Goal: Task Accomplishment & Management: Manage account settings

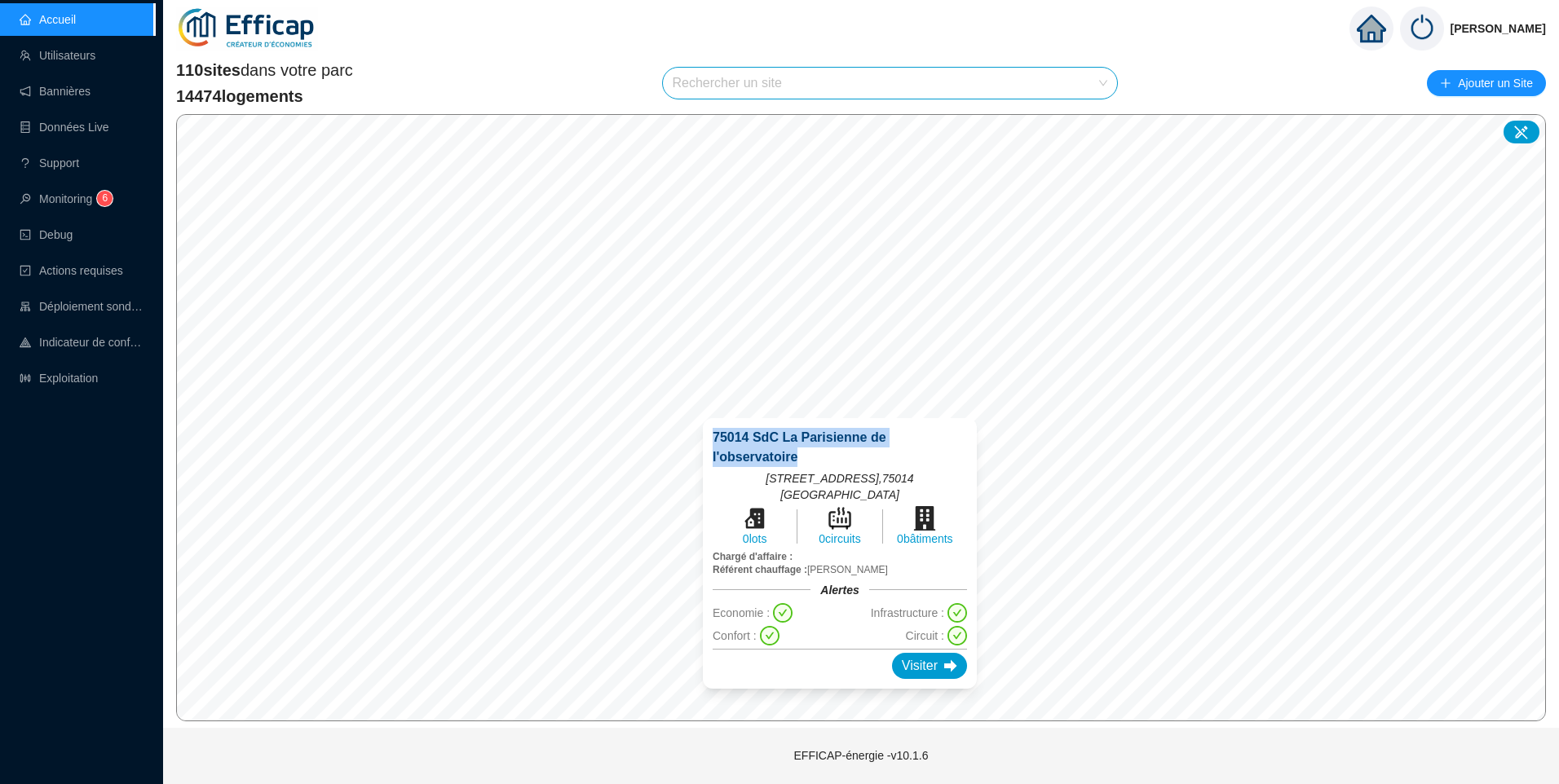
drag, startPoint x: 808, startPoint y: 456, endPoint x: 710, endPoint y: 437, distance: 99.8
click at [710, 437] on div "75014 SdC La Parisienne de l'observatoire [STREET_ADDRESS] 0 lots 0 circuits 0 …" at bounding box center [840, 553] width 274 height 270
copy span "75014 SdC La Parisienne de l'observatoire"
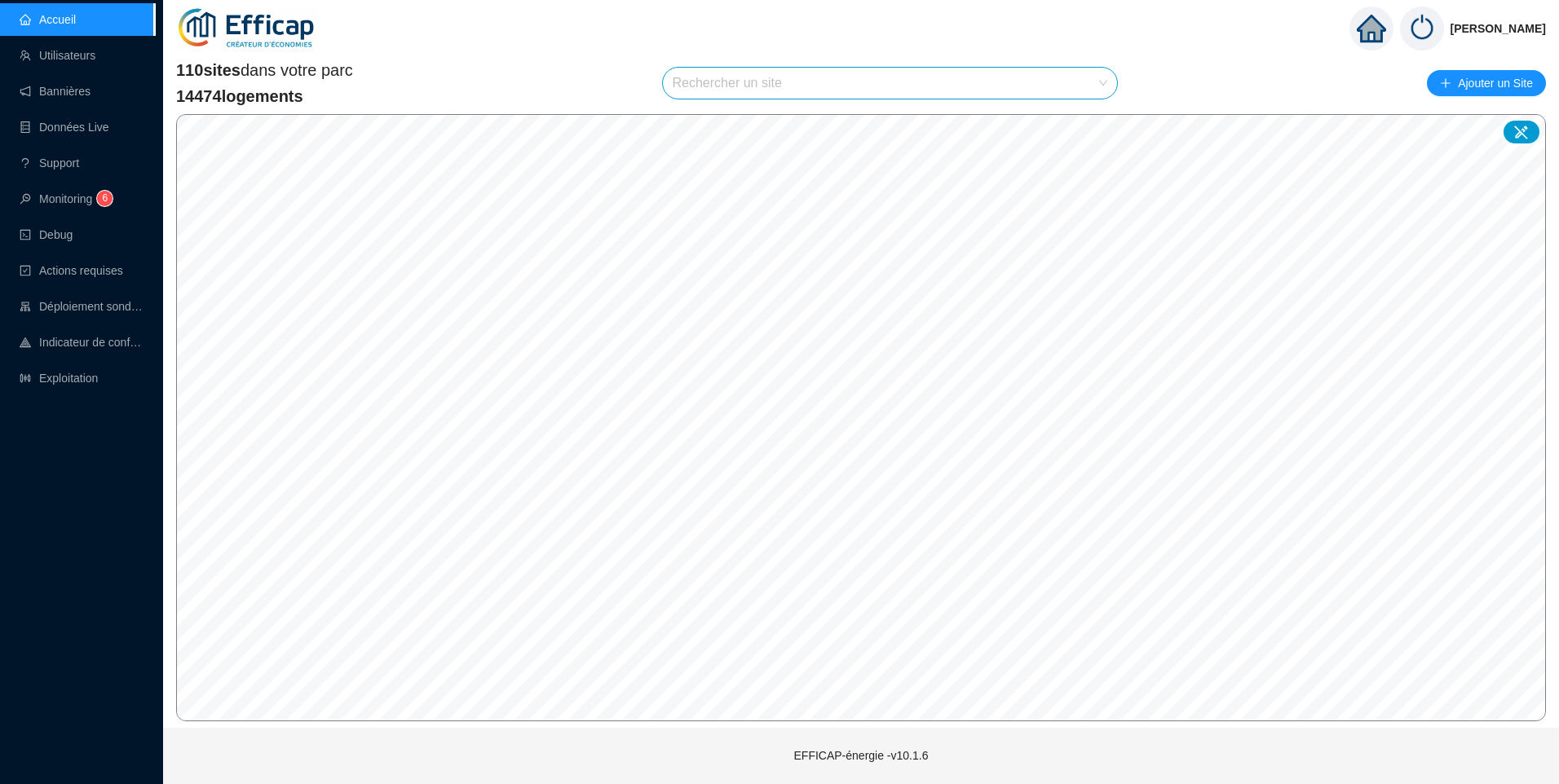
click at [741, 85] on input "search" at bounding box center [883, 83] width 421 height 31
type input "alesi"
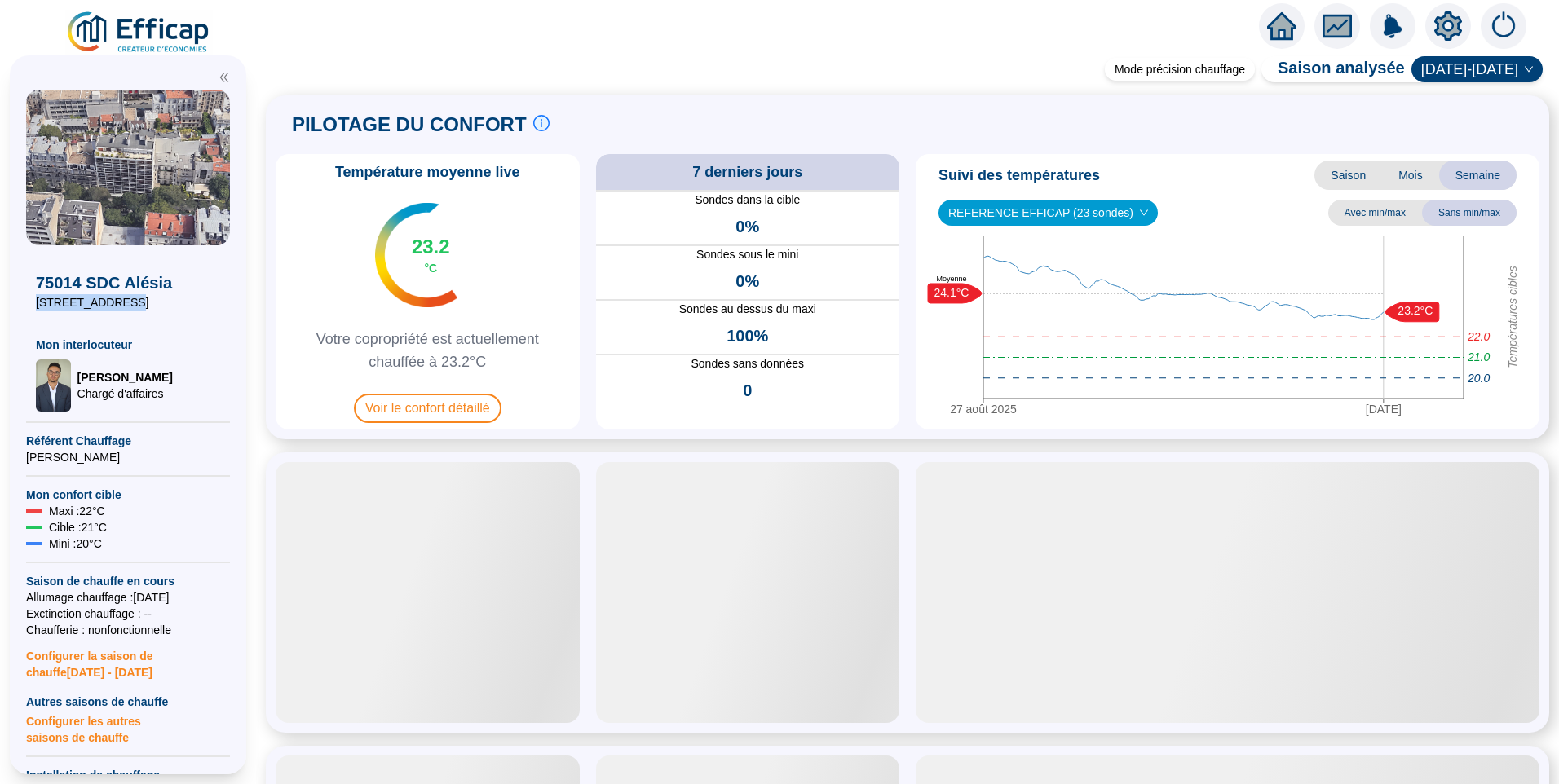
drag, startPoint x: 110, startPoint y: 300, endPoint x: 19, endPoint y: 299, distance: 91.0
click at [19, 299] on div "75014 SDC Alésia [STREET_ADDRESS] Mon interlocuteur [PERSON_NAME] d'affaires Ré…" at bounding box center [128, 415] width 237 height 719
copy span "[STREET_ADDRESS]"
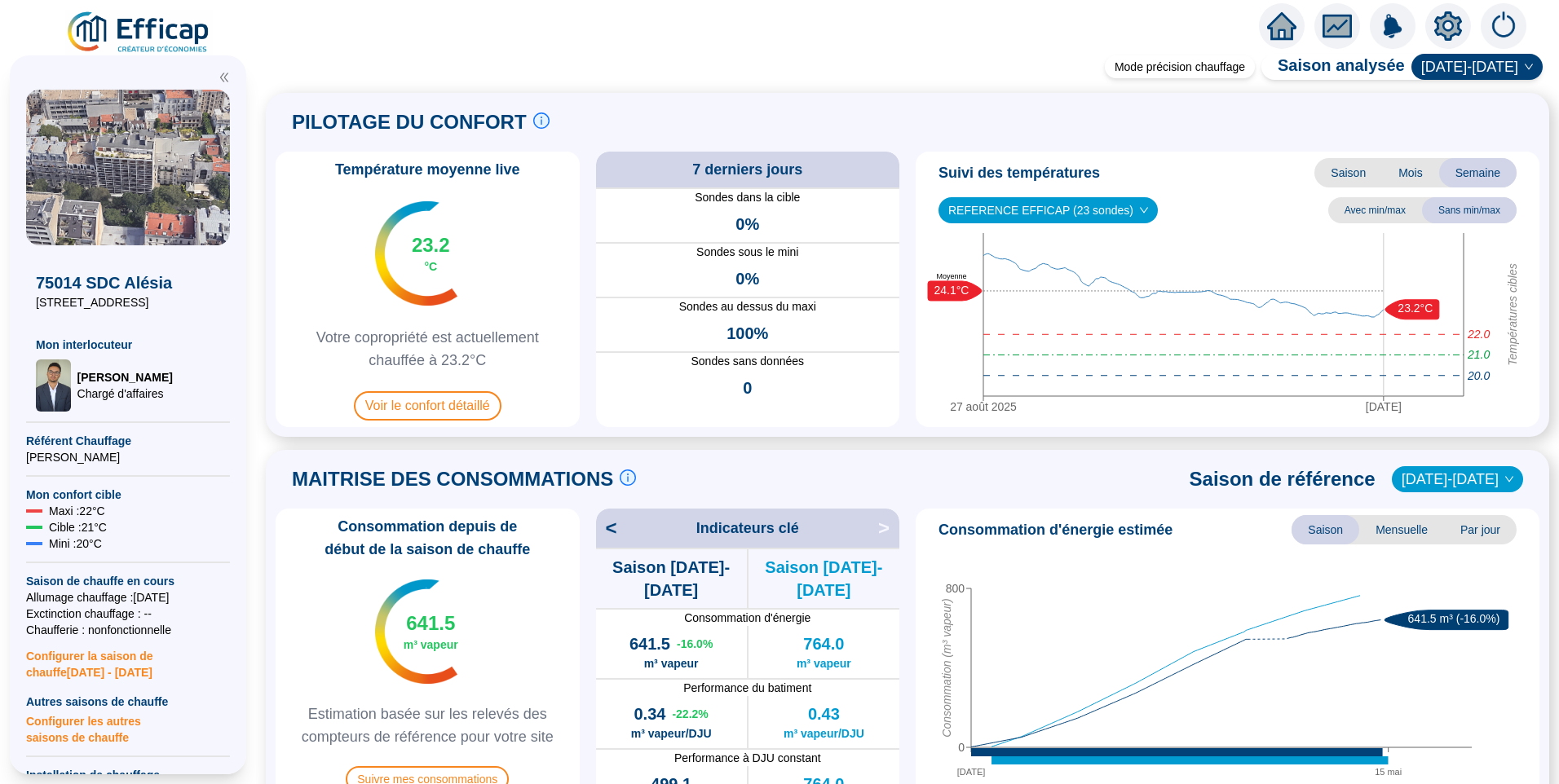
click at [1439, 28] on icon "setting" at bounding box center [1448, 25] width 28 height 26
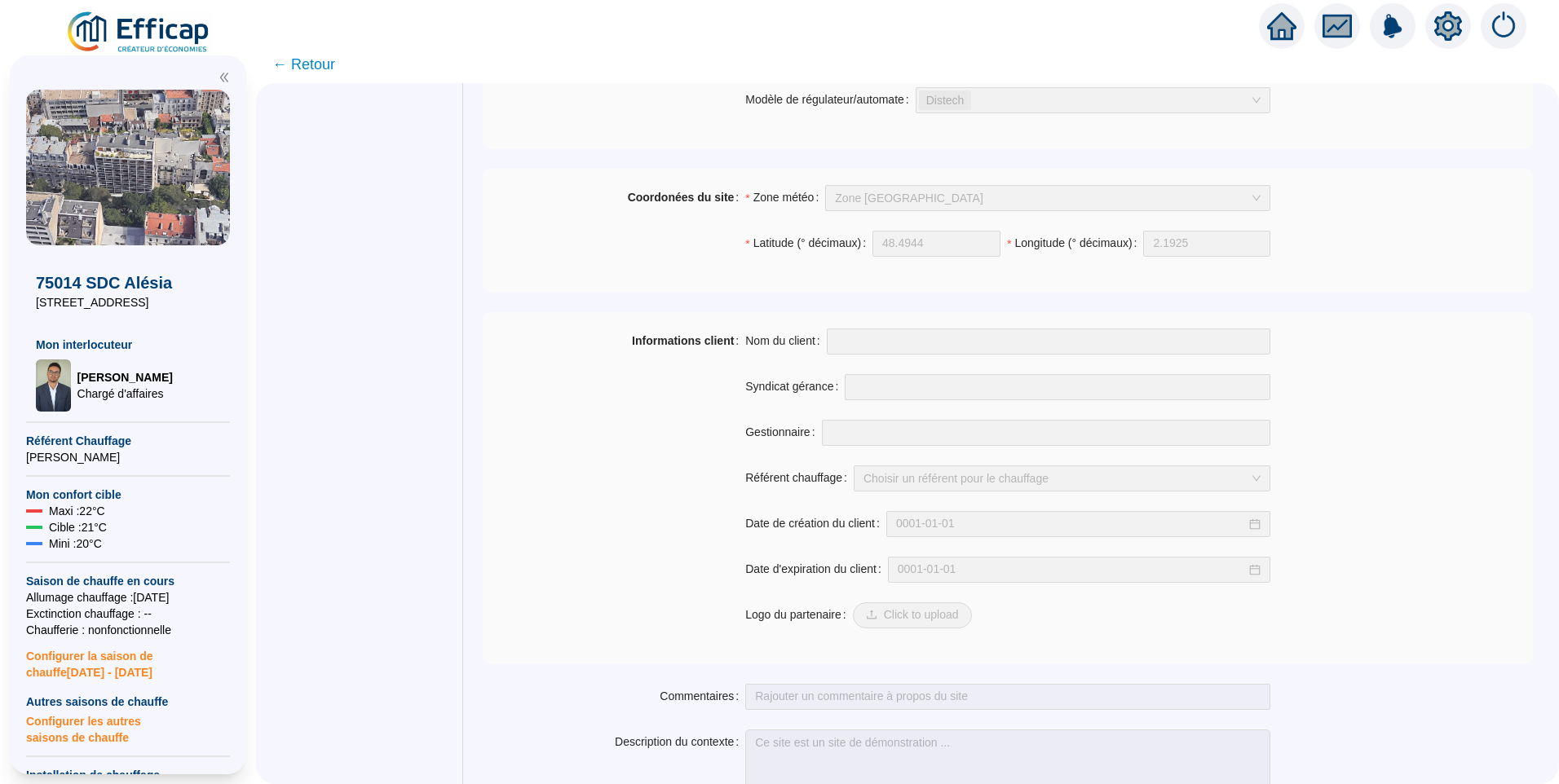
scroll to position [1097, 0]
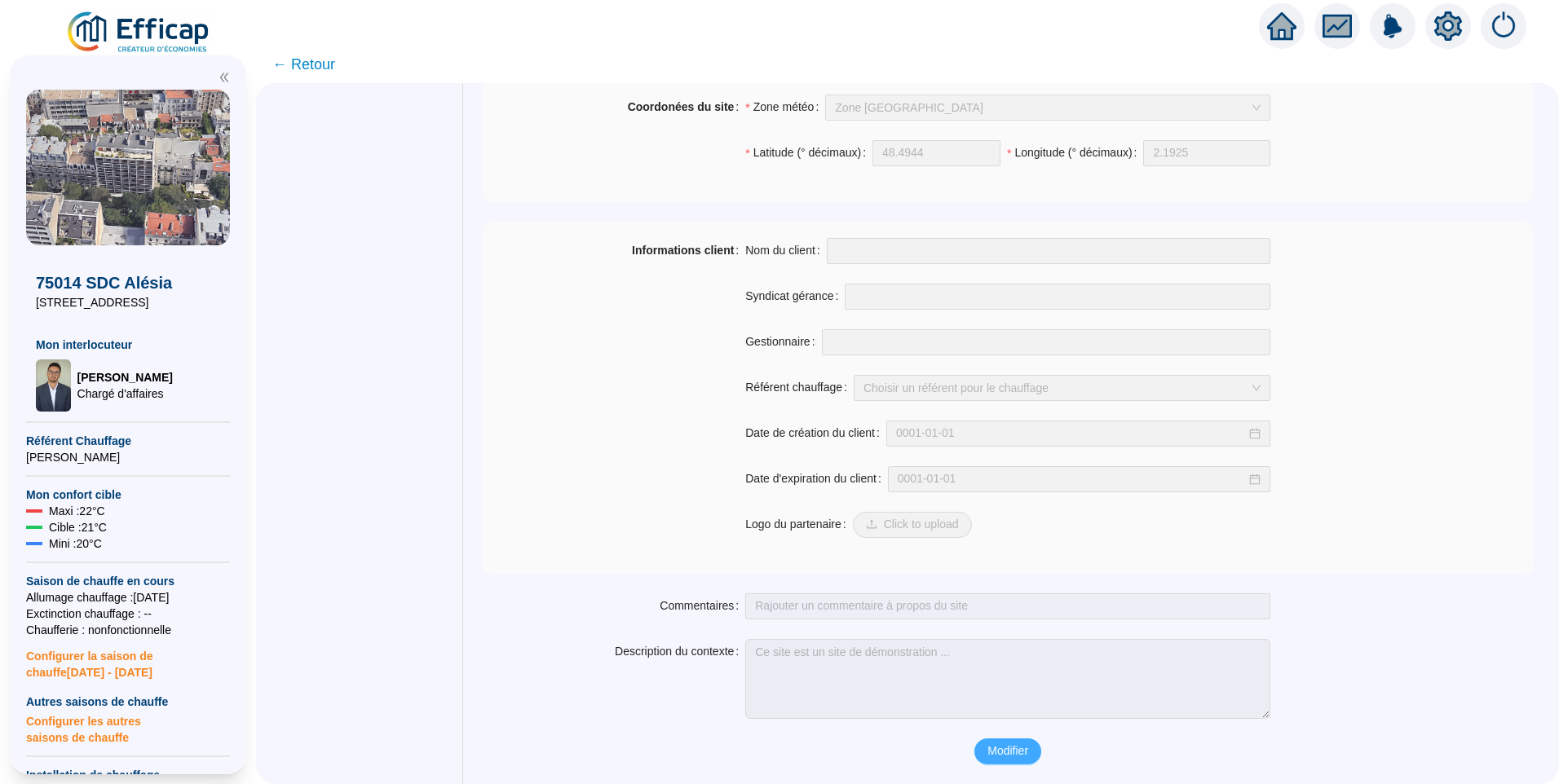
click at [1009, 756] on span "Modifier" at bounding box center [1008, 751] width 41 height 17
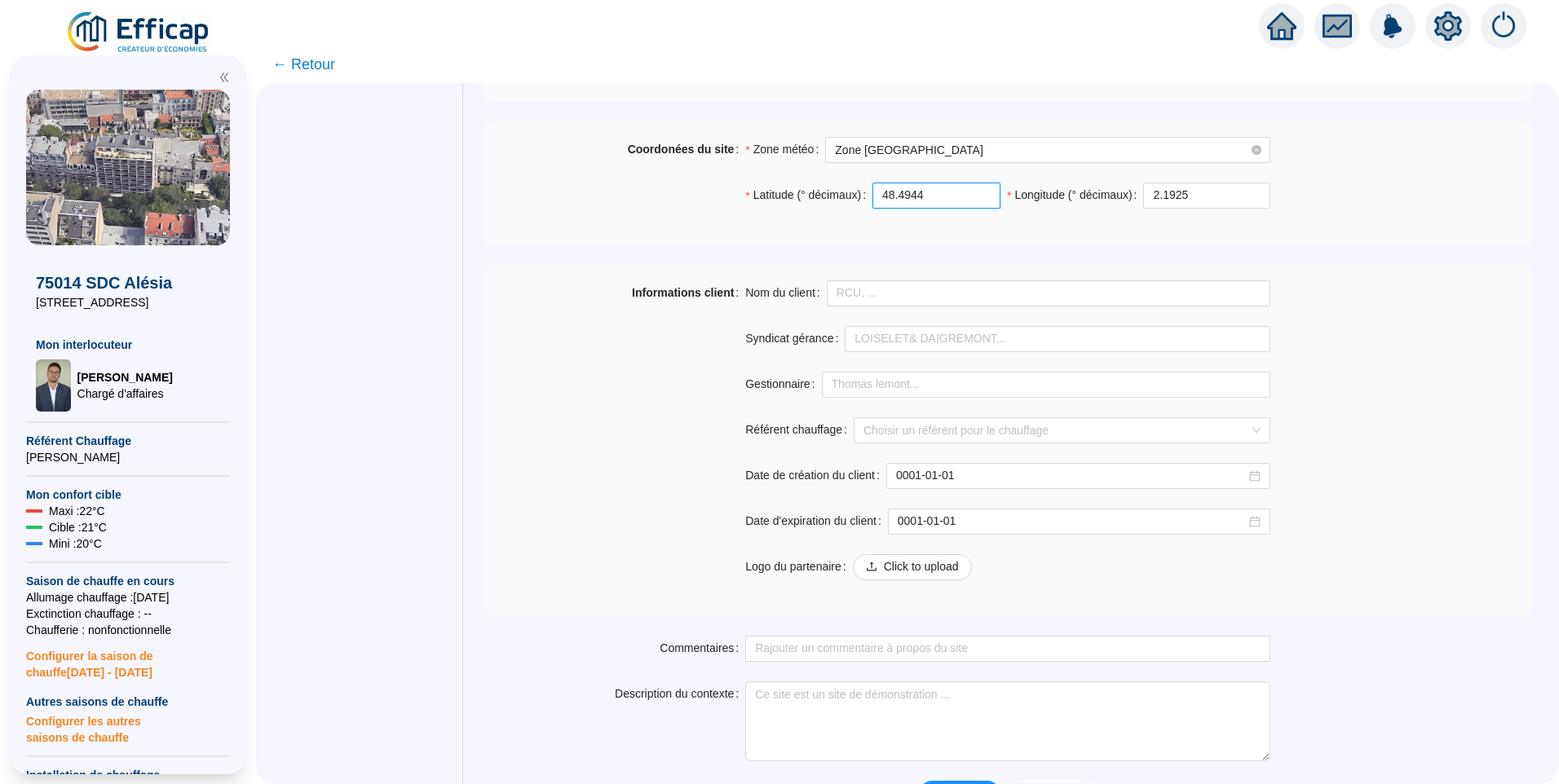
drag, startPoint x: 944, startPoint y: 199, endPoint x: 851, endPoint y: 199, distance: 93.0
click at [851, 199] on div "Latitude (° décimaux) 48.4944" at bounding box center [873, 195] width 255 height 26
paste input "829102"
type input "48.829102"
drag, startPoint x: 1210, startPoint y: 202, endPoint x: 1080, endPoint y: 190, distance: 130.6
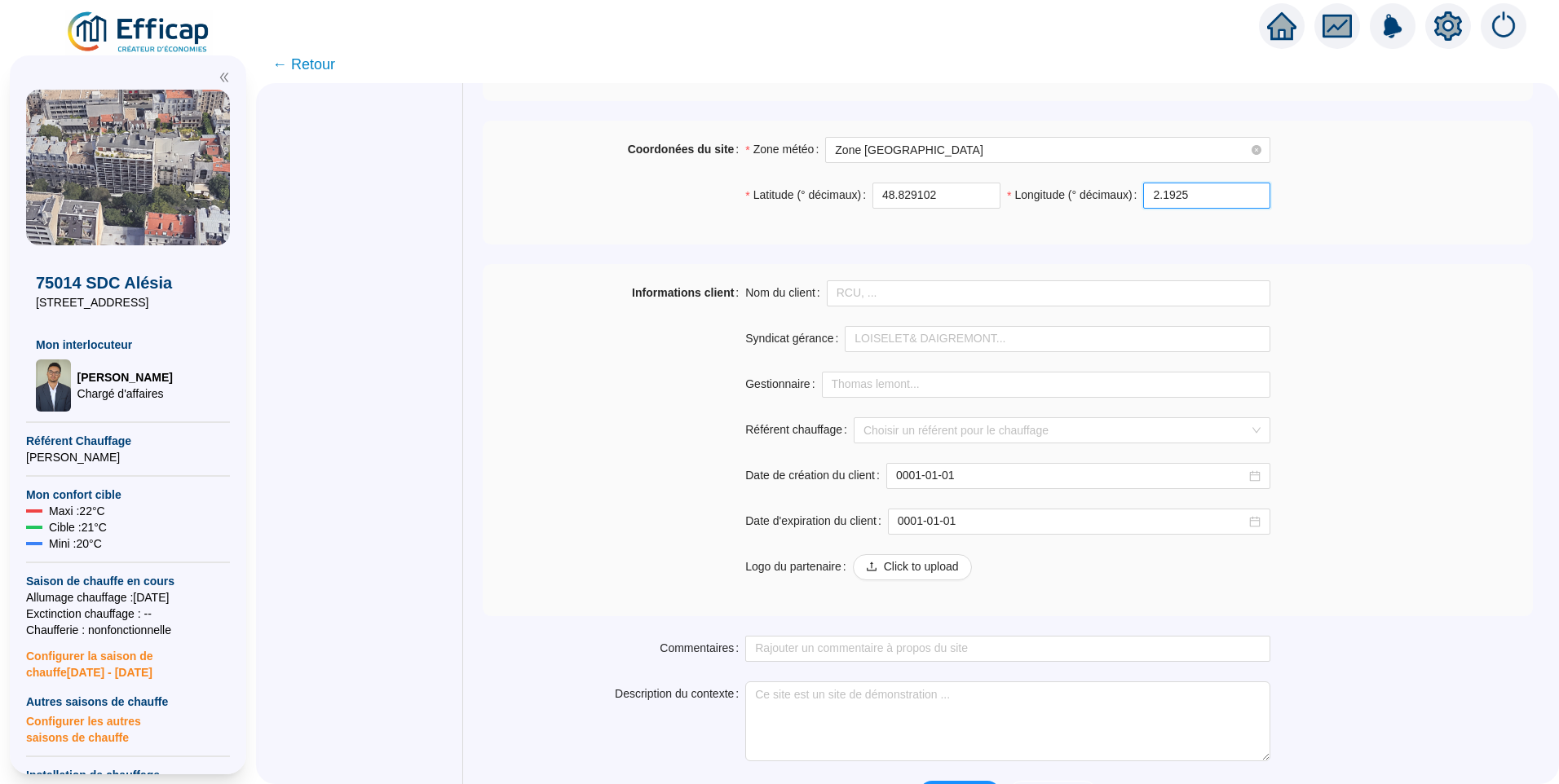
click at [1080, 190] on div "Longitude (° décimaux) 2.1925" at bounding box center [1138, 195] width 264 height 26
paste input "323644"
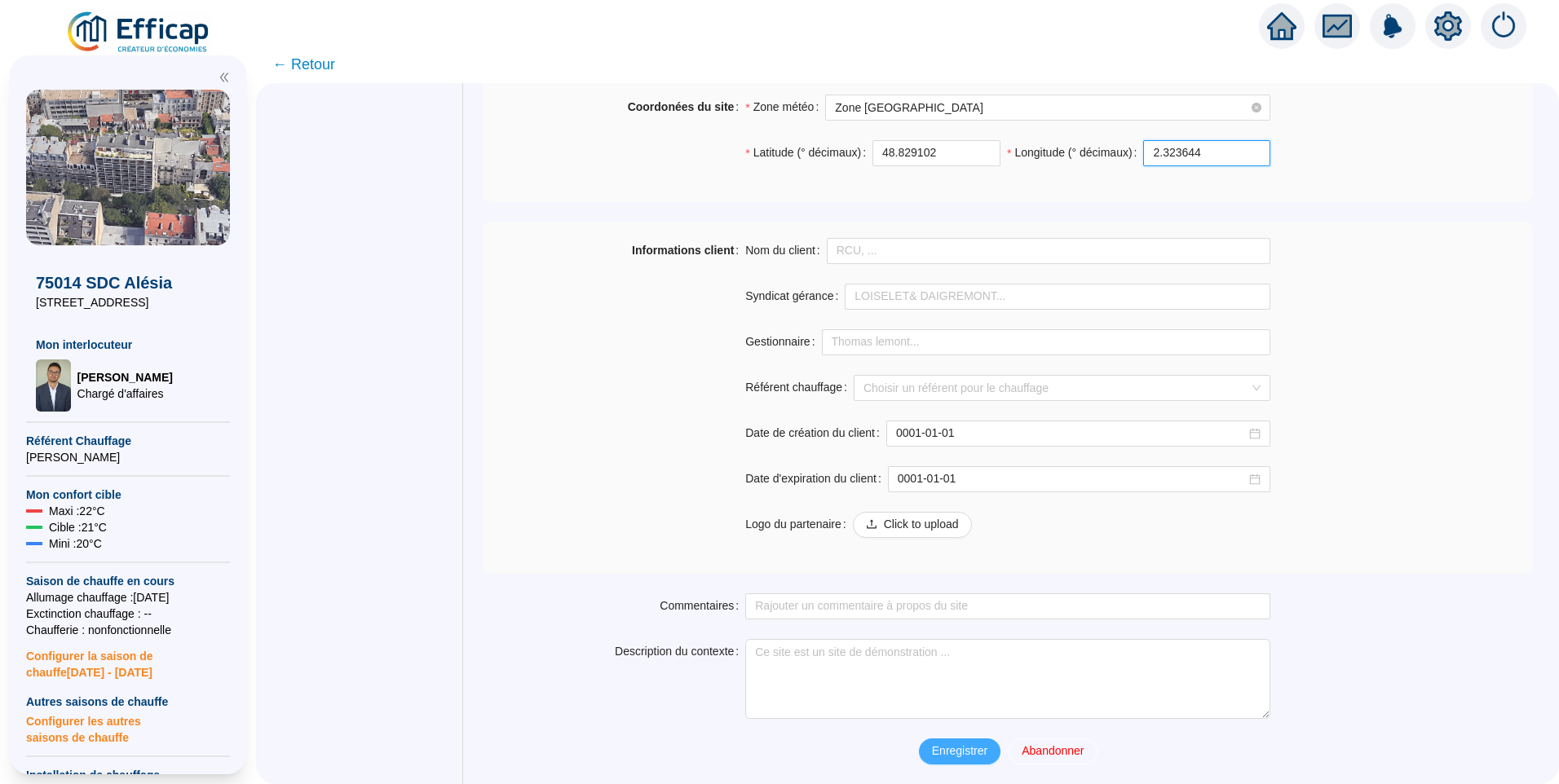
type input "2.323644"
click at [947, 755] on span "Enregistrer" at bounding box center [960, 751] width 56 height 17
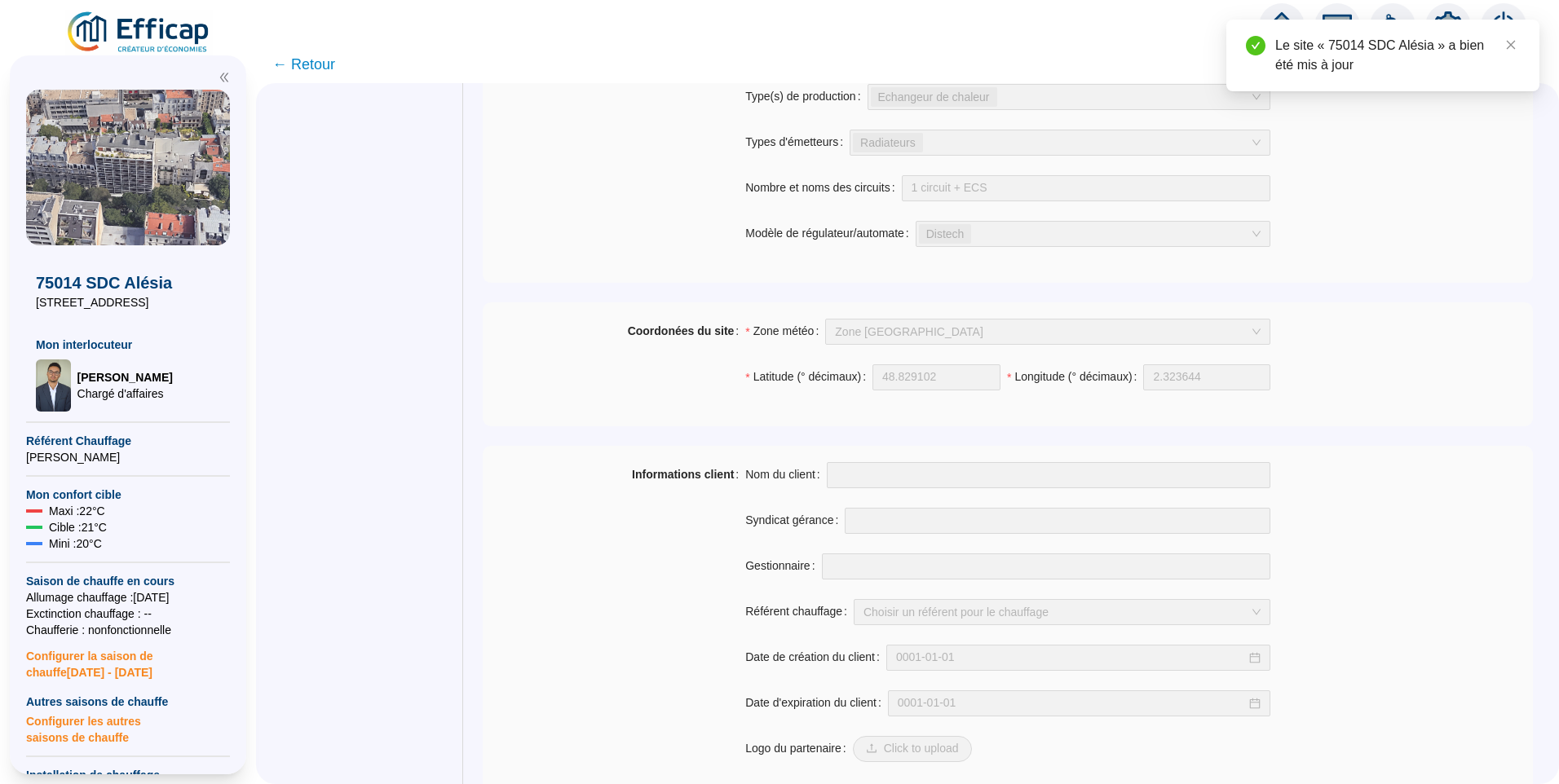
scroll to position [852, 0]
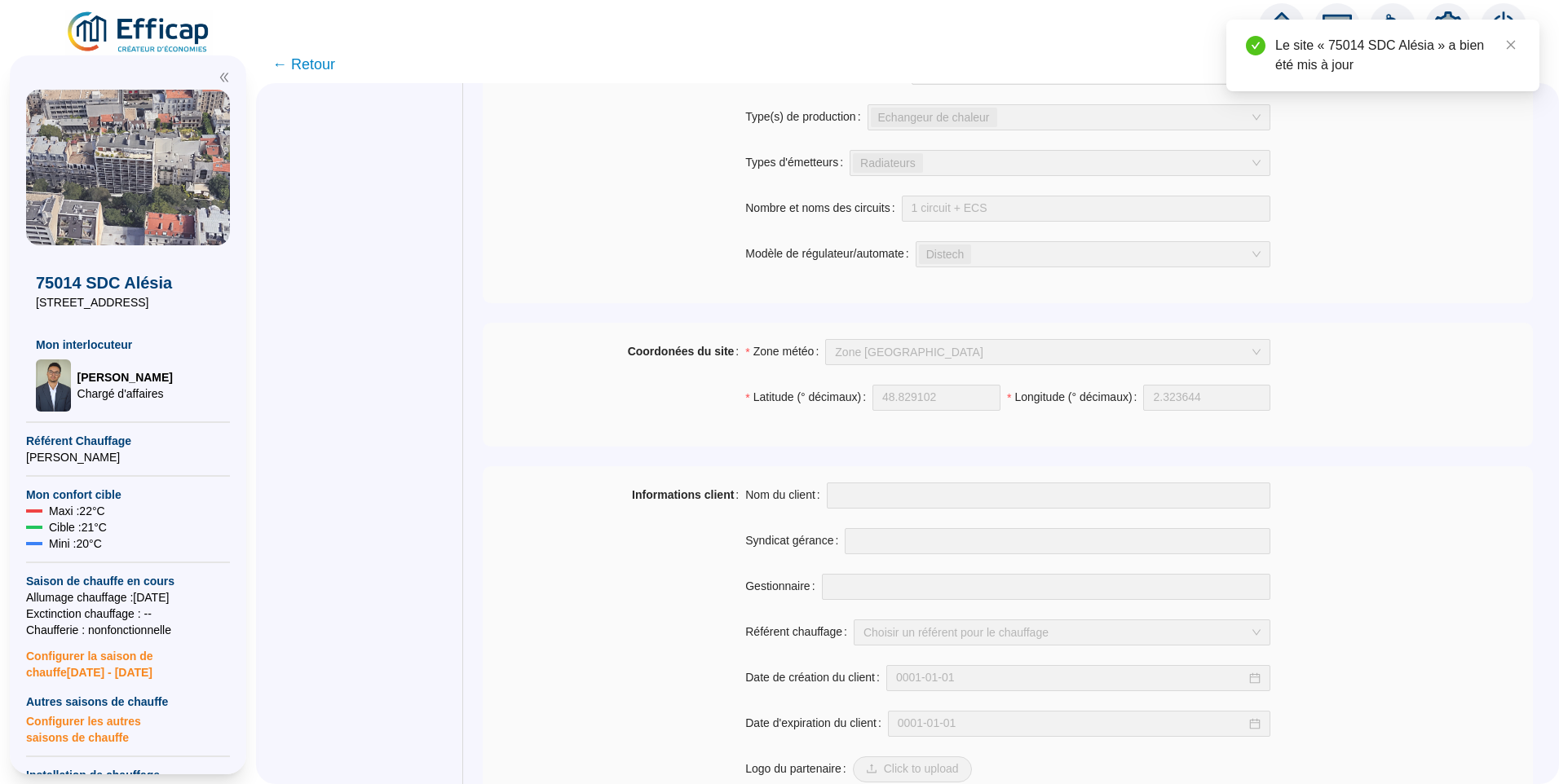
click at [124, 41] on img at bounding box center [139, 33] width 148 height 46
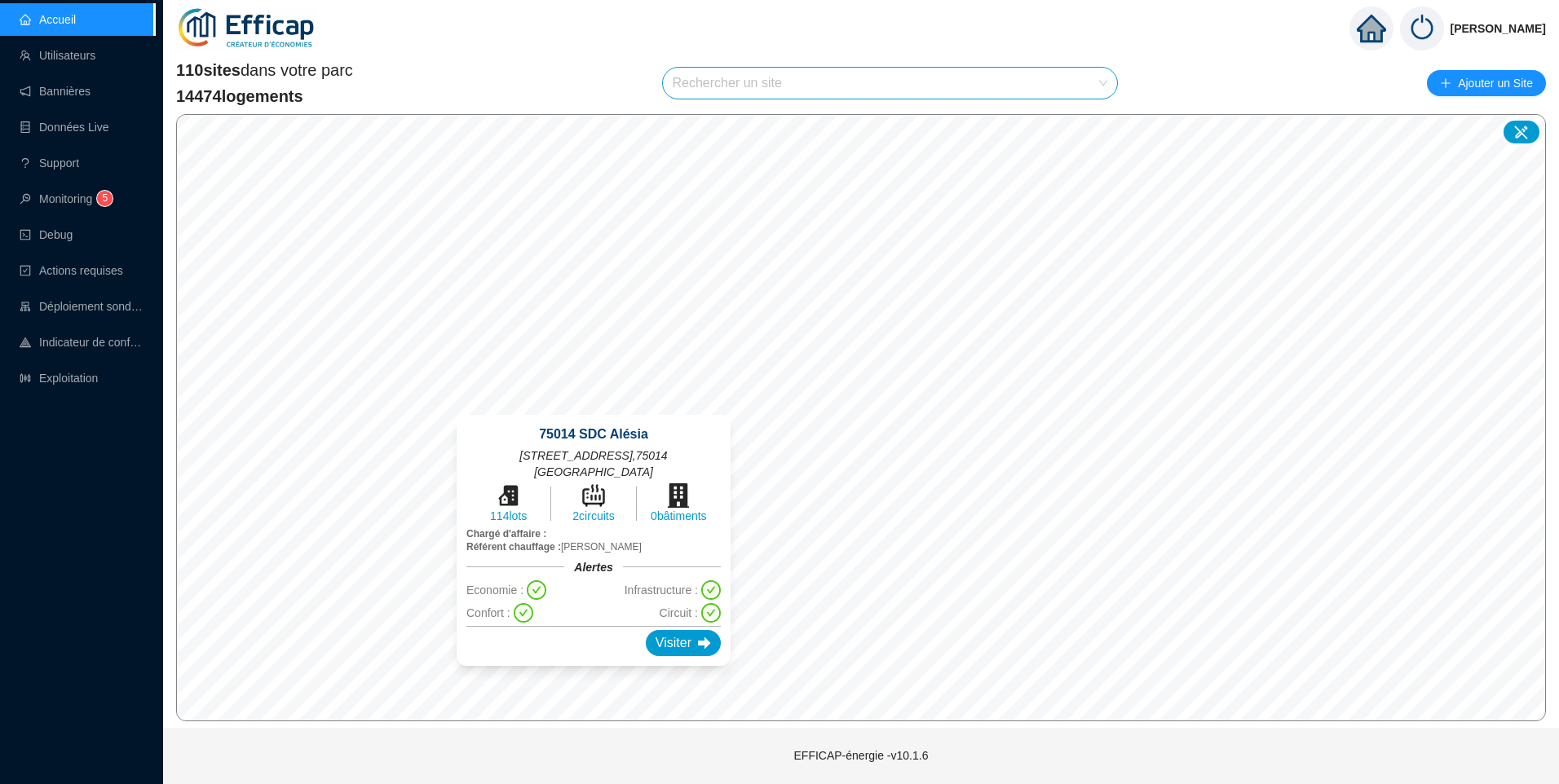
drag, startPoint x: 657, startPoint y: 405, endPoint x: 596, endPoint y: 410, distance: 61.2
click at [596, 410] on div "75014 SDC Alésia [STREET_ADDRESS] 114 lots 2 circuits 0 bâtiments Chargé d'affa…" at bounding box center [593, 540] width 314 height 290
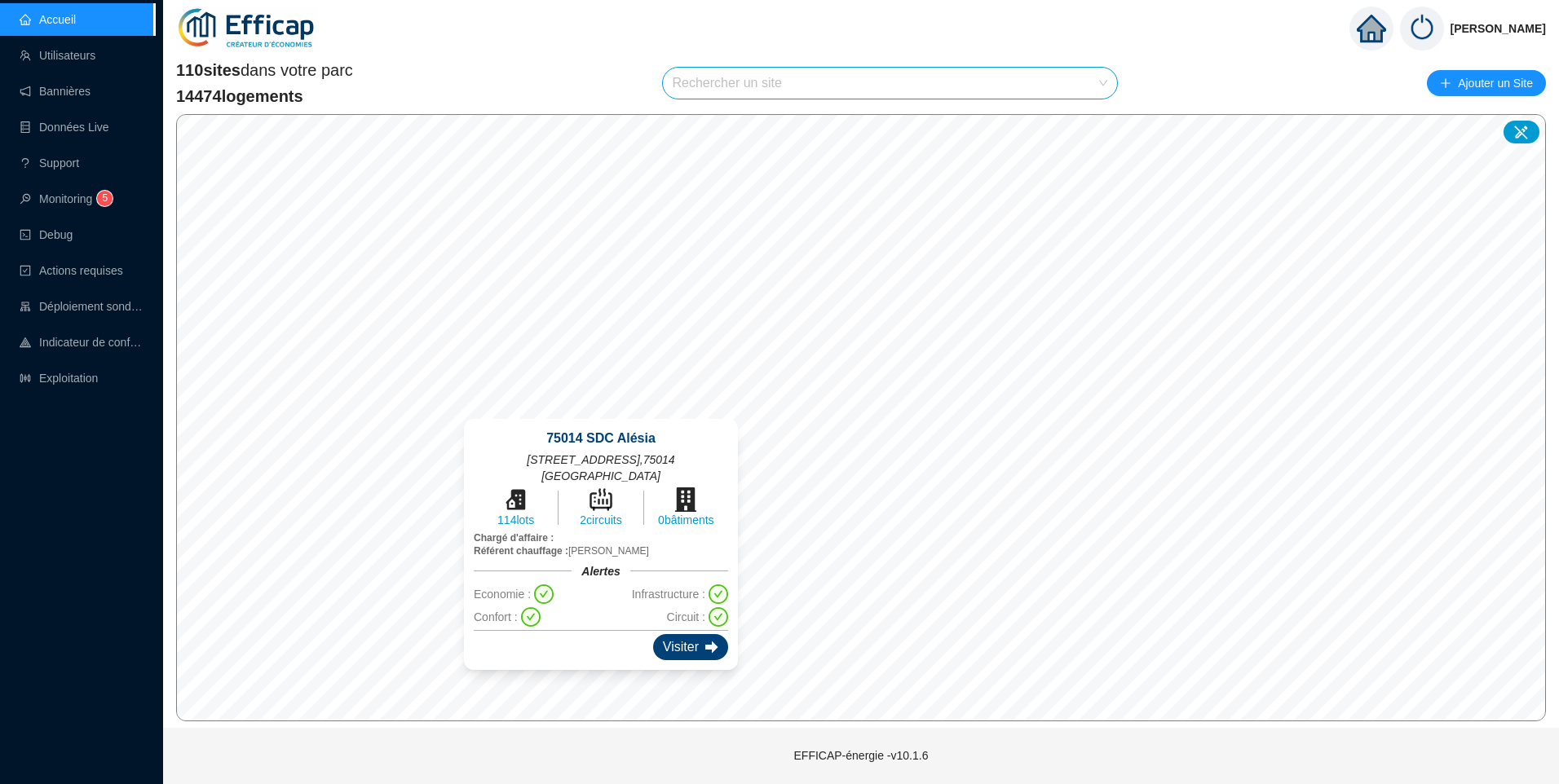
click at [653, 634] on div "Visiter" at bounding box center [690, 647] width 75 height 26
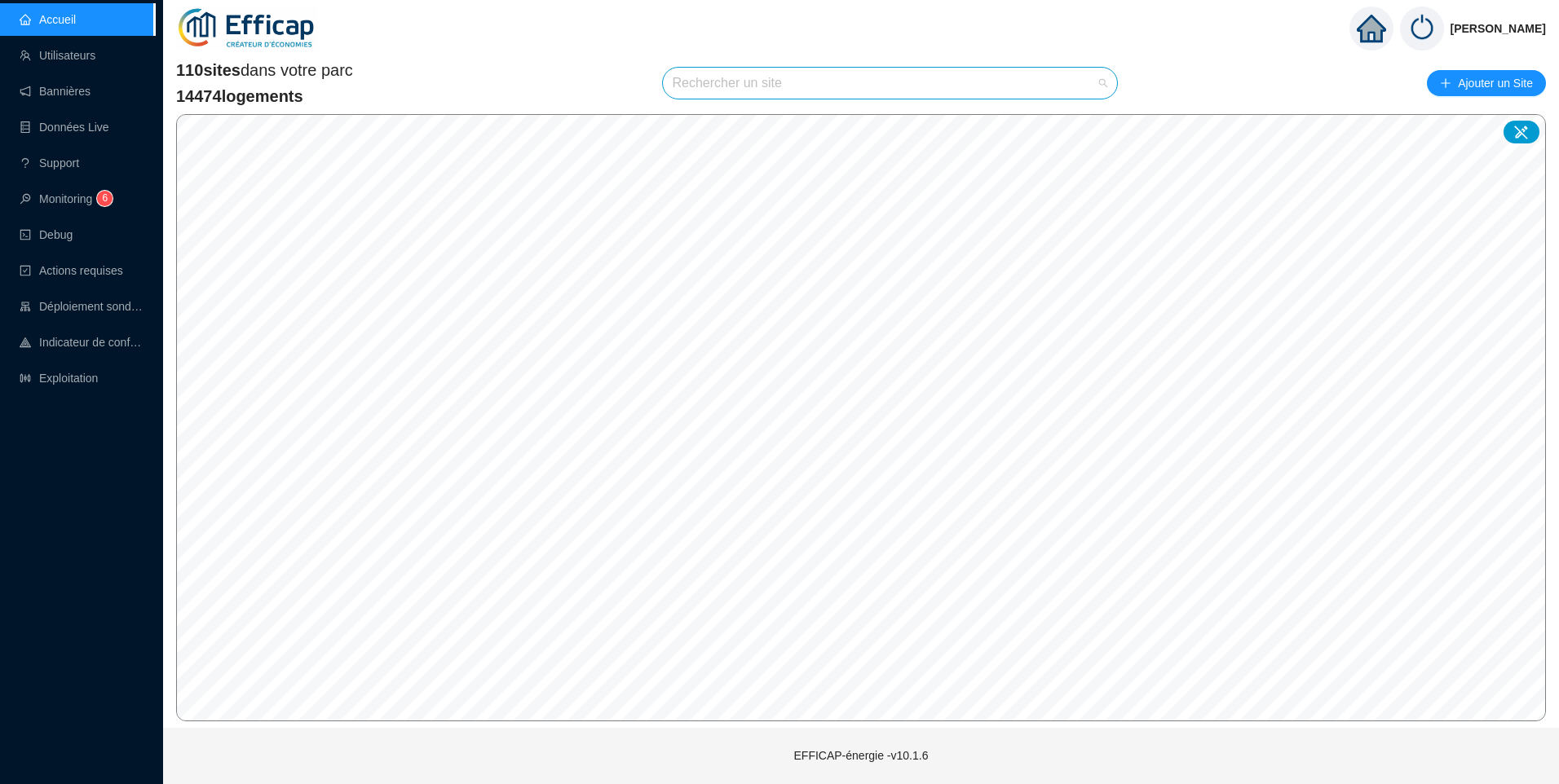
click at [813, 83] on input "search" at bounding box center [883, 83] width 421 height 31
click at [787, 84] on input "search" at bounding box center [883, 83] width 421 height 31
type input "glaci"
click at [842, 77] on span "75013 SDC Glacière 54" at bounding box center [891, 83] width 435 height 31
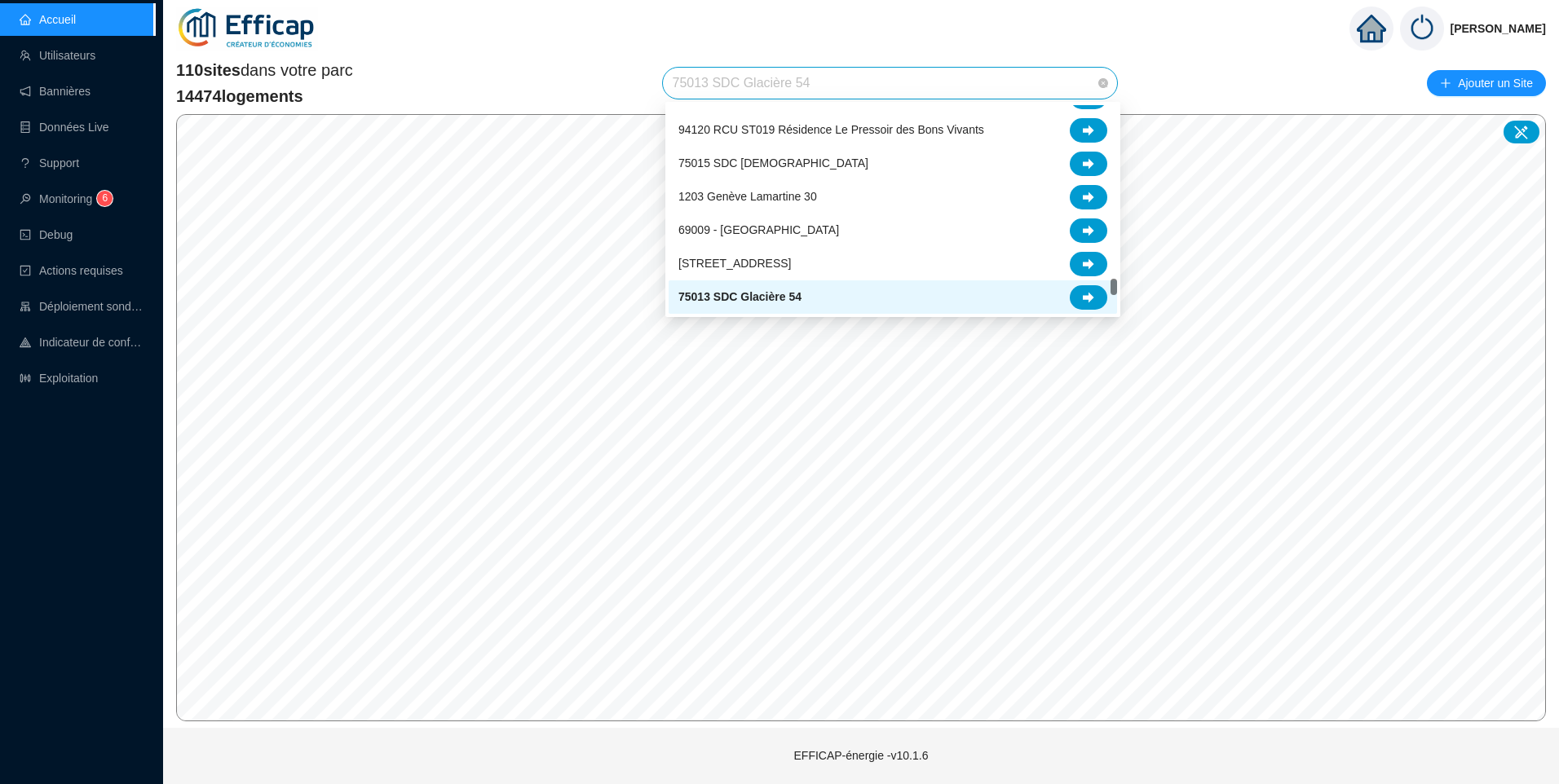
click at [781, 293] on span "75013 SDC Glacière 54" at bounding box center [739, 297] width 123 height 17
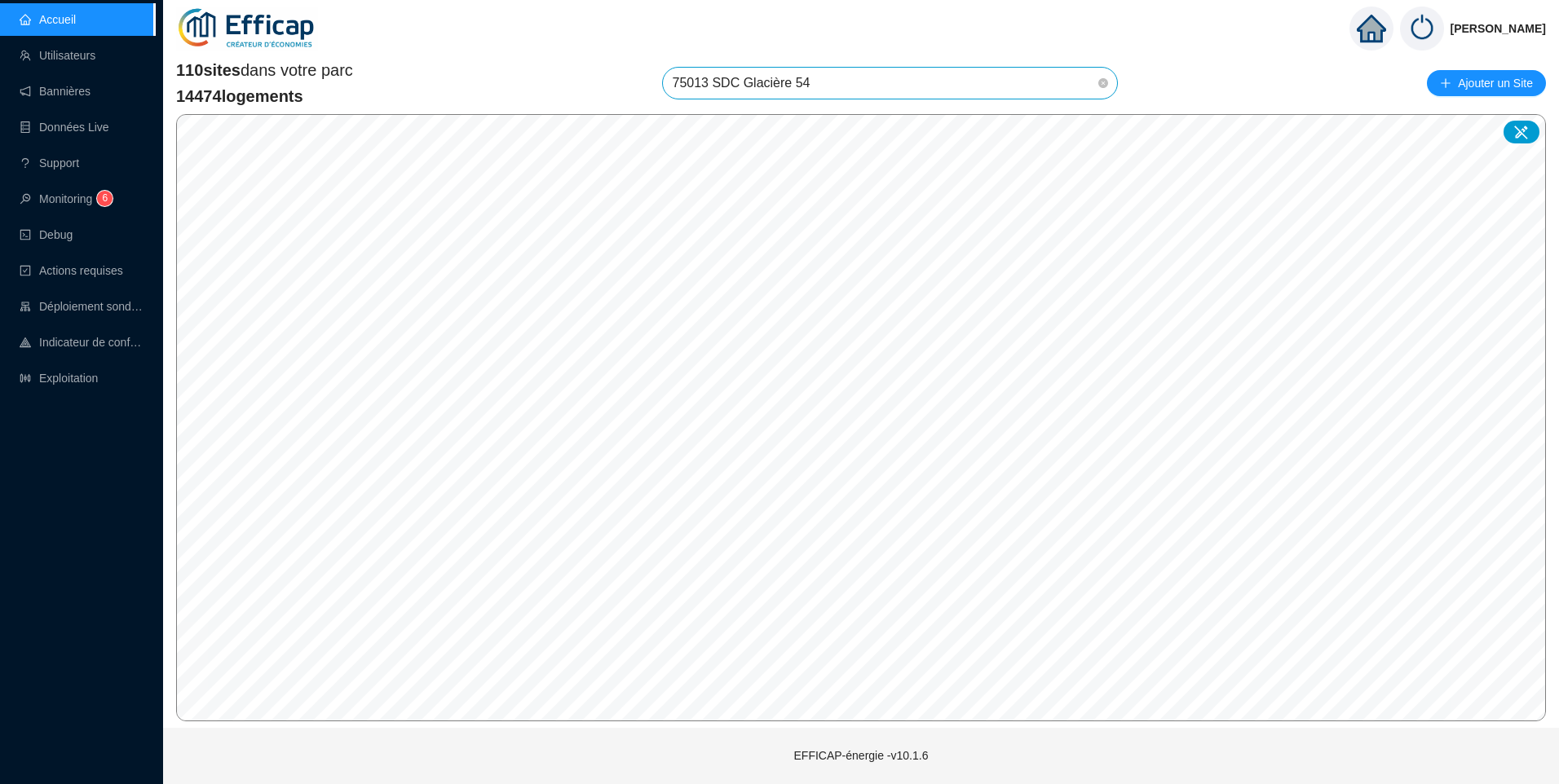
click at [987, 71] on span "75013 SDC Glacière 54" at bounding box center [891, 83] width 435 height 31
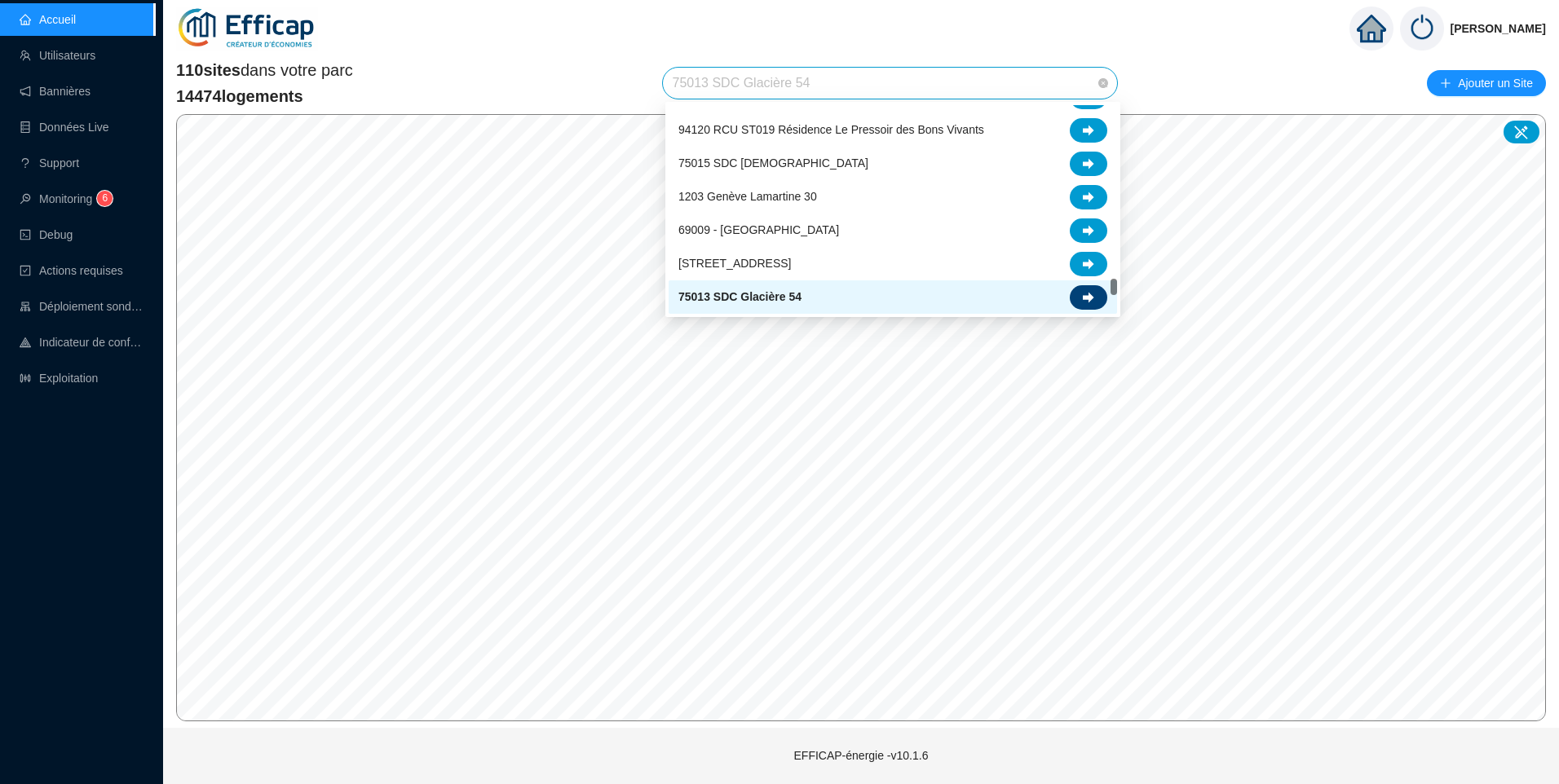
click at [1094, 295] on div at bounding box center [1088, 298] width 37 height 25
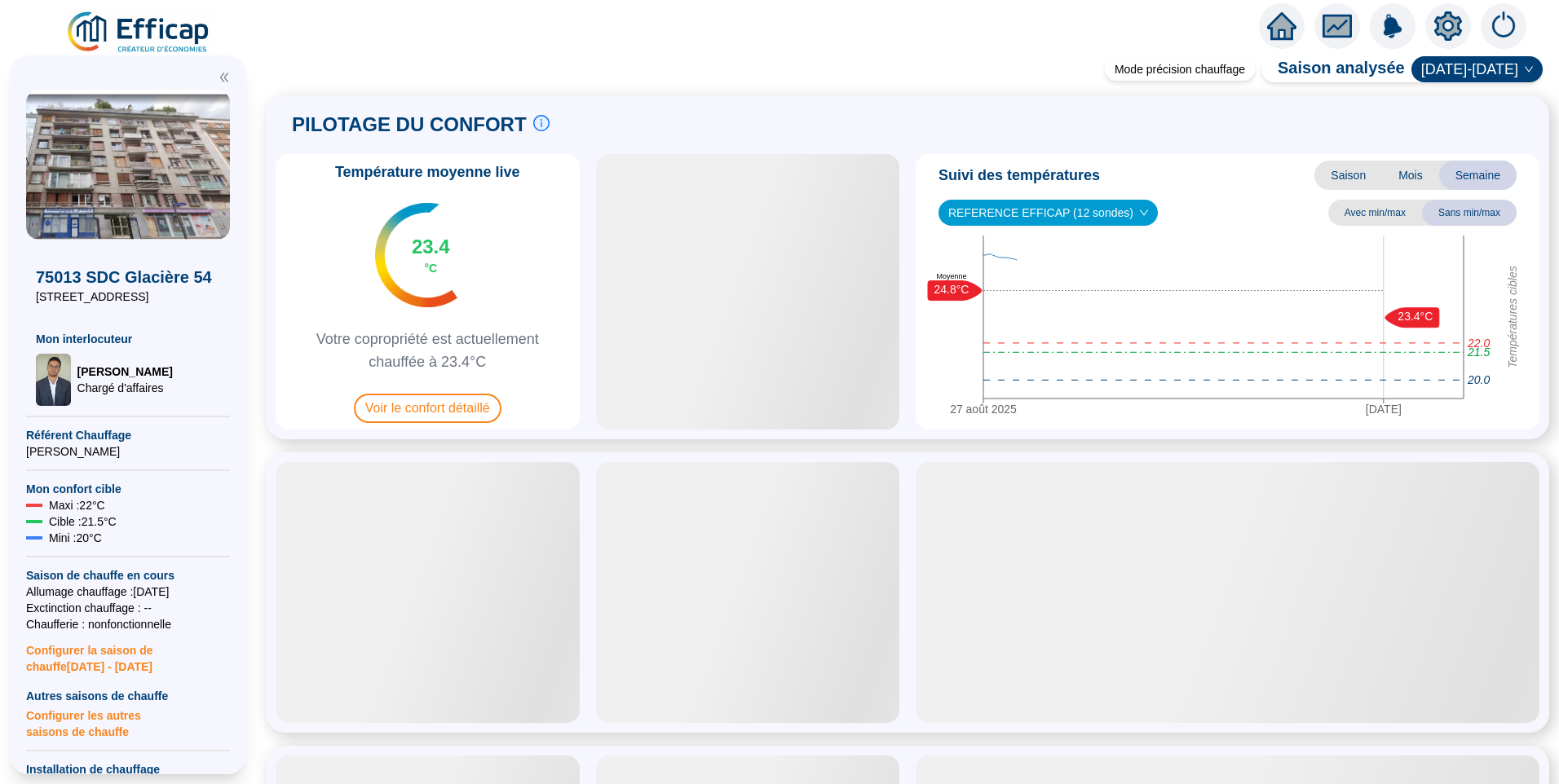
drag, startPoint x: 128, startPoint y: 301, endPoint x: 17, endPoint y: 297, distance: 111.1
click at [17, 297] on div "75013 SDC Glacière [STREET_ADDRESS] Mon interlocuteur [PERSON_NAME] Chargé d'af…" at bounding box center [128, 415] width 237 height 719
copy span "[STREET_ADDRESS]"
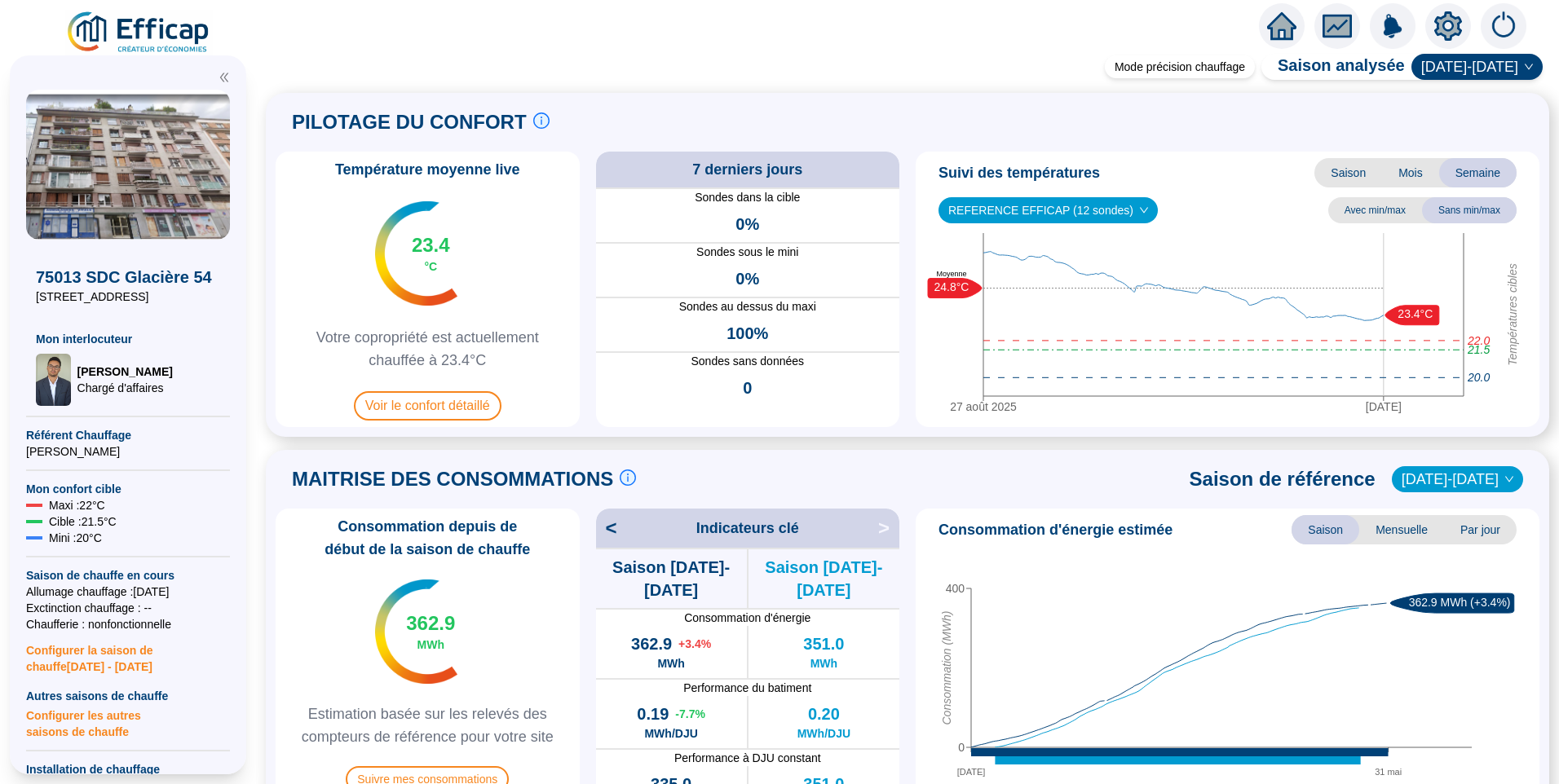
click at [127, 120] on img at bounding box center [128, 165] width 204 height 150
click at [1441, 19] on icon "setting" at bounding box center [1448, 26] width 28 height 30
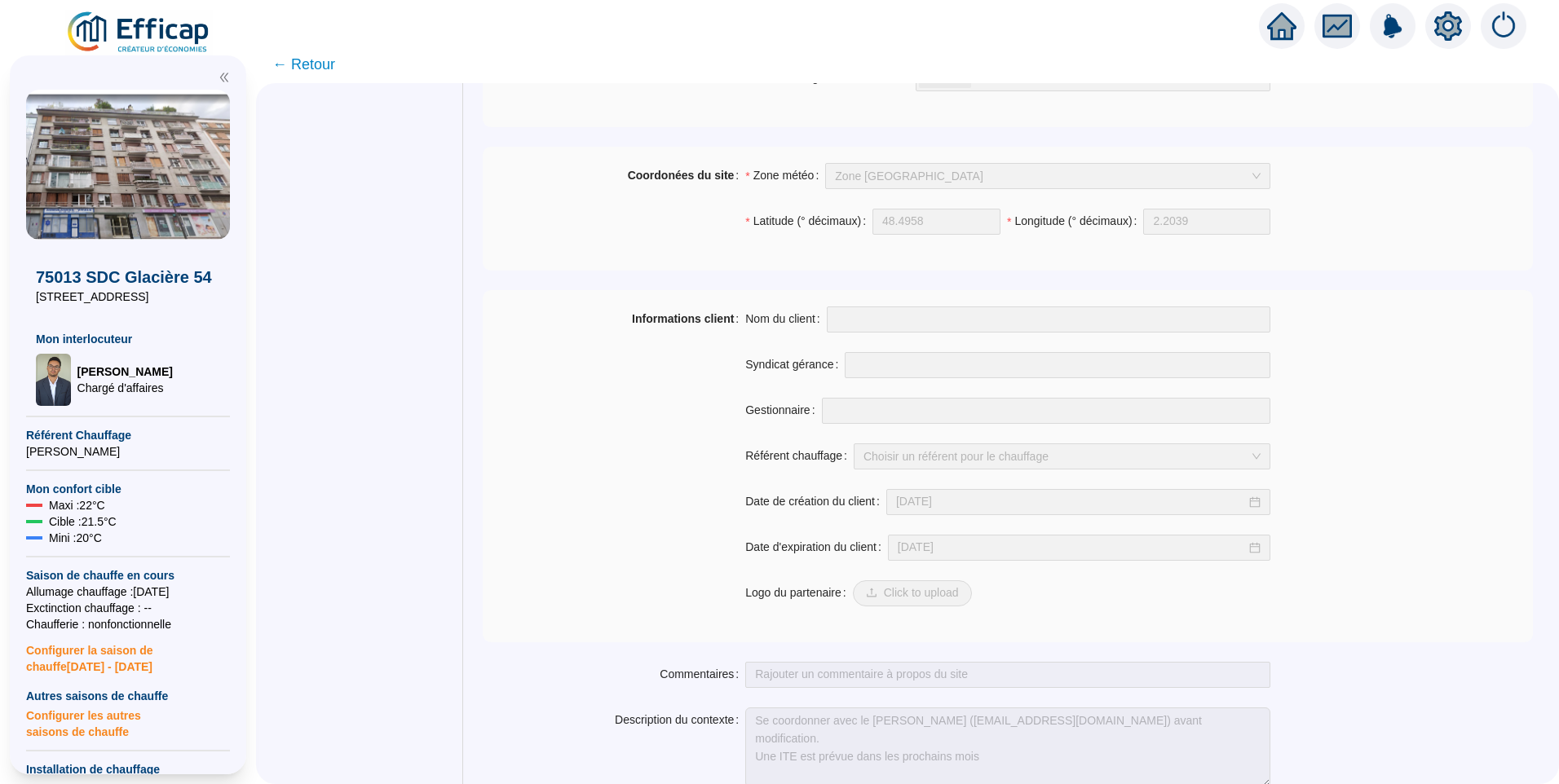
scroll to position [1097, 0]
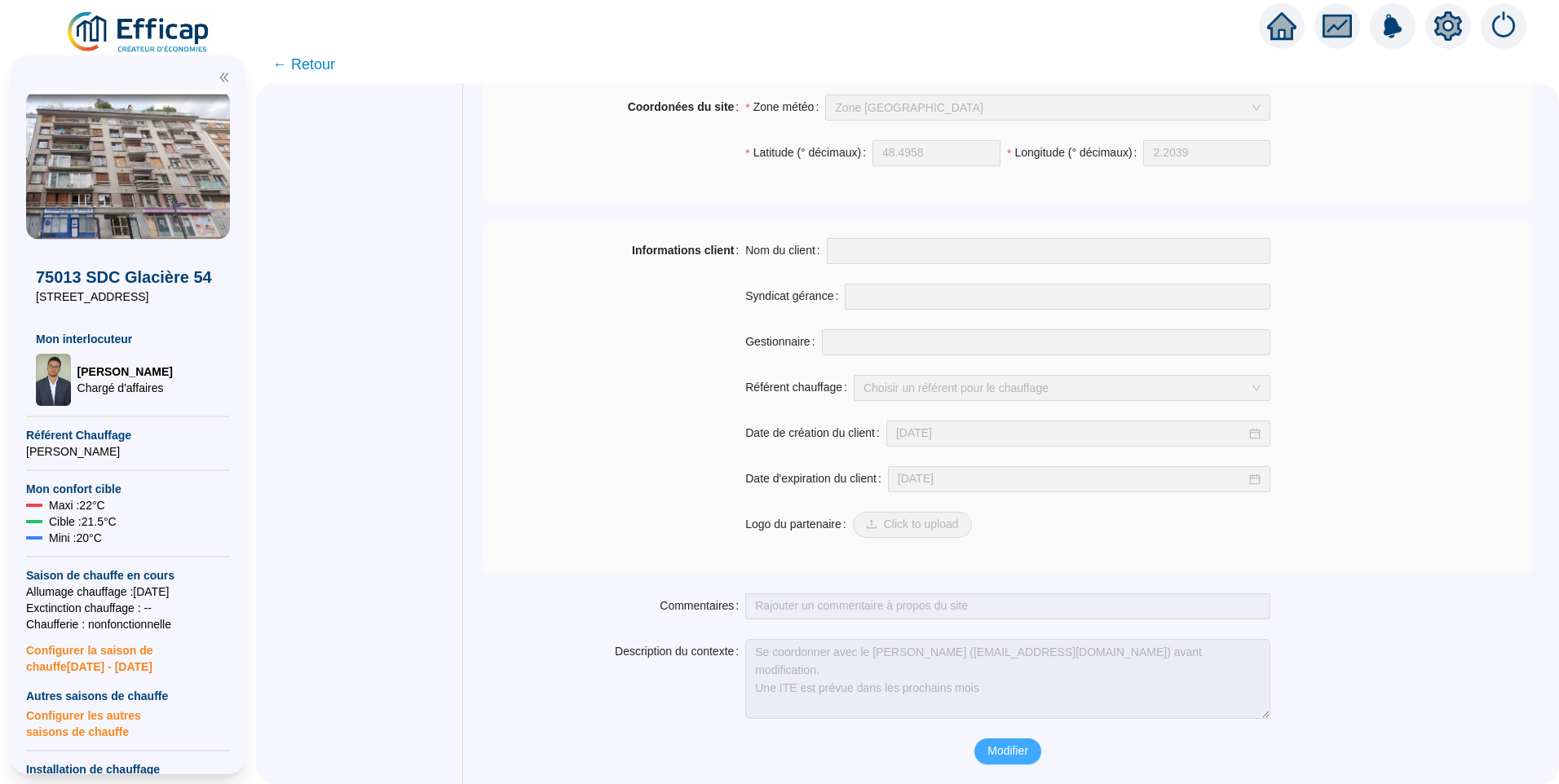
click at [1028, 742] on button "Modifier" at bounding box center [1008, 750] width 67 height 26
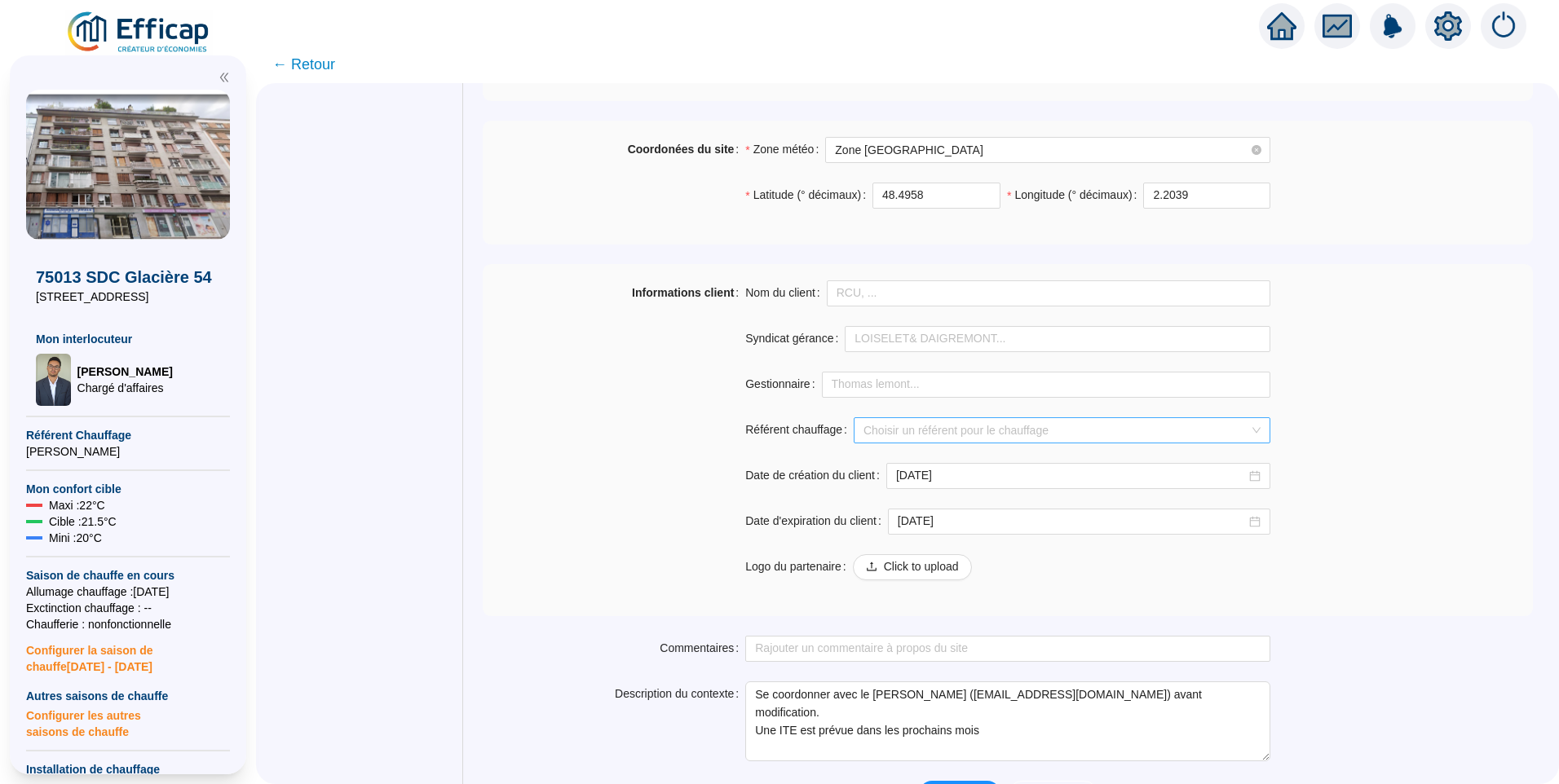
scroll to position [934, 0]
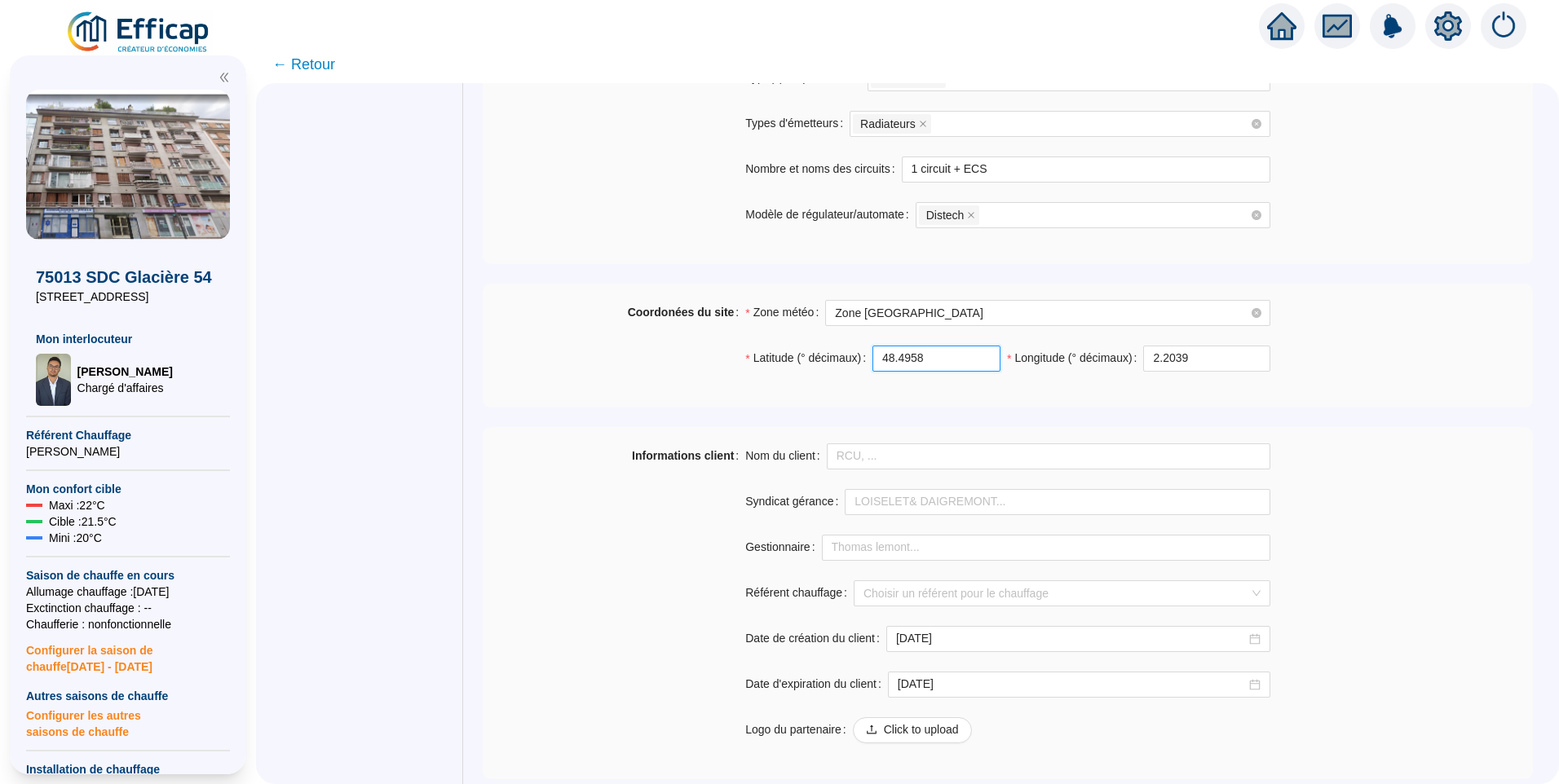
drag, startPoint x: 936, startPoint y: 359, endPoint x: 600, endPoint y: 327, distance: 337.5
click at [600, 327] on div "Coordonées du site Zone météo Zone [GEOGRAPHIC_DATA] Latitude (° décimaux) 48.4…" at bounding box center [1007, 345] width 1050 height 91
paste input "832679"
type input "48.832679"
drag, startPoint x: 1193, startPoint y: 359, endPoint x: 1103, endPoint y: 360, distance: 90.0
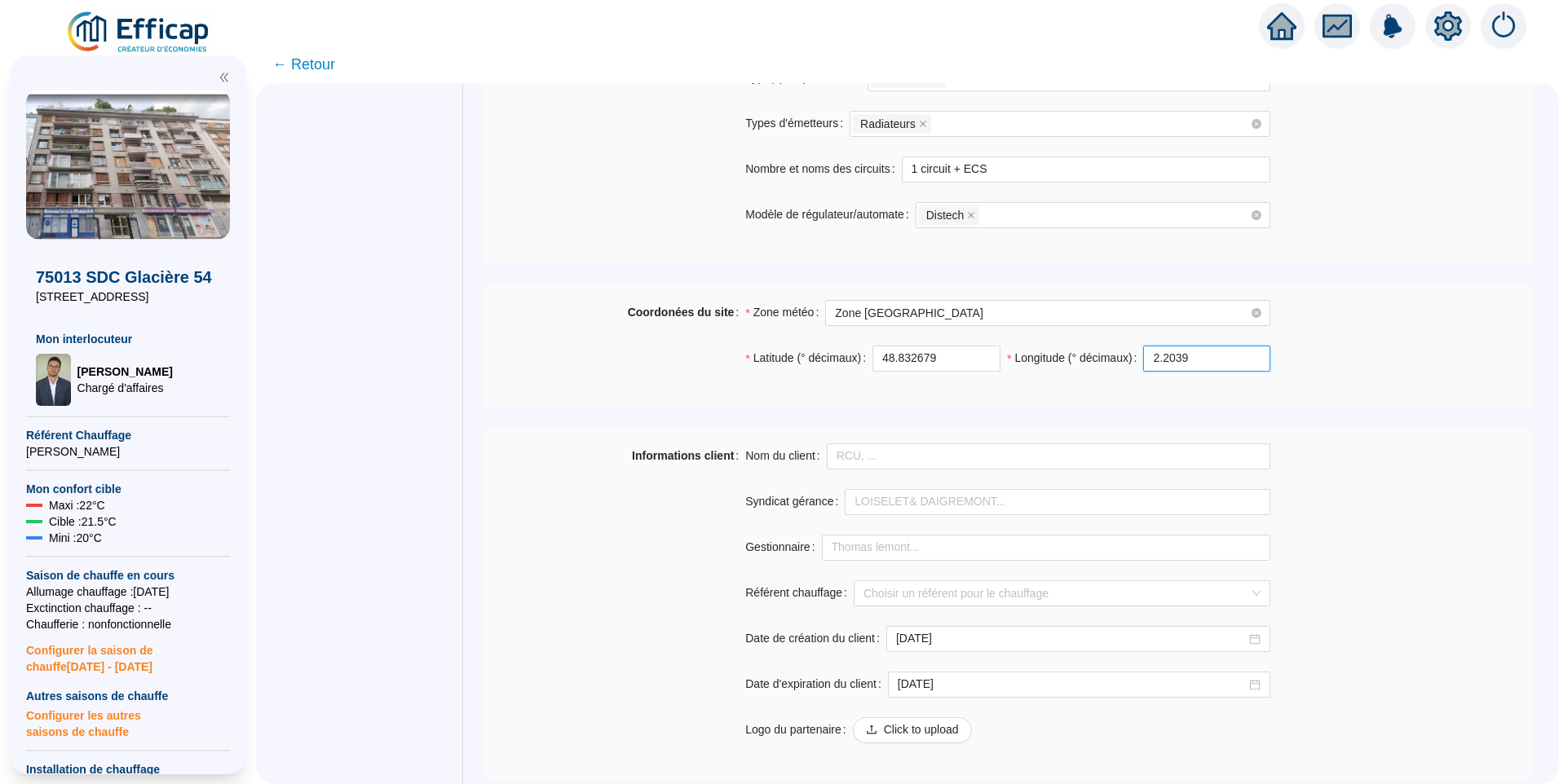
click at [1103, 360] on div "Longitude (° décimaux) 2.2039" at bounding box center [1138, 358] width 264 height 26
paste input "344406"
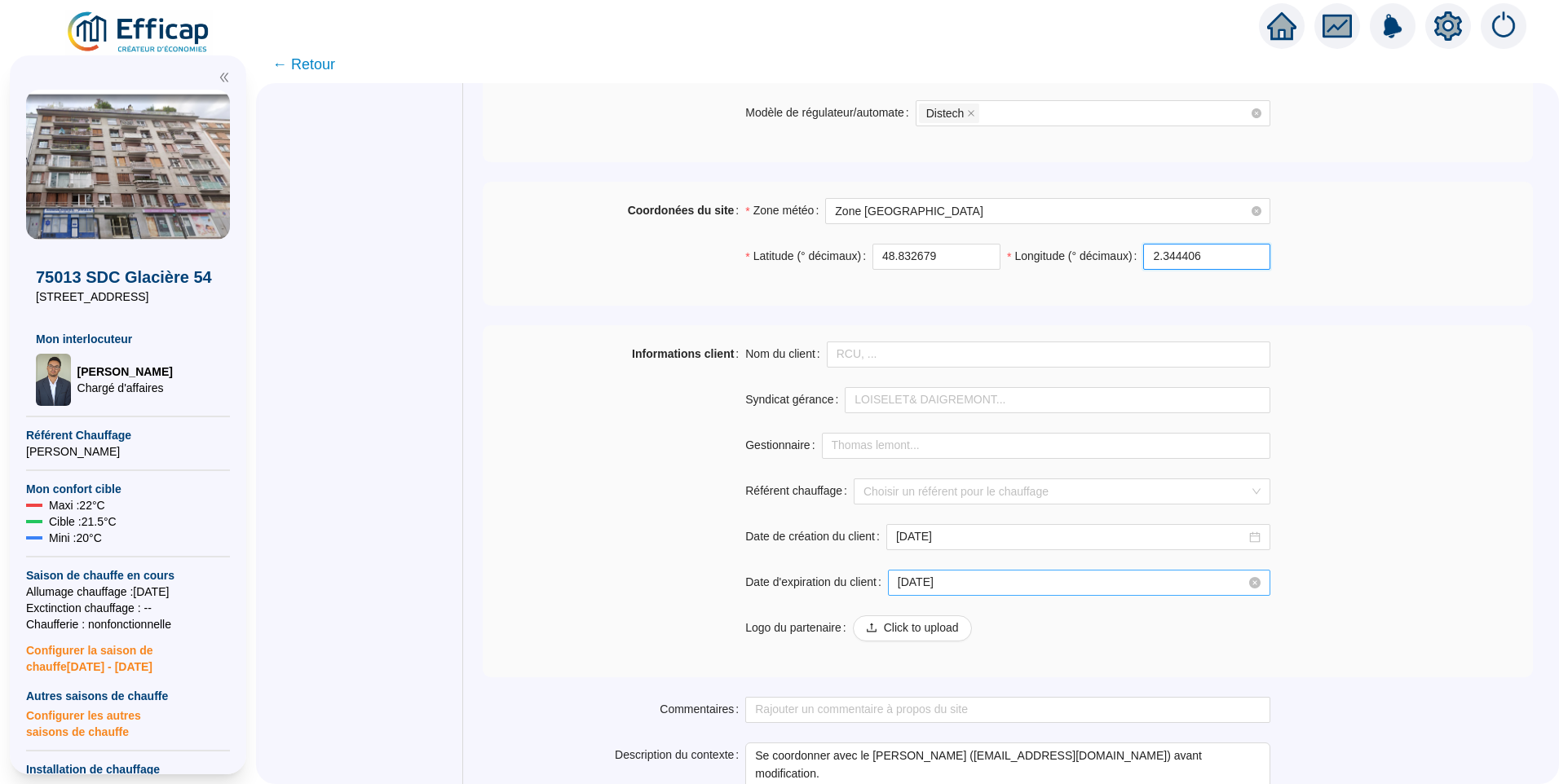
scroll to position [1140, 0]
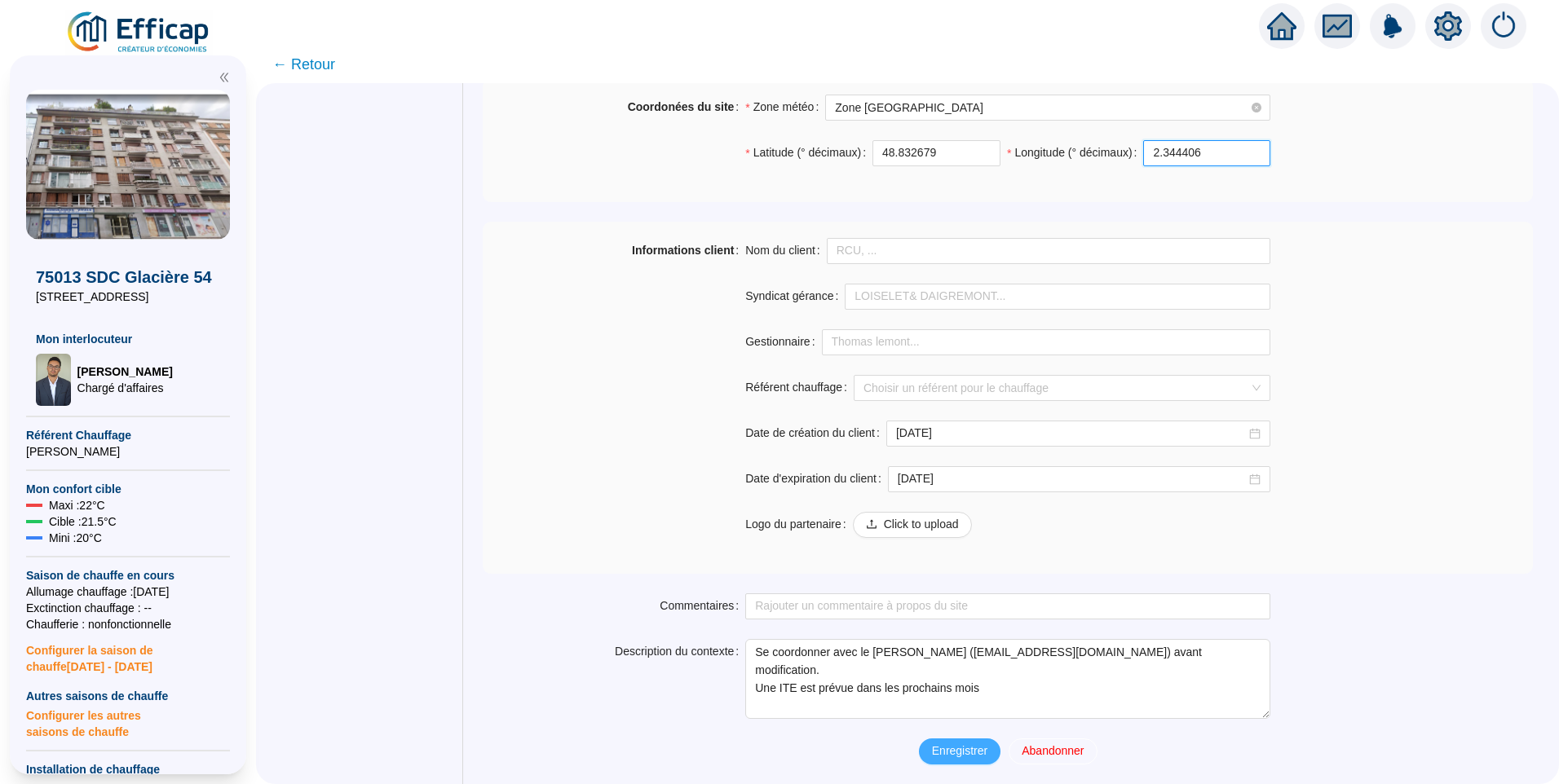
type input "2.344406"
click at [943, 754] on span "Enregistrer" at bounding box center [960, 751] width 56 height 17
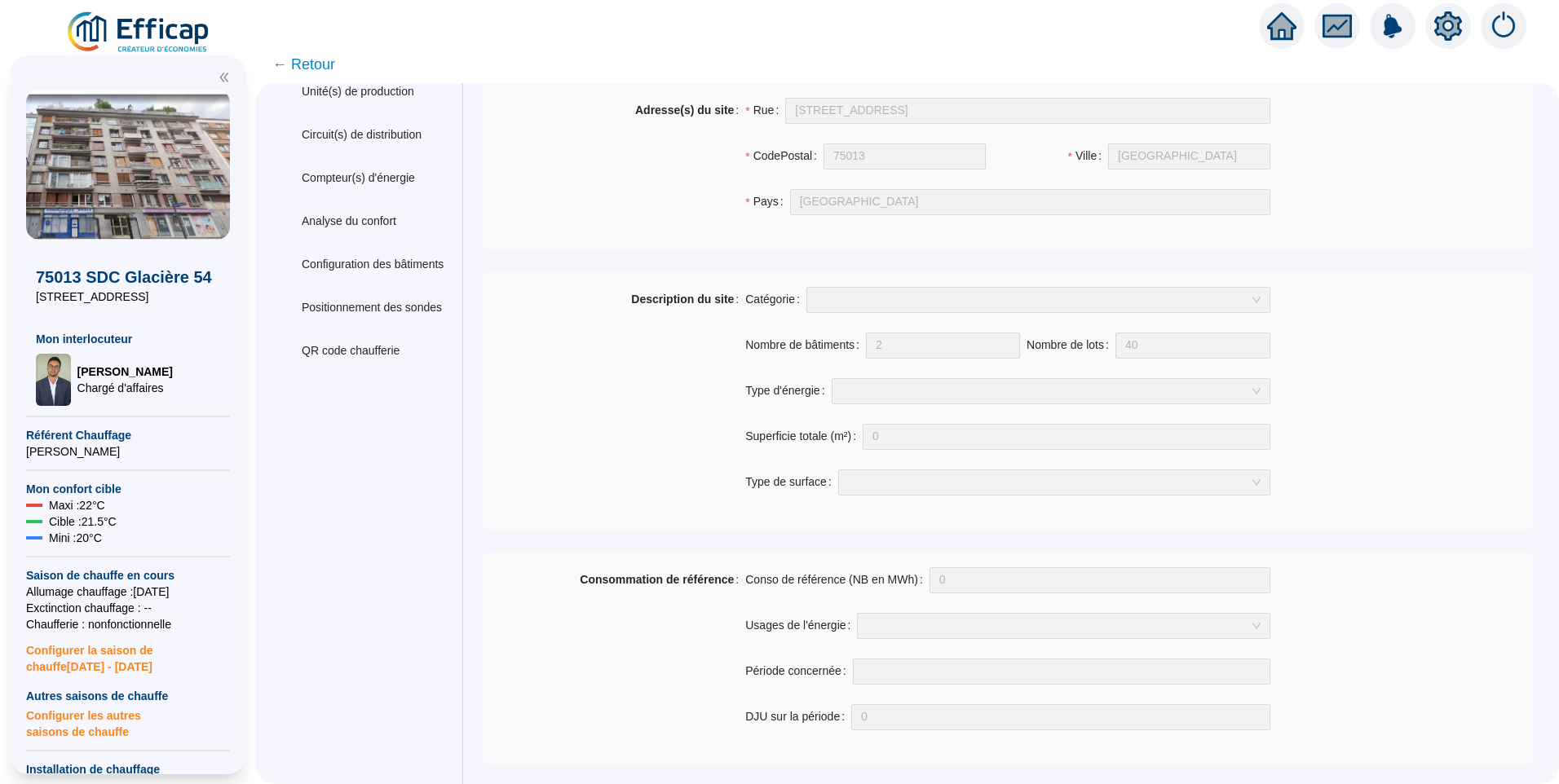
scroll to position [0, 0]
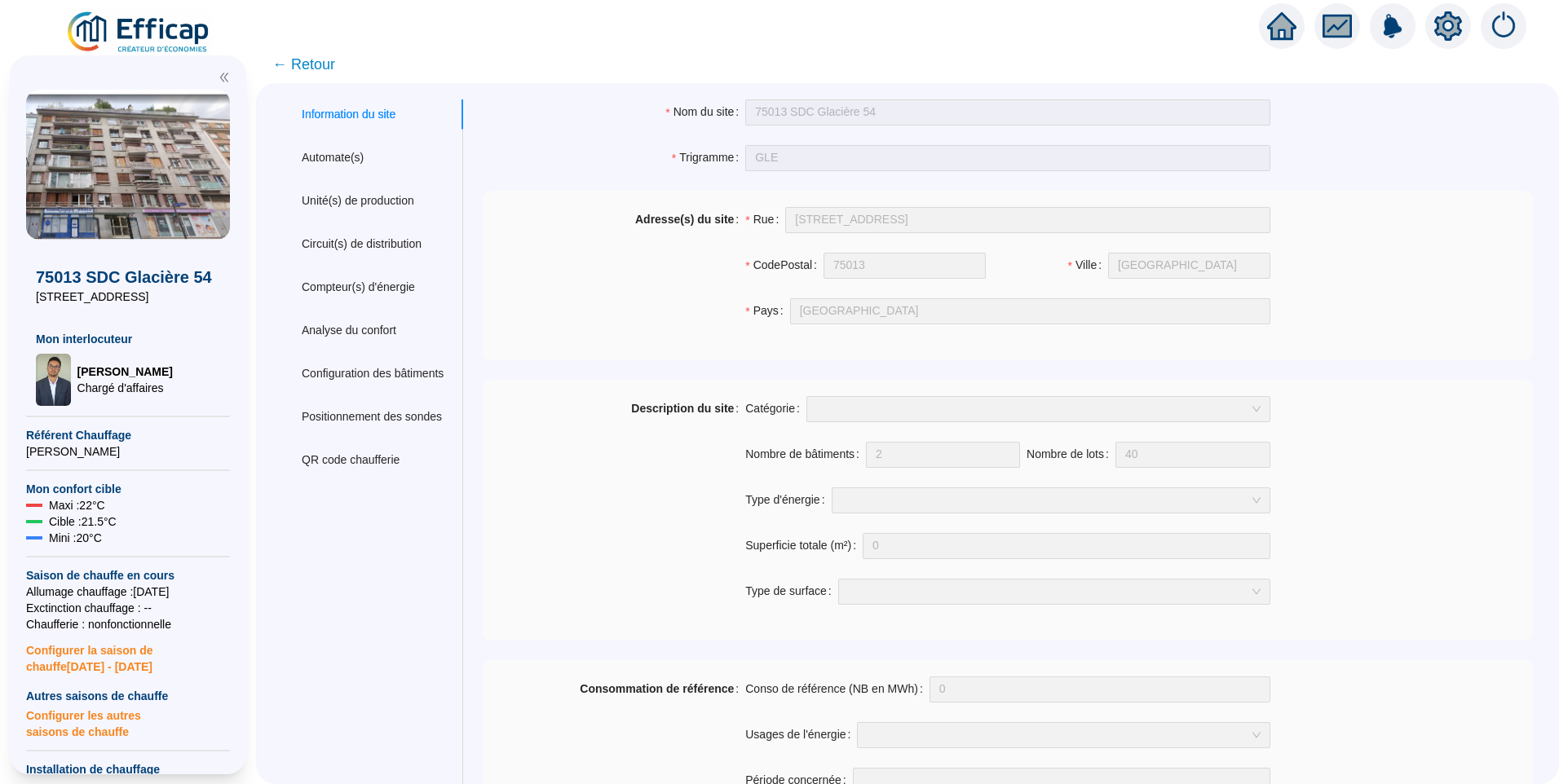
click at [330, 62] on span "← Retour" at bounding box center [303, 64] width 62 height 23
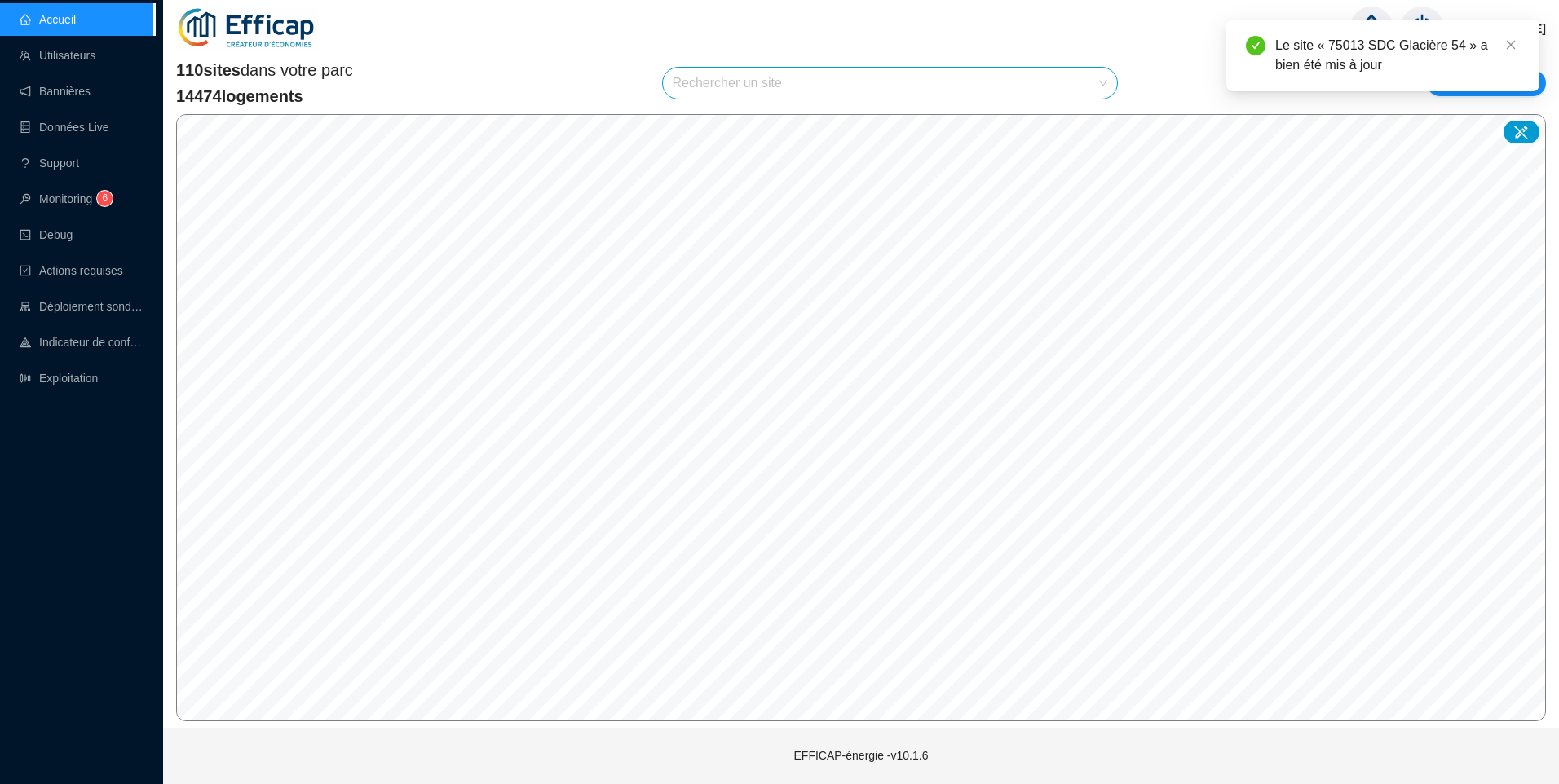
click at [770, 81] on input "search" at bounding box center [883, 83] width 421 height 31
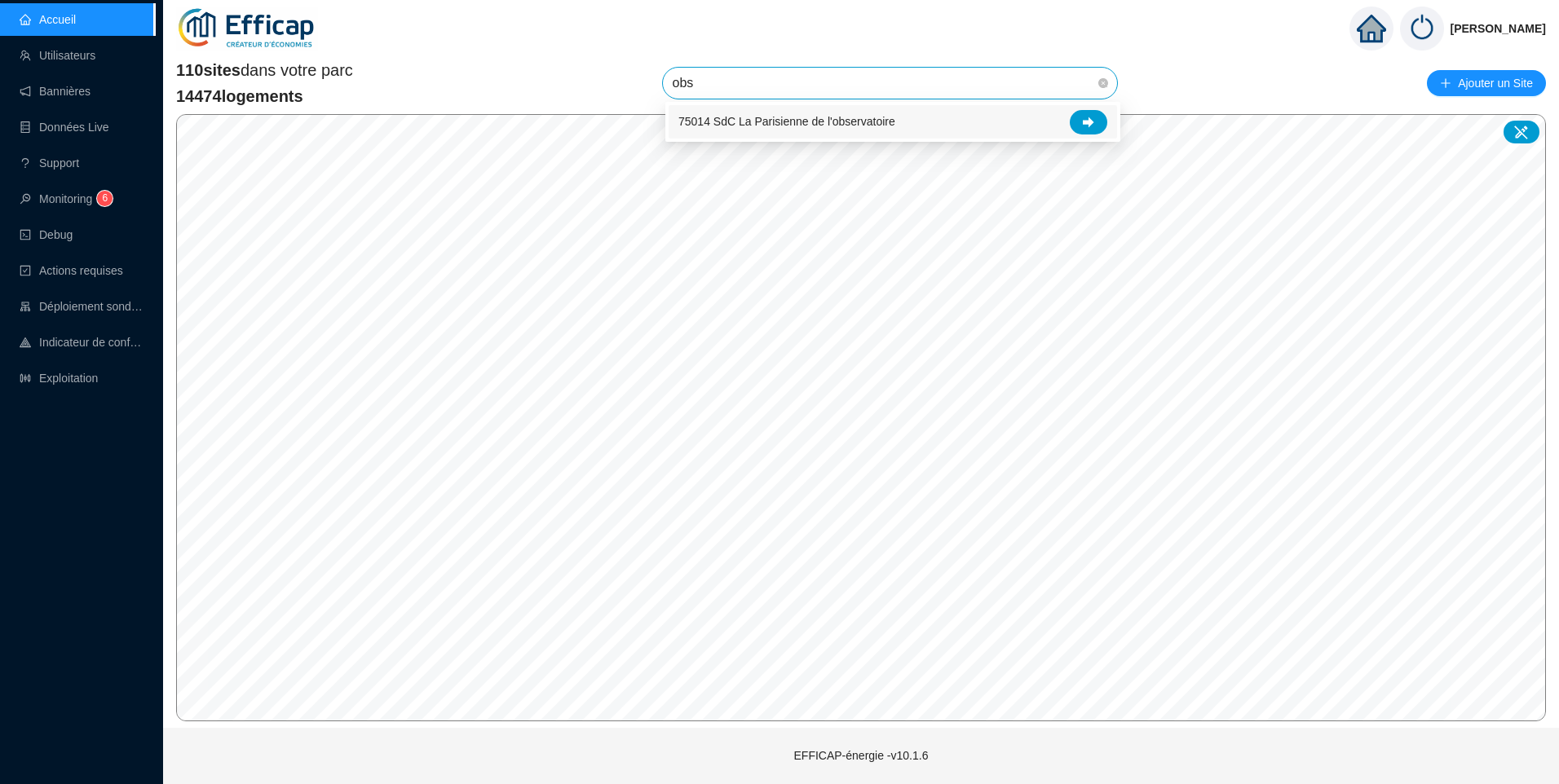
type input "obse"
click at [1086, 122] on icon at bounding box center [1088, 122] width 12 height 11
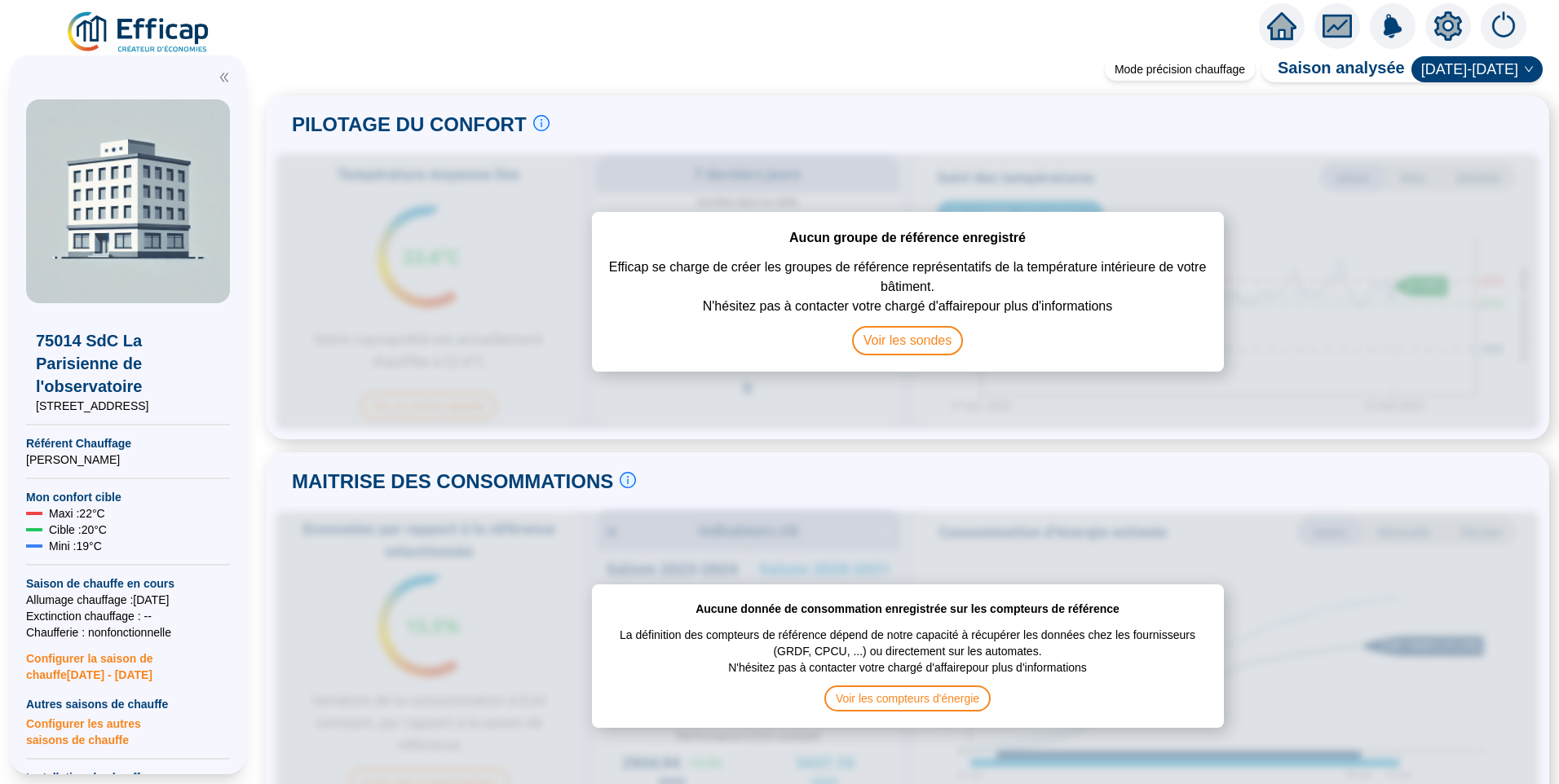
drag, startPoint x: 82, startPoint y: 424, endPoint x: 19, endPoint y: 409, distance: 64.8
click at [19, 409] on div "75014 SdC La Parisienne de l'observatoire [STREET_ADDRESS][PERSON_NAME] Chauffa…" at bounding box center [128, 415] width 237 height 719
copy span "[STREET_ADDRESS]"
click at [1452, 21] on icon "setting" at bounding box center [1448, 25] width 28 height 26
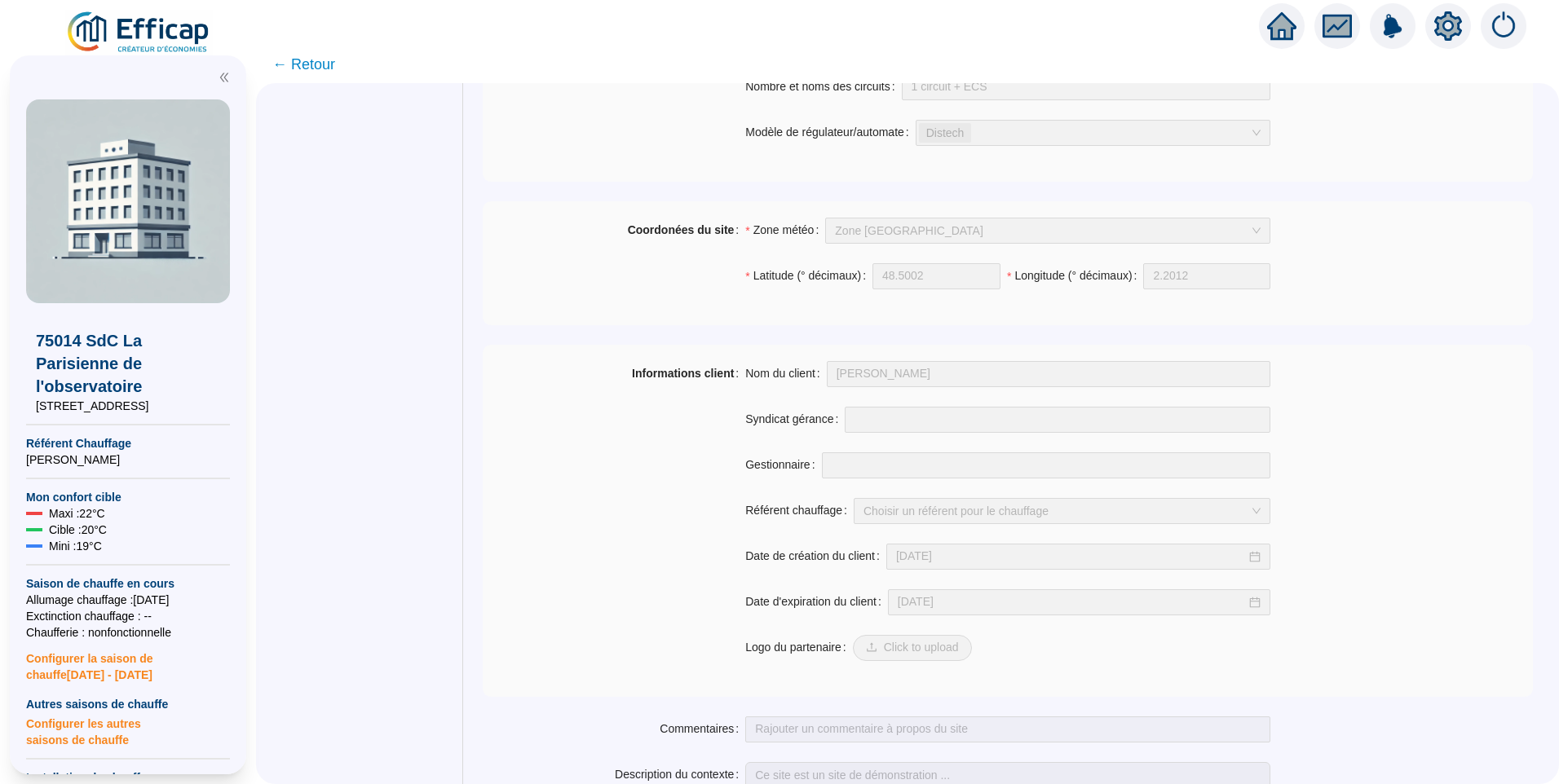
scroll to position [1097, 0]
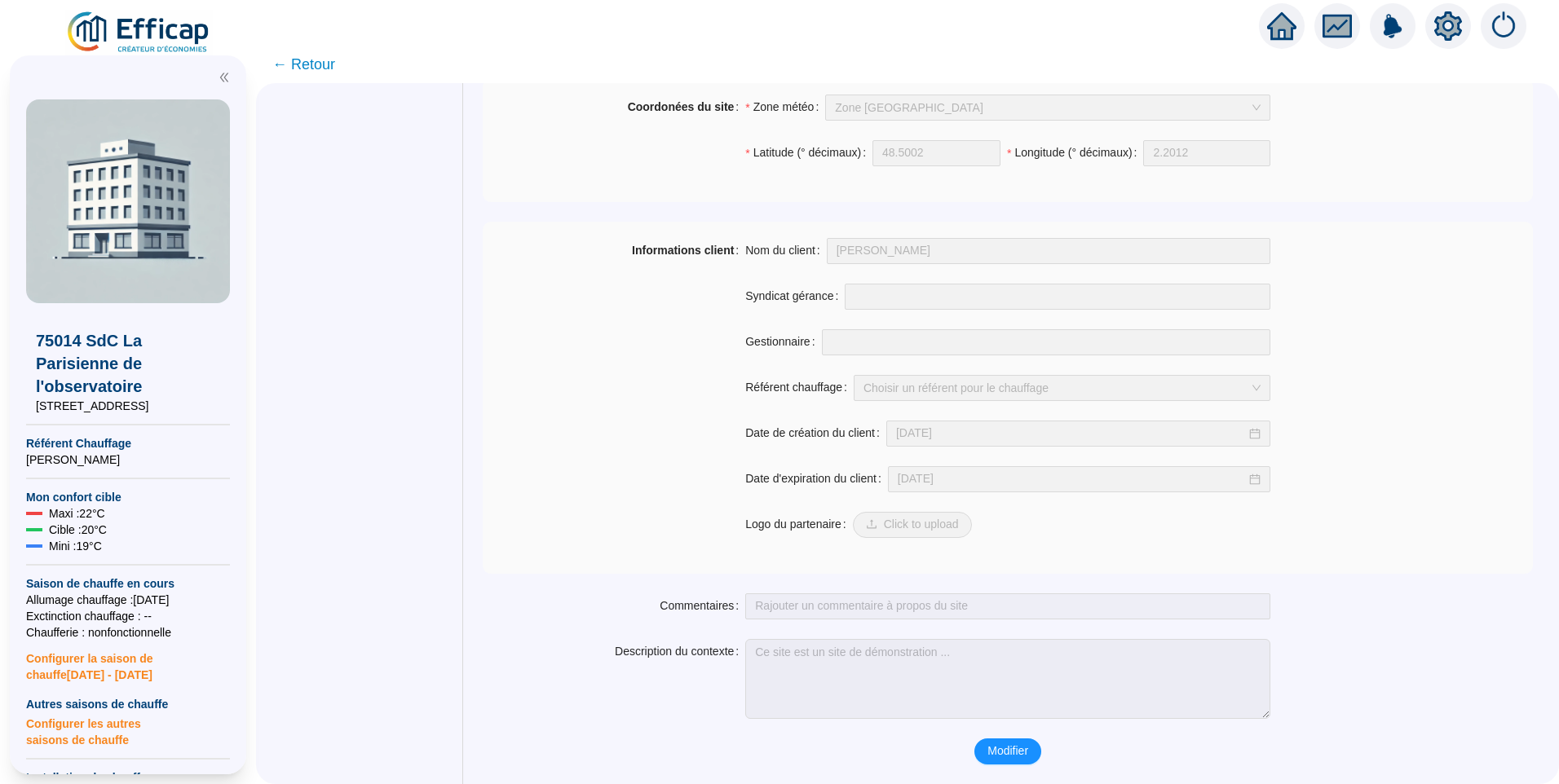
click at [1008, 743] on span "Modifier" at bounding box center [1008, 751] width 41 height 17
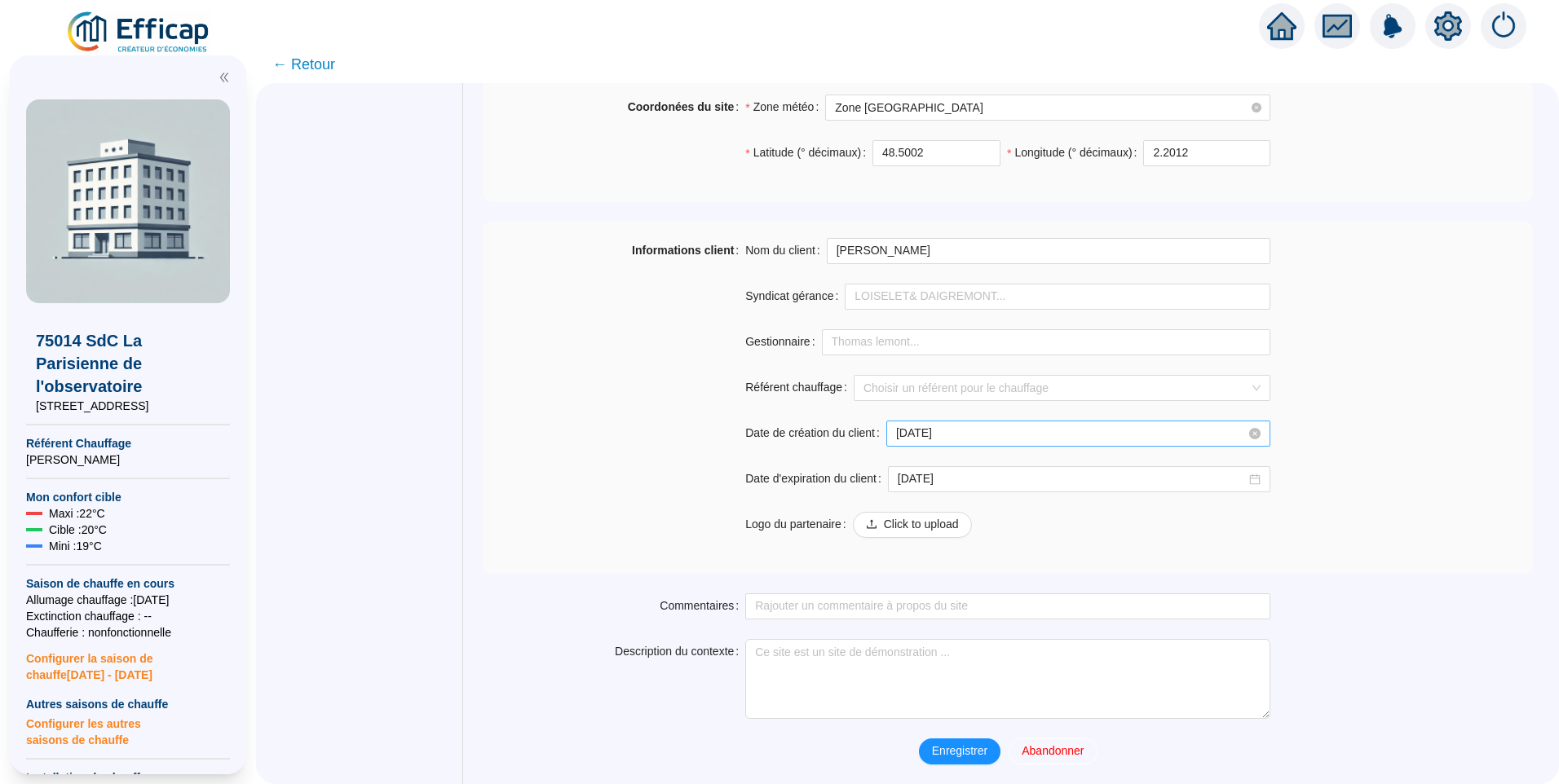
scroll to position [895, 0]
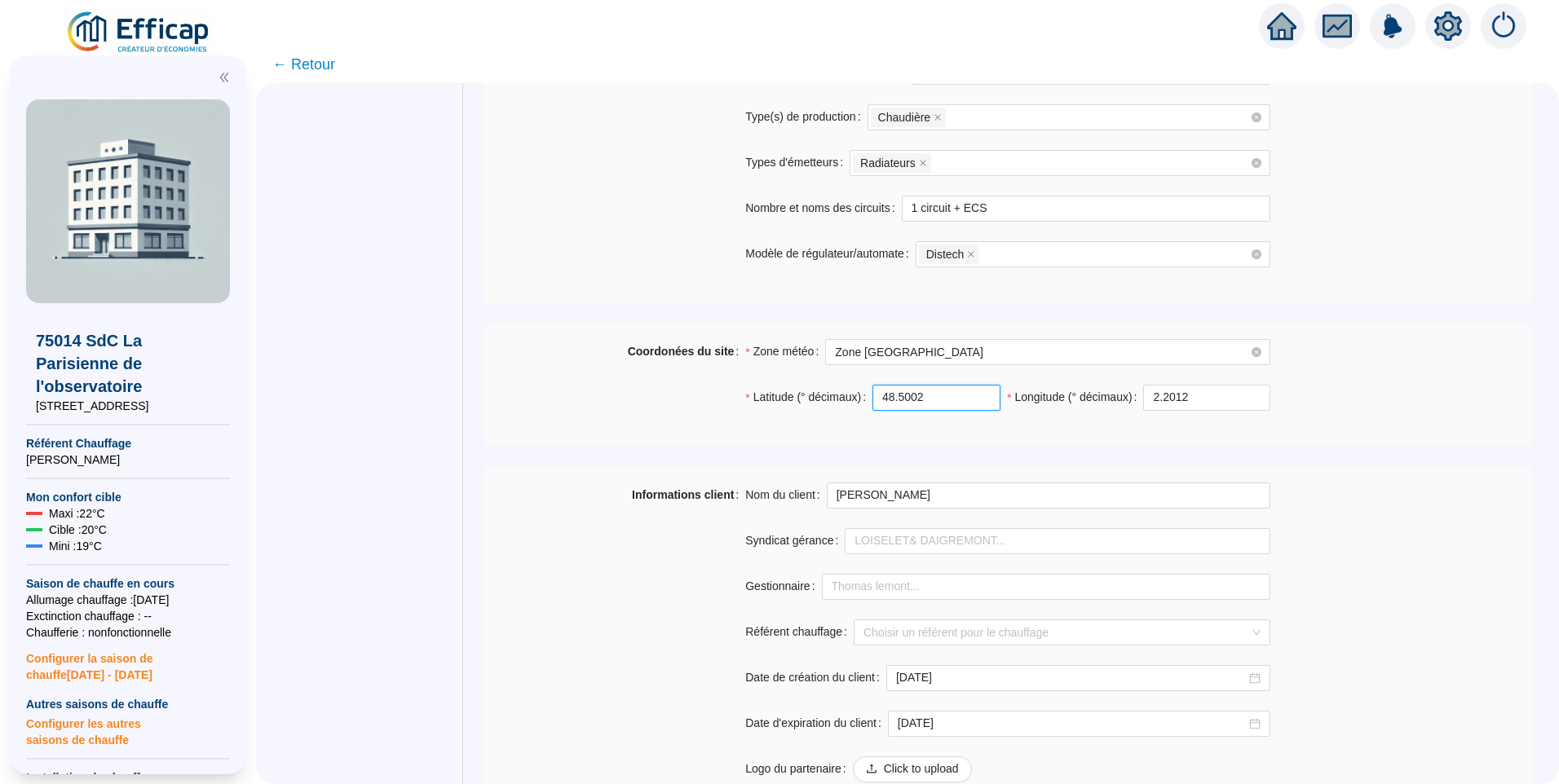
drag, startPoint x: 948, startPoint y: 397, endPoint x: 468, endPoint y: 393, distance: 480.0
click at [468, 393] on div "Information du site Automate(s) Unité(s) de production Circuit(s) de distributi…" at bounding box center [907, 116] width 1250 height 1824
paste input "833945"
type input "48.833945"
drag, startPoint x: 1163, startPoint y: 394, endPoint x: 1054, endPoint y: 368, distance: 112.1
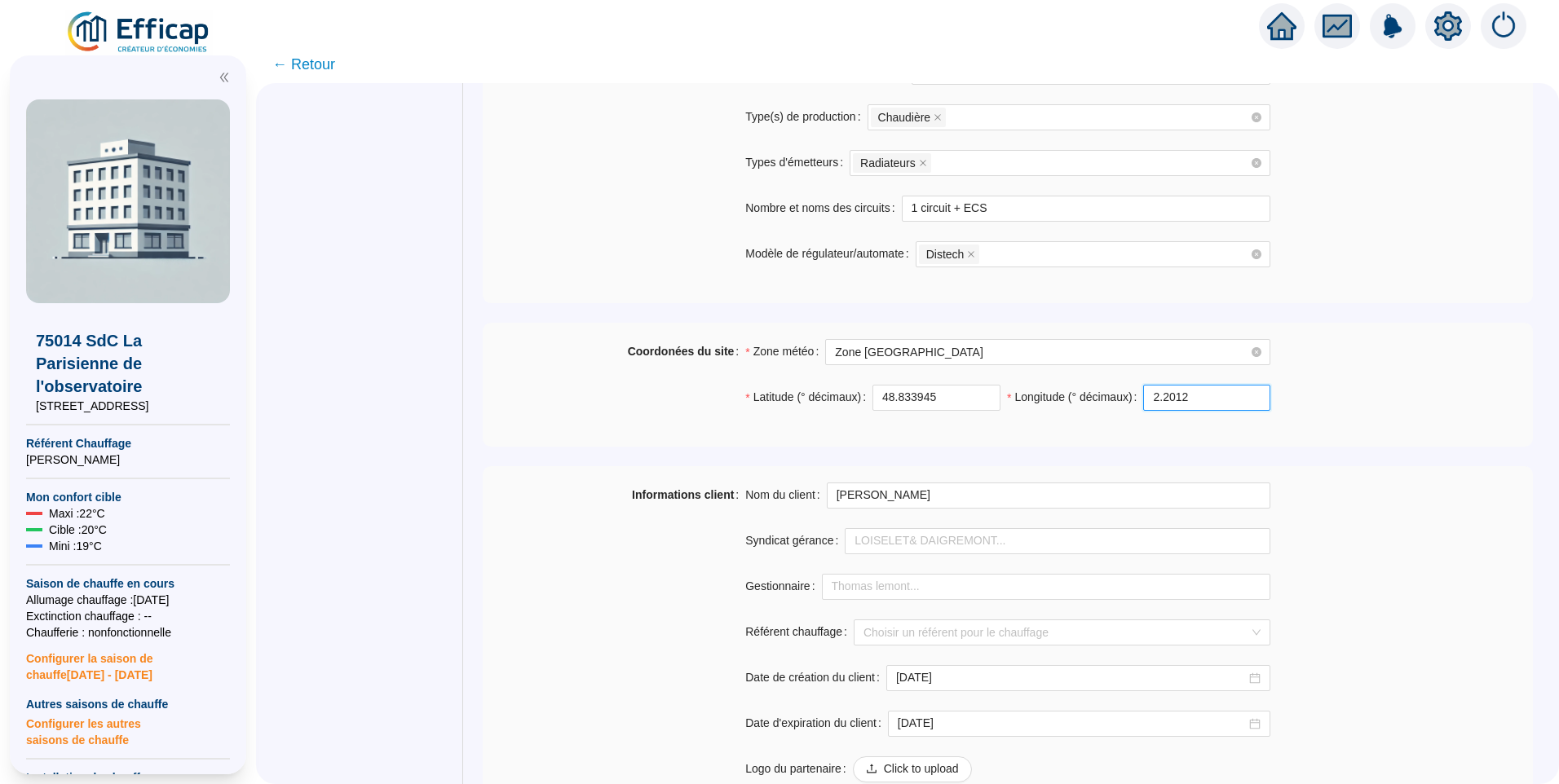
click at [1054, 368] on div "Zone météo Zone [GEOGRAPHIC_DATA] Latitude (° décimaux) 48.833945 Longitude (° …" at bounding box center [1008, 384] width 525 height 91
paste input "336791"
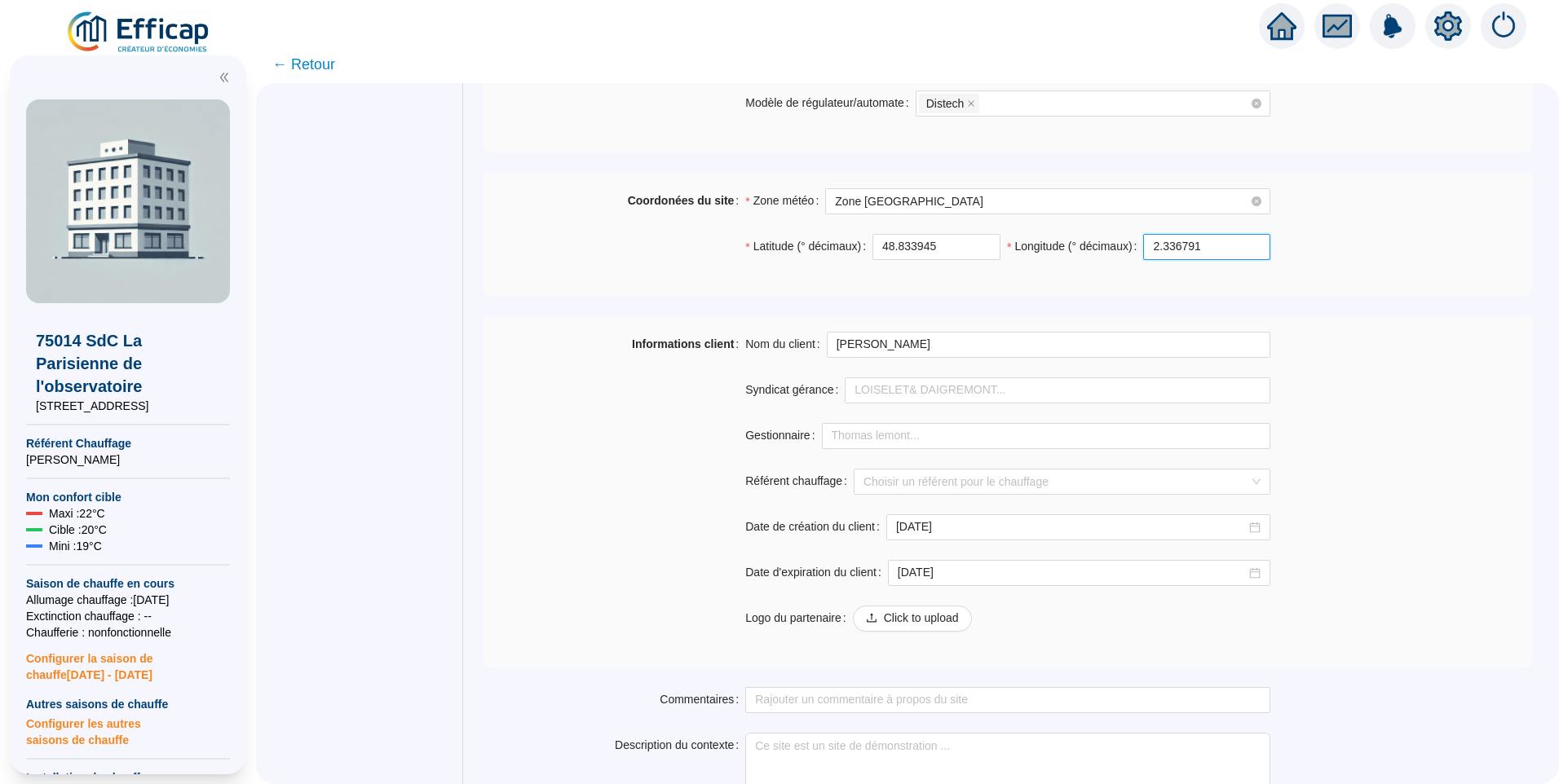
scroll to position [1140, 0]
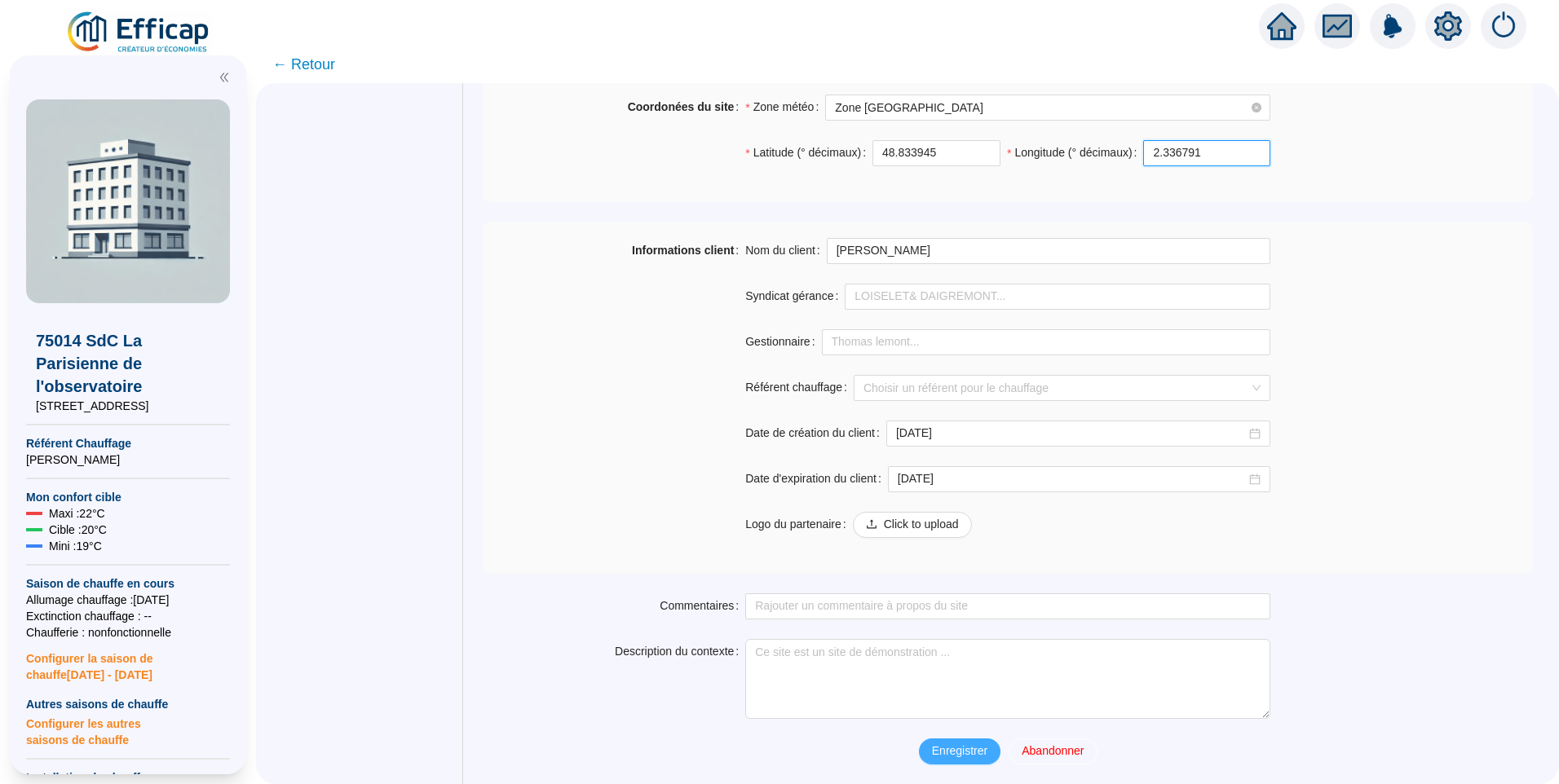
type input "2.336791"
click at [950, 753] on span "Enregistrer" at bounding box center [960, 751] width 56 height 17
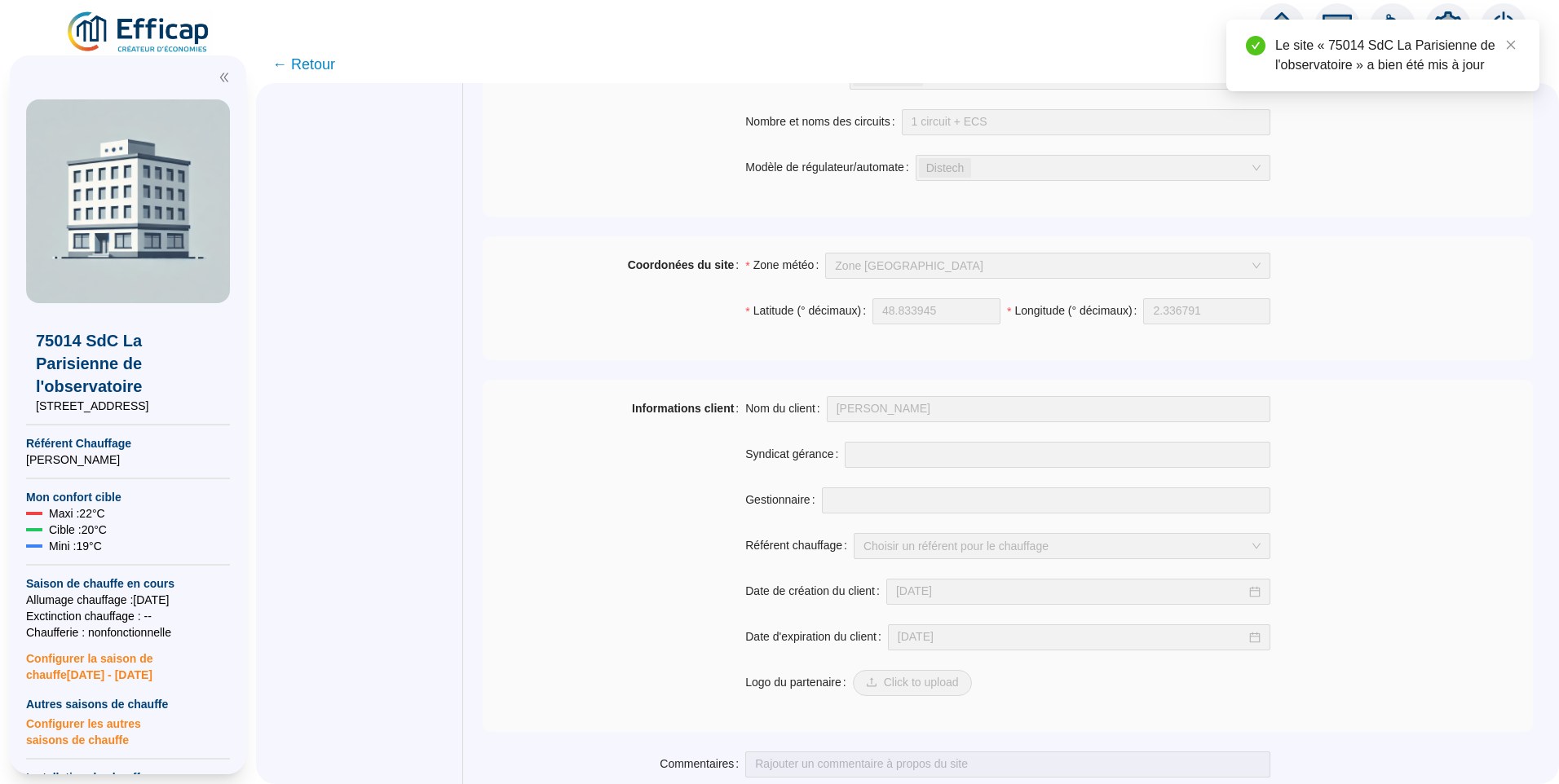
scroll to position [934, 0]
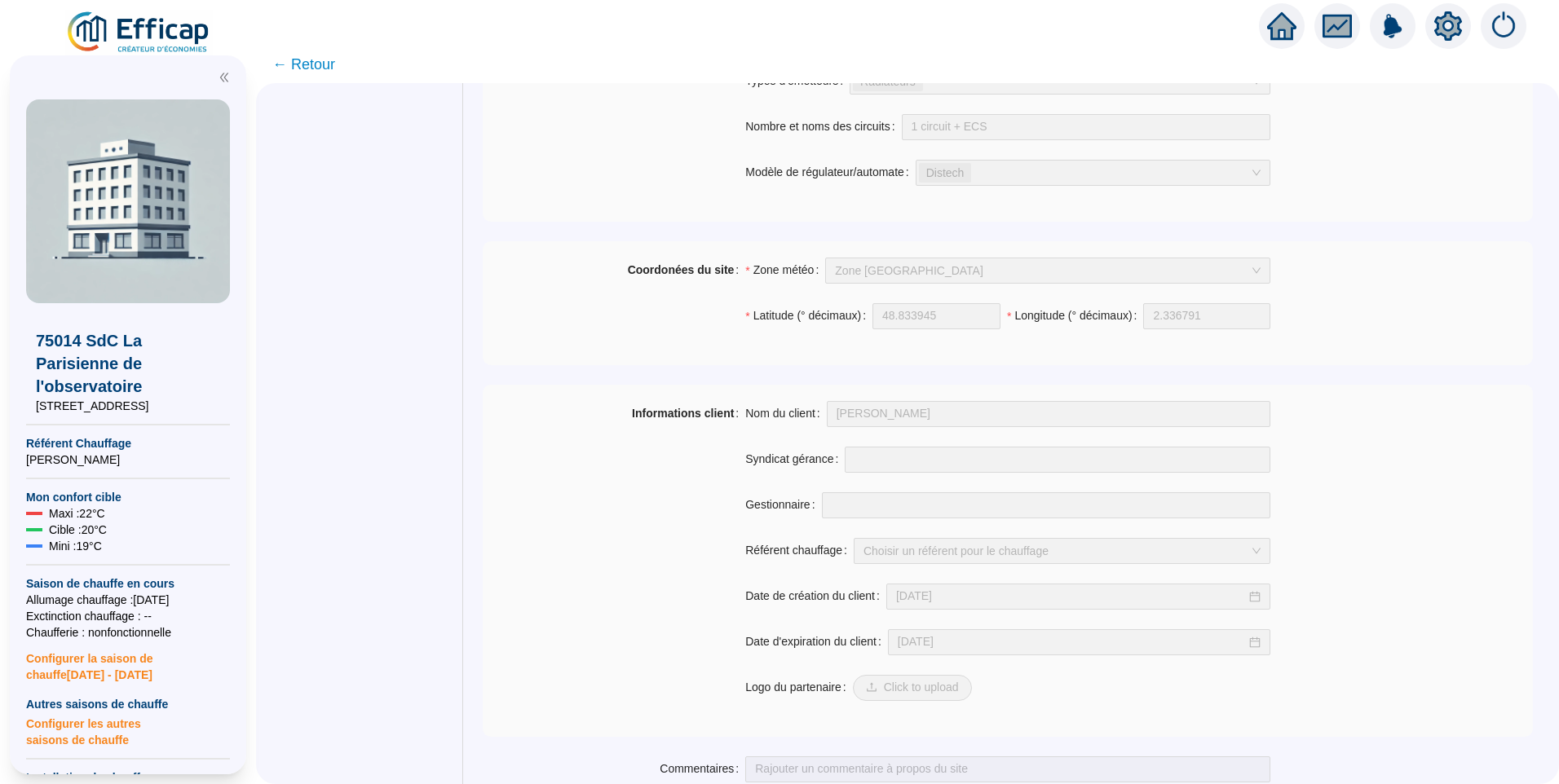
click at [172, 31] on img at bounding box center [139, 33] width 148 height 46
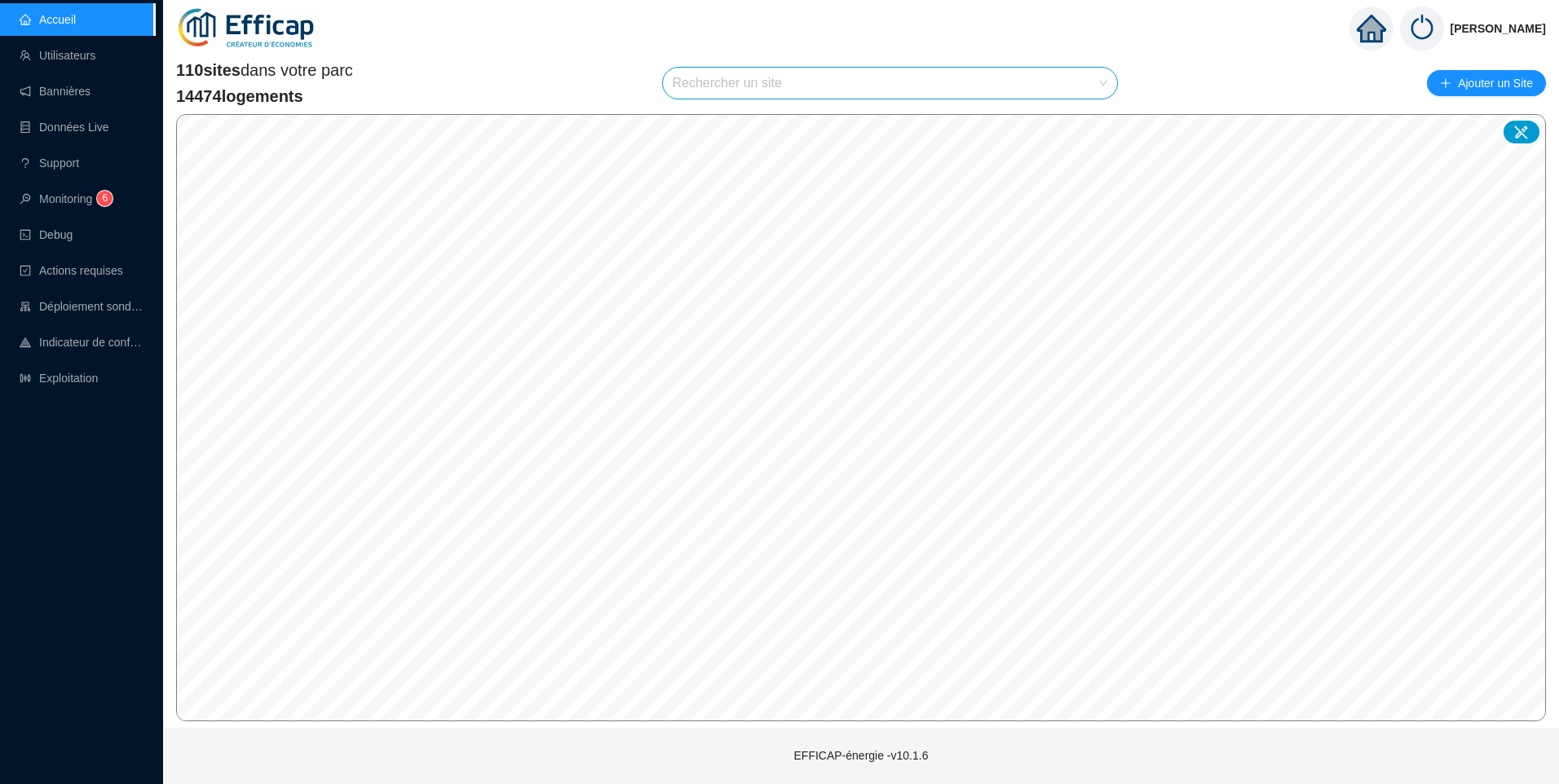
click at [807, 84] on input "search" at bounding box center [883, 83] width 421 height 31
type input "boie"
click at [1086, 127] on icon at bounding box center [1088, 123] width 12 height 12
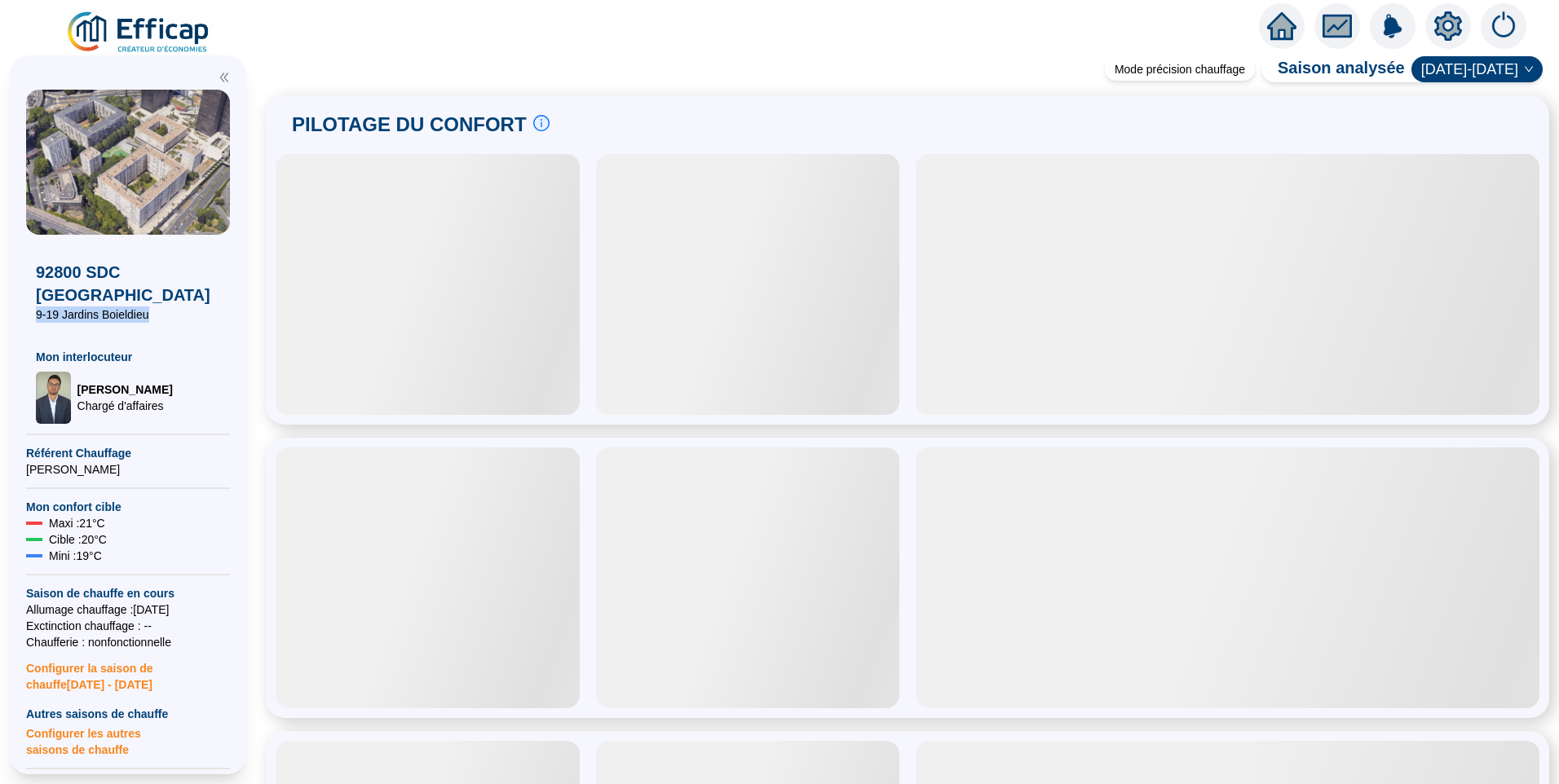
drag, startPoint x: 106, startPoint y: 331, endPoint x: 28, endPoint y: 318, distance: 79.1
click at [28, 318] on div "92800 SDC Jardins Boieldieu 9-19 Jardins Boieldieu Mon interlocuteur [PERSON_NA…" at bounding box center [128, 329] width 204 height 189
copy span "9-19 Jardins Boieldieu"
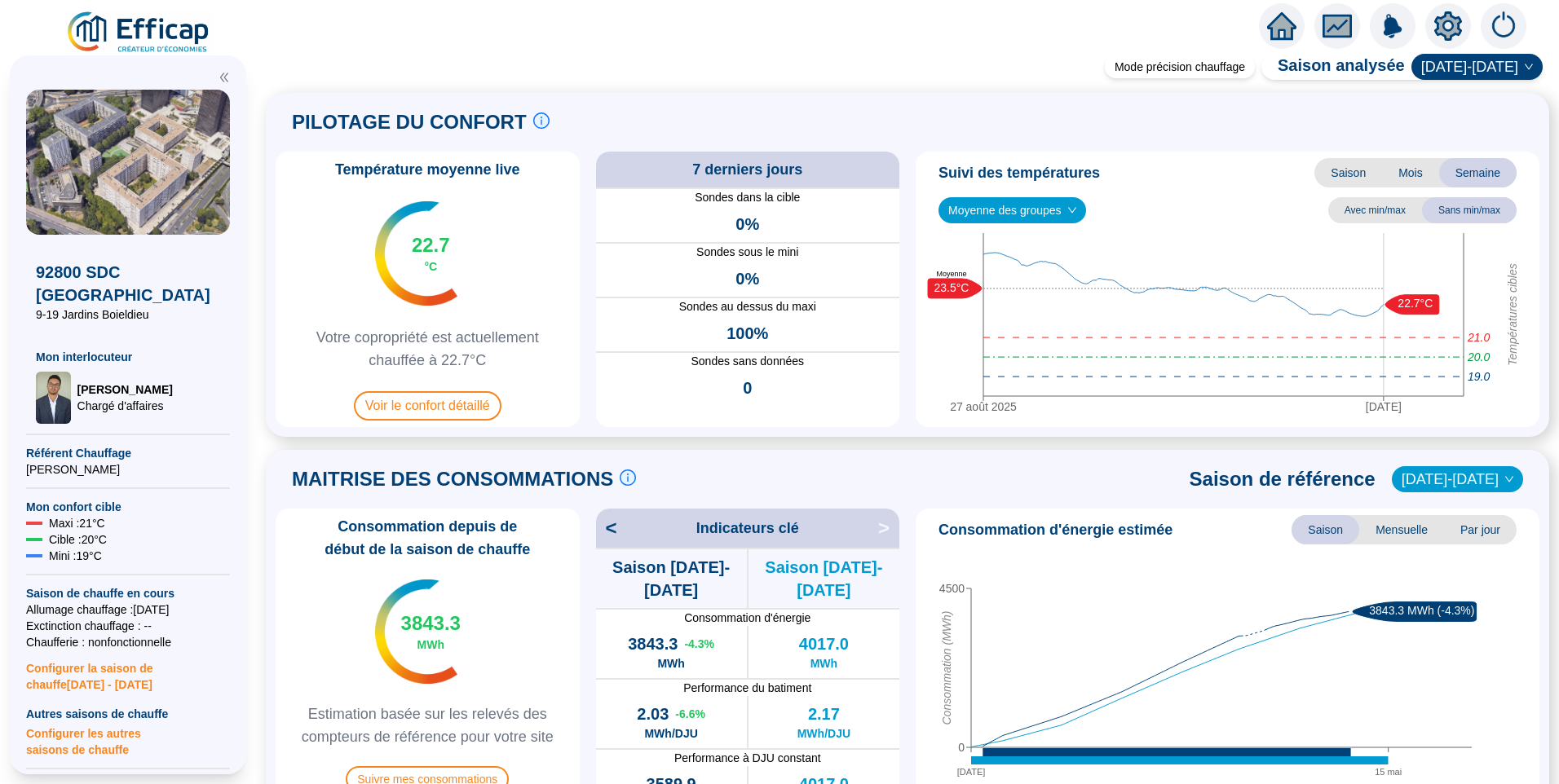
click at [1435, 35] on icon "setting" at bounding box center [1448, 26] width 30 height 30
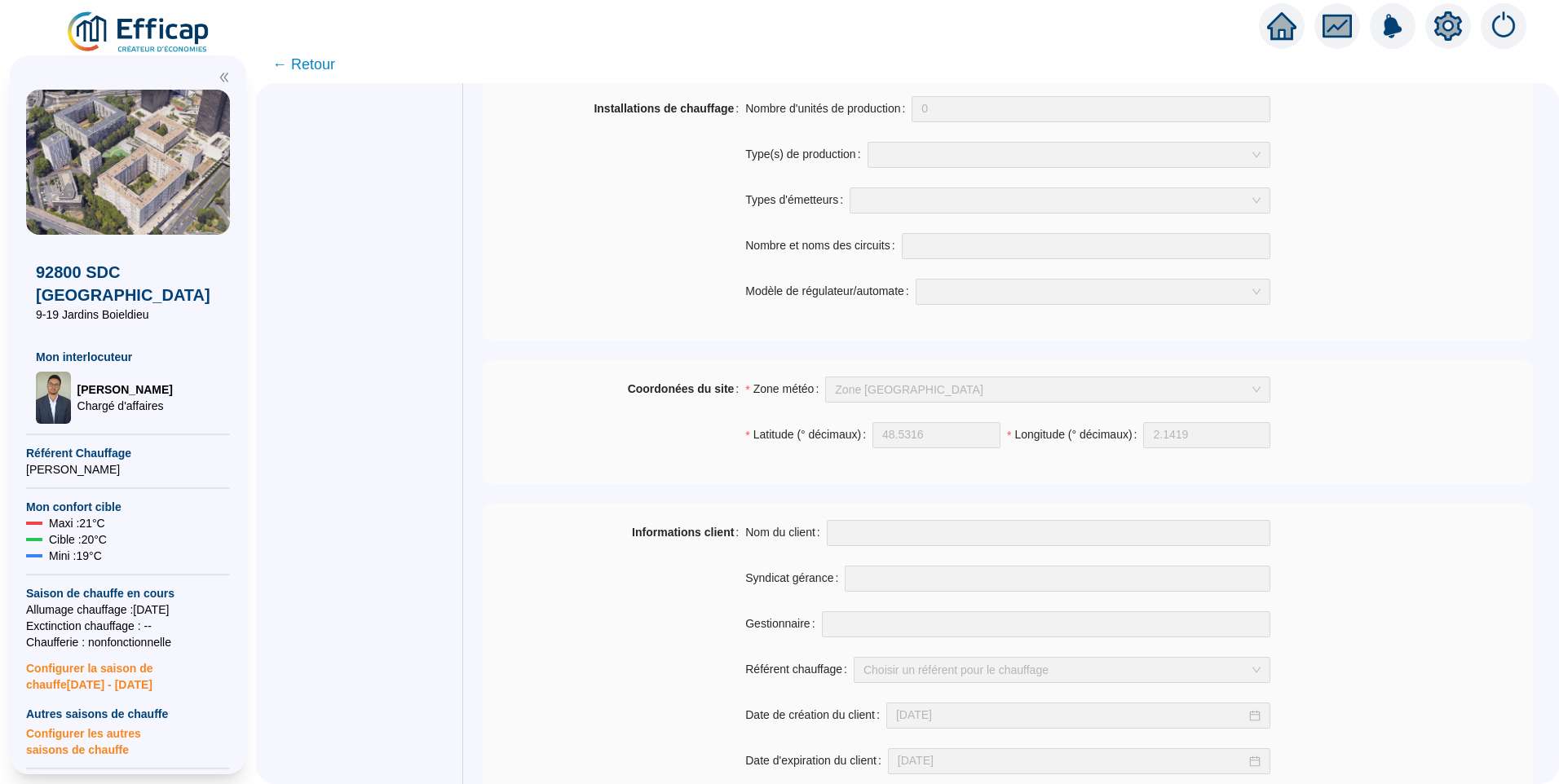
scroll to position [1097, 0]
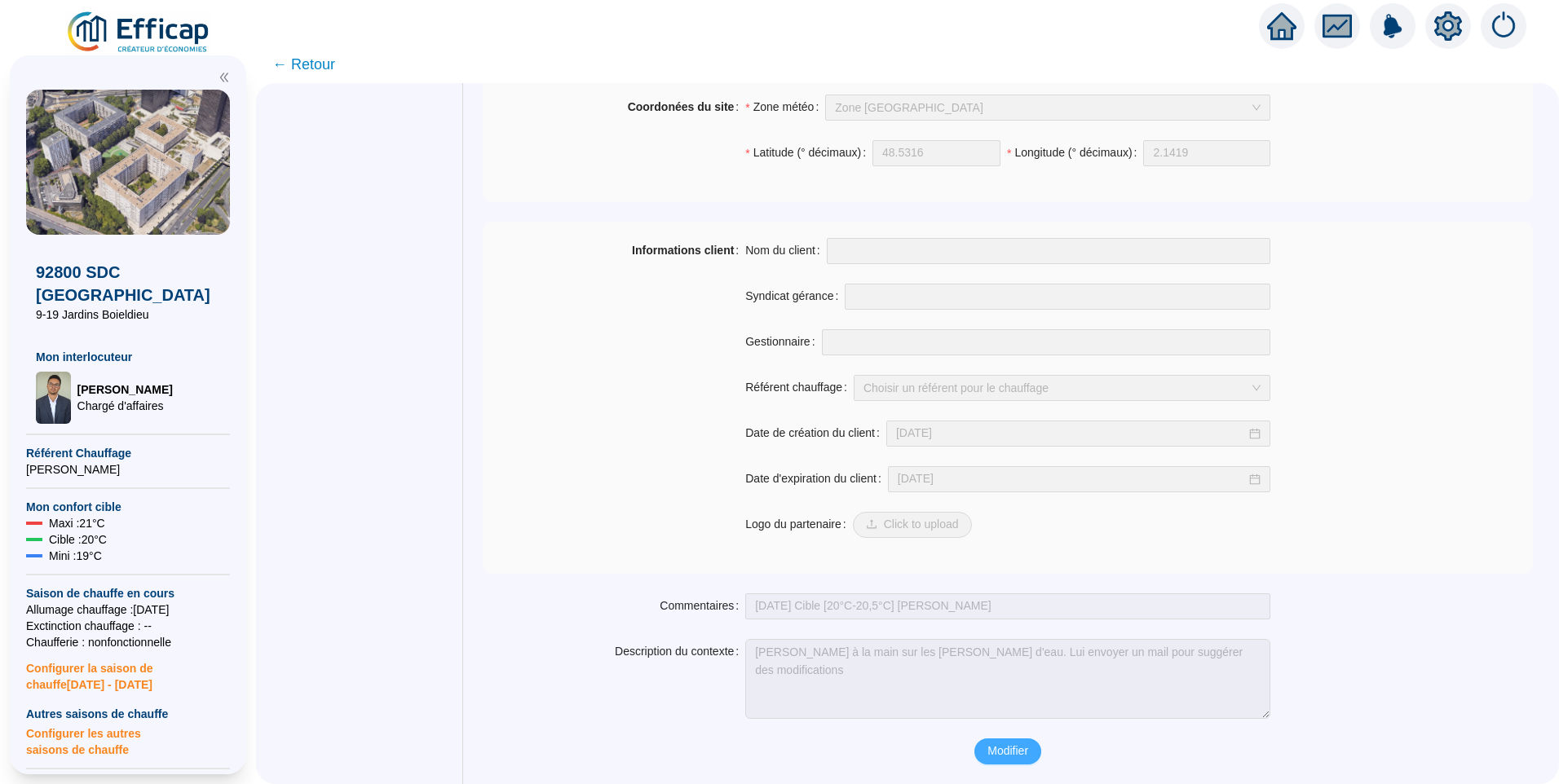
click at [990, 751] on span "Modifier" at bounding box center [1008, 751] width 41 height 17
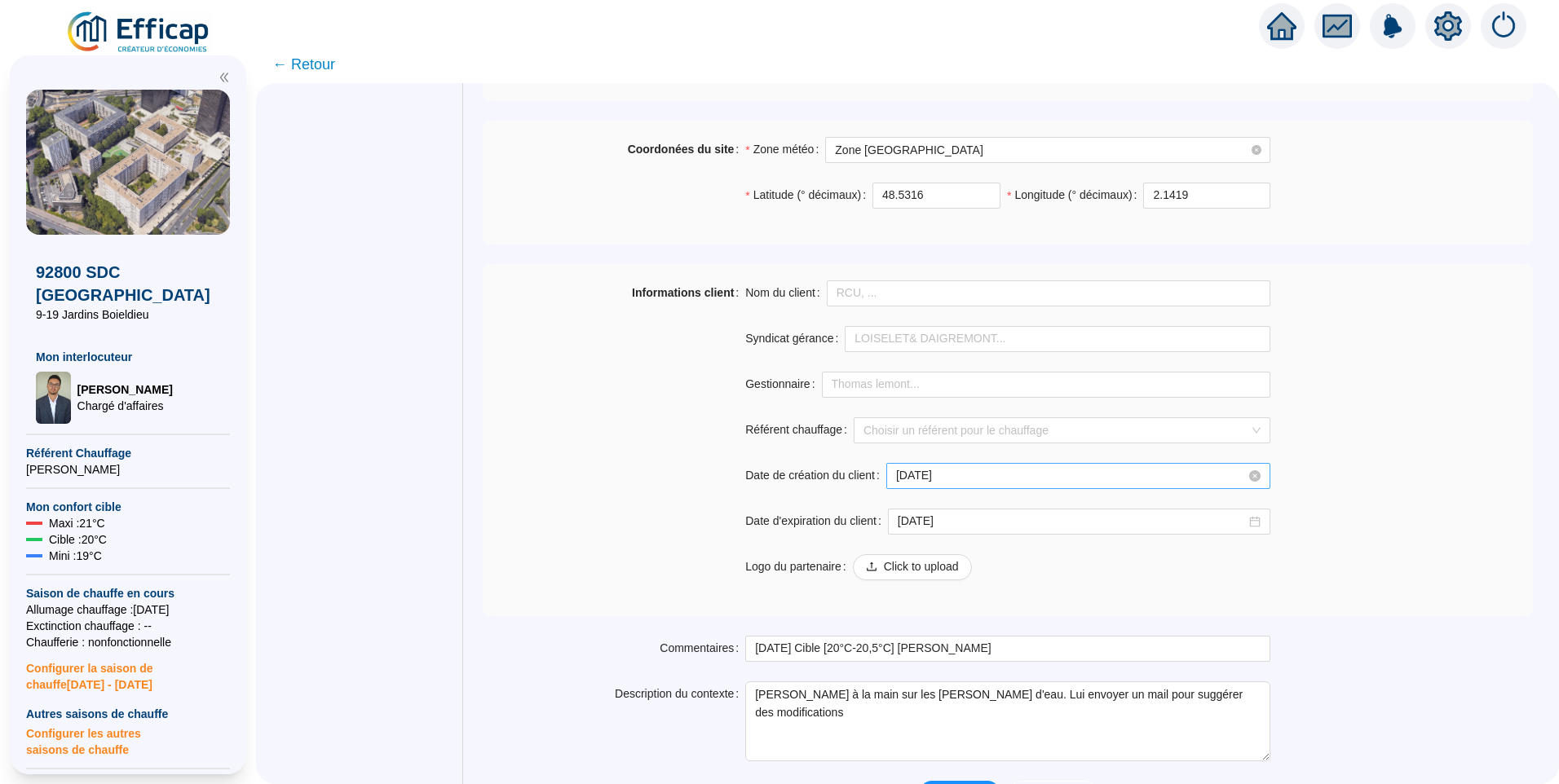
scroll to position [1015, 0]
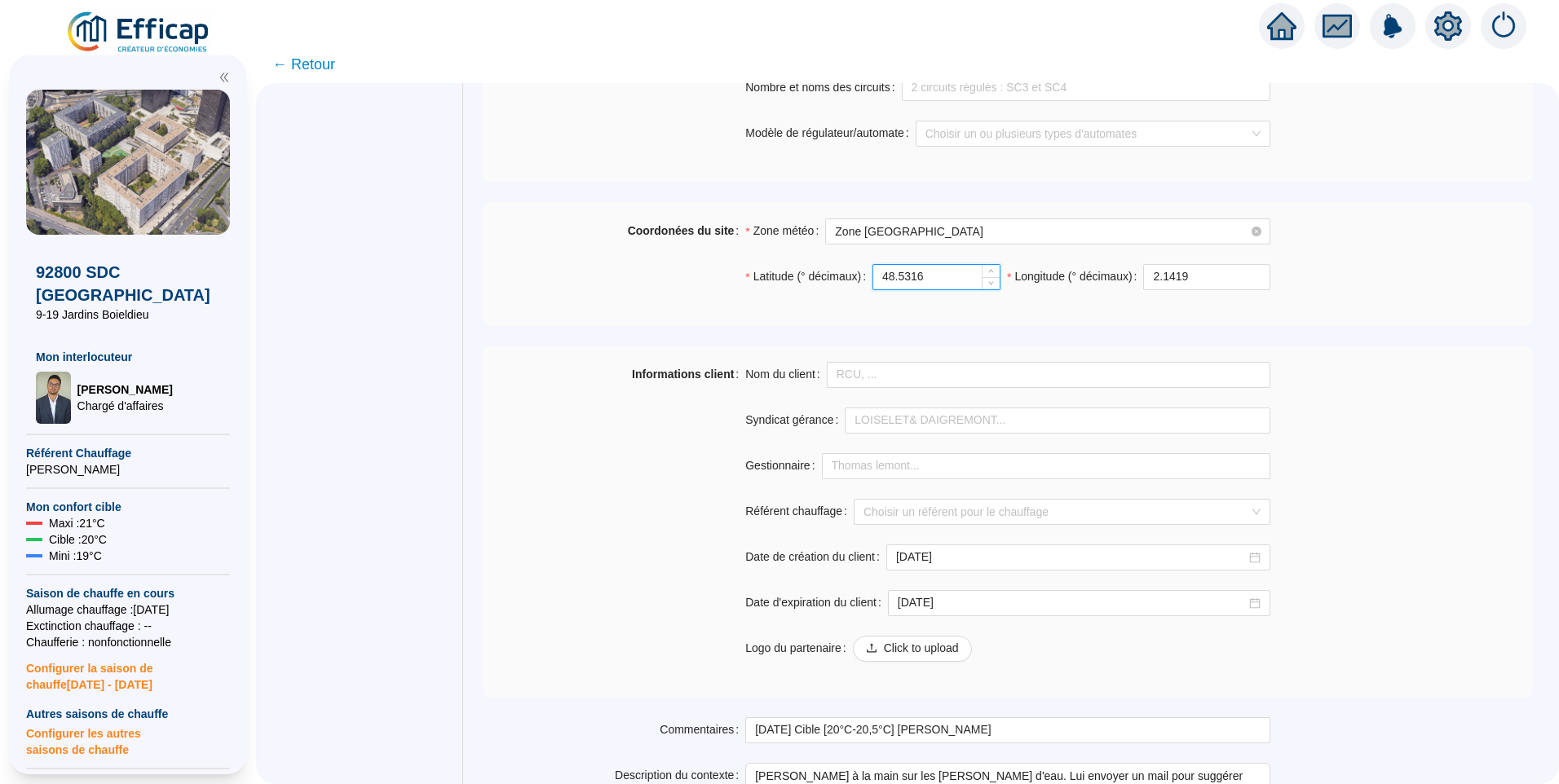
click at [934, 284] on input "48.5316" at bounding box center [937, 277] width 127 height 25
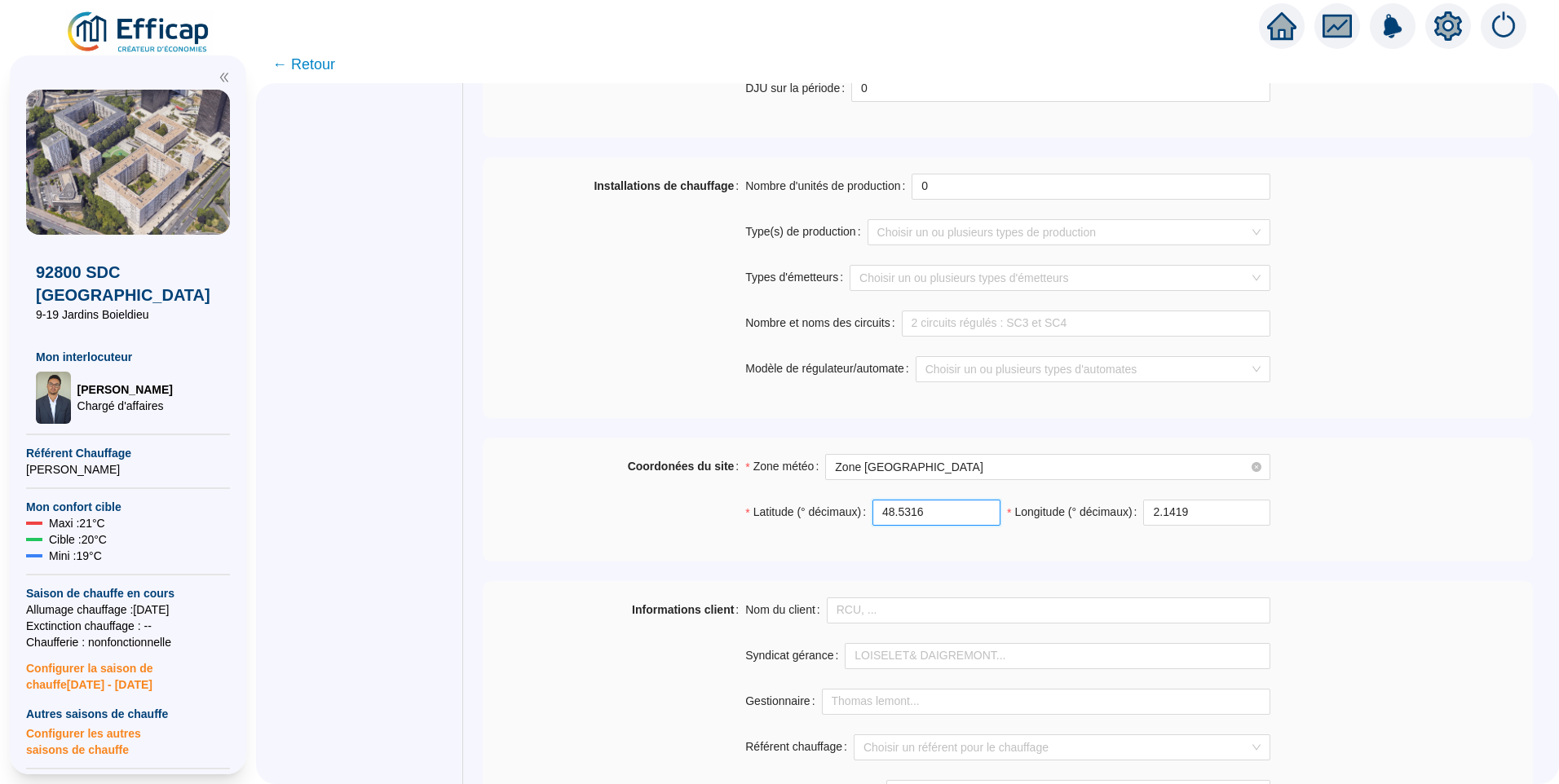
scroll to position [771, 0]
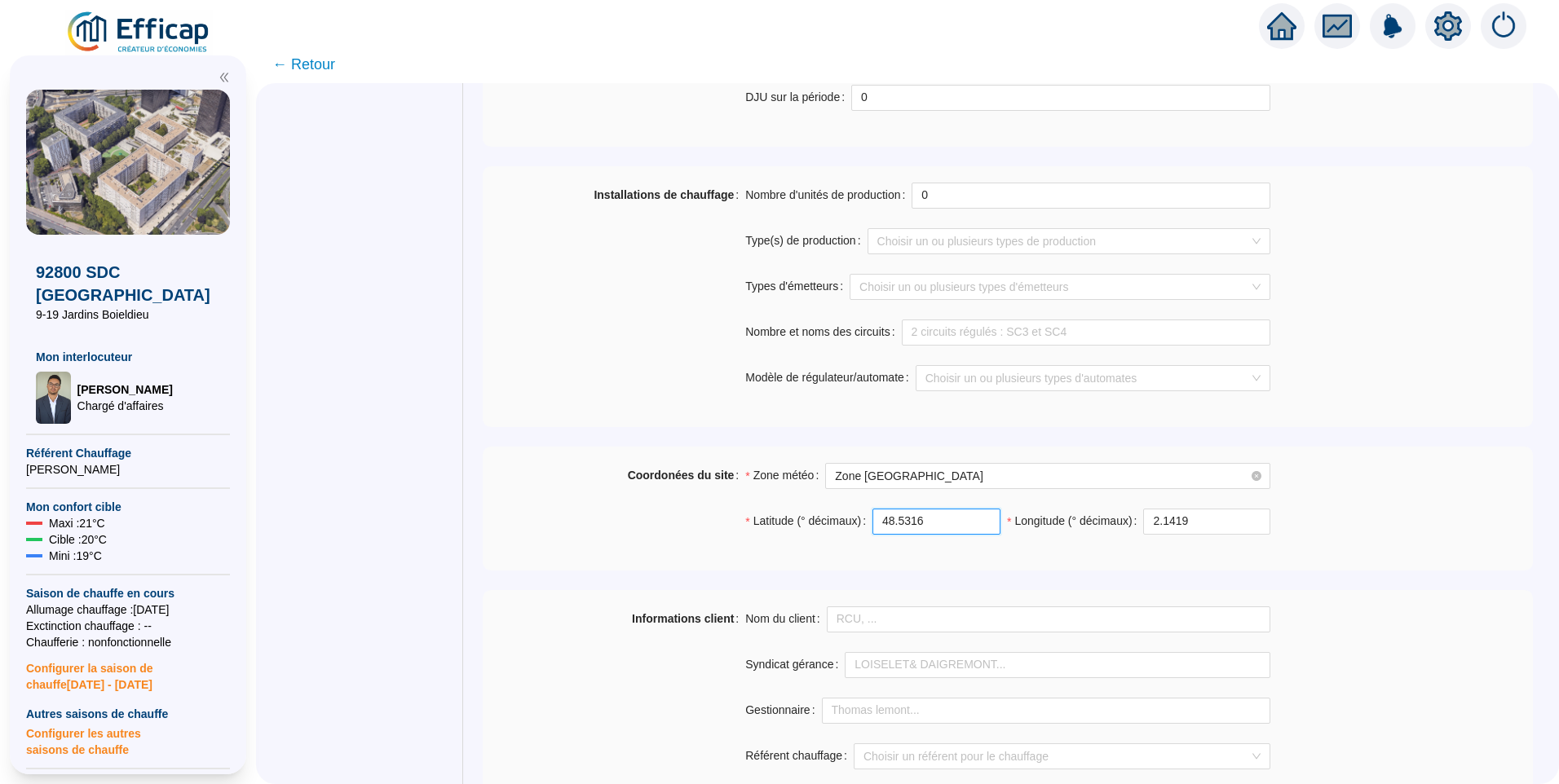
drag, startPoint x: 934, startPoint y: 524, endPoint x: 790, endPoint y: 504, distance: 145.4
click at [790, 504] on div "Zone météo Zone Ile de France Ouest Latitude (° décimaux) 48.5316 Longitude (° …" at bounding box center [1008, 508] width 525 height 91
paste input "887694"
type input "48.887694"
drag, startPoint x: 1148, startPoint y: 513, endPoint x: 1086, endPoint y: 499, distance: 63.6
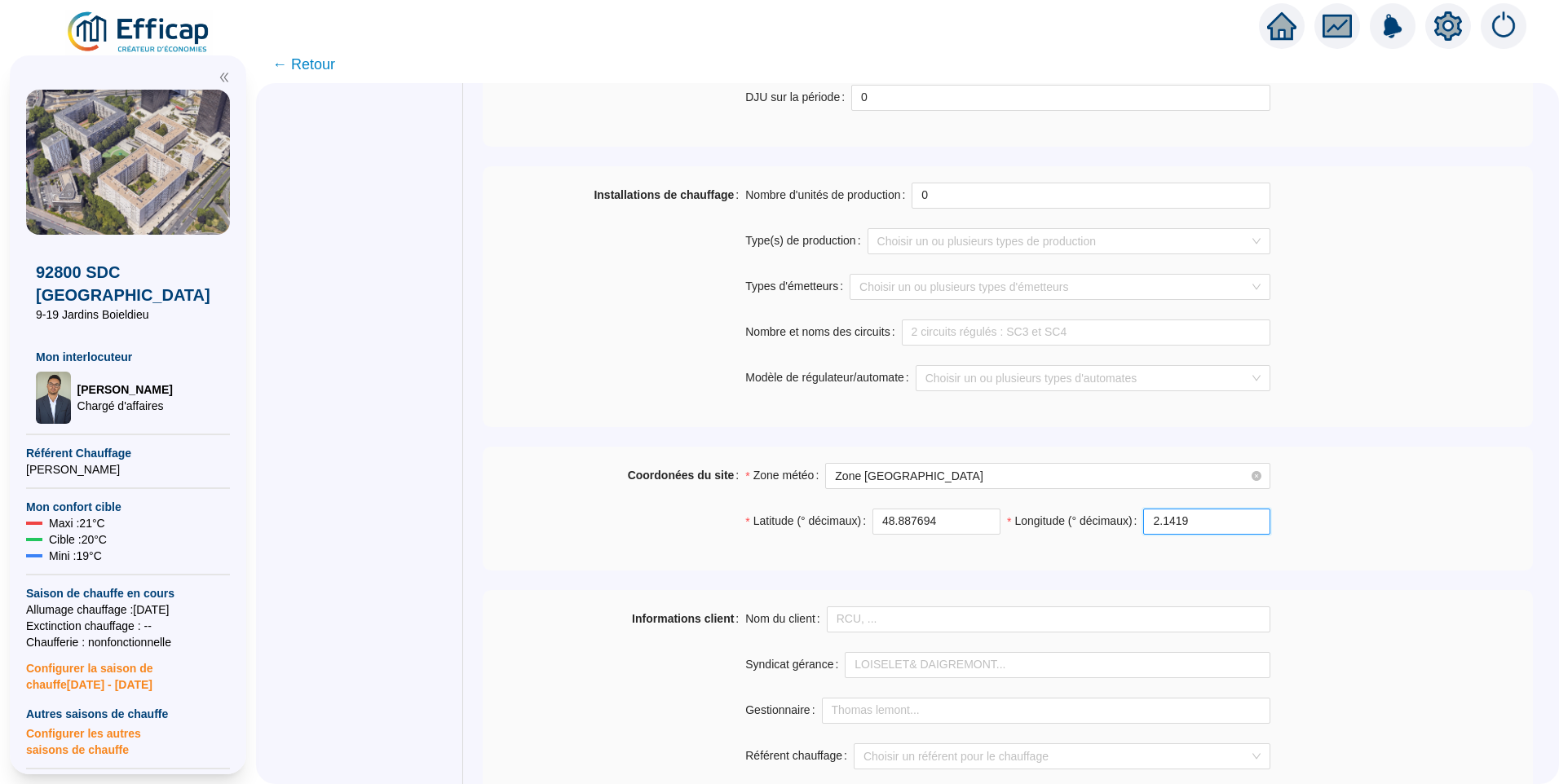
click at [1086, 499] on div "Zone météo Zone Ile de France Ouest Latitude (° décimaux) 48.887694 Longitude (…" at bounding box center [1008, 508] width 525 height 91
paste input "238365"
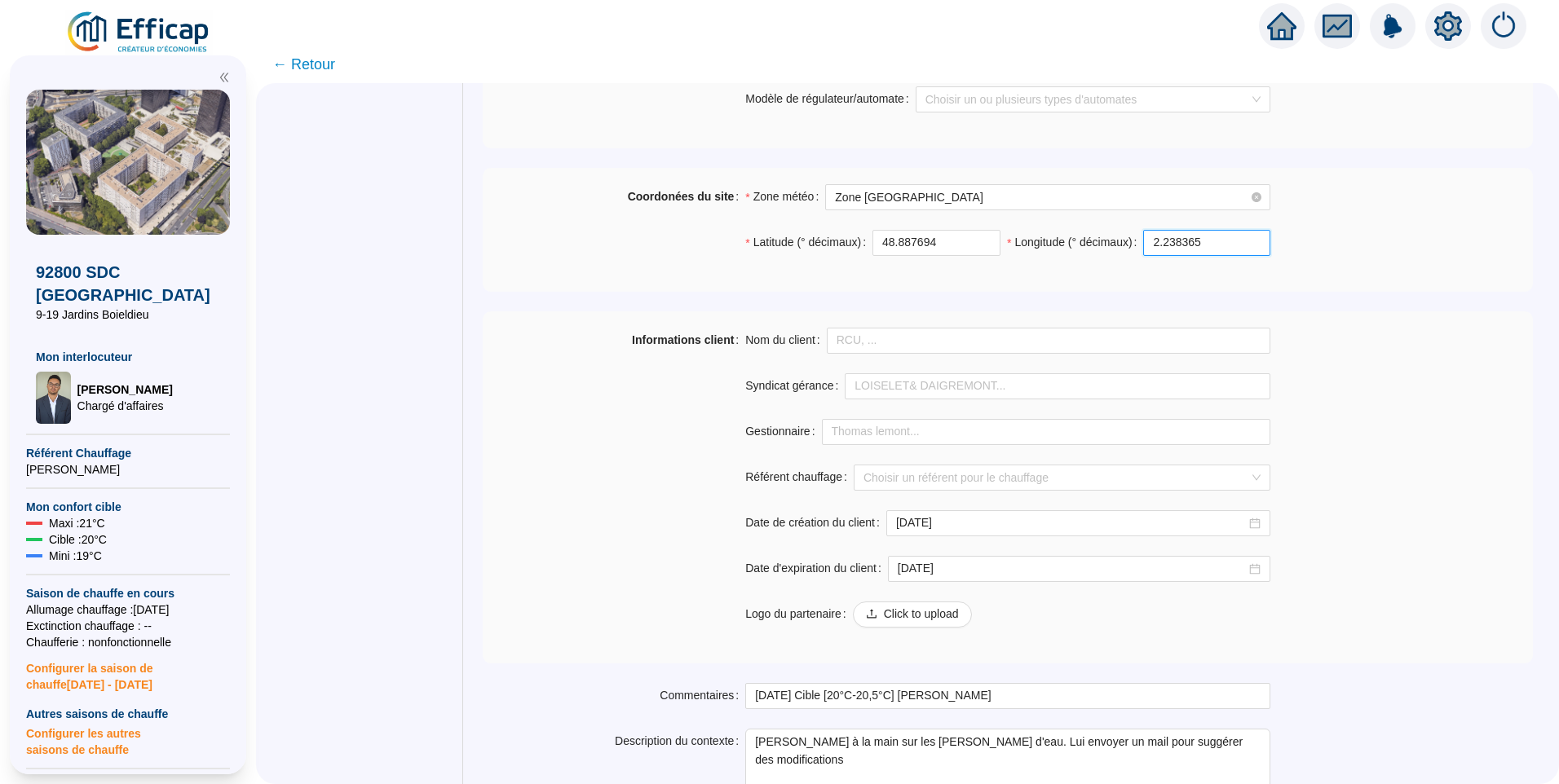
scroll to position [1140, 0]
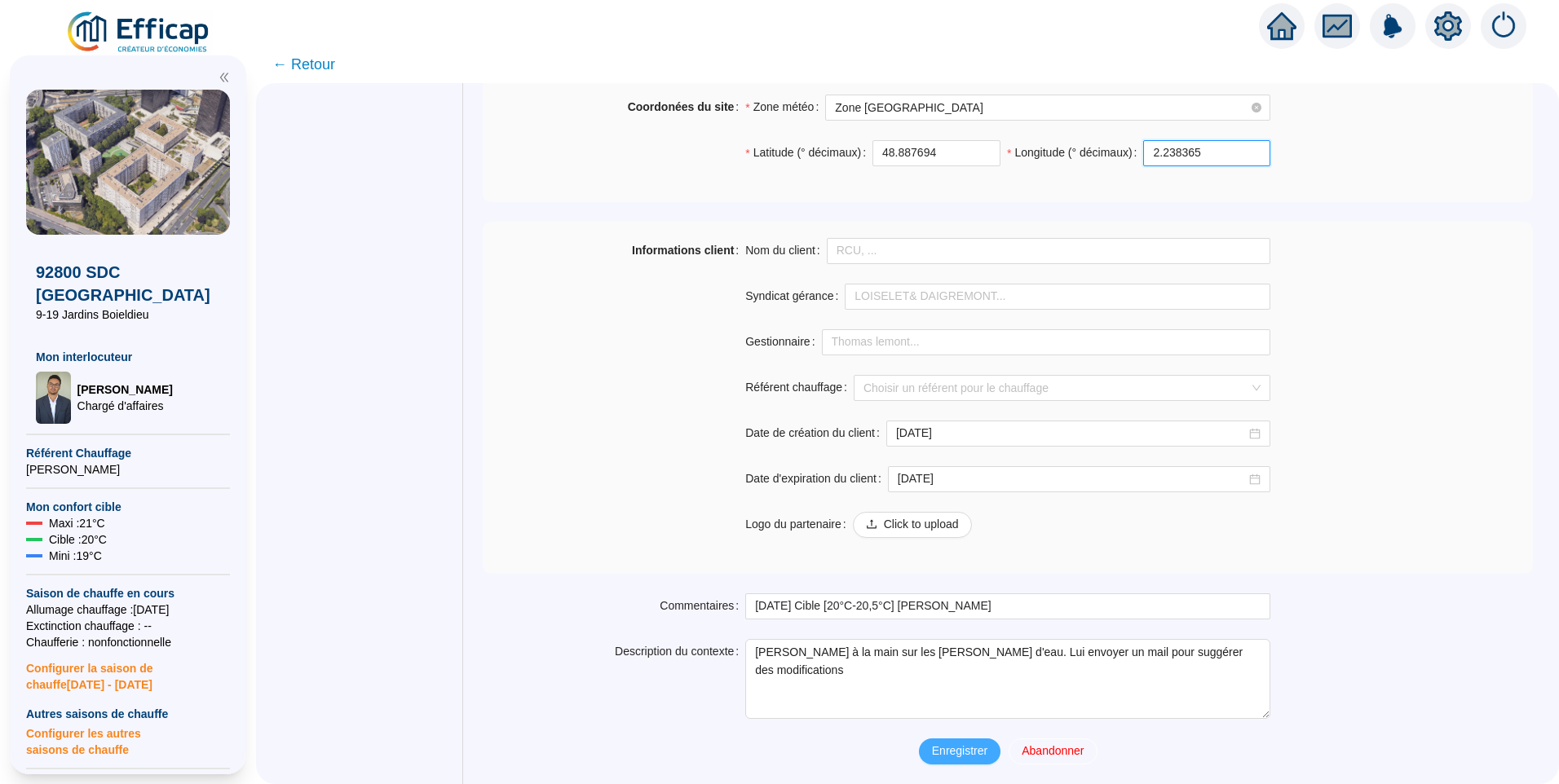
type input "2.238365"
click at [963, 754] on span "Enregistrer" at bounding box center [960, 751] width 56 height 17
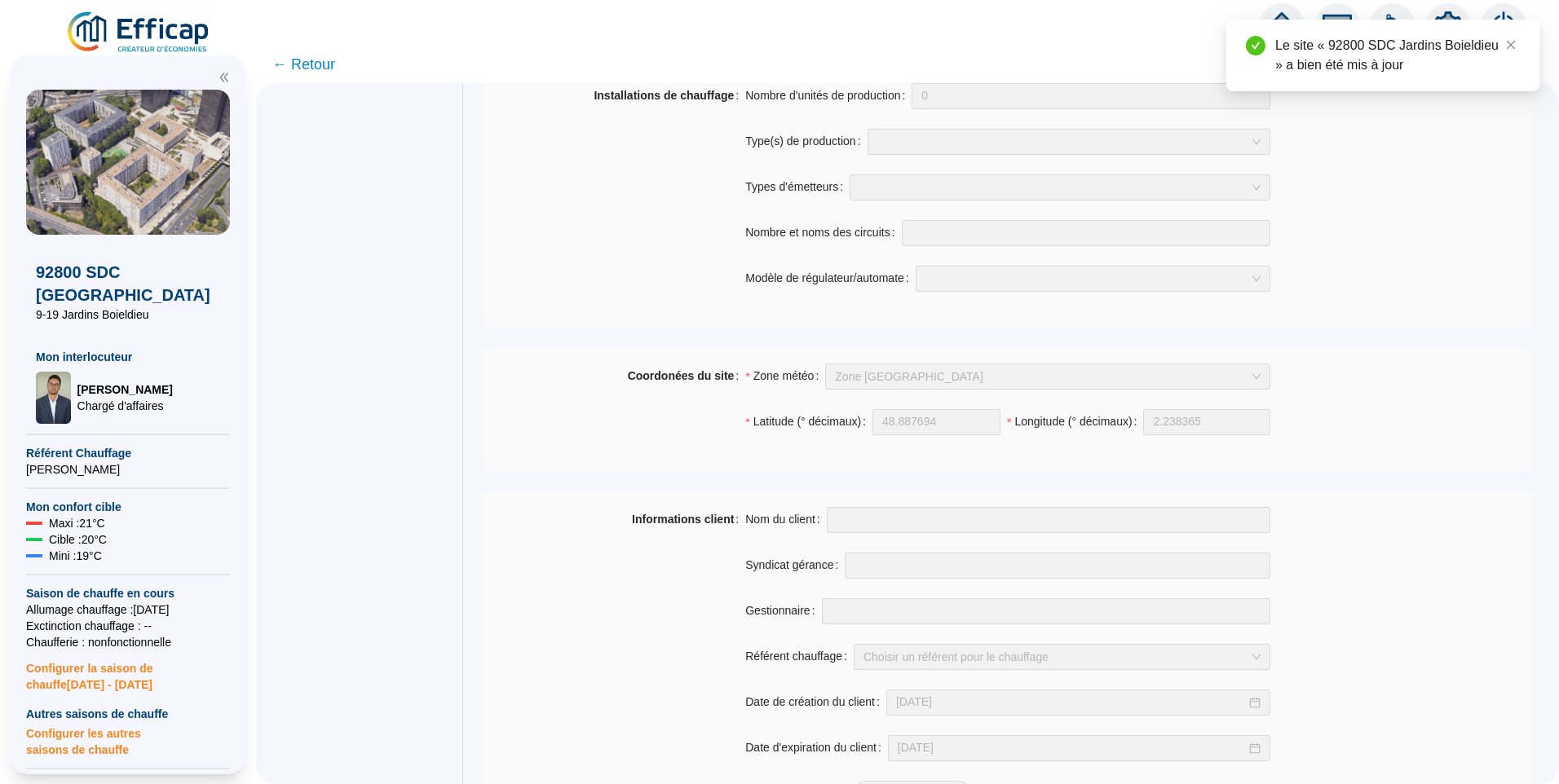
scroll to position [608, 0]
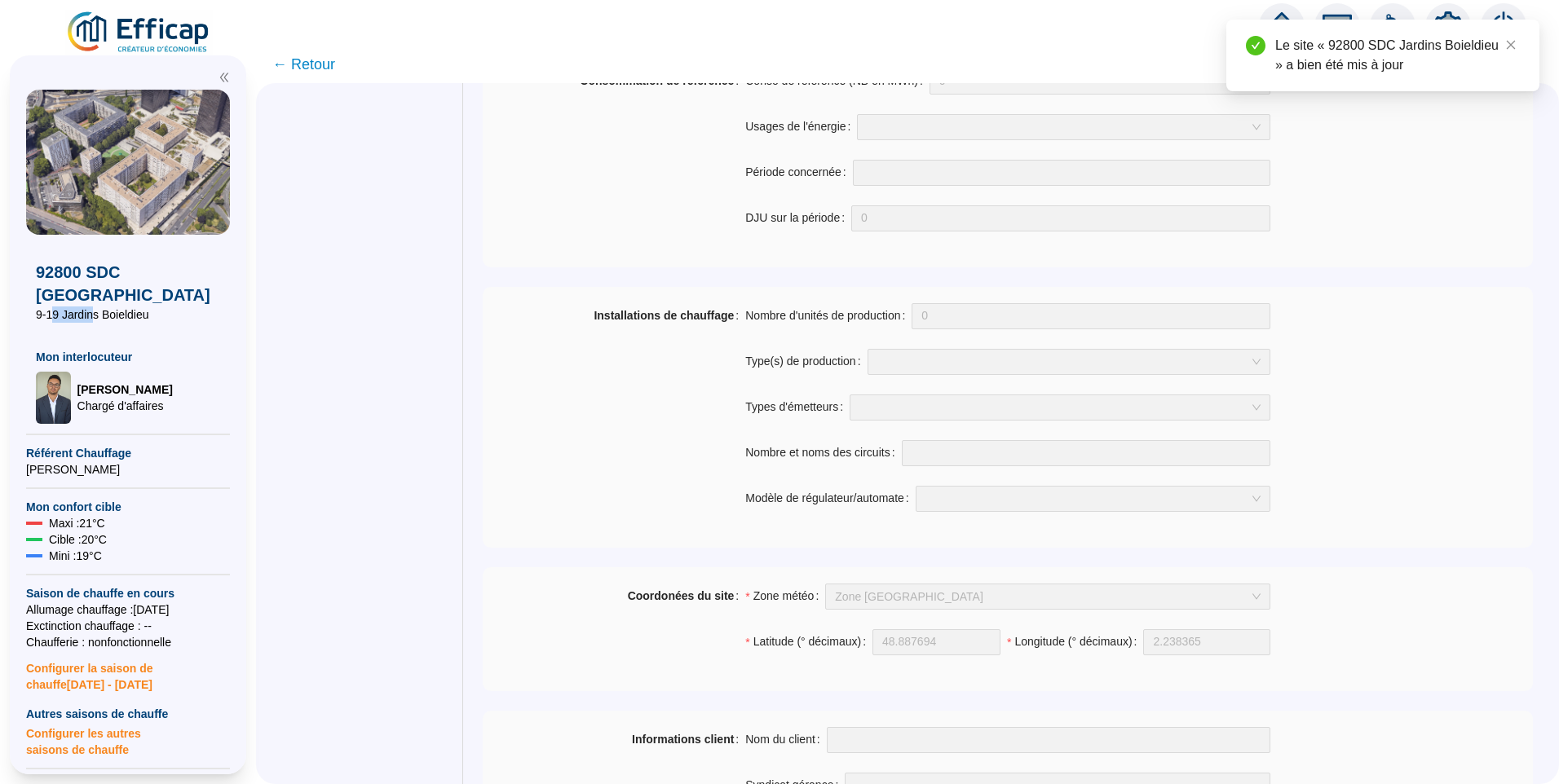
drag, startPoint x: 50, startPoint y: 318, endPoint x: 93, endPoint y: 318, distance: 43.0
click at [93, 318] on span "9-19 Jardins Boieldieu" at bounding box center [128, 314] width 184 height 16
drag, startPoint x: 93, startPoint y: 318, endPoint x: 145, endPoint y: 318, distance: 52.0
click at [145, 318] on span "9-19 Jardins Boieldieu" at bounding box center [128, 314] width 184 height 16
copy span "19 Jardins Boieldieu"
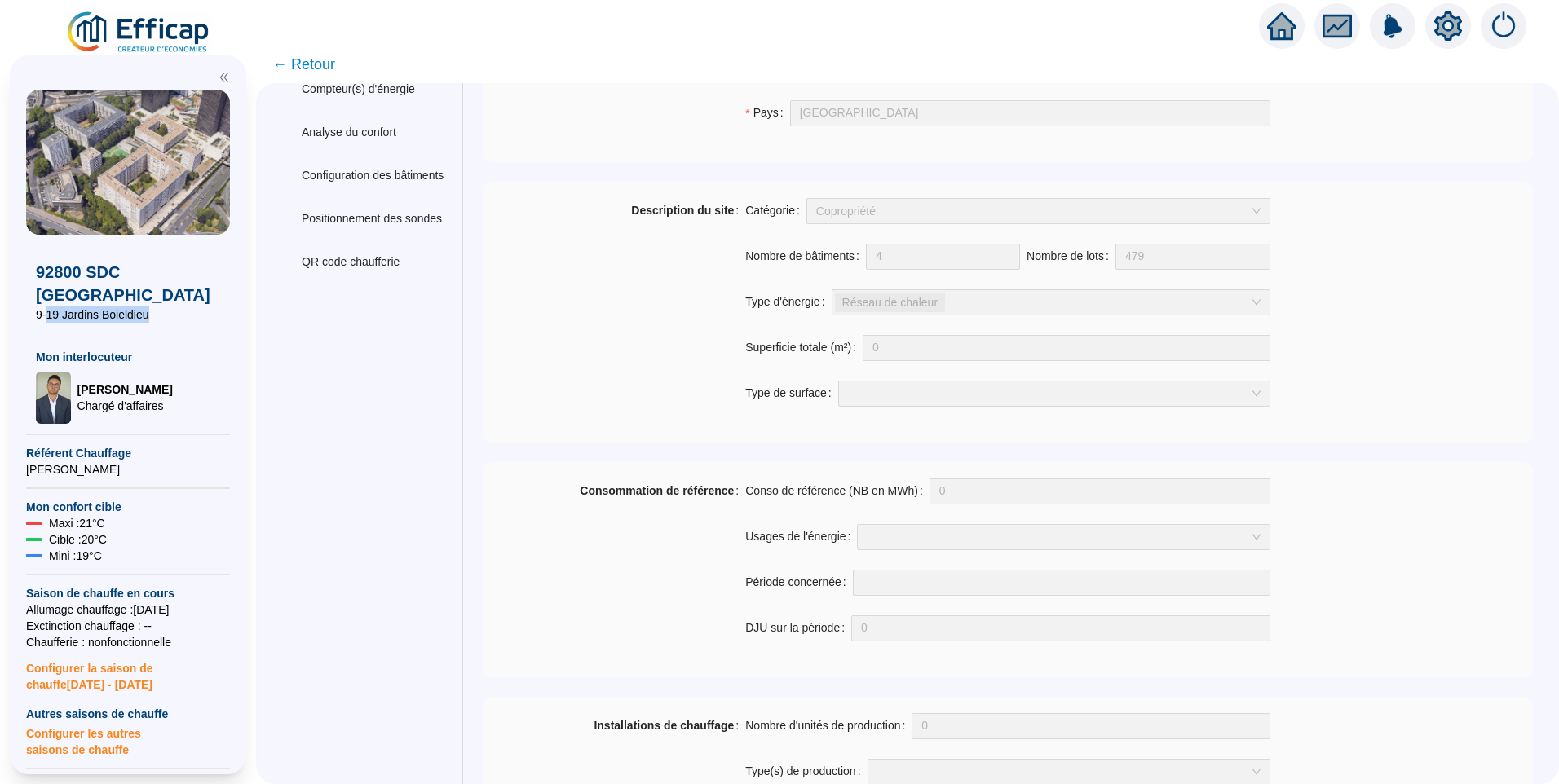
scroll to position [0, 0]
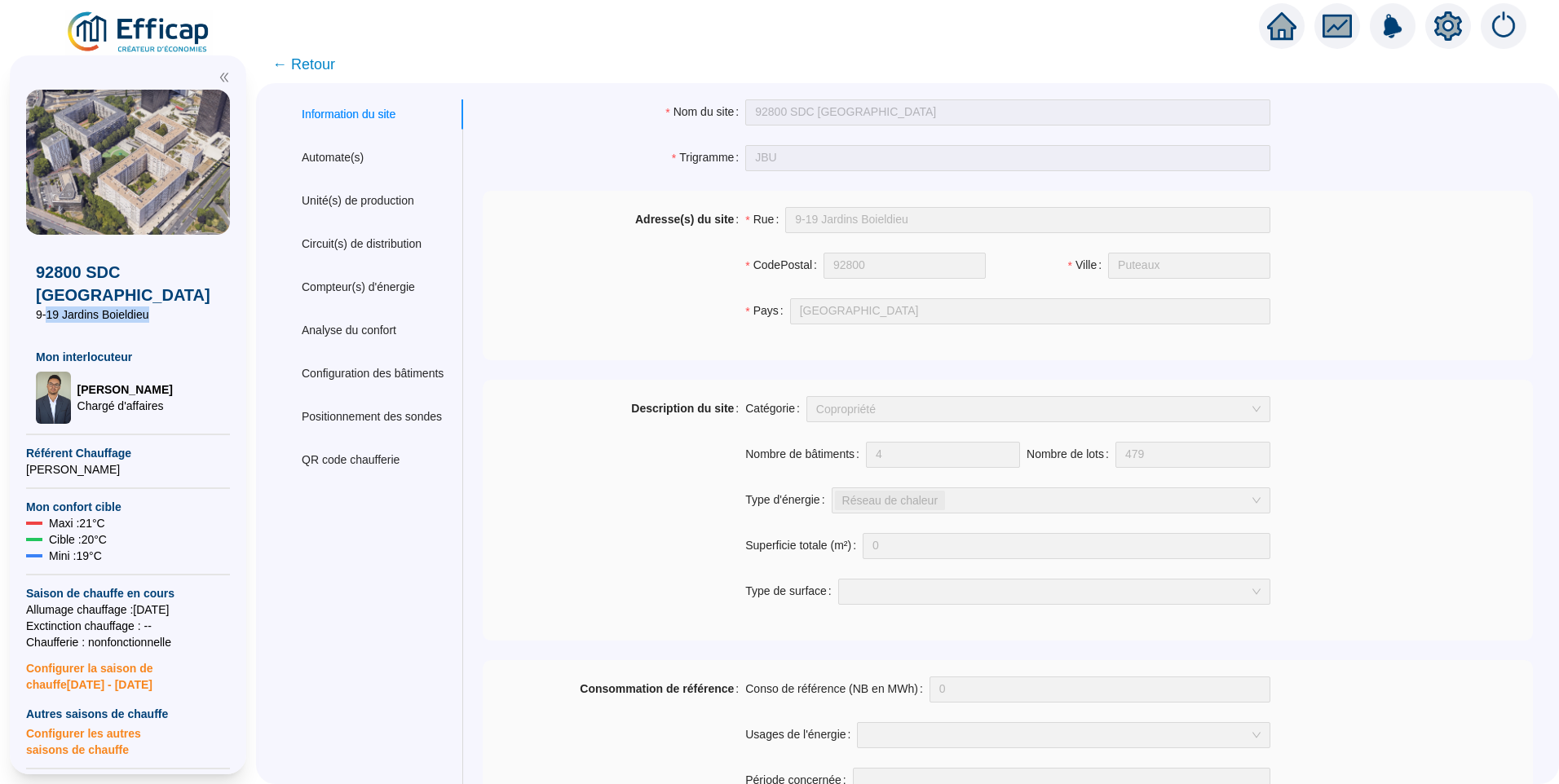
click at [119, 37] on img at bounding box center [139, 33] width 148 height 46
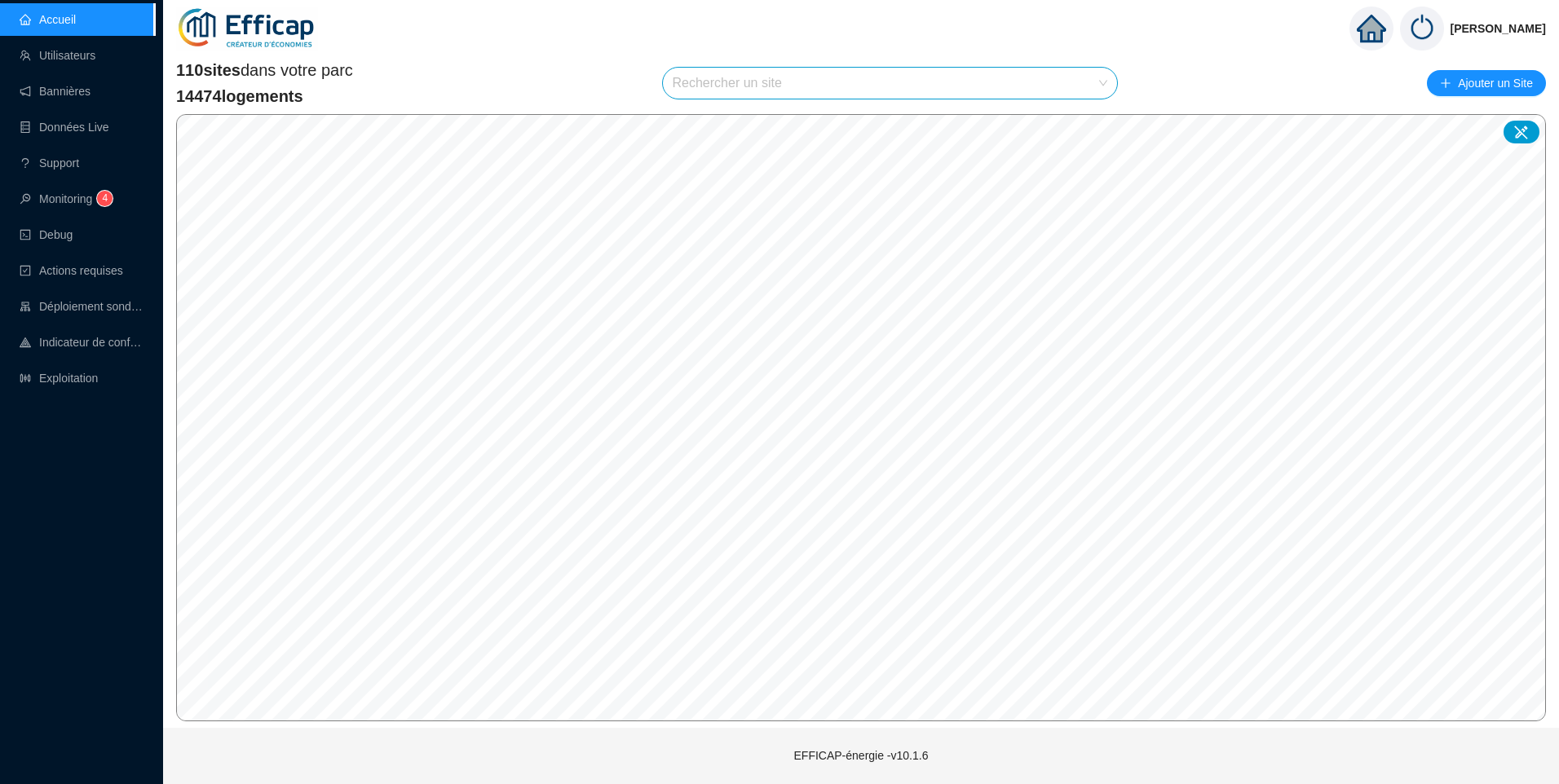
click at [733, 82] on input "search" at bounding box center [883, 83] width 421 height 31
type input "belle"
click at [1083, 120] on icon at bounding box center [1088, 122] width 12 height 11
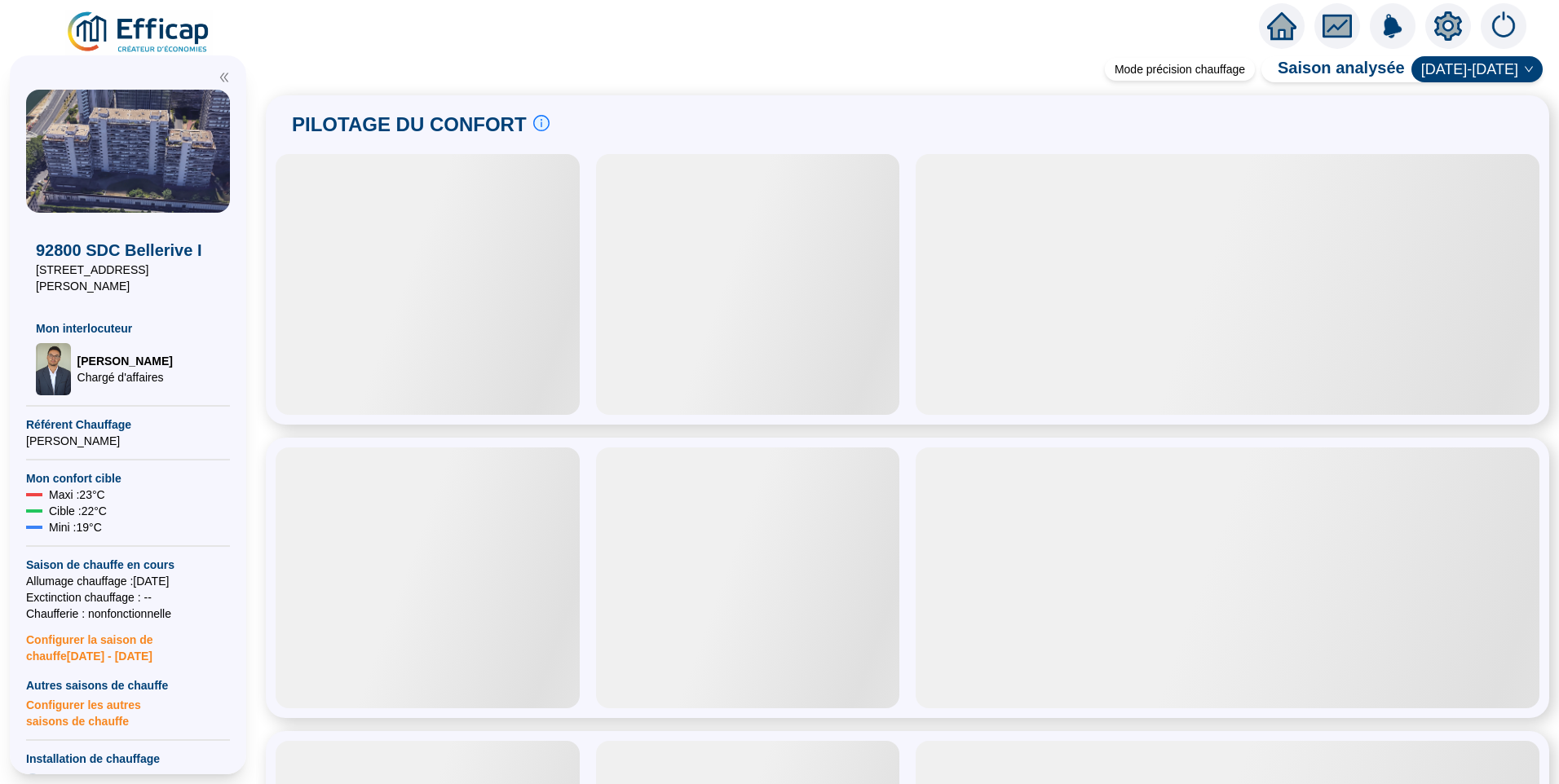
click at [1445, 30] on icon "setting" at bounding box center [1448, 26] width 12 height 12
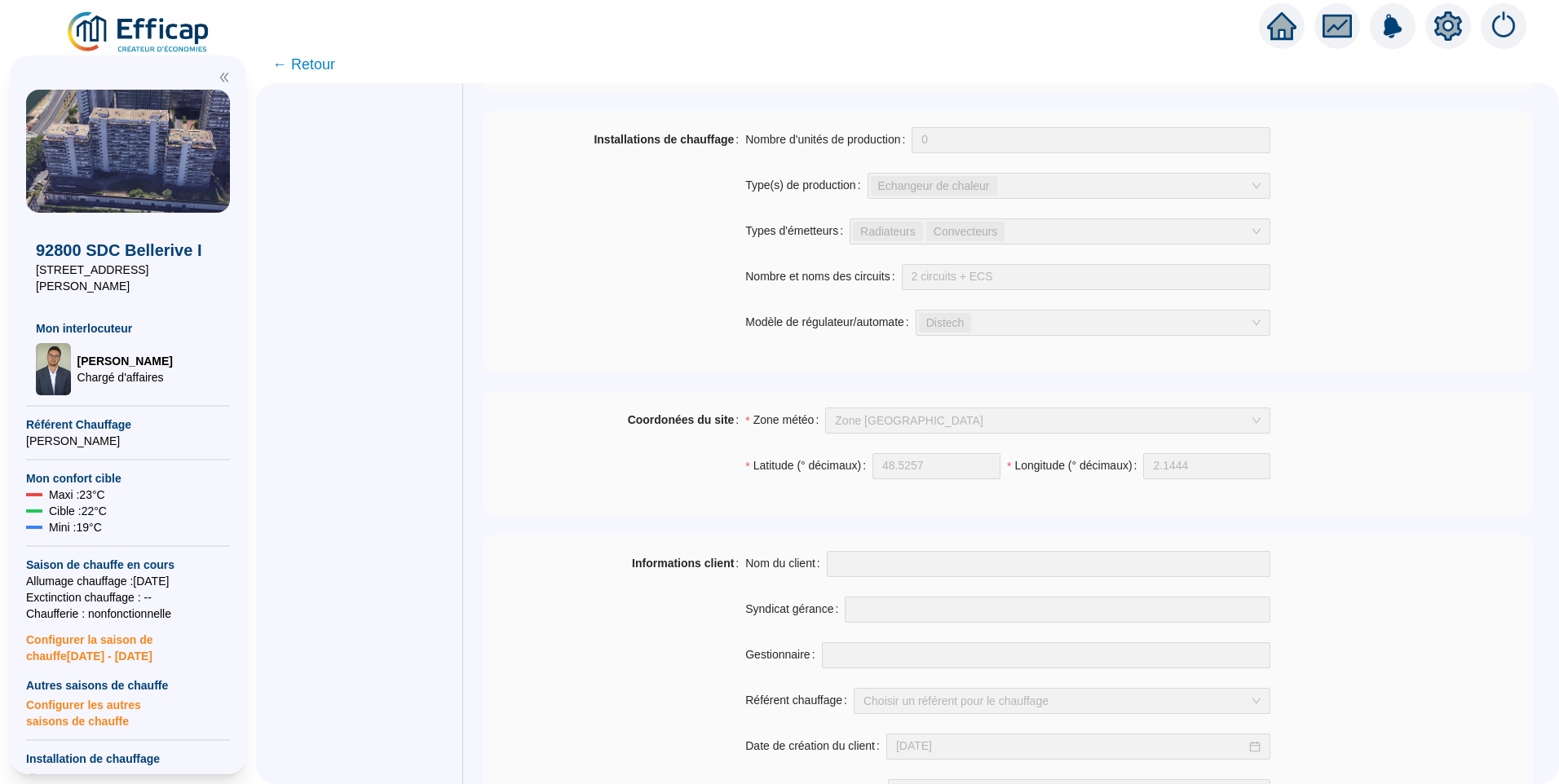
scroll to position [815, 0]
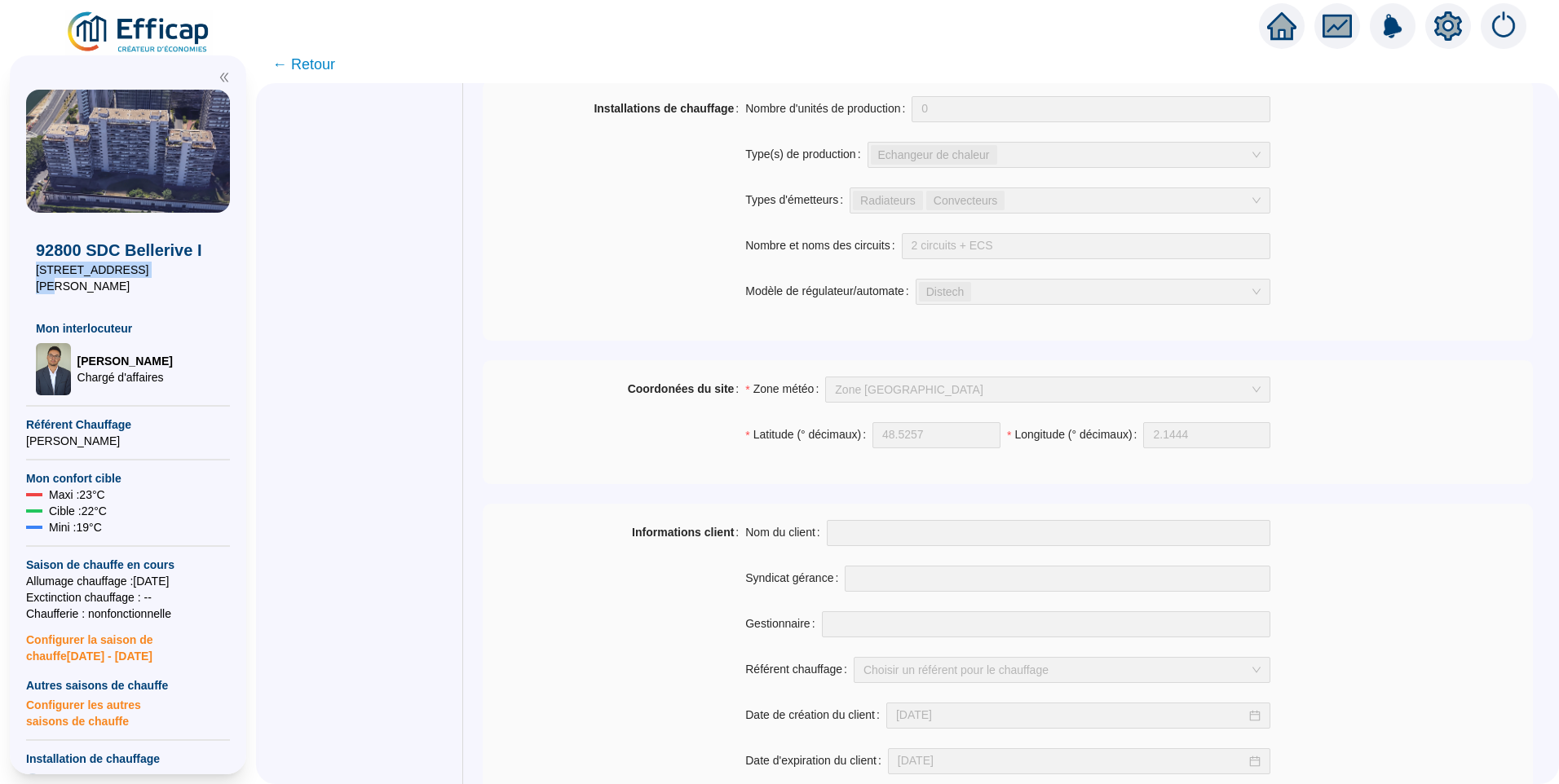
drag, startPoint x: 139, startPoint y: 265, endPoint x: 9, endPoint y: 270, distance: 130.1
click at [9, 270] on div "92800 SDC Bellerive I 34 quai Dion Bouton Mon interlocuteur Raphaël MUNOZ Charg…" at bounding box center [128, 415] width 256 height 738
copy span "[STREET_ADDRESS][PERSON_NAME]"
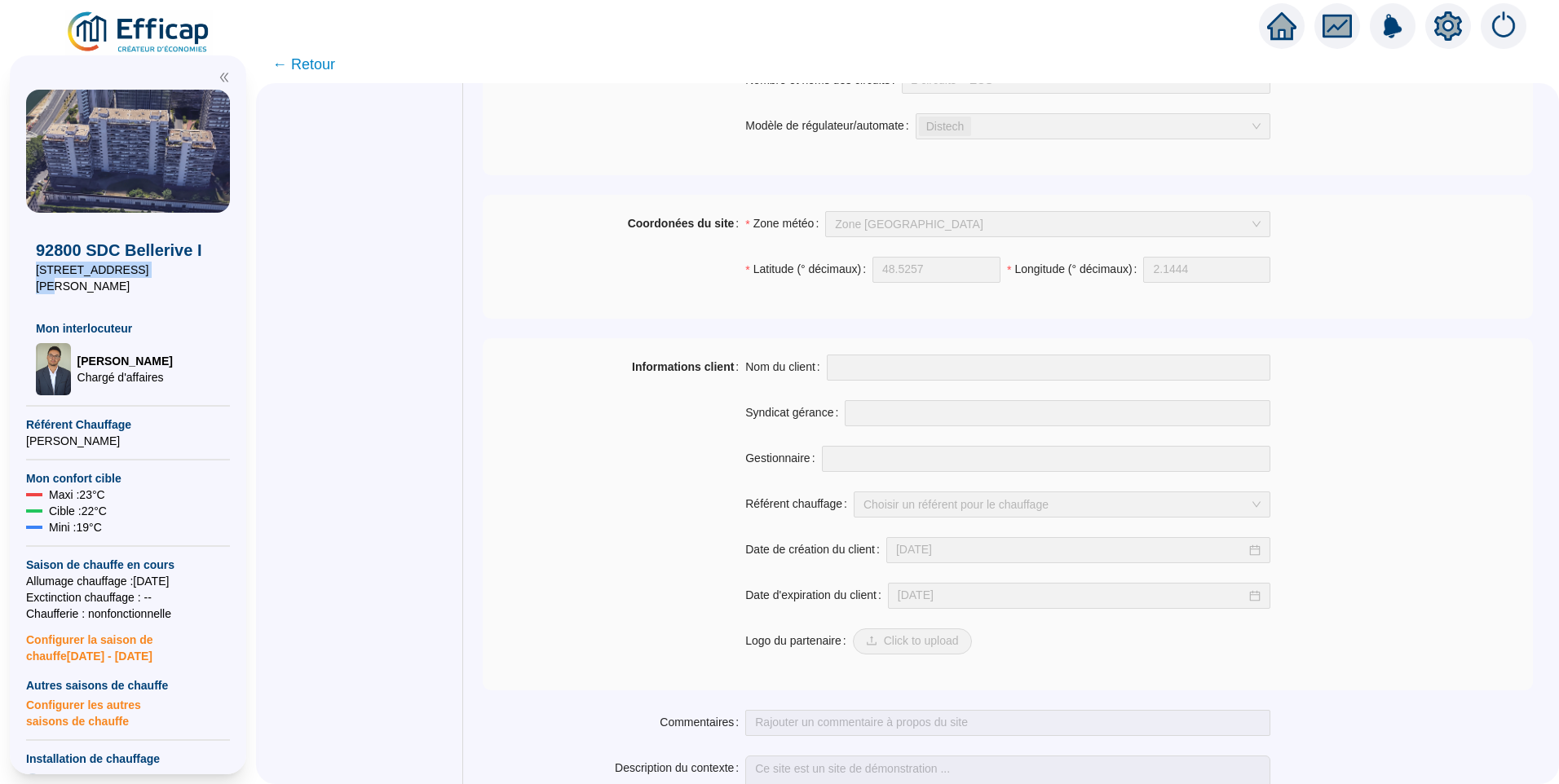
scroll to position [1097, 0]
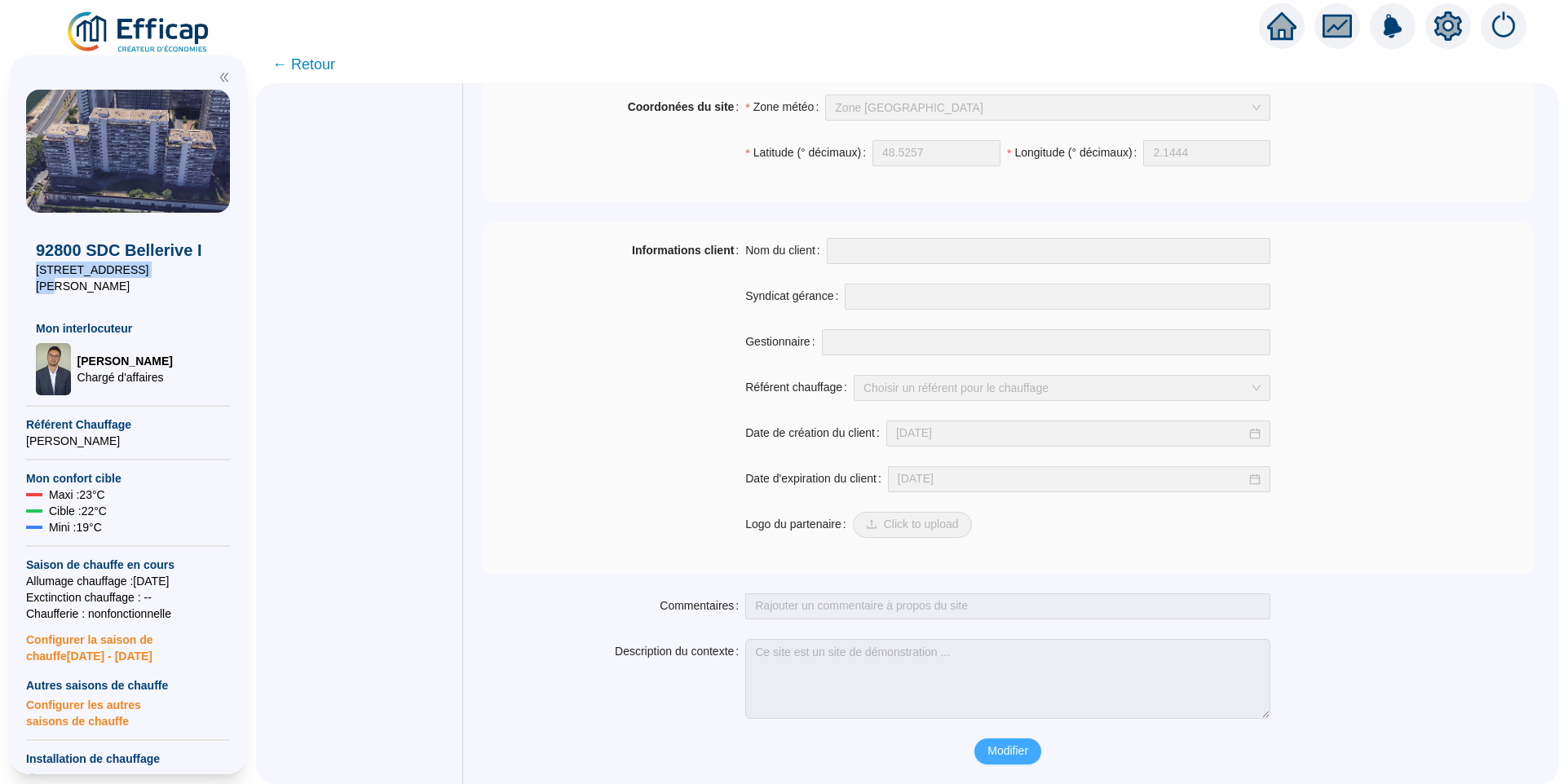
click at [1024, 752] on span "Modifier" at bounding box center [1008, 751] width 41 height 17
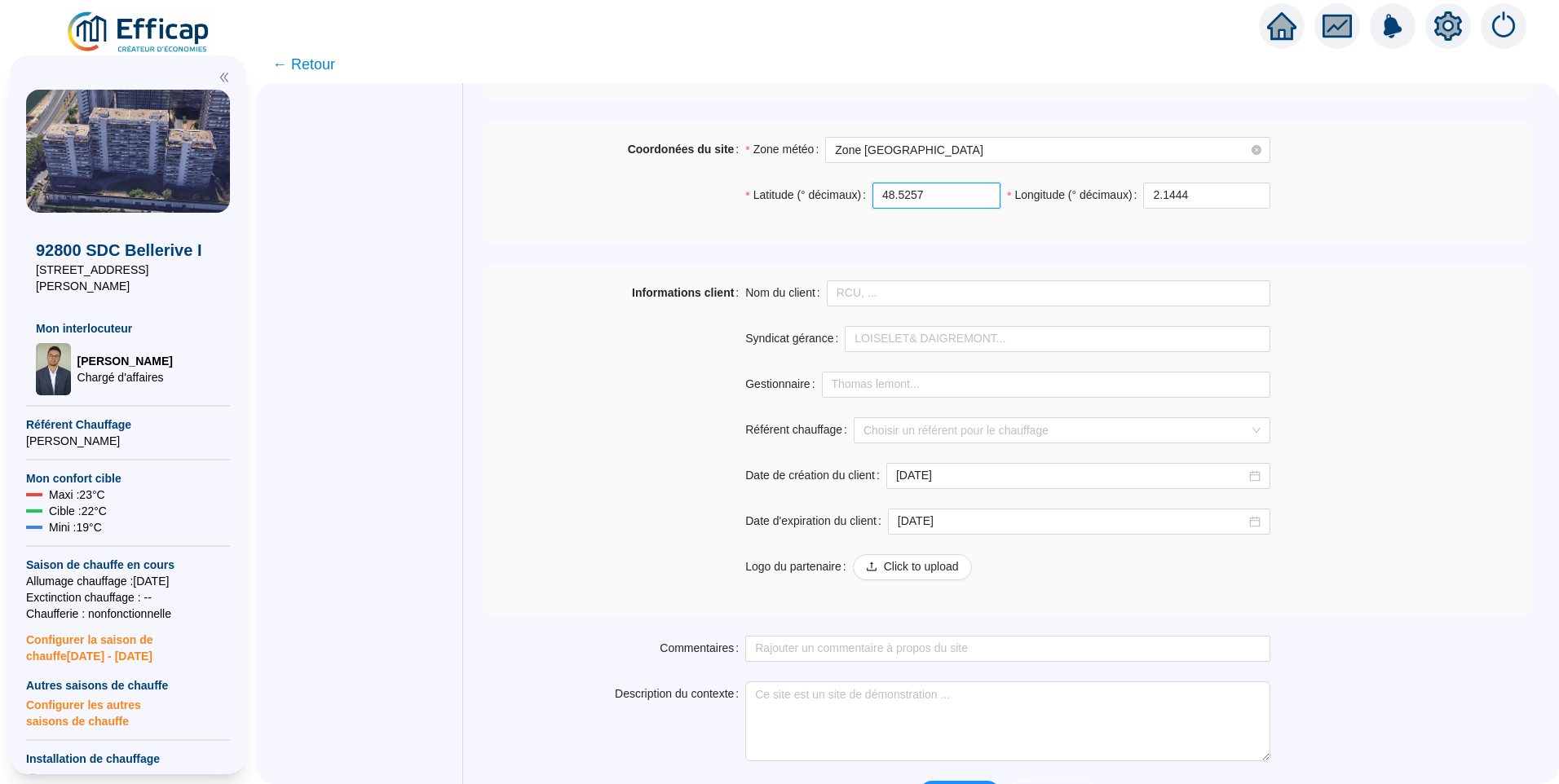
drag, startPoint x: 945, startPoint y: 194, endPoint x: 680, endPoint y: 195, distance: 265.0
click at [680, 195] on div "Coordonées du site Zone météo Zone Paris Latitude (° décimaux) 48.5257 Longitud…" at bounding box center [1007, 182] width 1050 height 91
paste input "882083"
type input "48.882083"
drag, startPoint x: 1213, startPoint y: 198, endPoint x: 1101, endPoint y: 190, distance: 112.3
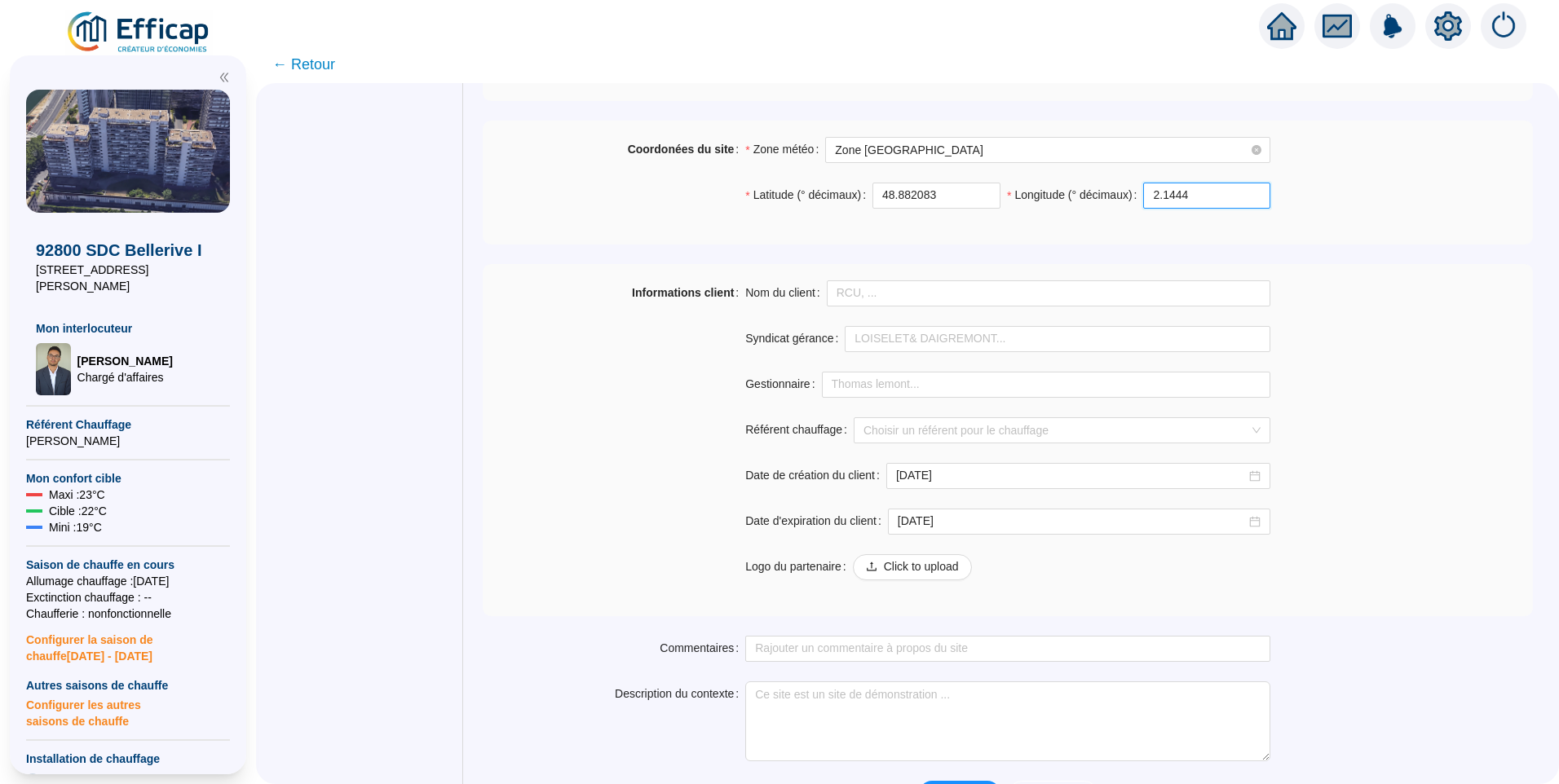
click at [1101, 190] on div "Longitude (° décimaux) 2.1444" at bounding box center [1138, 195] width 264 height 26
paste input "245460"
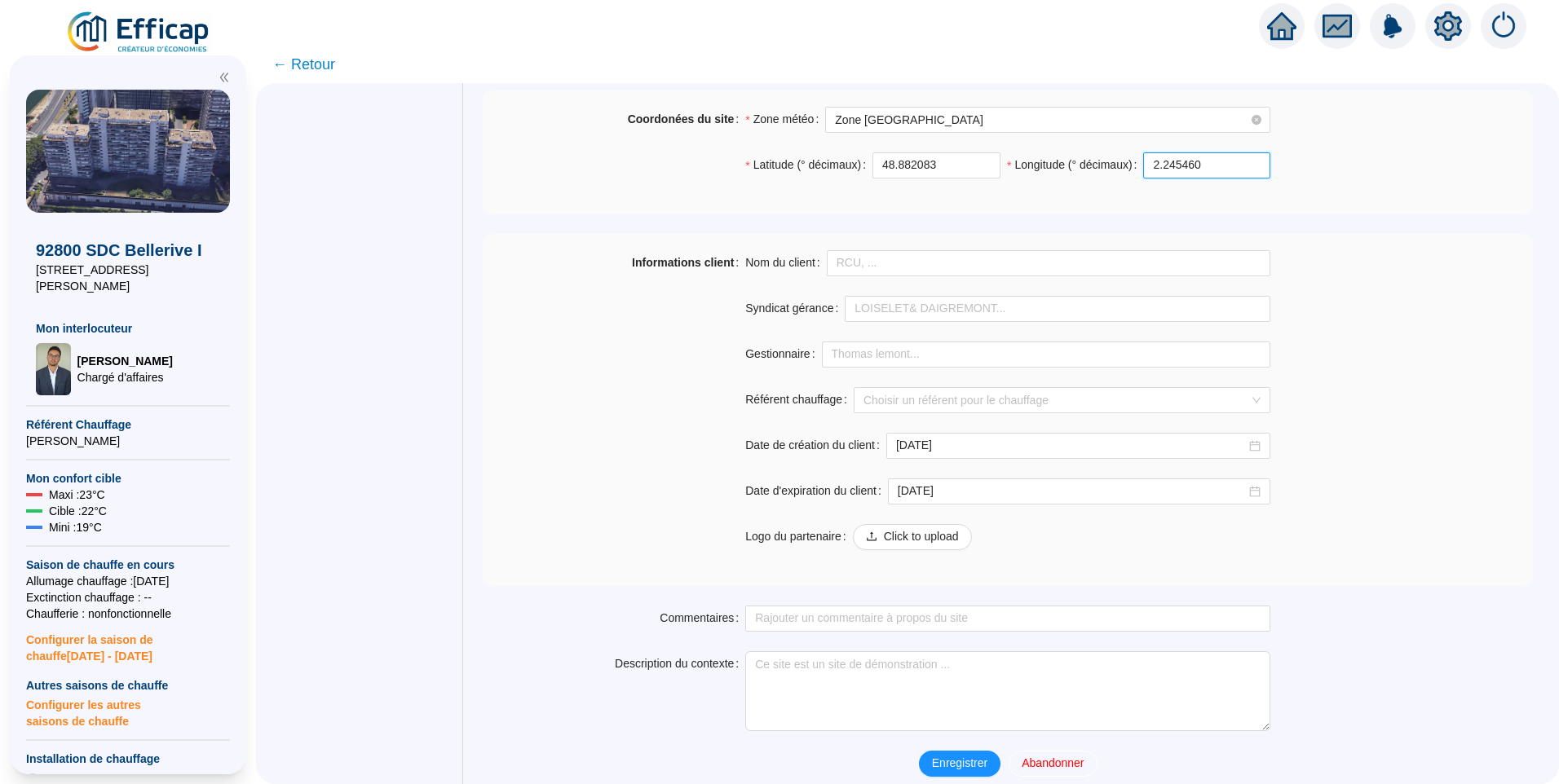
scroll to position [1140, 0]
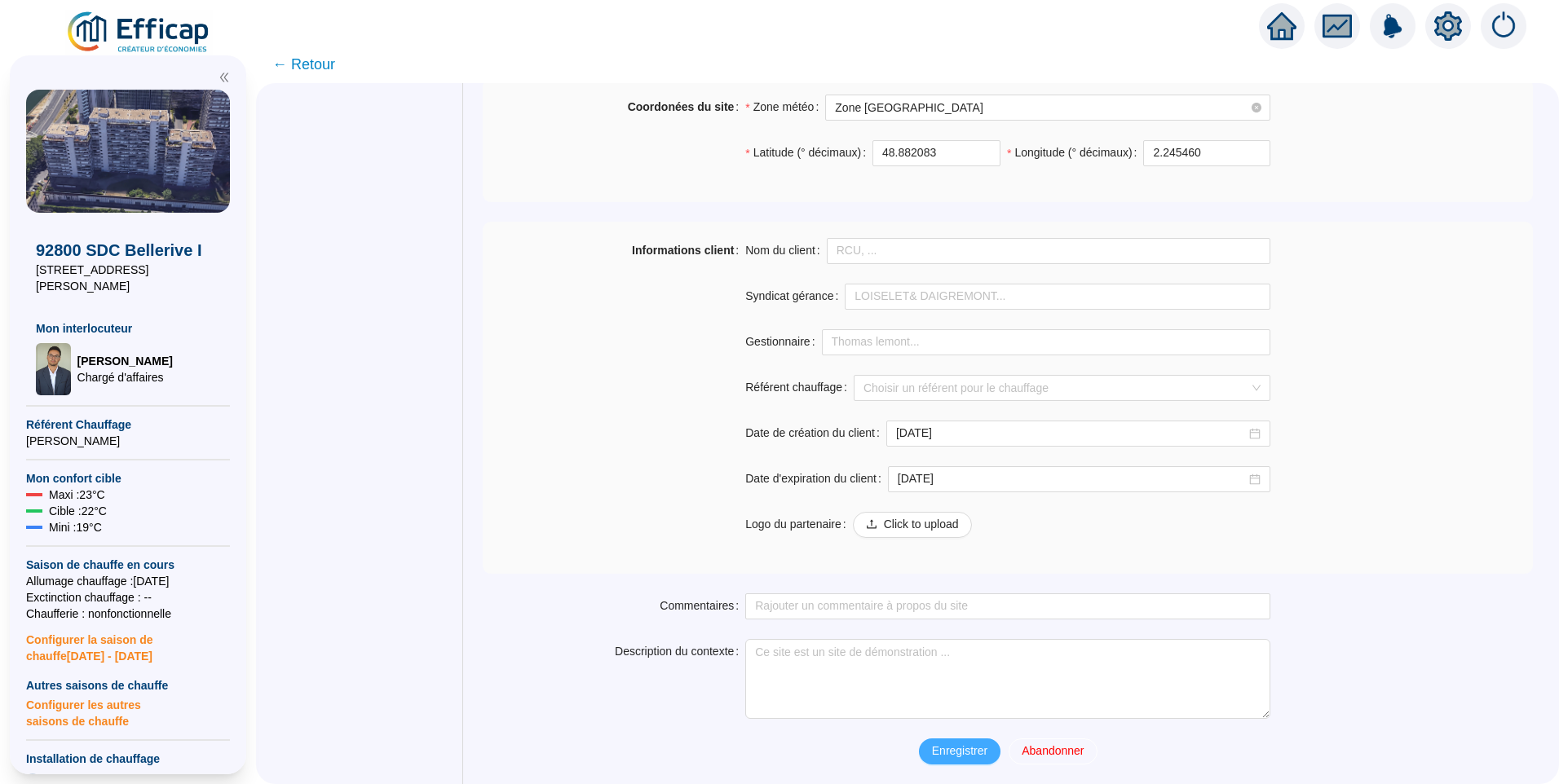
type input "2.24546"
click at [954, 753] on span "Enregistrer" at bounding box center [960, 751] width 56 height 17
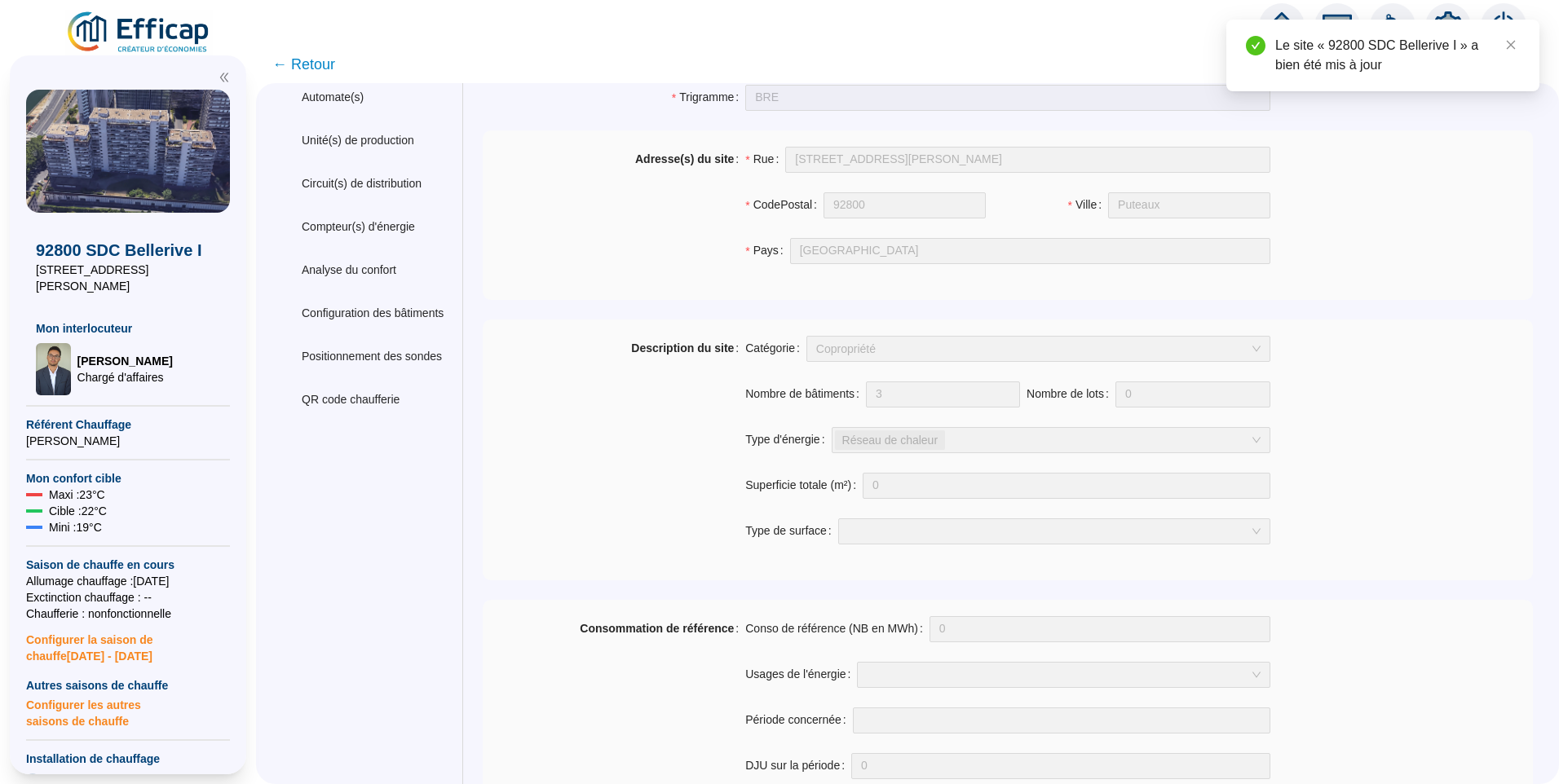
scroll to position [0, 0]
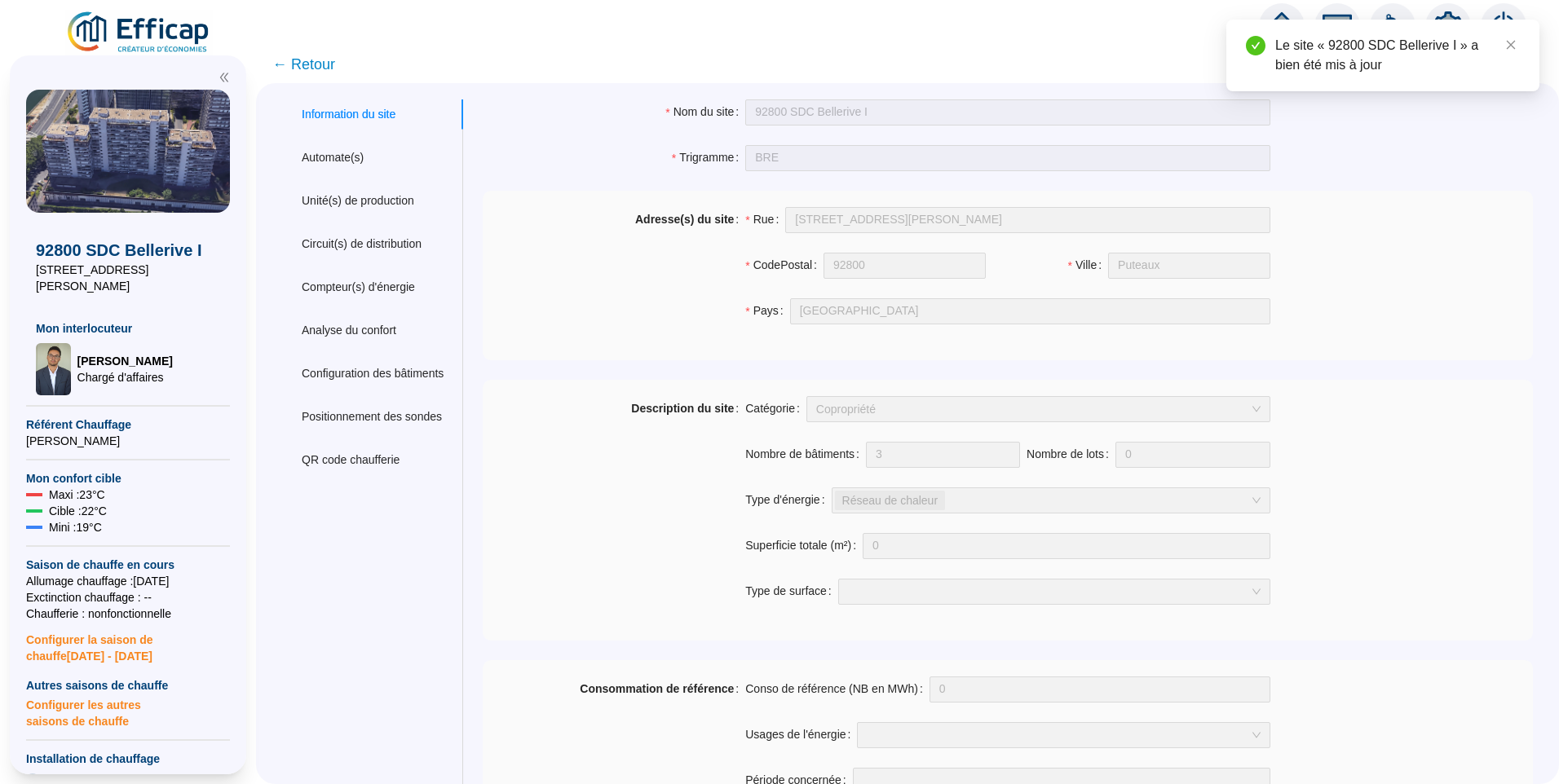
click at [157, 22] on img at bounding box center [139, 33] width 148 height 46
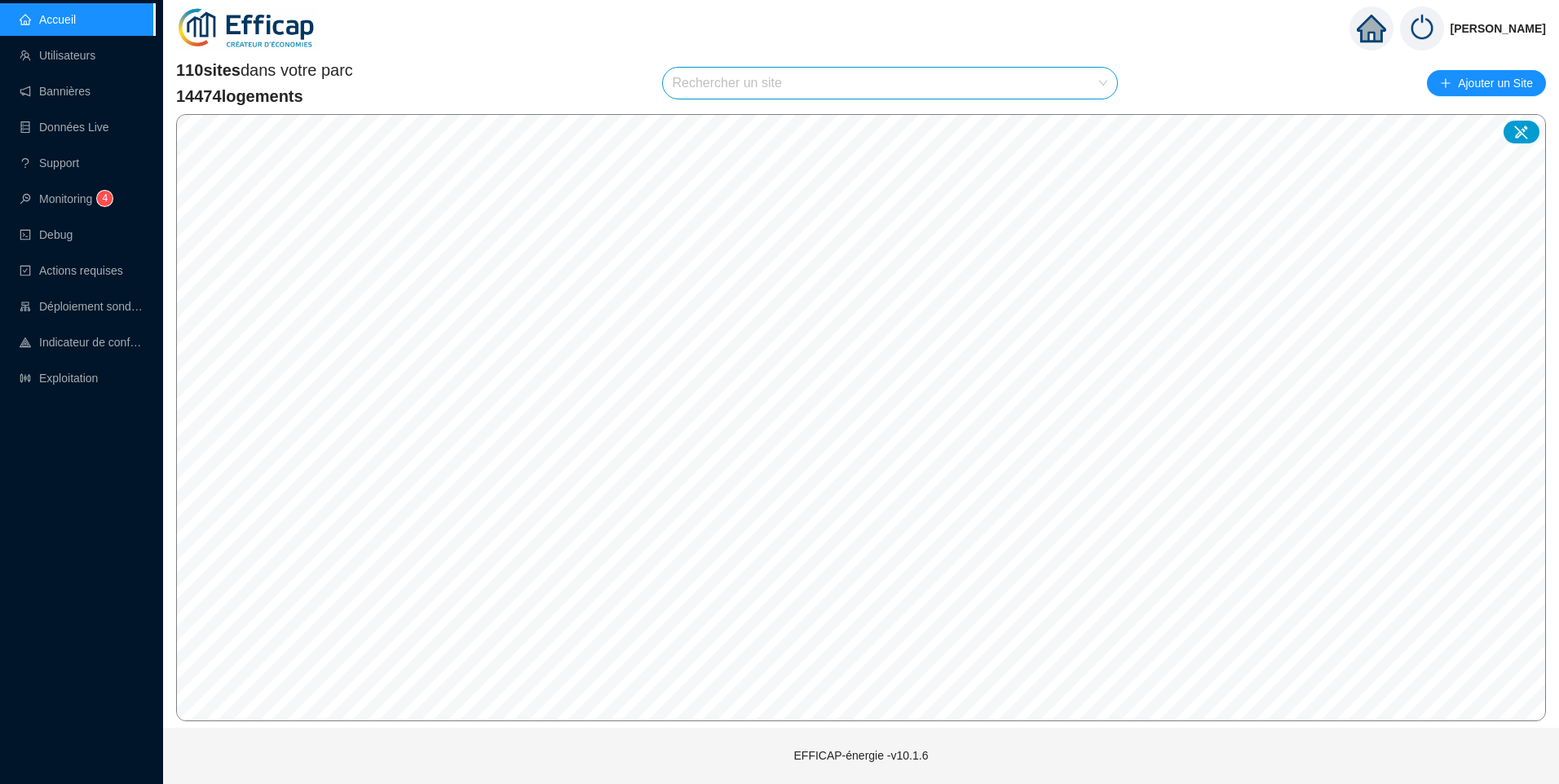
click at [806, 89] on input "search" at bounding box center [883, 83] width 421 height 31
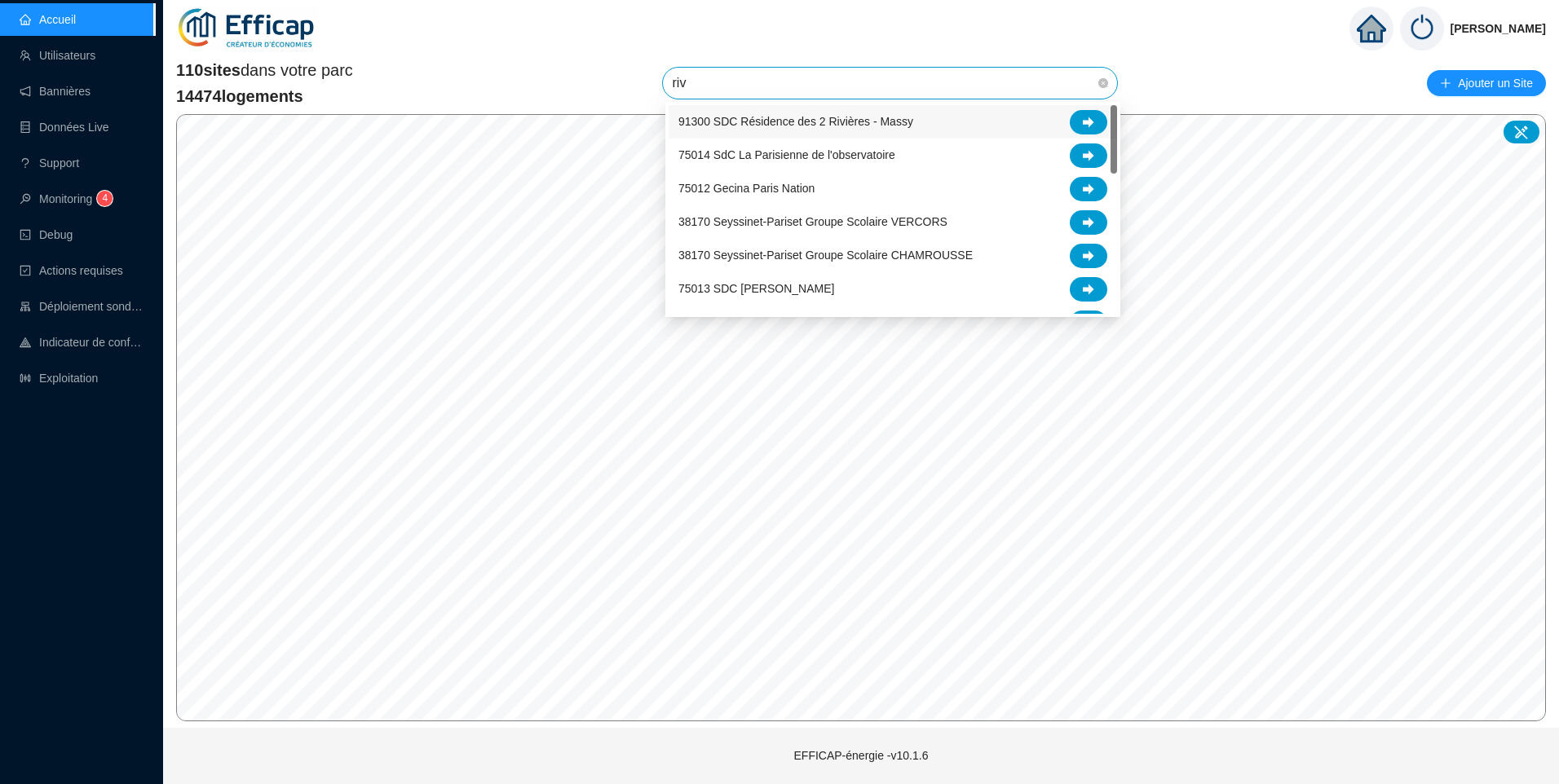
type input "rive"
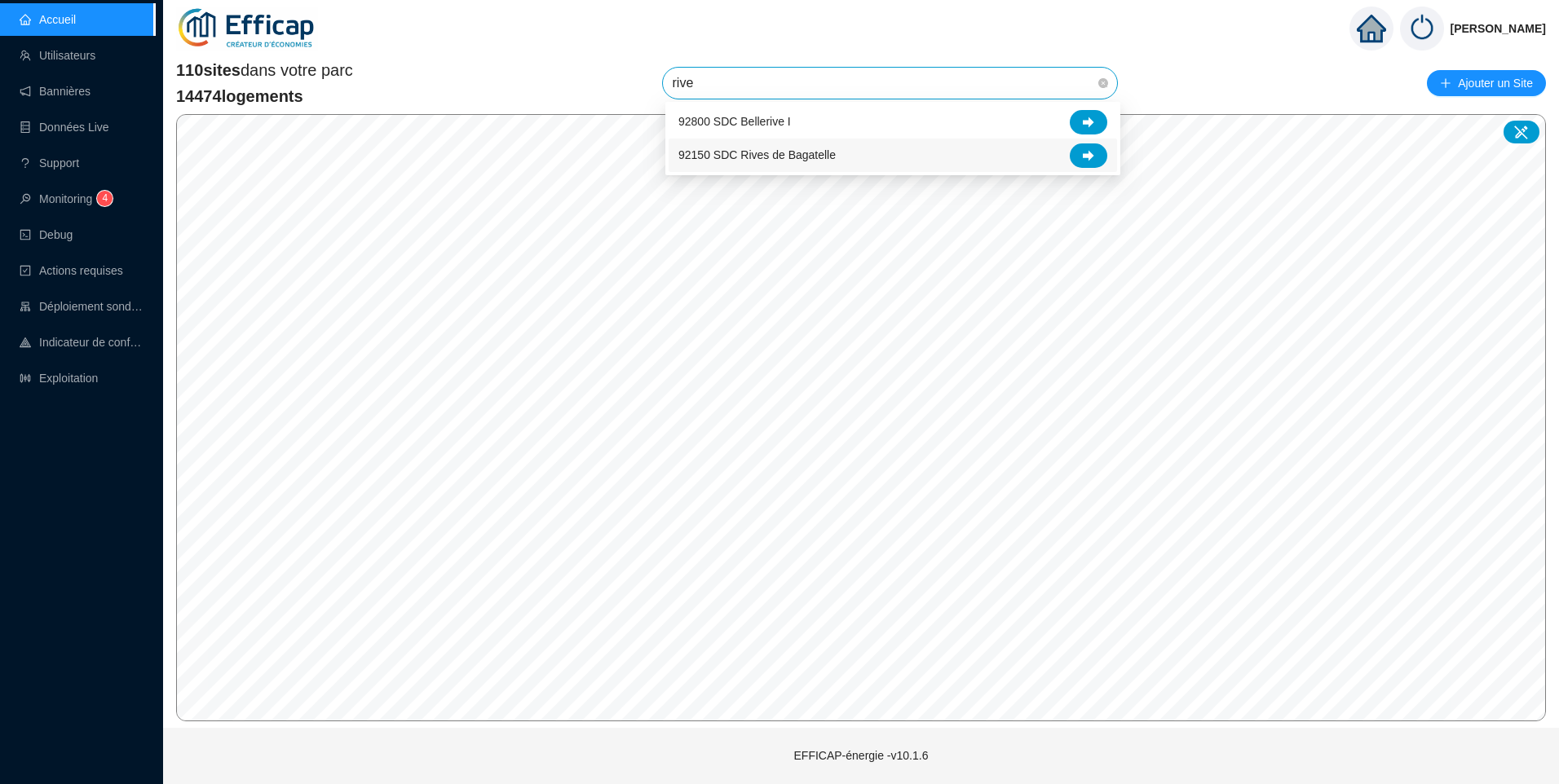
click at [831, 152] on div "92150 SDC Rives de Bagatelle" at bounding box center [892, 156] width 429 height 25
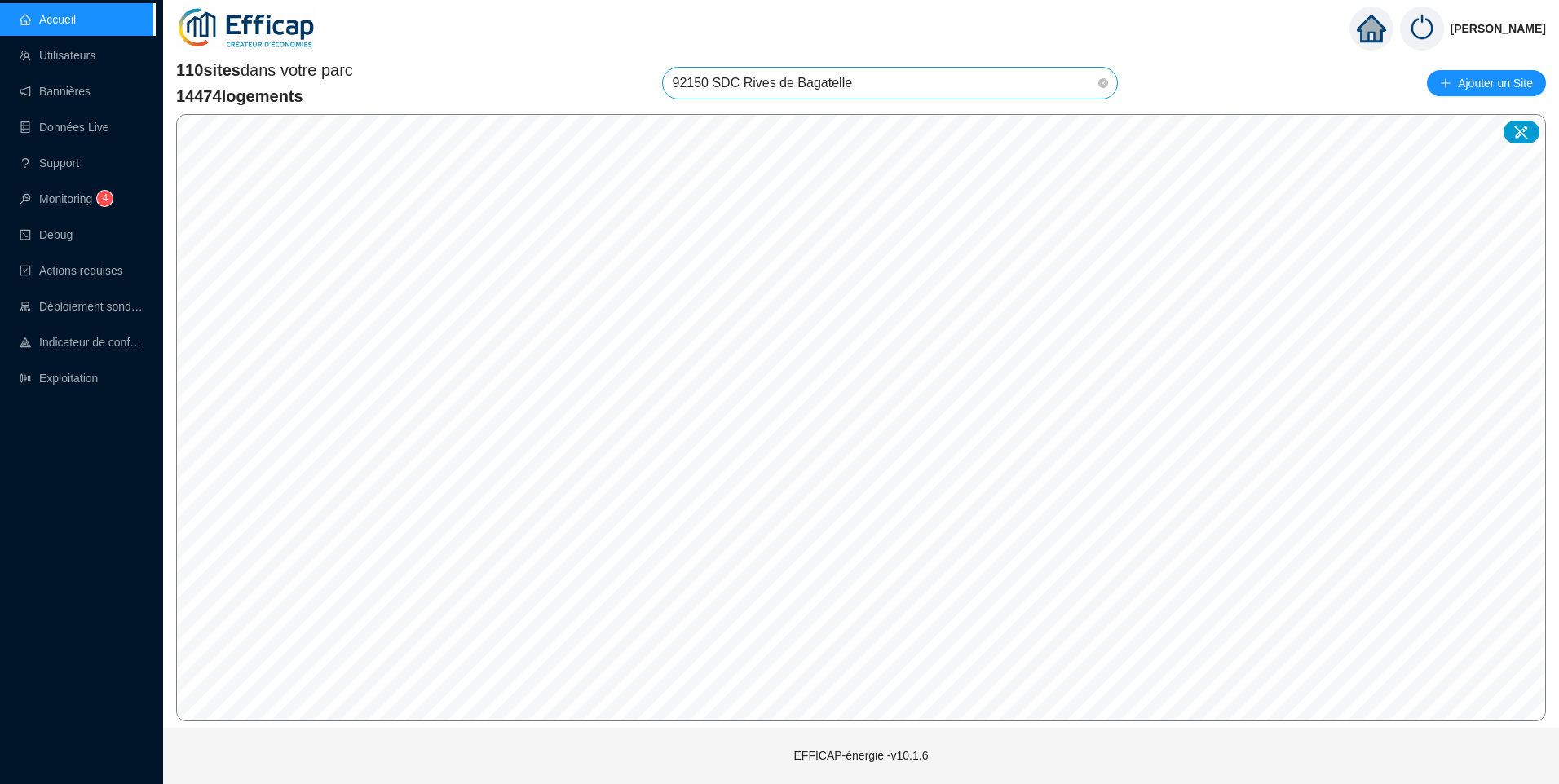
click at [968, 80] on span "92150 SDC Rives de Bagatelle" at bounding box center [891, 83] width 435 height 31
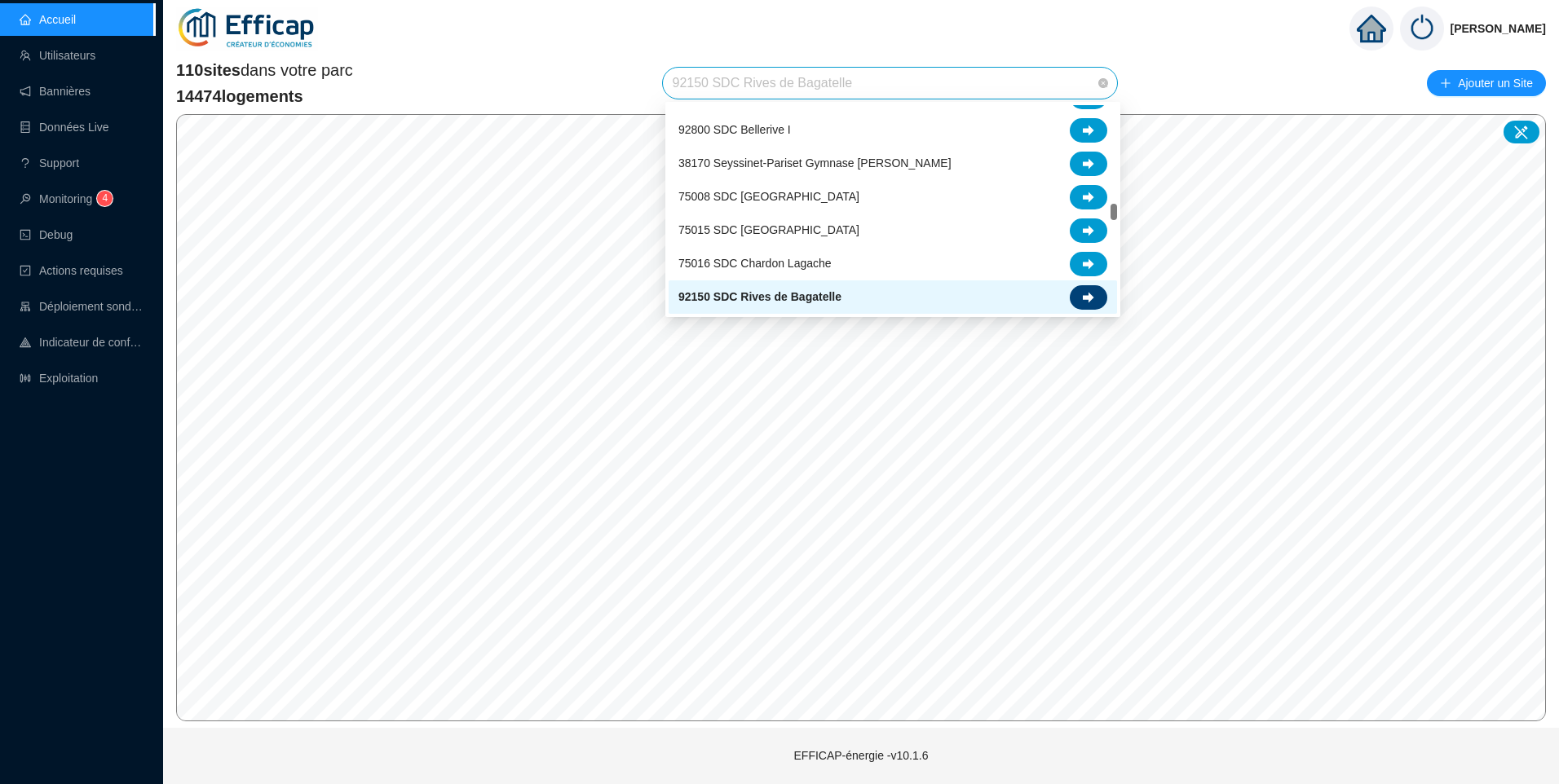
click at [1092, 302] on icon at bounding box center [1088, 297] width 12 height 12
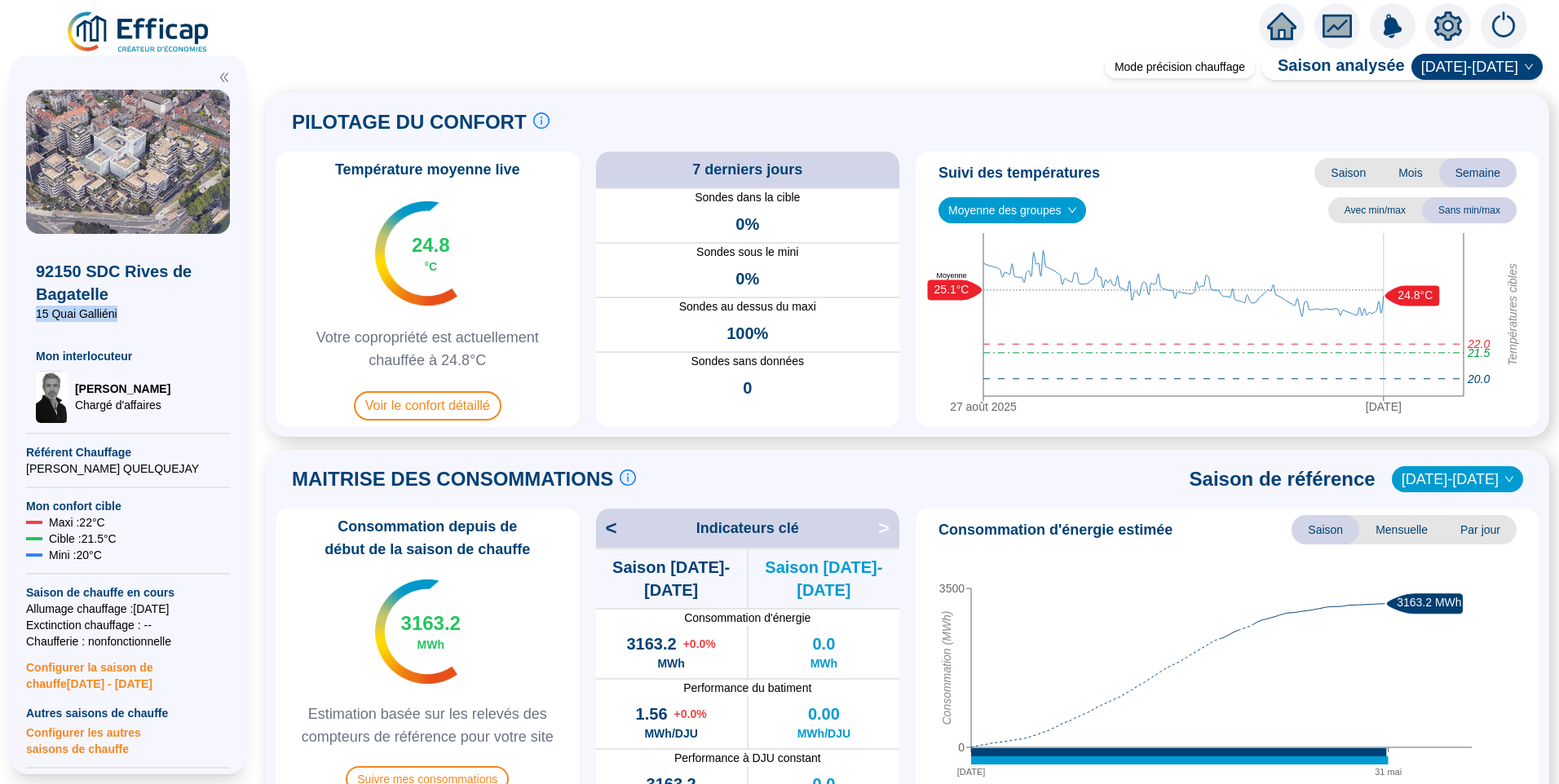
drag, startPoint x: 123, startPoint y: 318, endPoint x: 6, endPoint y: 326, distance: 117.3
click at [6, 326] on div "92150 SDC Rives de Bagatelle 15 Quai Galliéni Mon interlocuteur David THOMAS Ch…" at bounding box center [128, 415] width 256 height 738
copy span "15 Quai Galliéni"
click at [1444, 16] on icon "setting" at bounding box center [1448, 26] width 28 height 30
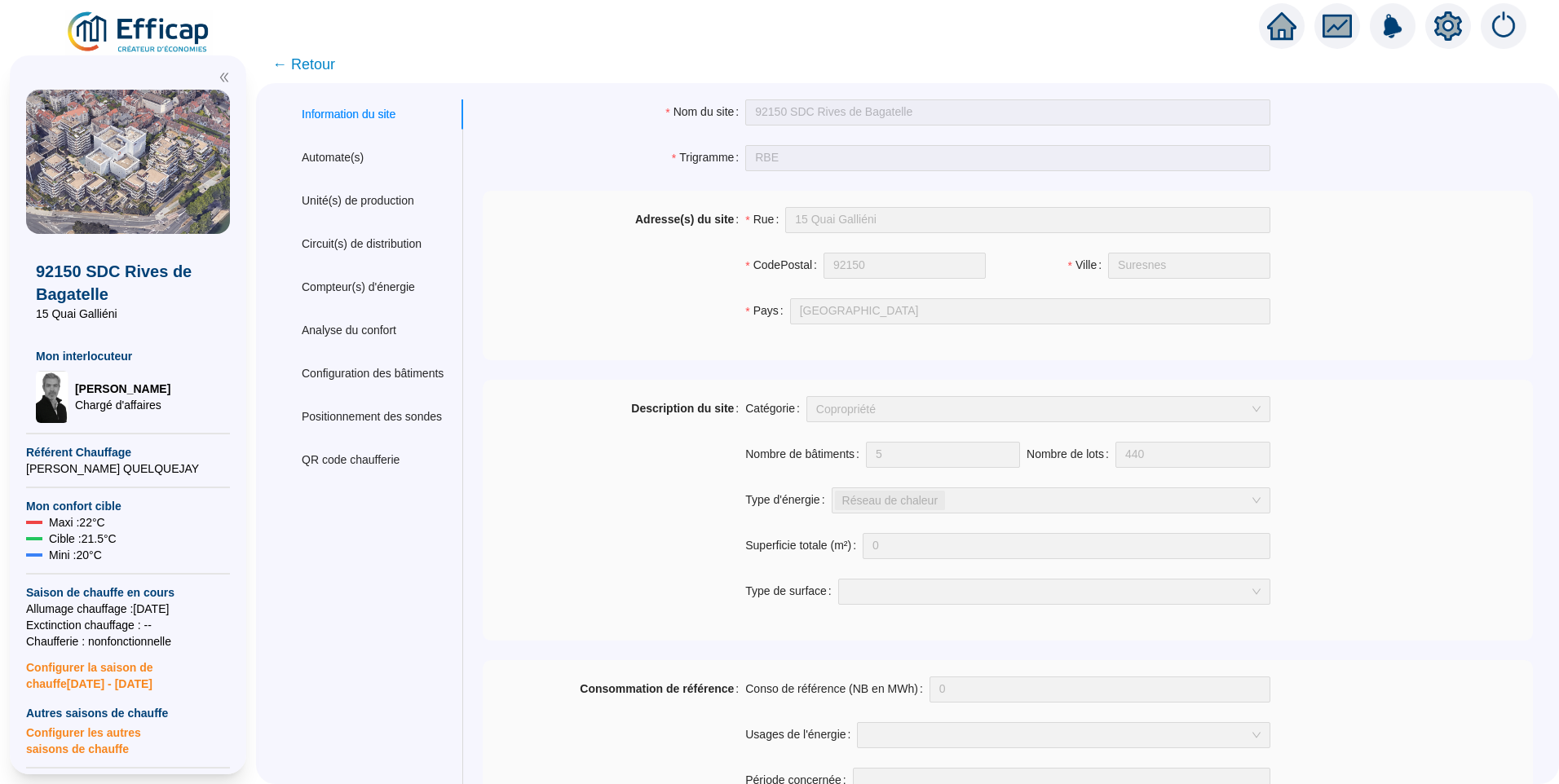
click at [81, 303] on span "92150 SDC Rives de Bagatelle" at bounding box center [128, 283] width 184 height 46
click at [1437, 30] on icon "setting" at bounding box center [1448, 26] width 28 height 30
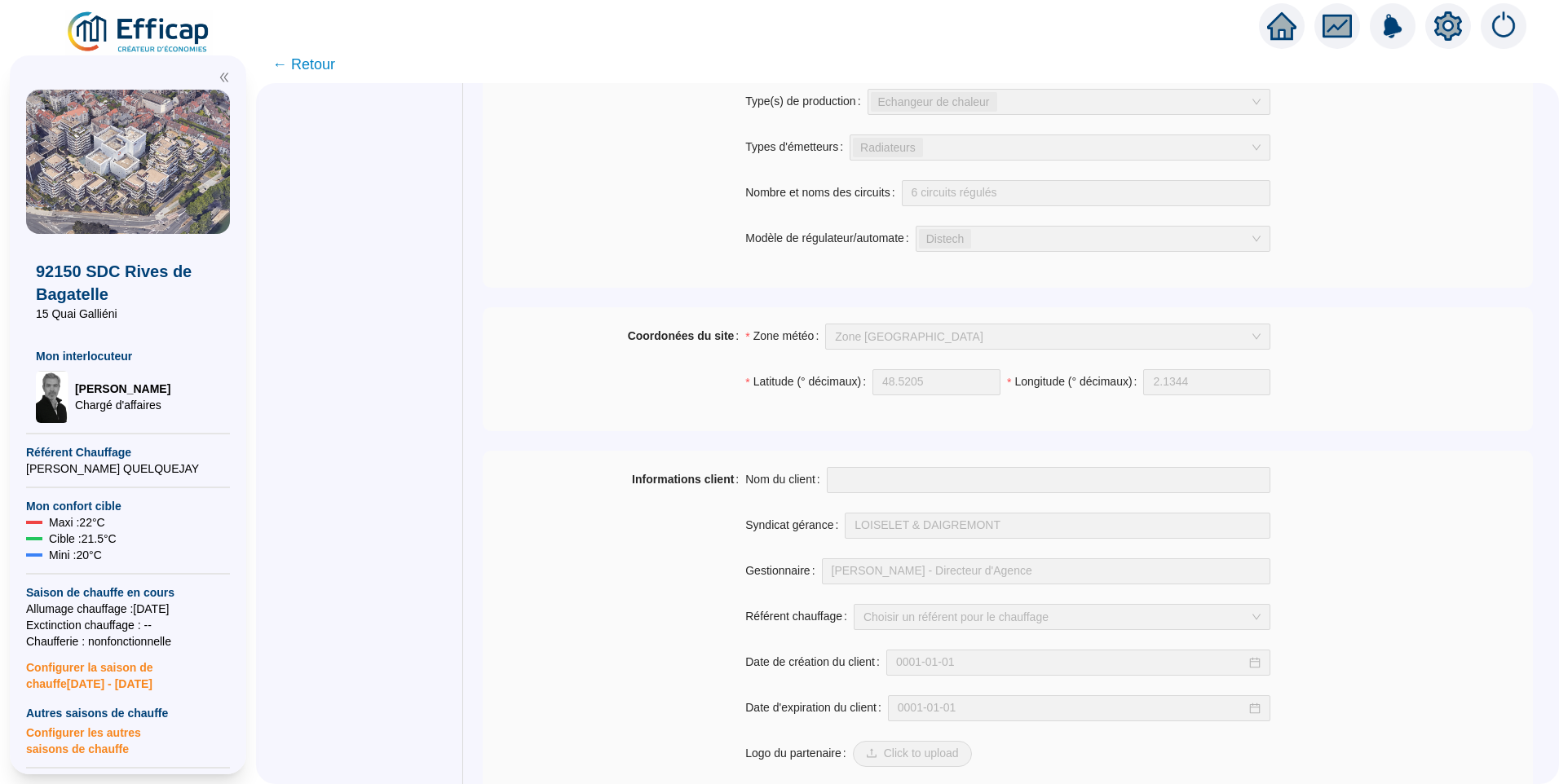
scroll to position [1097, 0]
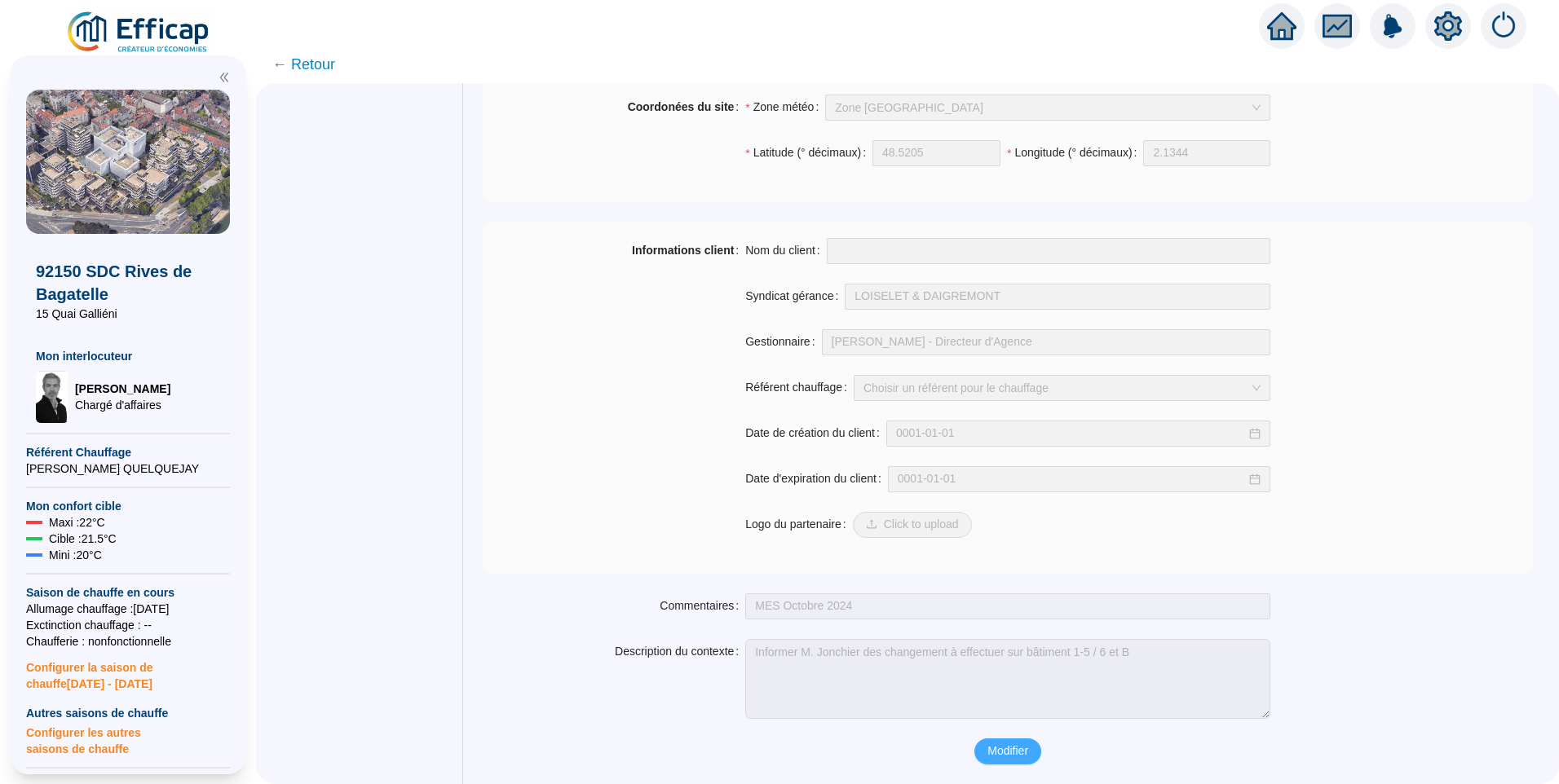
click at [1023, 747] on span "Modifier" at bounding box center [1008, 751] width 41 height 17
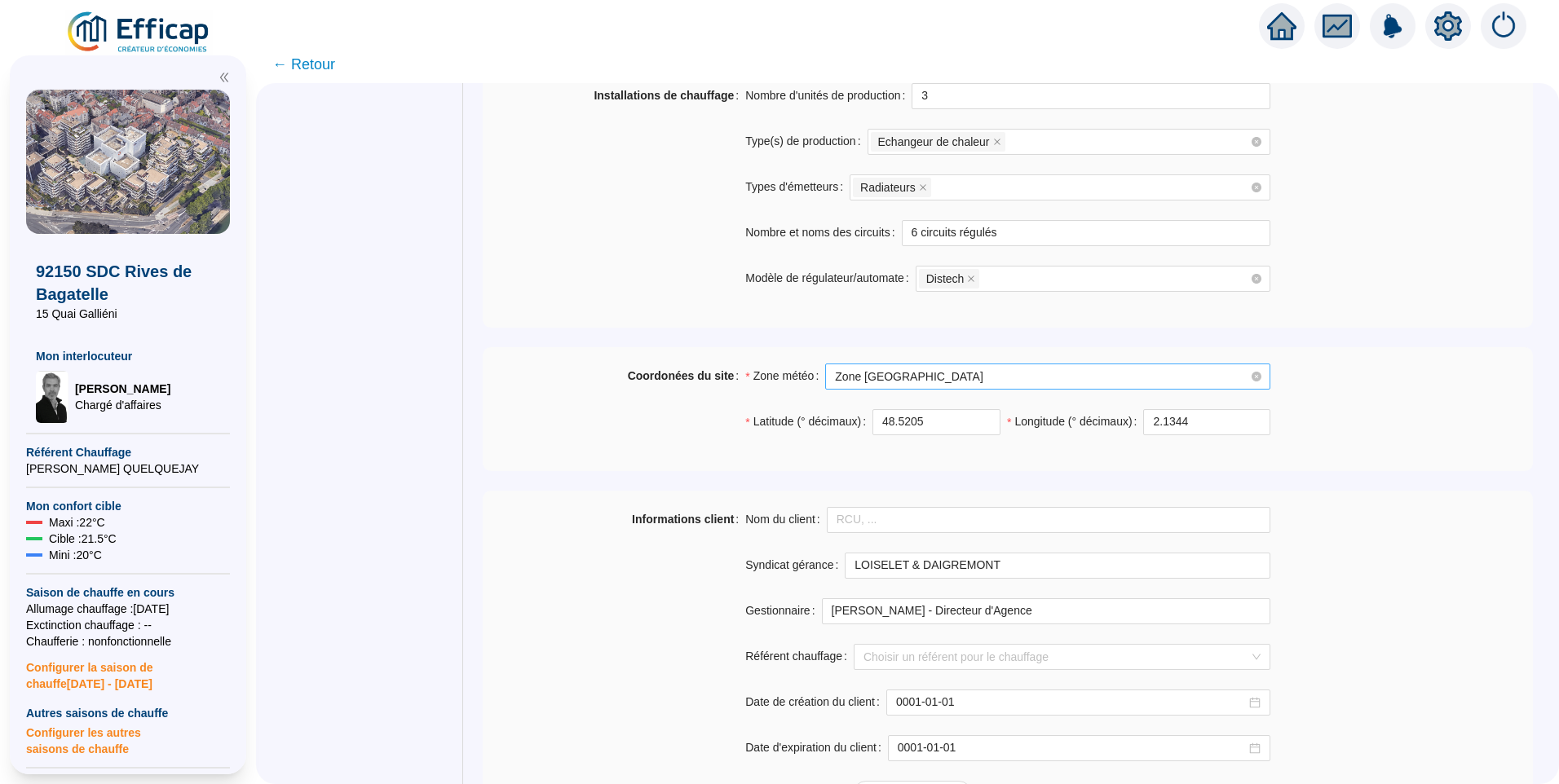
scroll to position [852, 0]
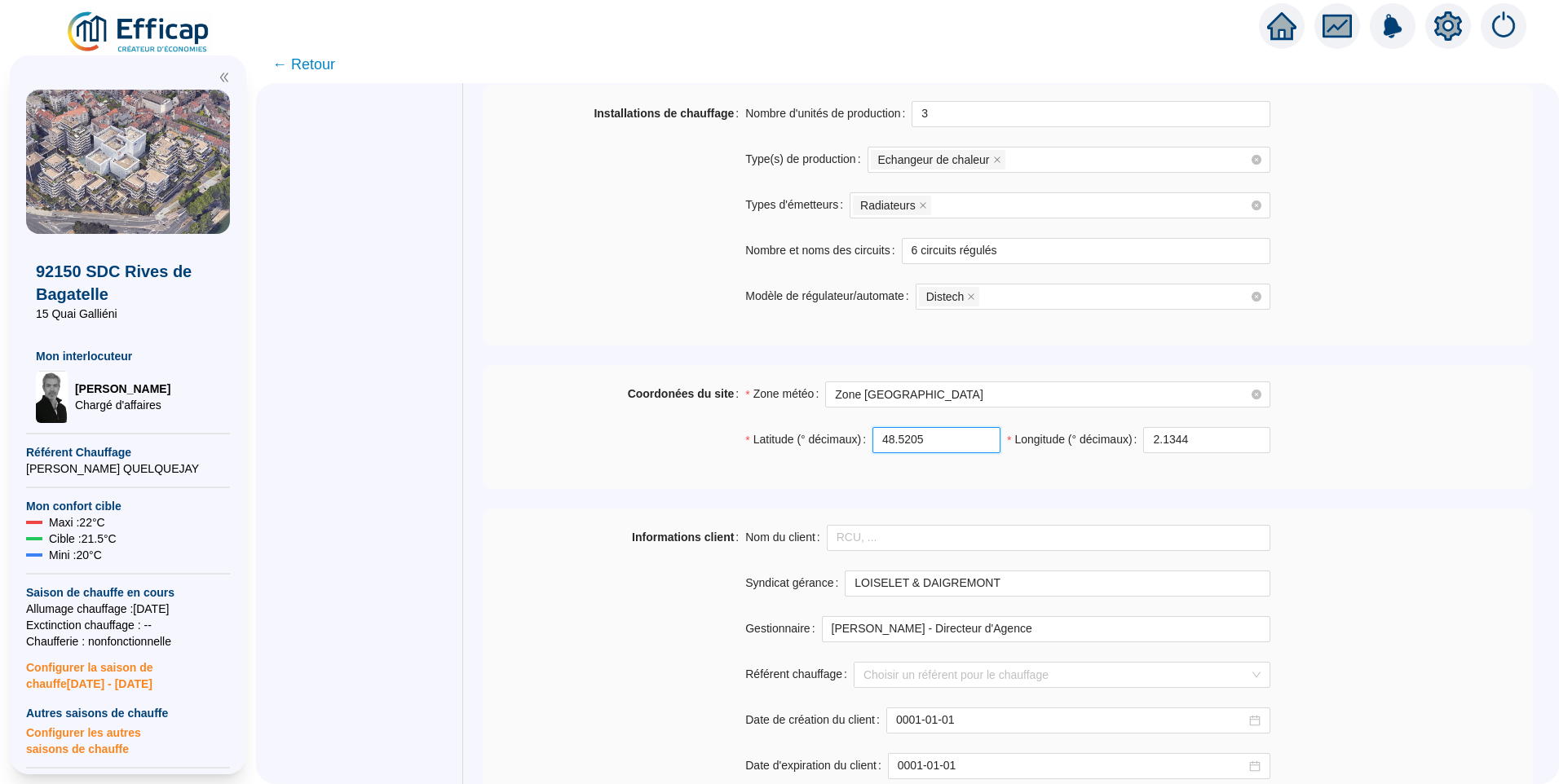
drag, startPoint x: 938, startPoint y: 444, endPoint x: 721, endPoint y: 444, distance: 217.0
click at [721, 444] on div "Coordonées du site Zone météo Zone Ile de France Ouest Latitude (° décimaux) 48…" at bounding box center [1007, 427] width 1050 height 91
paste input "868306"
type input "48.868306"
drag, startPoint x: 1226, startPoint y: 438, endPoint x: 932, endPoint y: 433, distance: 294.0
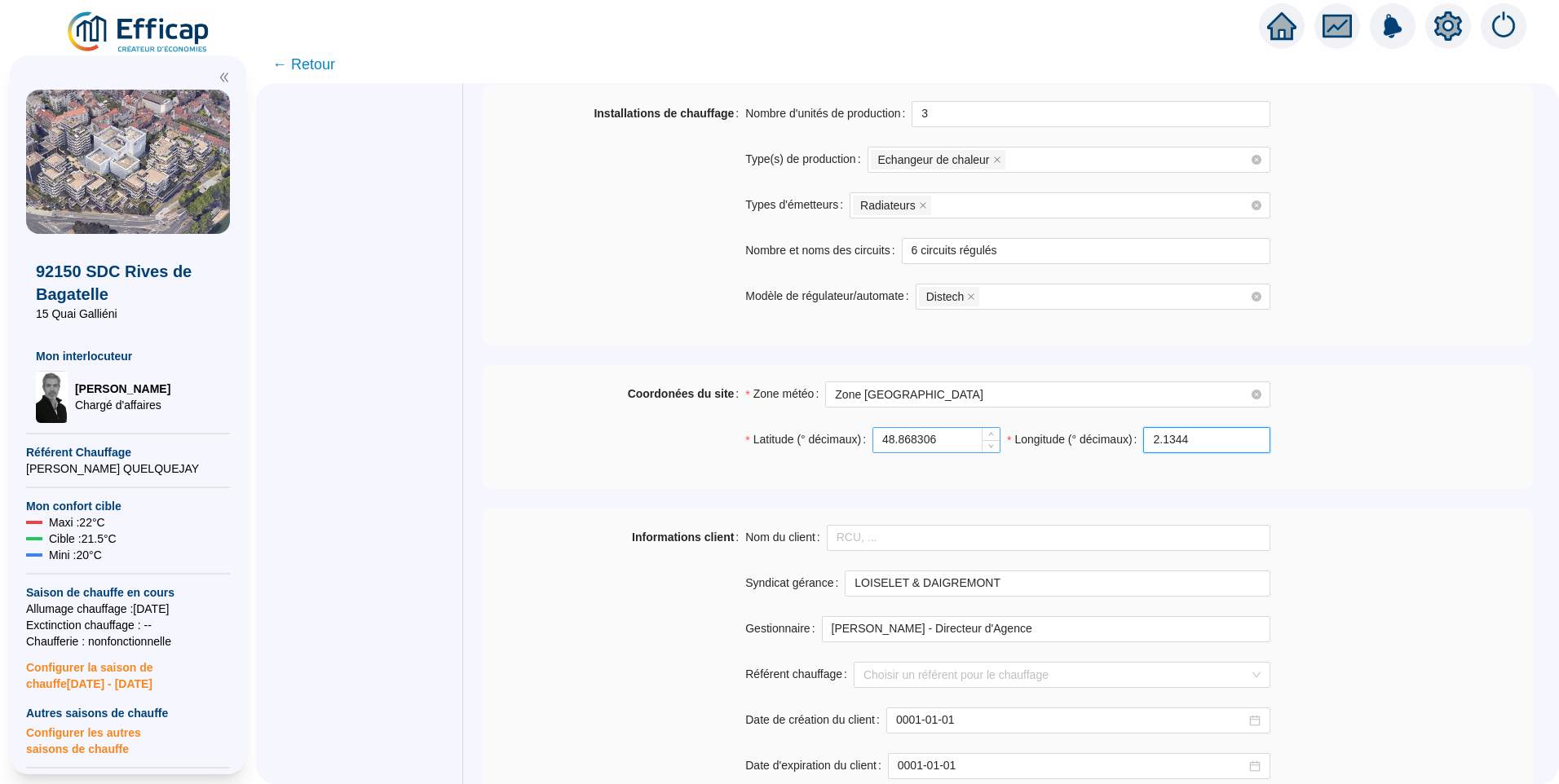
click at [932, 433] on div "Latitude (° décimaux) 48.868306 Longitude (° décimaux) 2.1344" at bounding box center [1008, 450] width 525 height 46
paste input "228926"
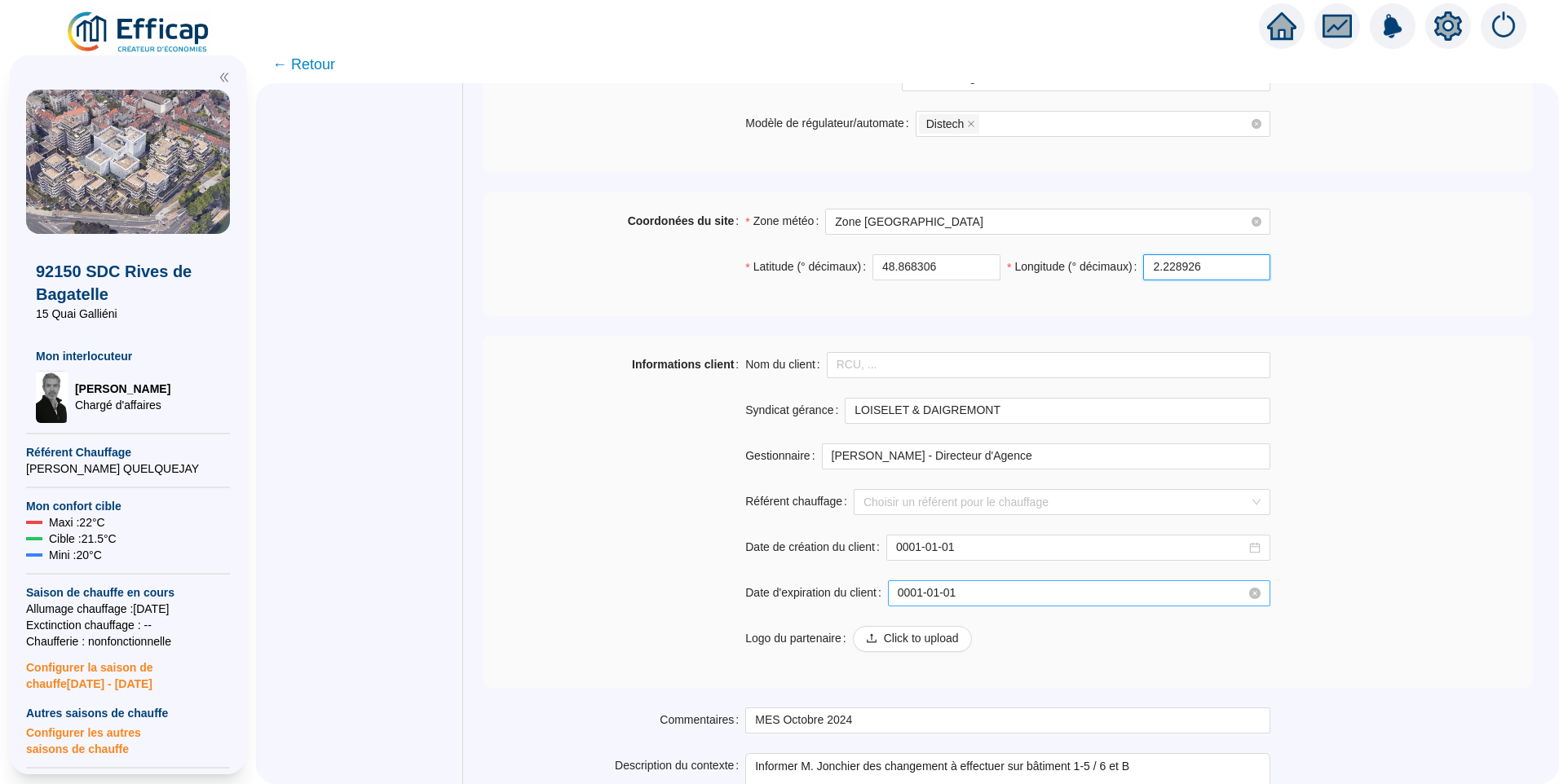
scroll to position [1140, 0]
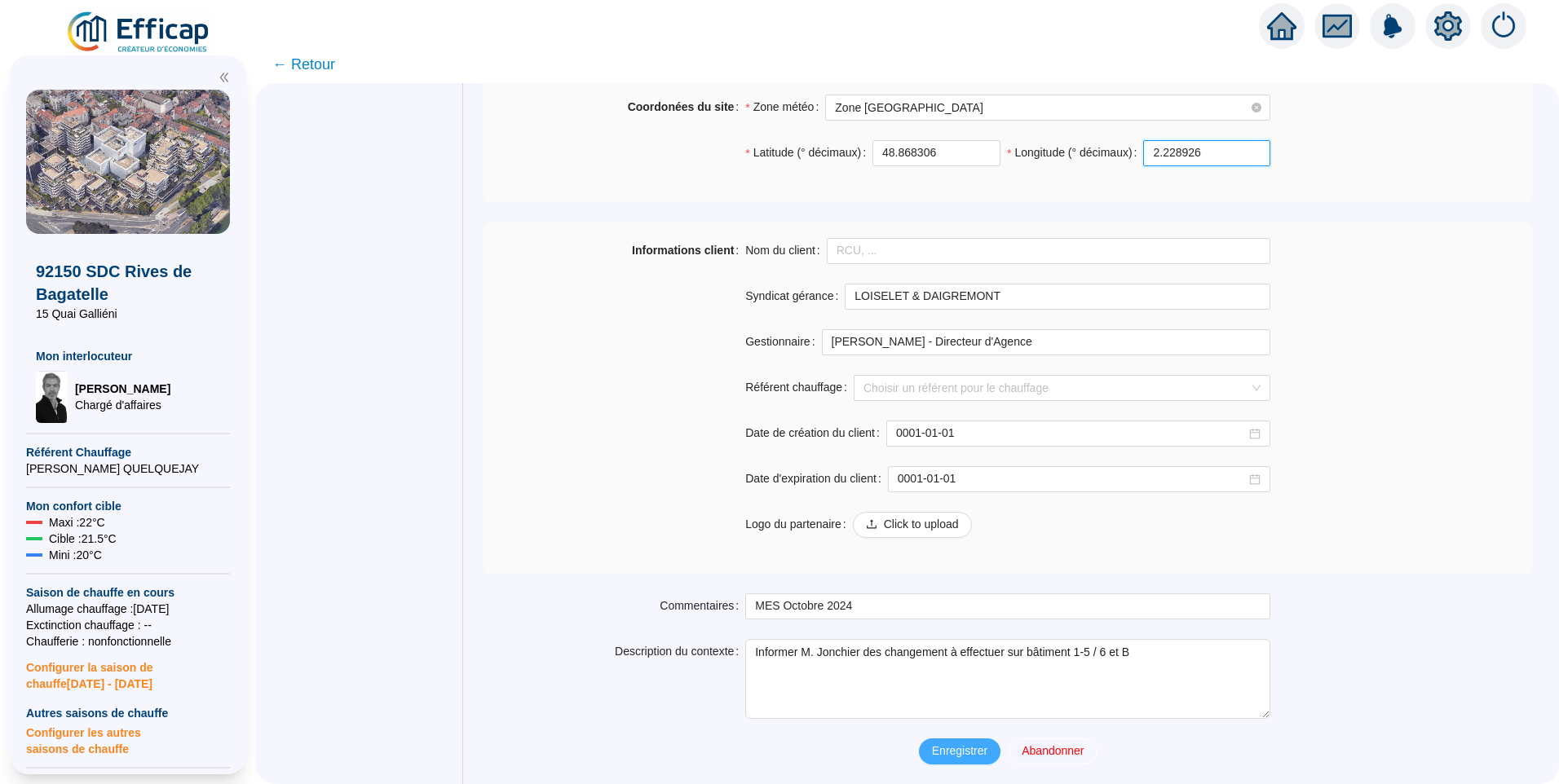
type input "2.228926"
click at [951, 748] on span "Enregistrer" at bounding box center [960, 751] width 56 height 17
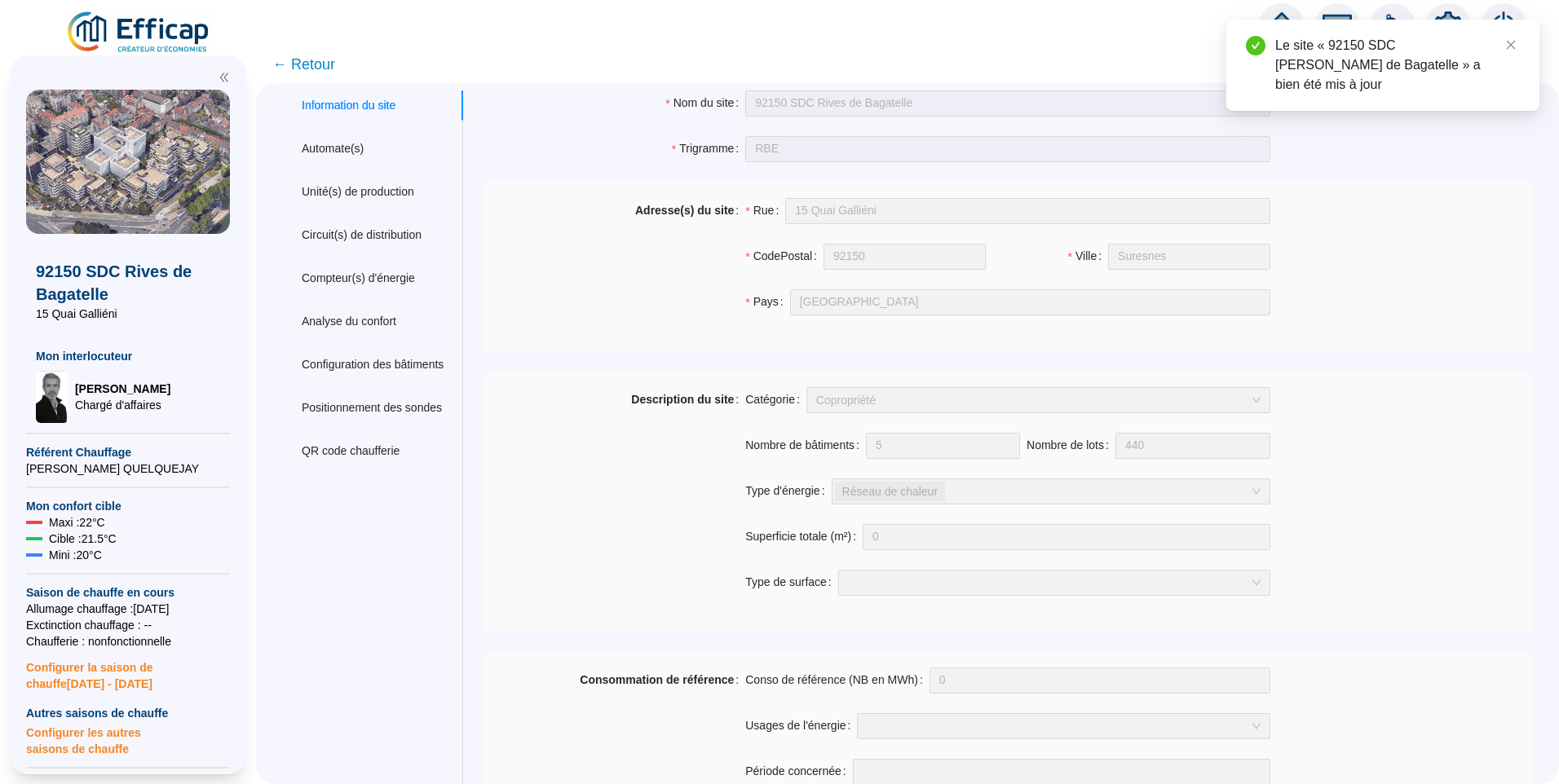
scroll to position [0, 0]
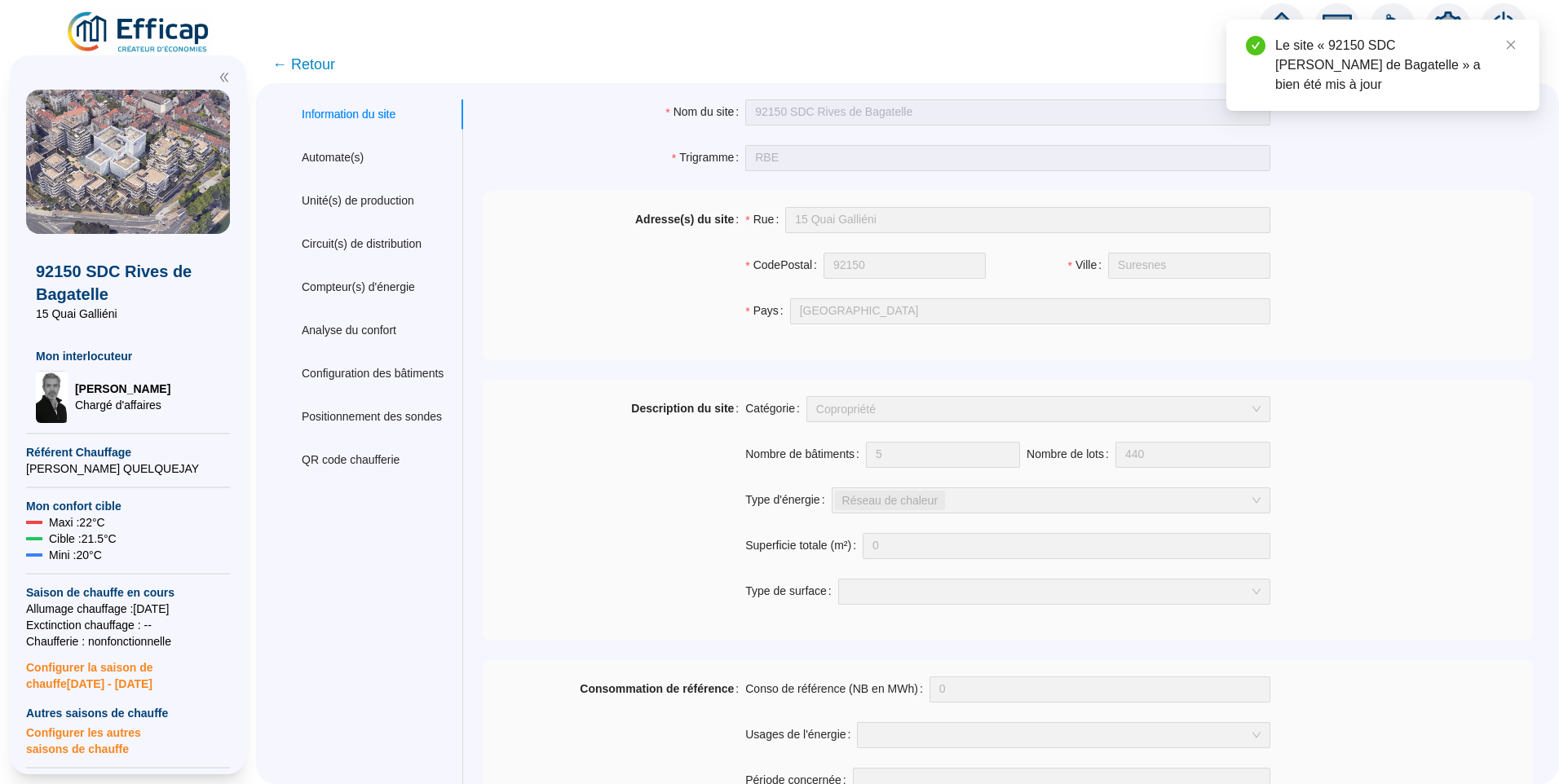
click at [151, 39] on img at bounding box center [139, 33] width 148 height 46
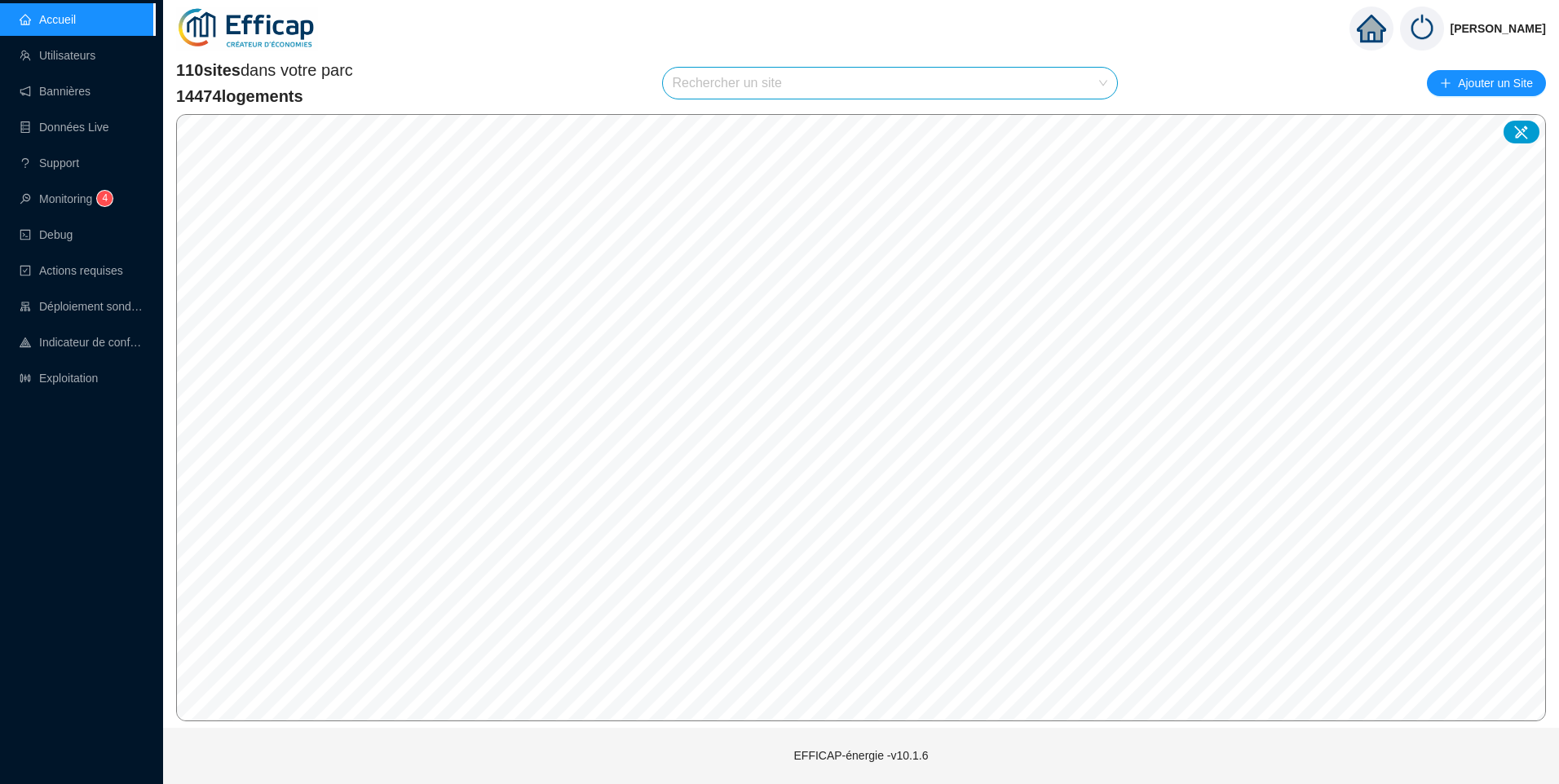
click at [790, 95] on input "search" at bounding box center [883, 83] width 421 height 31
type input "Duret"
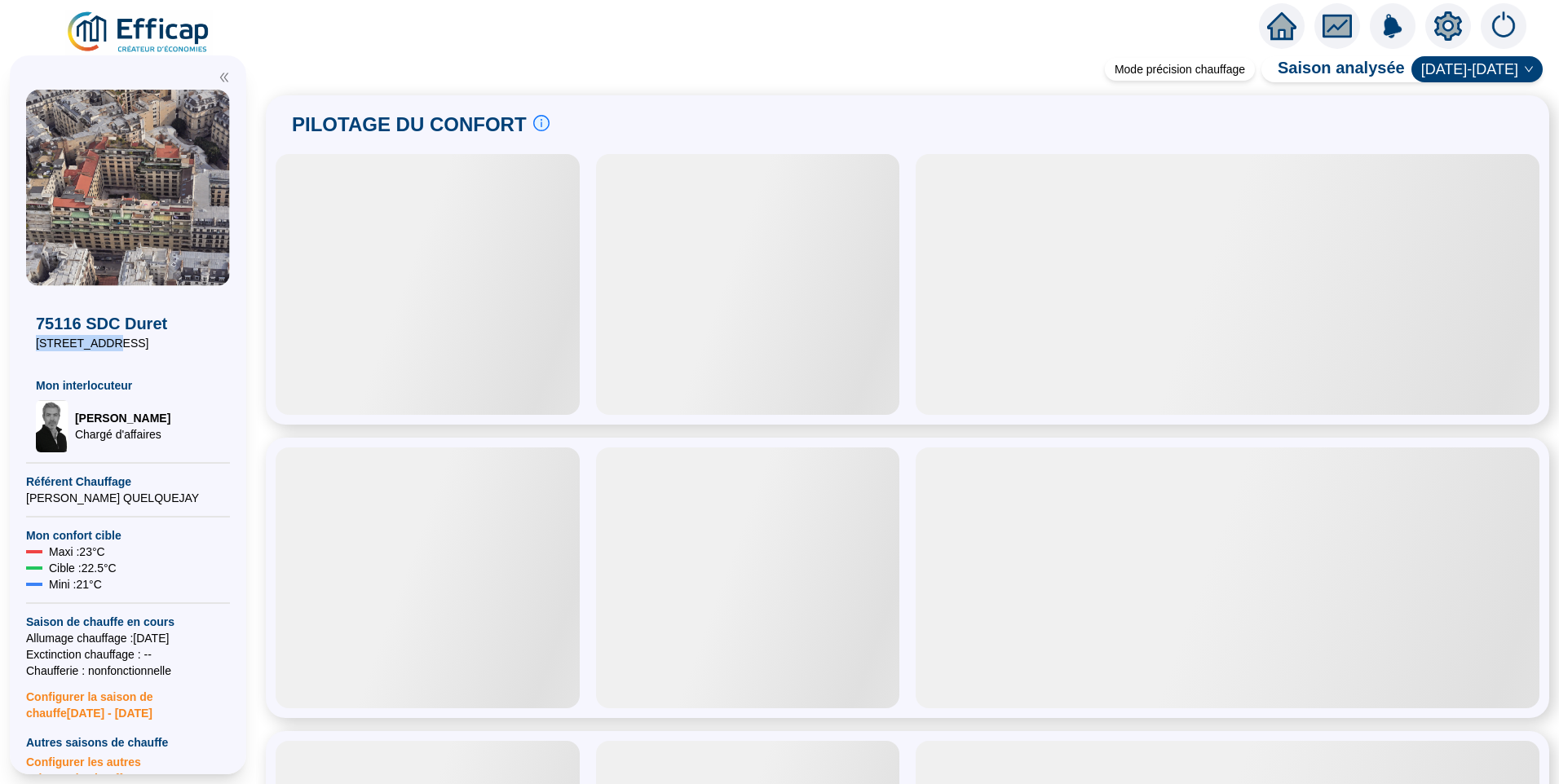
drag, startPoint x: 107, startPoint y: 350, endPoint x: 9, endPoint y: 355, distance: 98.1
click at [9, 355] on div "75116 SDC Duret 18 rue Duret Mon interlocuteur David THOMAS Chargé d'affaires R…" at bounding box center [128, 415] width 256 height 738
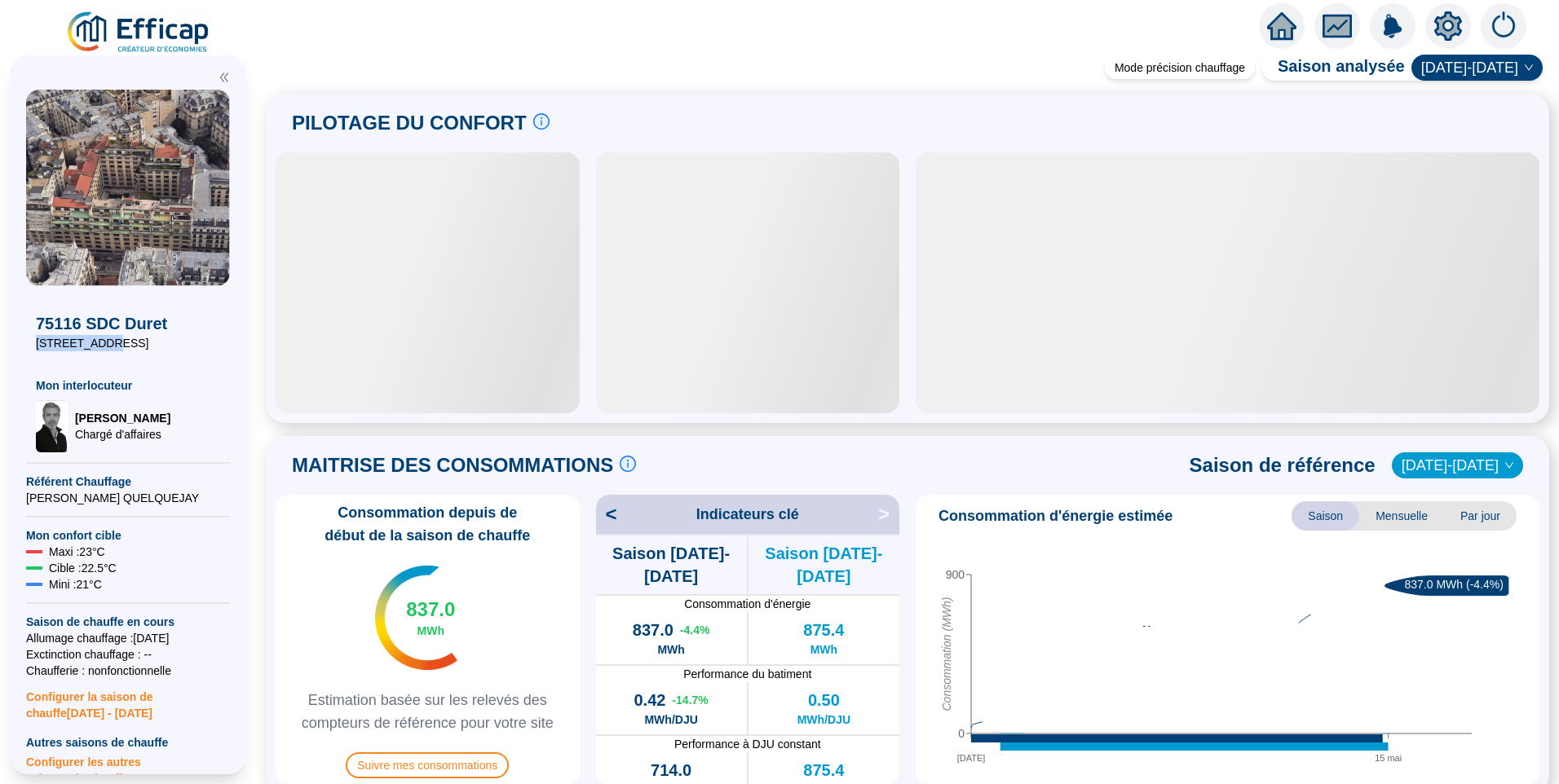
copy span "[STREET_ADDRESS]"
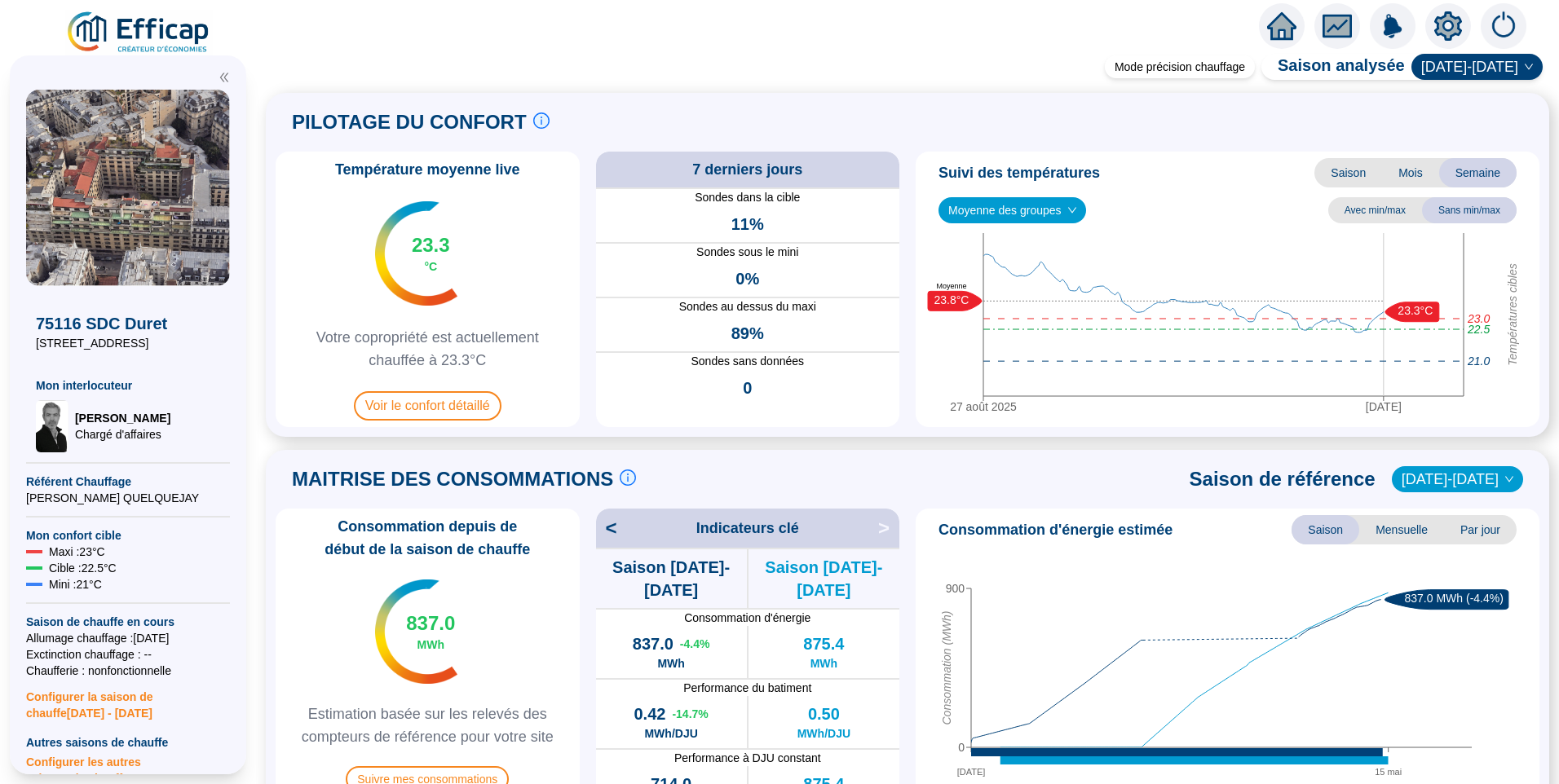
click at [1443, 27] on icon "setting" at bounding box center [1448, 26] width 12 height 12
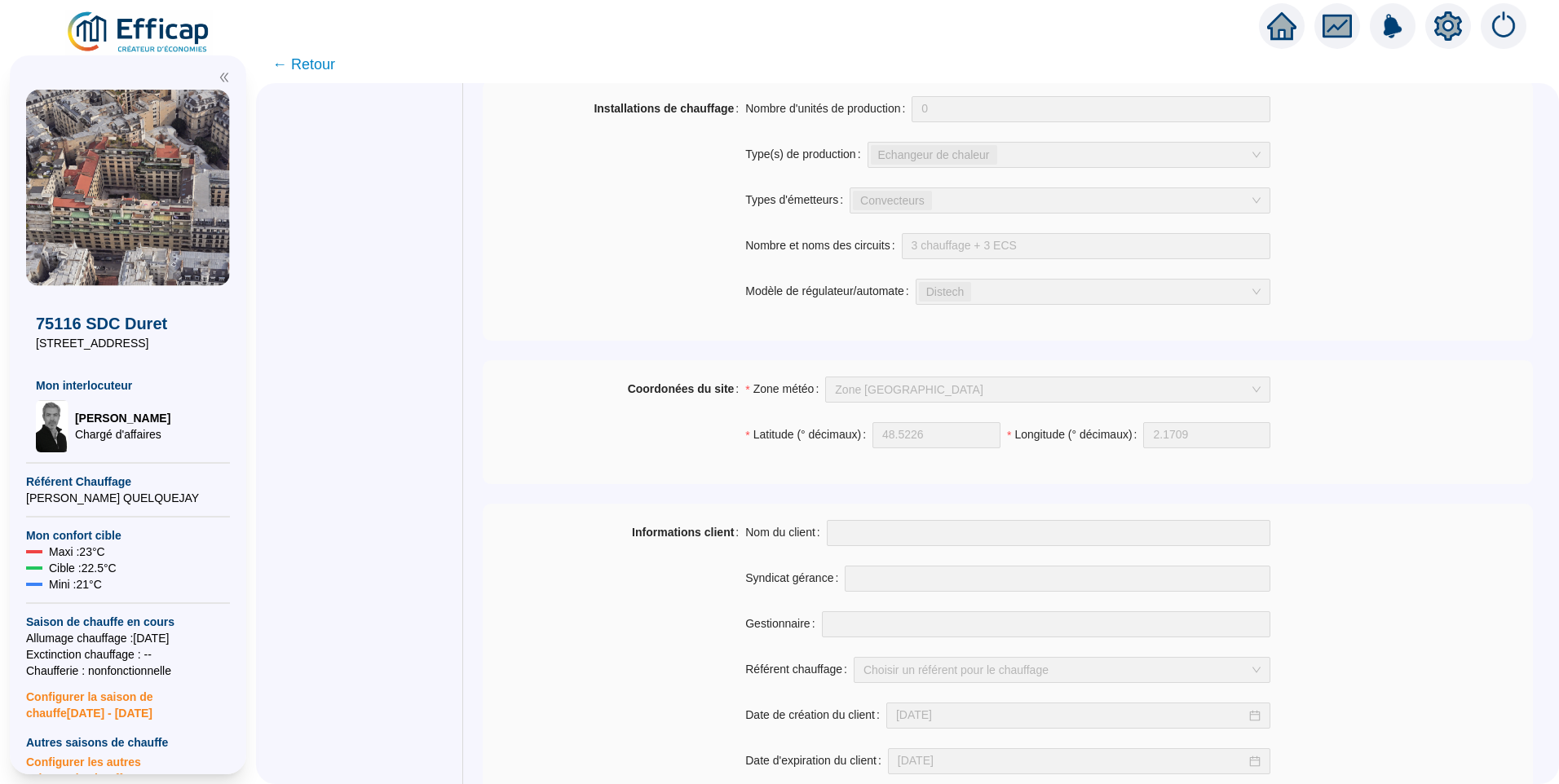
scroll to position [1097, 0]
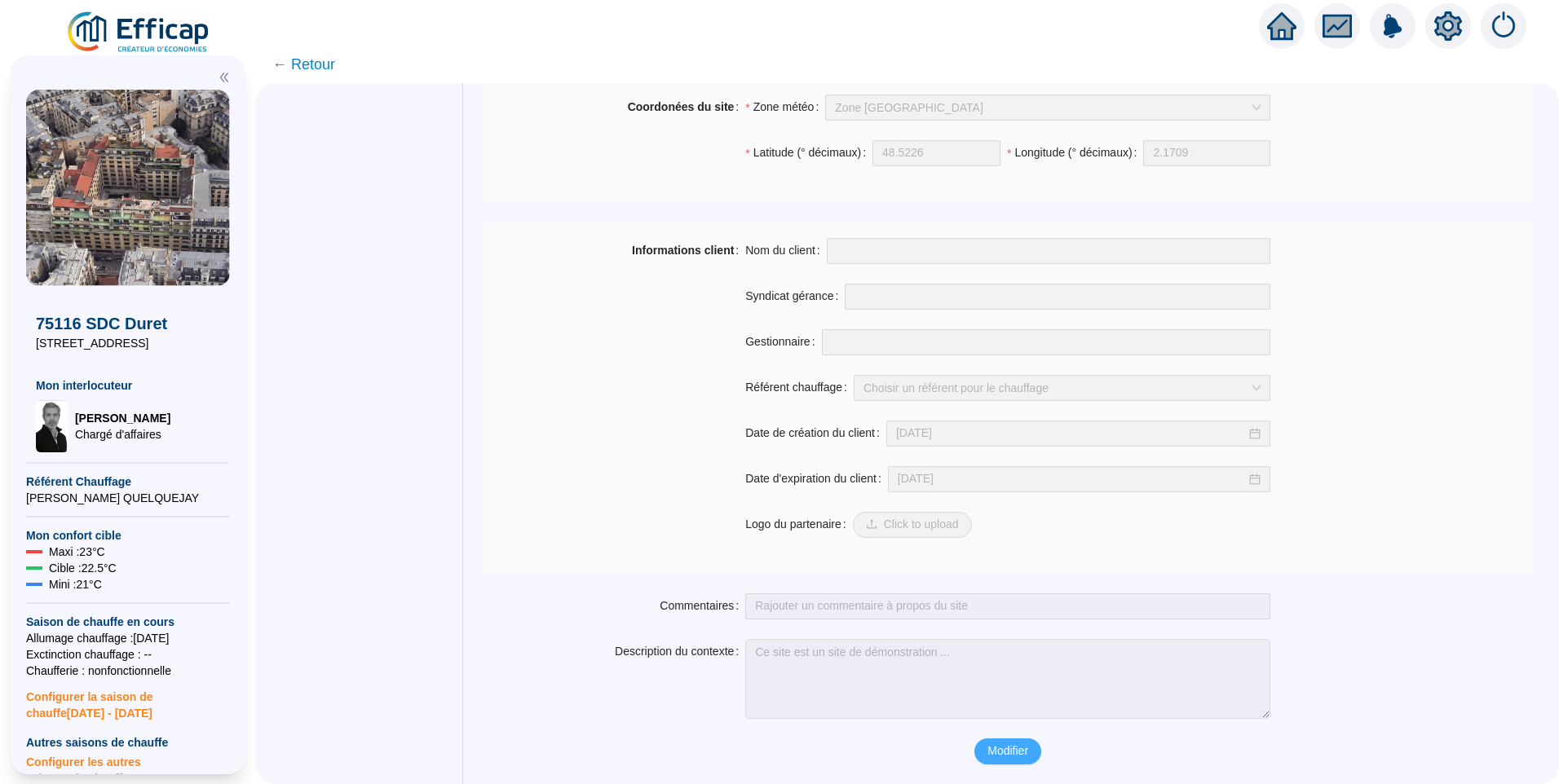
click at [1008, 755] on span "Modifier" at bounding box center [1008, 751] width 41 height 17
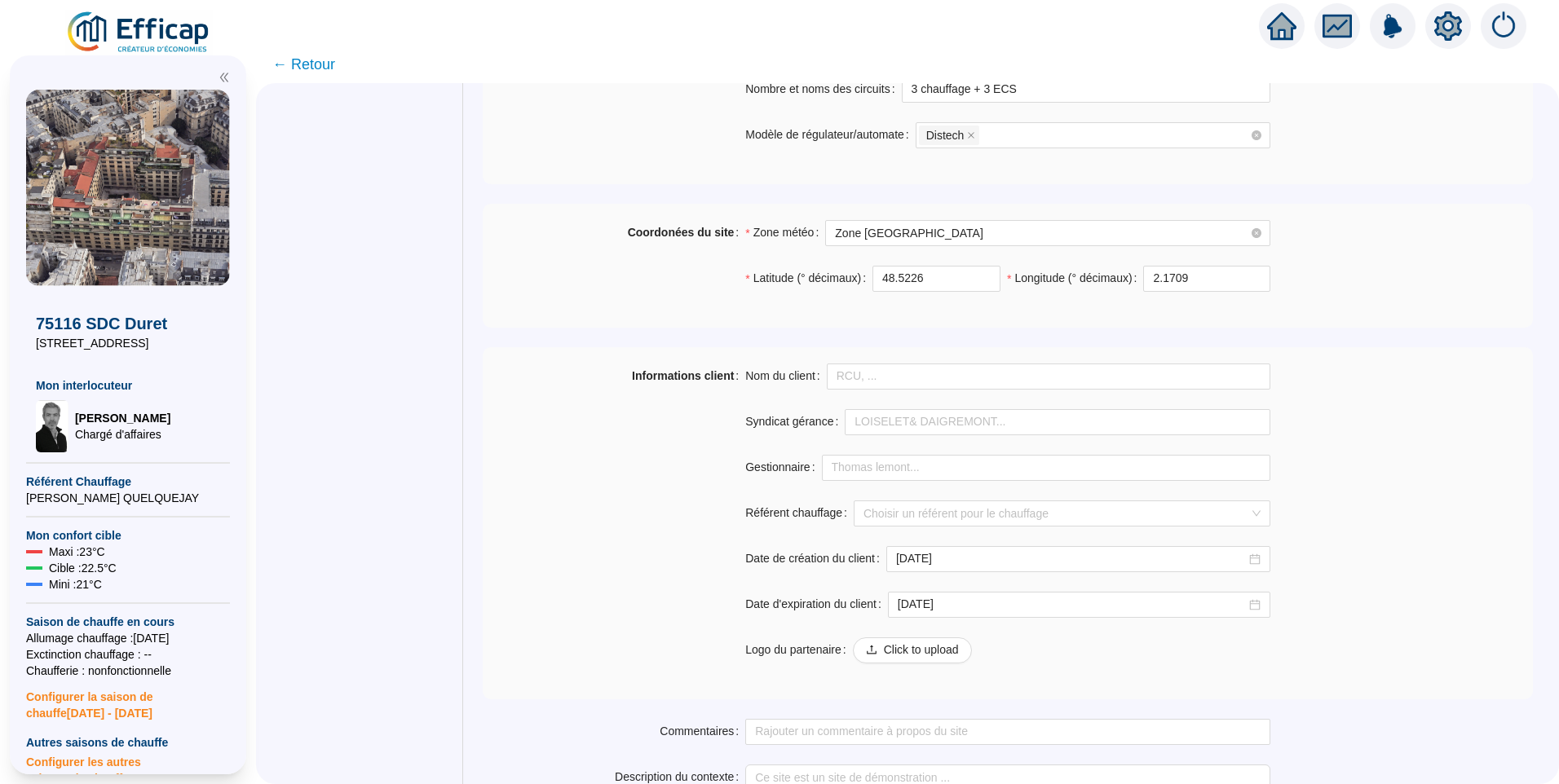
scroll to position [934, 0]
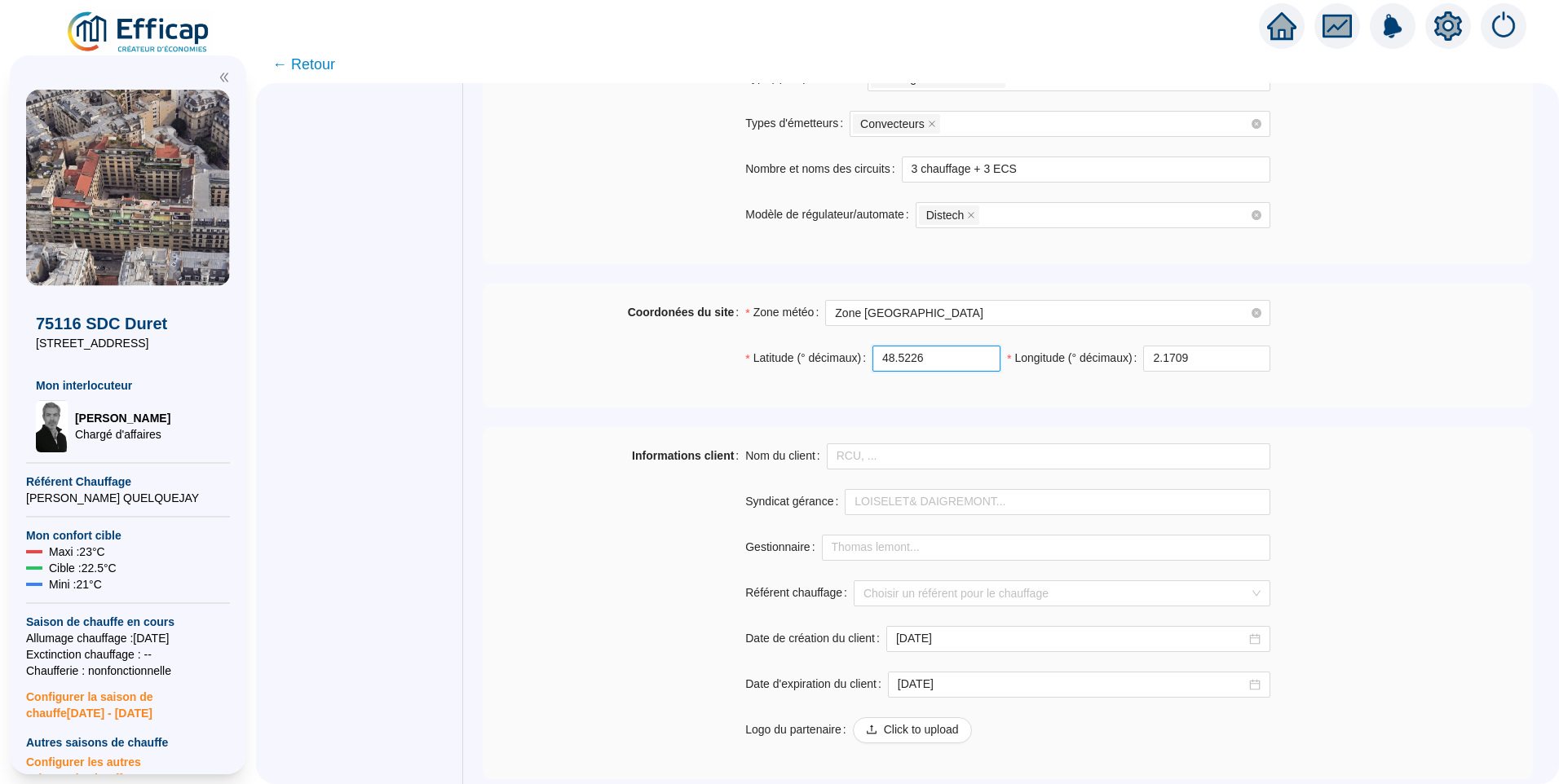
drag, startPoint x: 941, startPoint y: 360, endPoint x: 587, endPoint y: 349, distance: 354.2
click at [587, 349] on div "Coordonées du site Zone météo Zone Paris Latitude (° décimaux) 48.5226 Longitud…" at bounding box center [1007, 345] width 1050 height 91
paste input "874441"
type input "48.874441"
drag, startPoint x: 1190, startPoint y: 350, endPoint x: 1092, endPoint y: 349, distance: 98.0
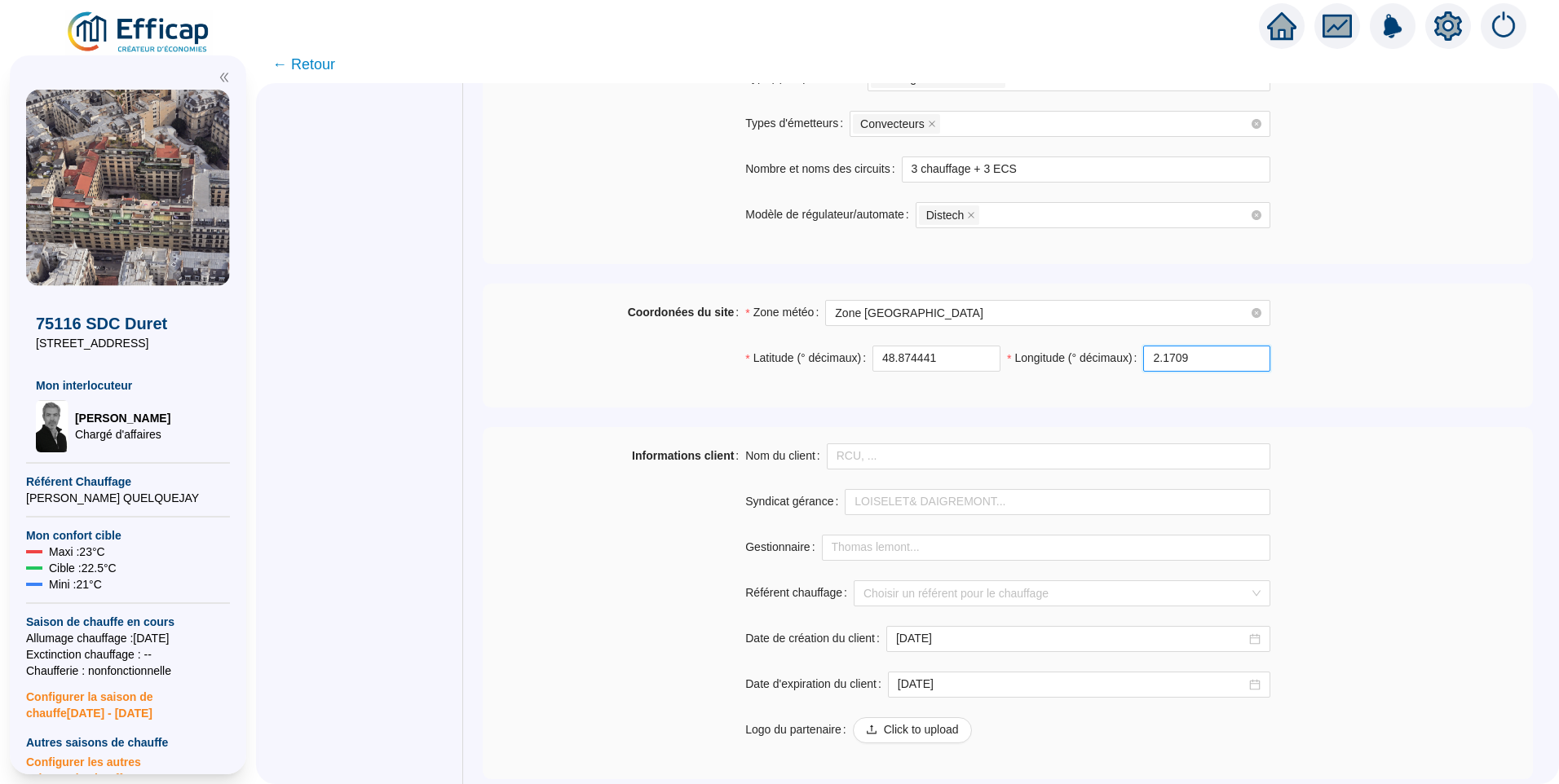
click at [1093, 349] on div "Longitude (° décimaux) 2.1709" at bounding box center [1138, 358] width 264 height 26
paste input "28606"
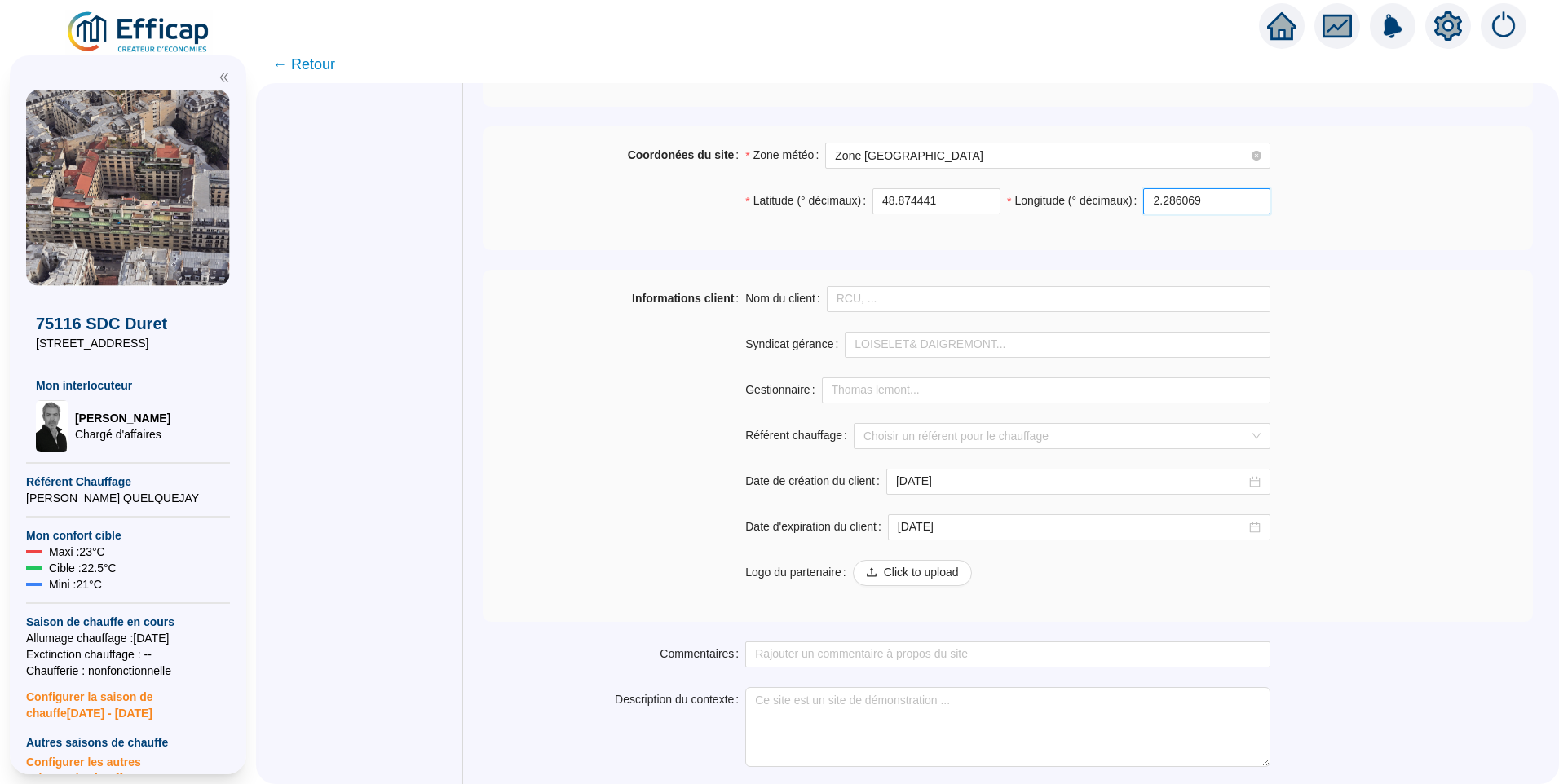
scroll to position [1140, 0]
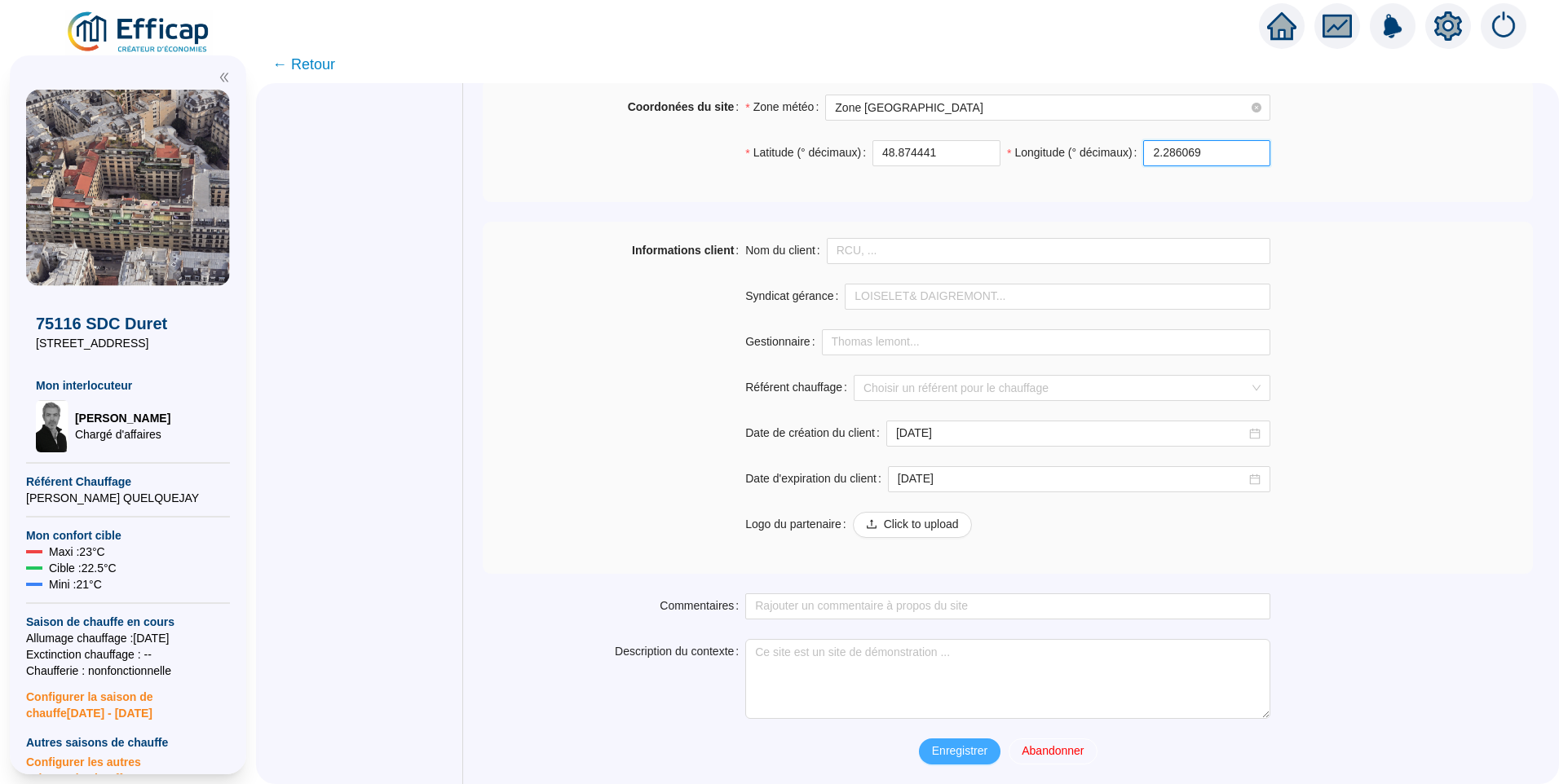
type input "2.286069"
click at [946, 750] on span "Enregistrer" at bounding box center [960, 751] width 56 height 17
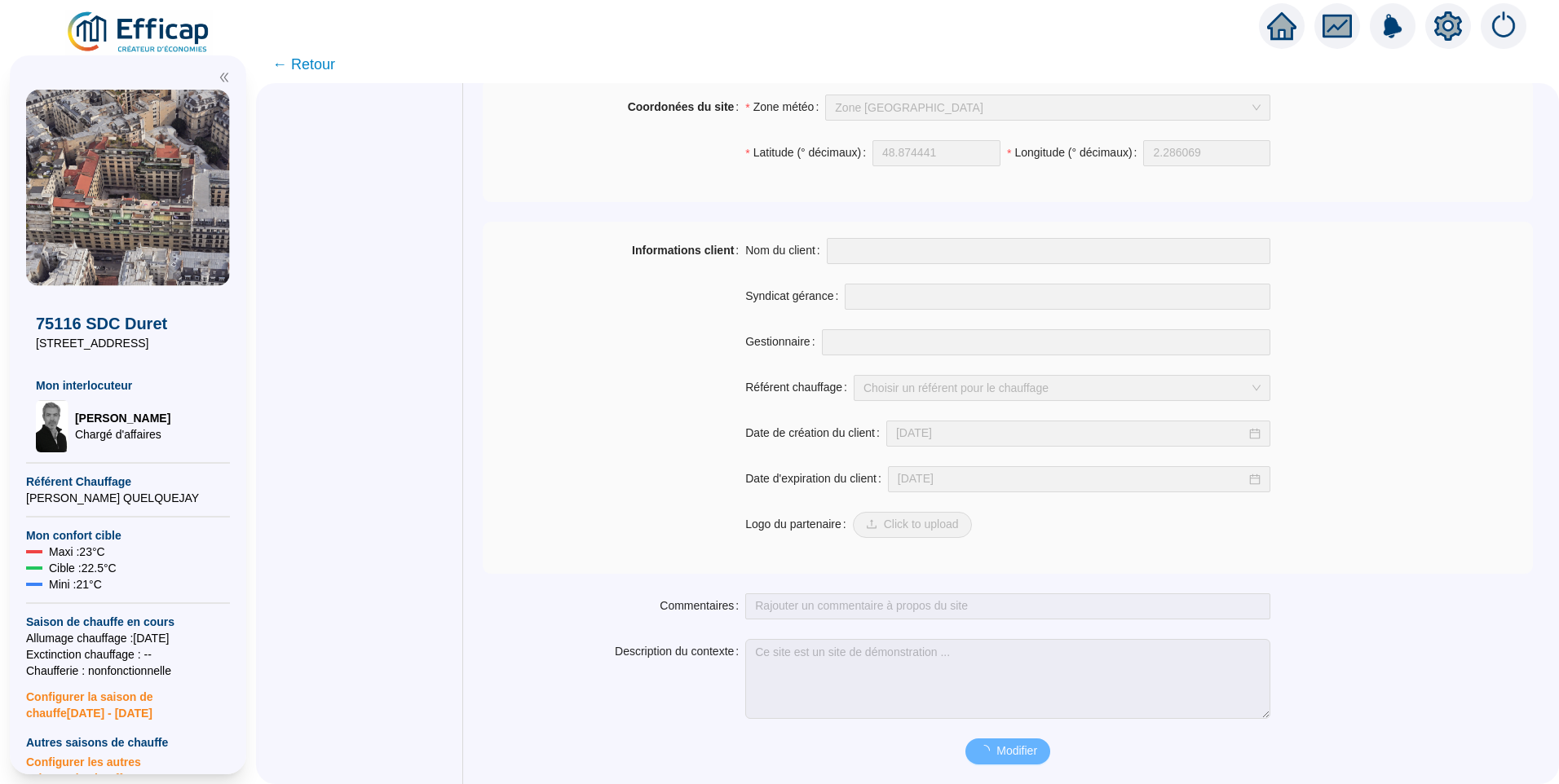
scroll to position [1097, 0]
click at [143, 23] on img at bounding box center [139, 33] width 148 height 46
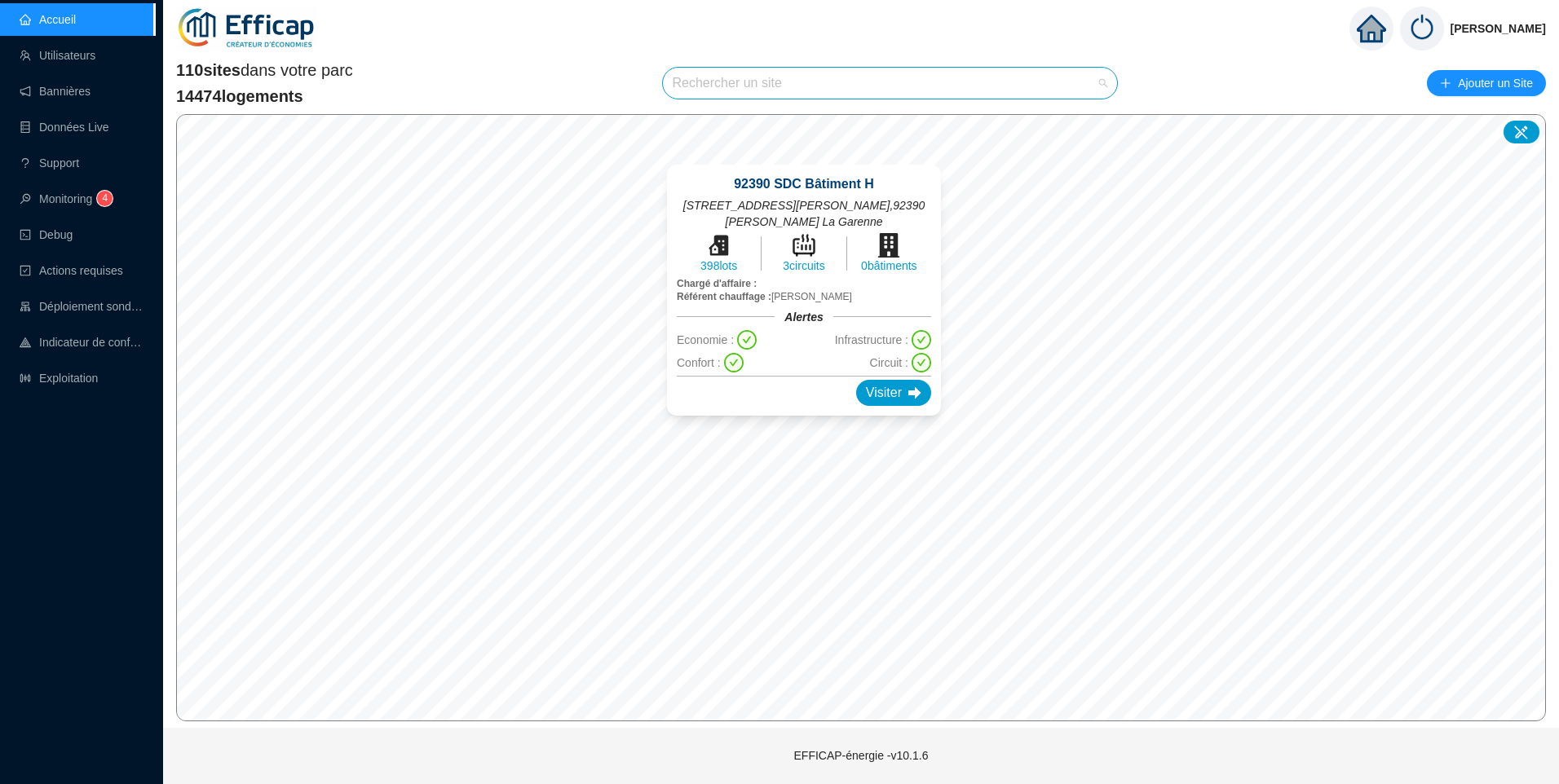
click at [721, 87] on input "search" at bounding box center [883, 83] width 421 height 31
type input "Banvi"
click at [1080, 122] on div at bounding box center [1088, 123] width 37 height 25
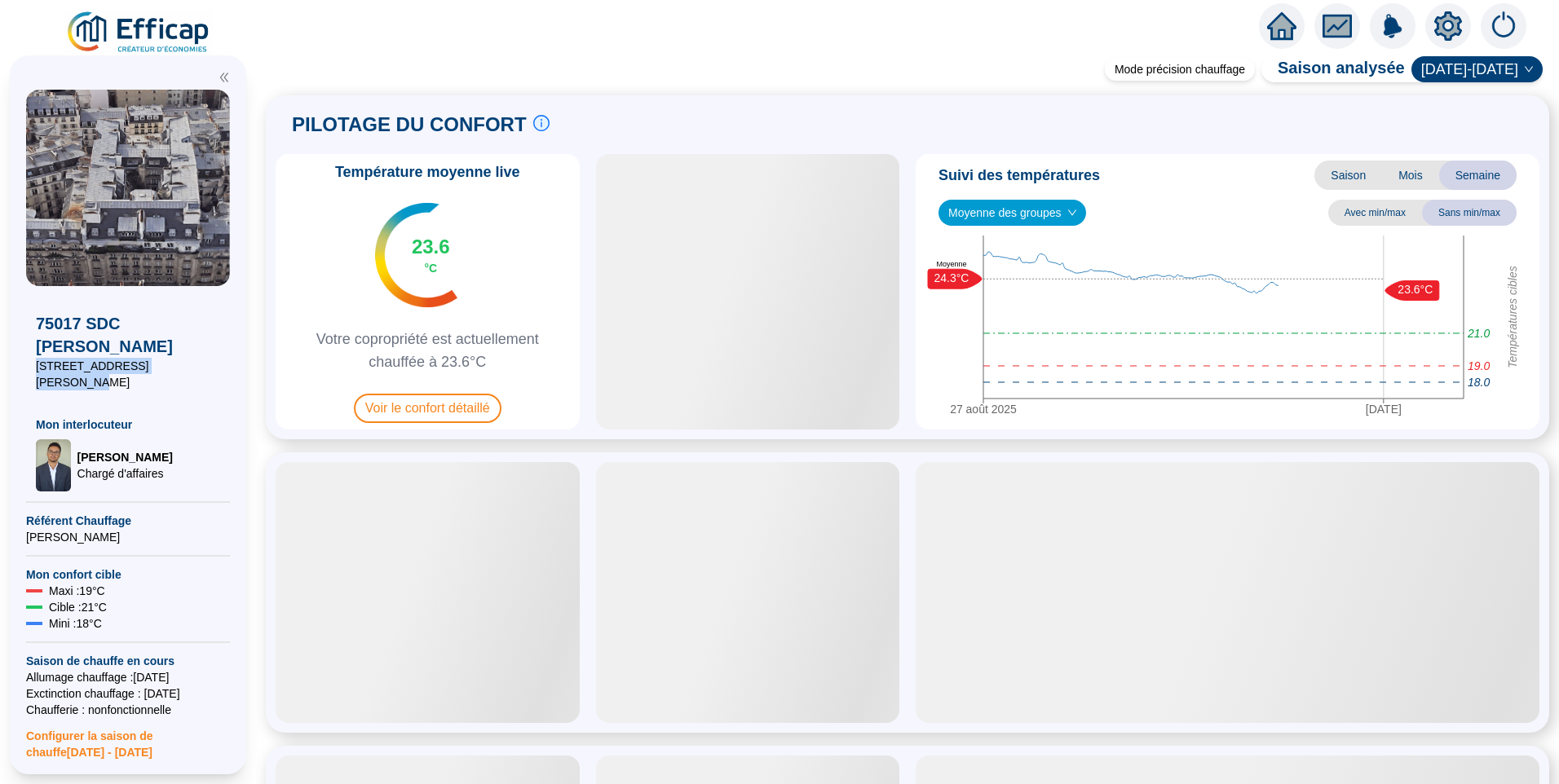
drag, startPoint x: 177, startPoint y: 367, endPoint x: -3, endPoint y: 361, distance: 180.1
click at [0, 361] on html "X 75017 SDC Theodore Banville 3 rue Théodore de Banville Mon interlocuteur Raph…" at bounding box center [780, 392] width 1559 height 784
copy span "[STREET_ADDRESS][PERSON_NAME]"
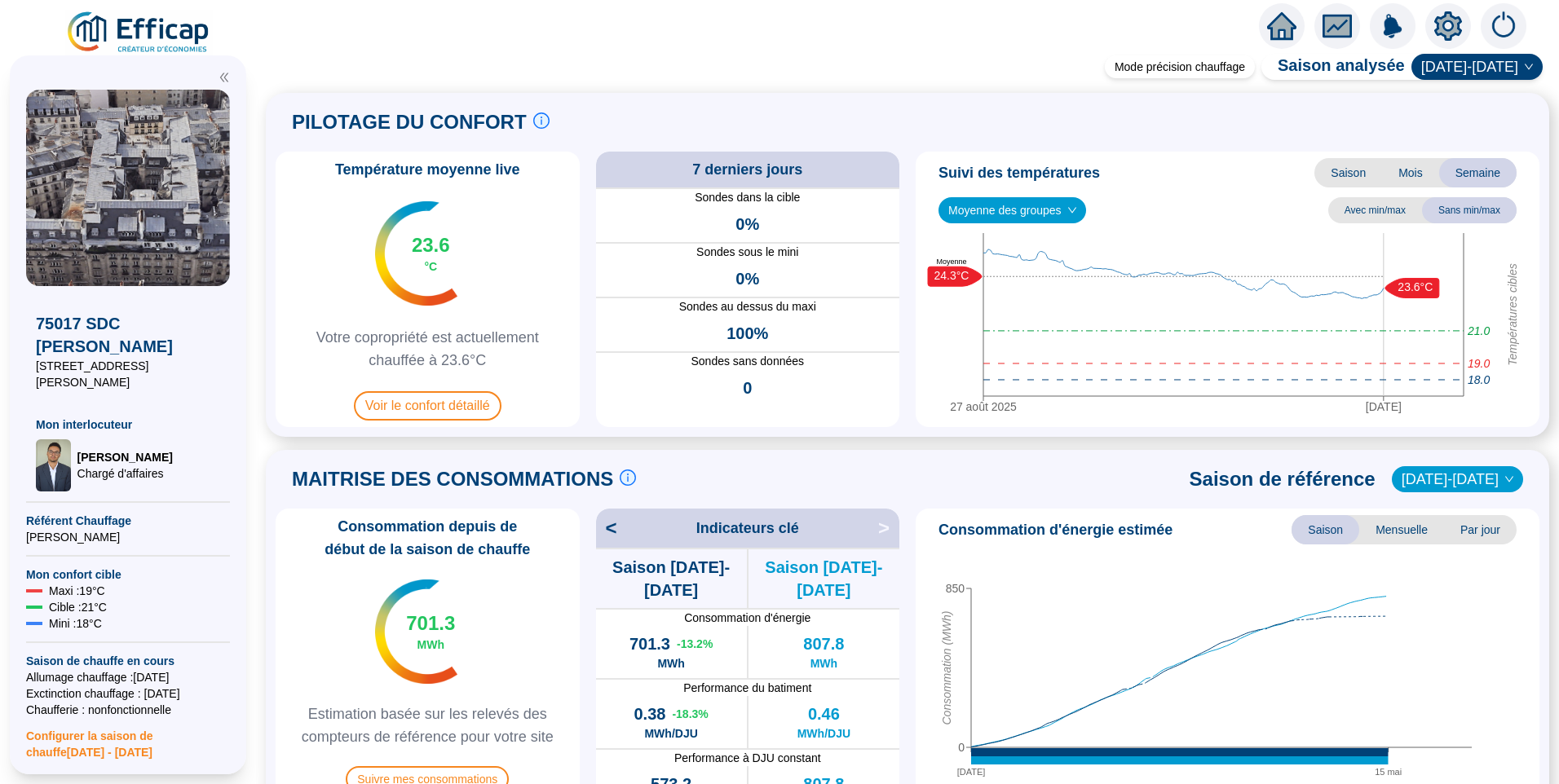
click at [1440, 22] on icon "setting" at bounding box center [1448, 25] width 28 height 26
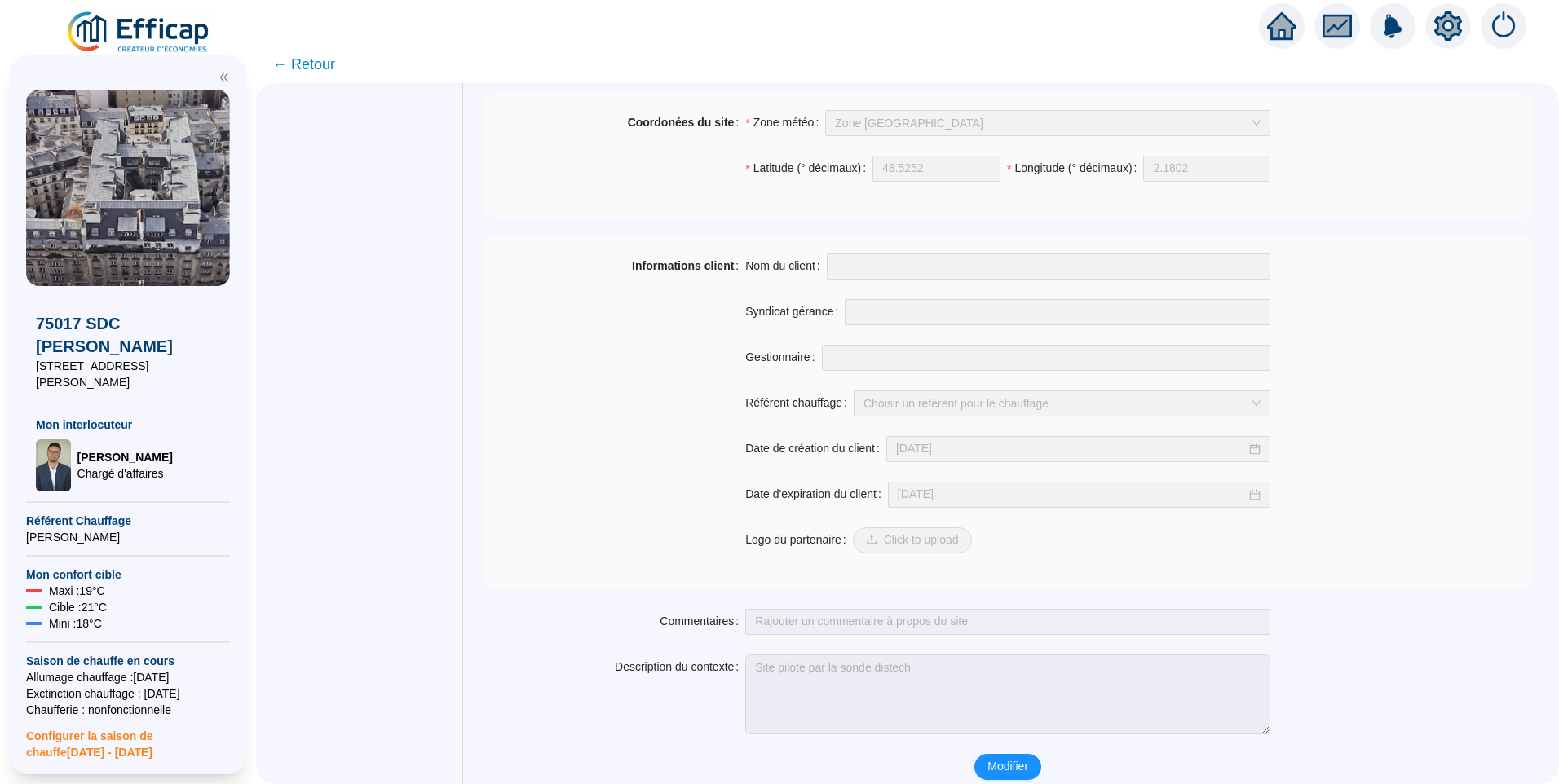
scroll to position [1097, 0]
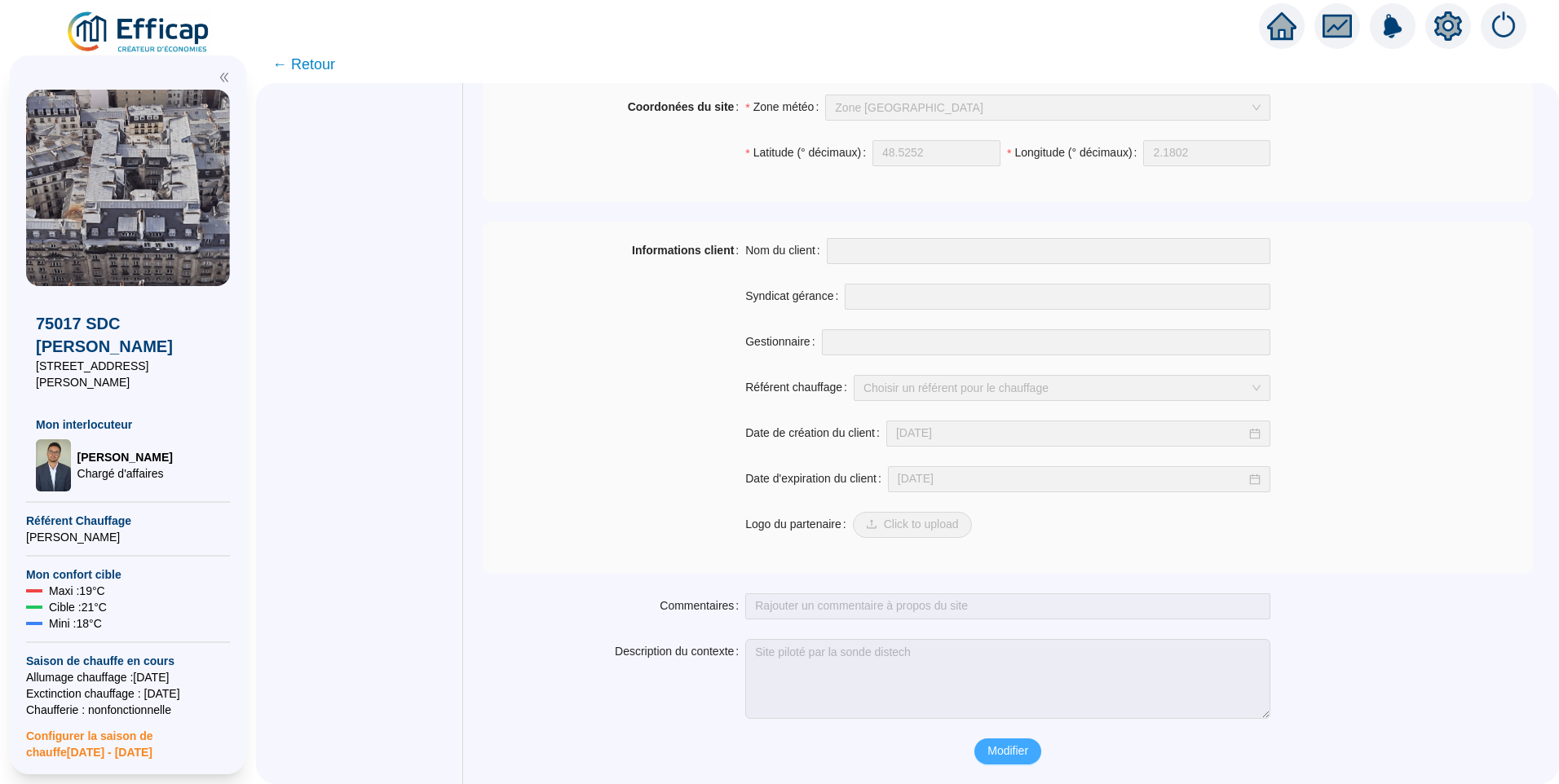
click at [1027, 750] on span "Modifier" at bounding box center [1008, 751] width 41 height 17
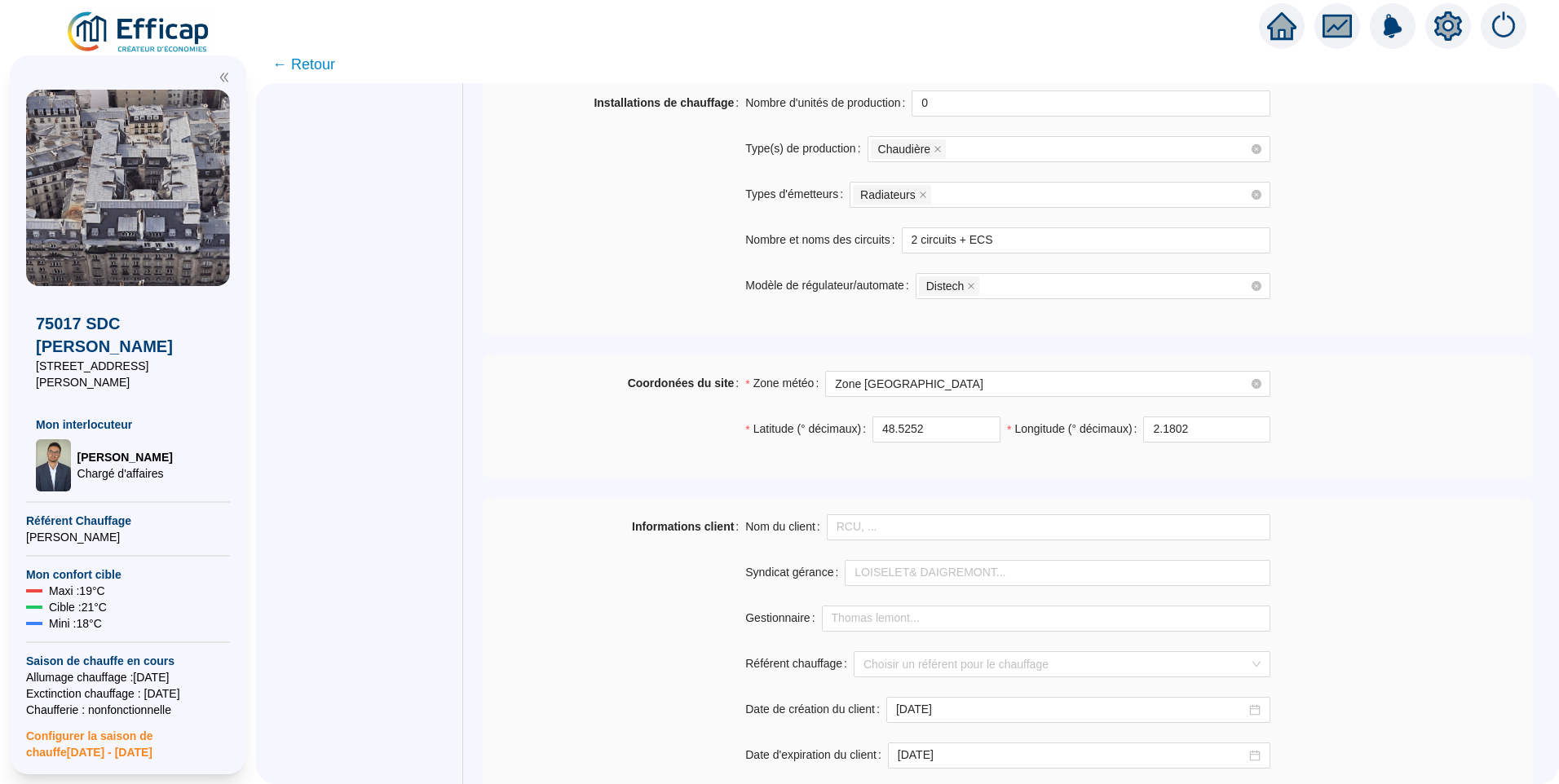
scroll to position [1015, 0]
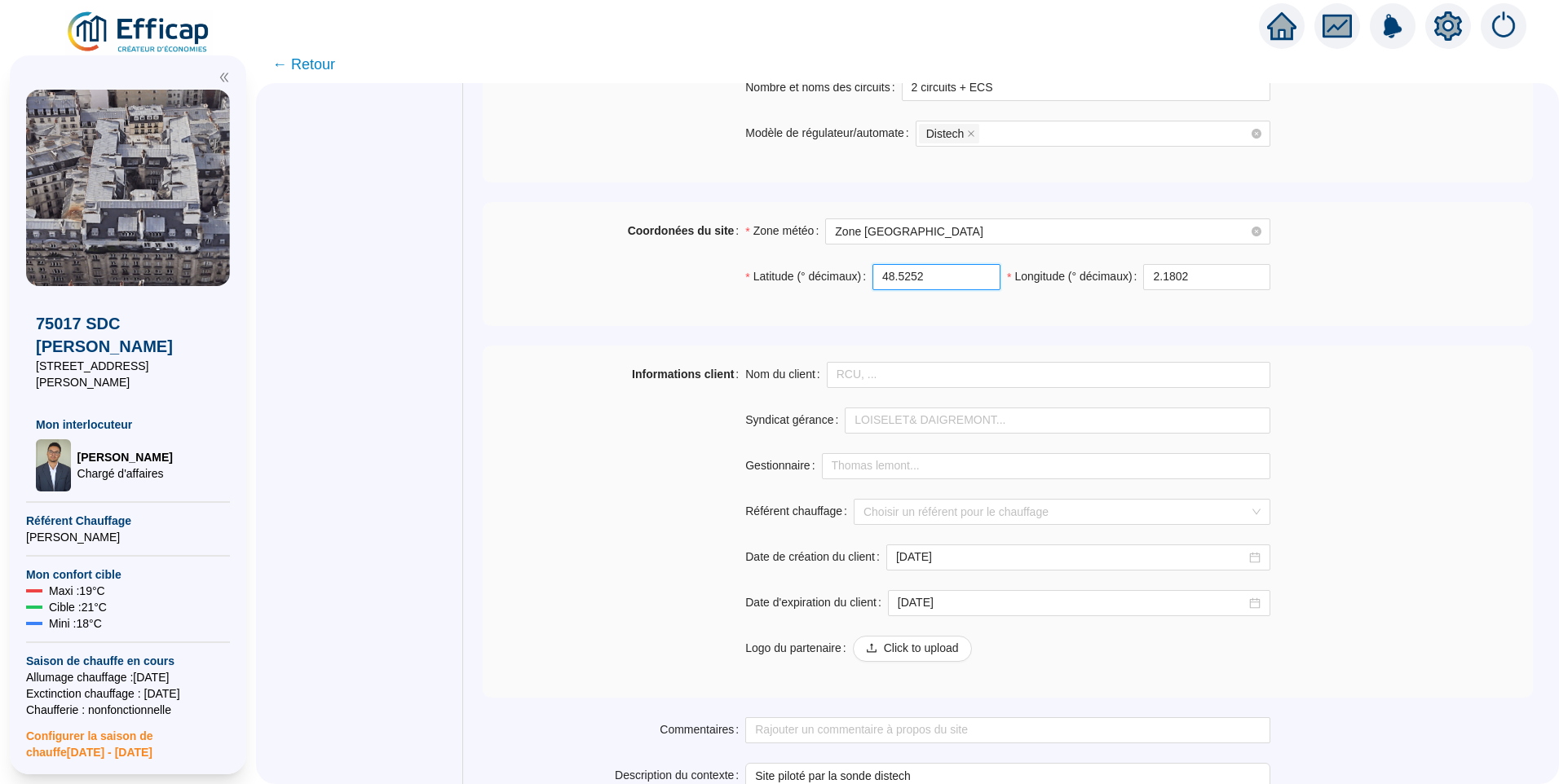
drag, startPoint x: 948, startPoint y: 277, endPoint x: 520, endPoint y: 276, distance: 428.0
click at [571, 276] on div "Coordonées du site Zone météo Zone Paris Latitude (° décimaux) 48.5252 Longitud…" at bounding box center [1007, 264] width 1050 height 91
paste input "88122654067447"
type input "48.88122654067447"
drag, startPoint x: 1222, startPoint y: 281, endPoint x: 992, endPoint y: 276, distance: 230.1
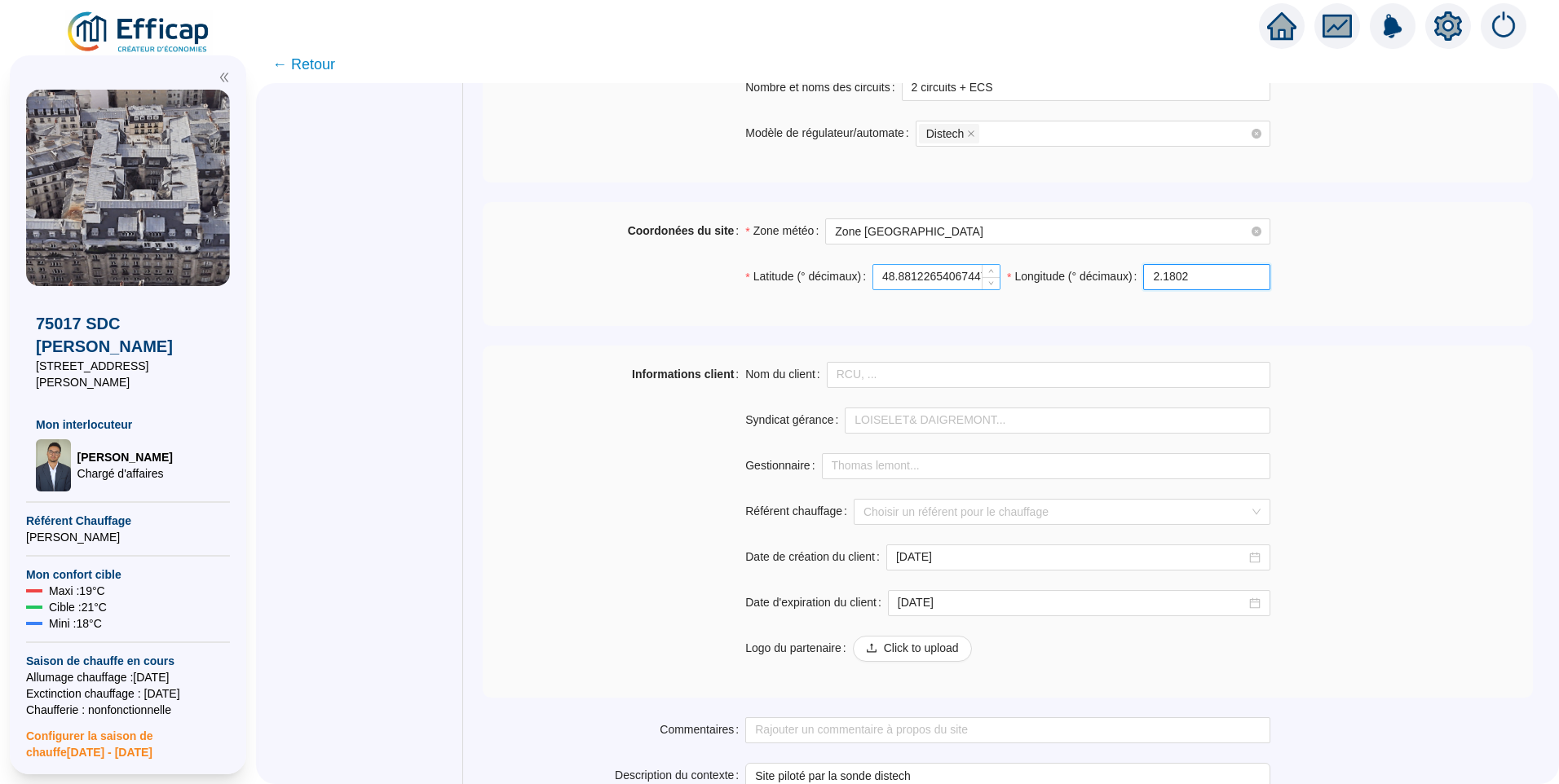
click at [992, 276] on div "Latitude (° décimaux) 48.88122654067447 Longitude (° décimaux) 2.1802" at bounding box center [1008, 288] width 525 height 46
paste input "299732485167347"
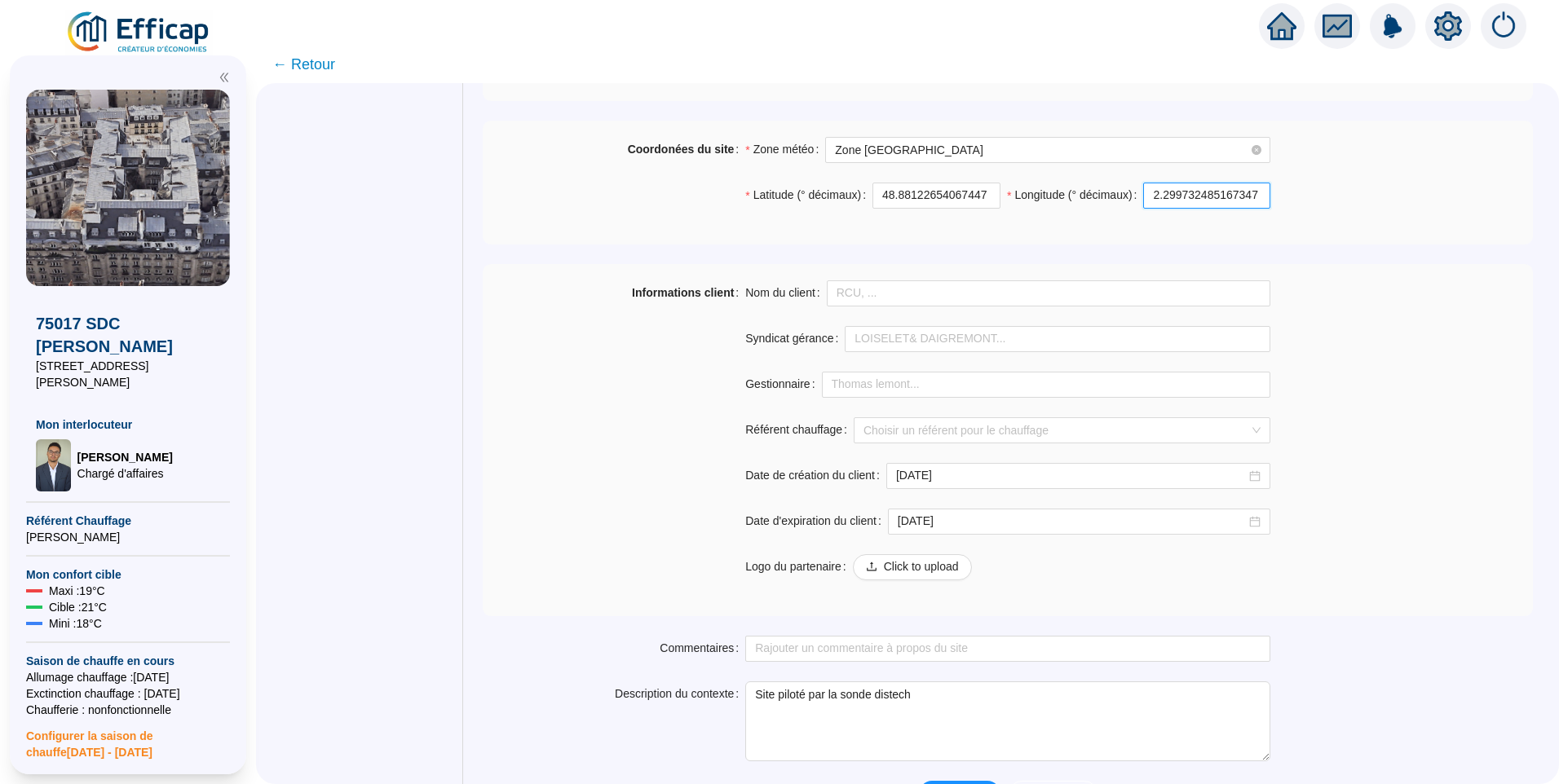
scroll to position [1140, 0]
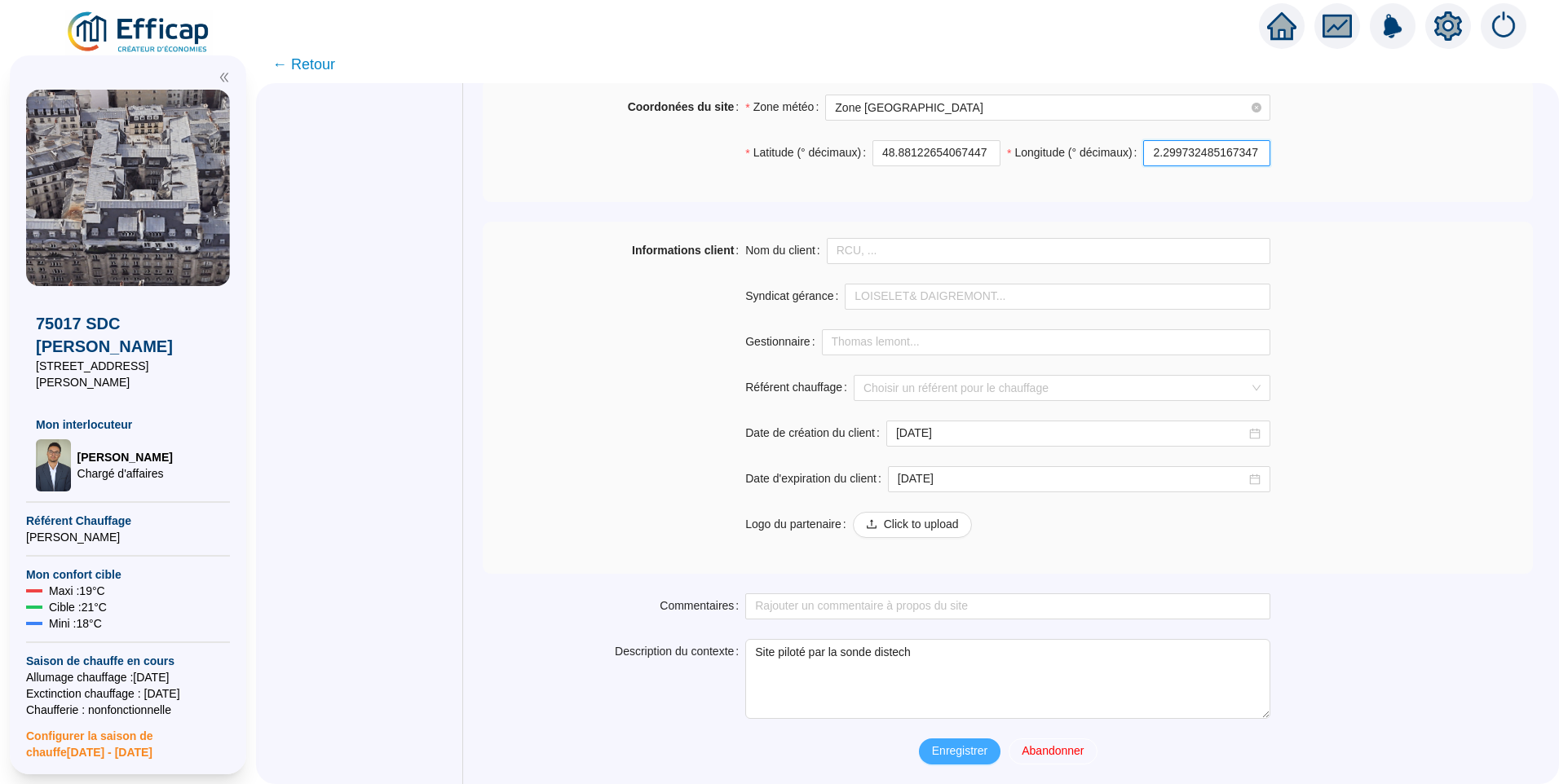
type input "2.299732485167347"
click at [947, 750] on span "Enregistrer" at bounding box center [960, 751] width 56 height 17
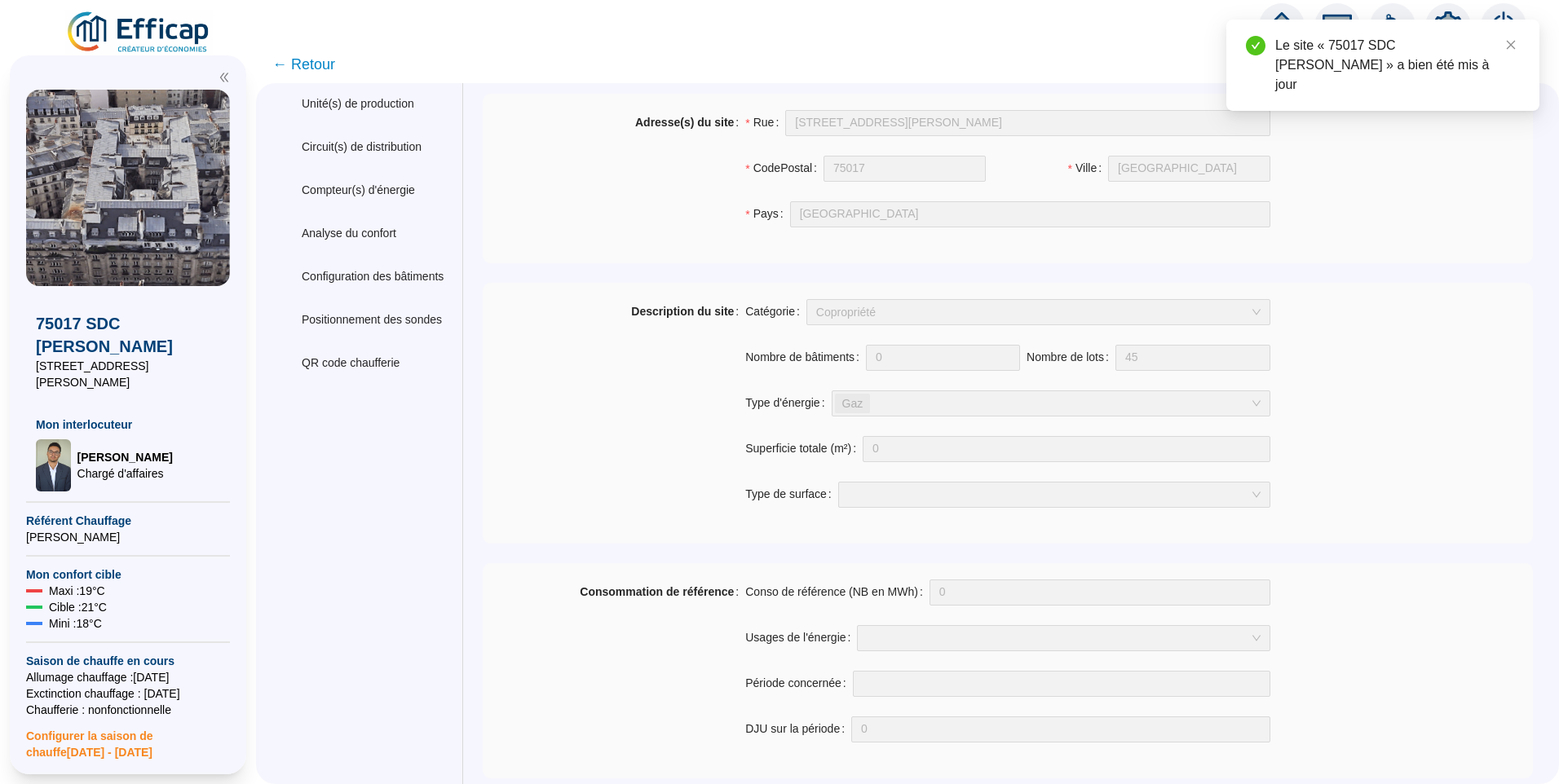
scroll to position [0, 0]
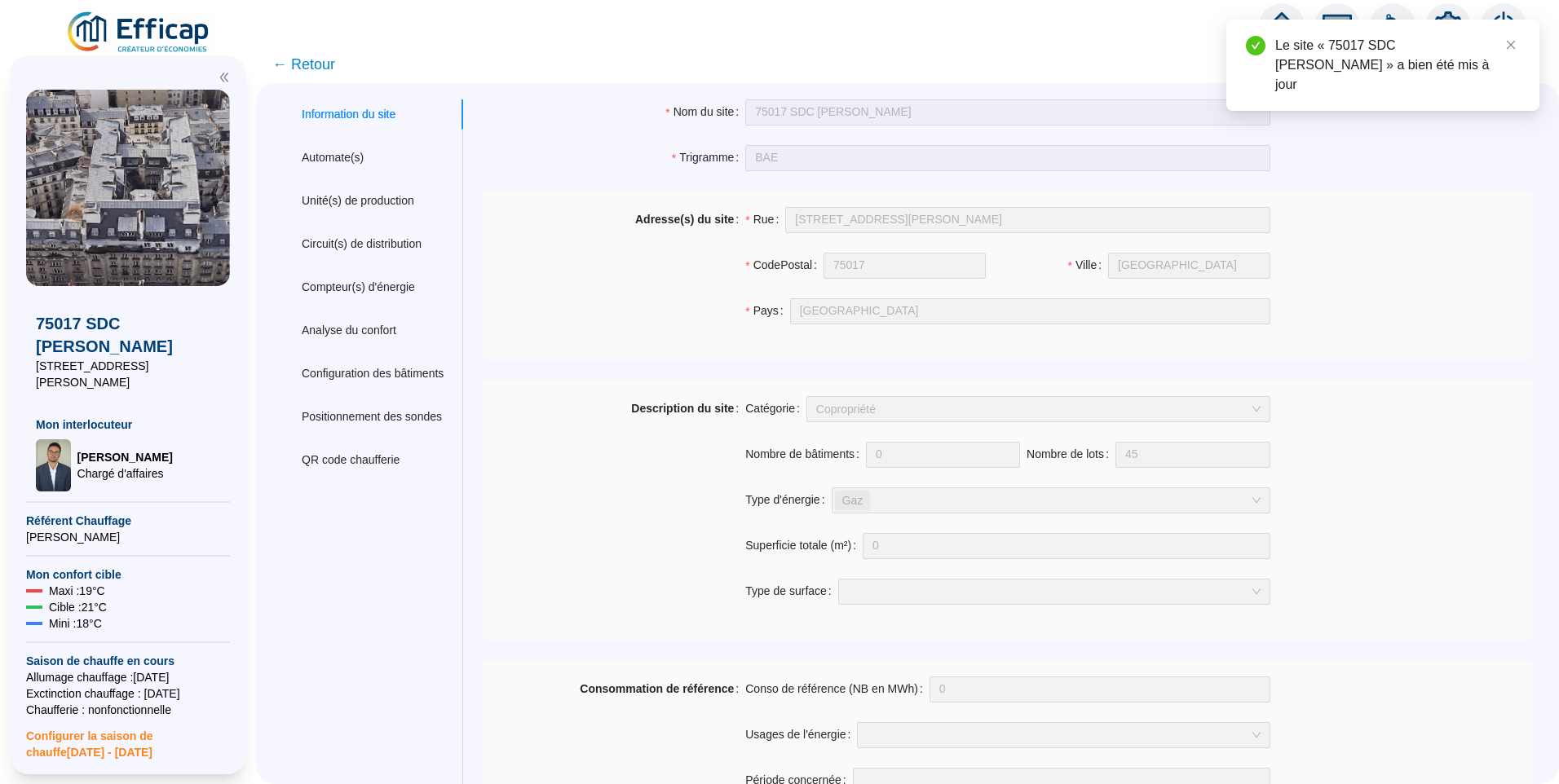
click at [123, 27] on img at bounding box center [139, 33] width 148 height 46
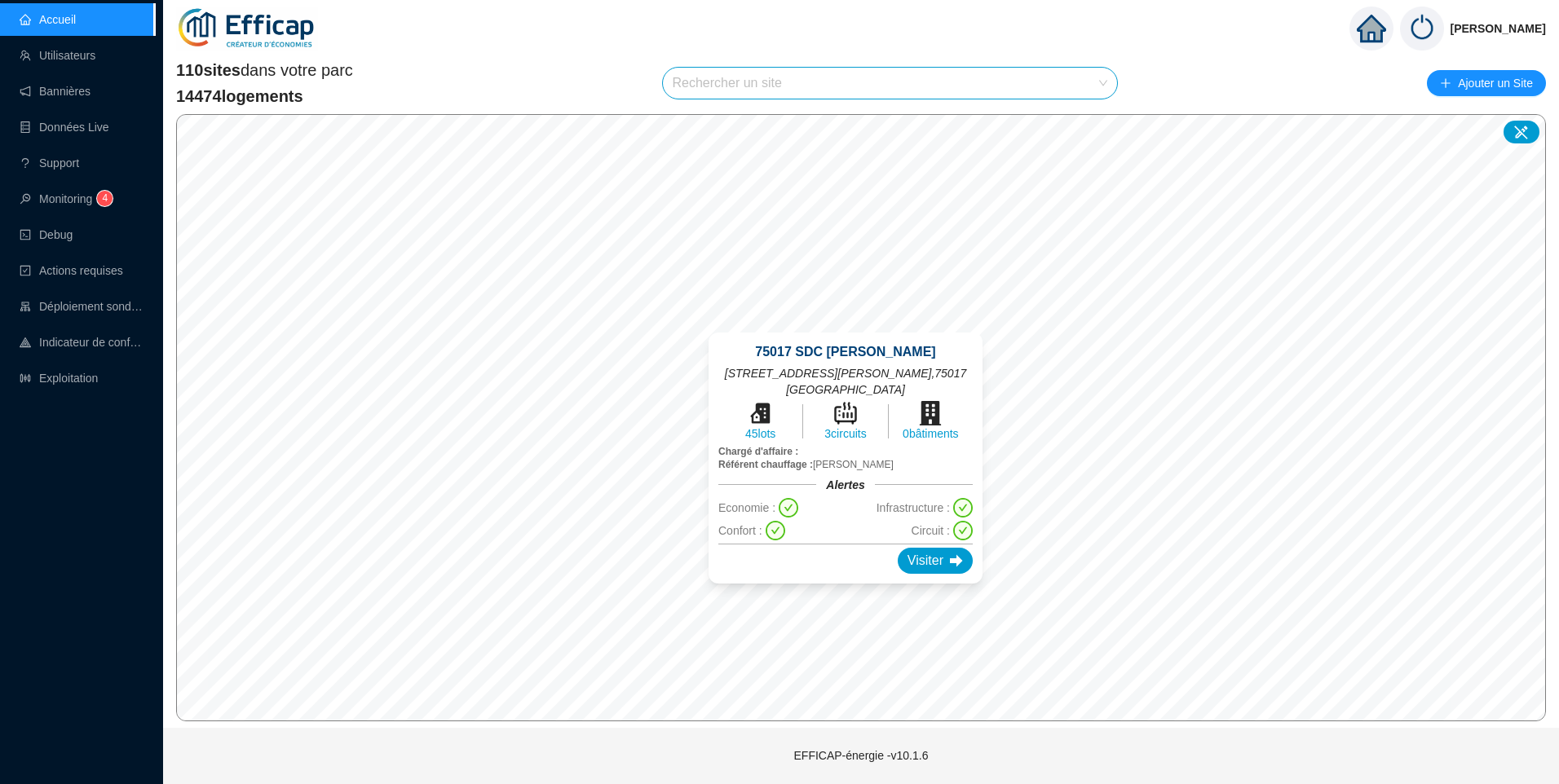
click at [848, 594] on div "75017 SDC Theodore Banville 3 rue Théodore de Banville , 75017 PARIS 45 lots 3 …" at bounding box center [846, 458] width 314 height 290
click at [851, 590] on div "75017 SDC Theodore Banville 3 rue Théodore de Banville , 75017 PARIS 45 lots 3 …" at bounding box center [850, 452] width 314 height 290
drag, startPoint x: 822, startPoint y: 602, endPoint x: 813, endPoint y: 590, distance: 15.0
click at [813, 590] on div "75017 SDC Theodore Banville 3 rue Théodore de Banville , 75017 PARIS 45 lots 3 …" at bounding box center [850, 452] width 314 height 290
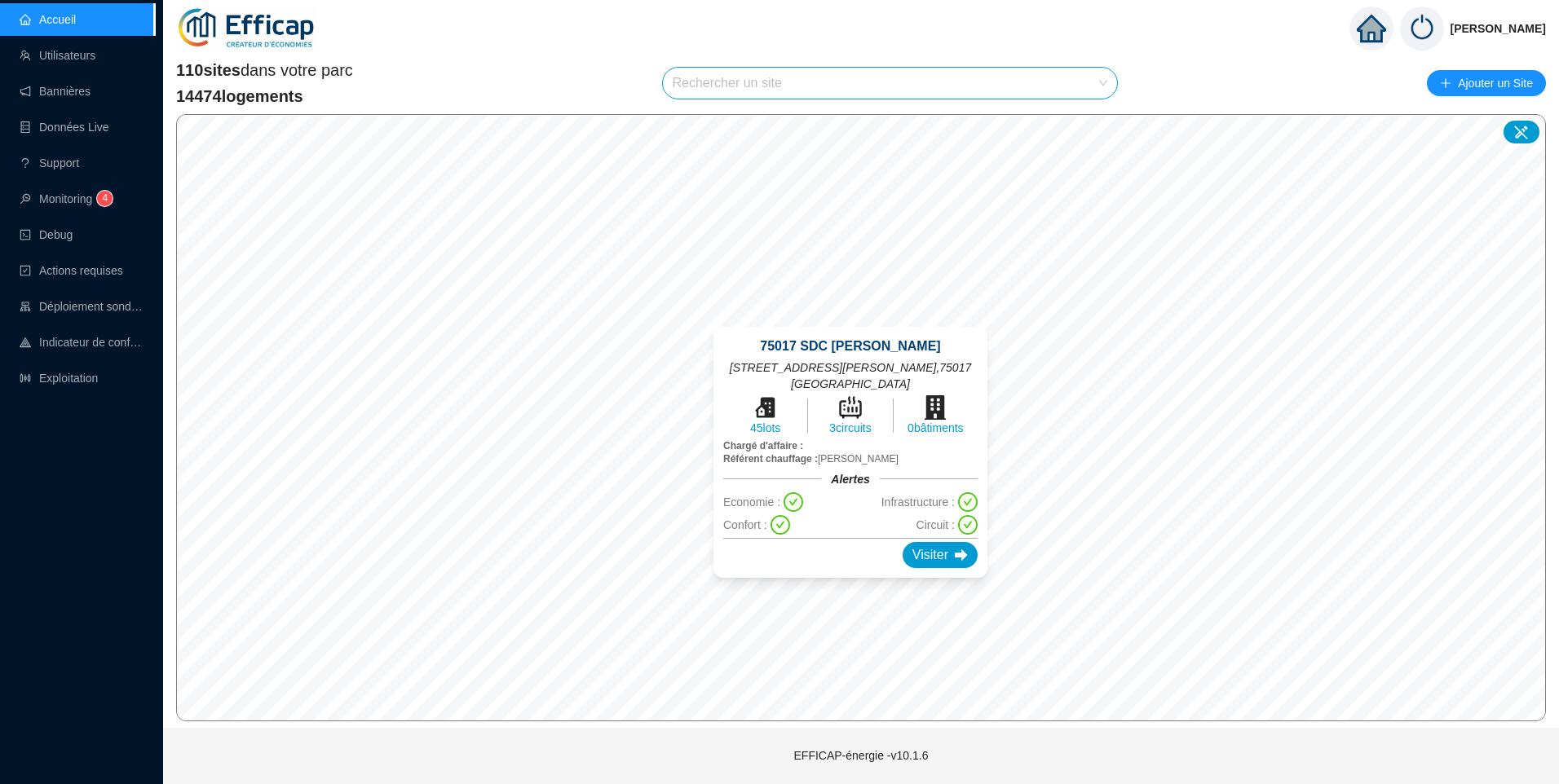
click at [849, 590] on div "75017 SDC Theodore Banville 3 rue Théodore de Banville , 75017 PARIS 45 lots 3 …" at bounding box center [850, 452] width 314 height 290
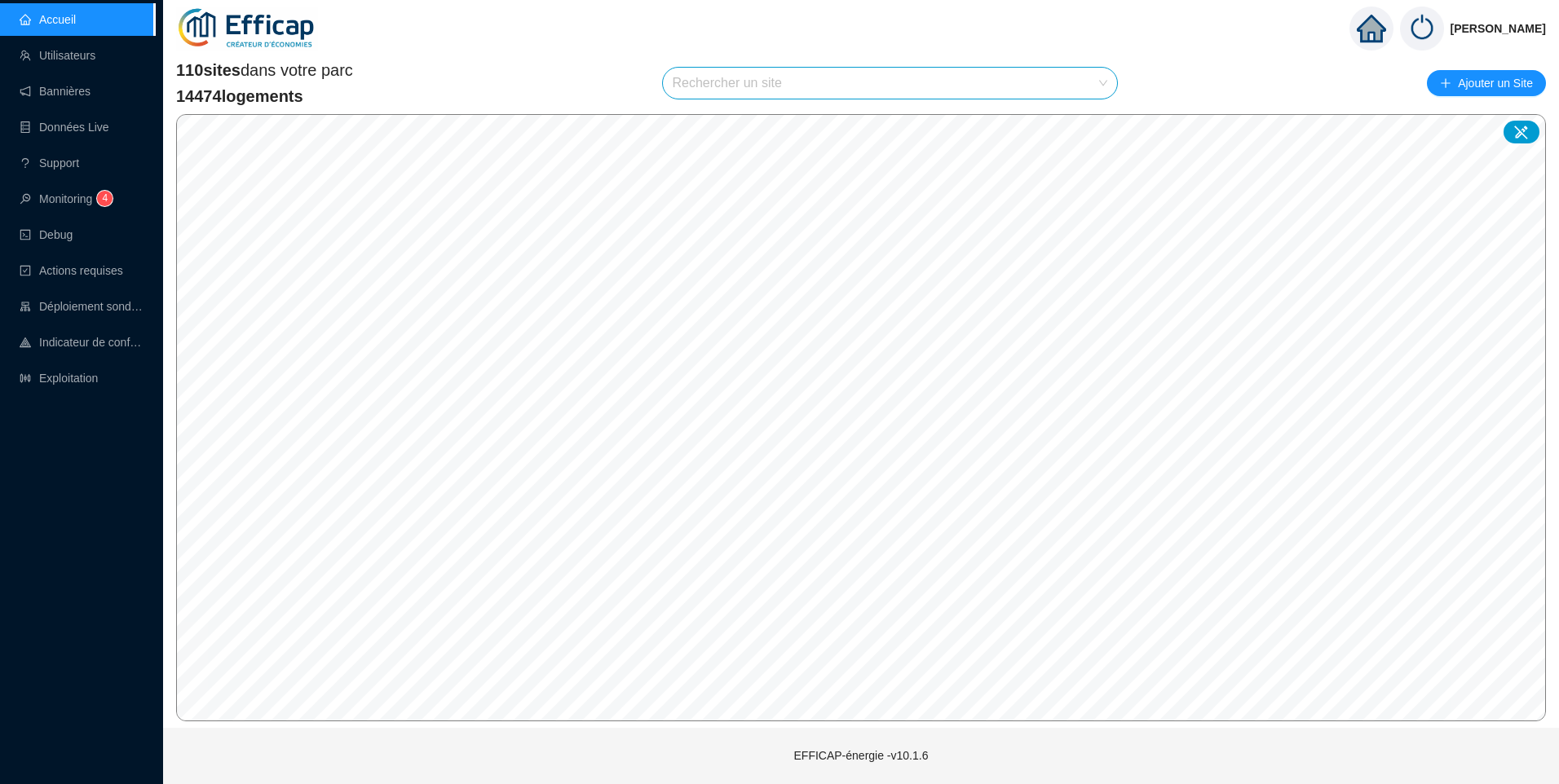
drag, startPoint x: 716, startPoint y: 85, endPoint x: 702, endPoint y: 74, distance: 17.8
click at [716, 85] on input "search" at bounding box center [883, 83] width 421 height 31
type input "nela"
click at [1083, 118] on icon at bounding box center [1088, 123] width 12 height 12
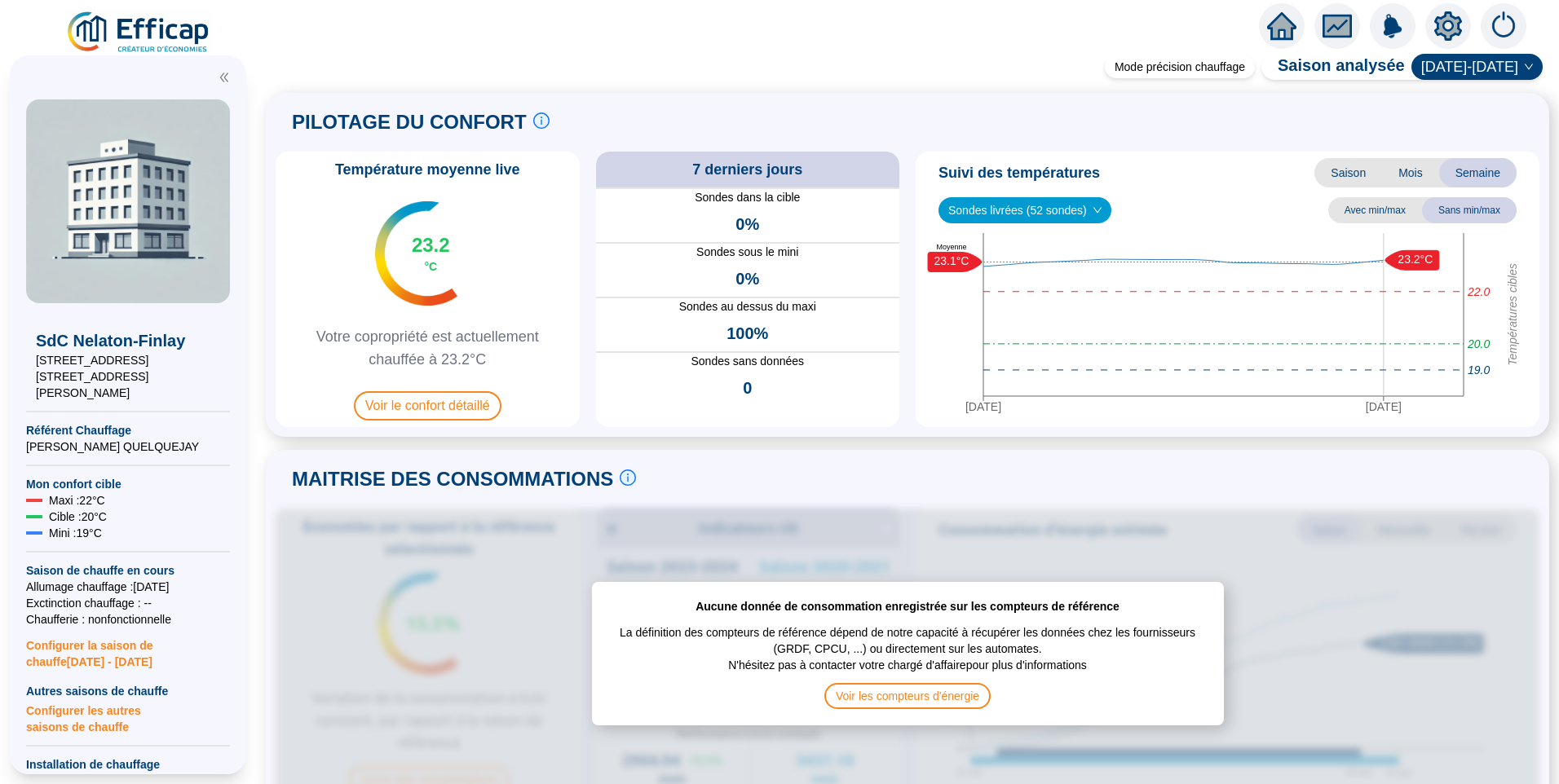
drag, startPoint x: 62, startPoint y: 362, endPoint x: 13, endPoint y: 365, distance: 49.1
click at [13, 365] on div "SdC Nelaton-Finlay 13-19 rue Nelaton 11-13 rue du Dr Finlay Référent Chauffage …" at bounding box center [128, 415] width 237 height 719
copy span "13-19 rue Nelaton"
click at [1448, 24] on icon "setting" at bounding box center [1448, 26] width 30 height 30
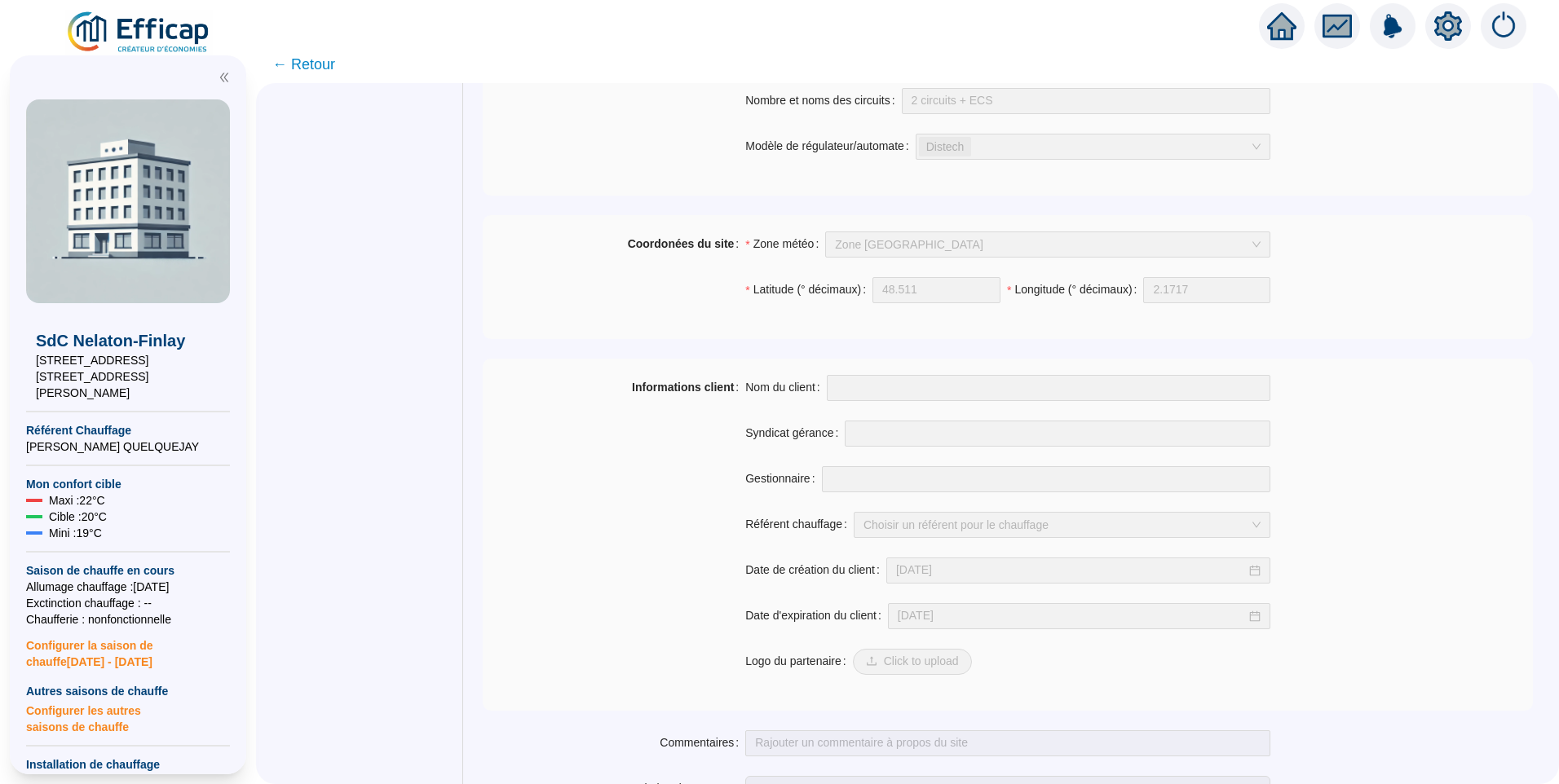
scroll to position [1142, 0]
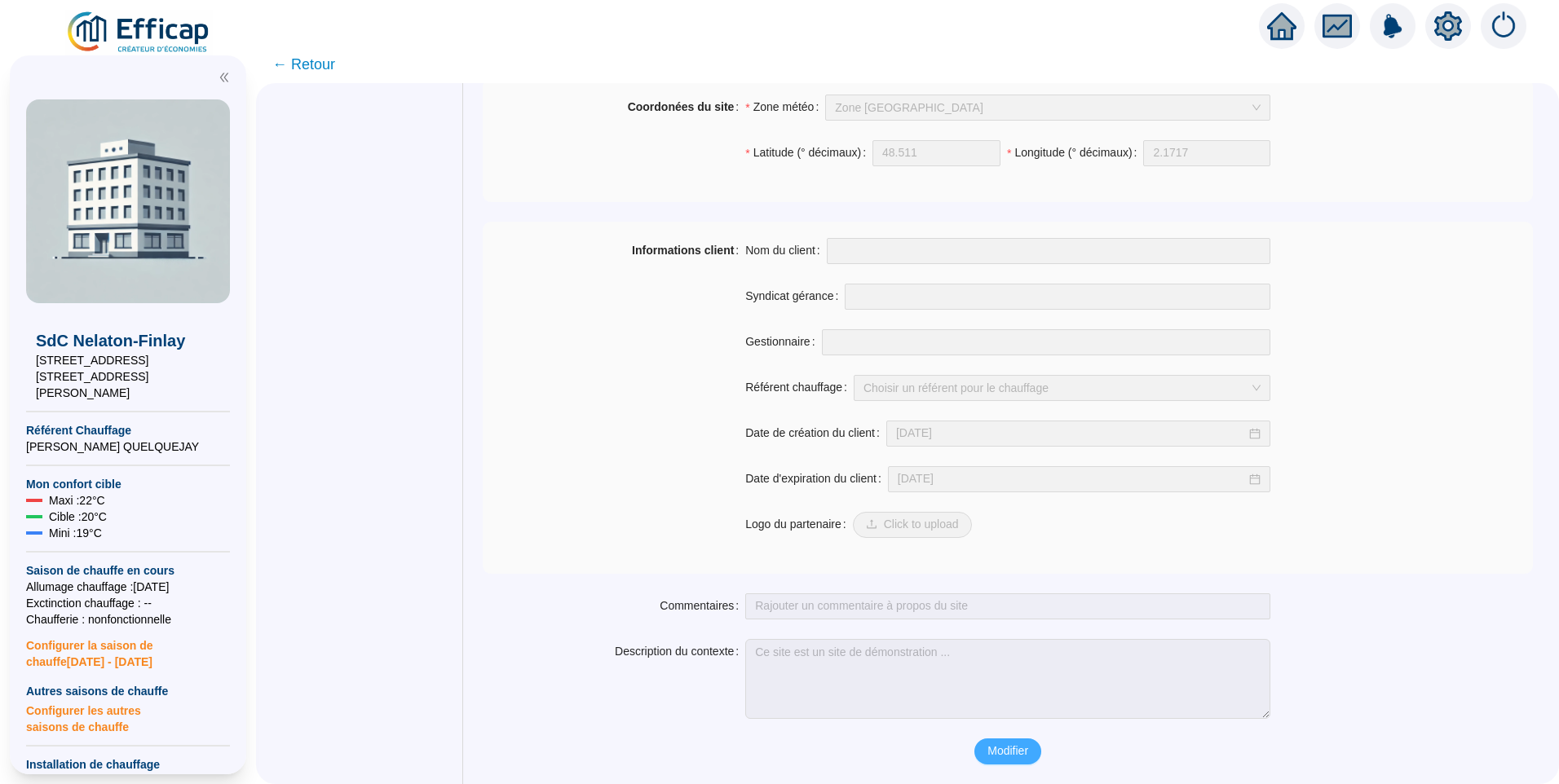
click at [989, 750] on span "Modifier" at bounding box center [1008, 751] width 41 height 17
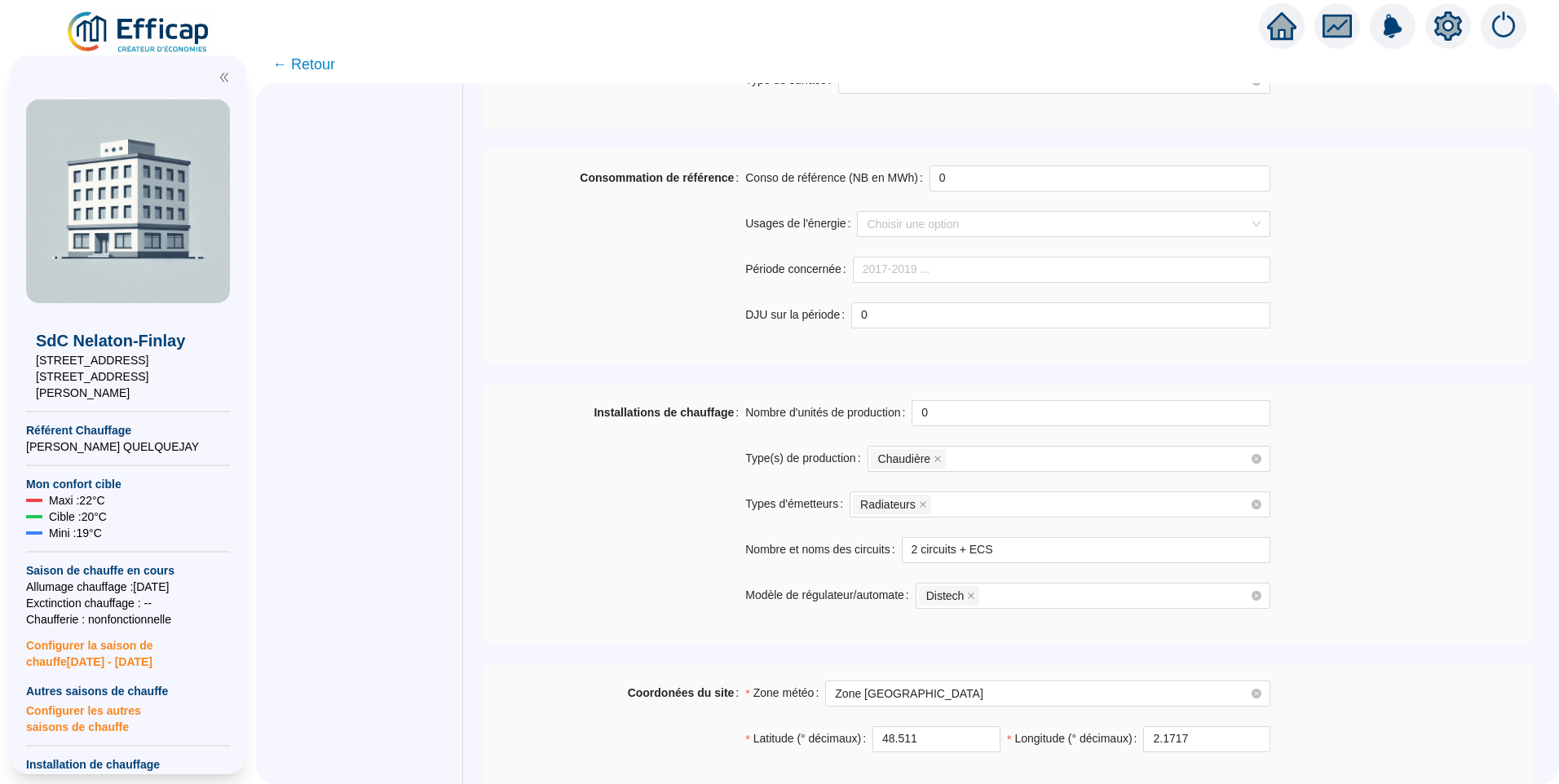
scroll to position [966, 0]
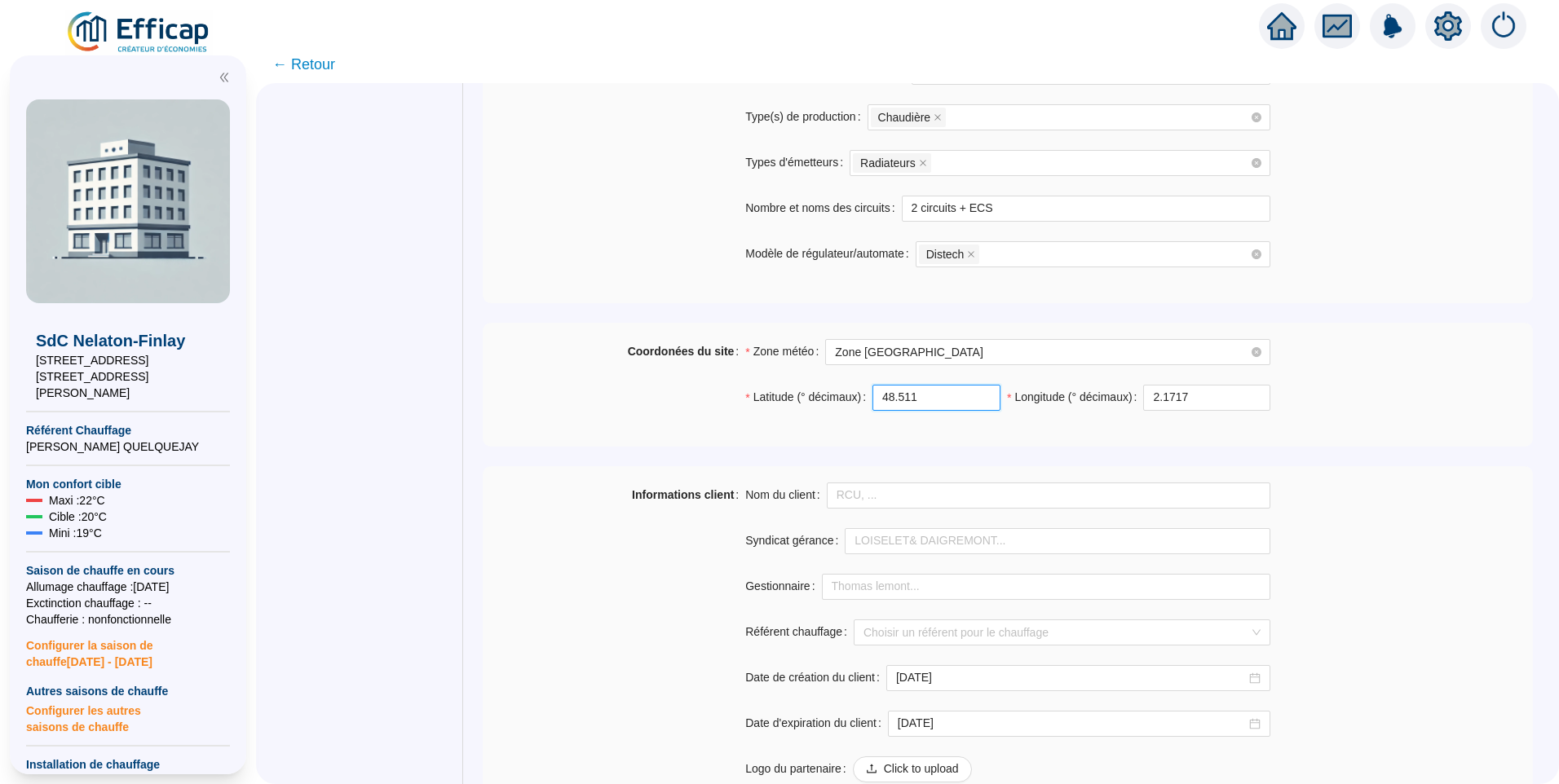
drag, startPoint x: 941, startPoint y: 395, endPoint x: 590, endPoint y: 399, distance: 351.0
click at [590, 399] on div "Coordonées du site Zone météo Zone Paris Latitude (° décimaux) 48.511 Longitude…" at bounding box center [1007, 384] width 1050 height 91
paste input "85284471777802"
type input "48.85284471777802"
drag, startPoint x: 1200, startPoint y: 402, endPoint x: 758, endPoint y: 400, distance: 442.0
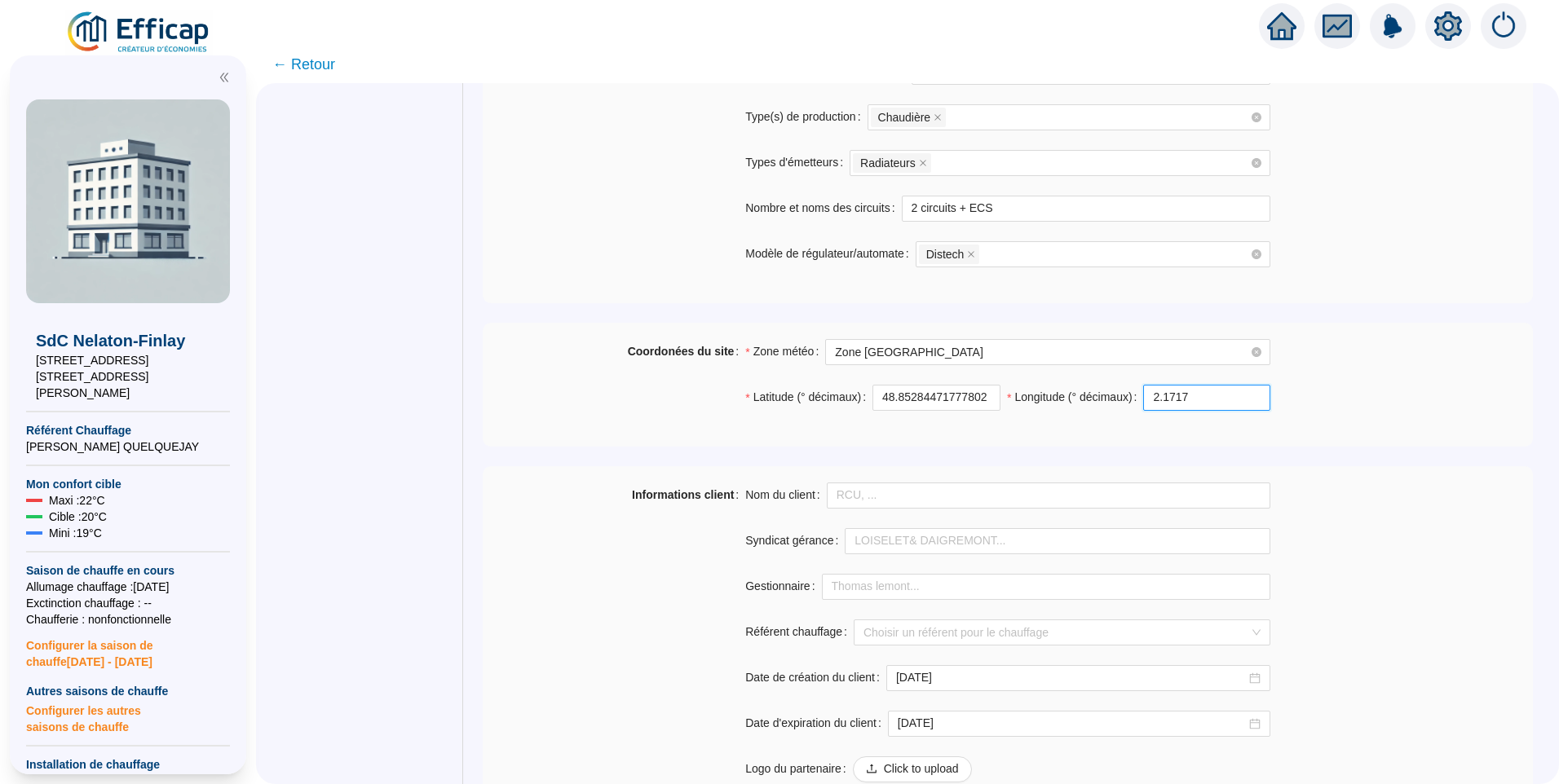
click at [758, 400] on div "Latitude (° décimaux) 48.85284471777802 Longitude (° décimaux) 2.1717" at bounding box center [1008, 407] width 525 height 46
paste input "2879614932947243"
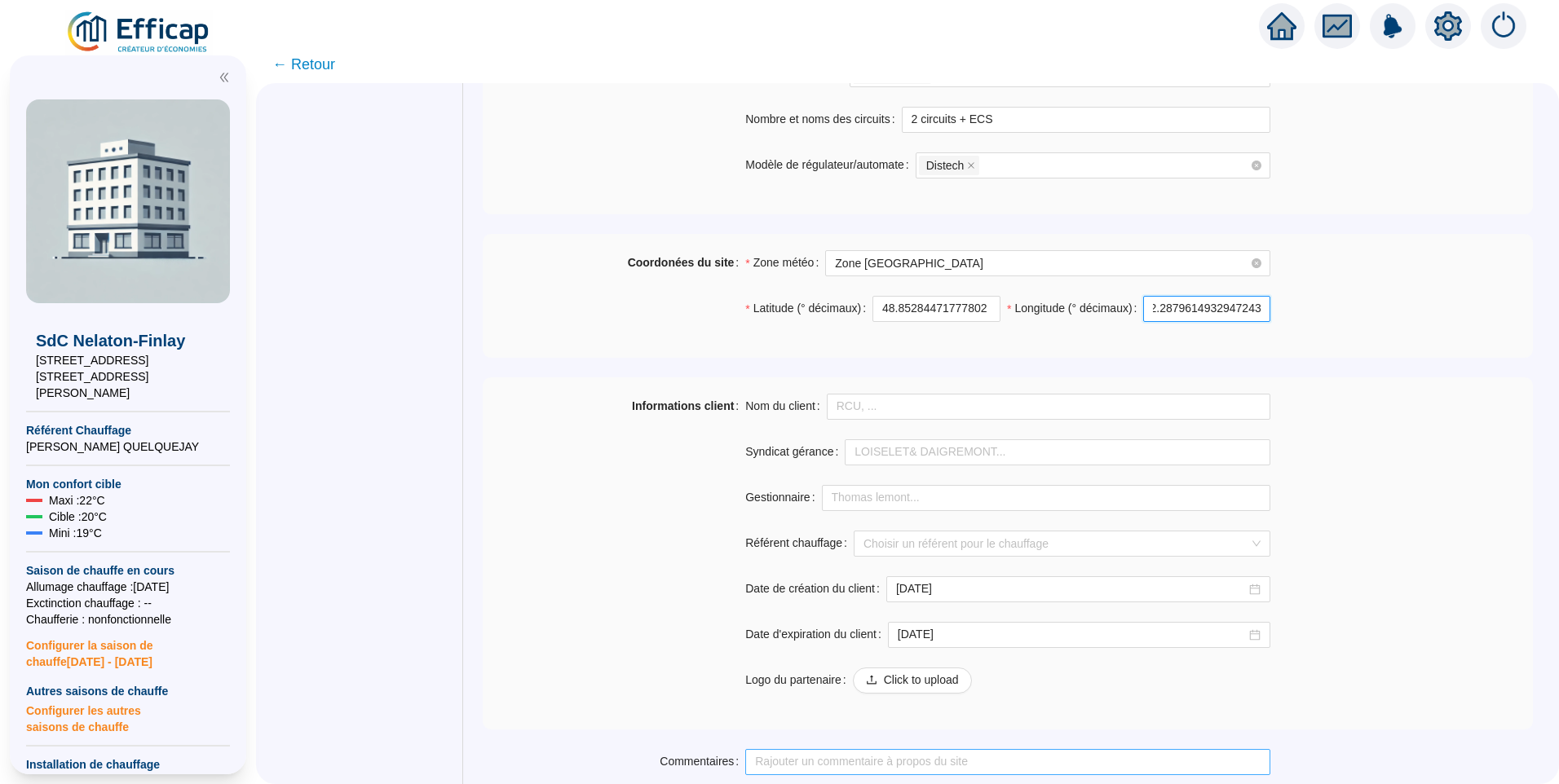
scroll to position [1211, 0]
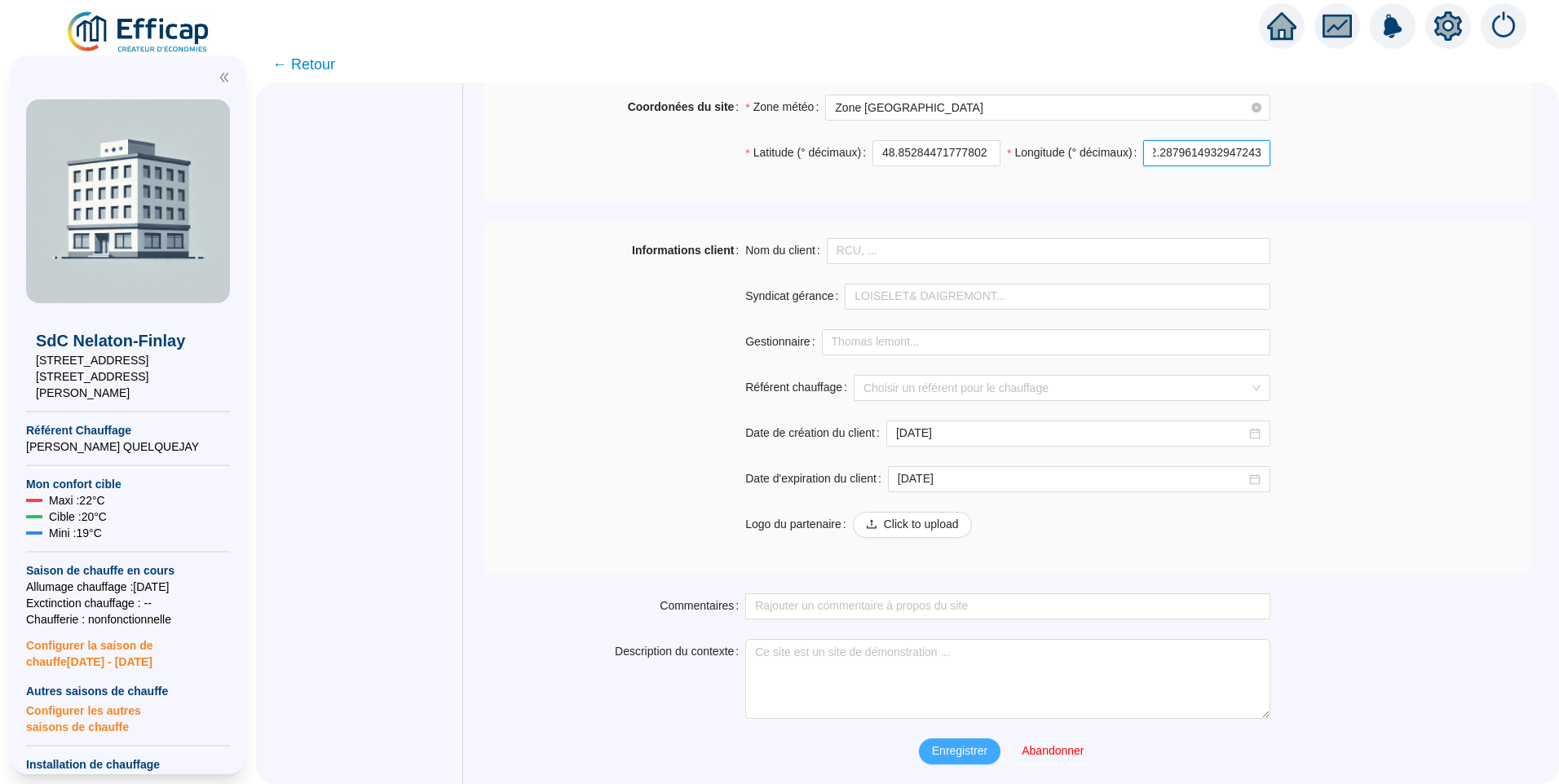
type input "2.2879614932947243"
click at [974, 749] on span "Enregistrer" at bounding box center [960, 751] width 56 height 17
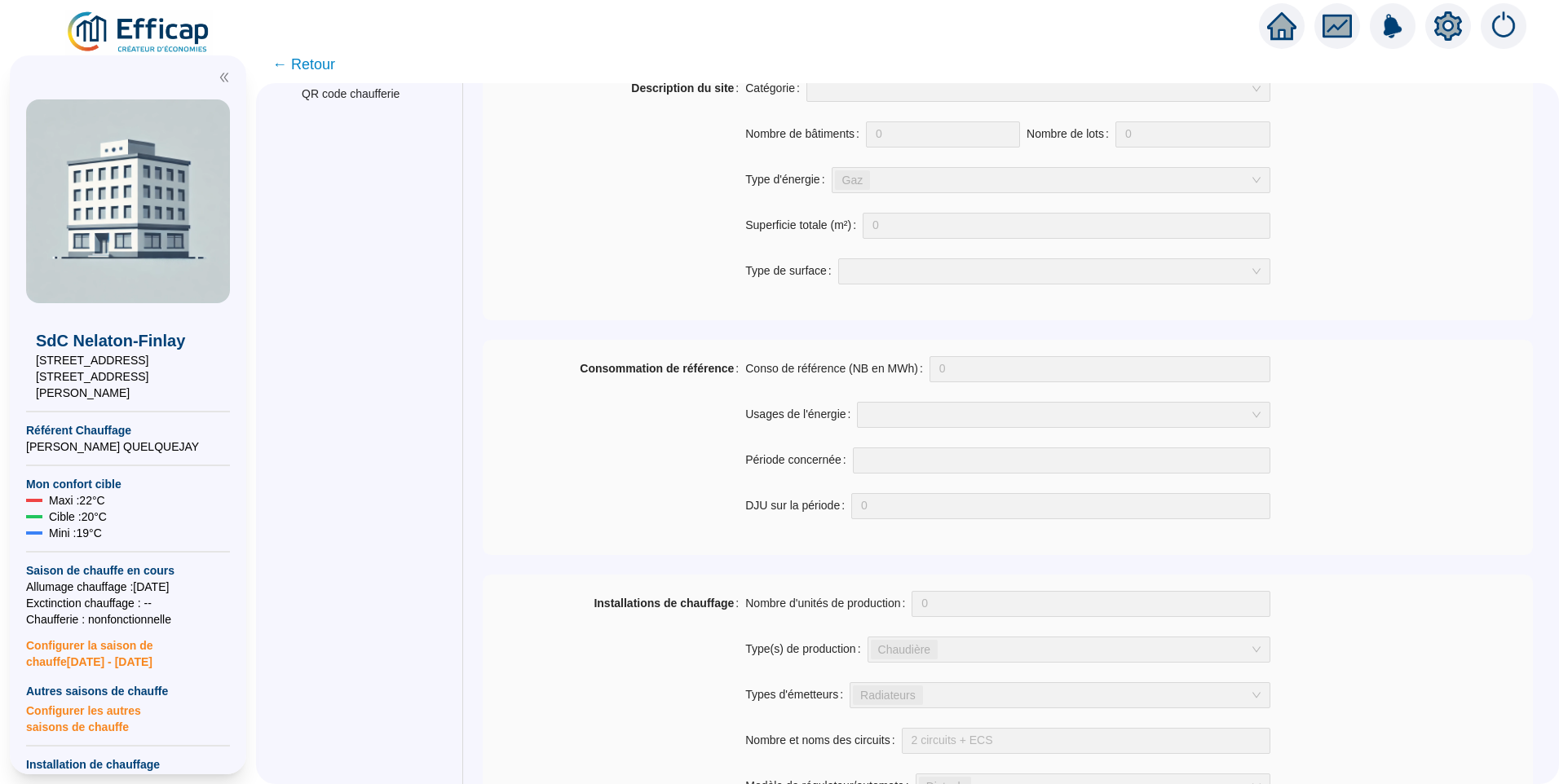
scroll to position [2, 0]
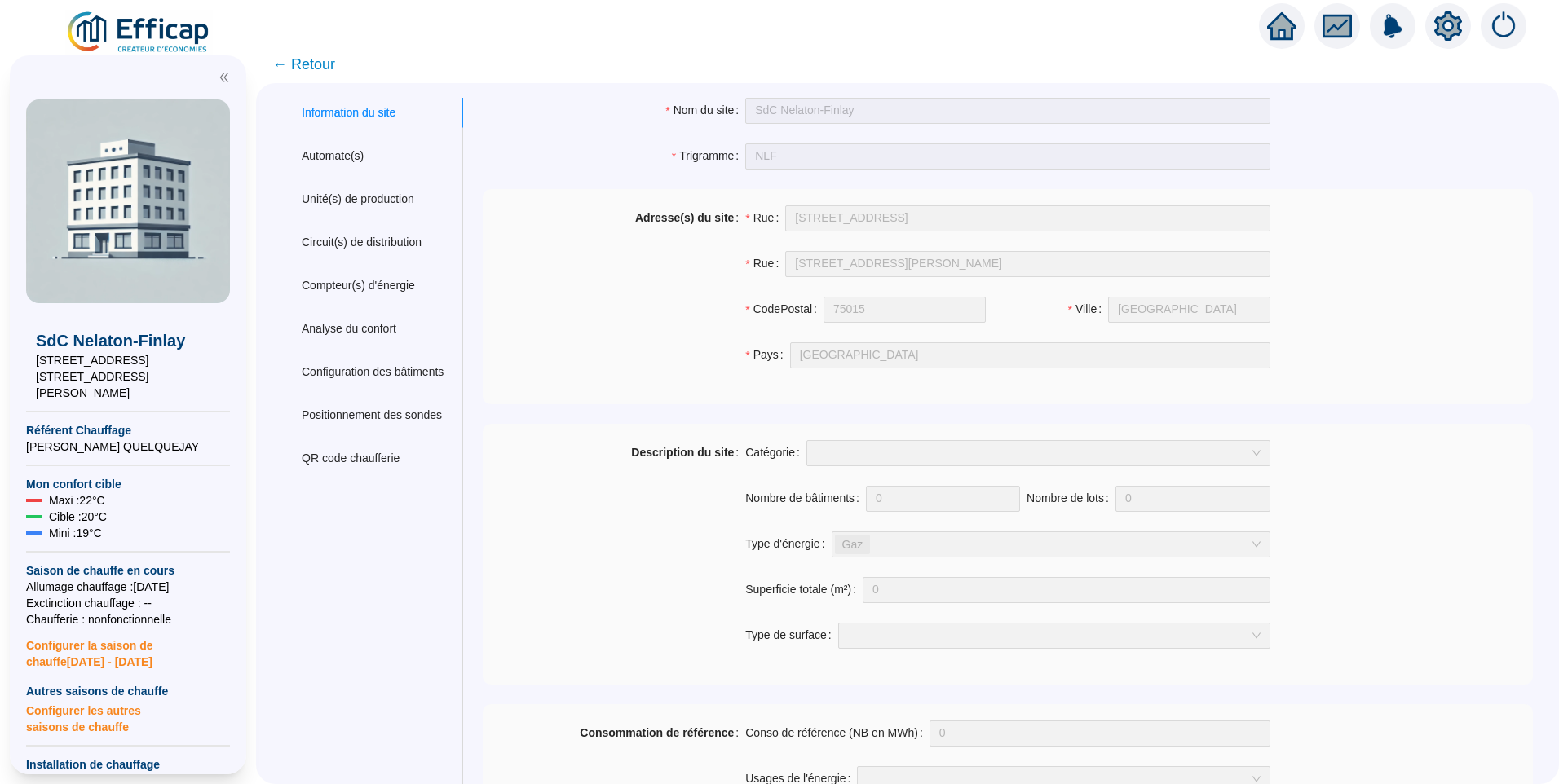
click at [164, 30] on img at bounding box center [139, 33] width 148 height 46
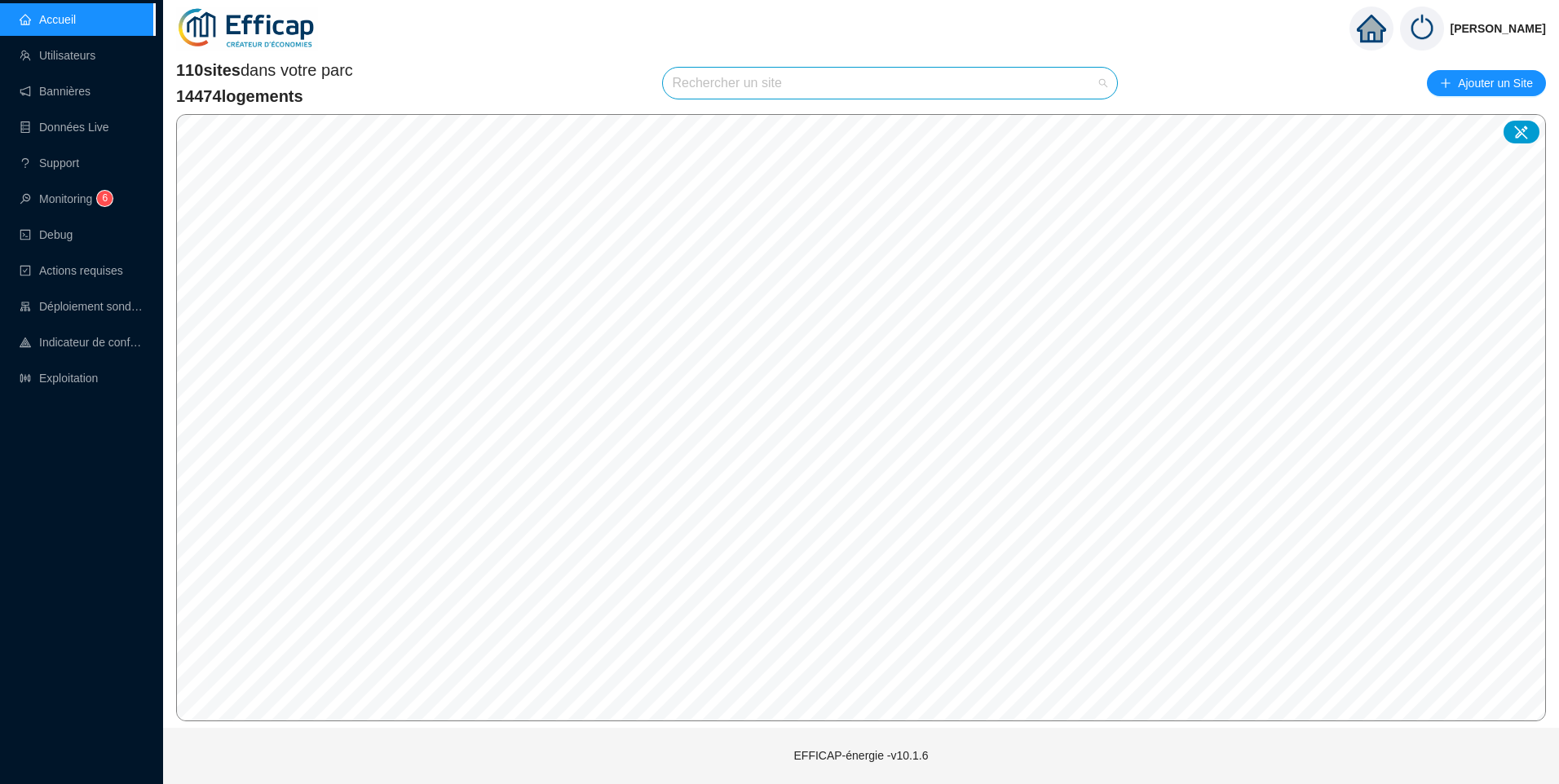
click at [748, 73] on input "search" at bounding box center [883, 83] width 421 height 31
type input "eglis"
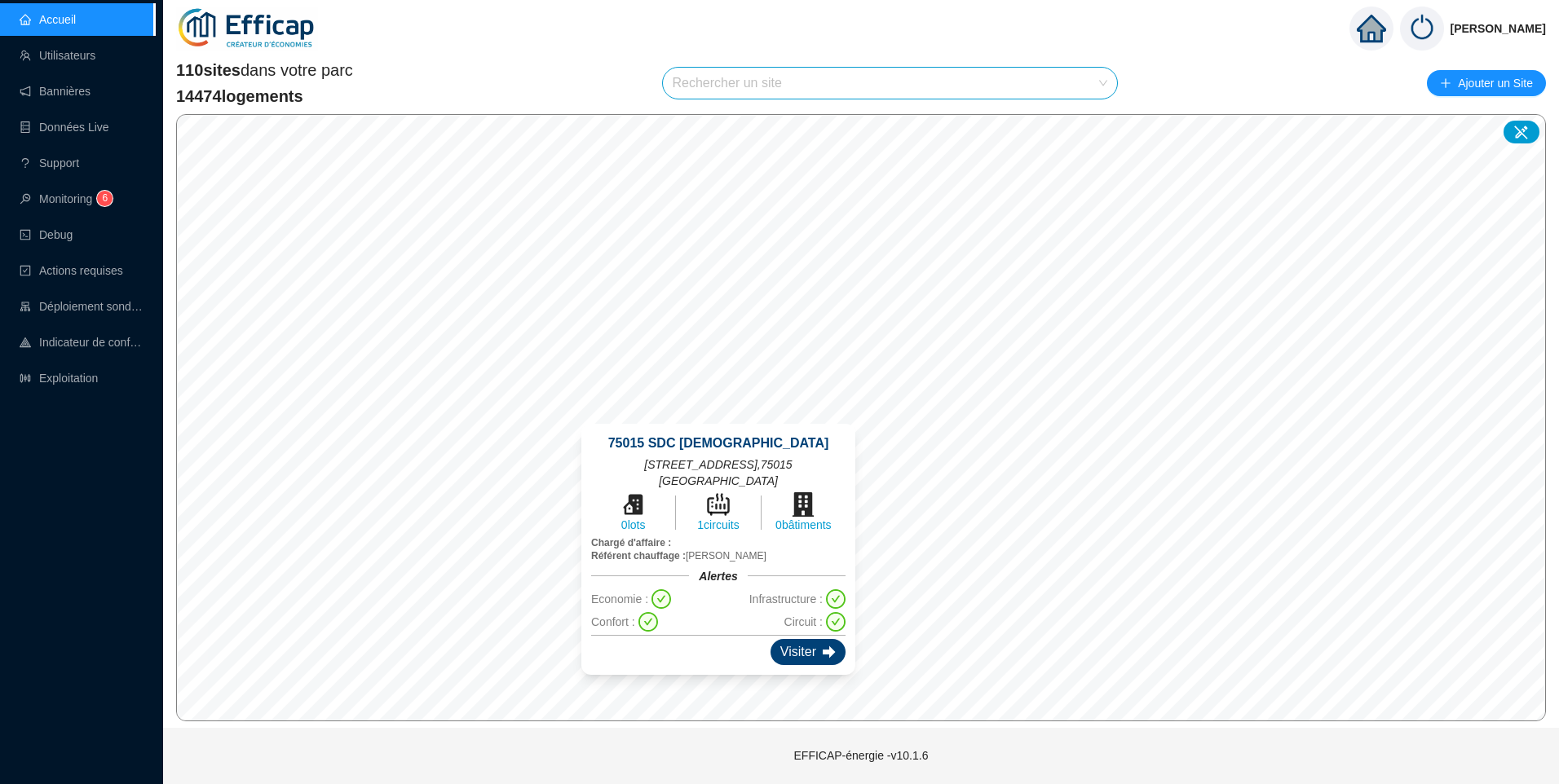
click at [771, 642] on div "Visiter" at bounding box center [808, 652] width 75 height 26
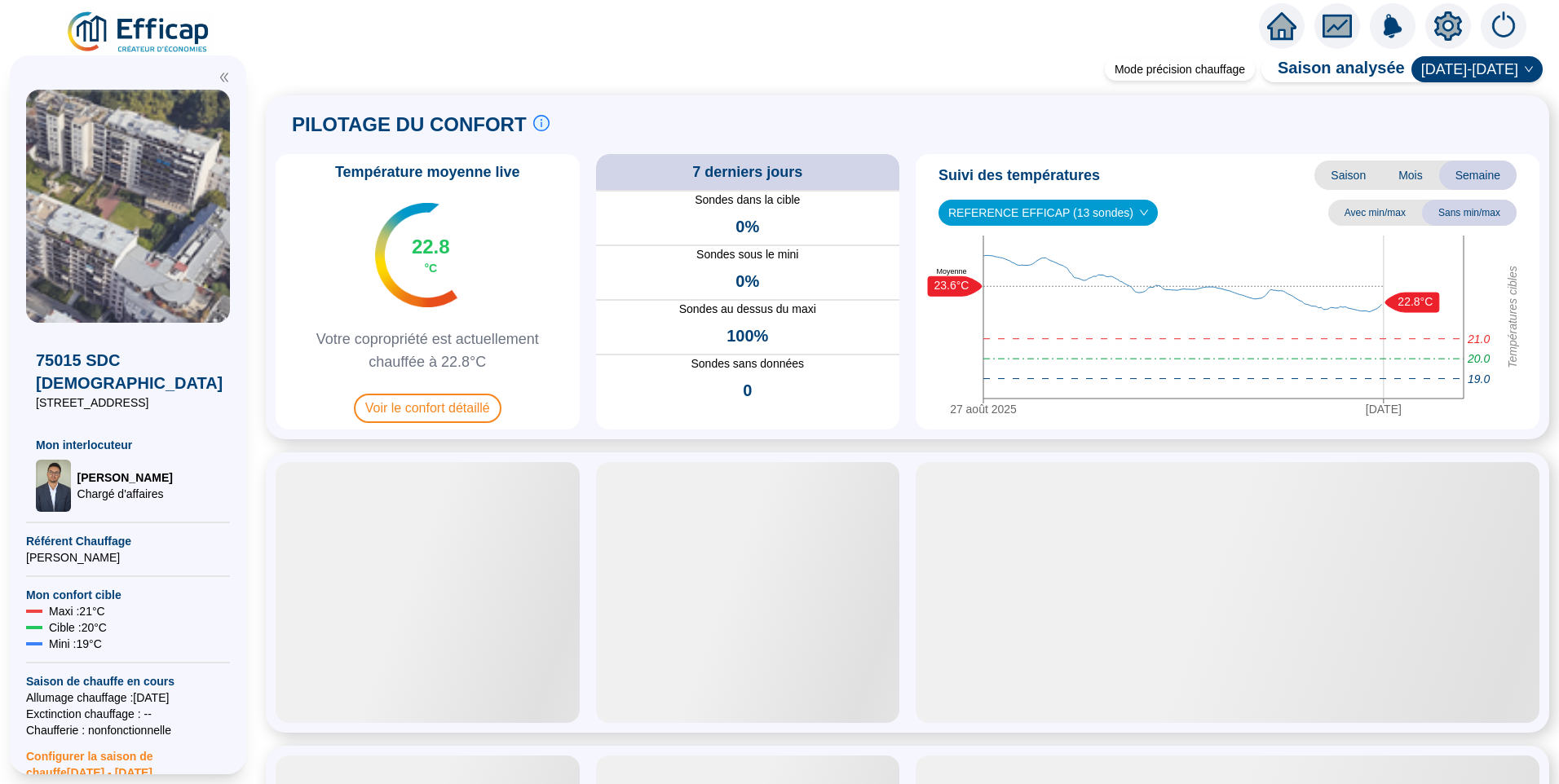
drag, startPoint x: 124, startPoint y: 380, endPoint x: 15, endPoint y: 376, distance: 109.1
click at [15, 376] on div "75015 SDC Eglise 62 rue de l'Eglise Mon interlocuteur Raphaël MUNOZ Chargé d'af…" at bounding box center [128, 415] width 237 height 719
copy span "[STREET_ADDRESS][DEMOGRAPHIC_DATA]"
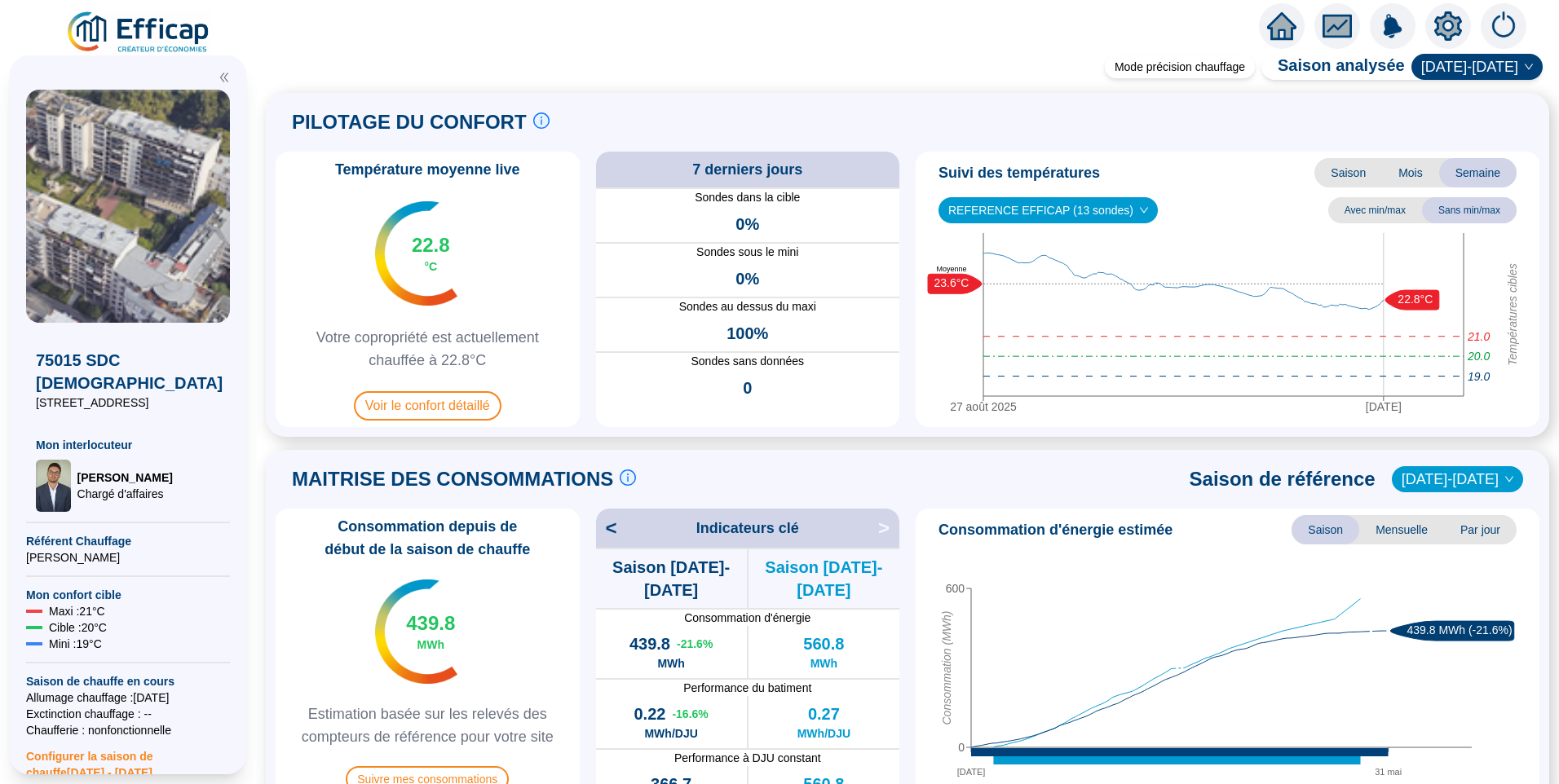
click at [1452, 28] on icon "setting" at bounding box center [1448, 26] width 12 height 12
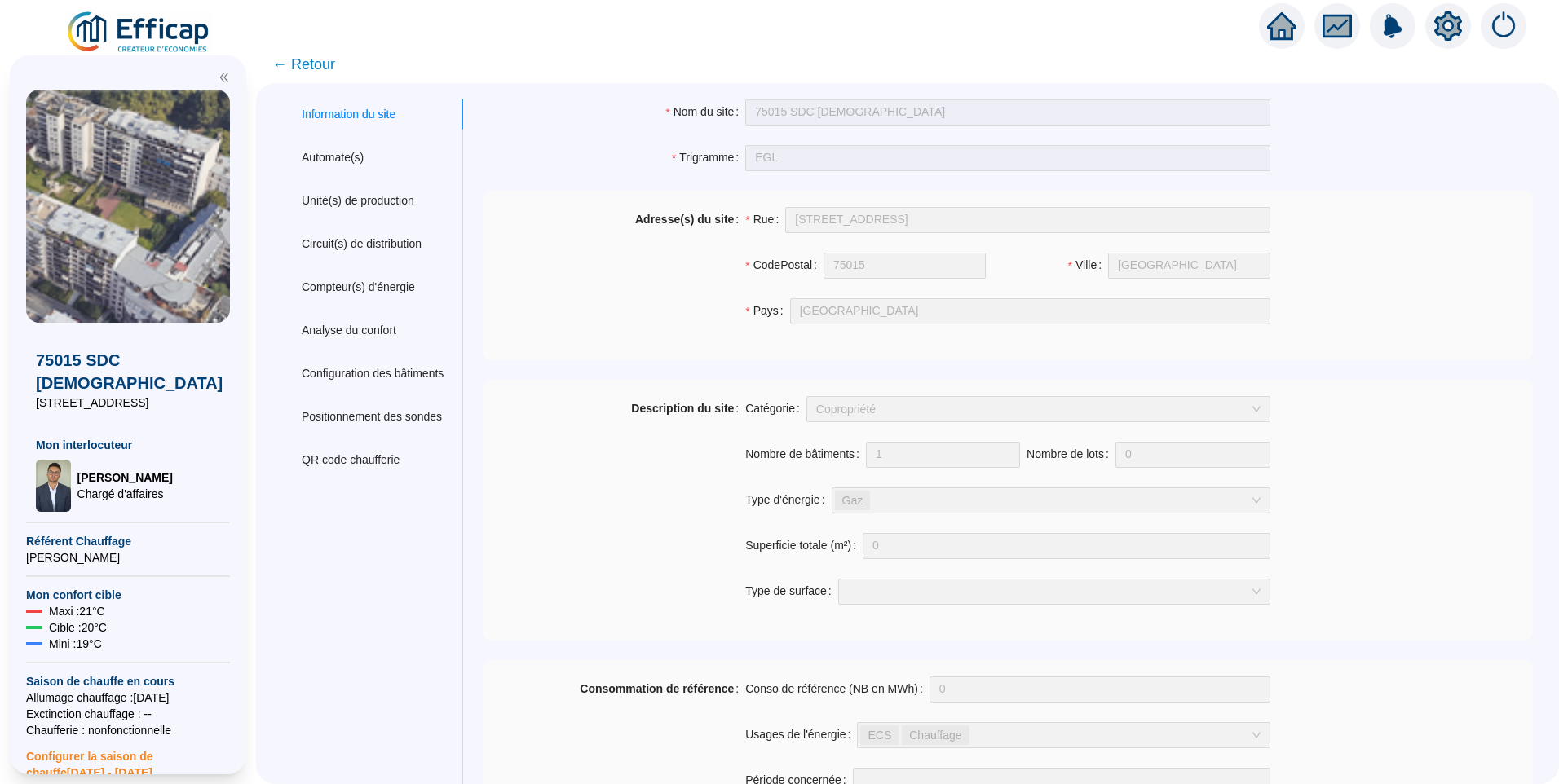
scroll to position [42, 0]
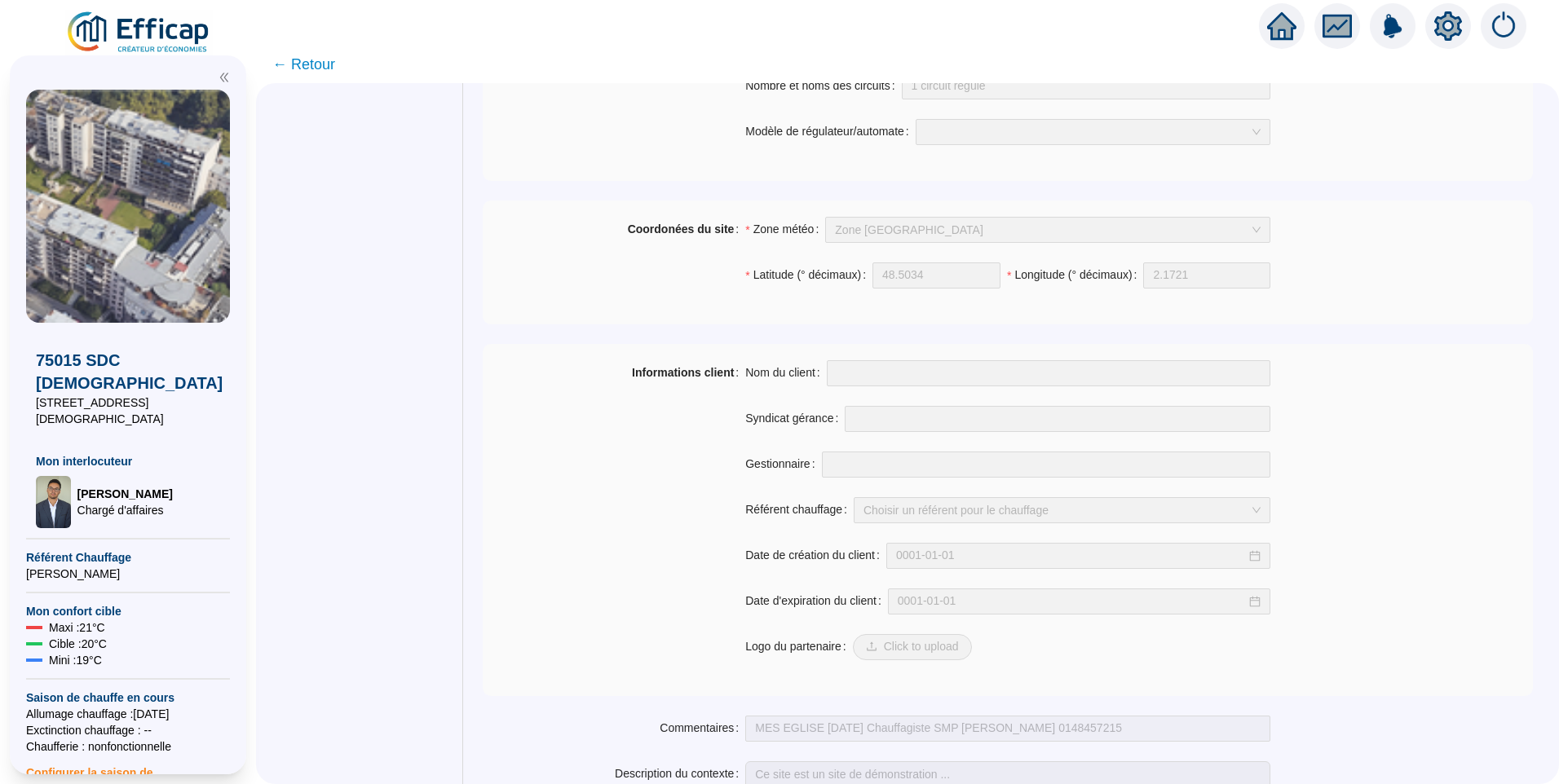
scroll to position [1097, 0]
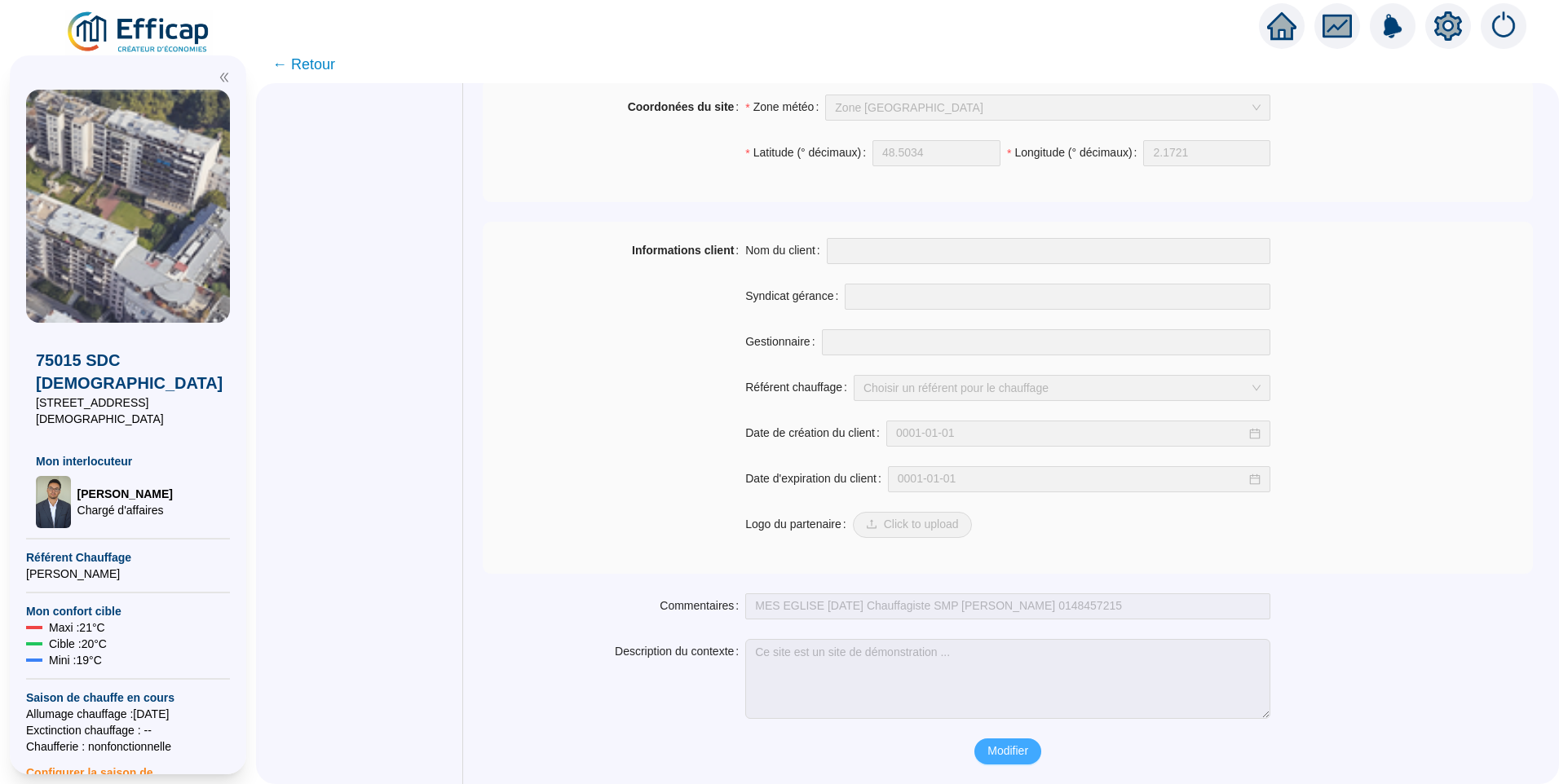
click at [1015, 763] on button "Modifier" at bounding box center [1008, 750] width 67 height 26
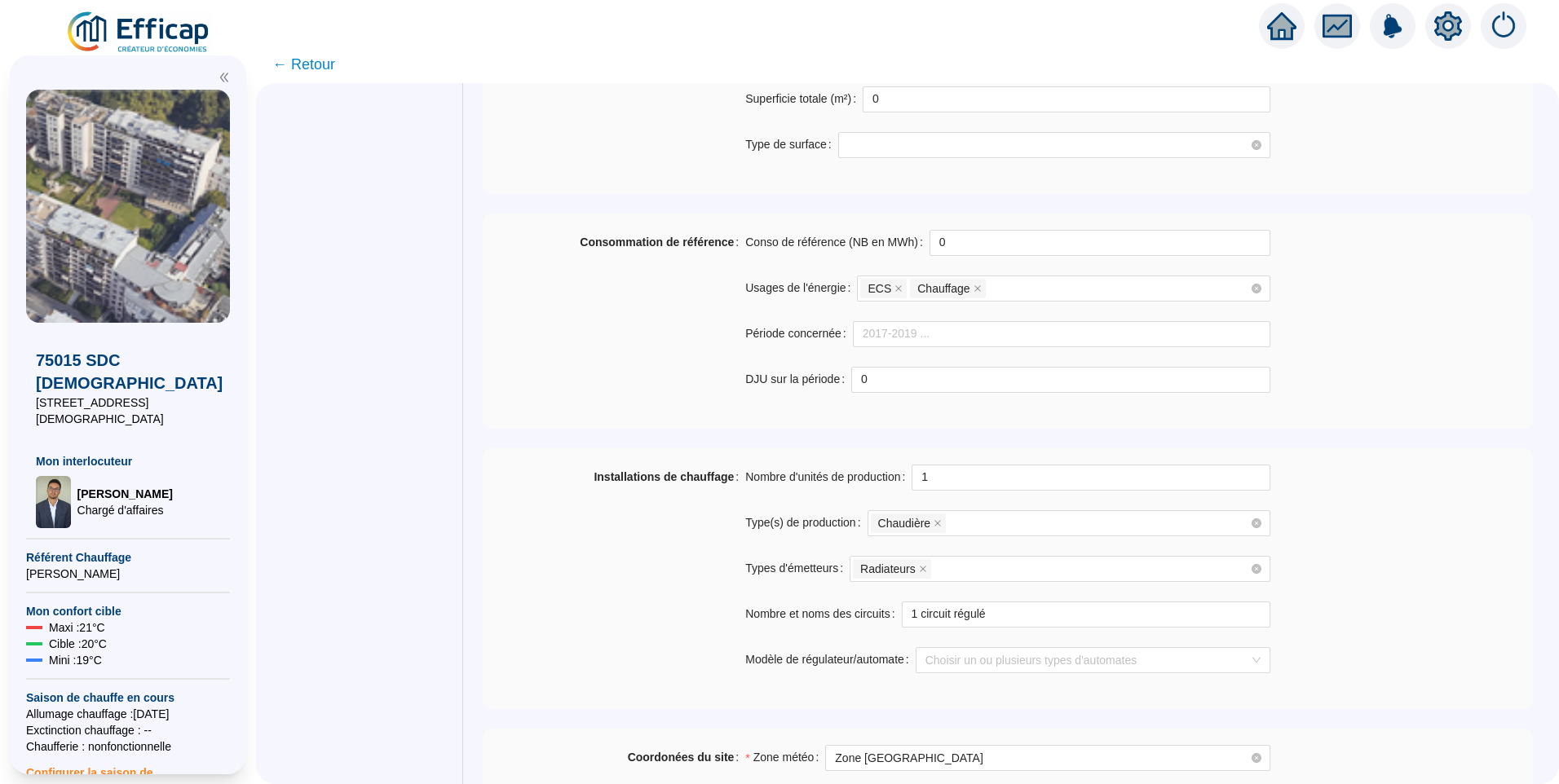
scroll to position [733, 0]
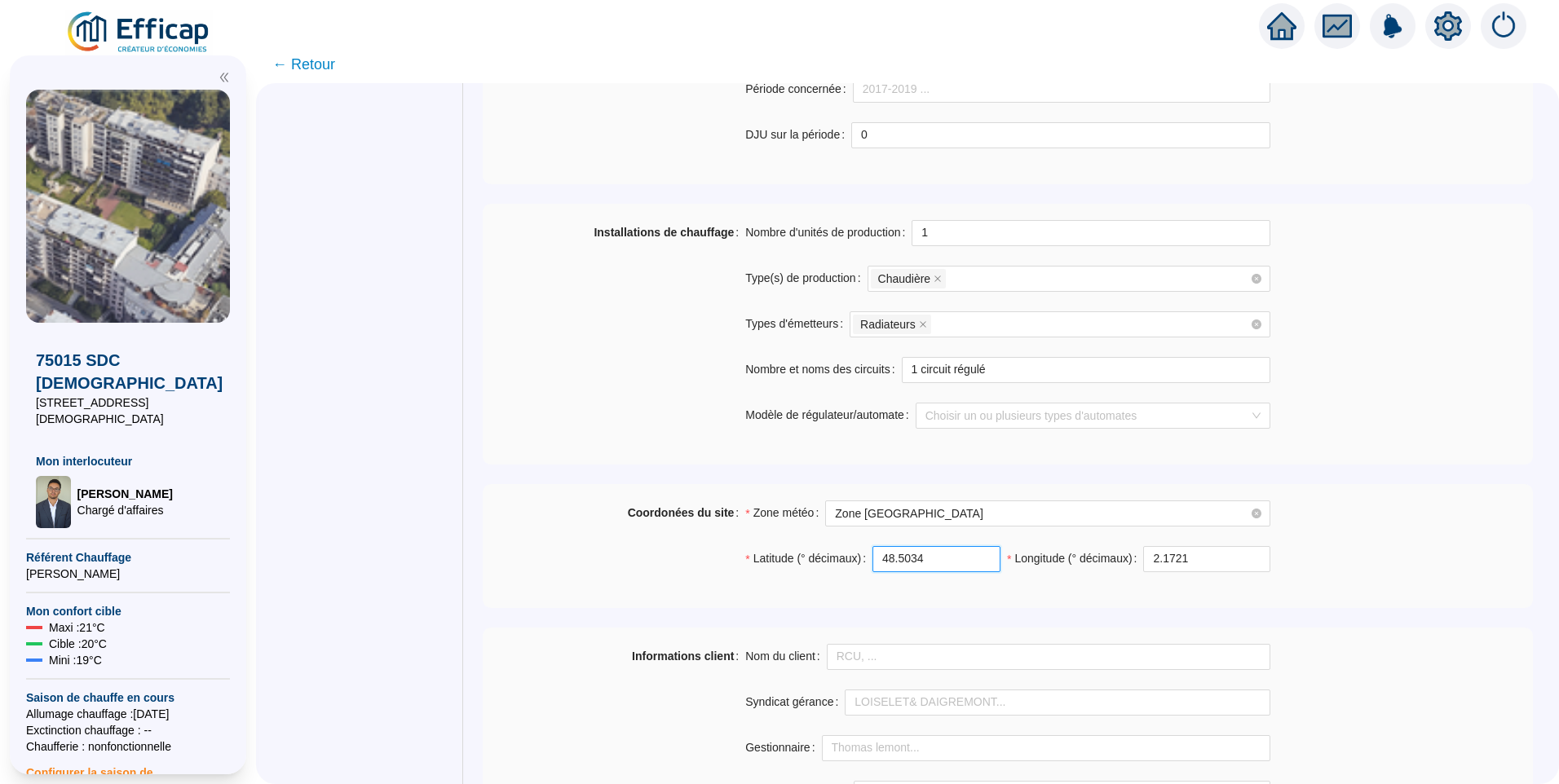
drag, startPoint x: 954, startPoint y: 558, endPoint x: 581, endPoint y: 555, distance: 373.0
click at [581, 555] on div "Coordonées du site Zone météo Zone Paris Latitude (° décimaux) 48.5034 Longitud…" at bounding box center [1007, 545] width 1050 height 91
paste input "84337516902114"
type input "48.843375169021144"
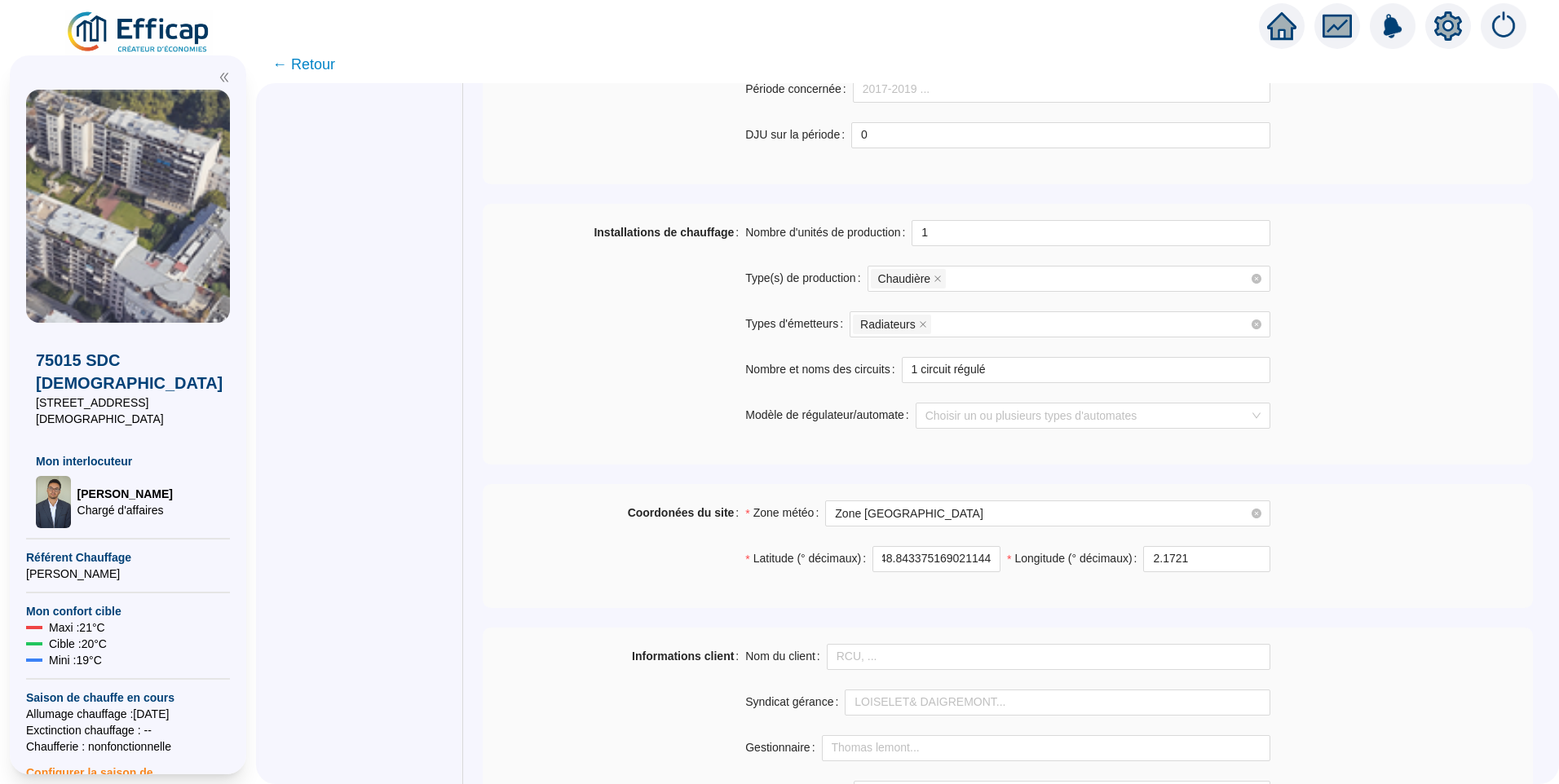
scroll to position [0, 0]
drag, startPoint x: 1234, startPoint y: 568, endPoint x: 978, endPoint y: 565, distance: 256.0
click at [978, 565] on div "Latitude (° décimaux) 48.843375169021144 Longitude (° décimaux) 2.1721" at bounding box center [1008, 569] width 525 height 46
paste input "2897142645417463"
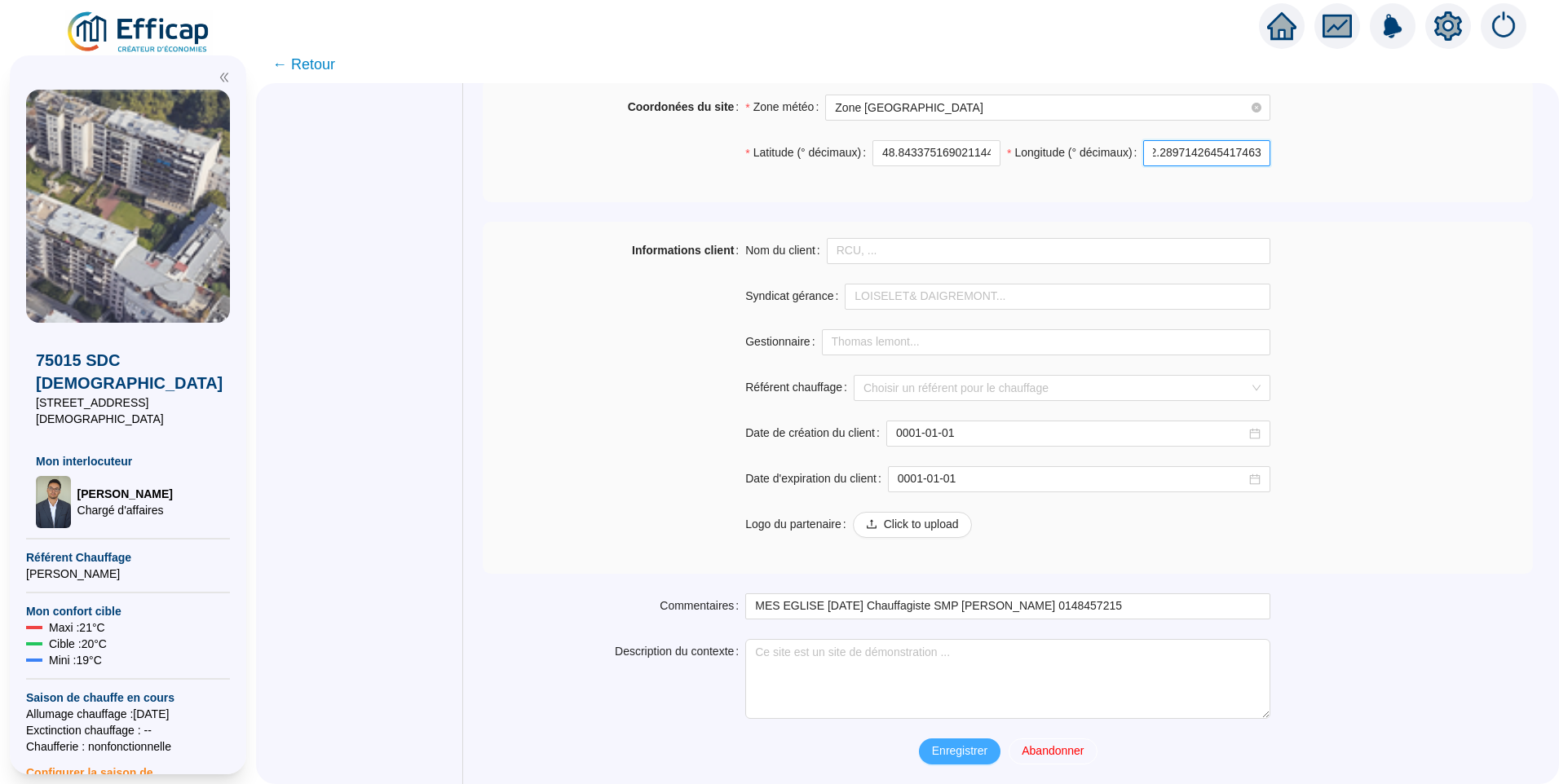
type input "2.2897142645417463"
click at [952, 752] on span "Enregistrer" at bounding box center [960, 751] width 56 height 17
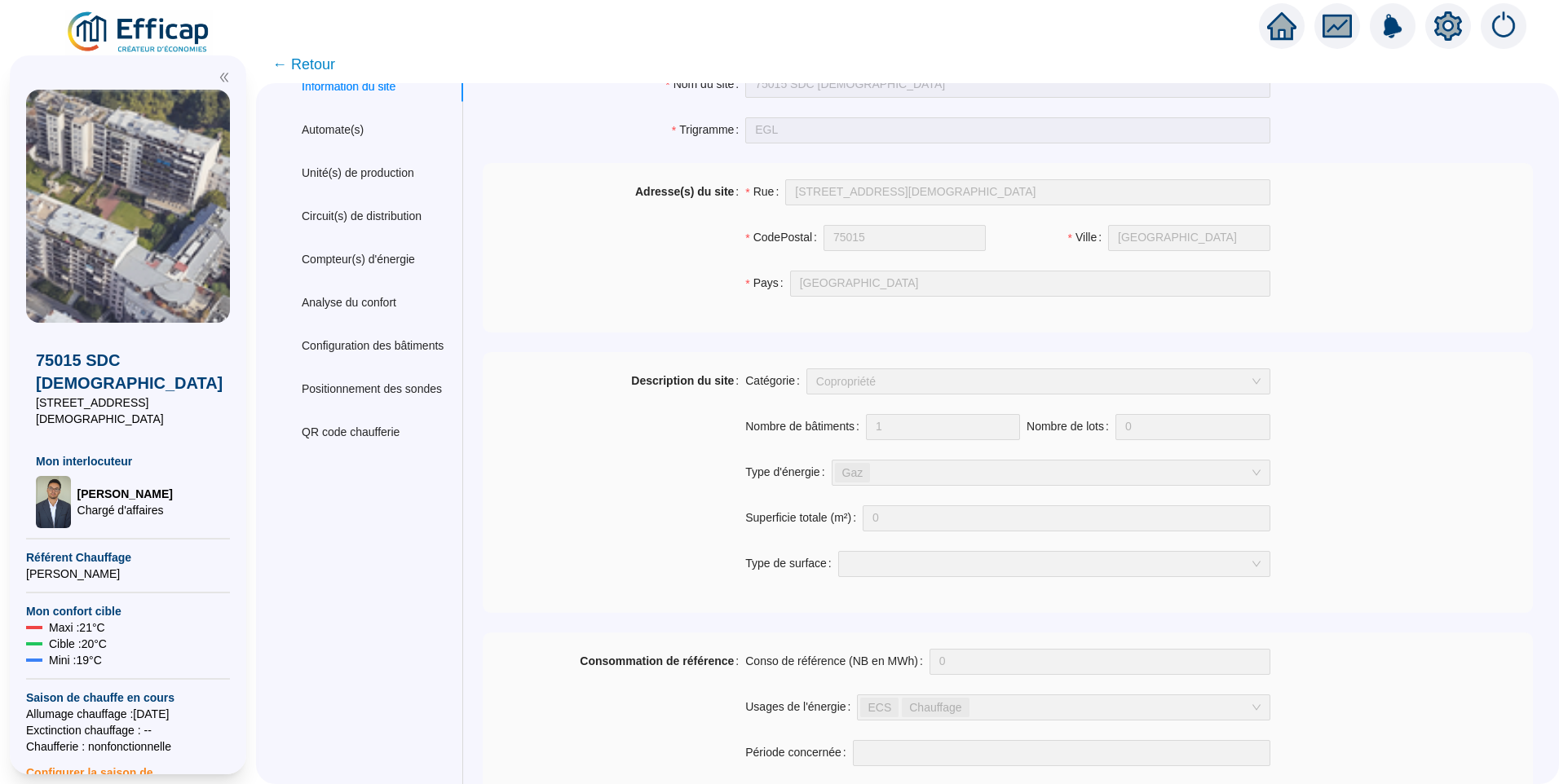
scroll to position [0, 0]
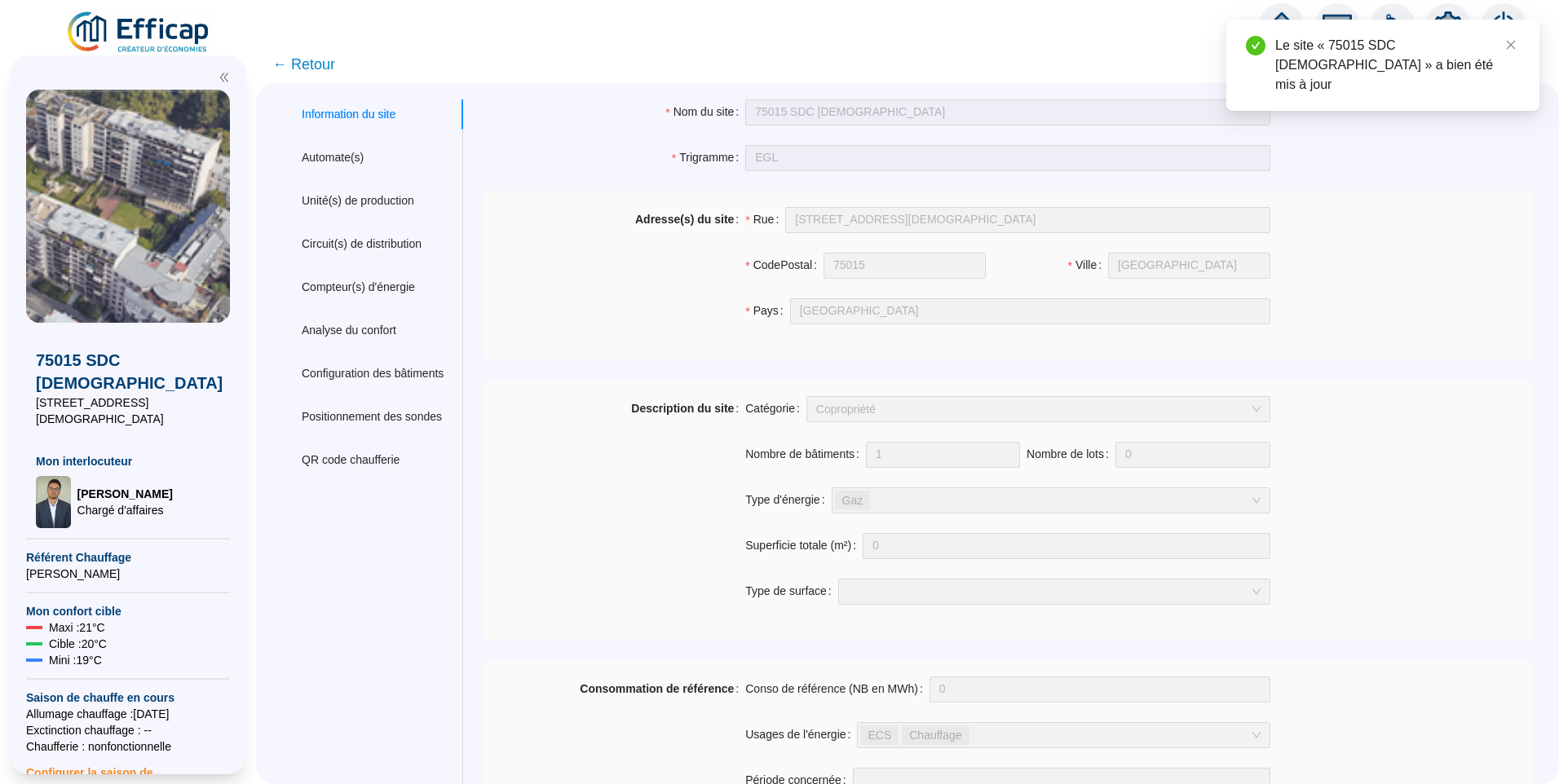
click at [317, 58] on span "← Retour" at bounding box center [303, 64] width 62 height 23
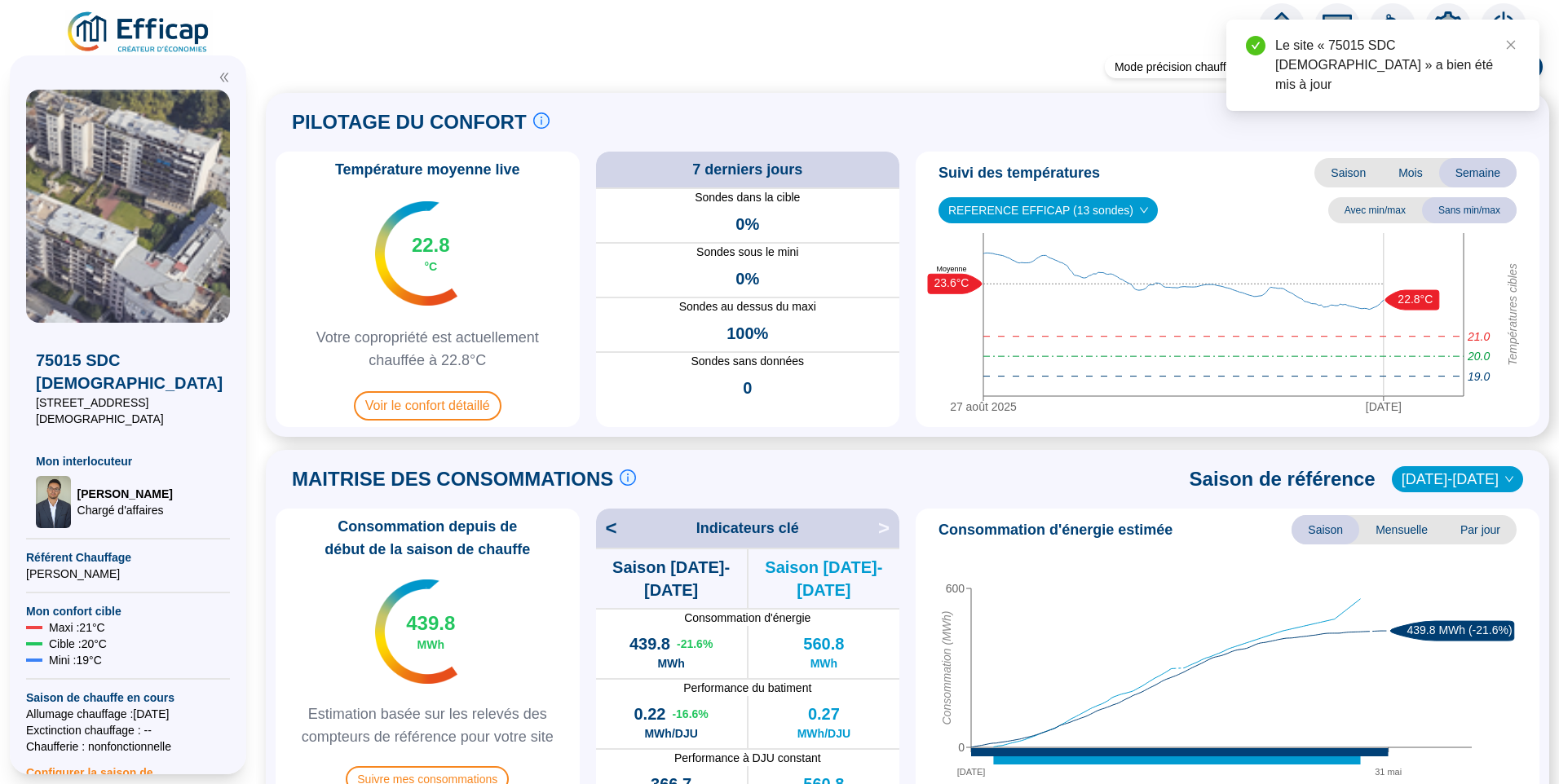
click at [170, 31] on img at bounding box center [139, 33] width 148 height 46
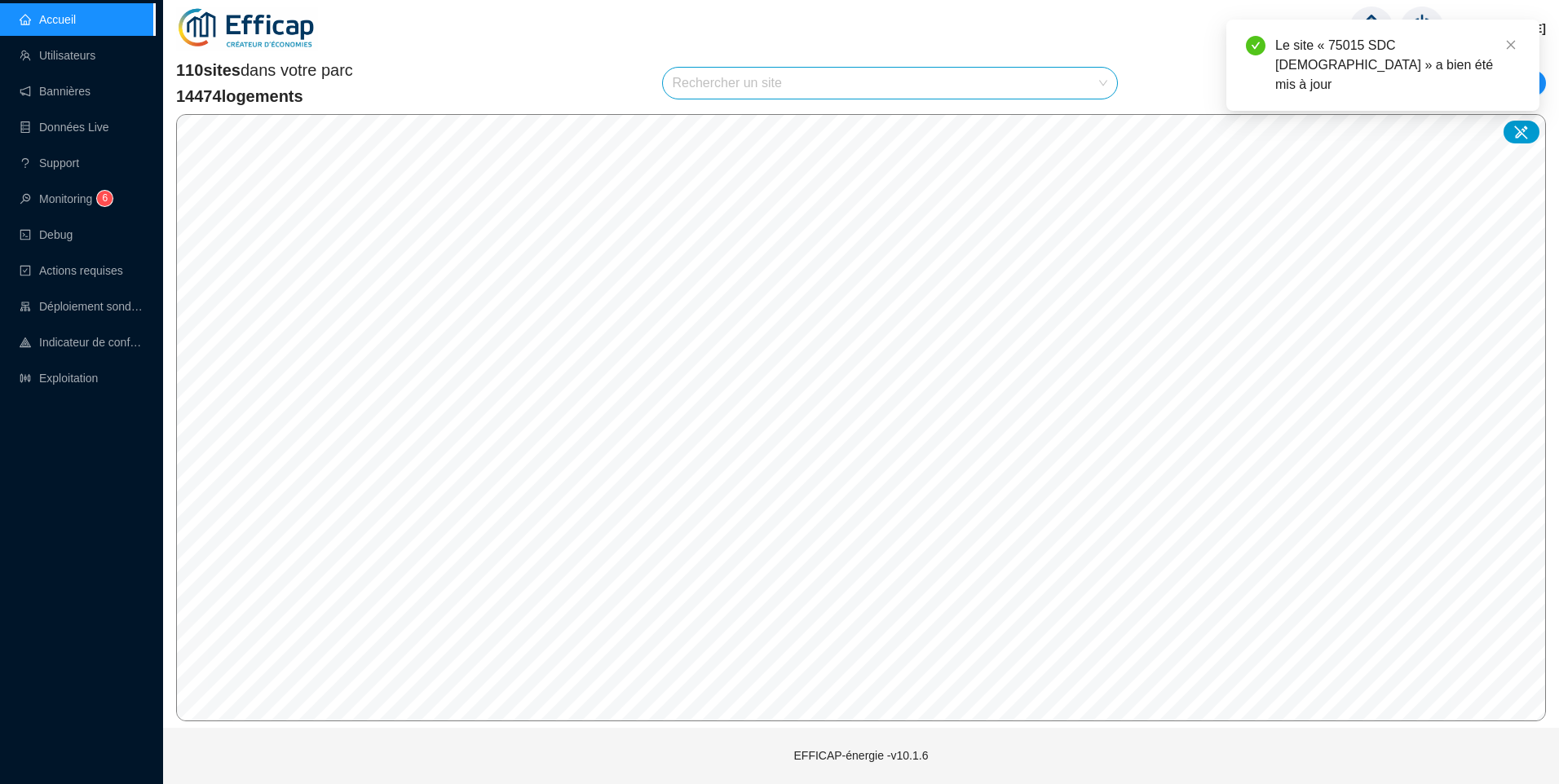
click at [723, 82] on input "search" at bounding box center [883, 83] width 421 height 31
type input "lacor"
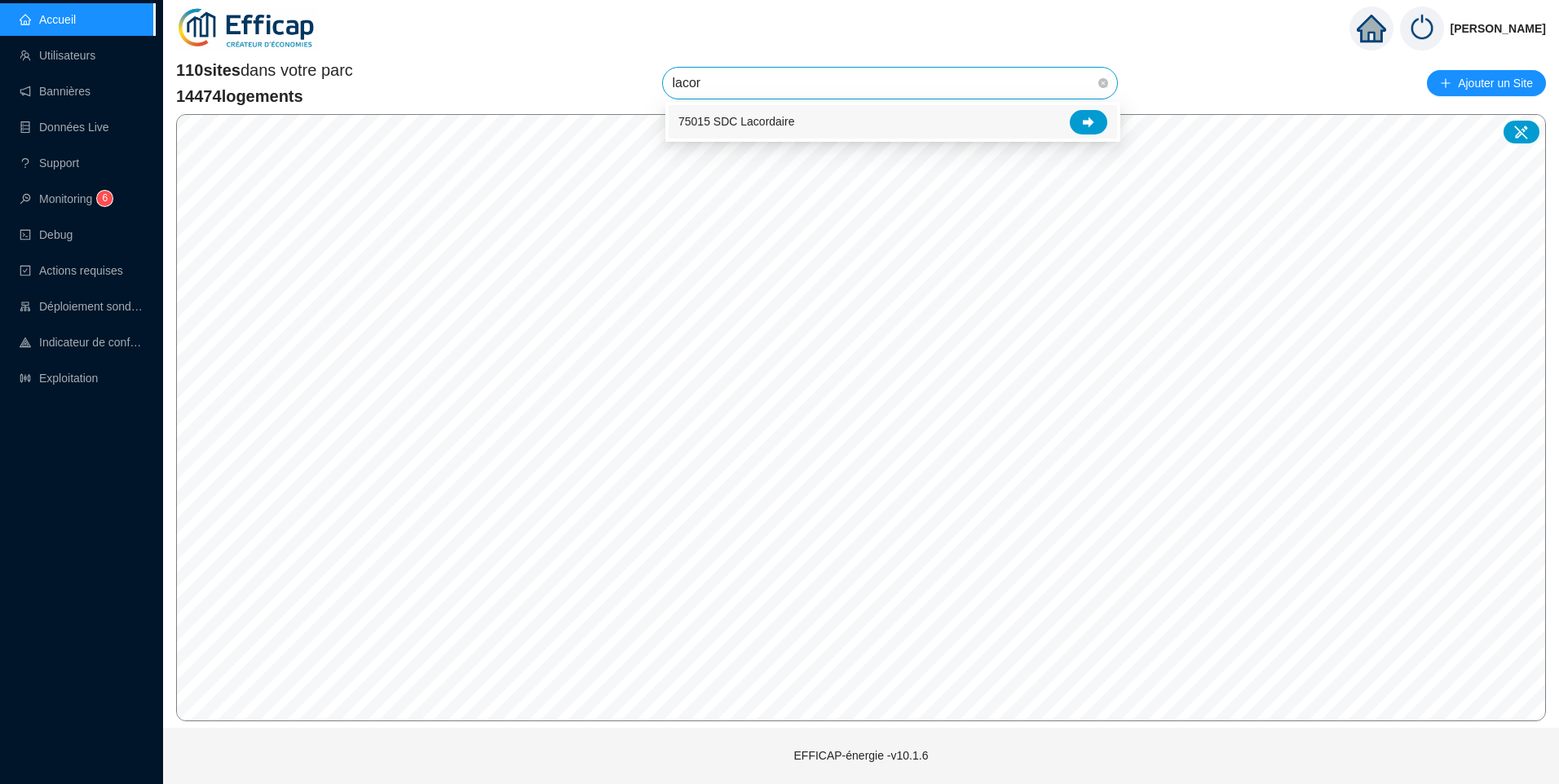
click at [794, 117] on div "75015 SDC Lacordaire" at bounding box center [892, 123] width 429 height 25
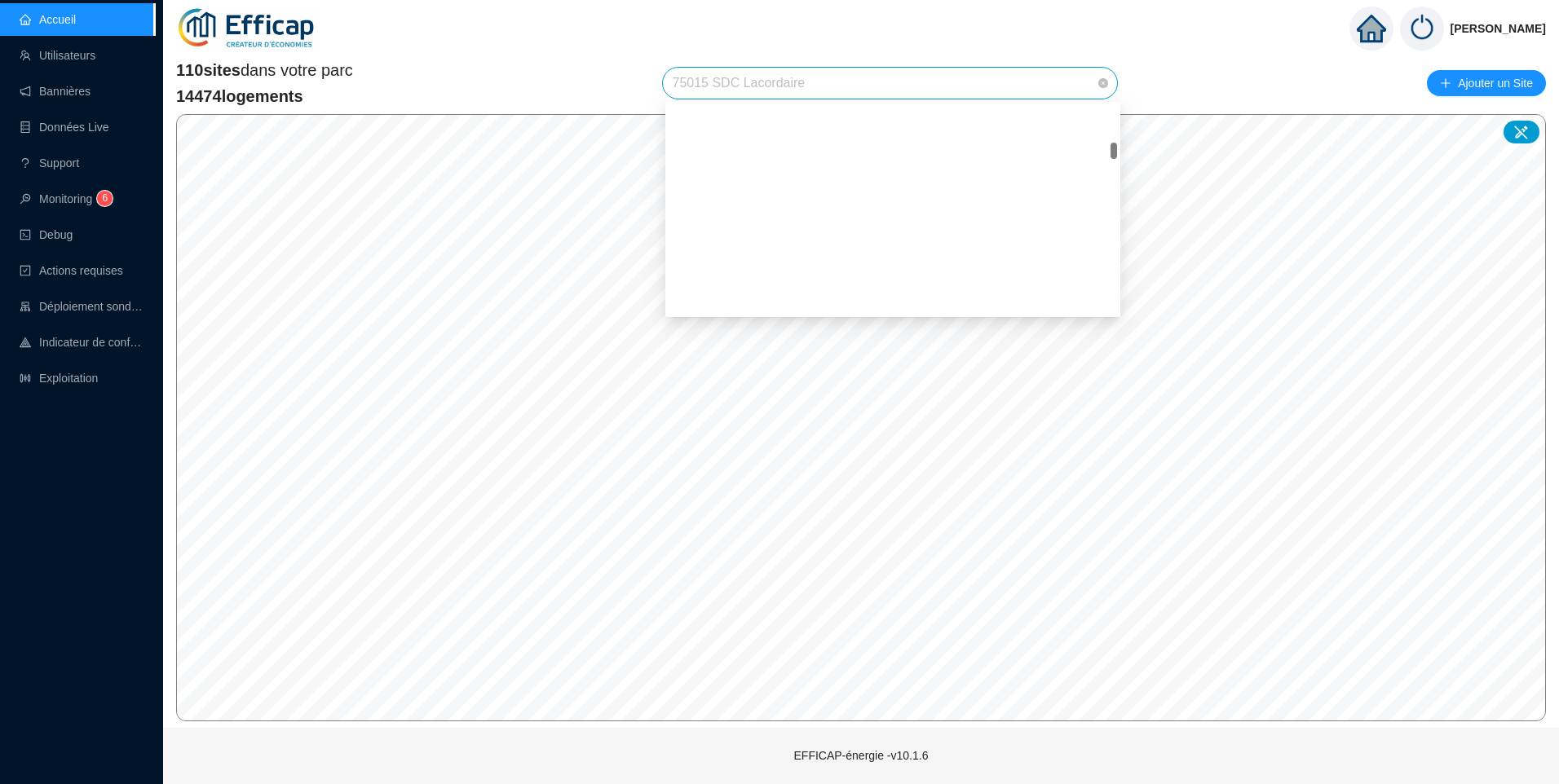
scroll to position [557, 0]
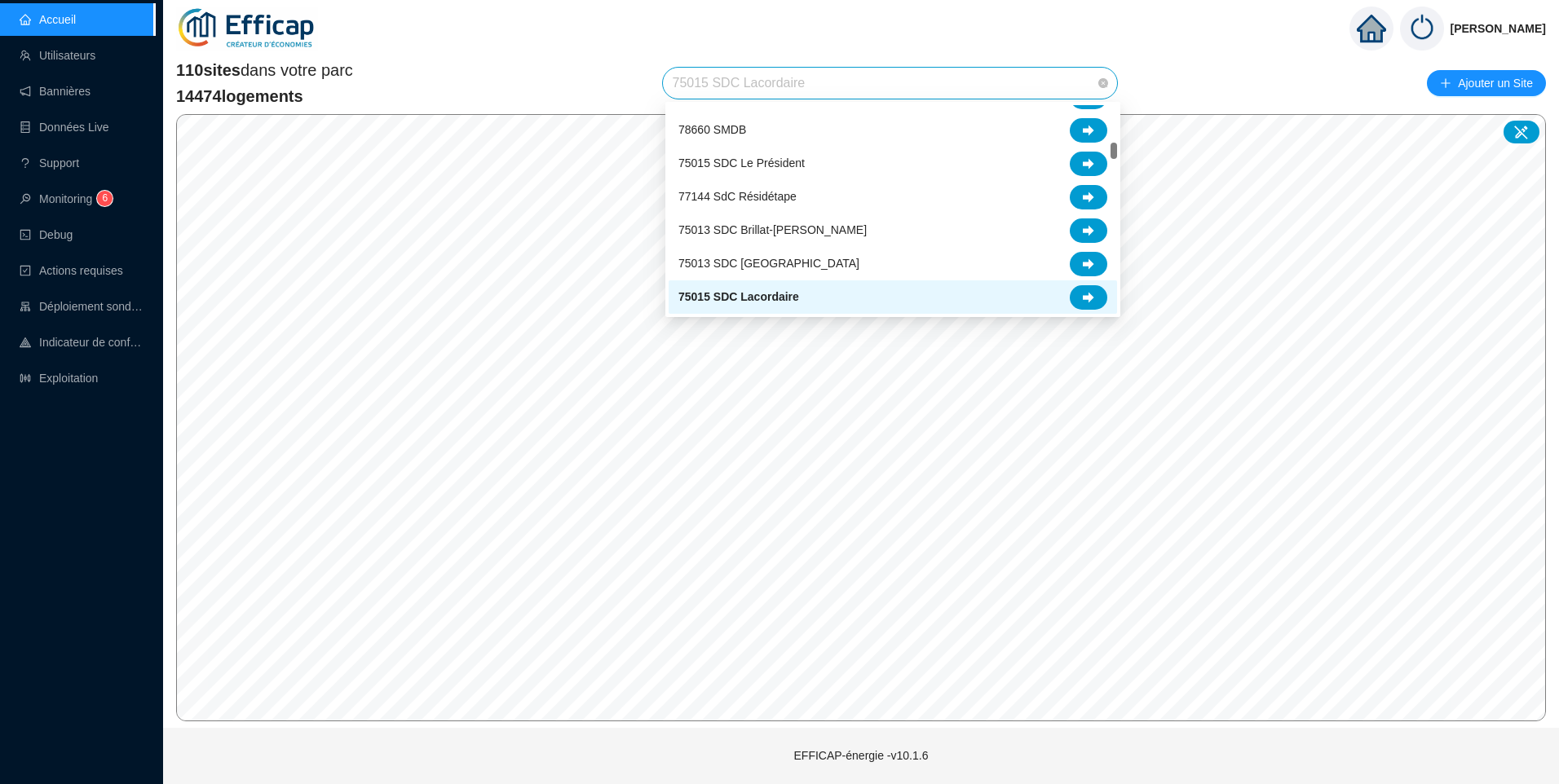
drag, startPoint x: 821, startPoint y: 77, endPoint x: 373, endPoint y: 84, distance: 448.1
click at [373, 84] on div "110 sites dans votre parc 14474 logements 75015 SDC Lacordaire Ajouter un Site" at bounding box center [861, 82] width 1370 height 49
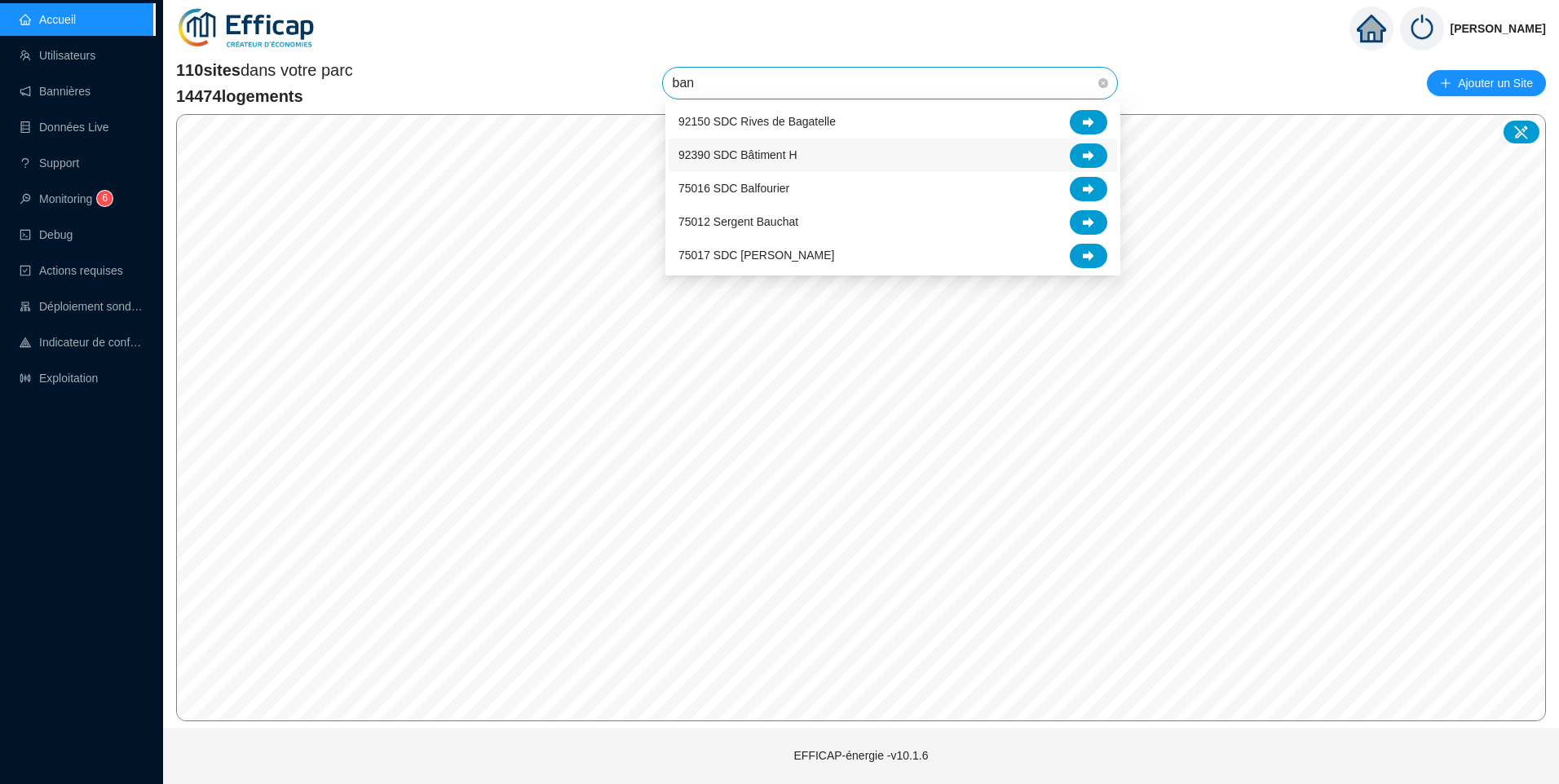
type input "banv"
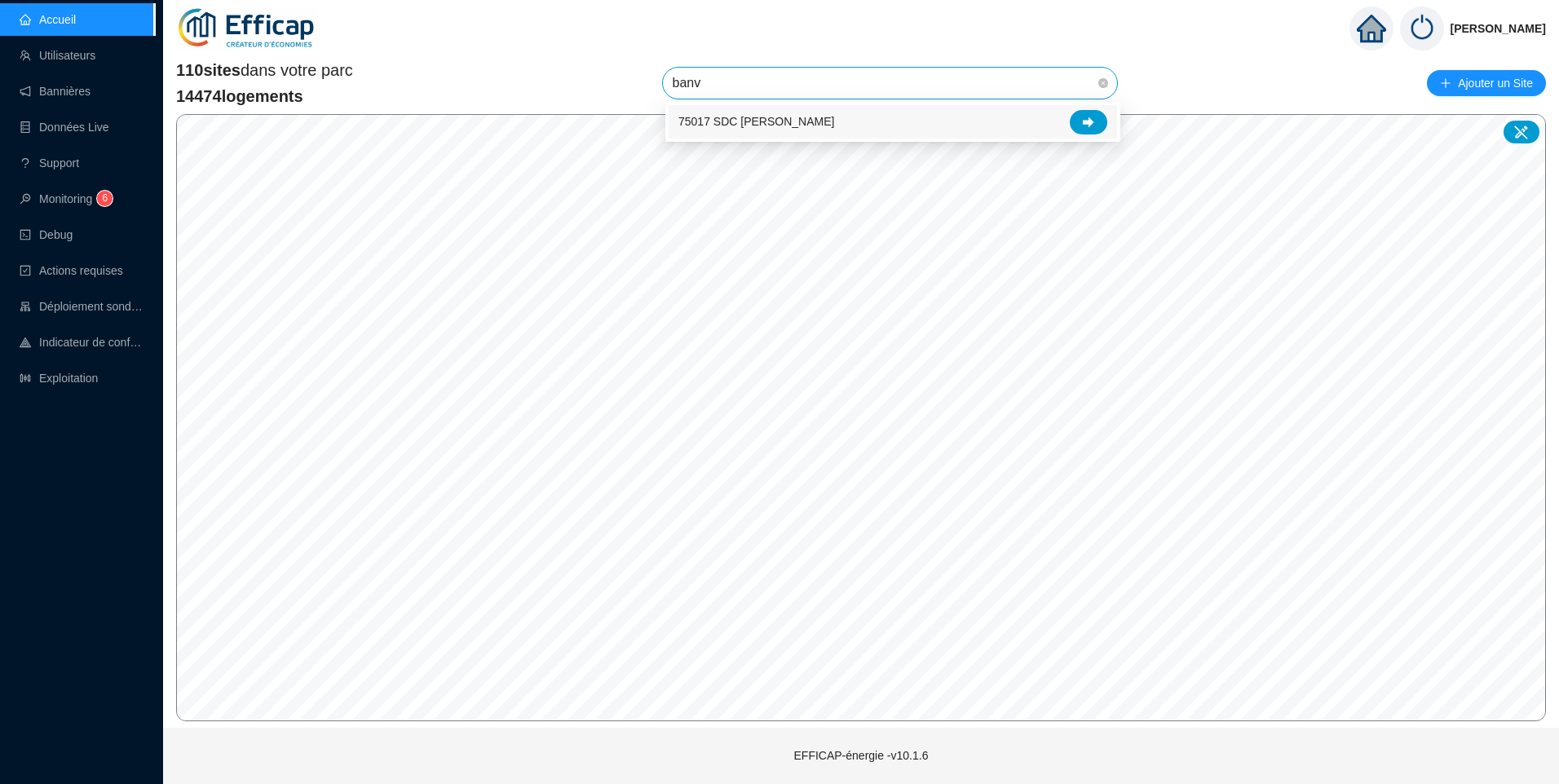
click at [816, 118] on span "75017 SDC [PERSON_NAME]" at bounding box center [756, 122] width 155 height 17
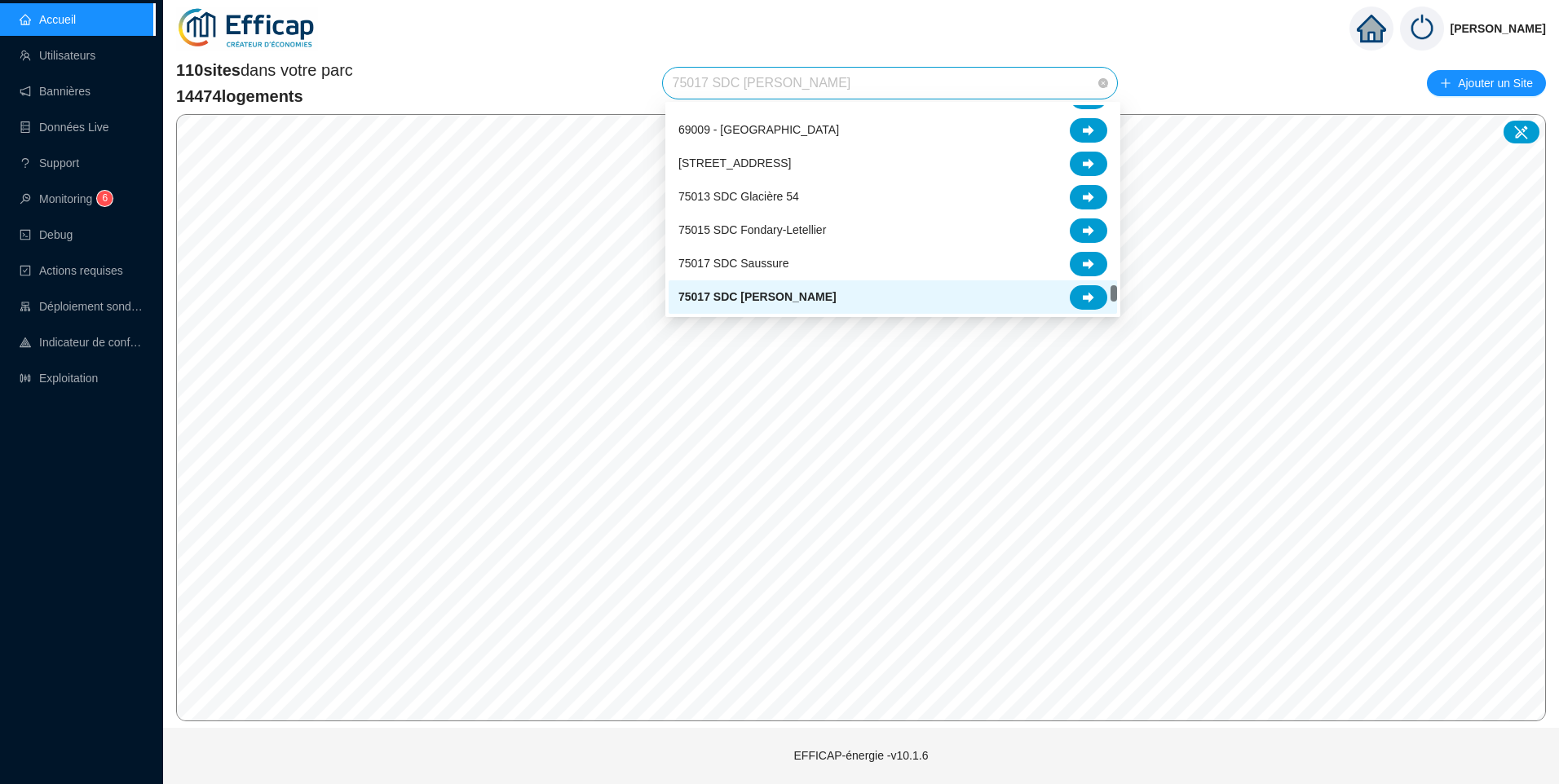
drag, startPoint x: 873, startPoint y: 88, endPoint x: 504, endPoint y: 73, distance: 369.3
click at [504, 73] on div "110 sites dans votre parc 14474 logements 75017 SDC Theodore Banville Ajouter u…" at bounding box center [861, 82] width 1370 height 49
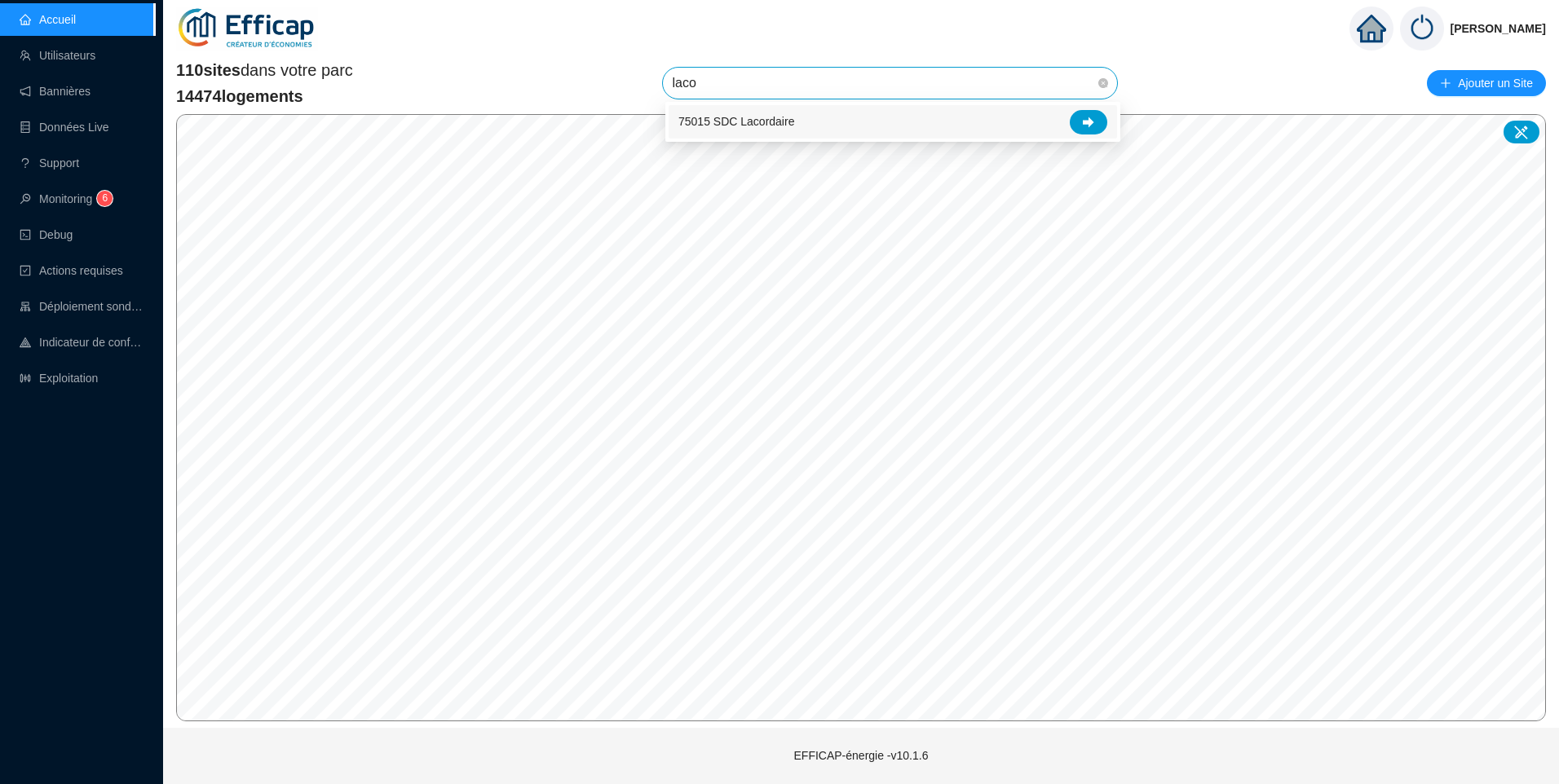
type input "lacor"
click at [806, 127] on div "75015 SDC Lacordaire" at bounding box center [892, 123] width 429 height 25
click at [830, 83] on span "75015 SDC Lacordaire" at bounding box center [891, 83] width 435 height 31
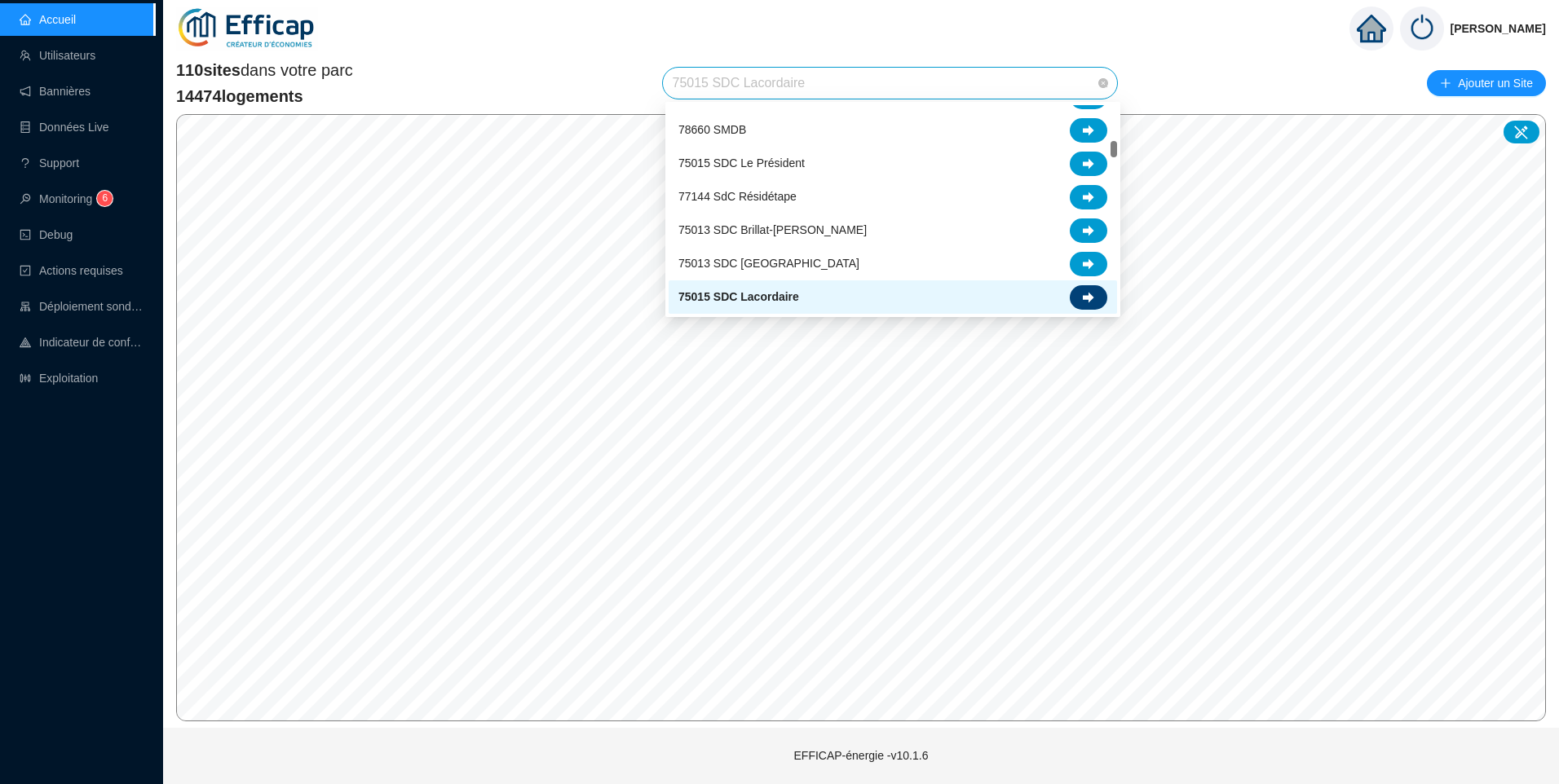
click at [1093, 299] on icon at bounding box center [1088, 297] width 12 height 12
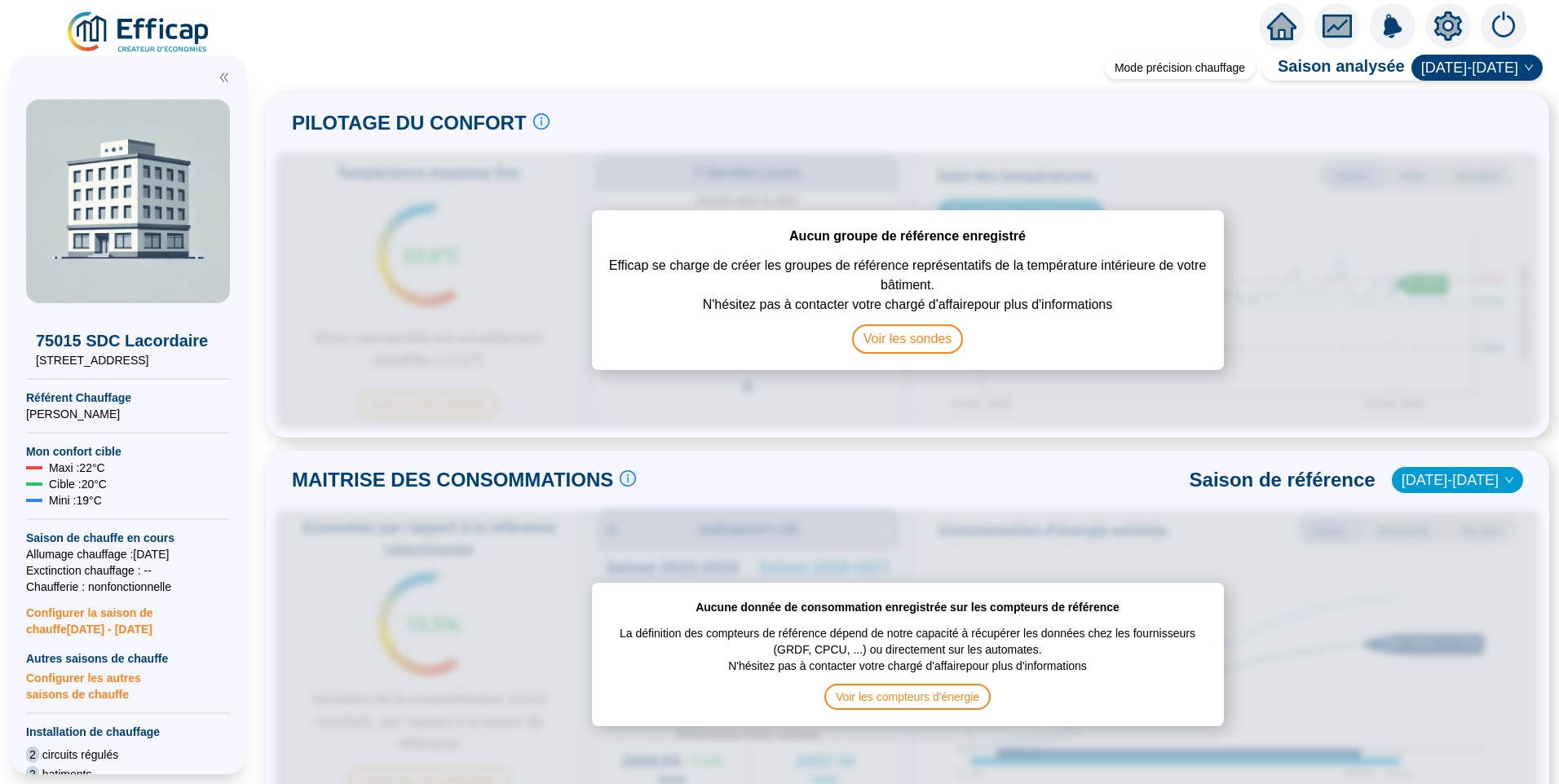
drag, startPoint x: 145, startPoint y: 362, endPoint x: -3, endPoint y: 366, distance: 148.1
click at [0, 366] on html "X 75015 SDC Lacordaire 55 rue Lacordaire Référent Chauffage Jean-Baptiste QUELQ…" at bounding box center [780, 392] width 1559 height 784
copy span "[STREET_ADDRESS]"
click at [1430, 34] on div at bounding box center [1448, 26] width 46 height 46
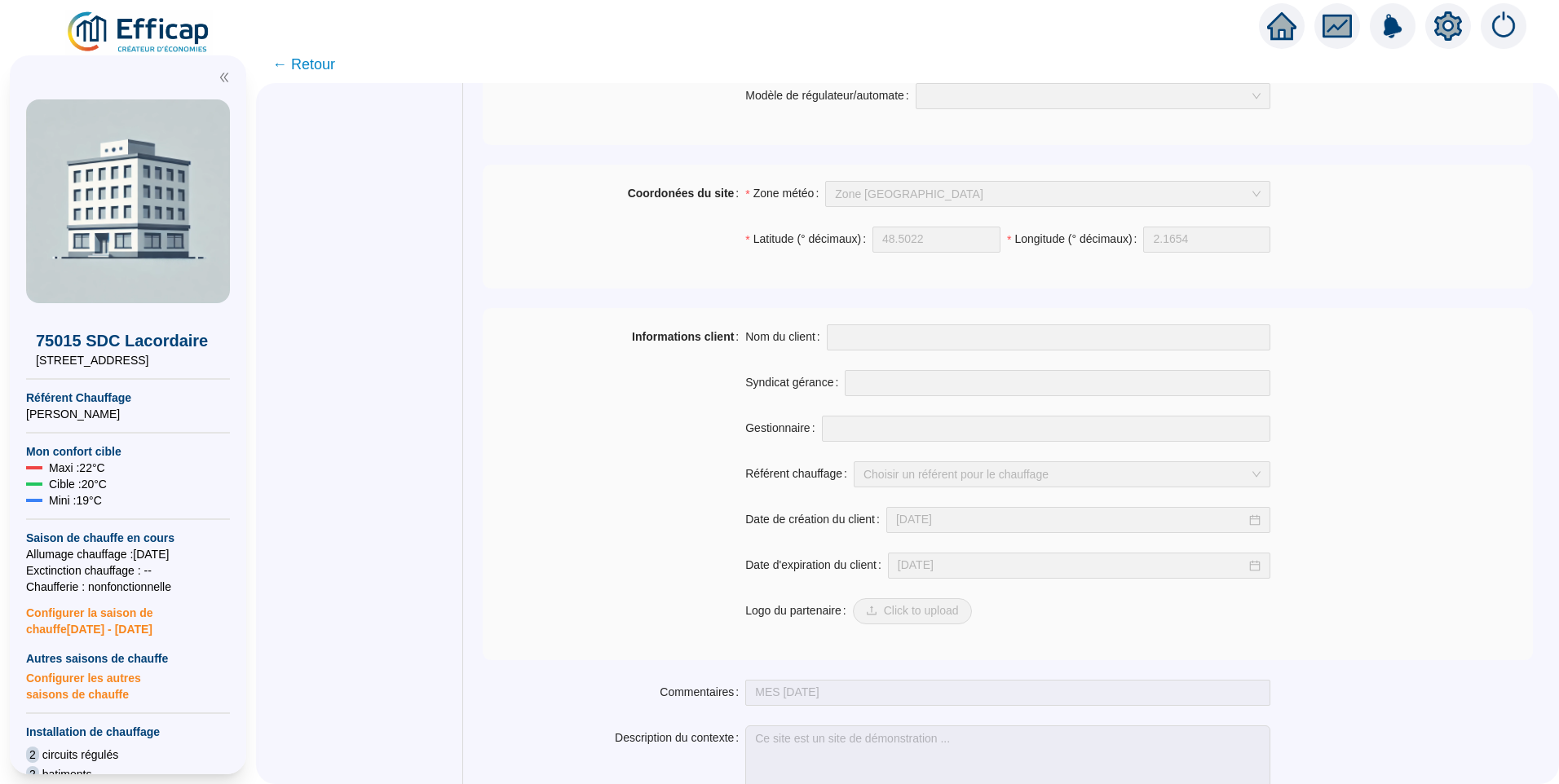
scroll to position [1097, 0]
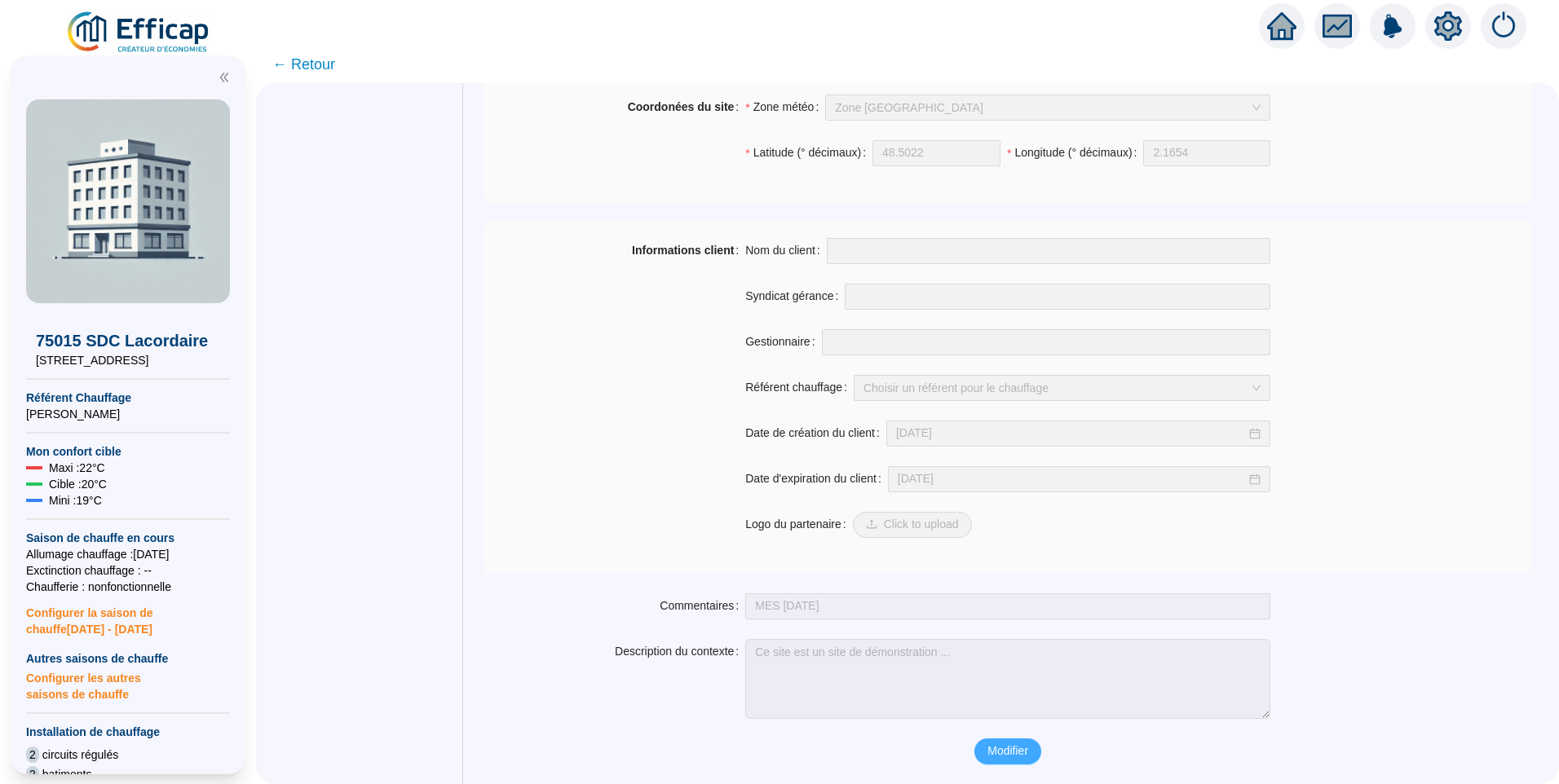
click at [989, 749] on span "Modifier" at bounding box center [1008, 751] width 41 height 17
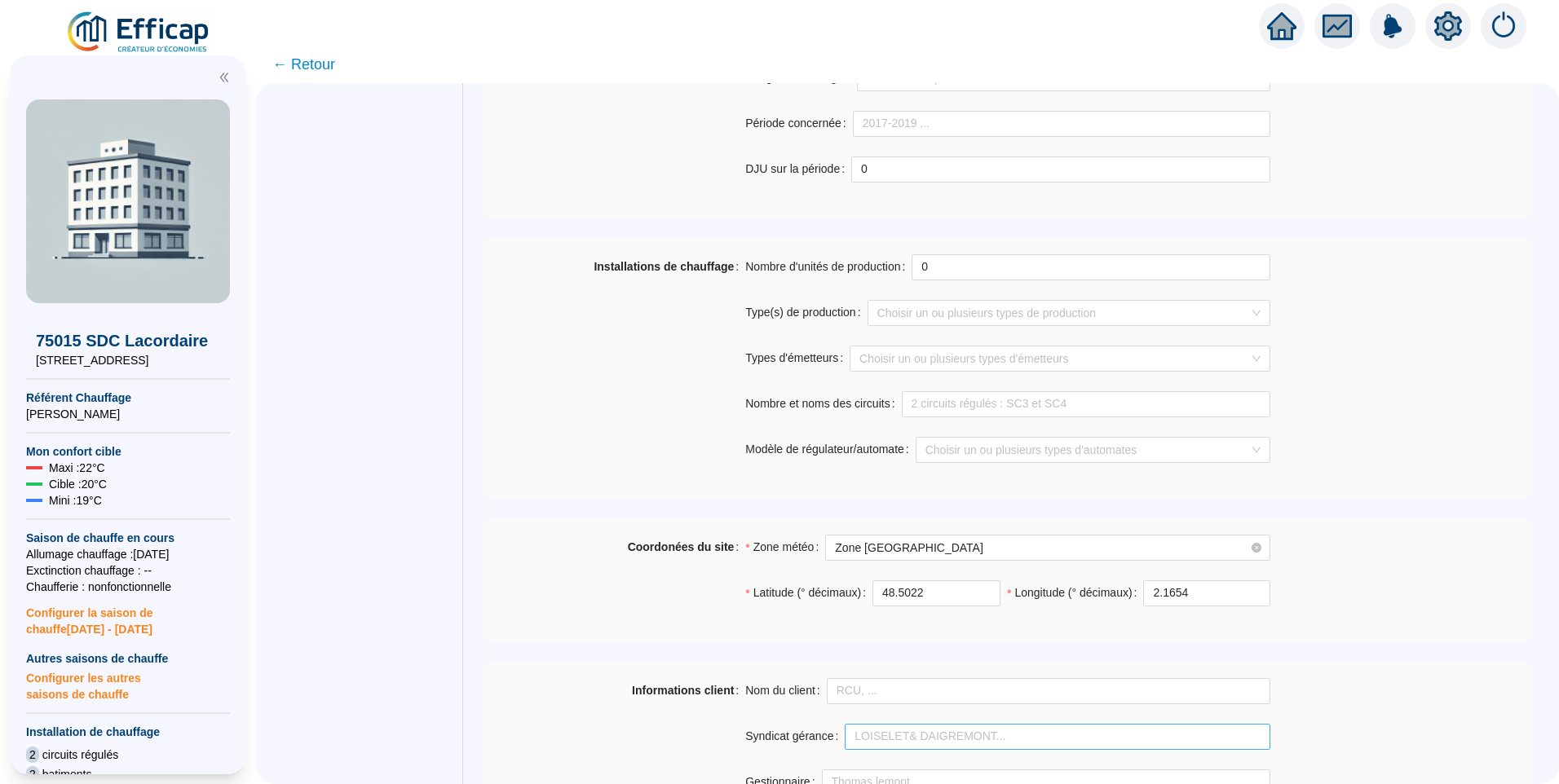
scroll to position [852, 0]
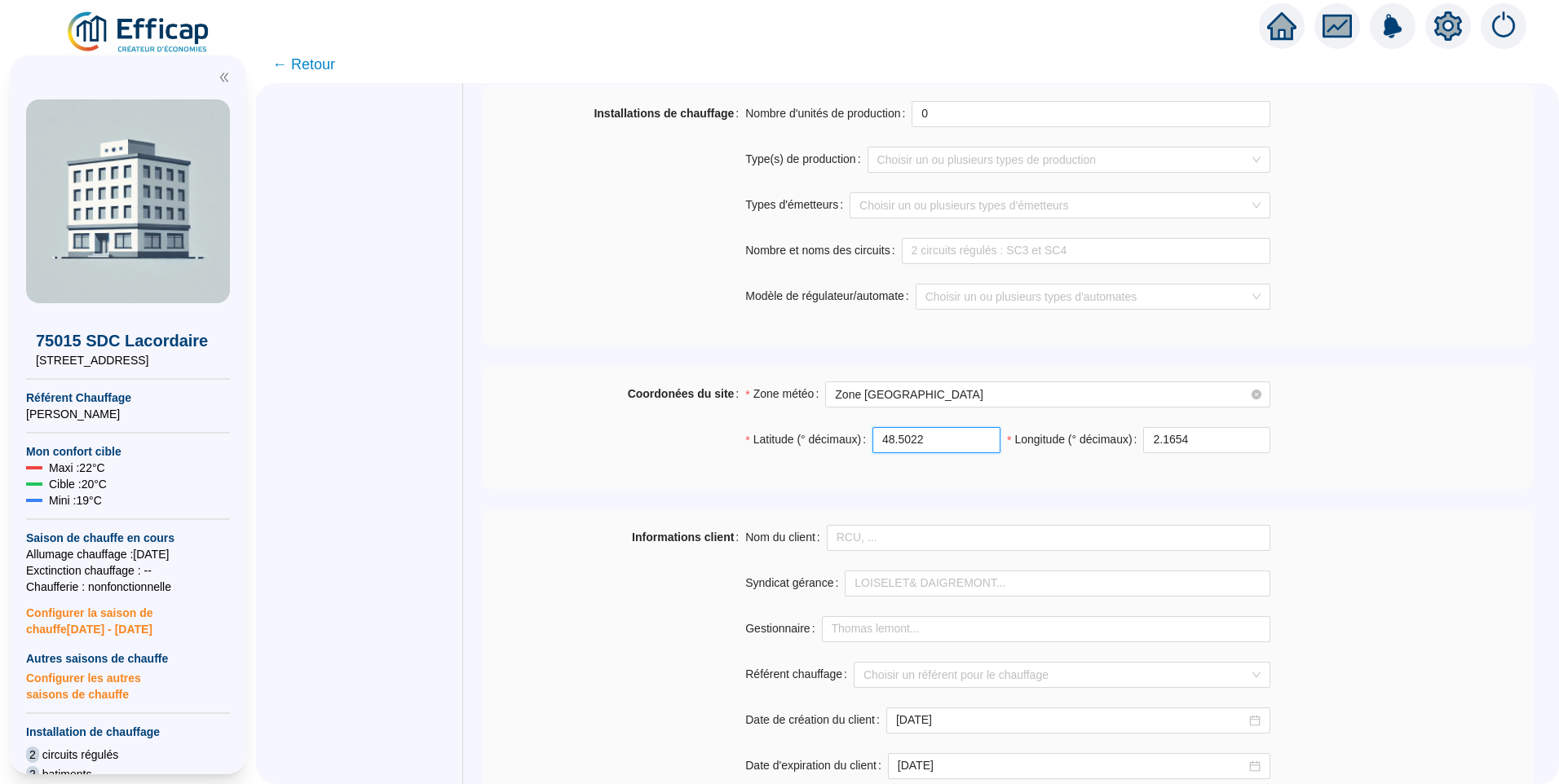
drag, startPoint x: 937, startPoint y: 437, endPoint x: 623, endPoint y: 437, distance: 314.0
click at [652, 437] on div "Coordonées du site Zone météo Zone Paris Latitude (° décimaux) 48.5022 Longitud…" at bounding box center [1007, 427] width 1050 height 91
paste input "84098116547283"
type input "48.84098116547283"
drag, startPoint x: 1165, startPoint y: 436, endPoint x: 757, endPoint y: 442, distance: 408.0
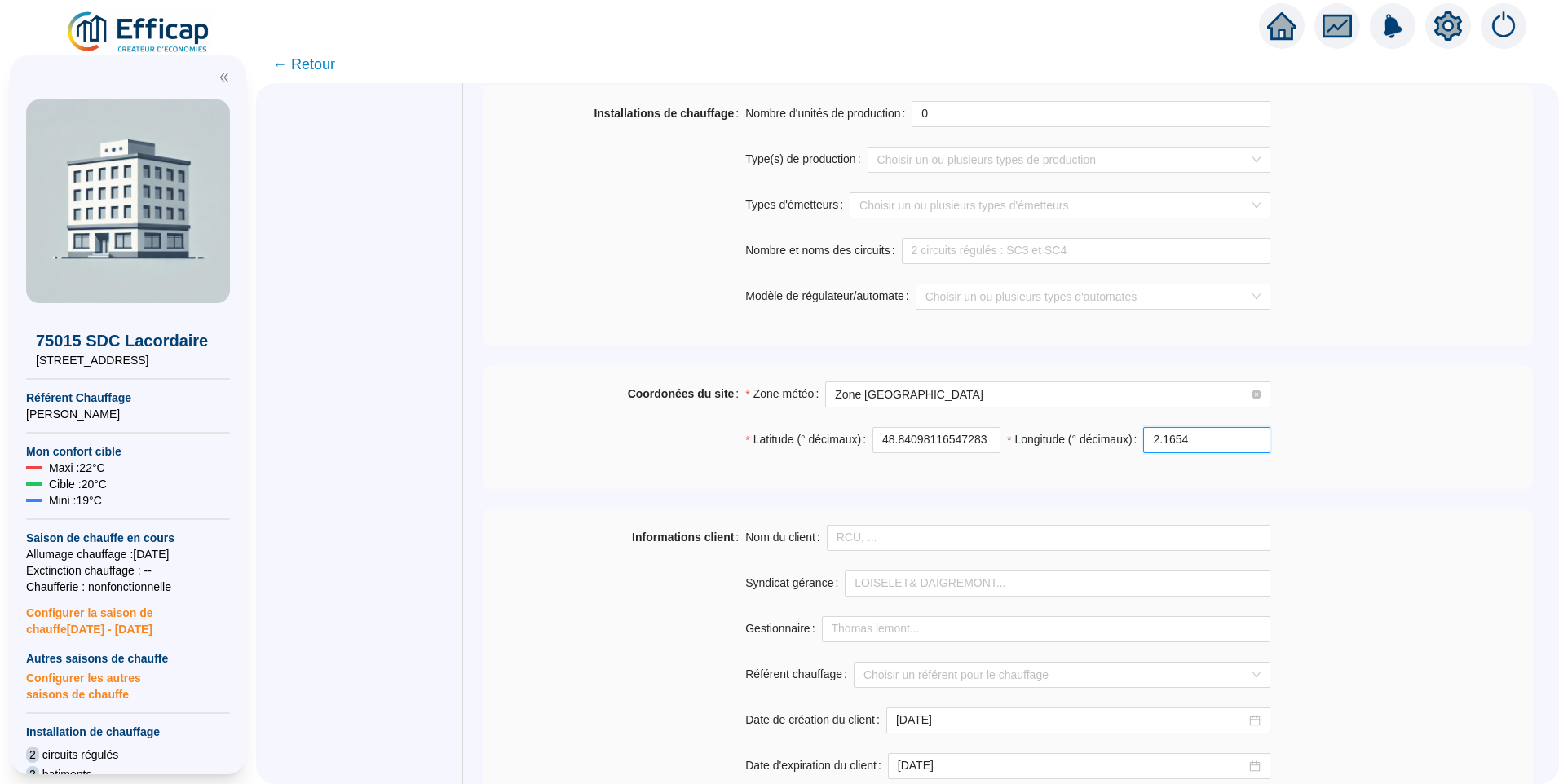
click at [782, 440] on div "Latitude (° décimaux) 48.84098116547283 Longitude (° décimaux) 2.1654" at bounding box center [1008, 450] width 525 height 46
paste input "281624908682957"
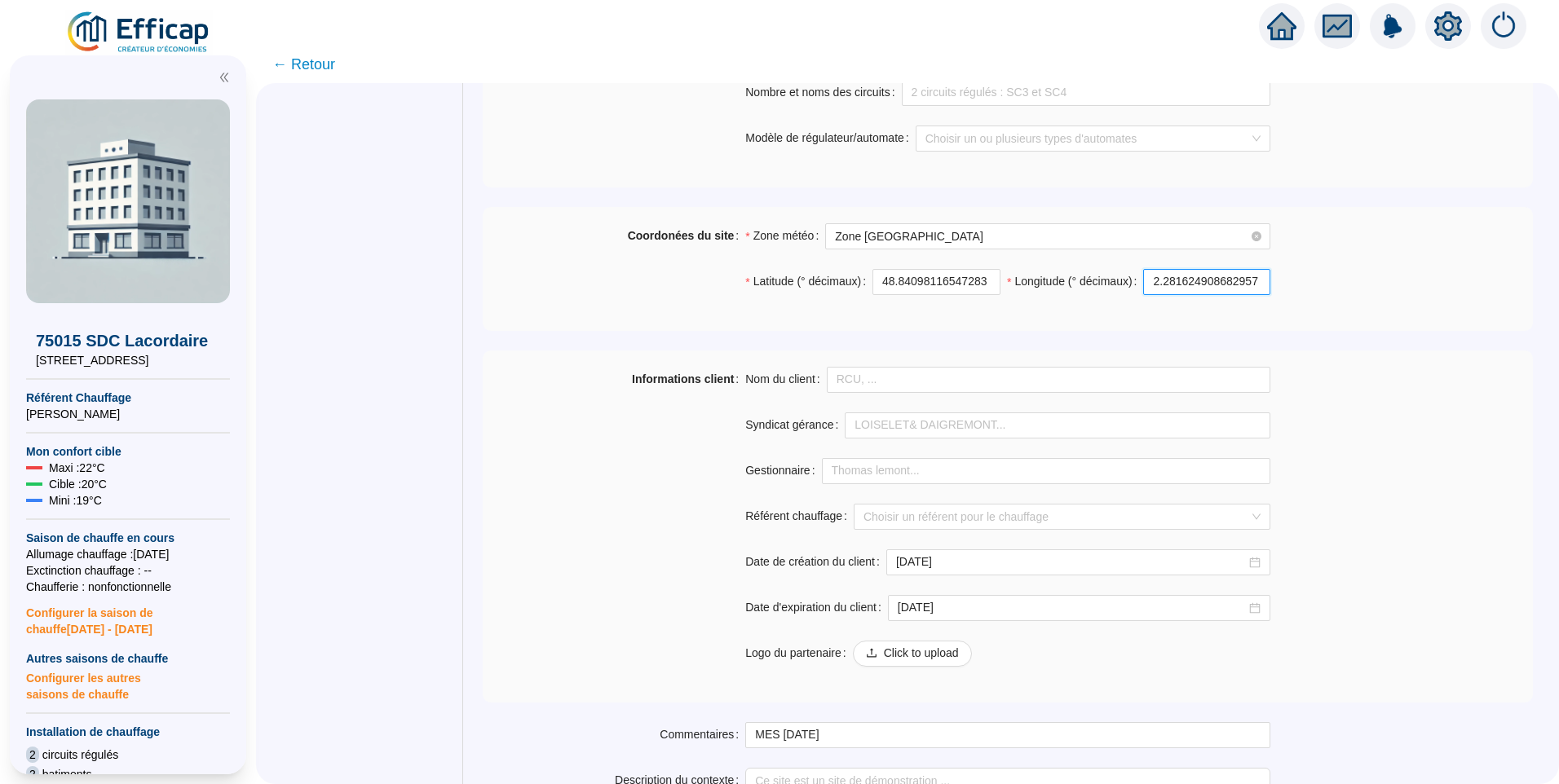
scroll to position [1140, 0]
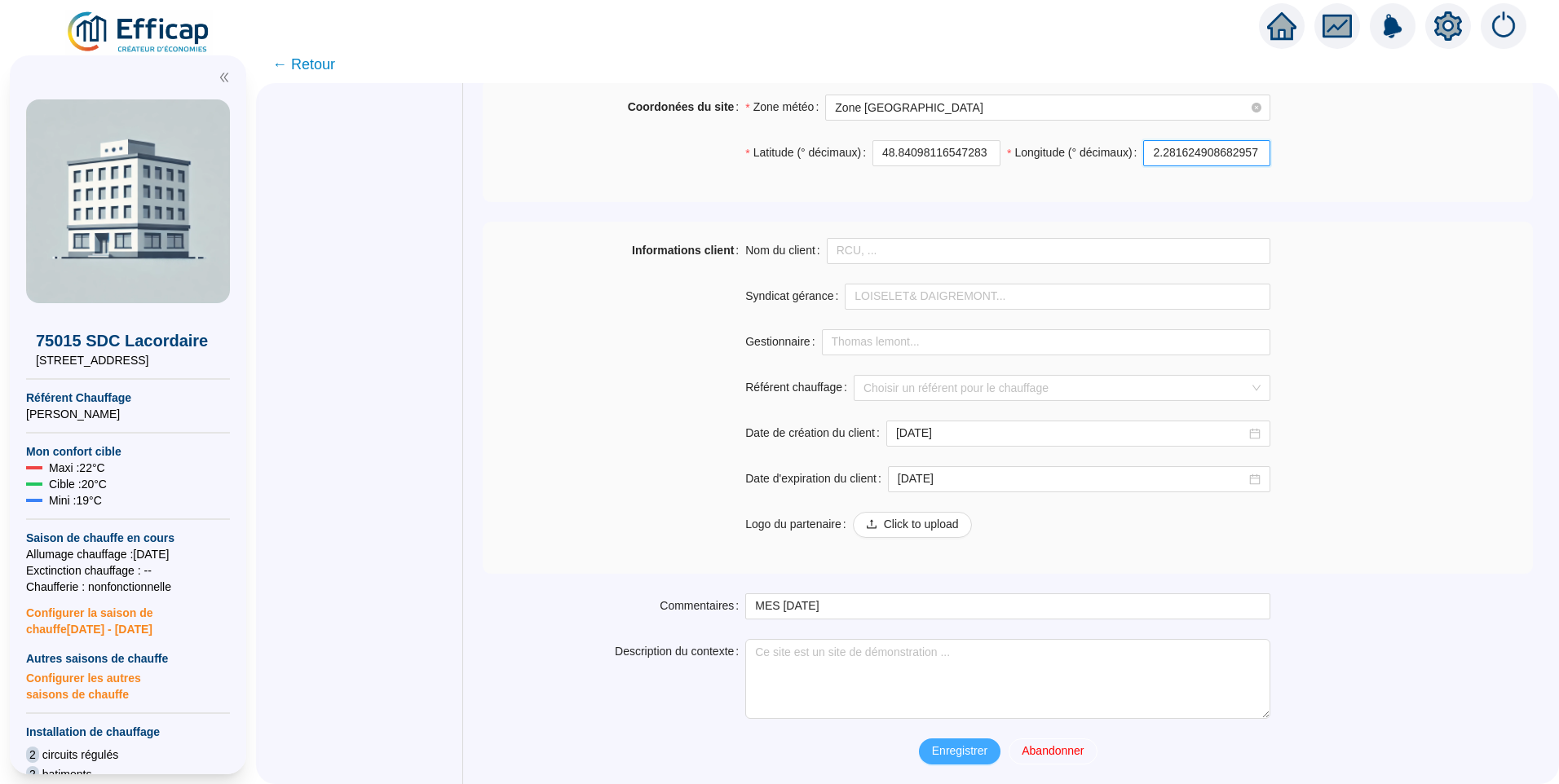
type input "2.281624908682957"
click at [945, 747] on span "Enregistrer" at bounding box center [960, 751] width 56 height 17
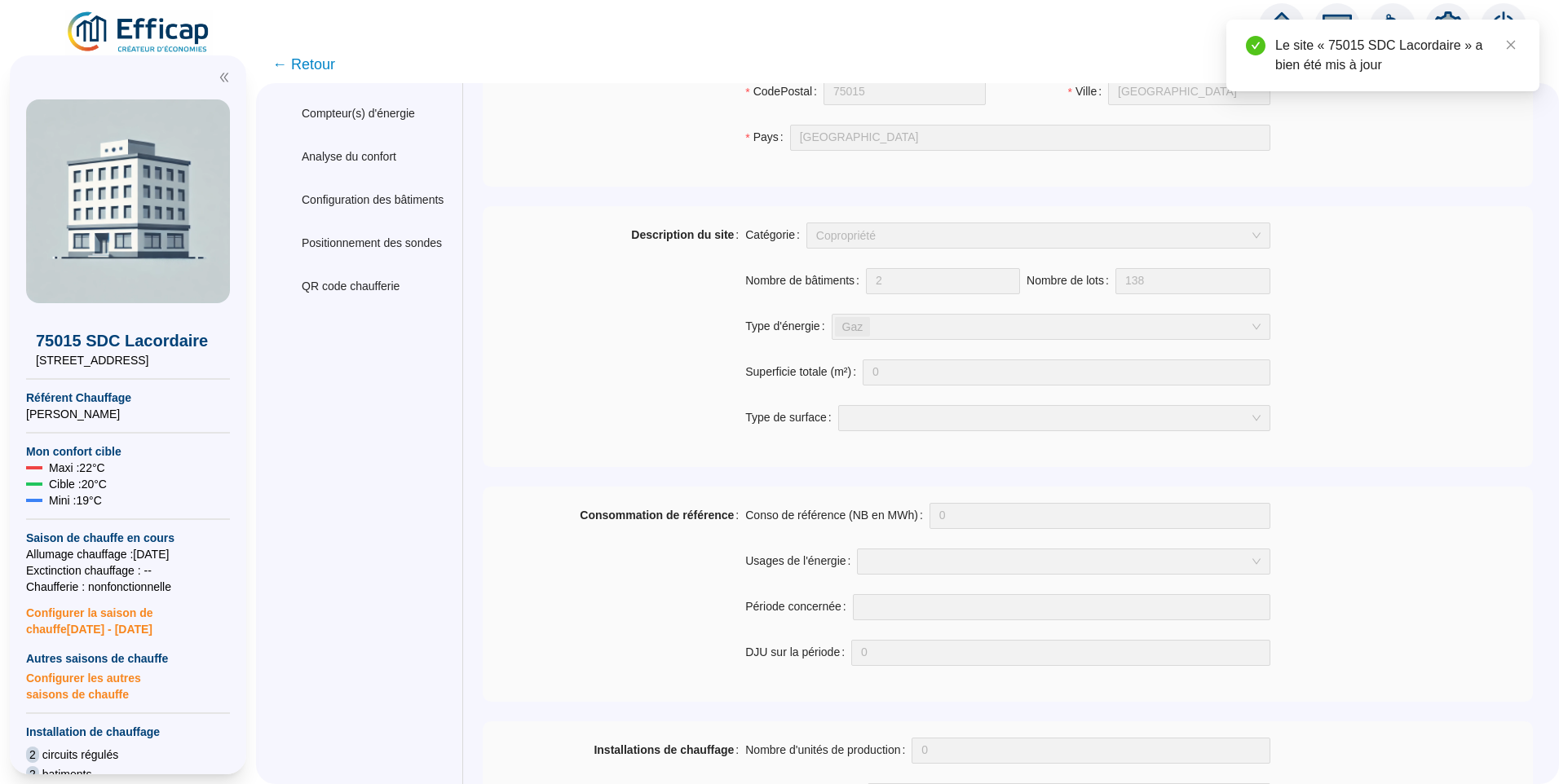
scroll to position [0, 0]
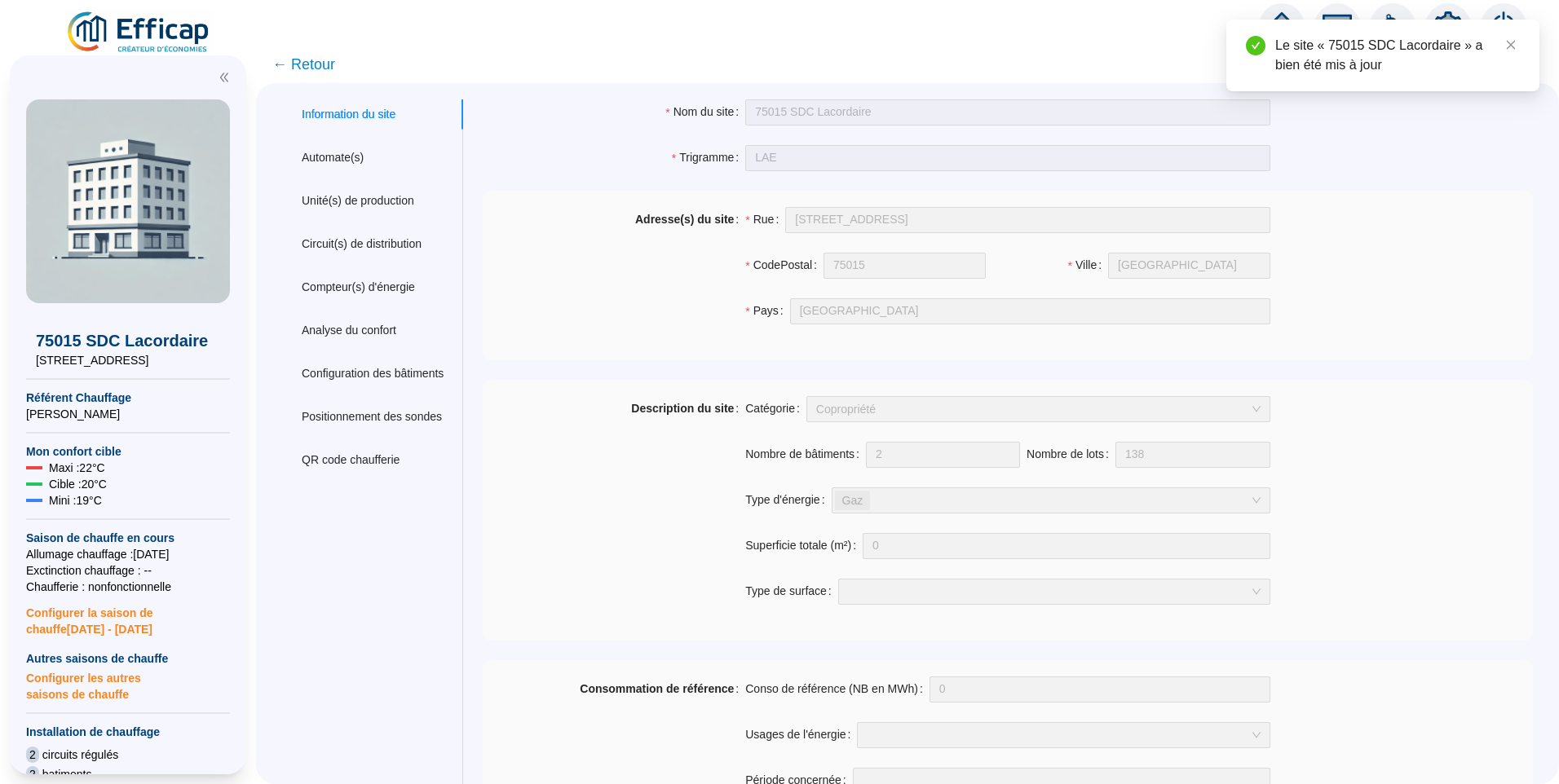
click at [318, 68] on span "← Retour" at bounding box center [303, 64] width 62 height 23
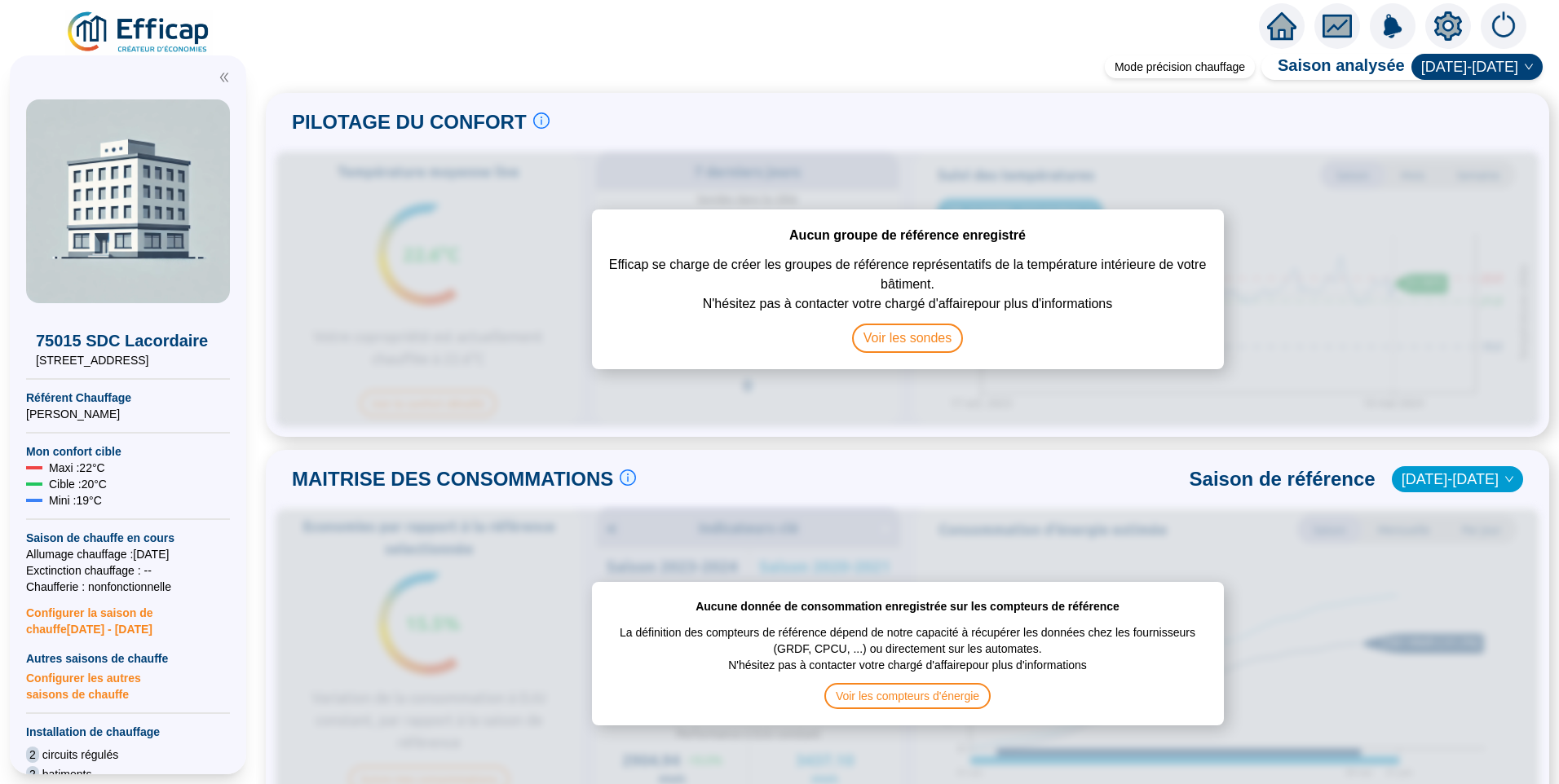
click at [157, 37] on img at bounding box center [139, 33] width 148 height 46
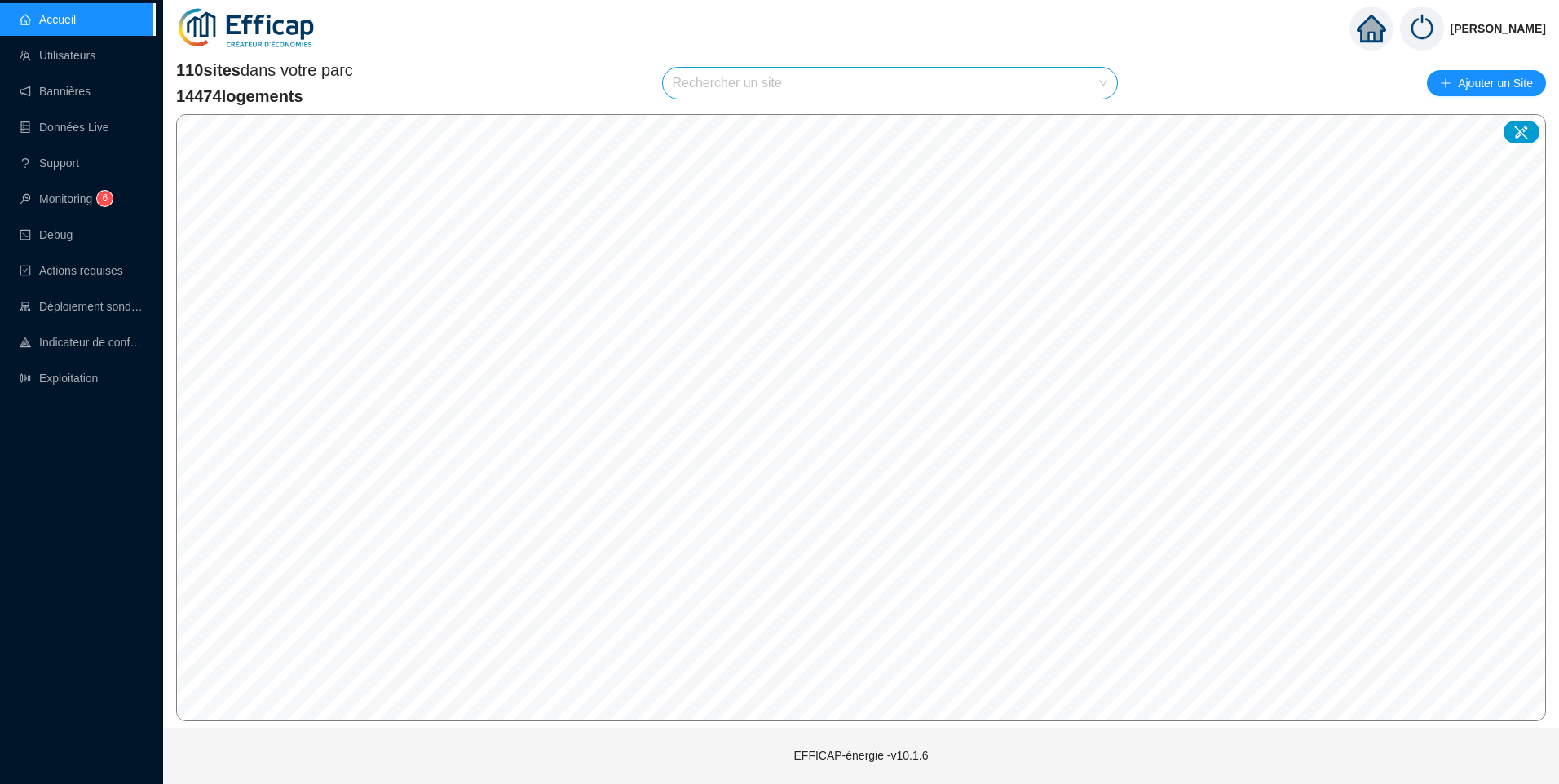
click at [802, 86] on input "search" at bounding box center [883, 83] width 421 height 31
type input "lacor"
click at [789, 126] on div "75015 SDC Lacordaire" at bounding box center [892, 123] width 429 height 25
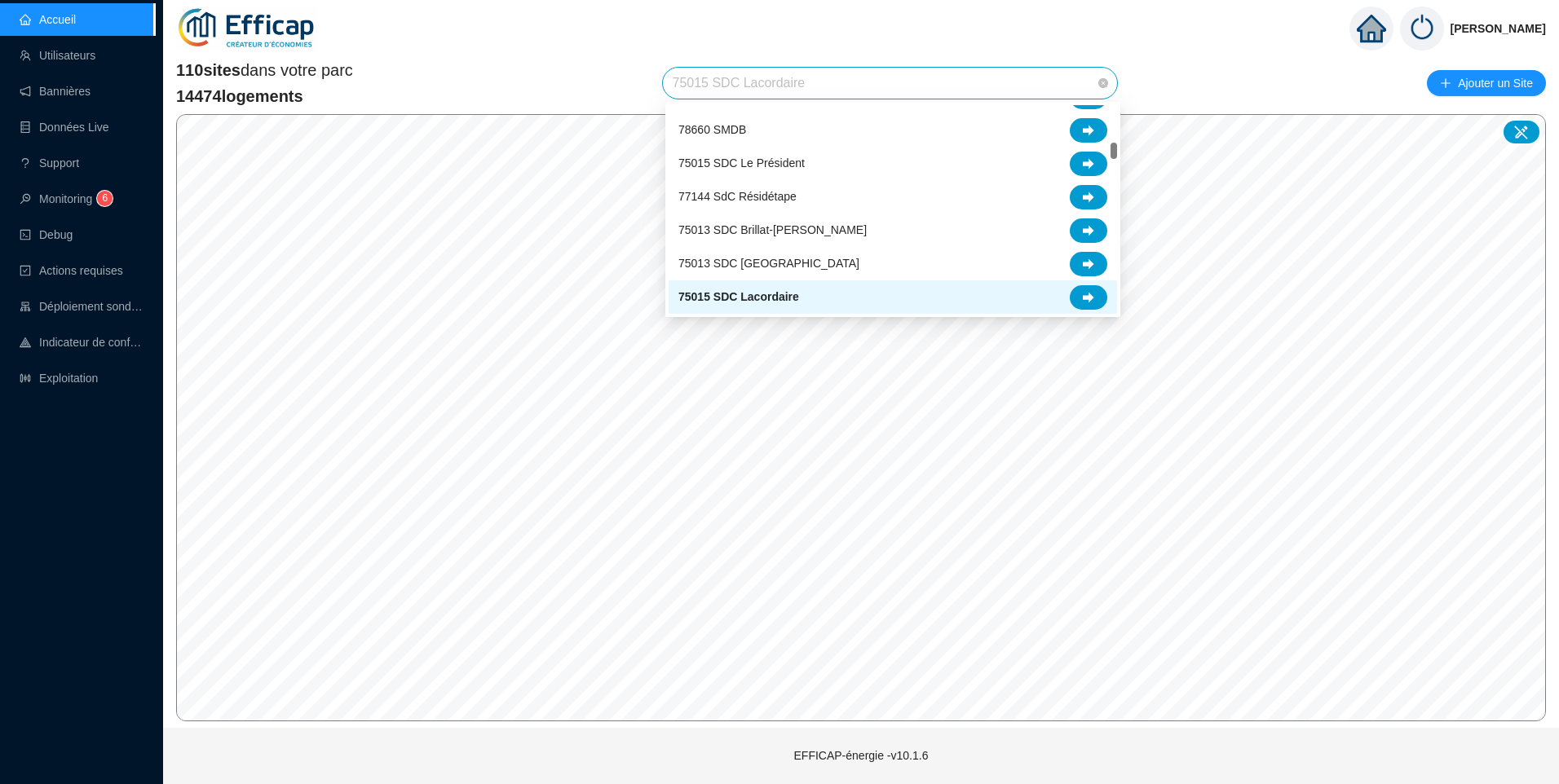
drag, startPoint x: 825, startPoint y: 83, endPoint x: 578, endPoint y: 73, distance: 247.2
click at [578, 73] on div "110 sites dans votre parc 14474 logements 75015 SDC Lacordaire Ajouter un Site" at bounding box center [861, 82] width 1370 height 49
click at [755, 108] on div "38170 Seyssinet-Pariset Groupe Scolaire CHAMROUSSE" at bounding box center [892, 97] width 429 height 25
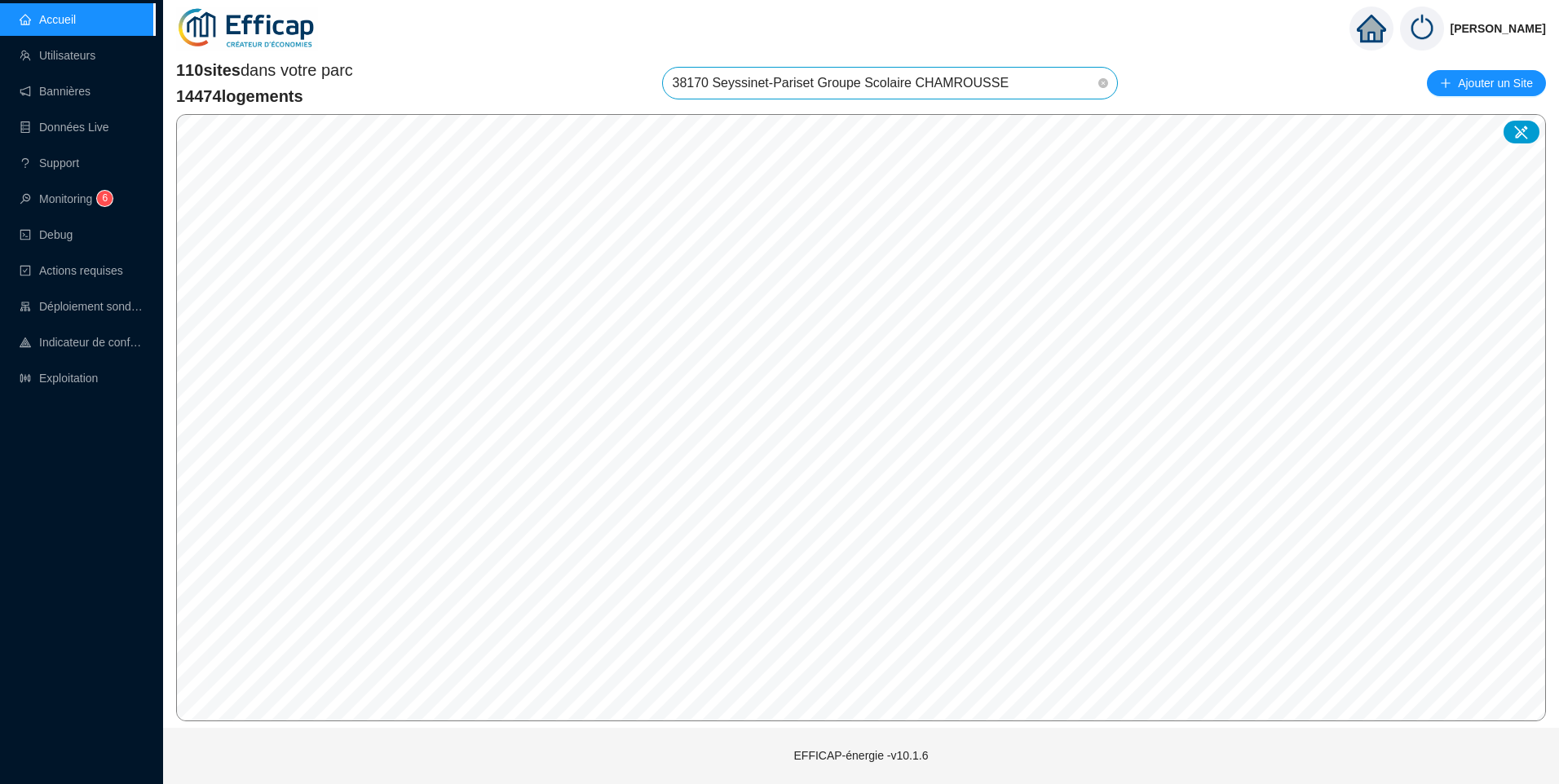
click at [764, 80] on span "38170 Seyssinet-Pariset Groupe Scolaire CHAMROUSSE" at bounding box center [891, 83] width 435 height 31
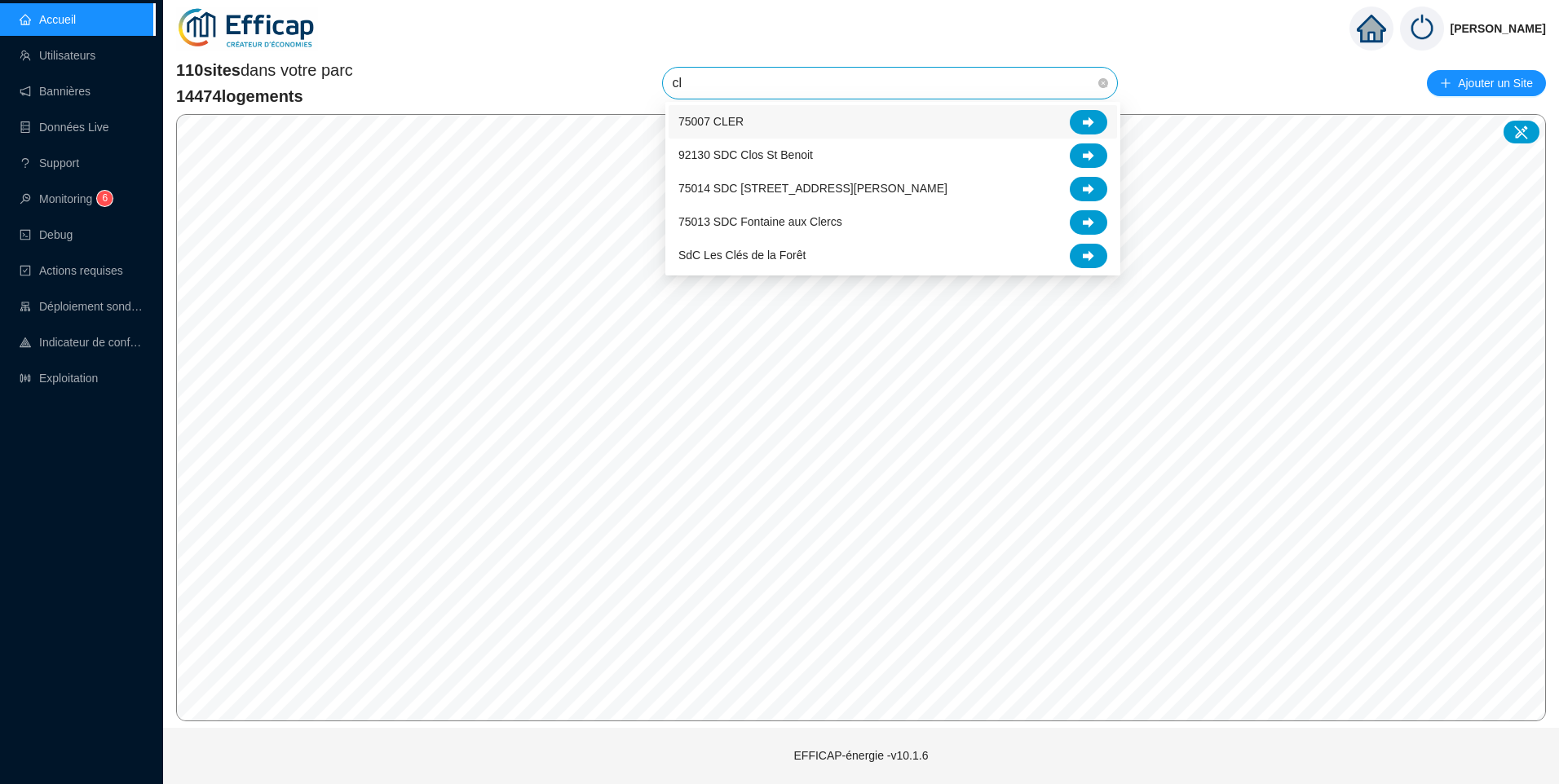
scroll to position [0, 0]
type input "cler"
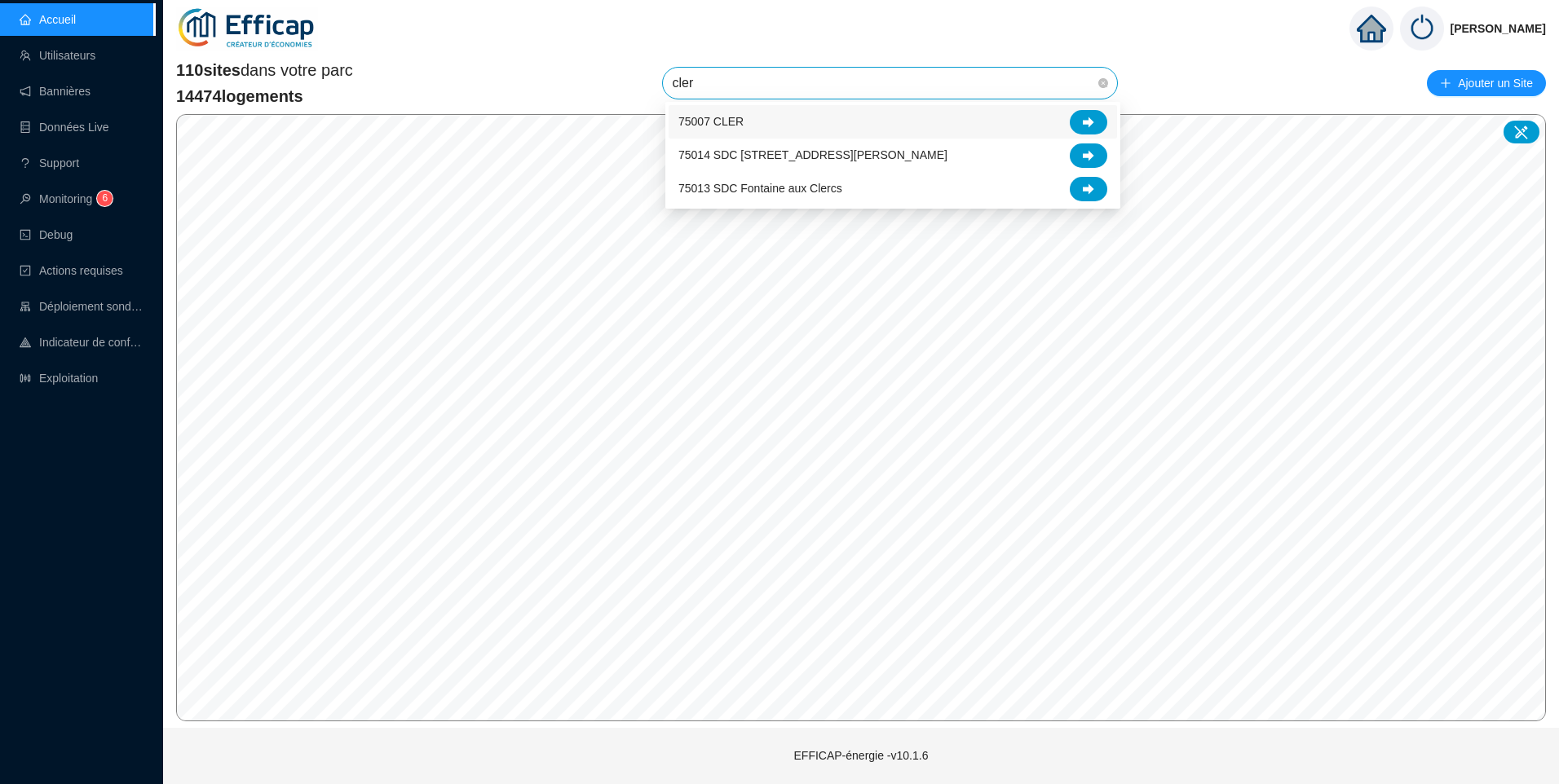
click at [743, 113] on div "75007 CLER" at bounding box center [892, 123] width 429 height 25
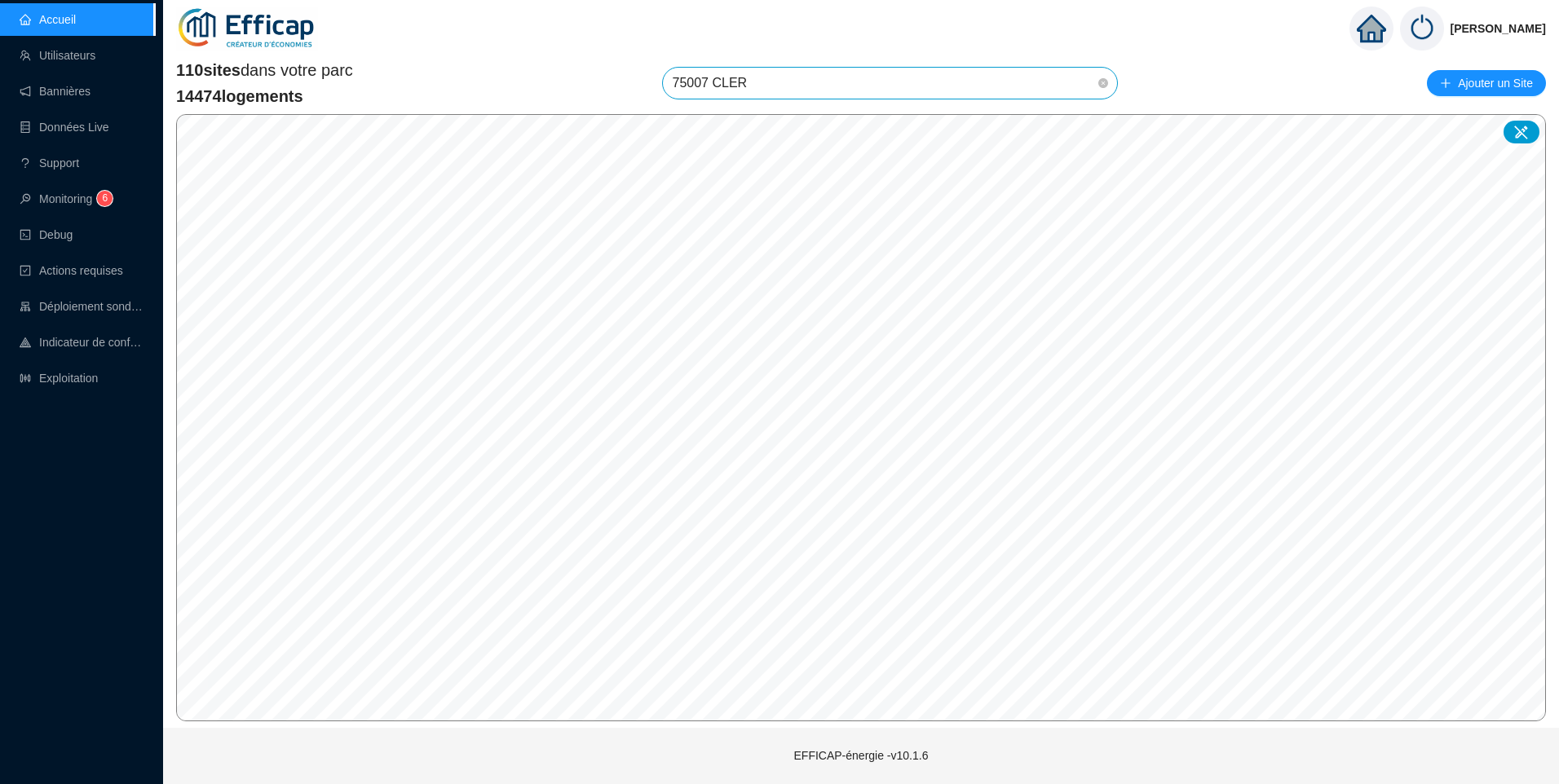
click at [766, 80] on span "75007 CLER" at bounding box center [891, 83] width 435 height 31
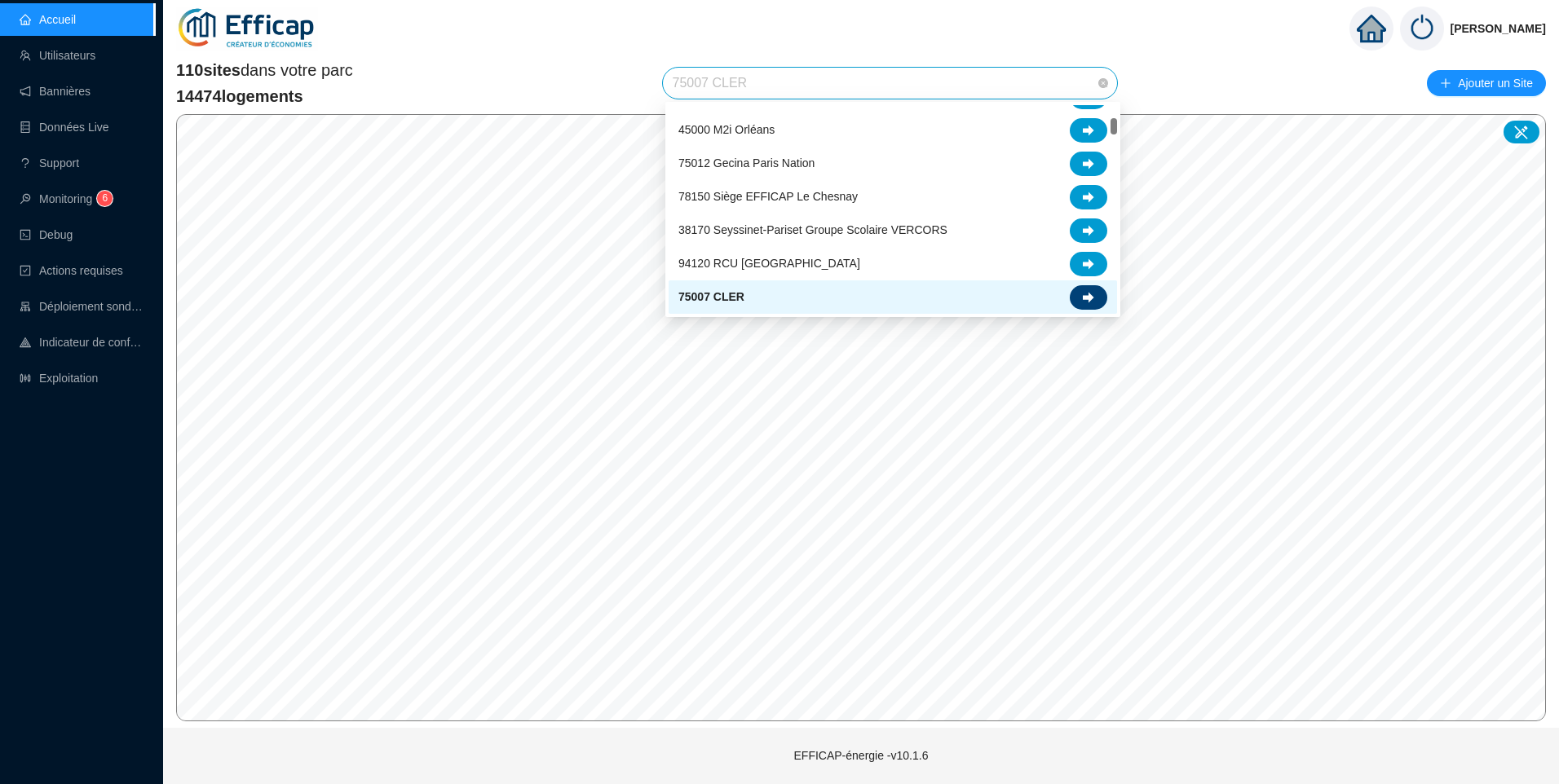
click at [1085, 291] on icon at bounding box center [1088, 297] width 12 height 12
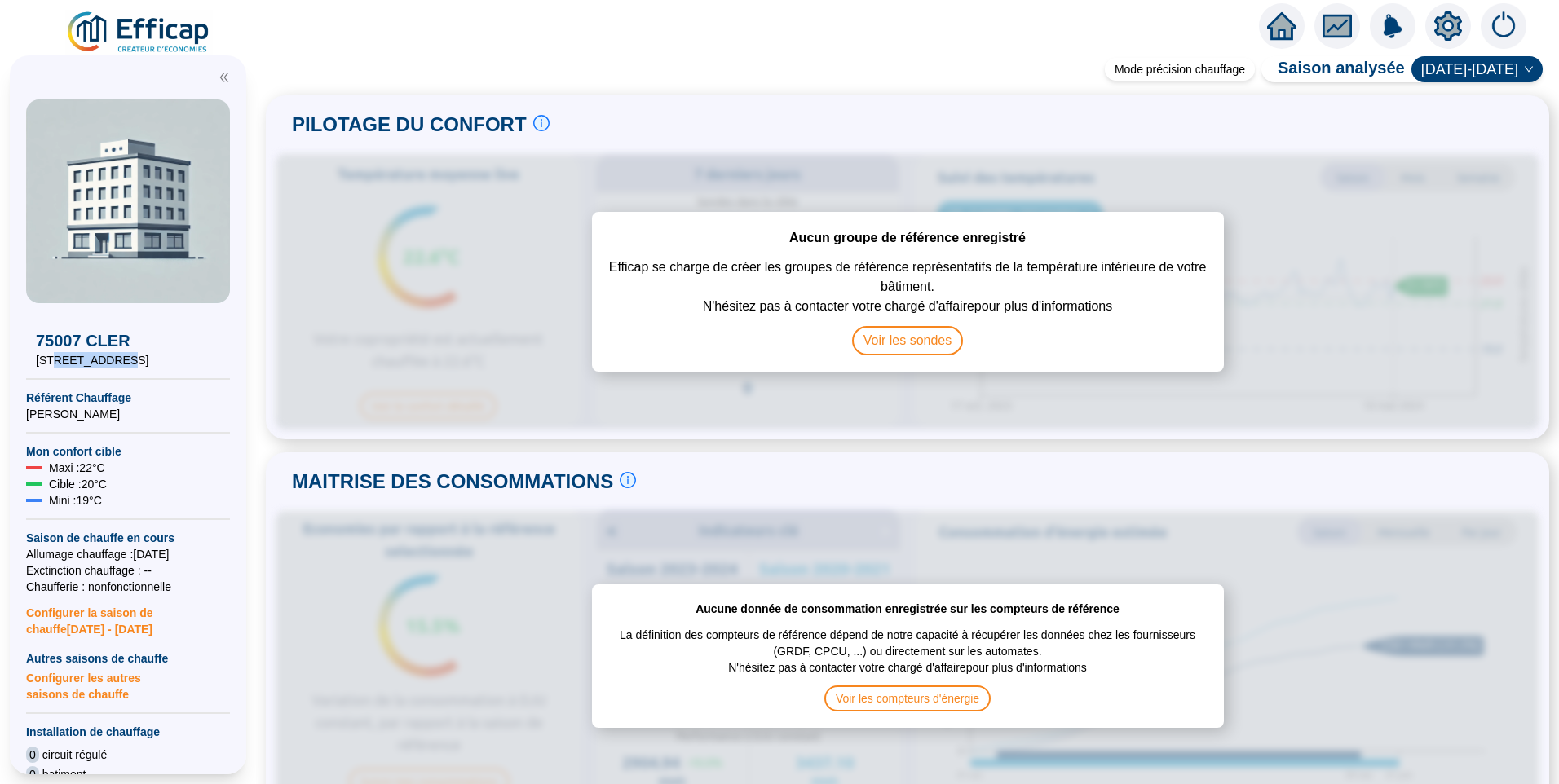
drag, startPoint x: 112, startPoint y: 359, endPoint x: 57, endPoint y: 365, distance: 55.3
click at [57, 365] on span "[STREET_ADDRESS]" at bounding box center [128, 359] width 184 height 16
copy span "7 rue Cler"
click at [1442, 22] on icon "setting" at bounding box center [1448, 25] width 28 height 26
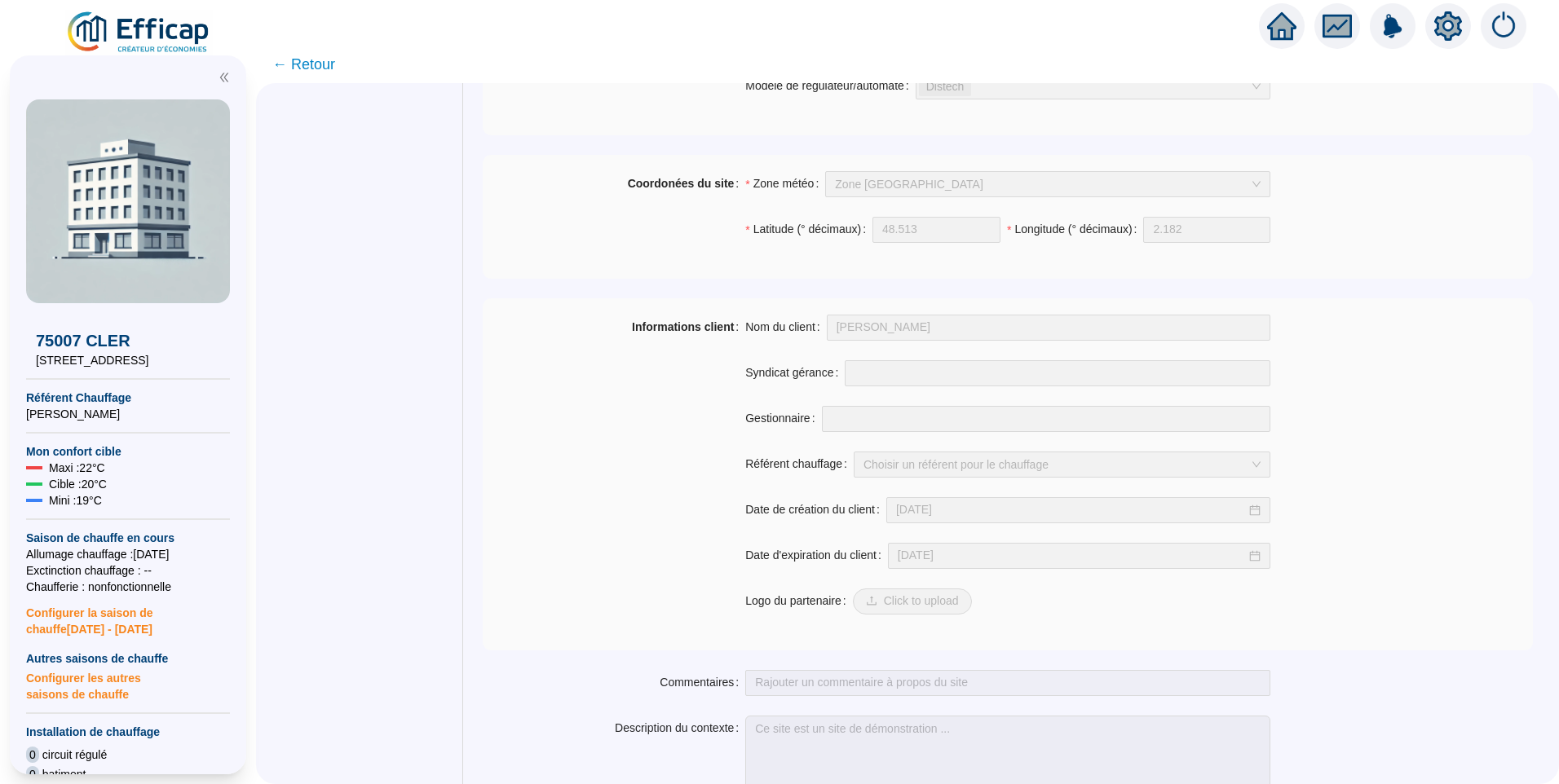
scroll to position [1097, 0]
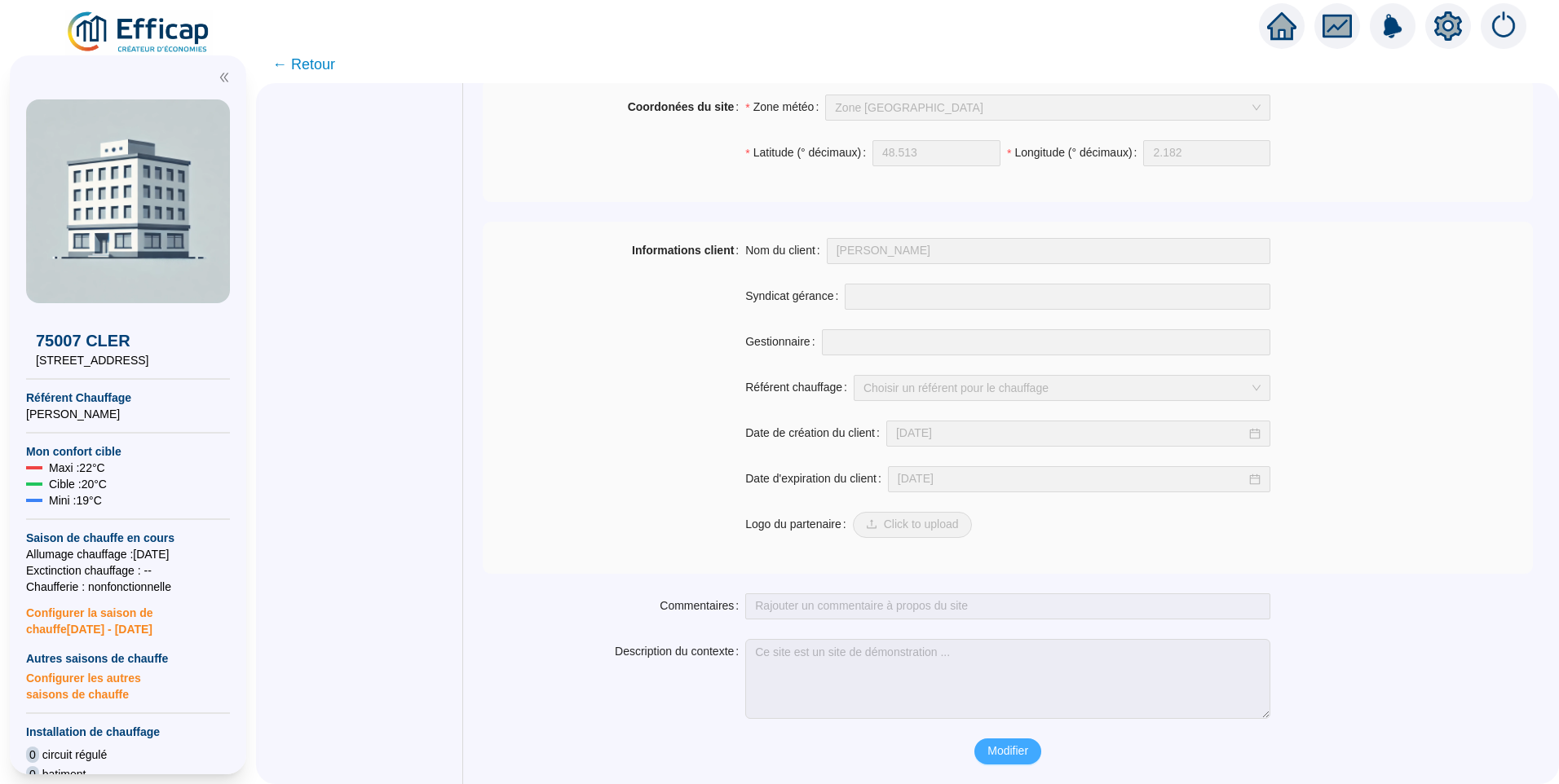
click at [1012, 754] on span "Modifier" at bounding box center [1008, 751] width 41 height 17
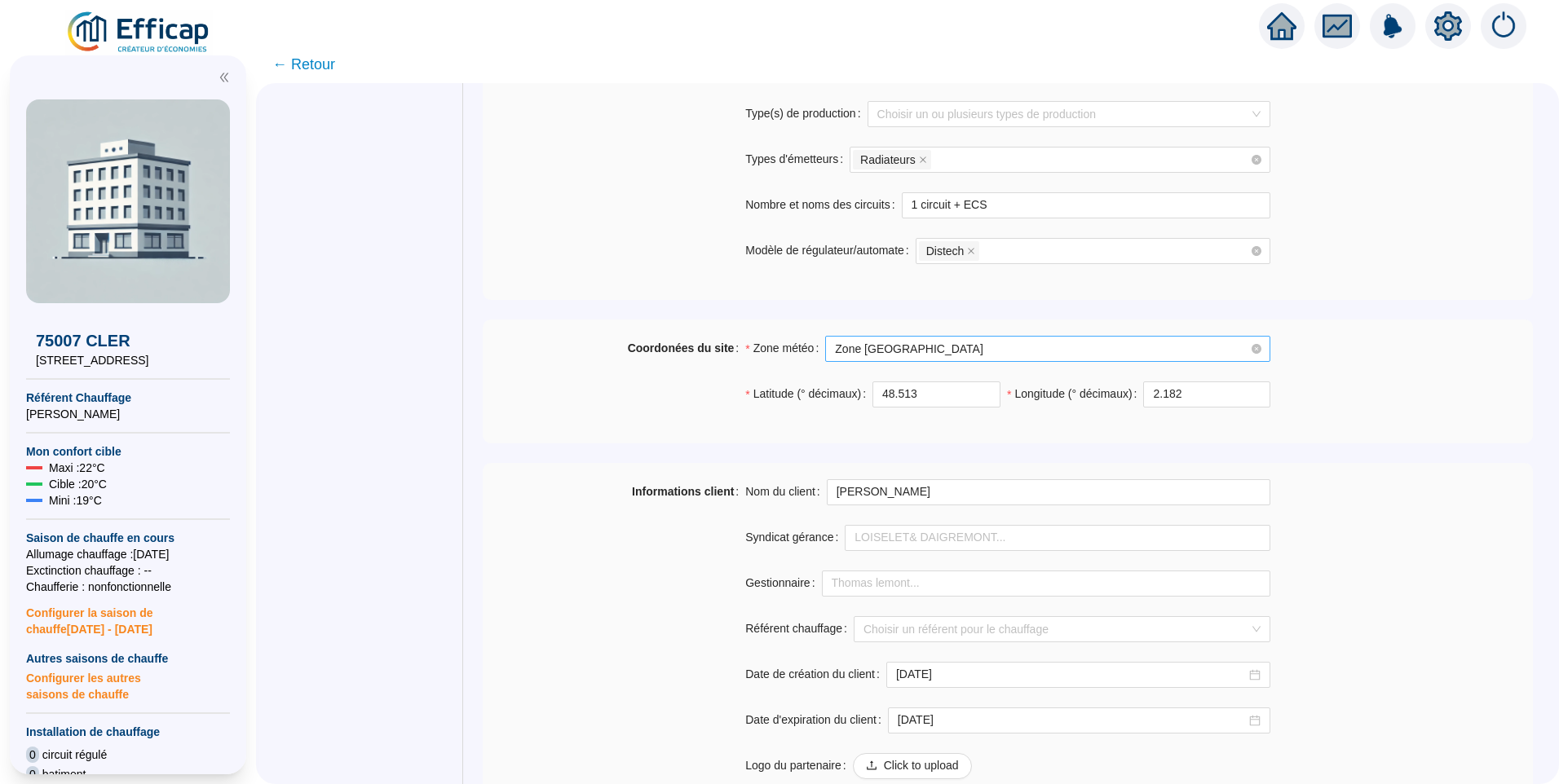
scroll to position [852, 0]
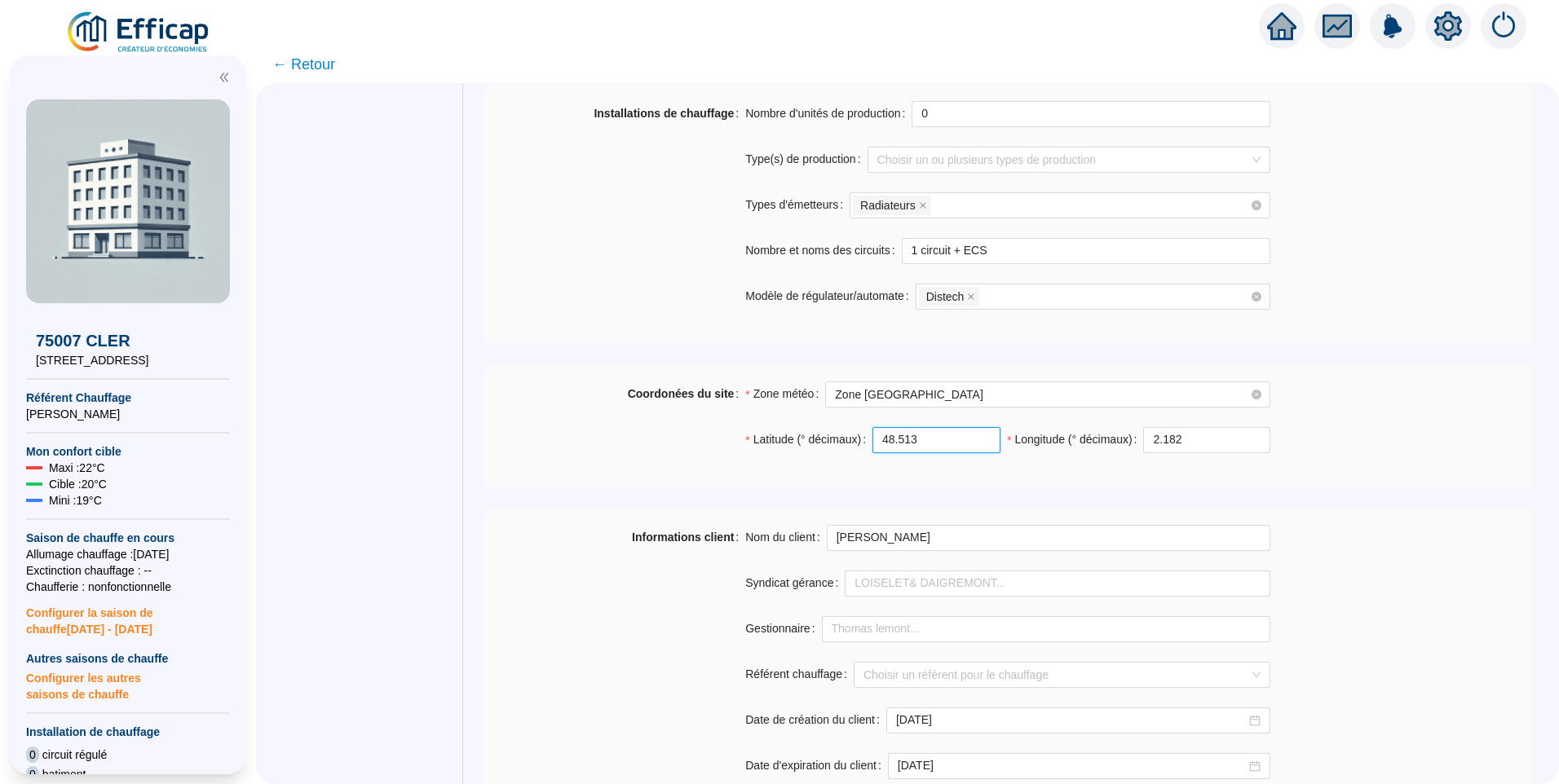
drag, startPoint x: 929, startPoint y: 439, endPoint x: 775, endPoint y: 439, distance: 154.0
click at [775, 439] on div "Latitude (° décimaux) 48.513" at bounding box center [873, 440] width 255 height 26
paste input "858272157997874"
type input "48.858272157997874"
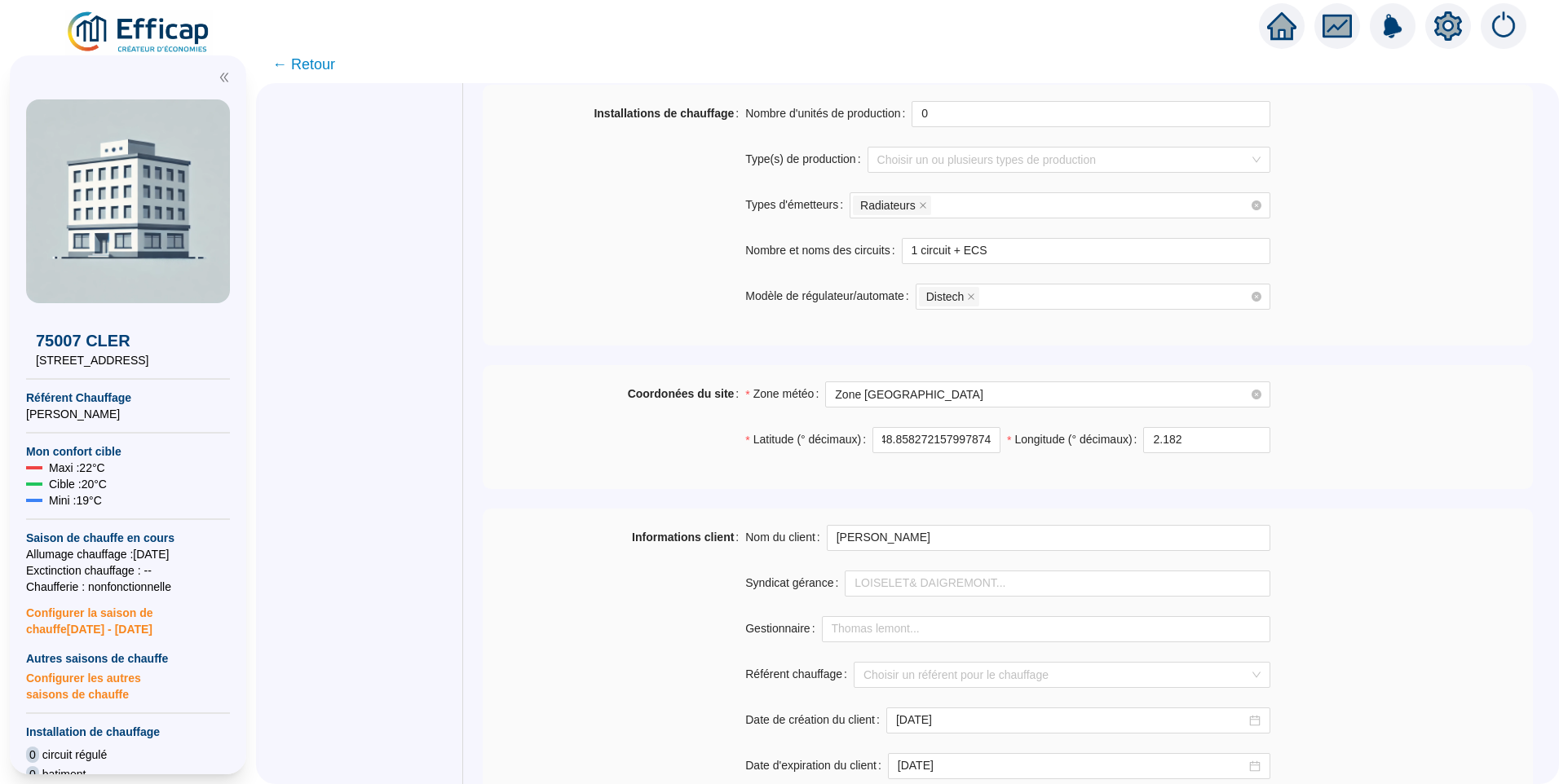
scroll to position [0, 0]
drag, startPoint x: 1191, startPoint y: 441, endPoint x: 1055, endPoint y: 432, distance: 136.3
click at [1055, 432] on div "Longitude (° décimaux) 2.182" at bounding box center [1138, 440] width 264 height 26
paste input "3057921729637605"
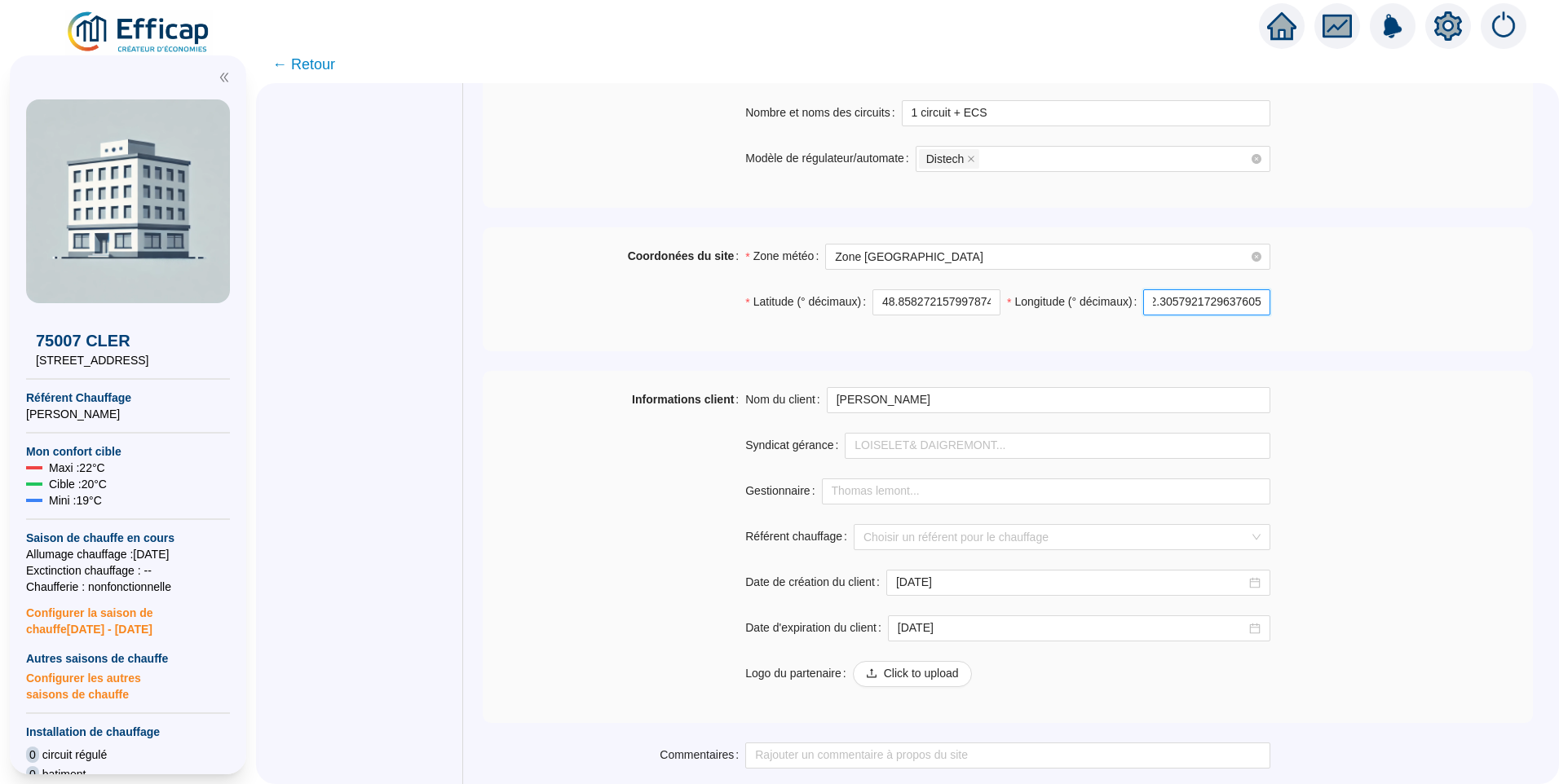
scroll to position [1140, 0]
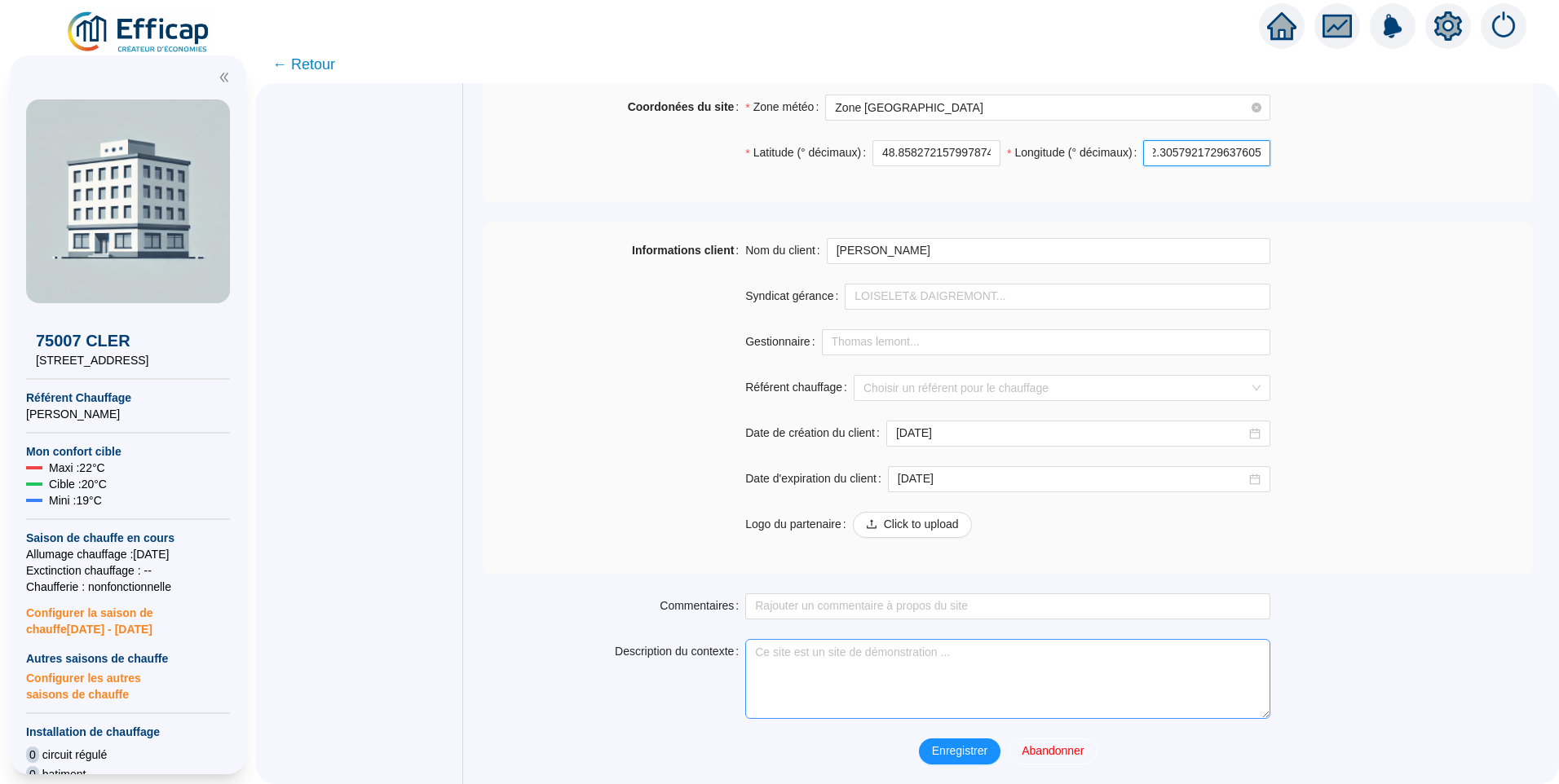
type input "2.3057921729637605"
click at [966, 749] on span "Enregistrer" at bounding box center [960, 751] width 56 height 17
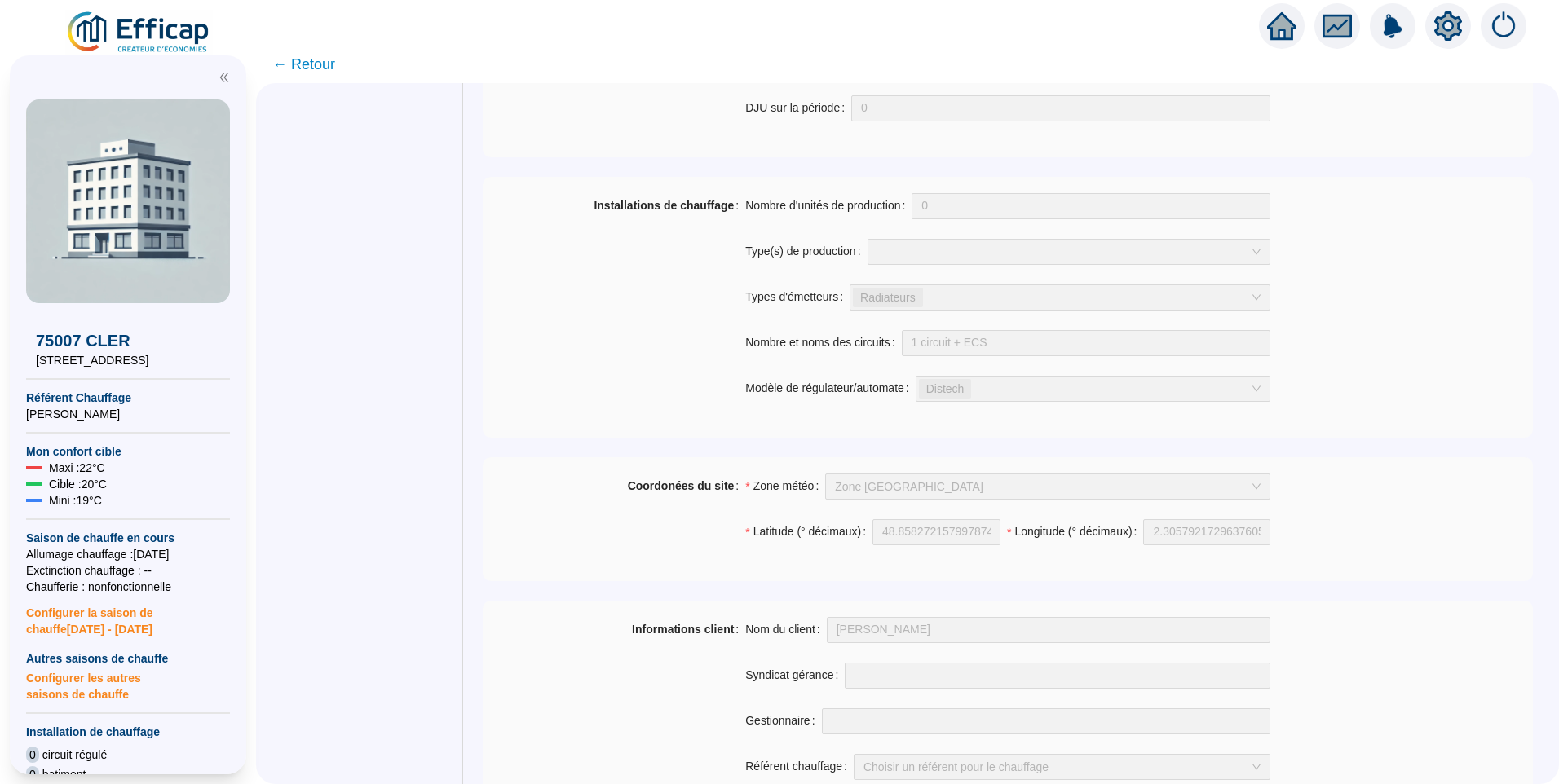
scroll to position [689, 0]
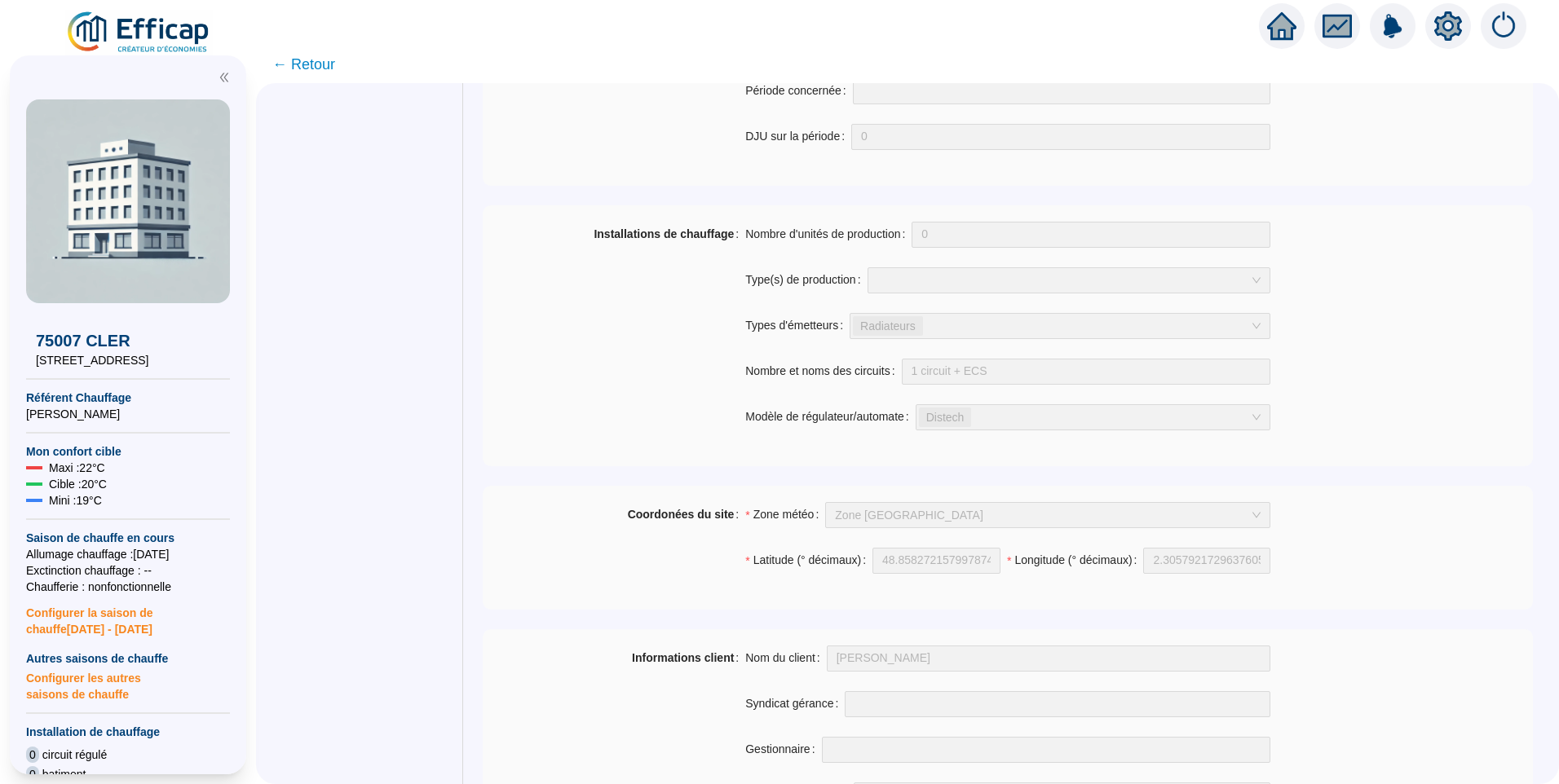
click at [144, 30] on img at bounding box center [139, 33] width 148 height 46
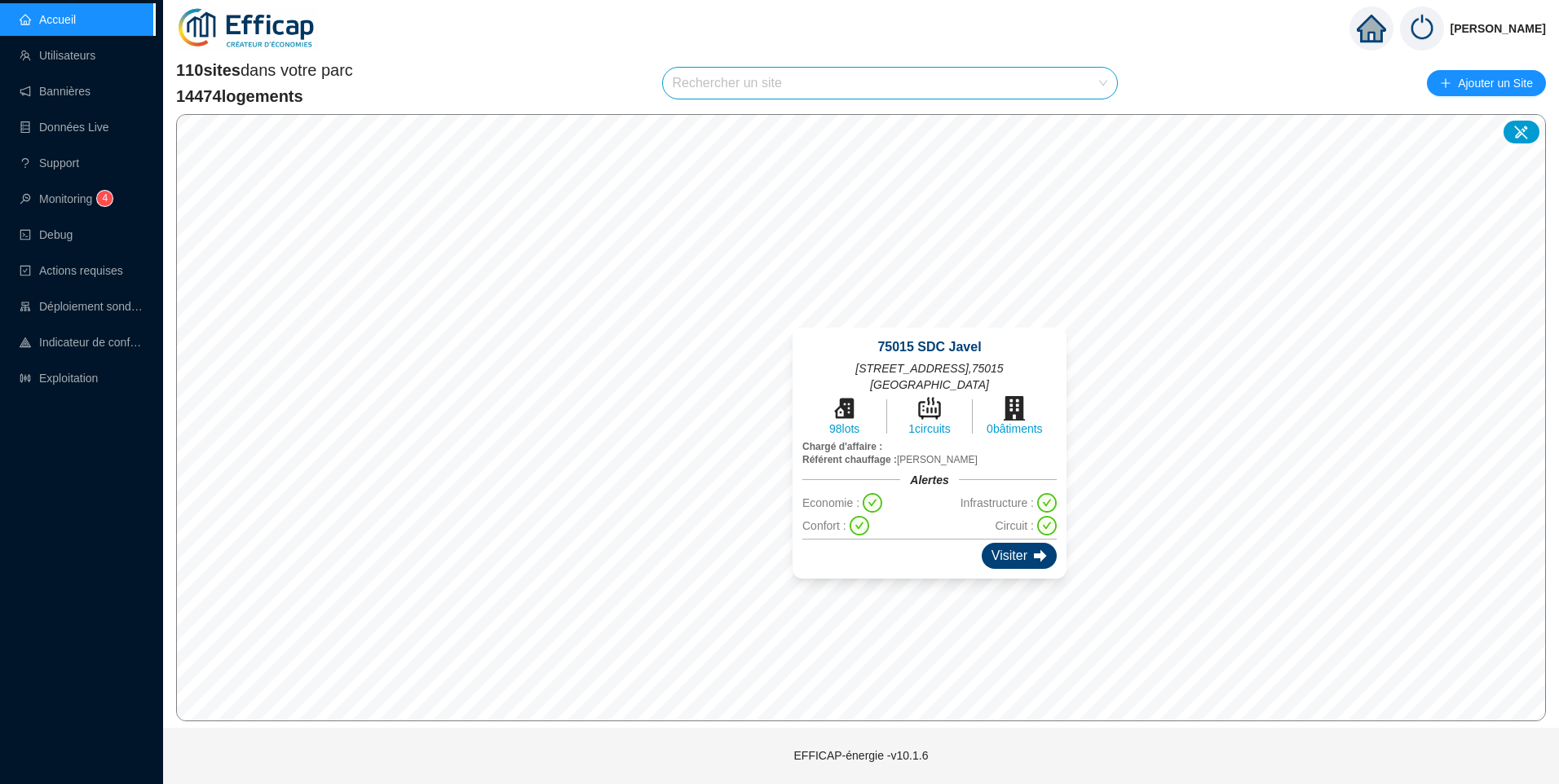
click at [982, 553] on div "Visiter" at bounding box center [1019, 555] width 75 height 26
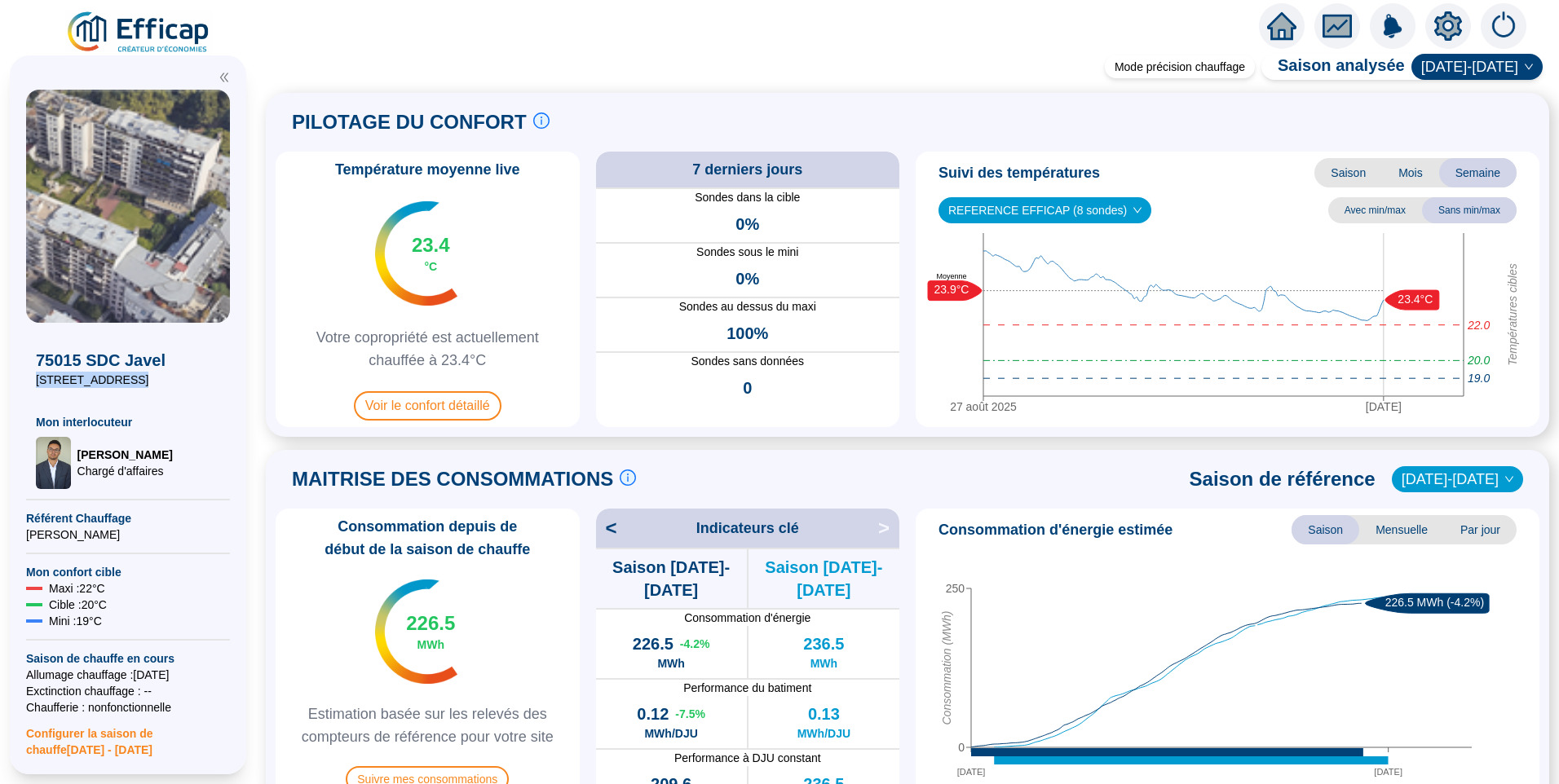
click at [35, 387] on div "75015 SDC Javel 137 rue de Javel Mon interlocuteur Raphaël MUNOZ Chargé d'affai…" at bounding box center [128, 405] width 204 height 166
copy span "137 rue de Javel"
click at [1465, 20] on div at bounding box center [1448, 26] width 46 height 46
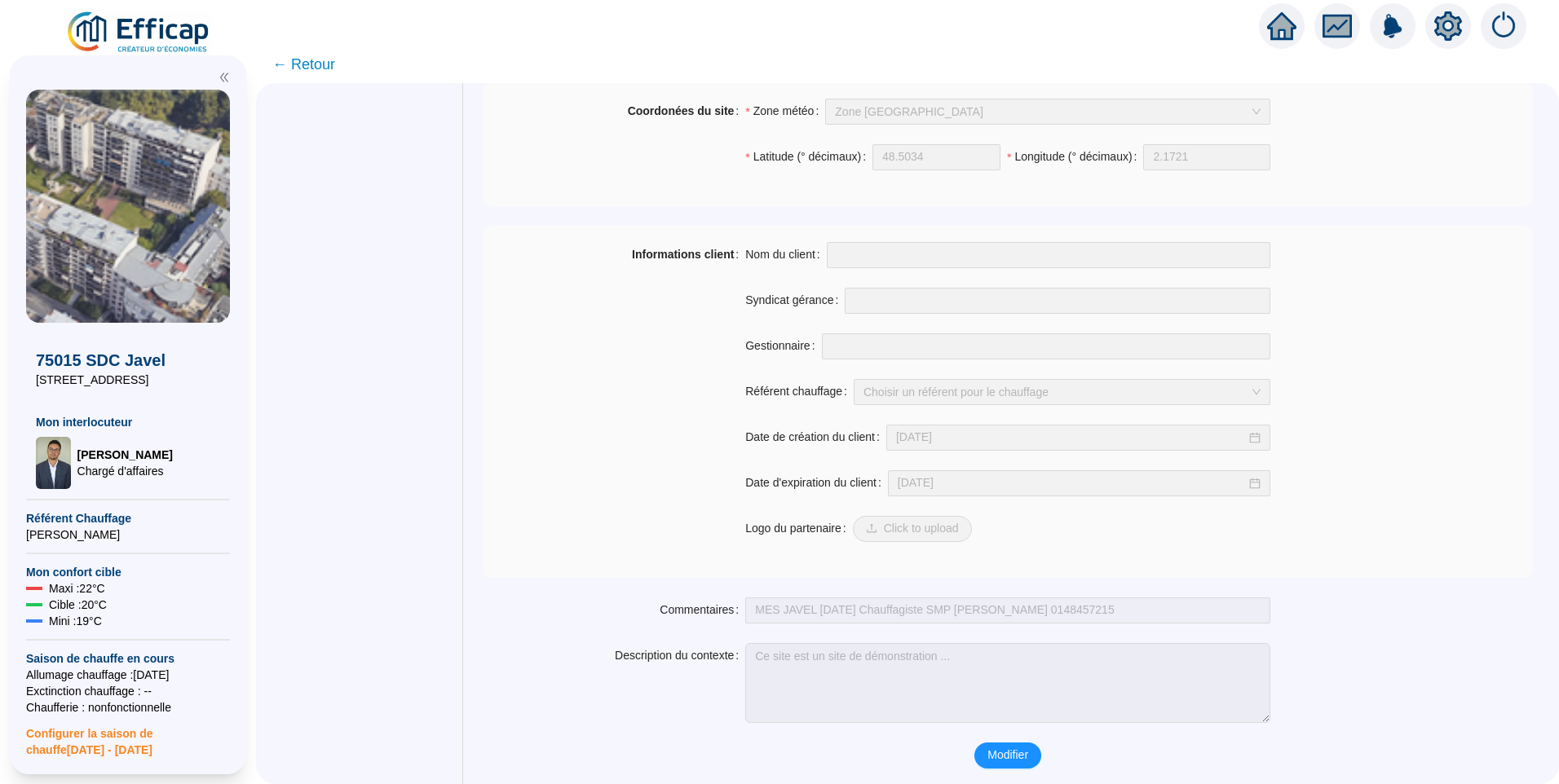
scroll to position [1097, 0]
click at [1003, 747] on span "Modifier" at bounding box center [1008, 751] width 41 height 17
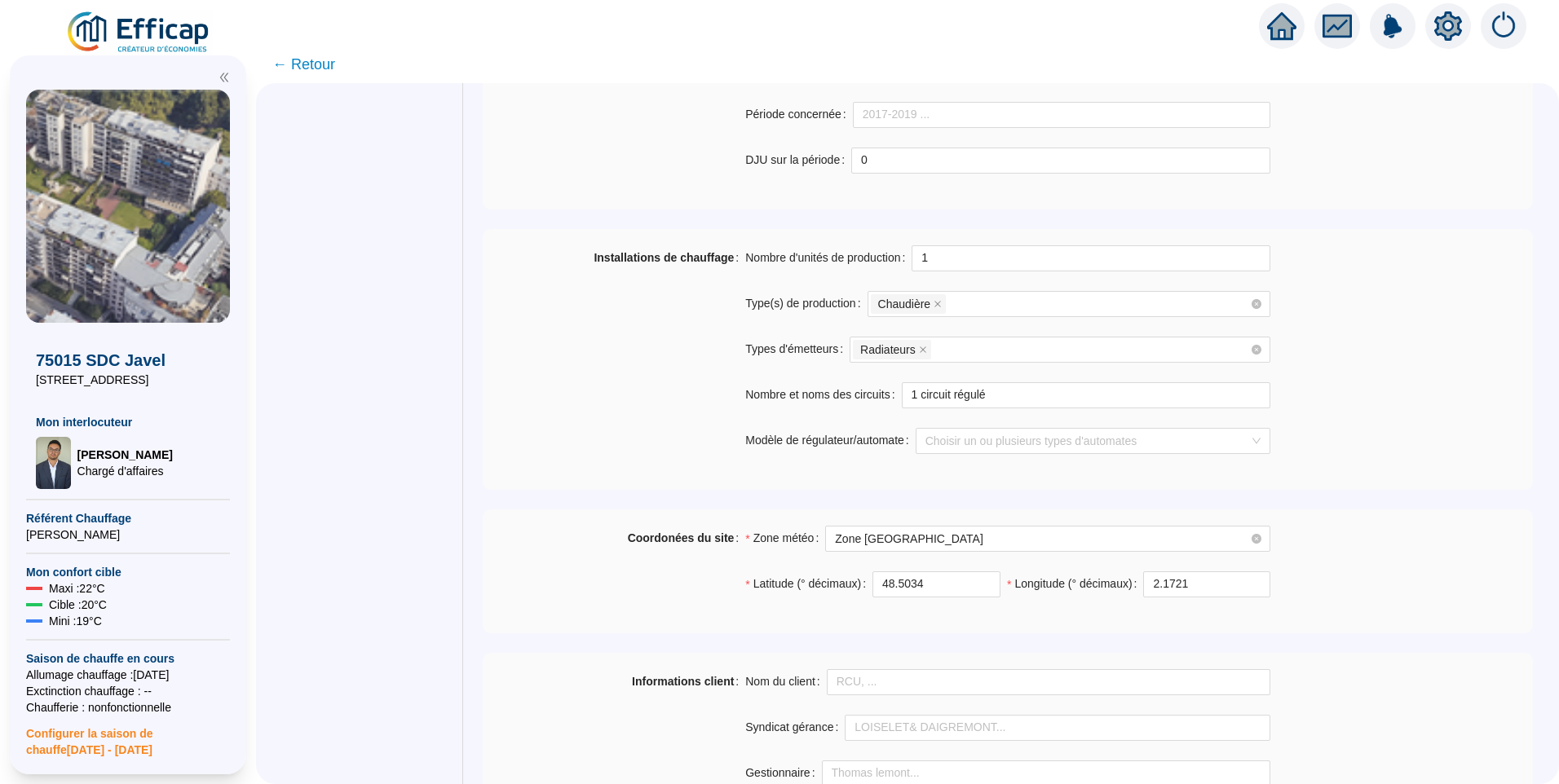
scroll to position [689, 0]
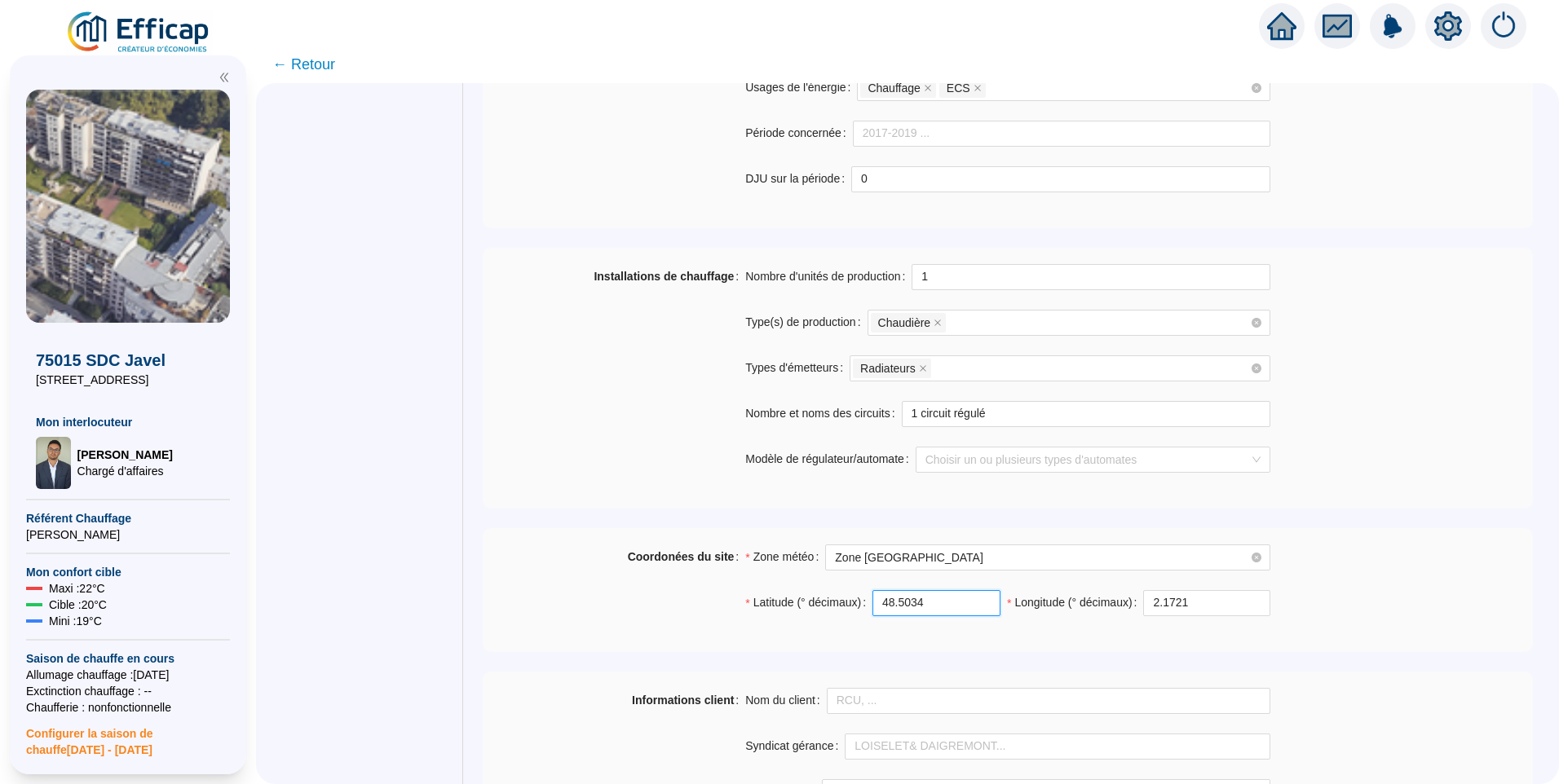
drag, startPoint x: 944, startPoint y: 605, endPoint x: 648, endPoint y: 608, distance: 296.0
click at [648, 608] on div "Coordonées du site Zone météo Zone Paris Latitude (° décimaux) 48.5034 Longitud…" at bounding box center [1007, 589] width 1050 height 91
paste input "84290355454441"
type input "48.84290355454441"
drag, startPoint x: 1218, startPoint y: 599, endPoint x: 704, endPoint y: 598, distance: 514.0
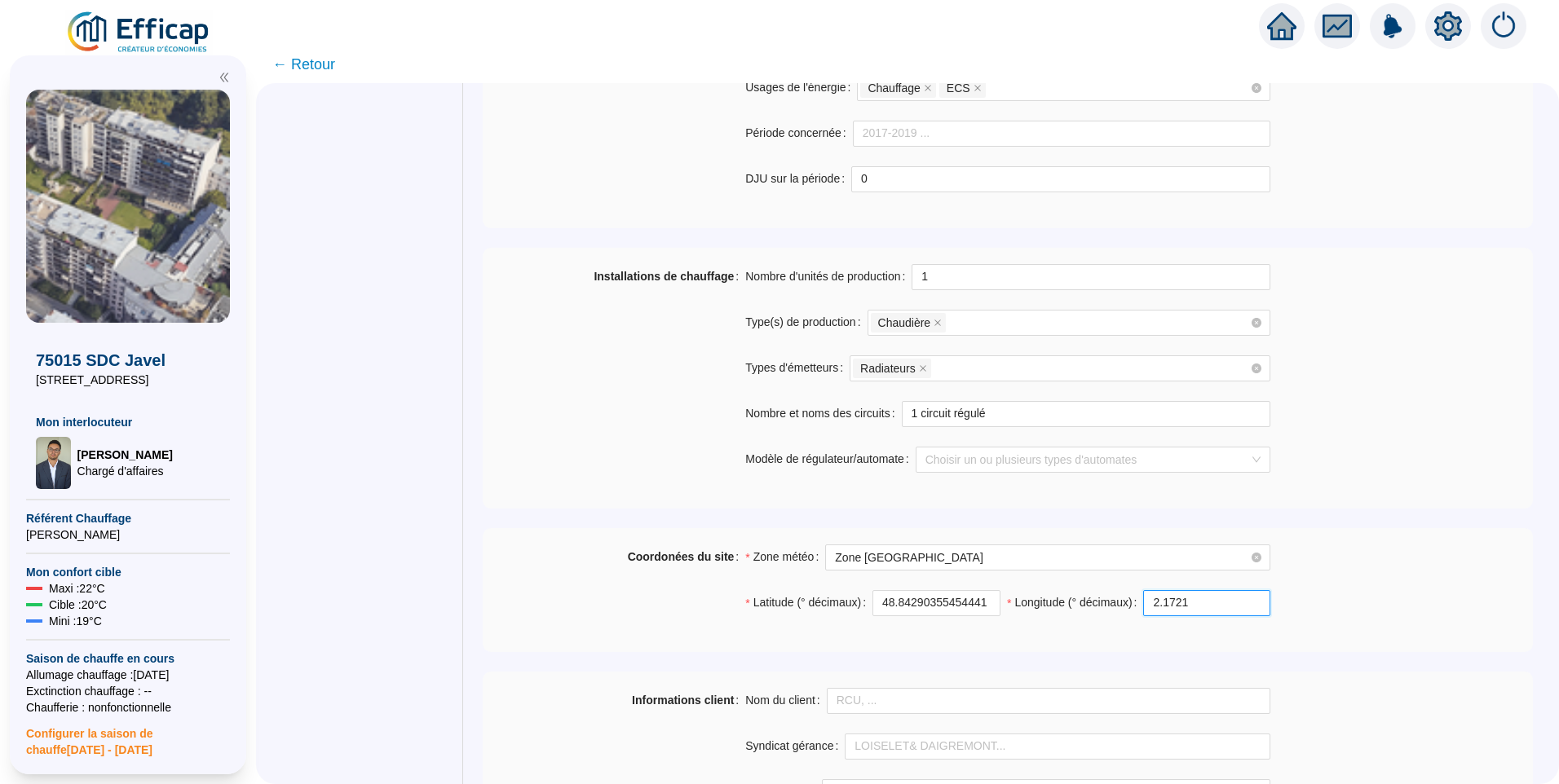
click at [692, 598] on div "Coordonées du site Zone météo Zone Paris Latitude (° décimaux) 48.8429035545444…" at bounding box center [1007, 589] width 1050 height 91
paste input "2893348933611337"
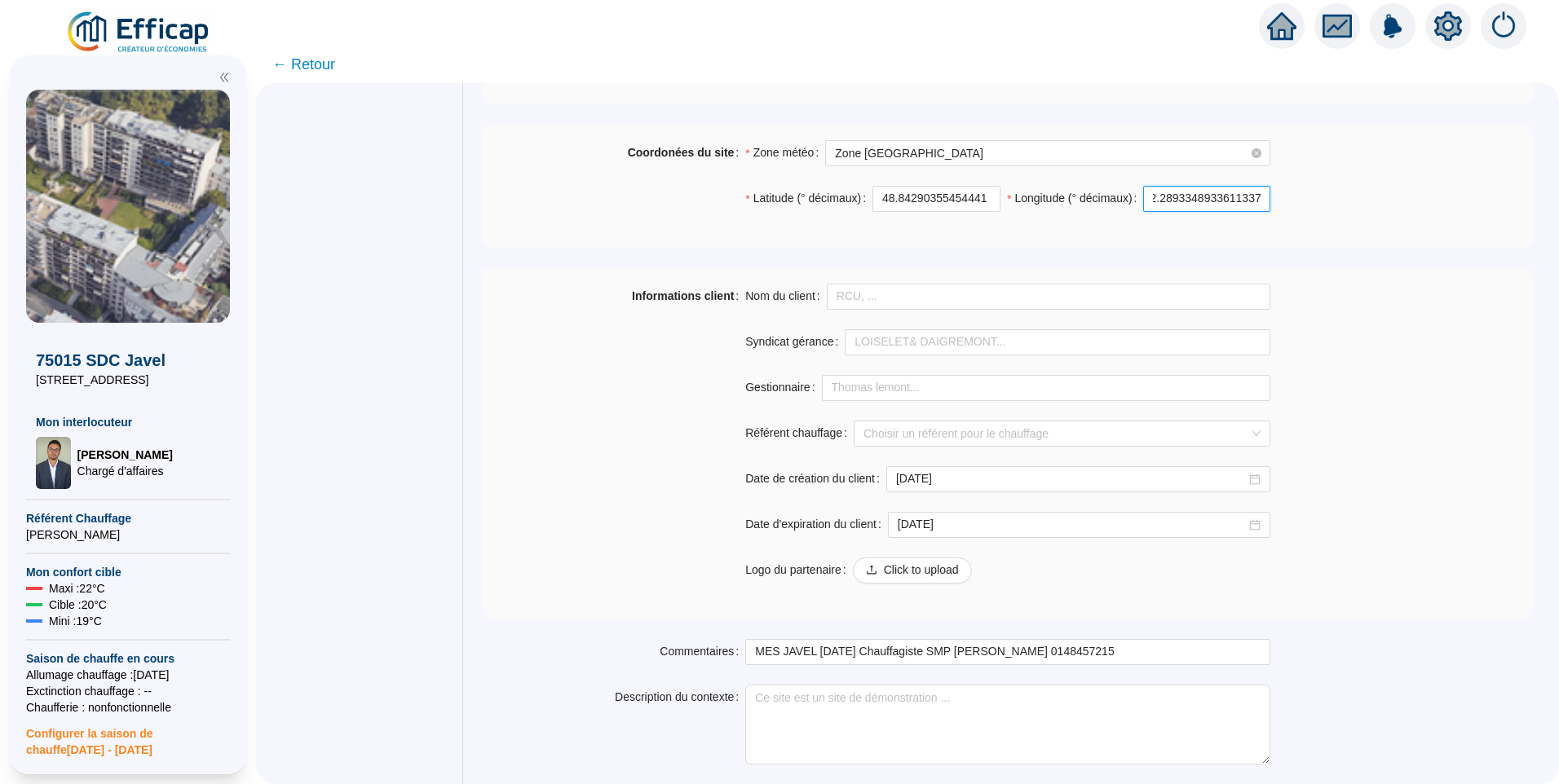
scroll to position [1140, 0]
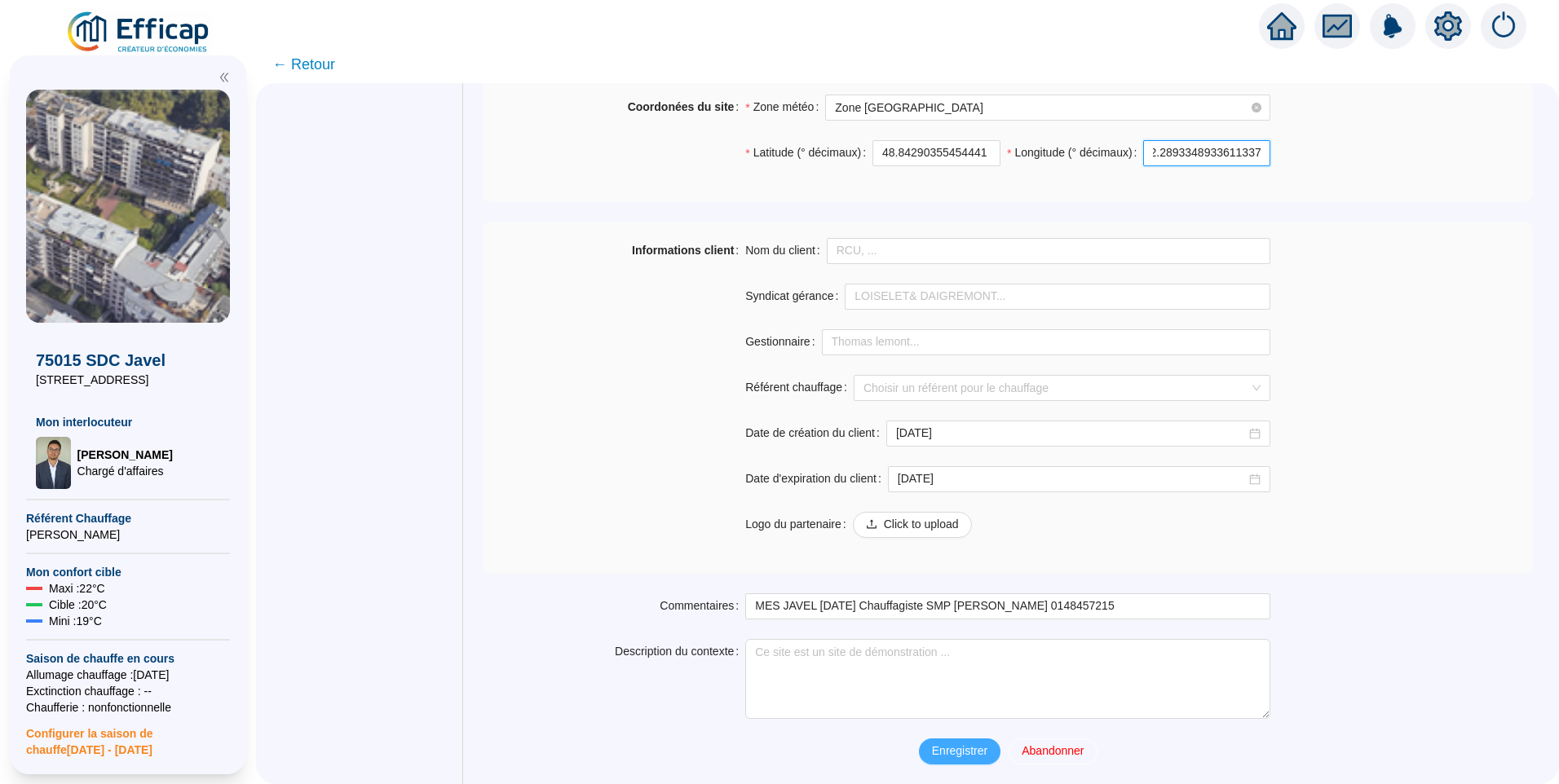
type input "2.2893348933611337"
click at [940, 751] on span "Enregistrer" at bounding box center [960, 751] width 56 height 17
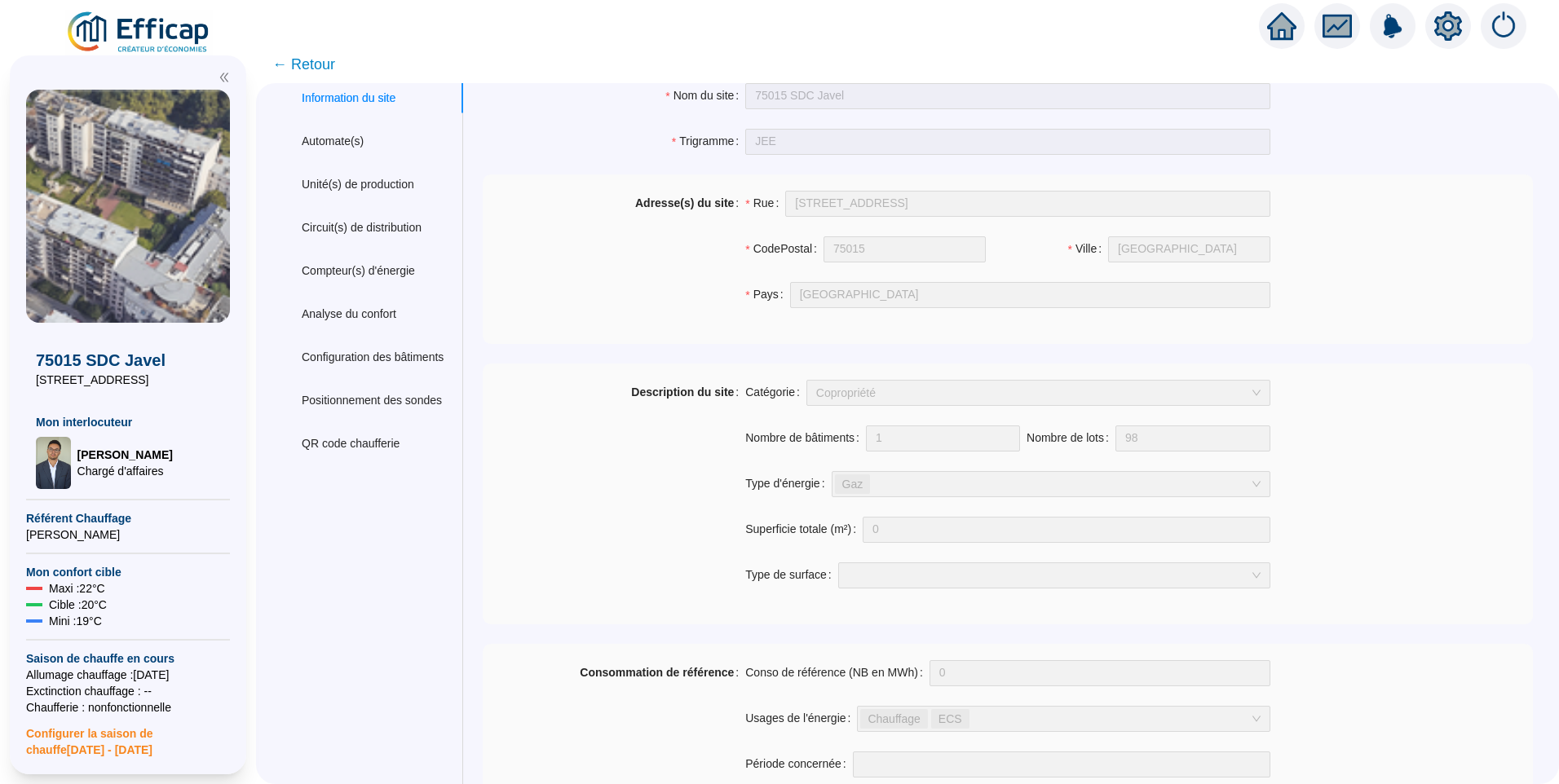
scroll to position [0, 0]
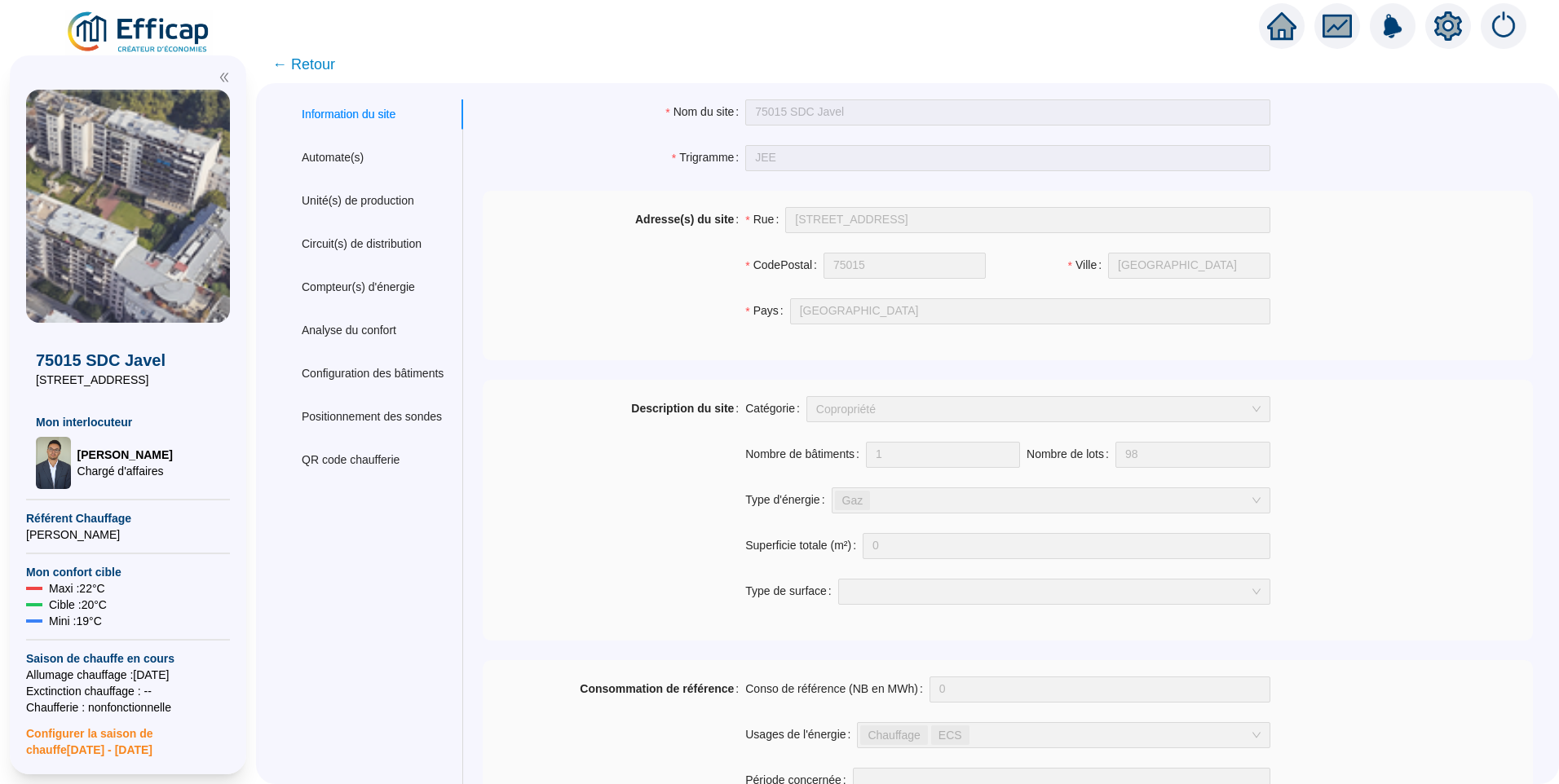
drag, startPoint x: 325, startPoint y: 66, endPoint x: 336, endPoint y: 2, distance: 64.9
click at [326, 66] on span "← Retour" at bounding box center [303, 64] width 62 height 23
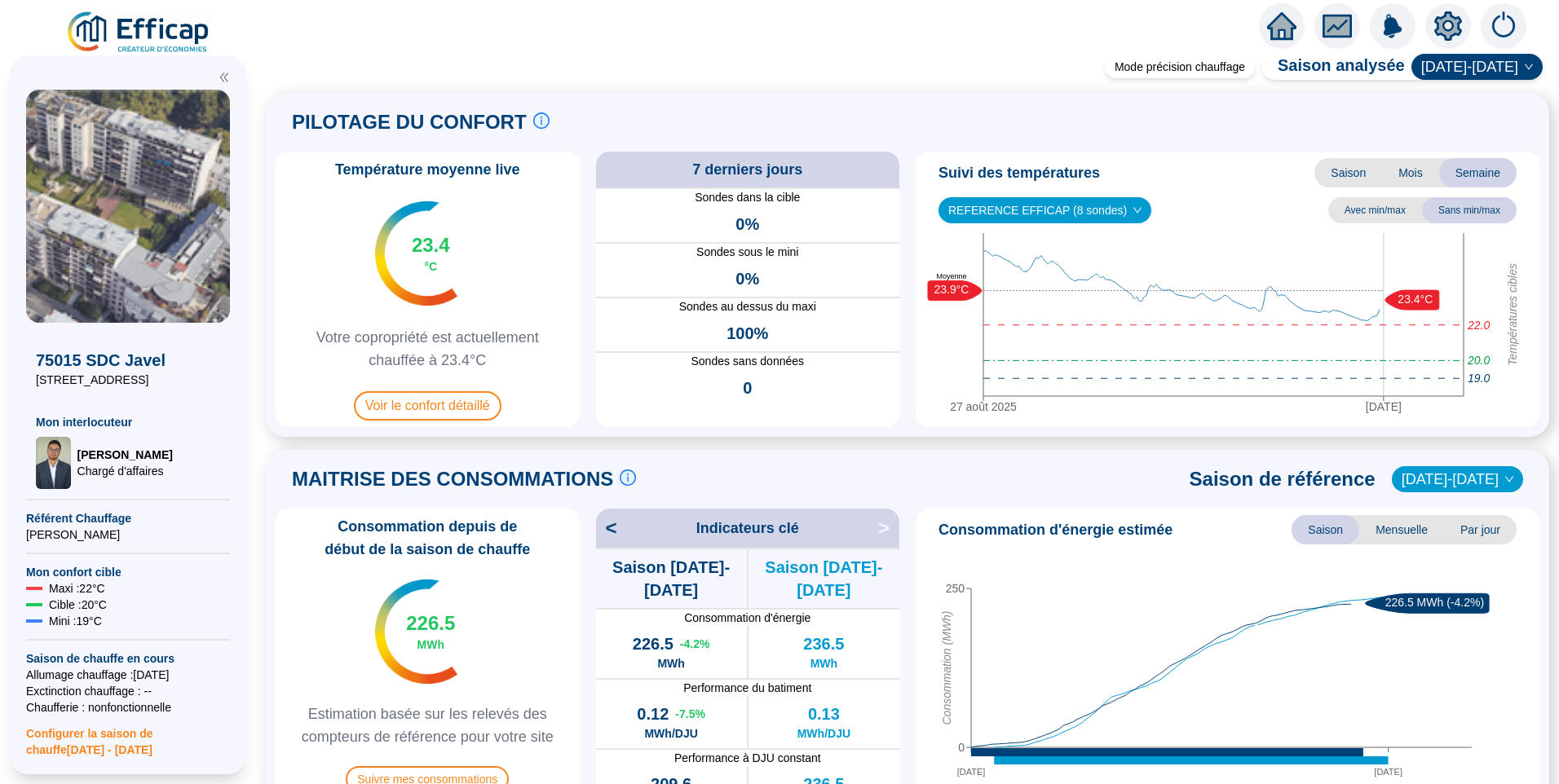
click at [158, 20] on img at bounding box center [139, 33] width 148 height 46
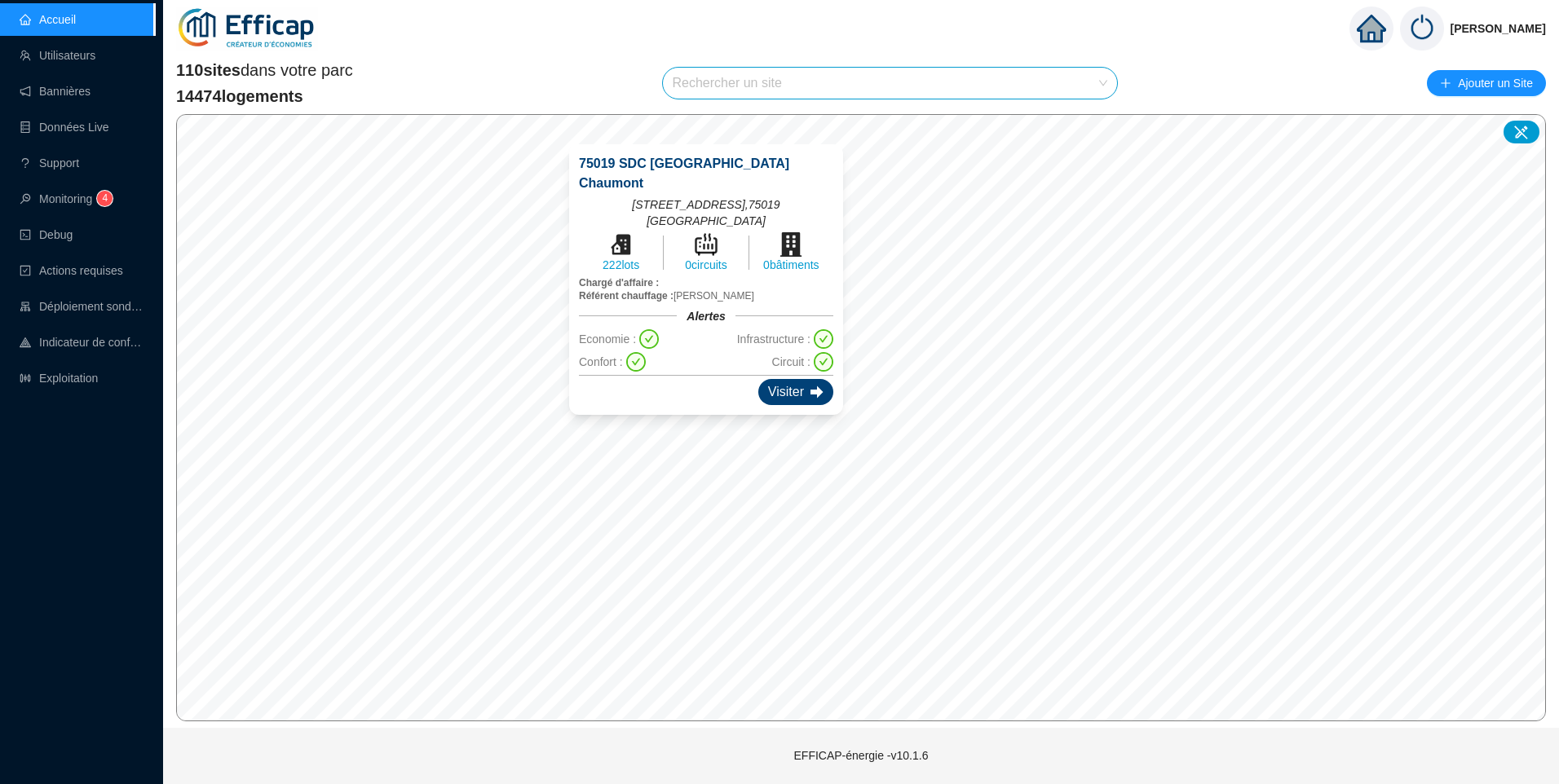
click at [782, 392] on div "Visiter" at bounding box center [796, 391] width 75 height 26
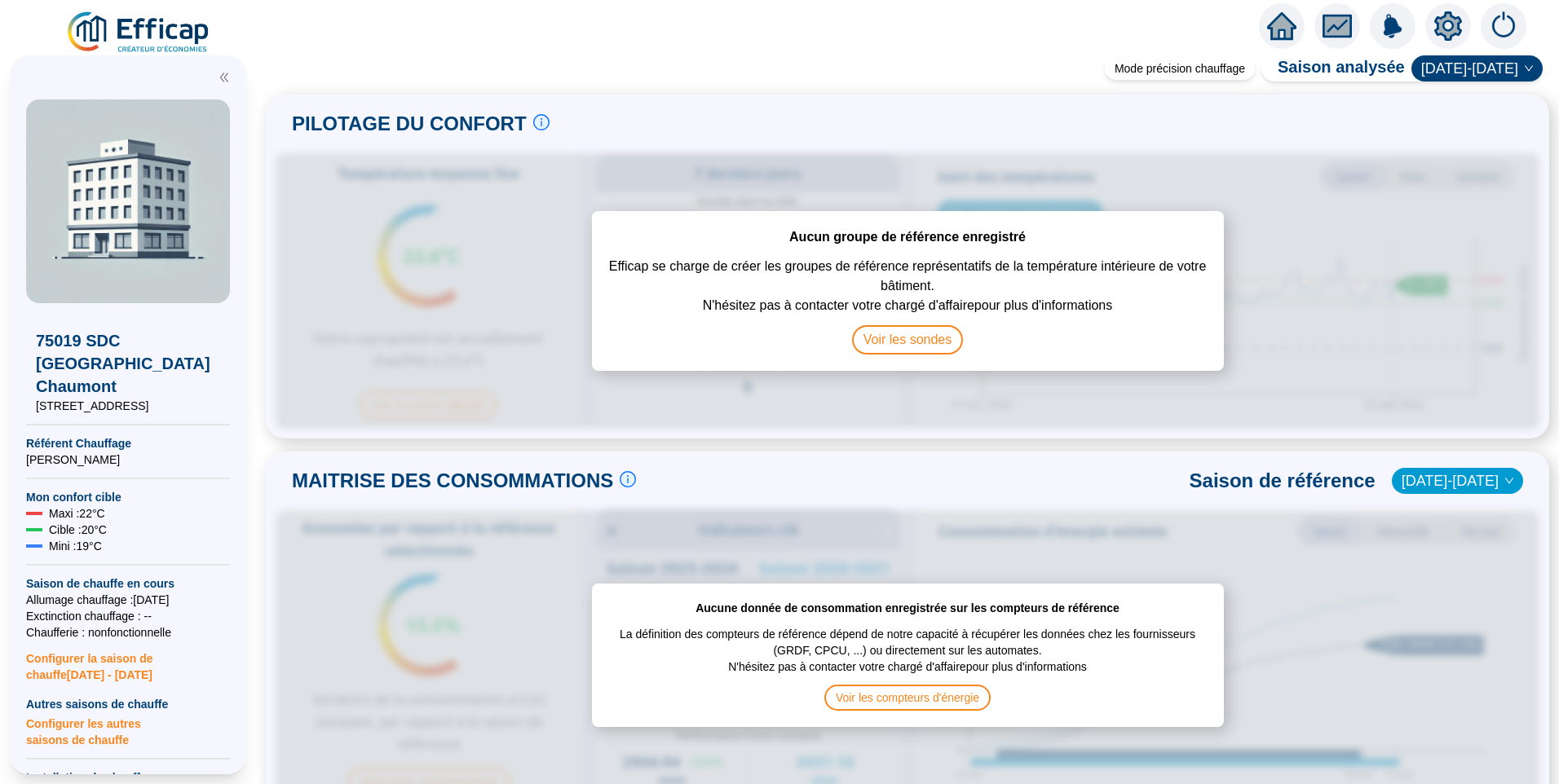
drag, startPoint x: 132, startPoint y: 383, endPoint x: 13, endPoint y: 385, distance: 119.0
click at [13, 385] on div "75019 SDC Hauts des Buttes Chaumont 19 rue des Annelets Référent Chauffage Jean…" at bounding box center [128, 415] width 237 height 719
drag, startPoint x: 13, startPoint y: 385, endPoint x: 142, endPoint y: 385, distance: 129.0
click at [145, 398] on span "19 rue des Annelets" at bounding box center [128, 405] width 184 height 16
drag, startPoint x: 137, startPoint y: 385, endPoint x: 28, endPoint y: 384, distance: 109.0
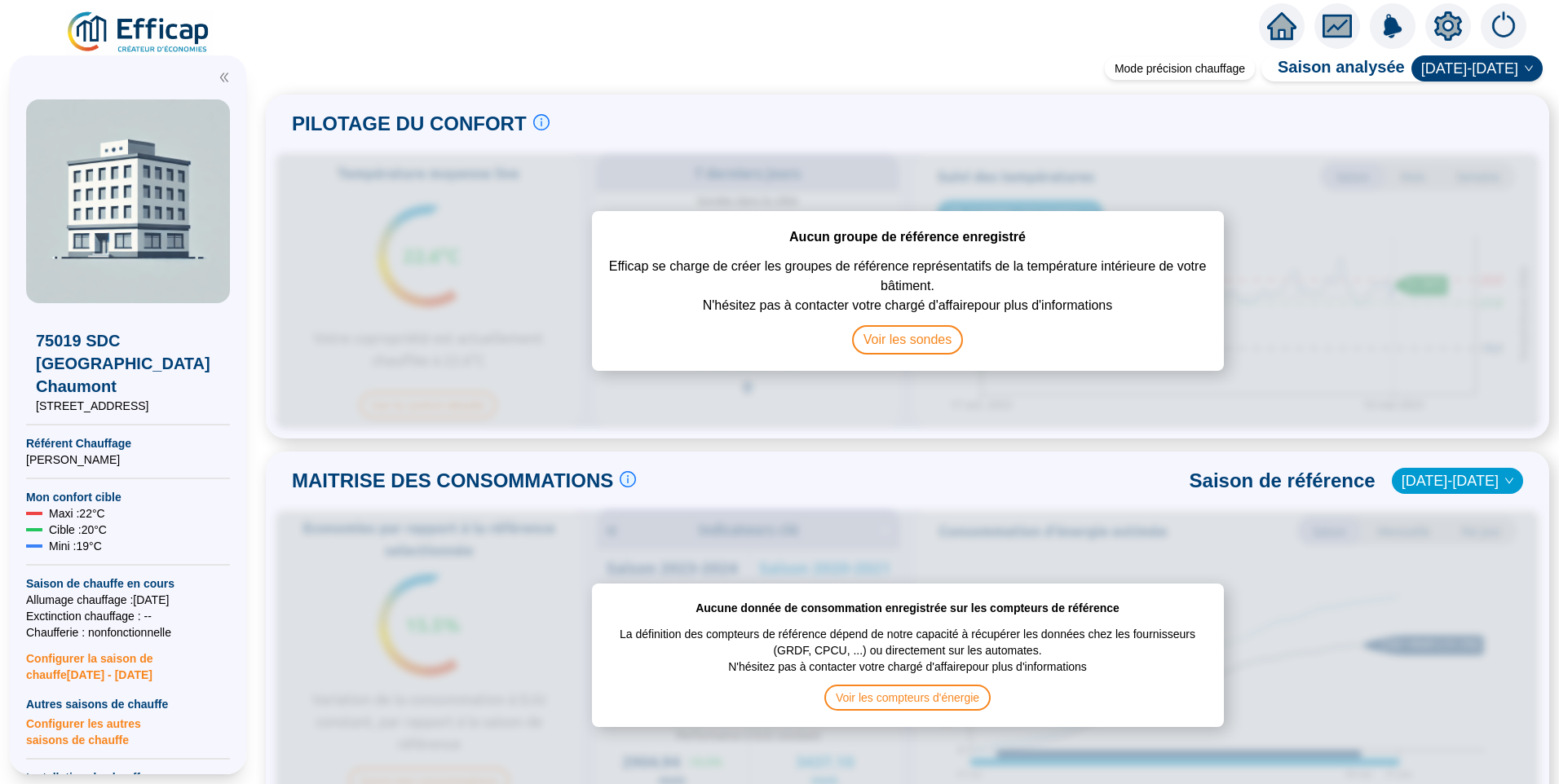
click at [28, 384] on div "75019 SDC Hauts des Buttes Chaumont 19 rue des Annelets" at bounding box center [128, 358] width 204 height 111
copy span "19 rue des Annelets"
click at [1440, 32] on icon "setting" at bounding box center [1448, 25] width 28 height 26
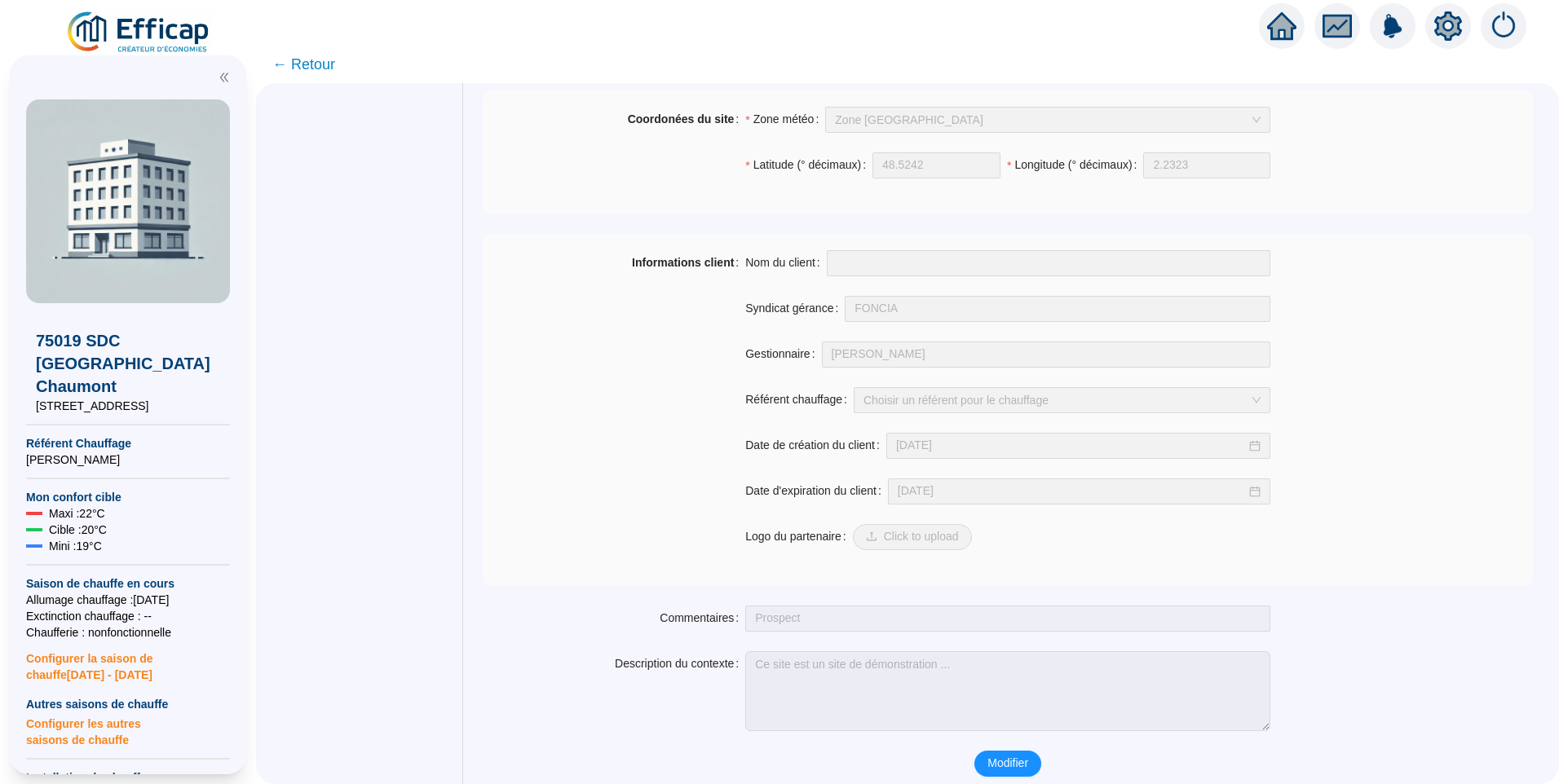
scroll to position [1097, 0]
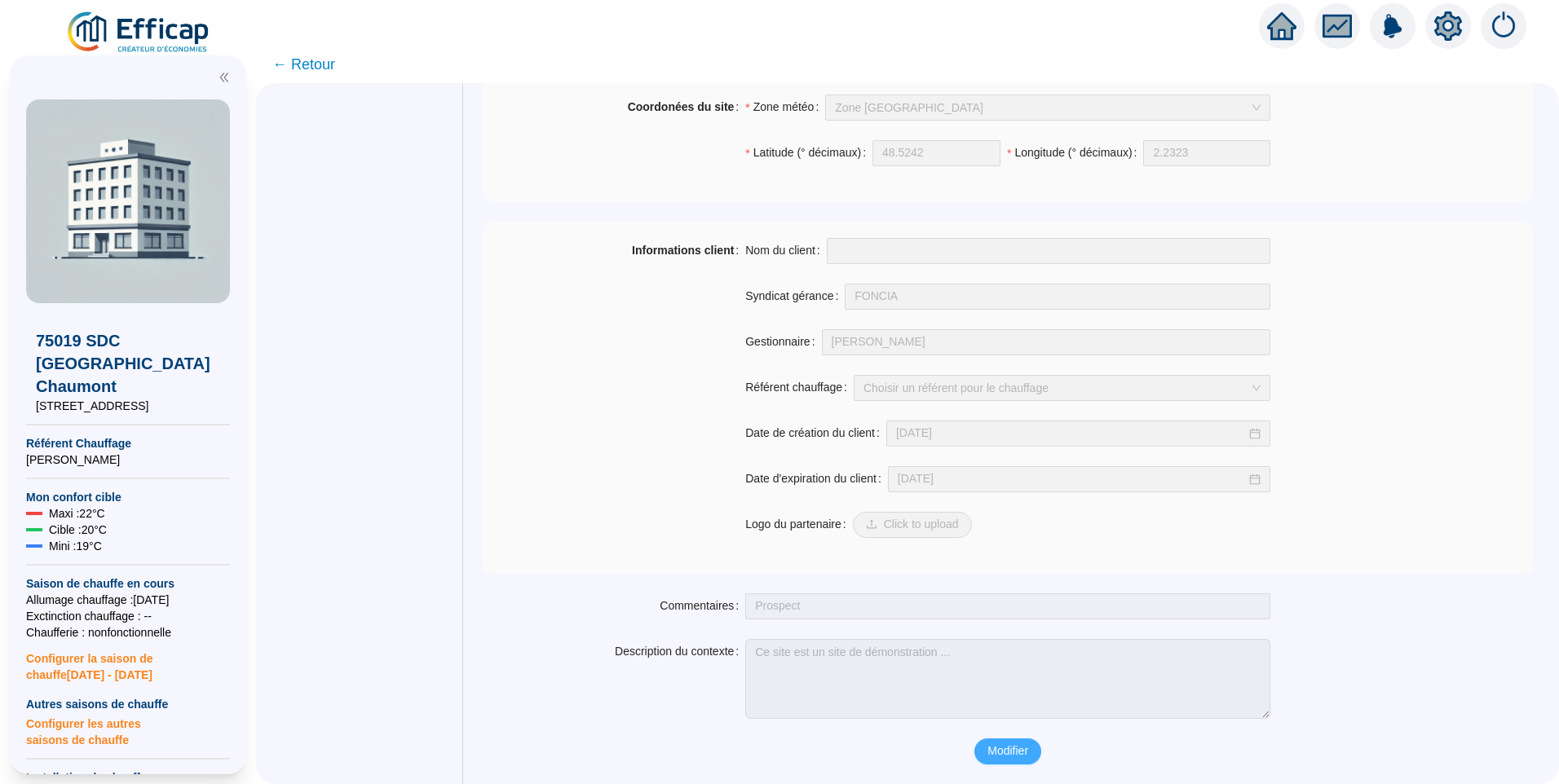
click at [1009, 754] on span "Modifier" at bounding box center [1008, 751] width 41 height 17
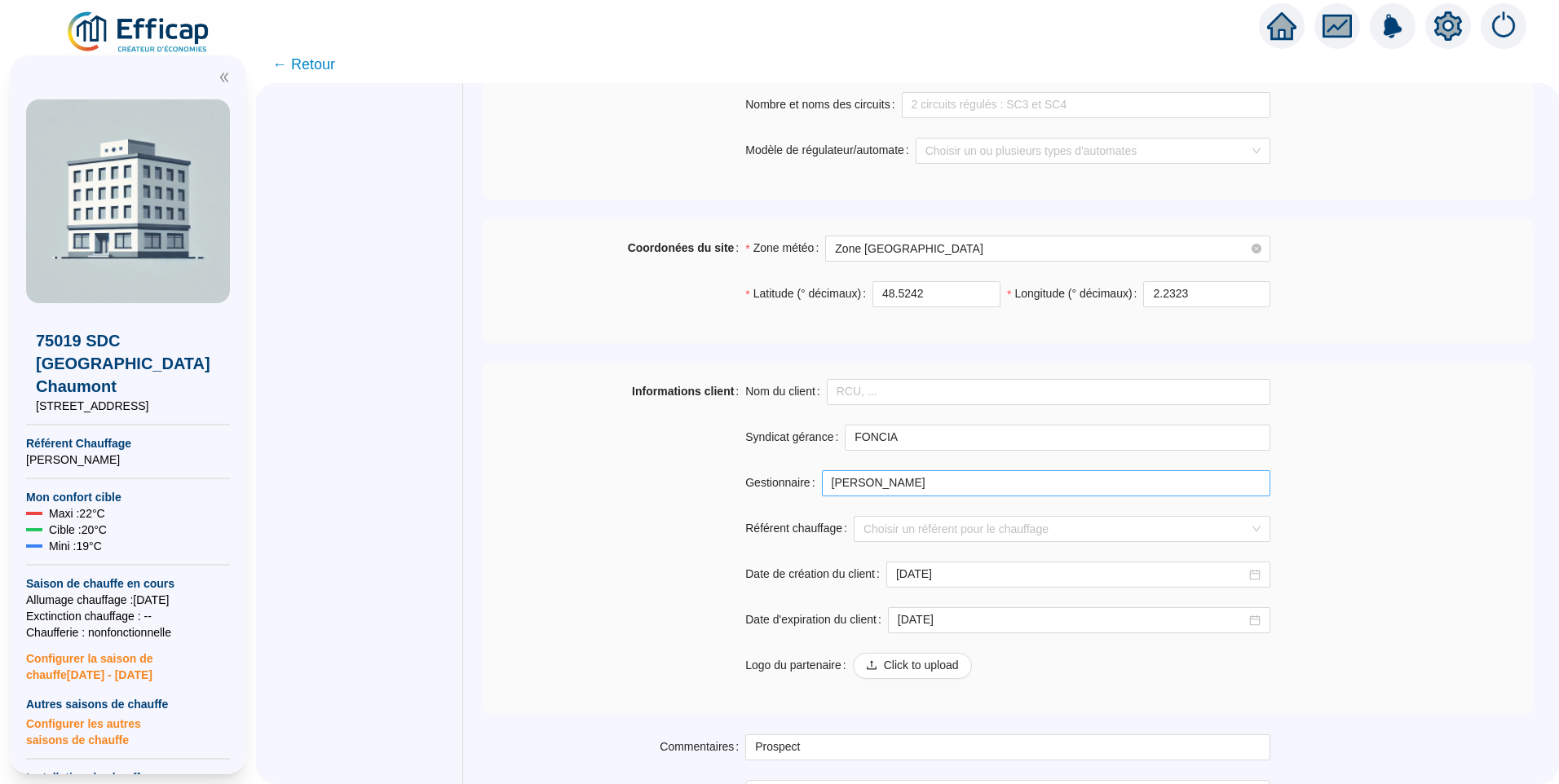
scroll to position [1015, 0]
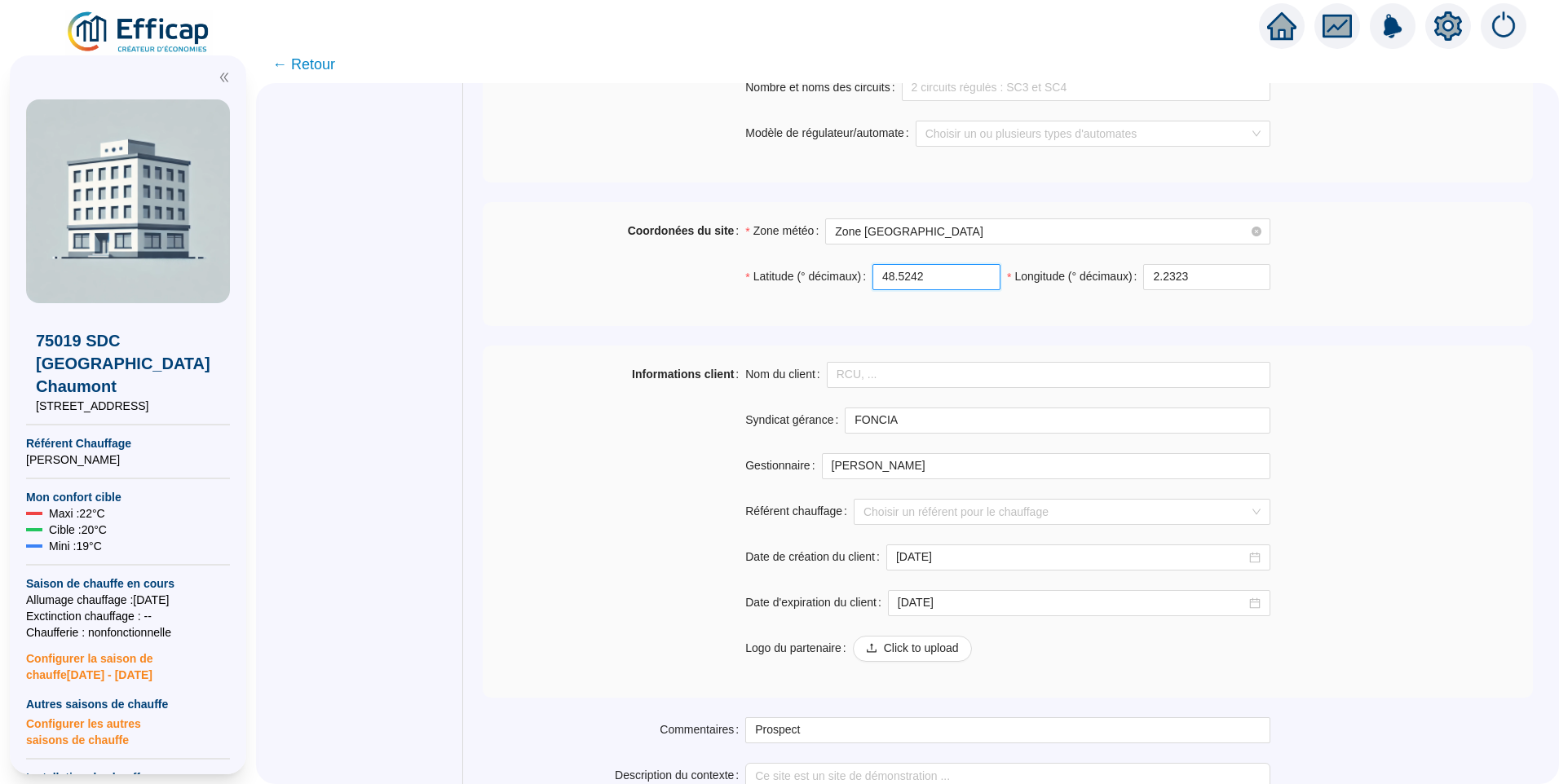
drag, startPoint x: 930, startPoint y: 286, endPoint x: 593, endPoint y: 272, distance: 337.3
click at [593, 272] on div "Coordonées du site Zone météo Zone Paris Latitude (° décimaux) 48.5242 Longitud…" at bounding box center [1007, 264] width 1050 height 91
paste input "87816600960911"
type input "48.87816600960911"
drag, startPoint x: 1084, startPoint y: 288, endPoint x: 1069, endPoint y: 289, distance: 15.0
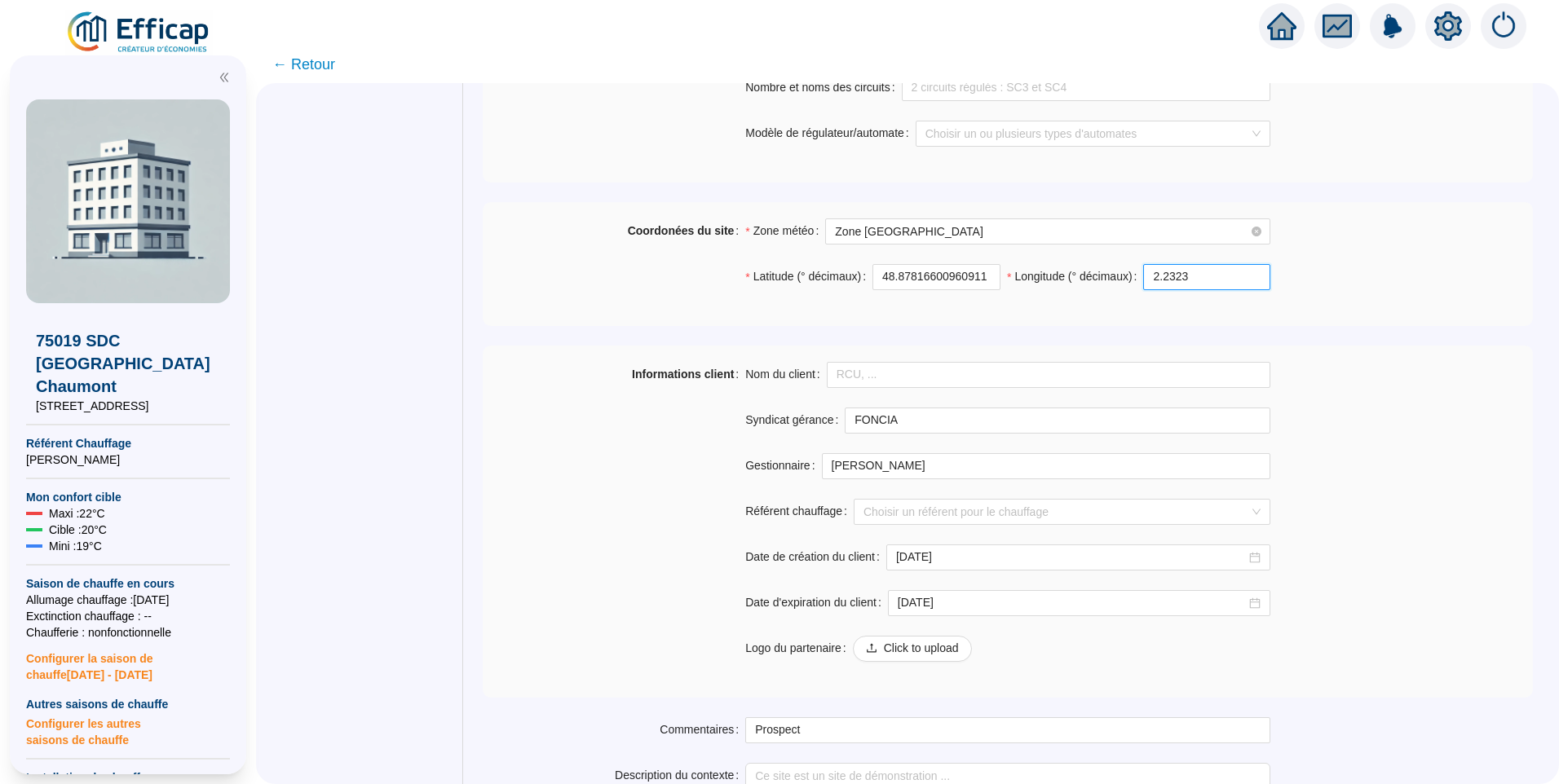
click at [1069, 289] on div "Longitude (° décimaux) 2.2323" at bounding box center [1138, 277] width 264 height 26
paste input "389280882960857"
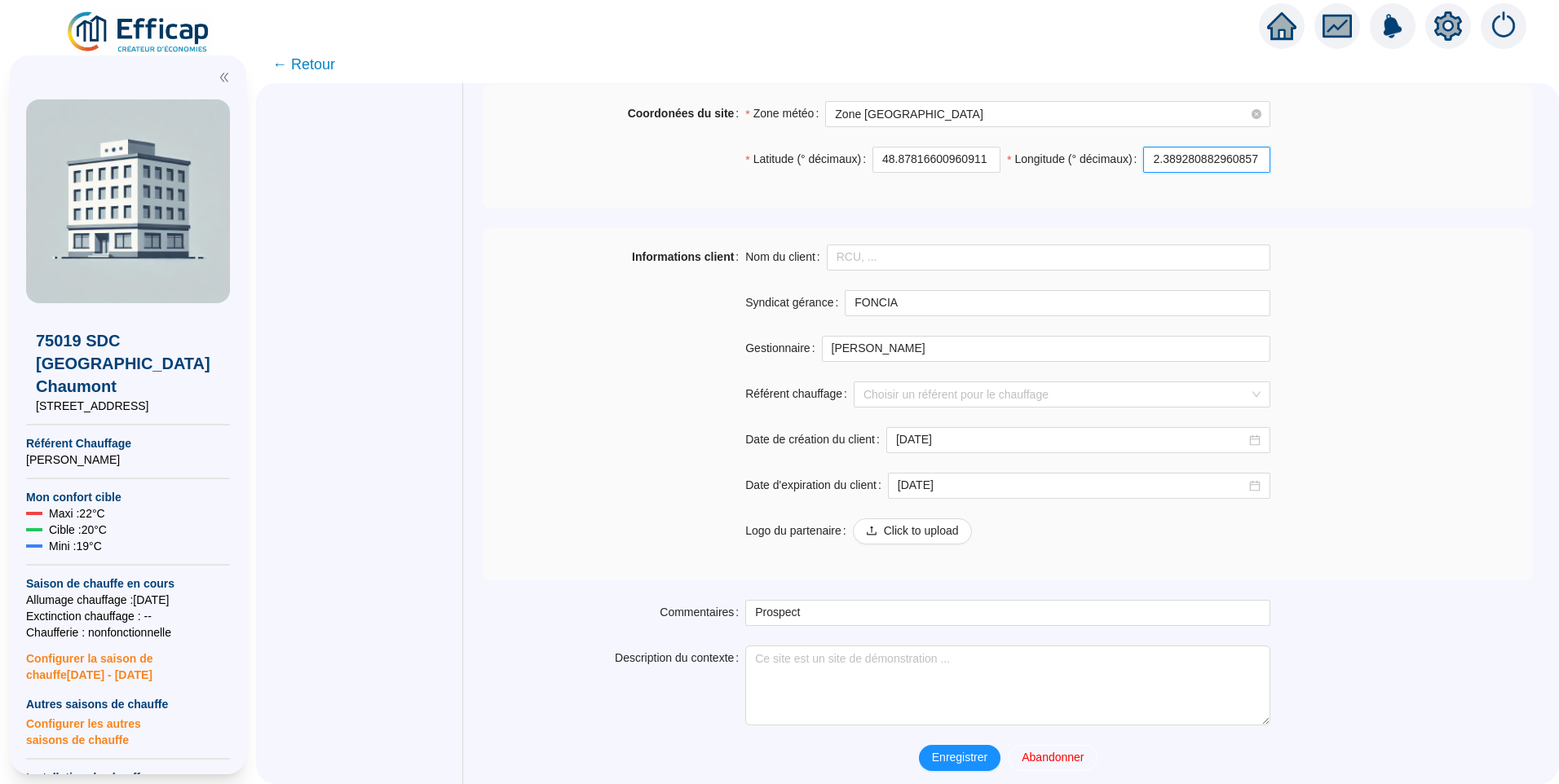
scroll to position [1140, 0]
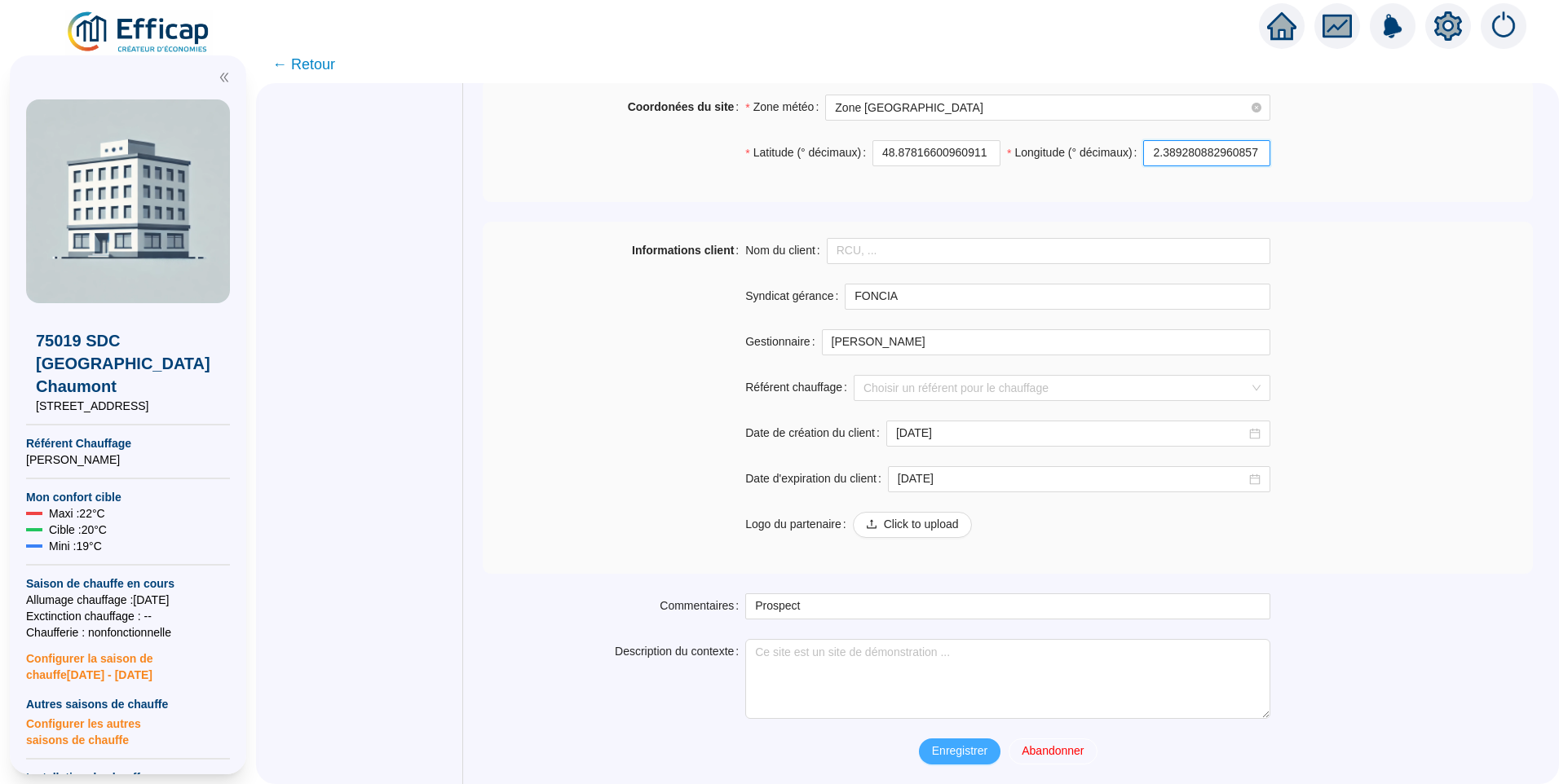
type input "2.389280882960857"
click at [953, 745] on span "Enregistrer" at bounding box center [960, 751] width 56 height 17
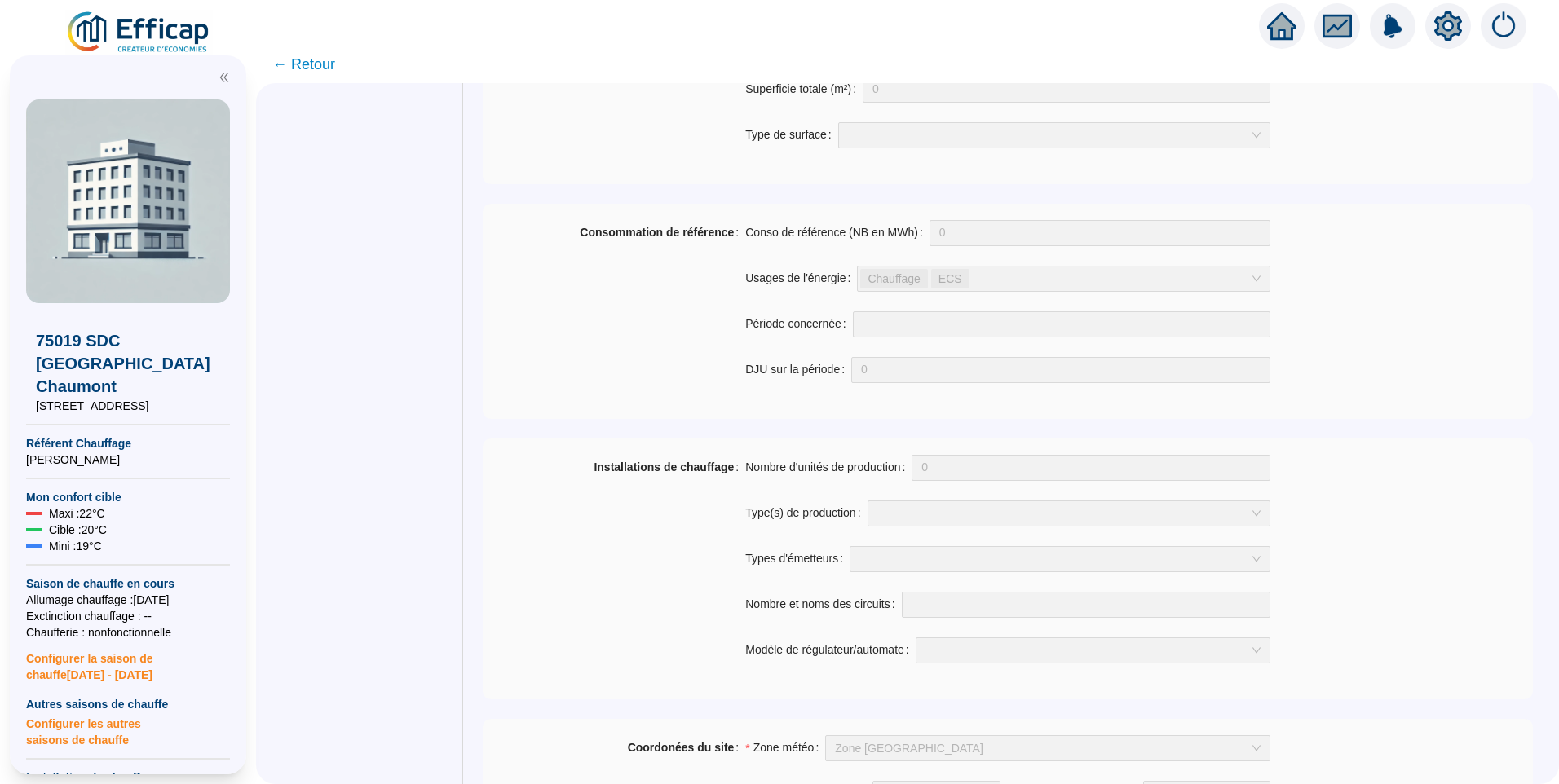
scroll to position [0, 0]
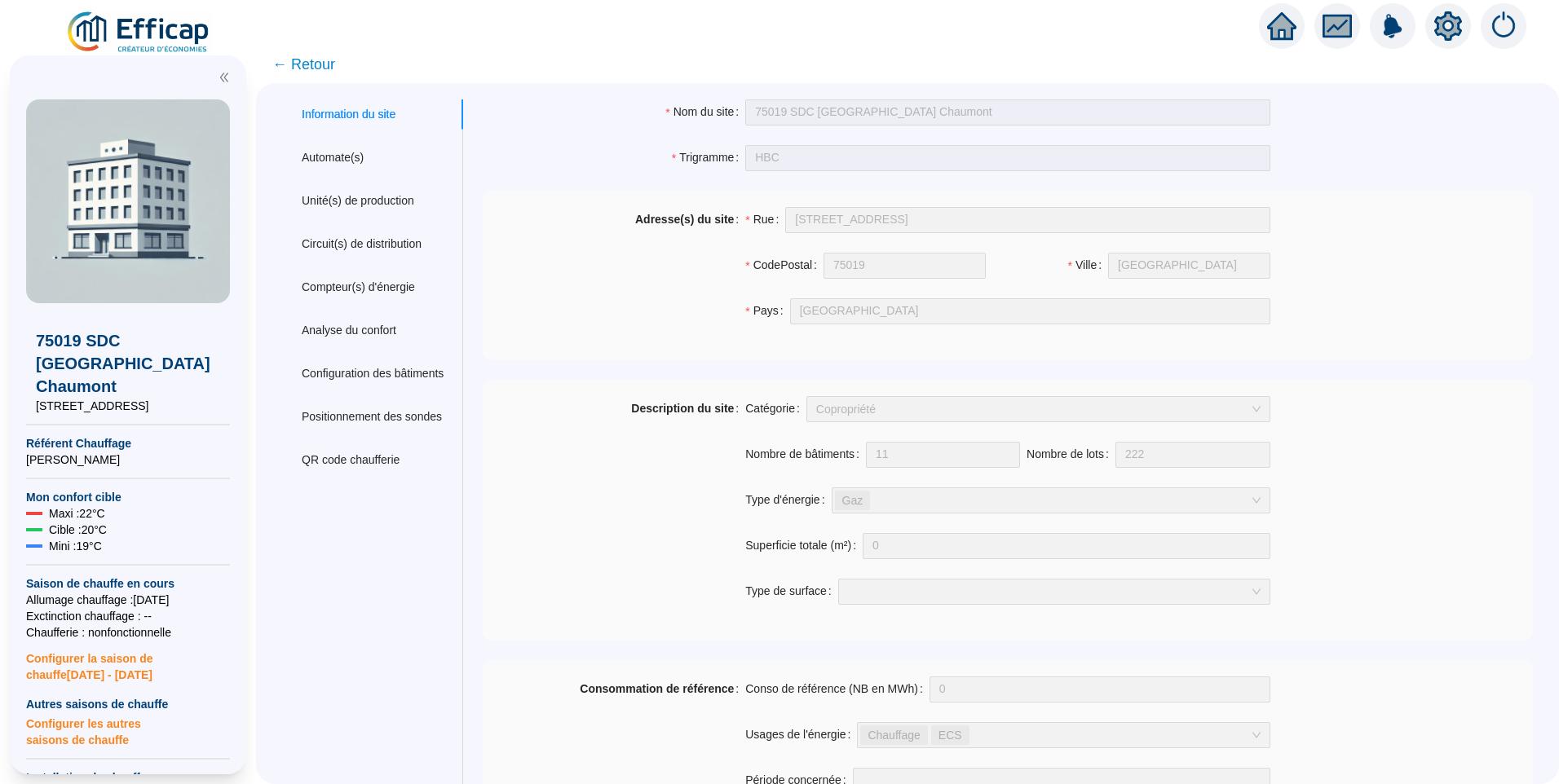
click at [127, 32] on img at bounding box center [139, 33] width 148 height 46
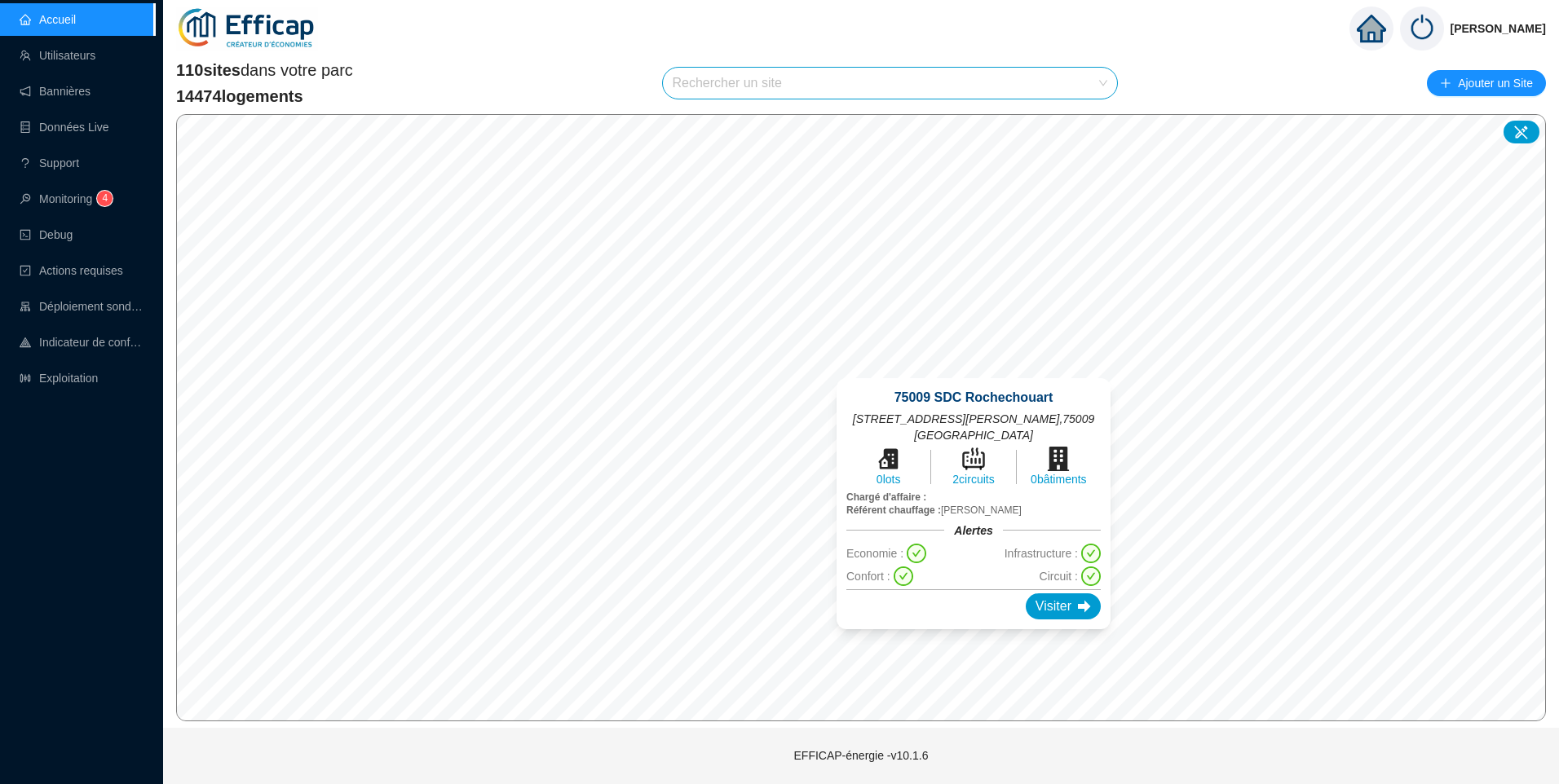
click at [973, 369] on div "75009 SDC Rochechouart 61-65 rue Marguerite Rochechouart , 75009 Paris 0 lots 2…" at bounding box center [973, 503] width 314 height 290
drag, startPoint x: 853, startPoint y: 417, endPoint x: 1099, endPoint y: 420, distance: 246.0
click at [1099, 420] on div "75009 SDC Rochechouart 61-65 rue Marguerite Rochechouart , 75009 Paris 0 lots 2…" at bounding box center [973, 504] width 274 height 251
click at [875, 415] on span "61-65 rue Marguerite Rochechouart , 75009 Paris" at bounding box center [973, 427] width 254 height 33
click at [1058, 593] on div "Visiter" at bounding box center [1063, 606] width 75 height 26
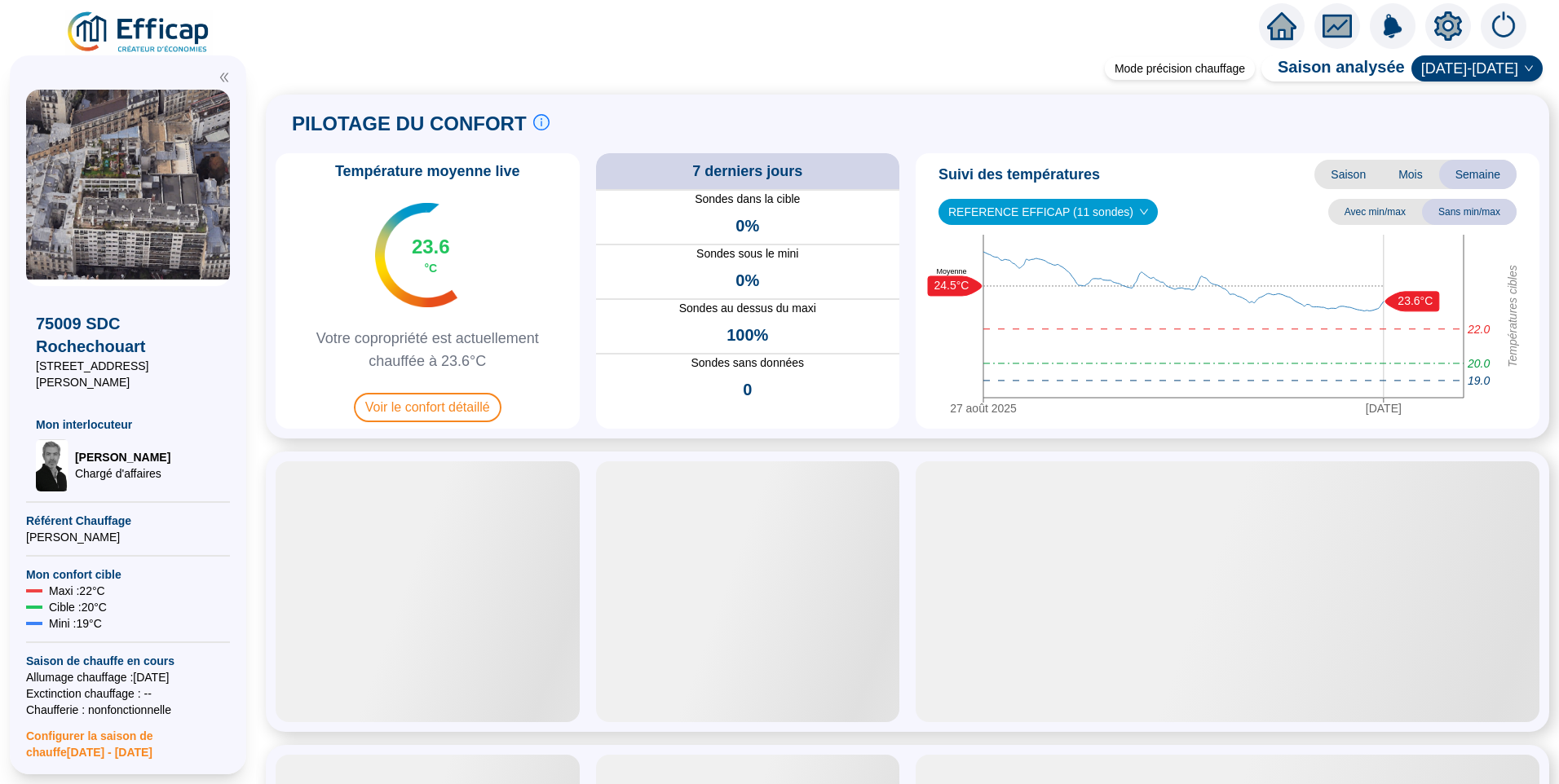
drag, startPoint x: 215, startPoint y: 371, endPoint x: 54, endPoint y: 372, distance: 161.0
click at [54, 372] on span "61-65 rue Marguerite Rochechouart" at bounding box center [128, 374] width 184 height 33
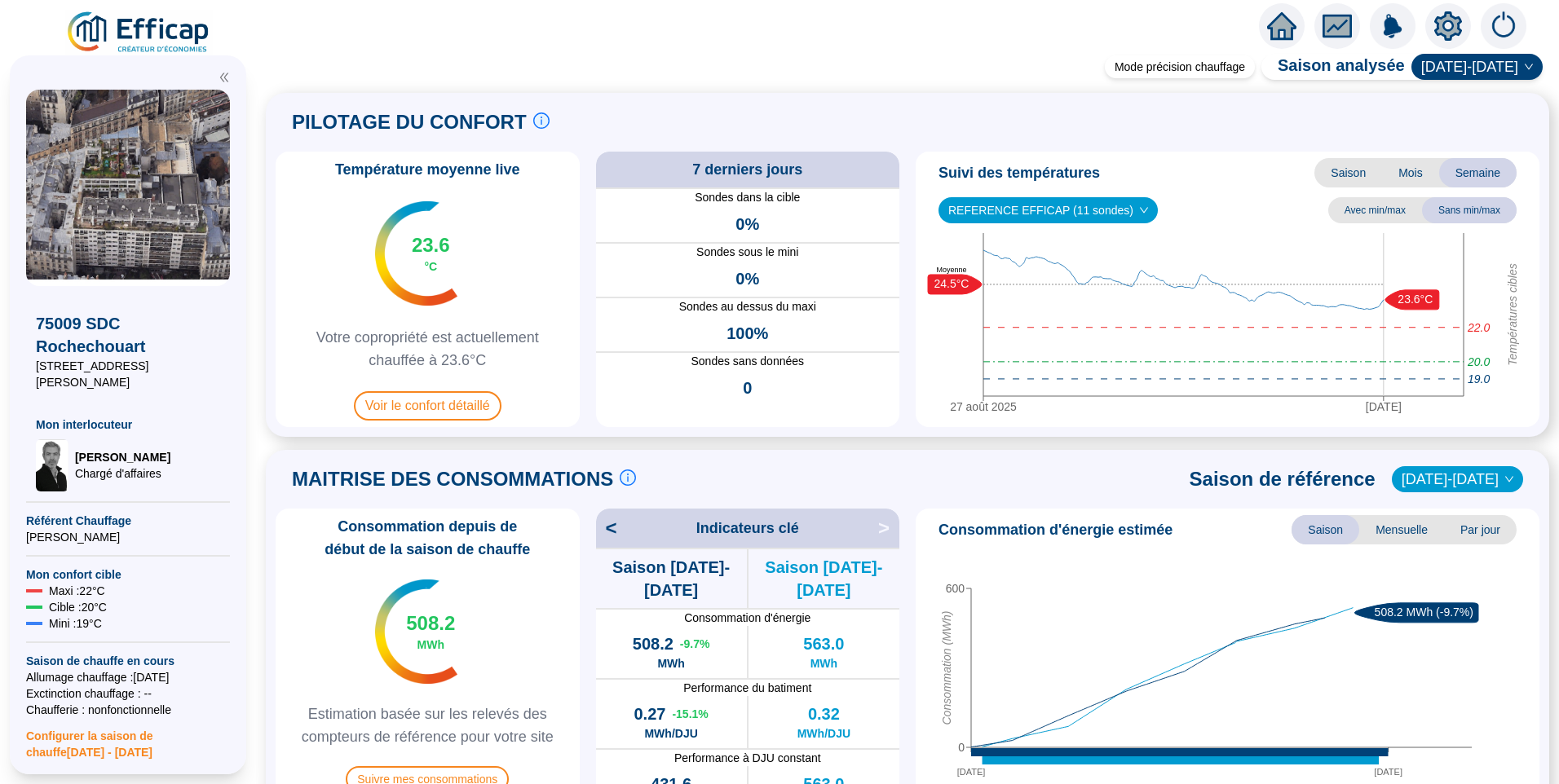
copy span "65 rue Marguerite Rochechouart"
click at [1441, 25] on icon "setting" at bounding box center [1448, 25] width 28 height 26
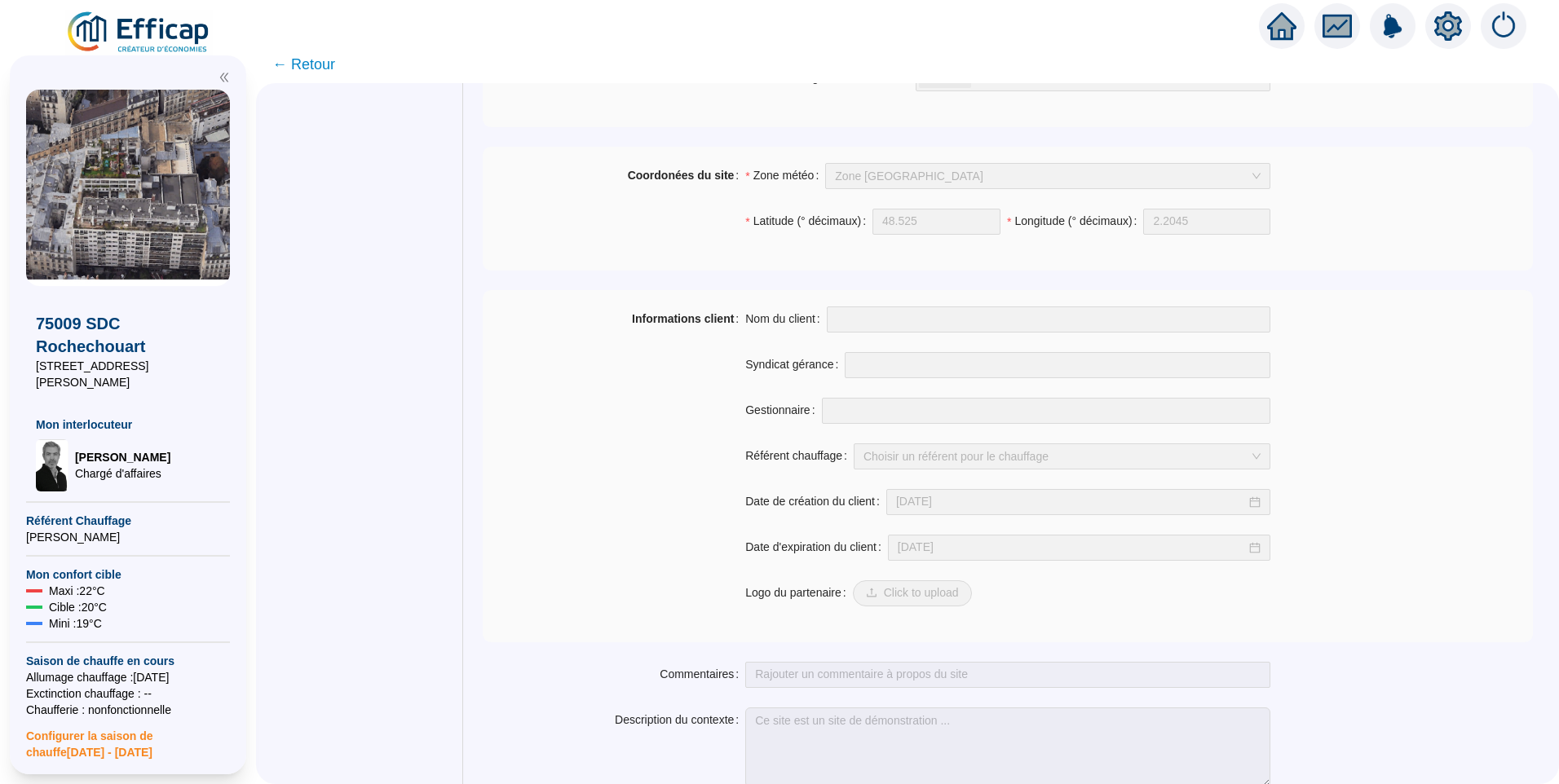
scroll to position [1097, 0]
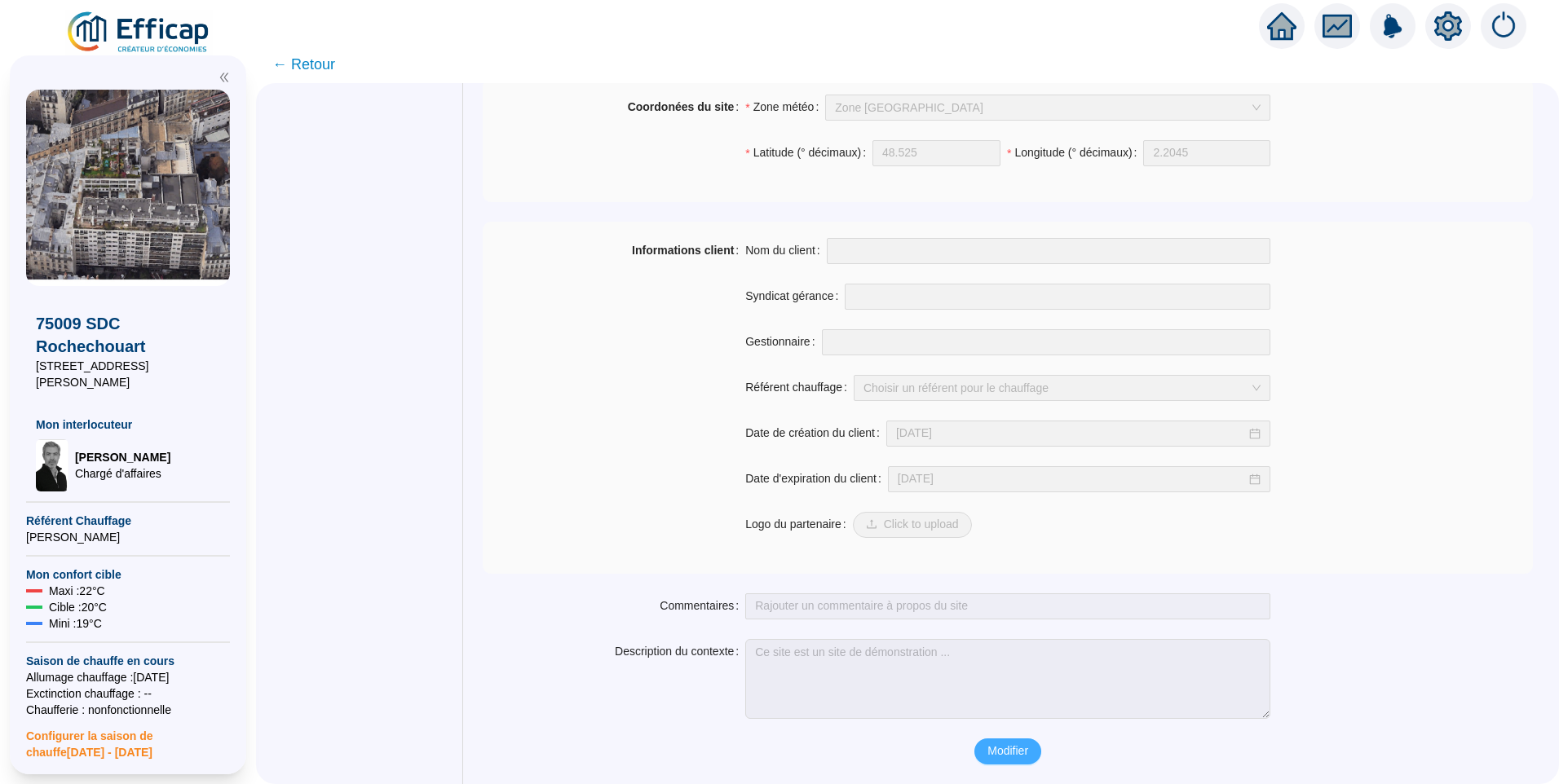
click at [1016, 749] on span "Modifier" at bounding box center [1008, 751] width 41 height 17
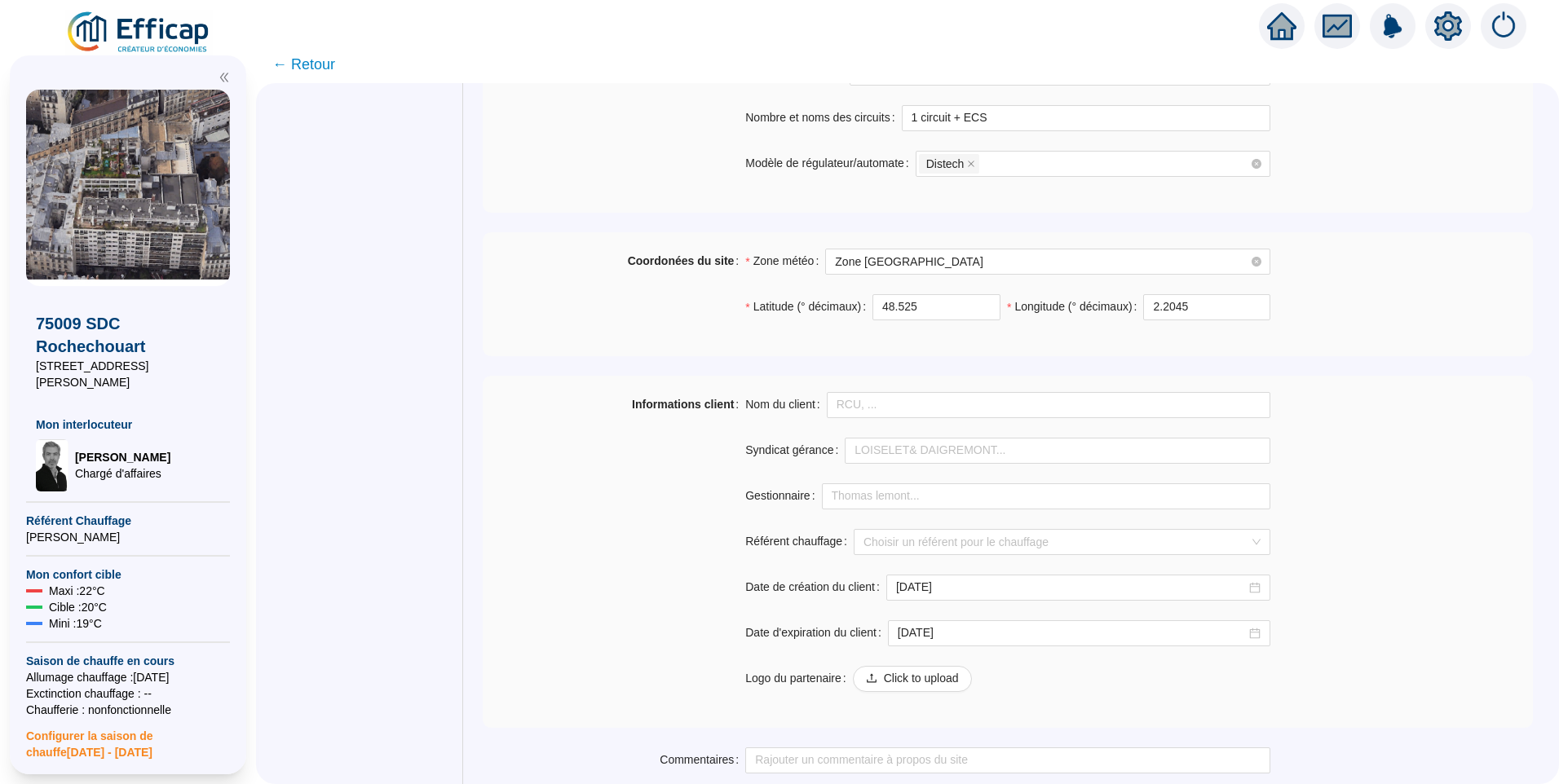
scroll to position [977, 0]
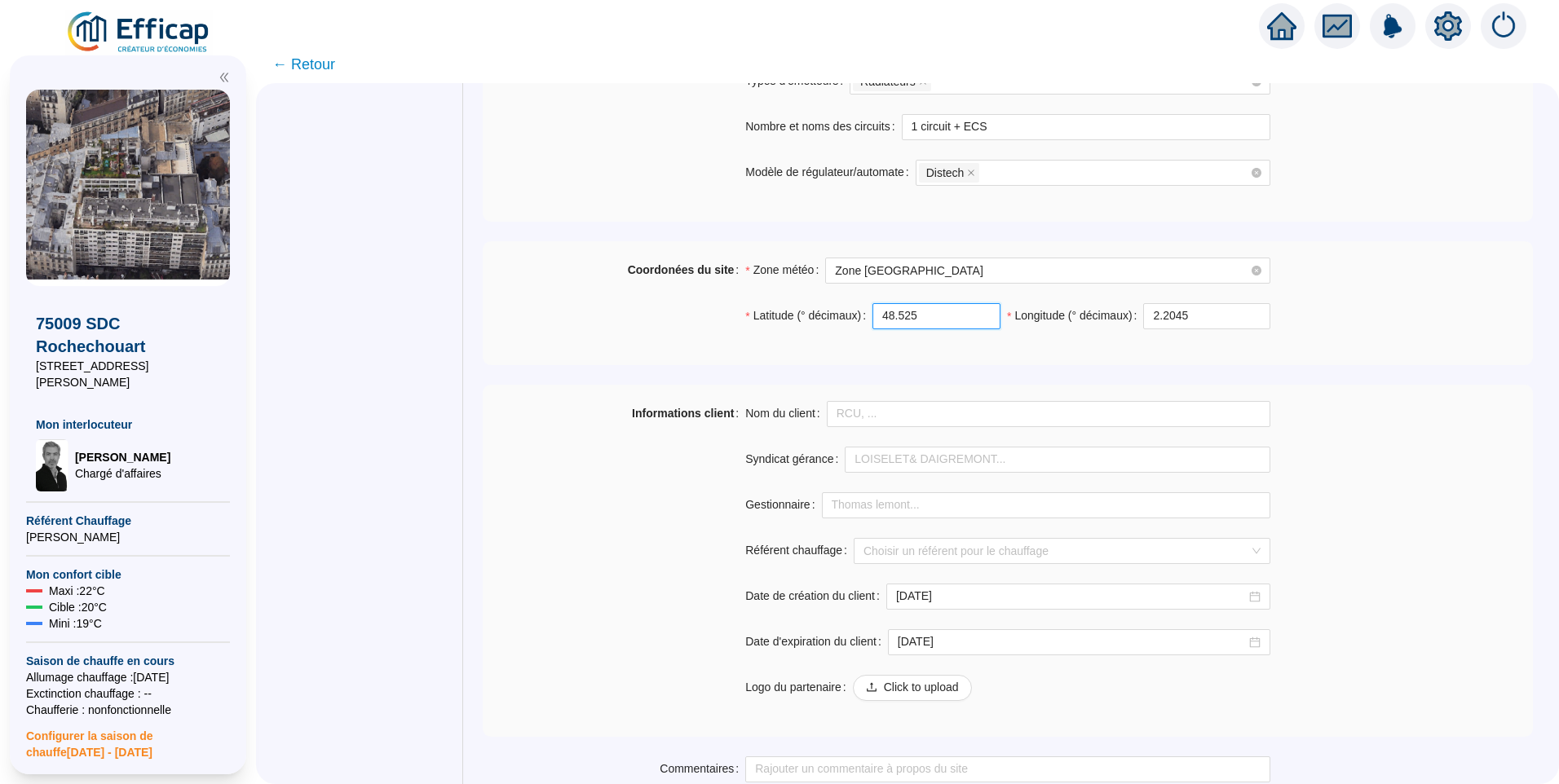
drag, startPoint x: 938, startPoint y: 311, endPoint x: 743, endPoint y: 304, distance: 195.1
click at [743, 304] on div "Coordonées du site Zone météo Zone Paris Latitude (° décimaux) 48.525 Longitude…" at bounding box center [1007, 303] width 1050 height 91
paste input "88058331737788"
type input "48.88058331737788"
drag, startPoint x: 1194, startPoint y: 318, endPoint x: 1105, endPoint y: 325, distance: 89.3
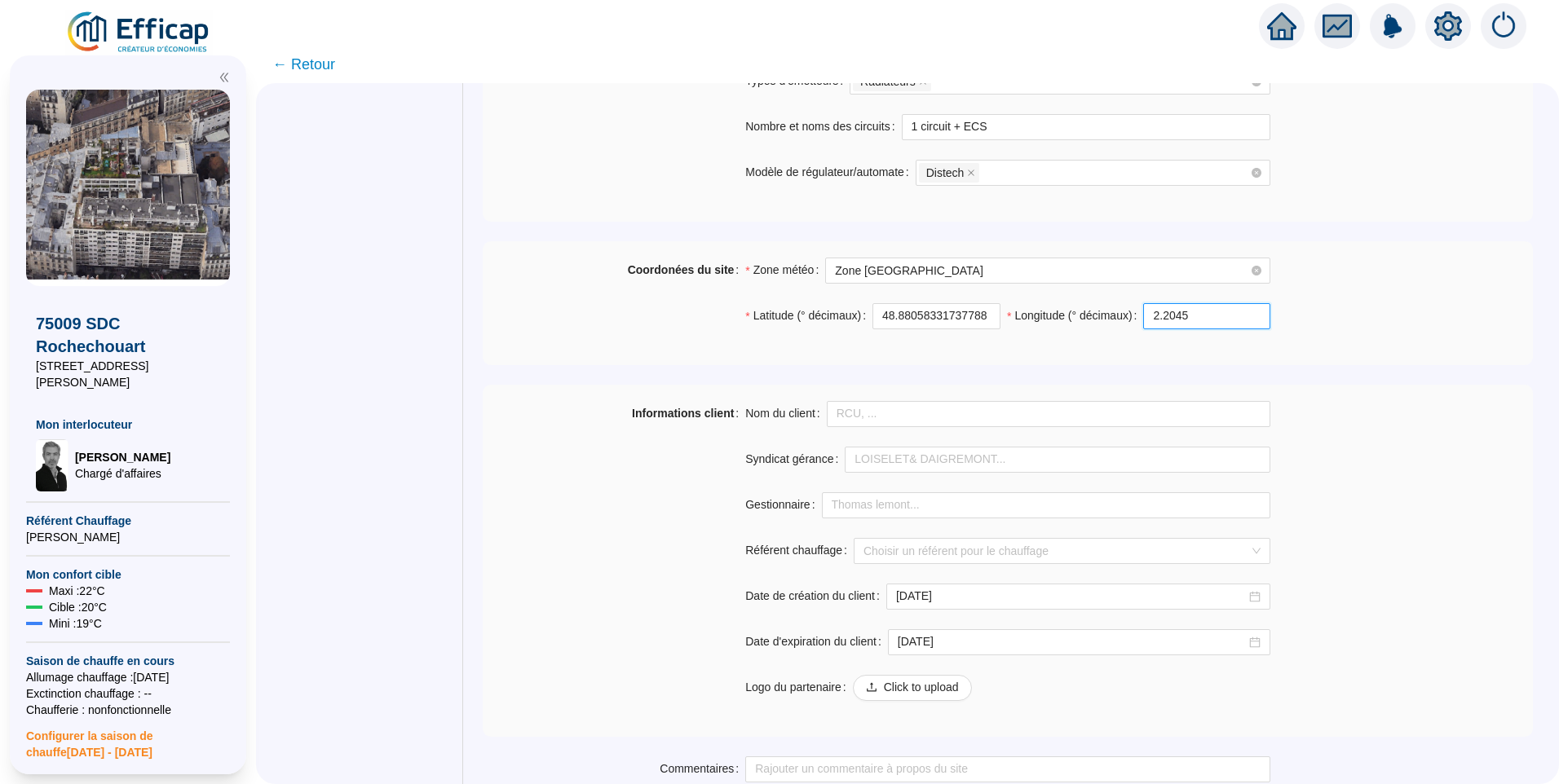
click at [1105, 325] on div "Longitude (° décimaux) 2.2045" at bounding box center [1138, 315] width 264 height 26
paste input "346121388047254"
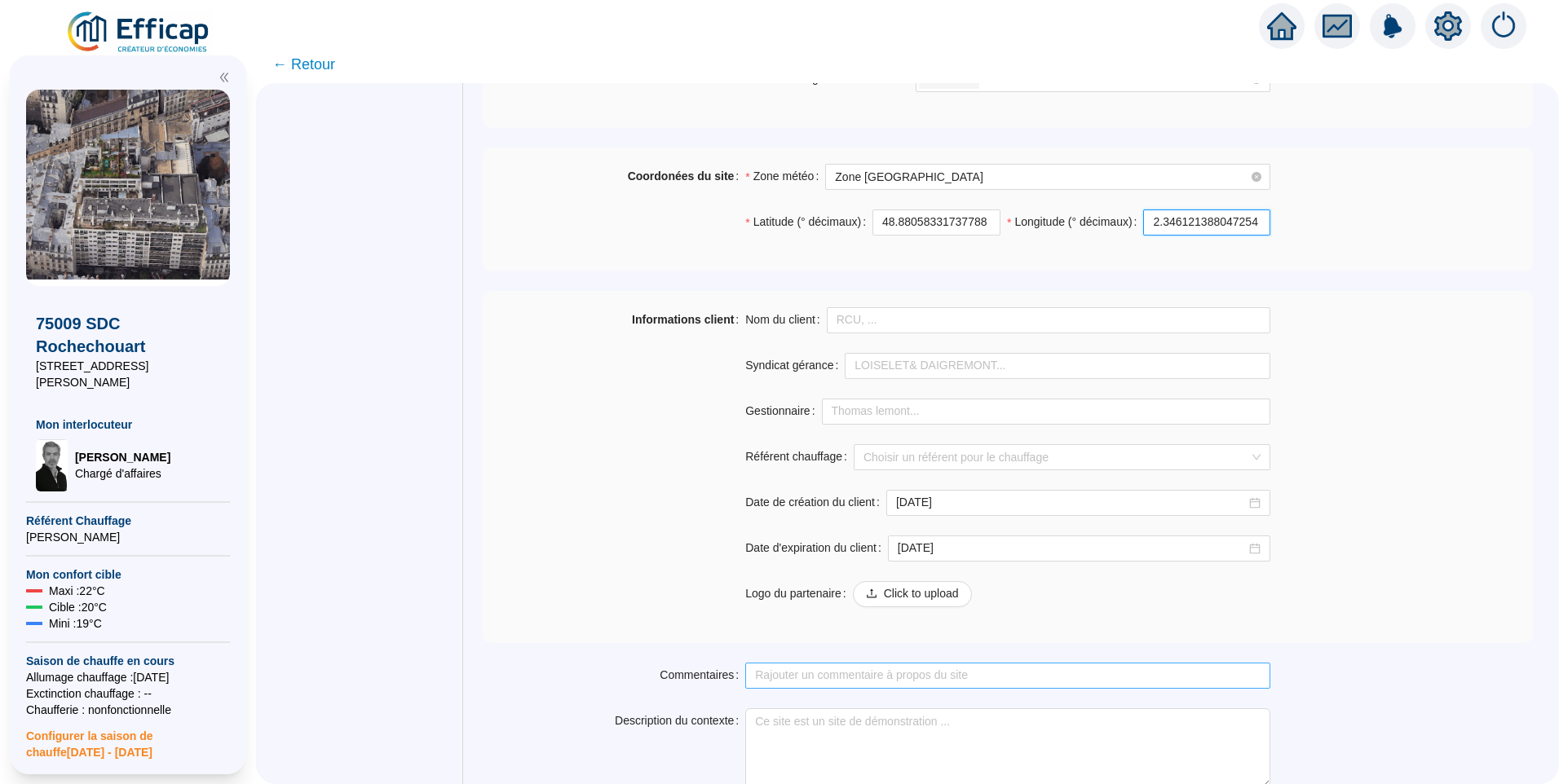
scroll to position [1140, 0]
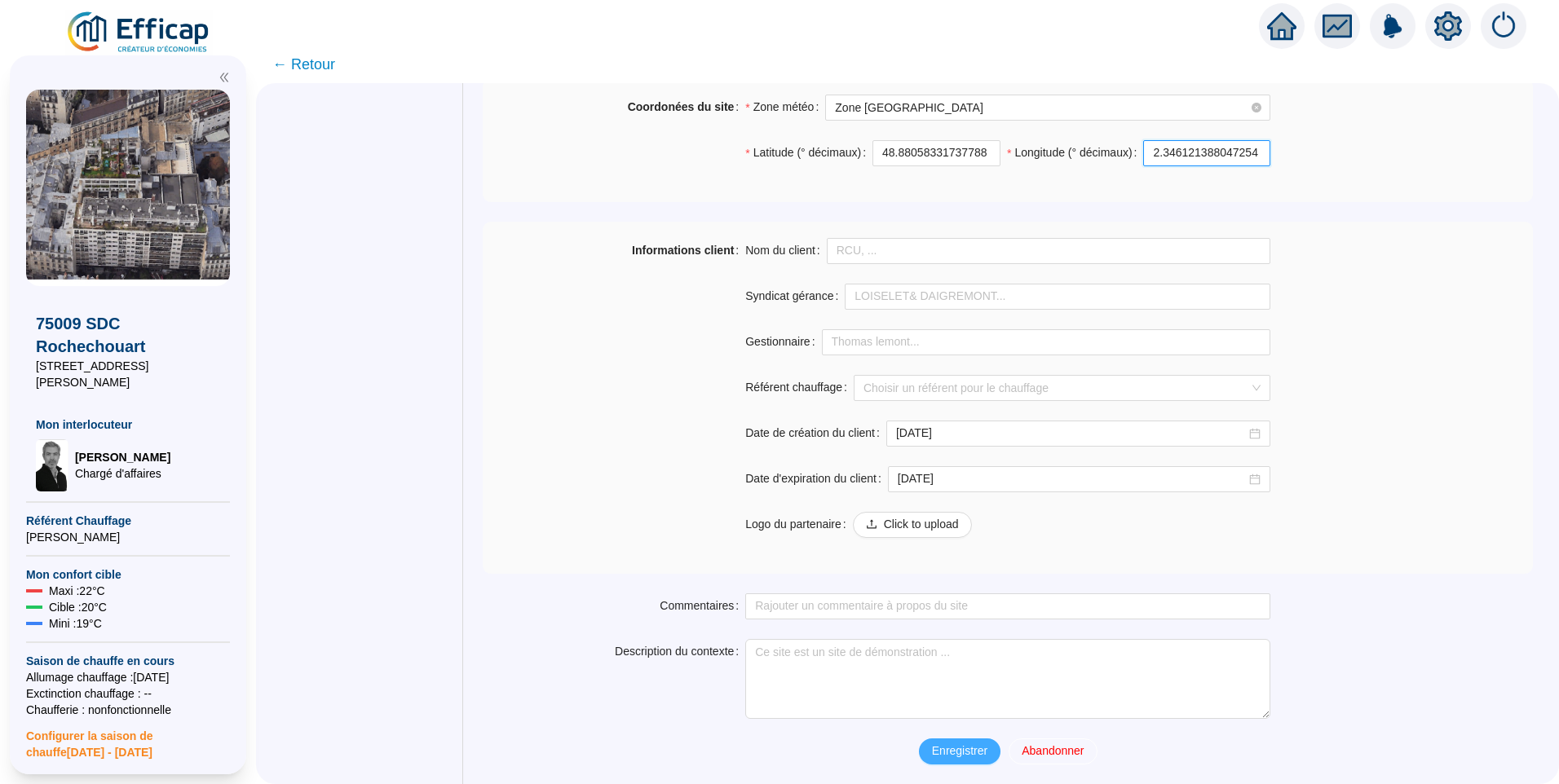
type input "2.346121388047254"
click at [962, 755] on span "Enregistrer" at bounding box center [960, 751] width 56 height 17
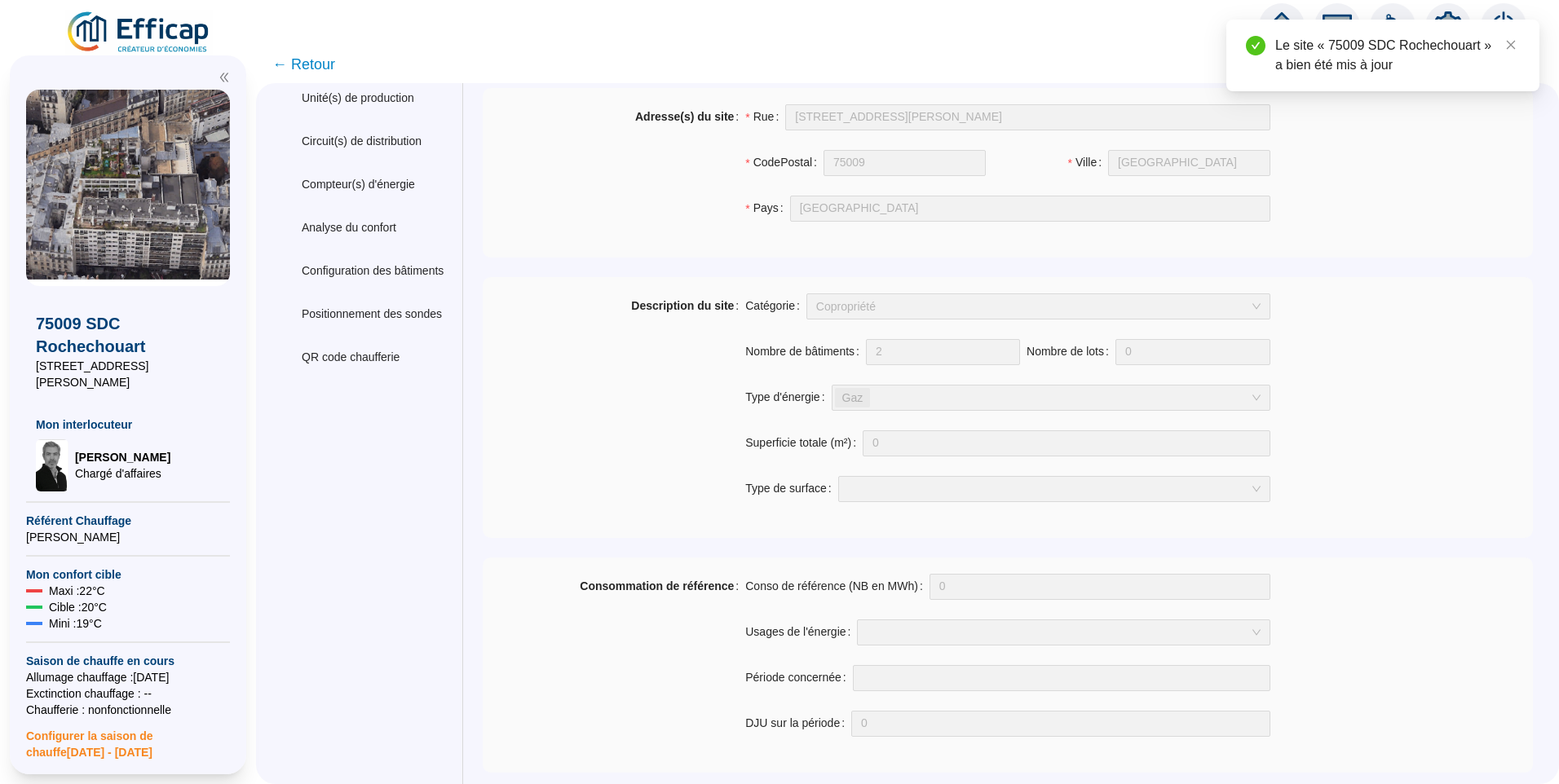
scroll to position [0, 0]
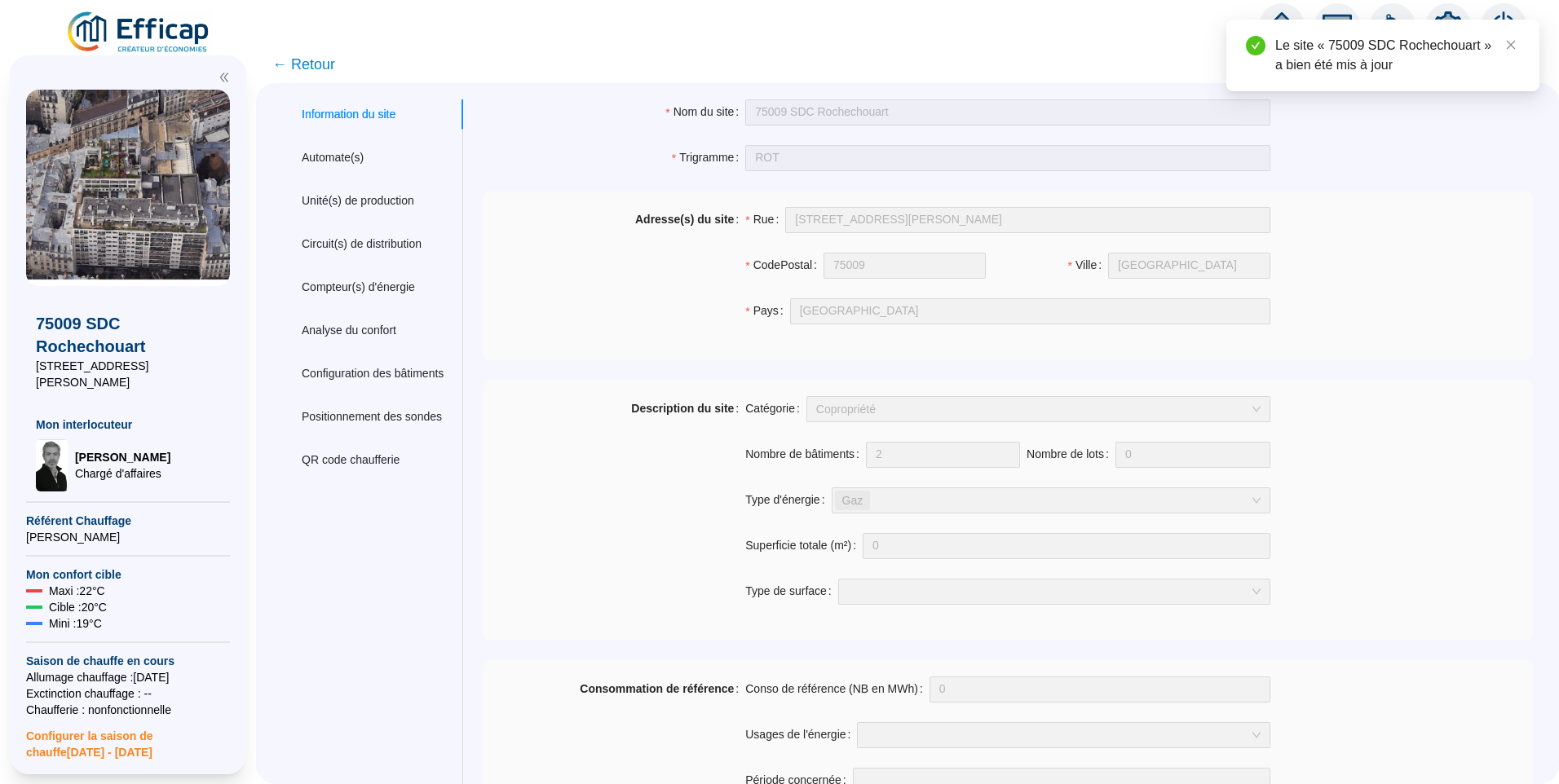
click at [178, 42] on img at bounding box center [139, 33] width 148 height 46
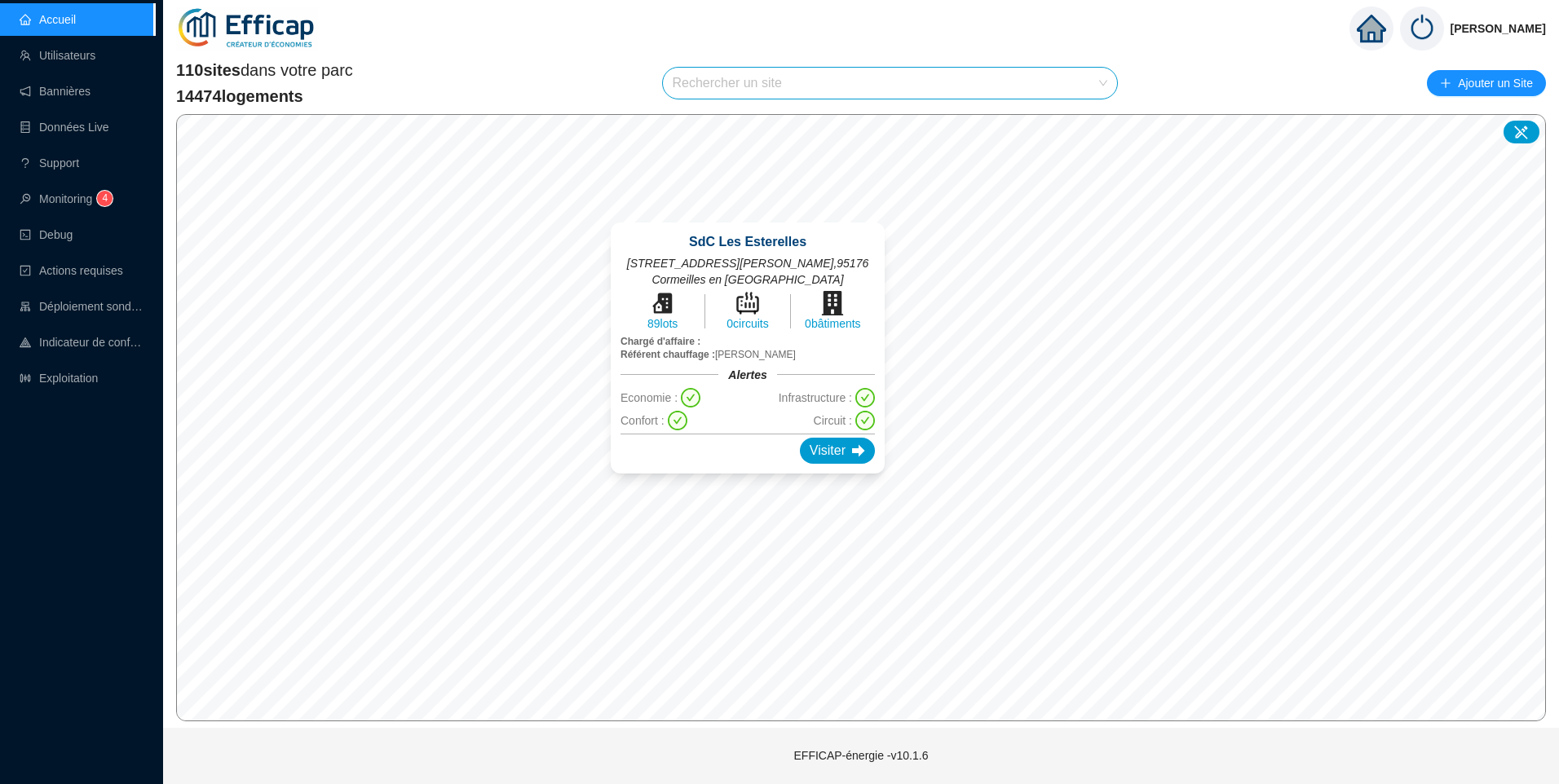
drag, startPoint x: 767, startPoint y: 270, endPoint x: 781, endPoint y: 316, distance: 48.1
click at [781, 316] on div "SdC Les Esterelles 10-18 rue du docteur Flament , 95176 Cormeilles en Parisis 8…" at bounding box center [747, 348] width 314 height 290
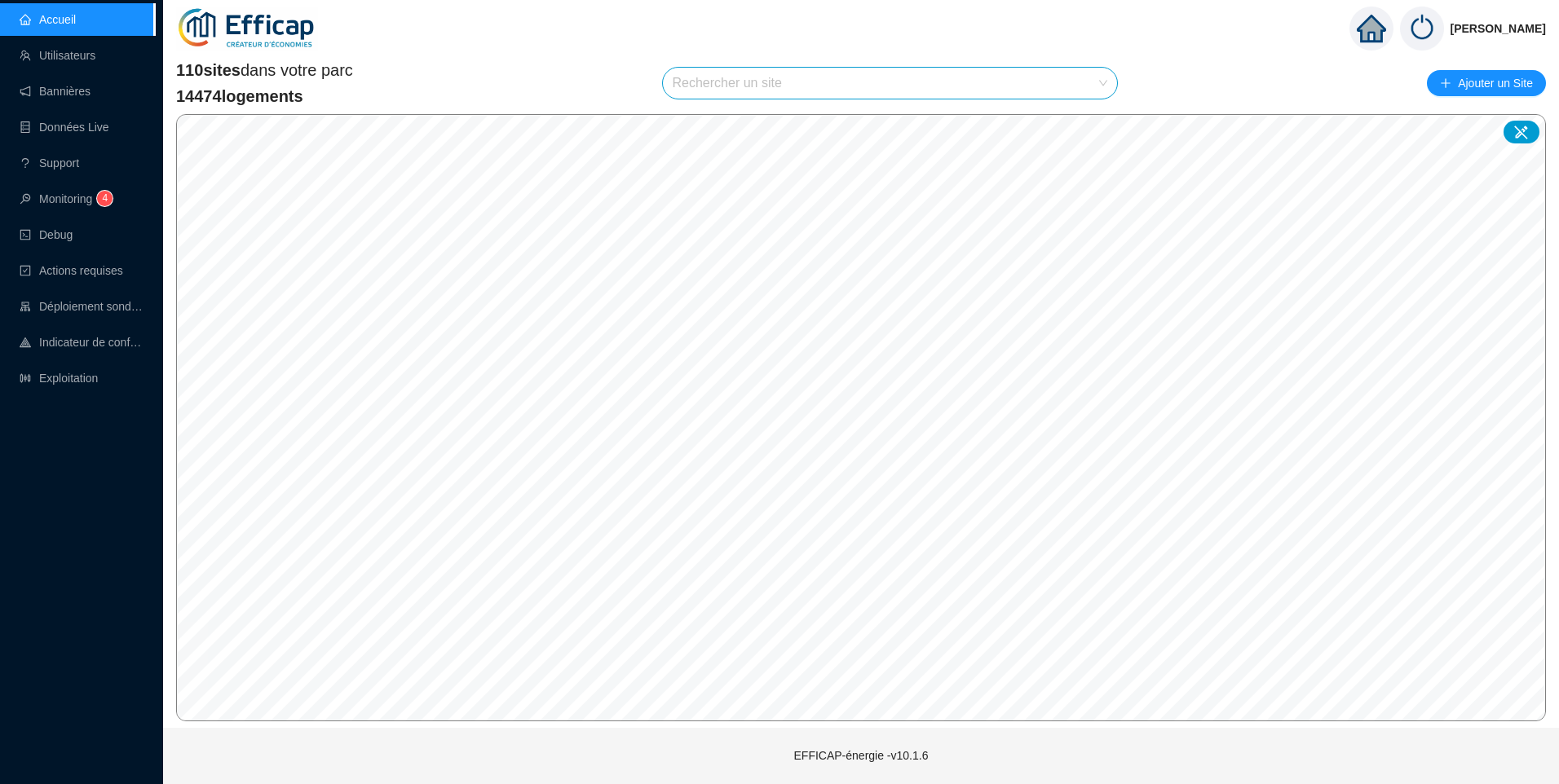
drag, startPoint x: 560, startPoint y: 266, endPoint x: 384, endPoint y: 113, distance: 233.2
click at [384, 113] on div "110 sites dans votre parc 14474 logements Rechercher un site Ajouter un Site © …" at bounding box center [861, 389] width 1370 height 662
click at [770, 82] on input "search" at bounding box center [883, 83] width 421 height 31
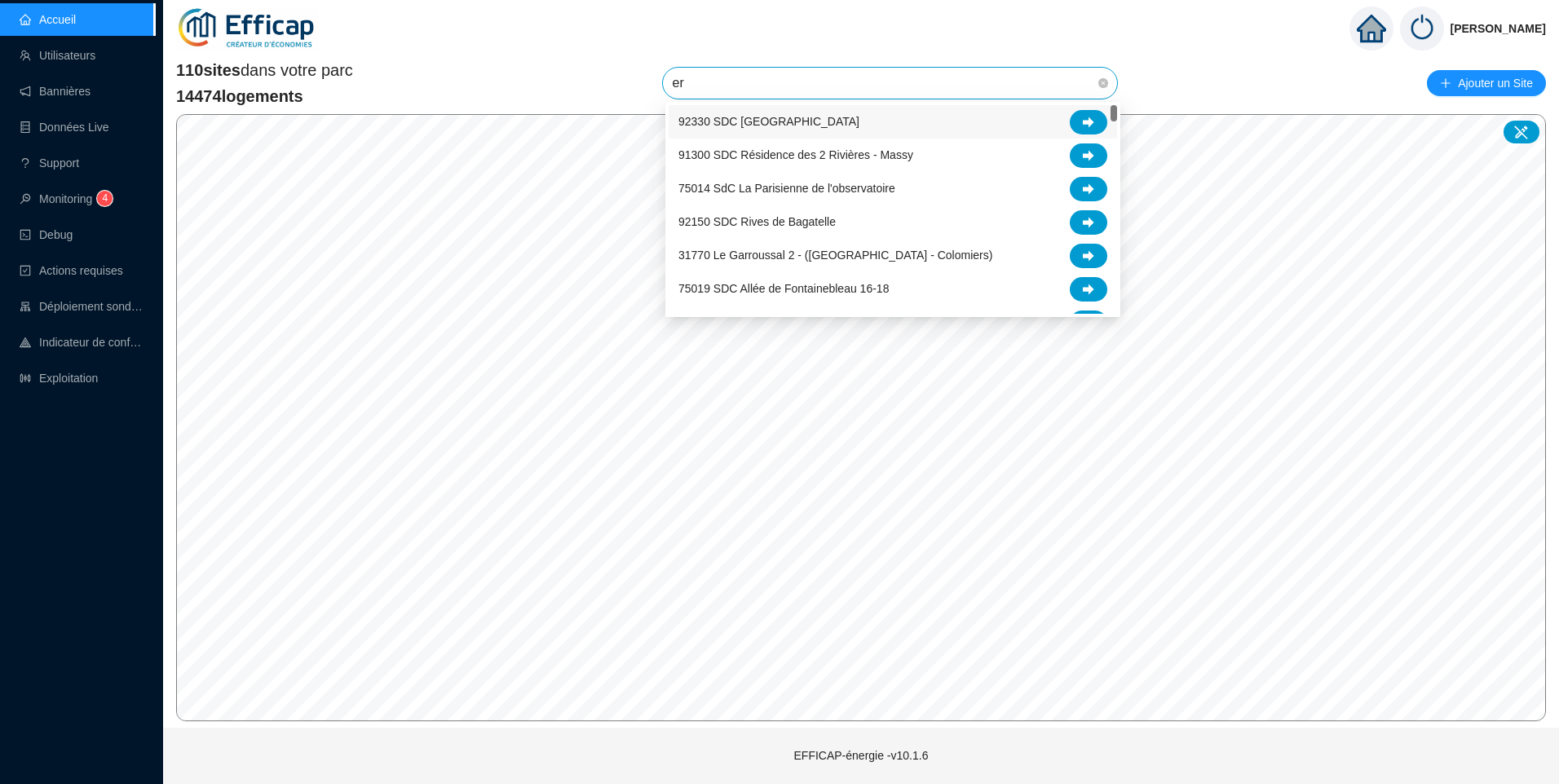
type input "era"
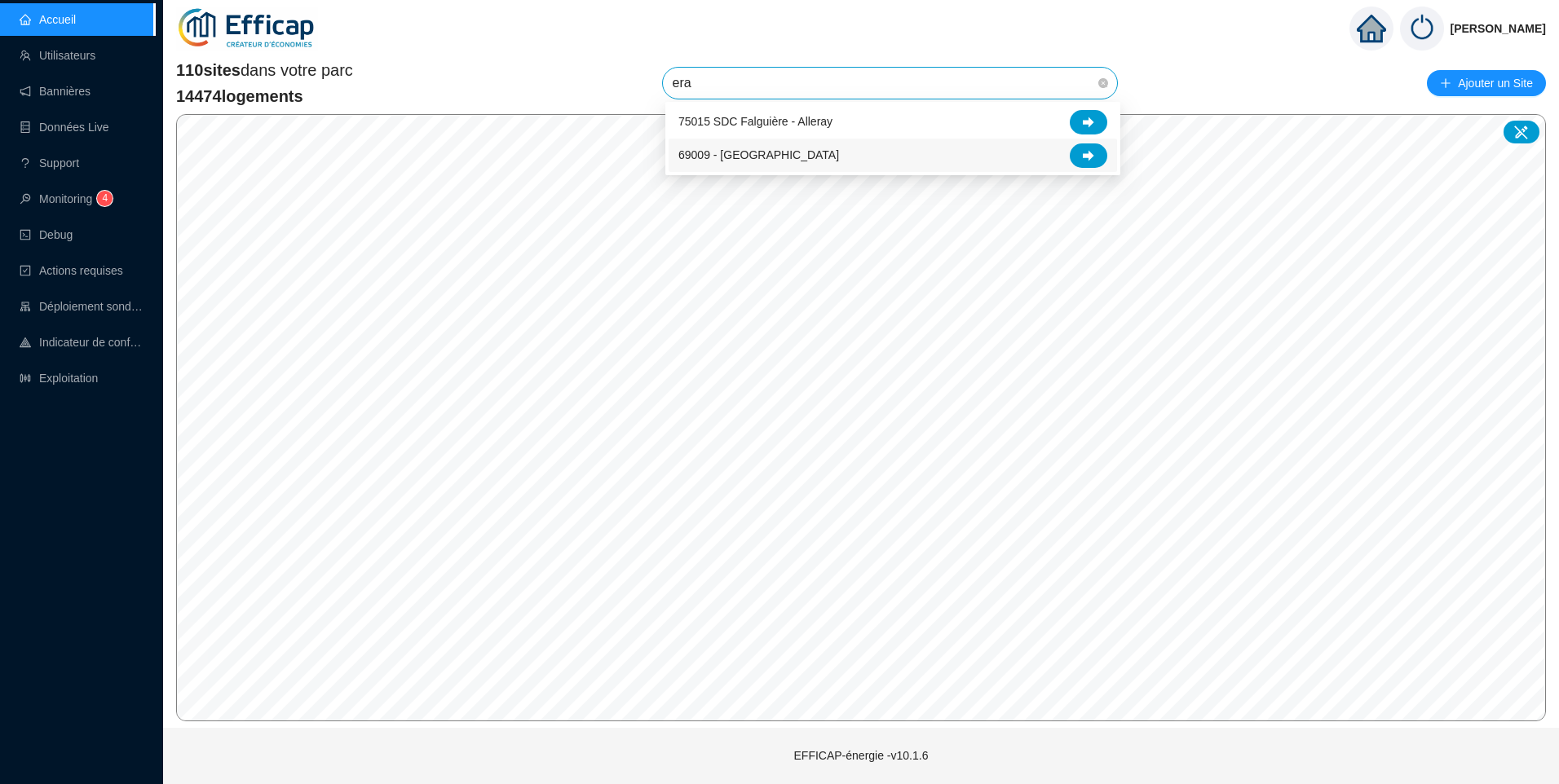
click at [775, 150] on span "69009 - [GEOGRAPHIC_DATA]" at bounding box center [758, 155] width 161 height 17
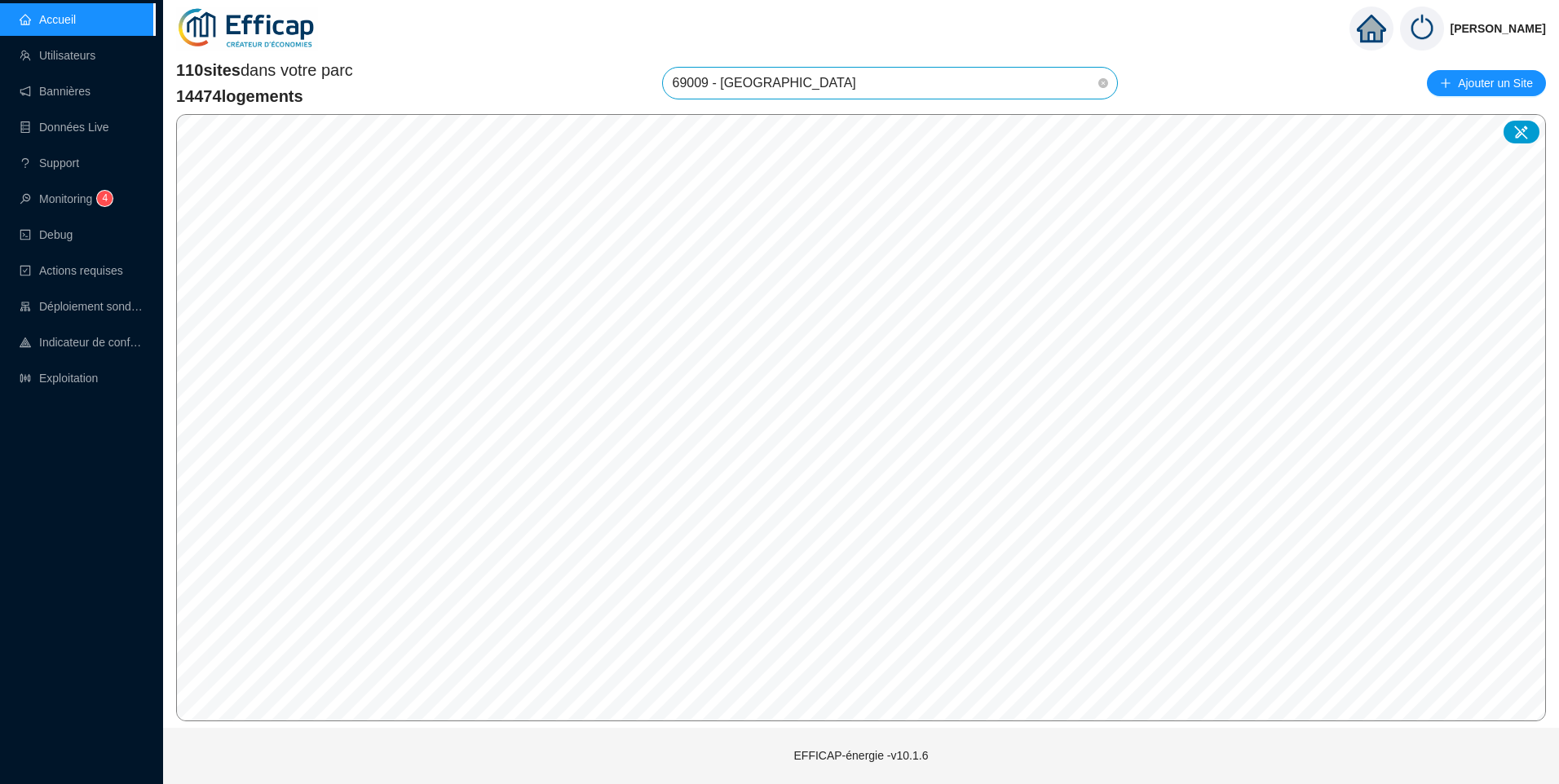
click at [849, 88] on span "69009 - [GEOGRAPHIC_DATA]" at bounding box center [891, 83] width 435 height 31
click at [1105, 744] on div "Christophe Coiron 110 sites dans votre parc 14474 logements 69009 - Les Erables…" at bounding box center [861, 392] width 1396 height 784
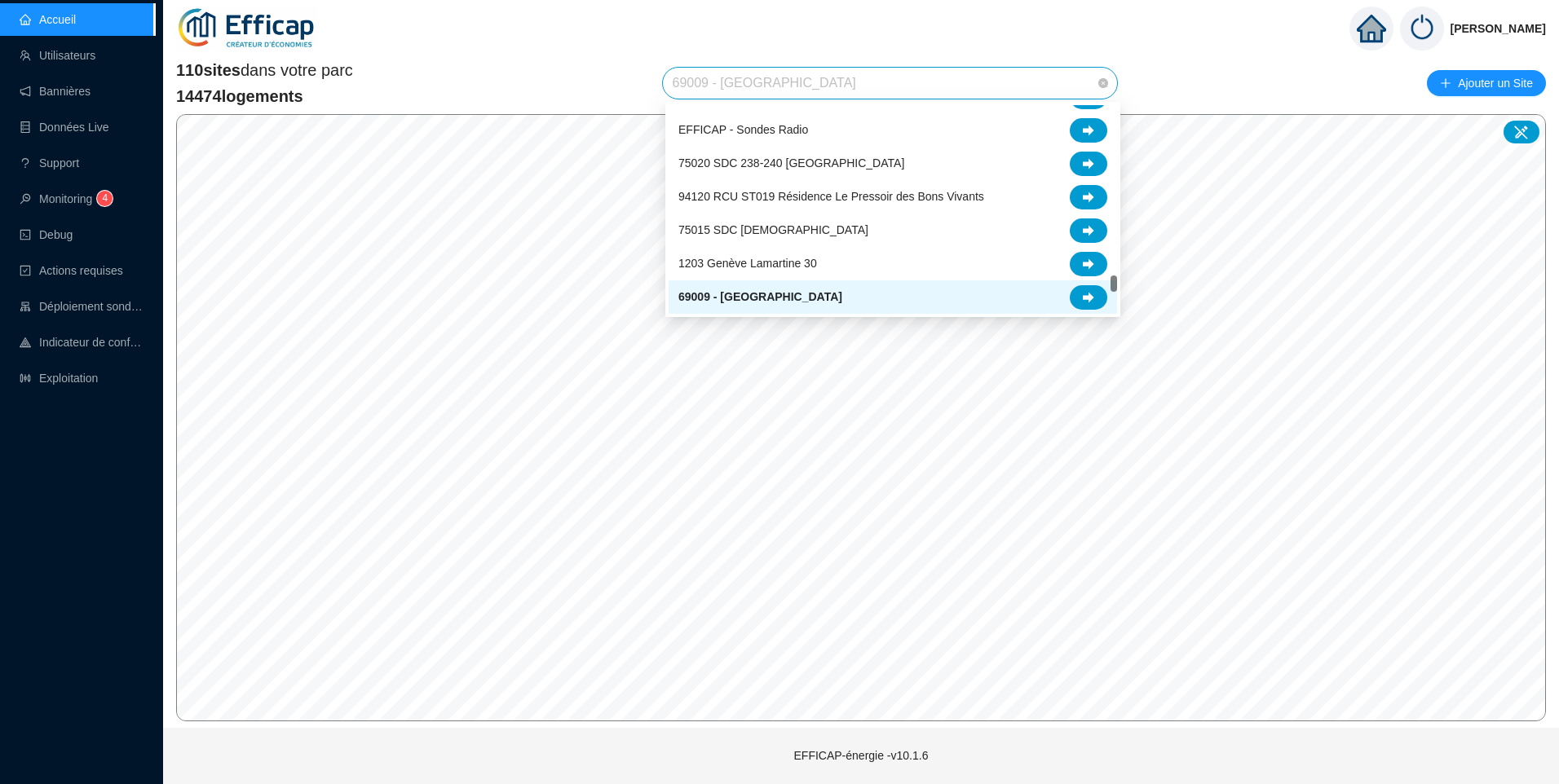
drag, startPoint x: 856, startPoint y: 82, endPoint x: 491, endPoint y: 92, distance: 365.1
click at [491, 92] on div "110 sites dans votre parc 14474 logements 69009 - Les Erables Nord Ajouter un S…" at bounding box center [861, 82] width 1370 height 49
click at [794, 85] on span "69009 - [GEOGRAPHIC_DATA]" at bounding box center [891, 83] width 435 height 31
click at [822, 79] on span "69009 - [GEOGRAPHIC_DATA]" at bounding box center [891, 83] width 435 height 31
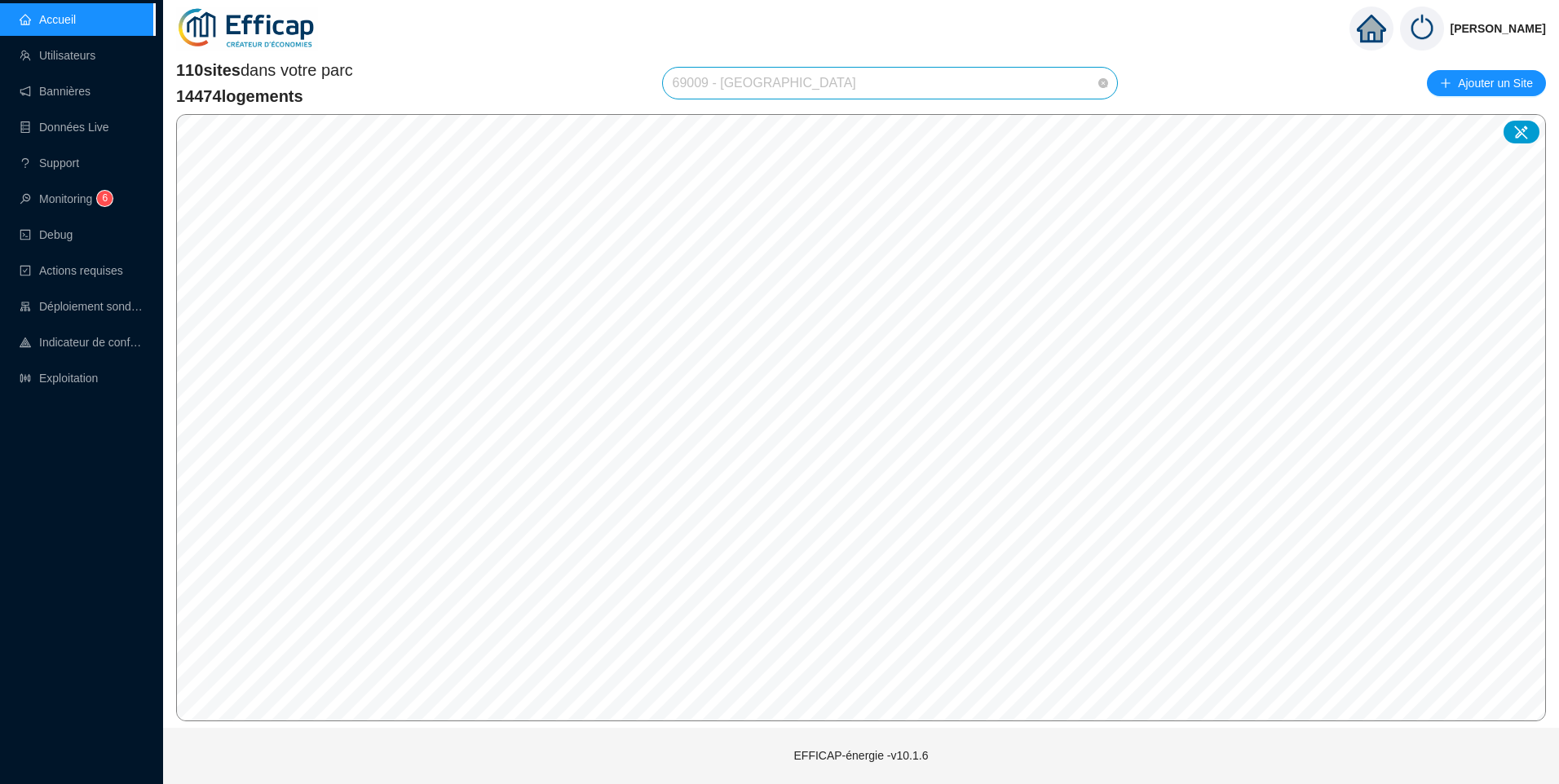
click at [858, 74] on span "69009 - [GEOGRAPHIC_DATA]" at bounding box center [891, 83] width 435 height 31
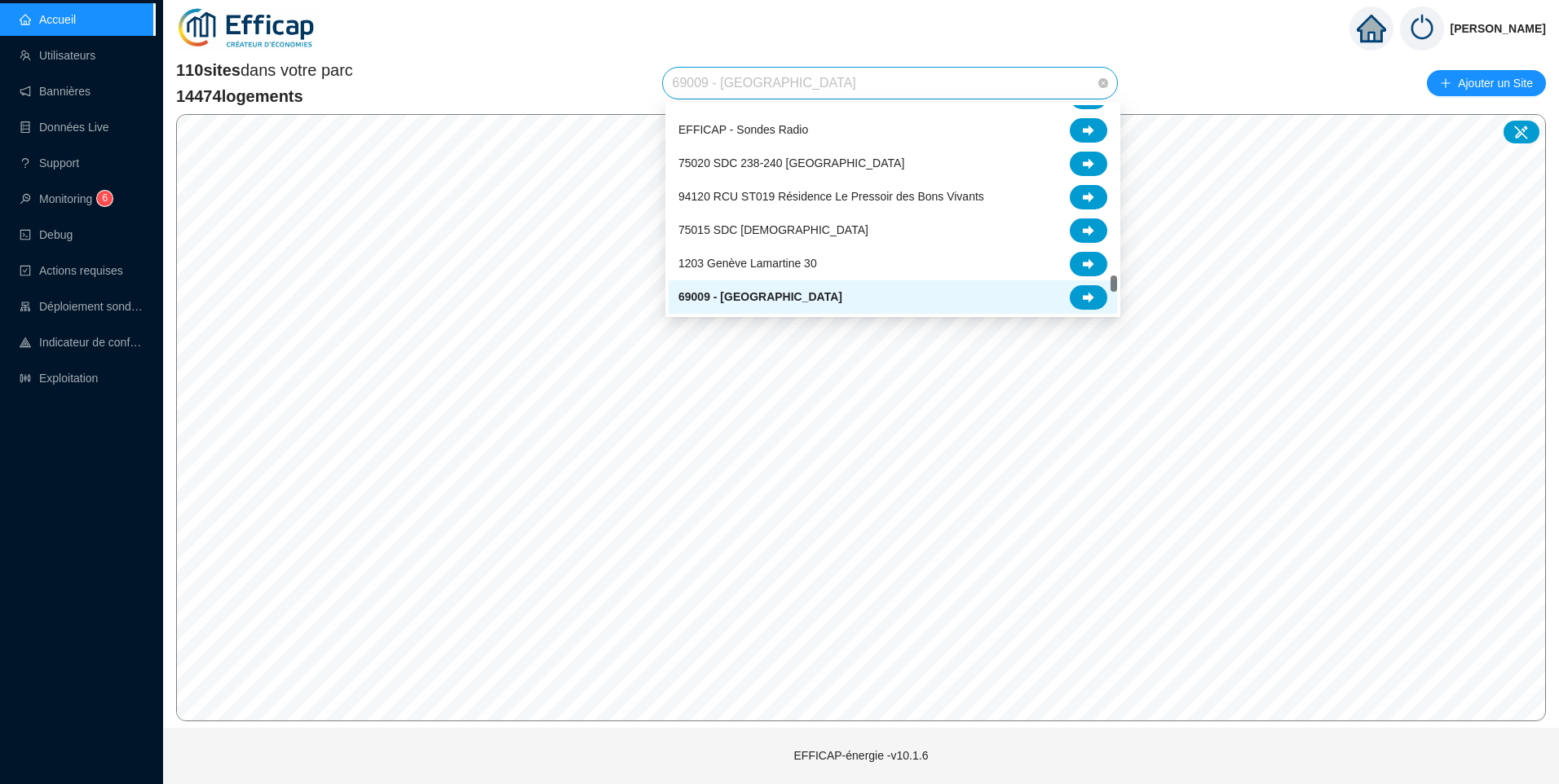
drag, startPoint x: 852, startPoint y: 92, endPoint x: 664, endPoint y: 87, distance: 188.1
click at [664, 87] on div "69009 - [GEOGRAPHIC_DATA]" at bounding box center [890, 83] width 454 height 31
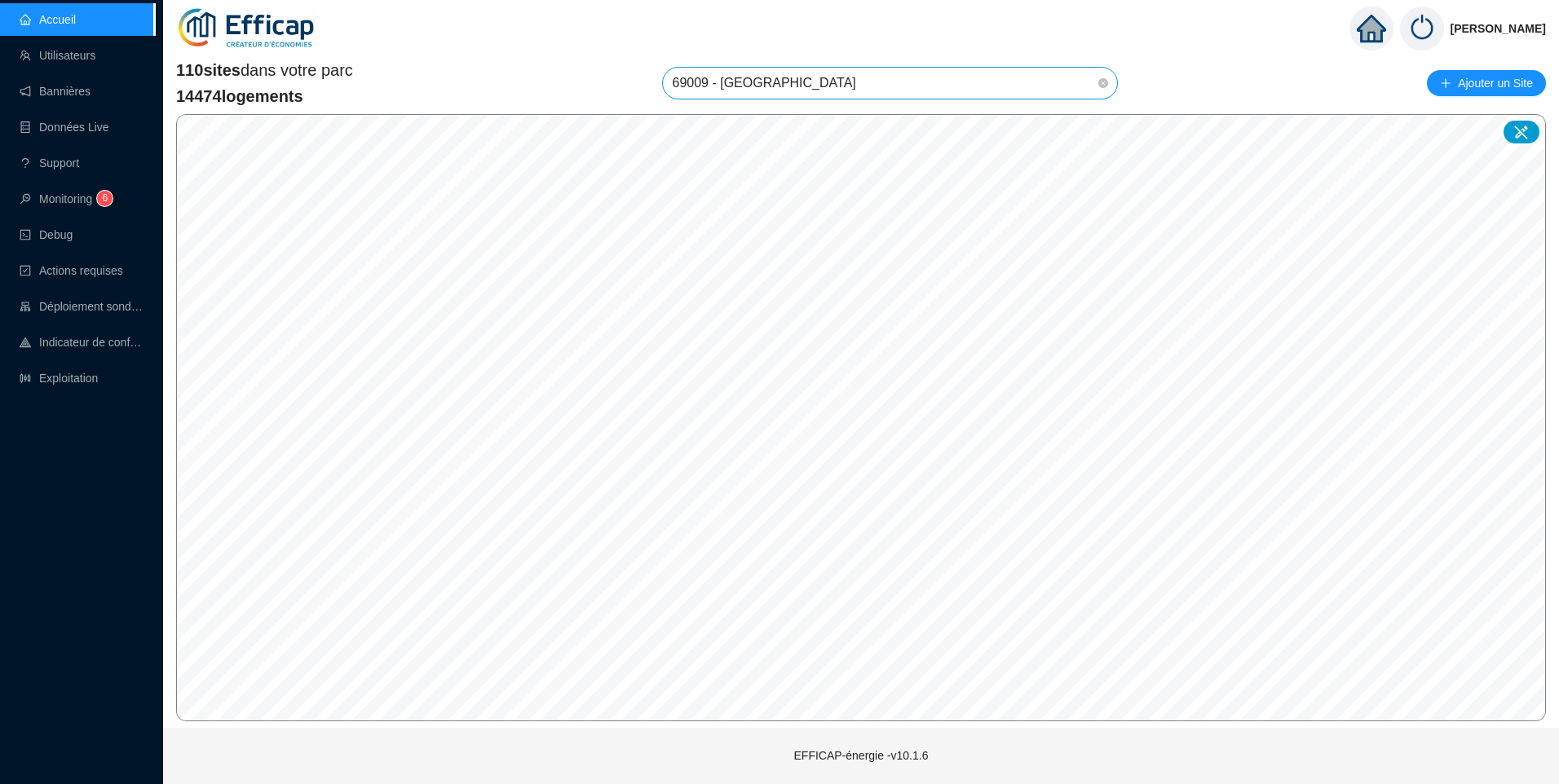
click at [715, 85] on span "69009 - [GEOGRAPHIC_DATA]" at bounding box center [891, 83] width 435 height 31
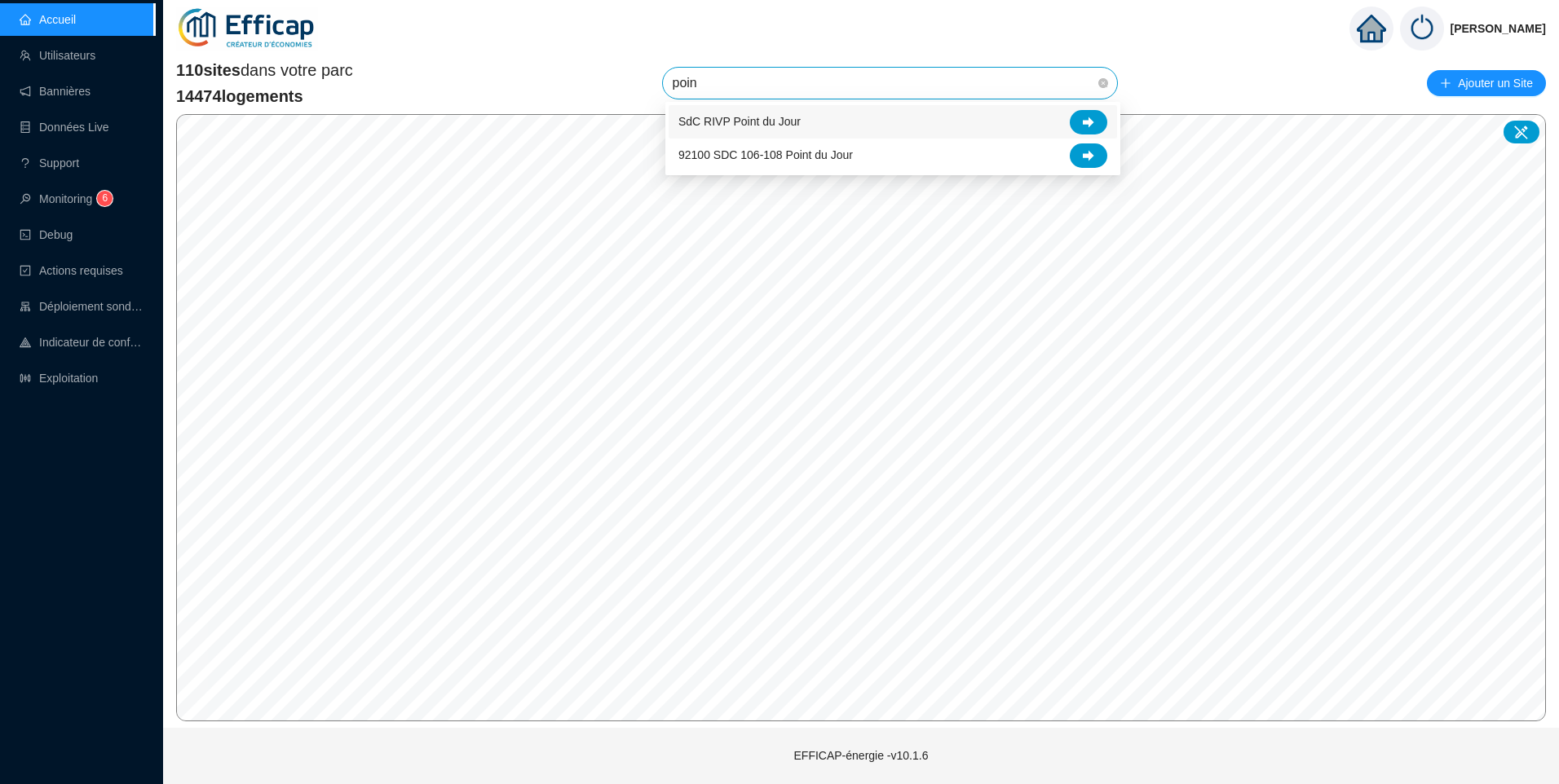
drag, startPoint x: 764, startPoint y: 92, endPoint x: 336, endPoint y: 80, distance: 428.2
click at [329, 85] on div "110 sites dans votre parc 14474 logements poin 69009 - Les Erables Nord Ajouter…" at bounding box center [861, 82] width 1370 height 49
type input "alber"
click at [789, 117] on span "69100 SDC Albert Thomas" at bounding box center [756, 122] width 155 height 17
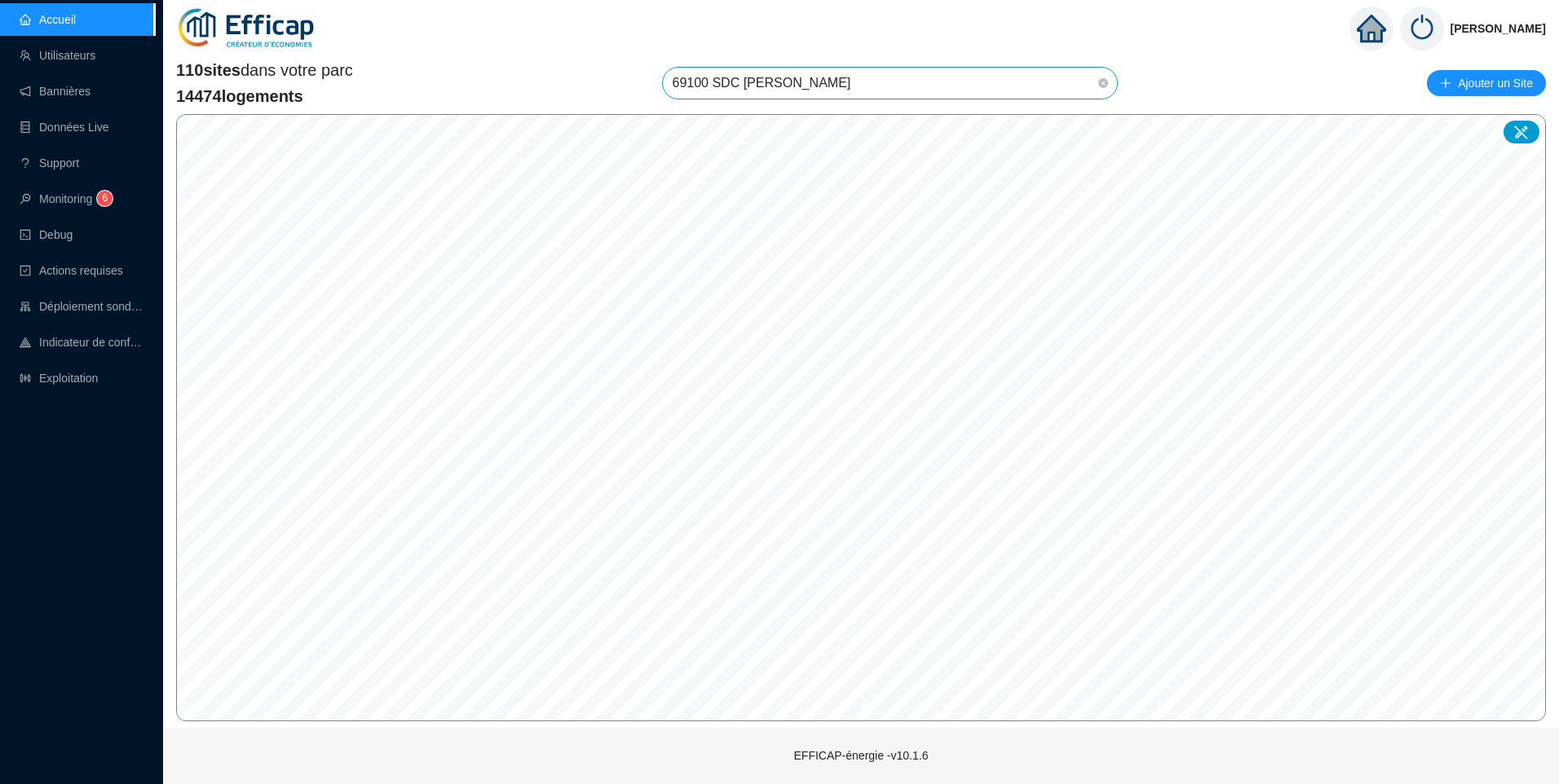
click at [944, 74] on span "69100 SDC Albert Thomas" at bounding box center [891, 83] width 435 height 31
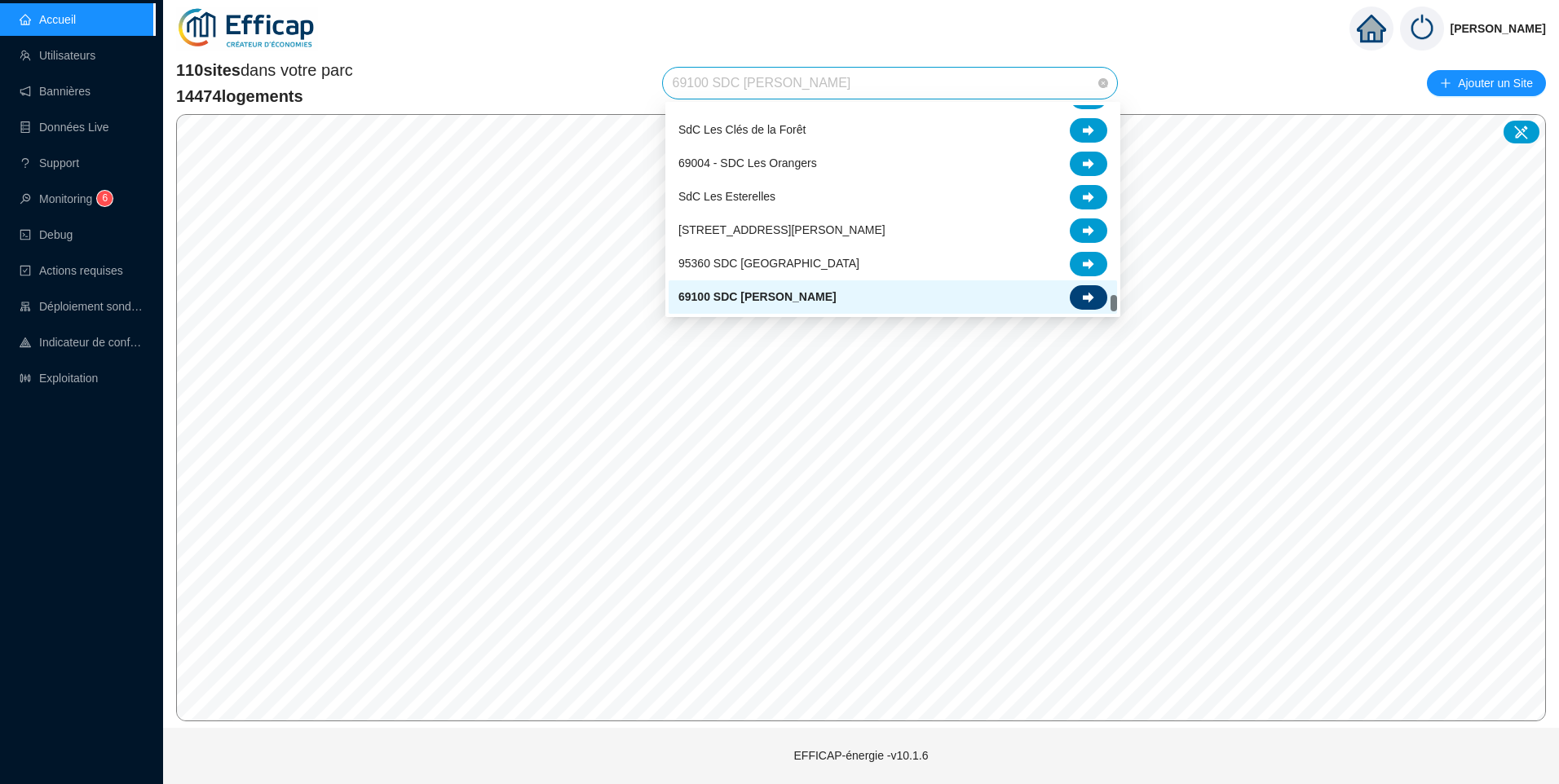
click at [1083, 291] on icon at bounding box center [1088, 297] width 12 height 12
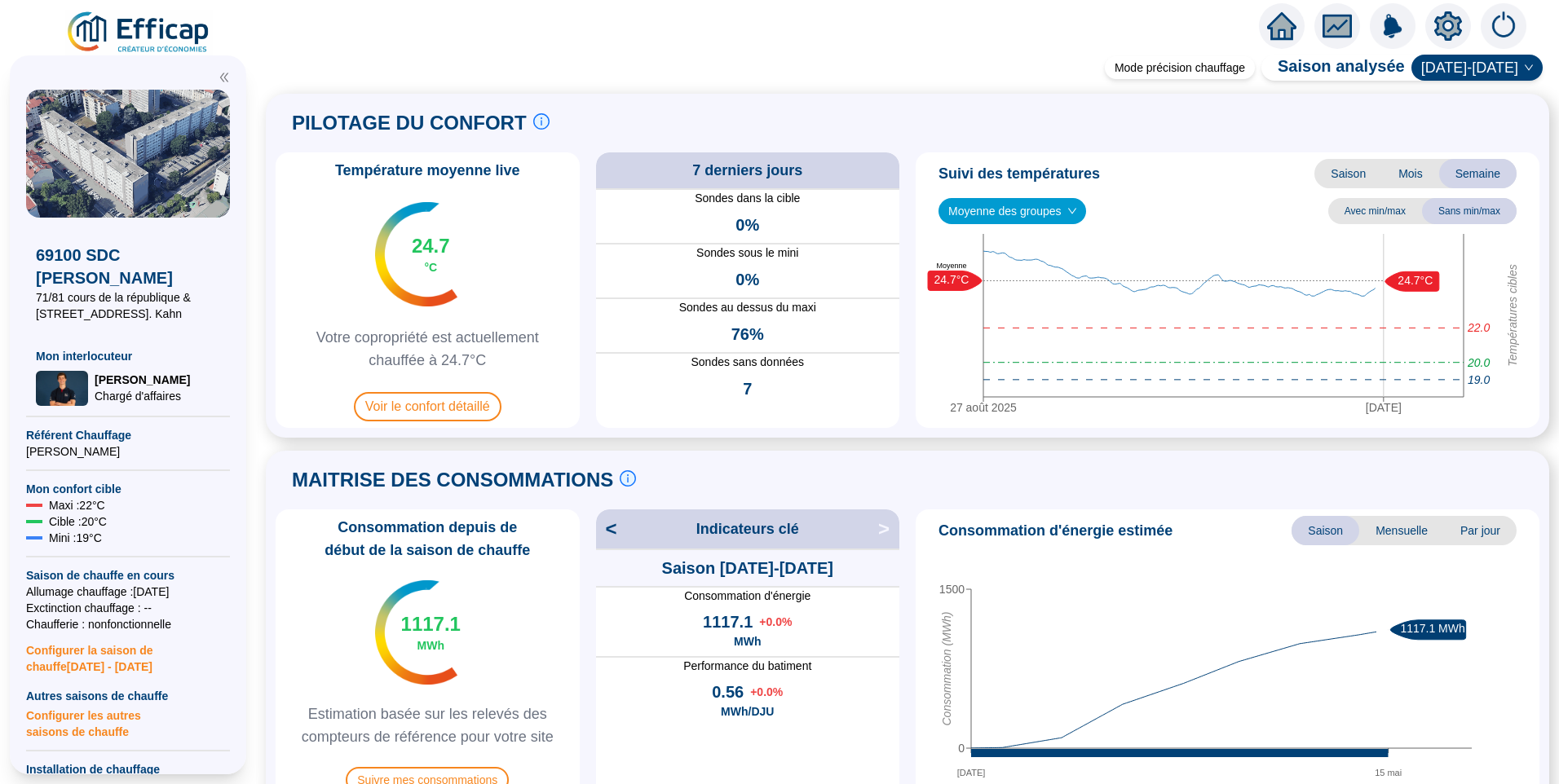
click at [1436, 34] on icon "setting" at bounding box center [1448, 26] width 28 height 30
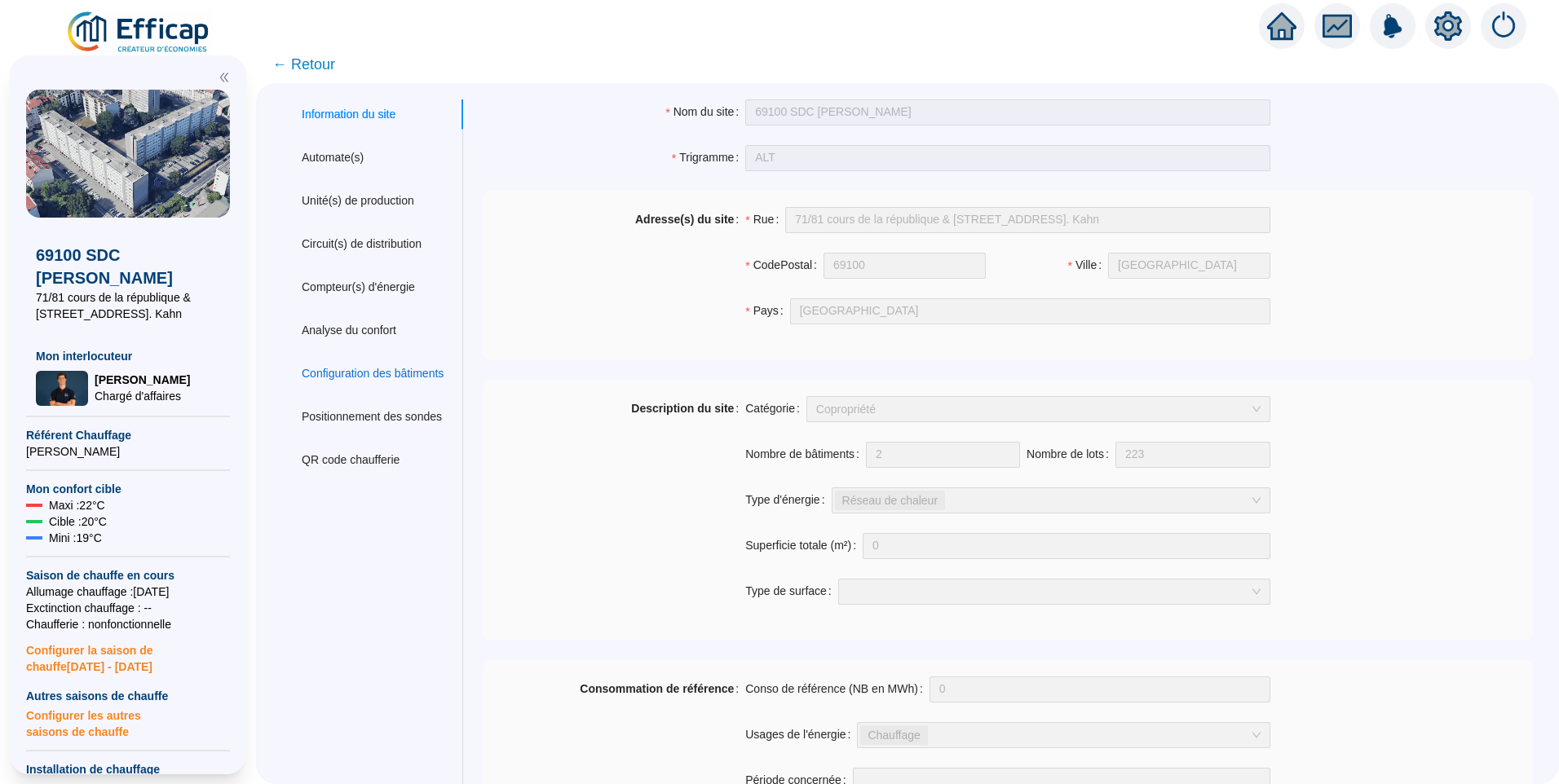
click at [387, 373] on div "Configuration des bâtiments" at bounding box center [373, 374] width 142 height 17
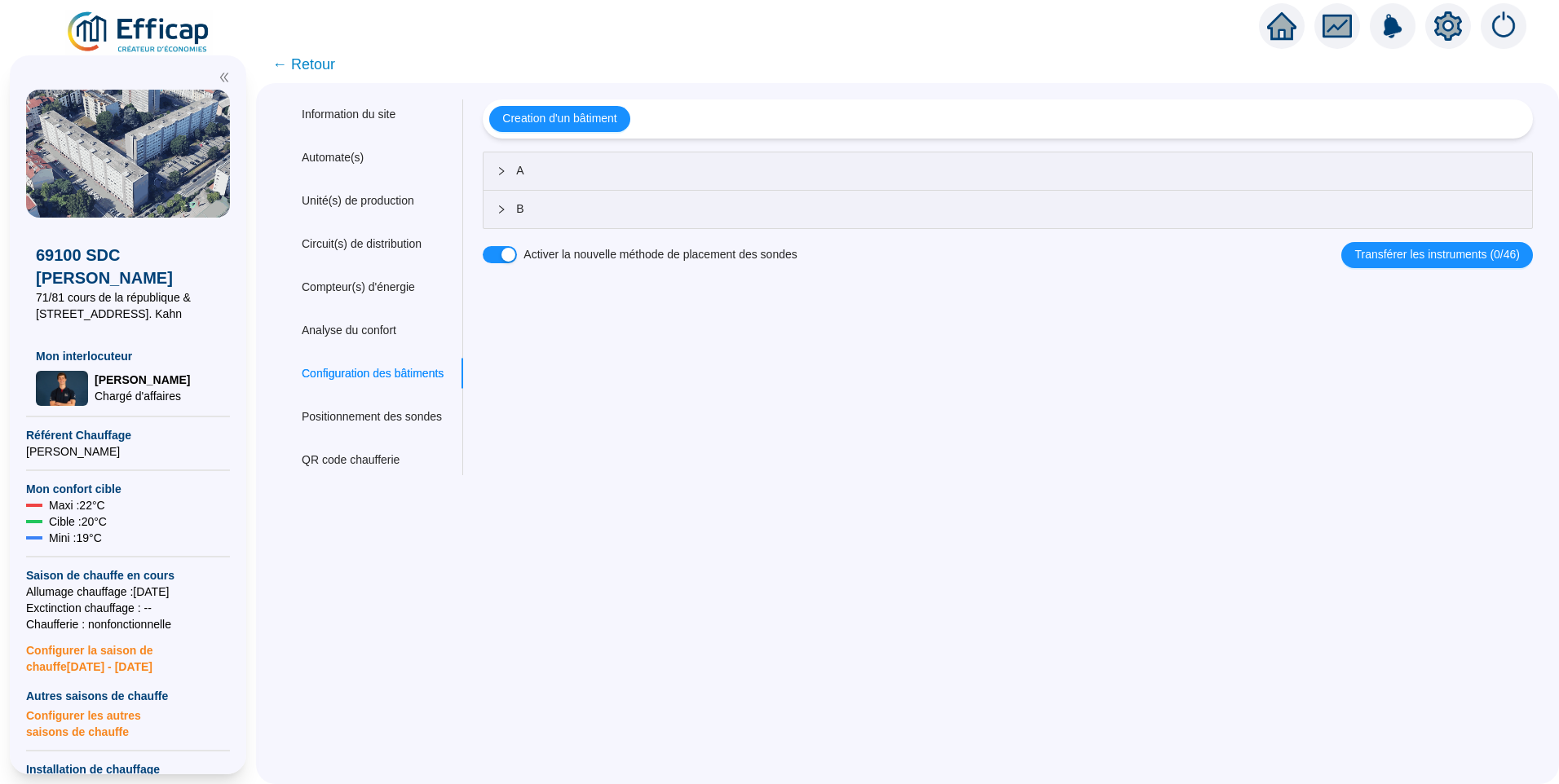
click at [577, 173] on span "A" at bounding box center [1017, 171] width 1003 height 17
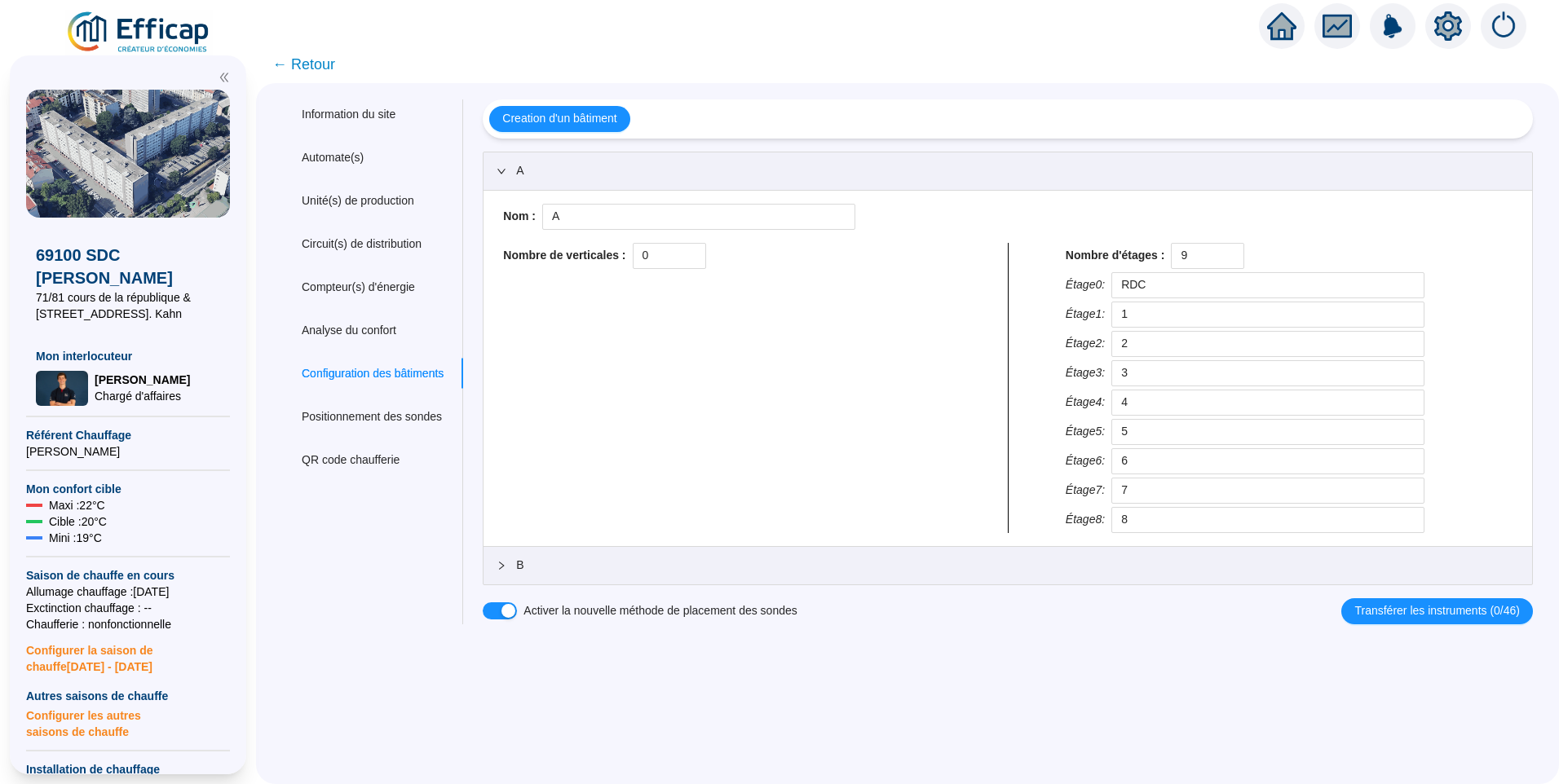
click at [761, 693] on div "Information du site Automate(s) Unité(s) de production Circuit(s) de distributi…" at bounding box center [907, 433] width 1303 height 701
click at [1417, 612] on span "Transférer les instruments (0/46)" at bounding box center [1436, 611] width 166 height 17
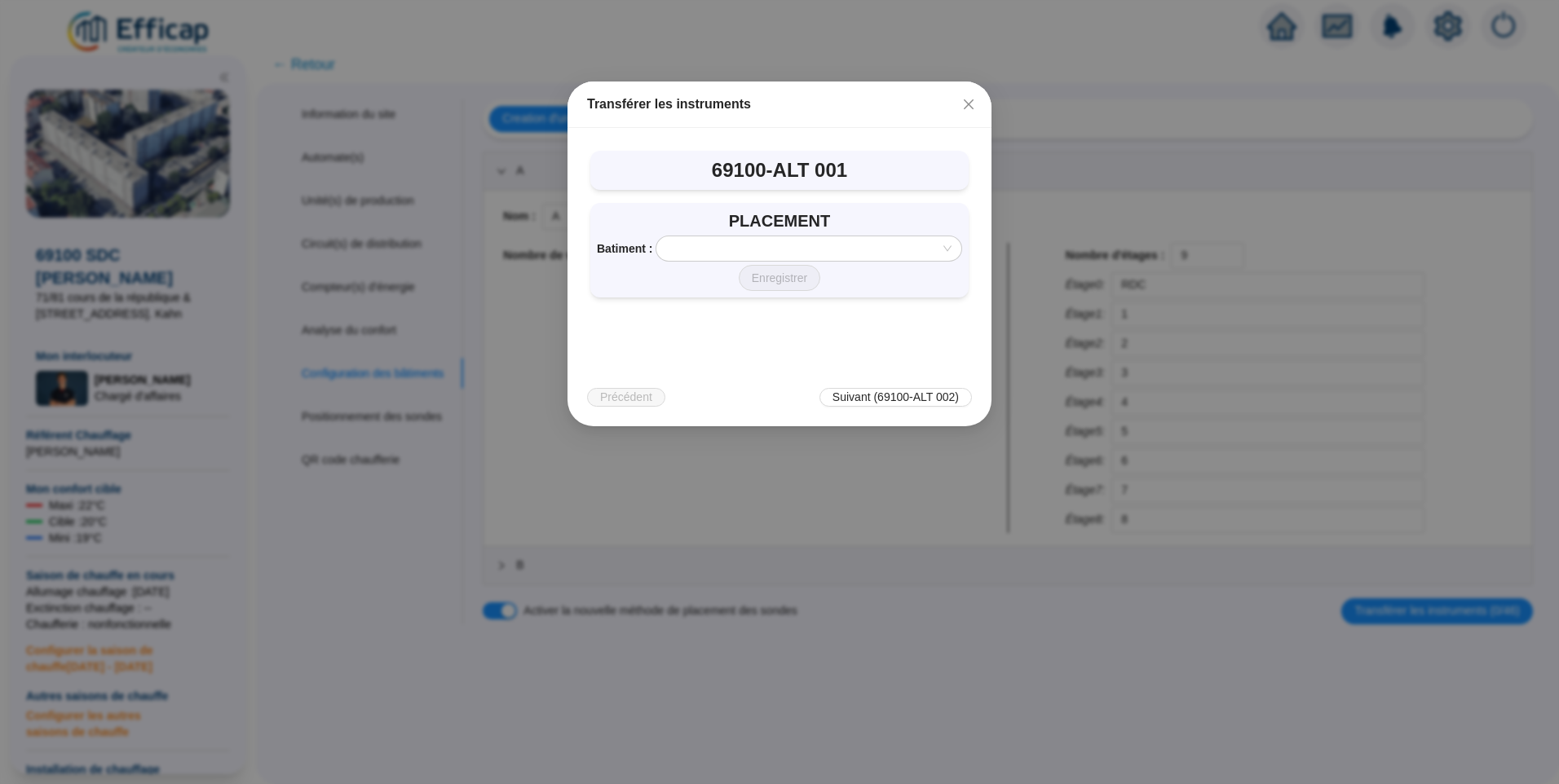
click at [880, 253] on input "search" at bounding box center [802, 249] width 270 height 25
click at [911, 221] on div "PLACEMENT Batiment : Enregistrer" at bounding box center [780, 250] width 379 height 95
click at [805, 177] on span "69100-ALT 001" at bounding box center [779, 170] width 135 height 26
click at [824, 260] on input "search" at bounding box center [802, 249] width 270 height 25
click at [945, 196] on div "69100-ALT 001 PLACEMENT Batiment : Enregistrer" at bounding box center [779, 224] width 384 height 153
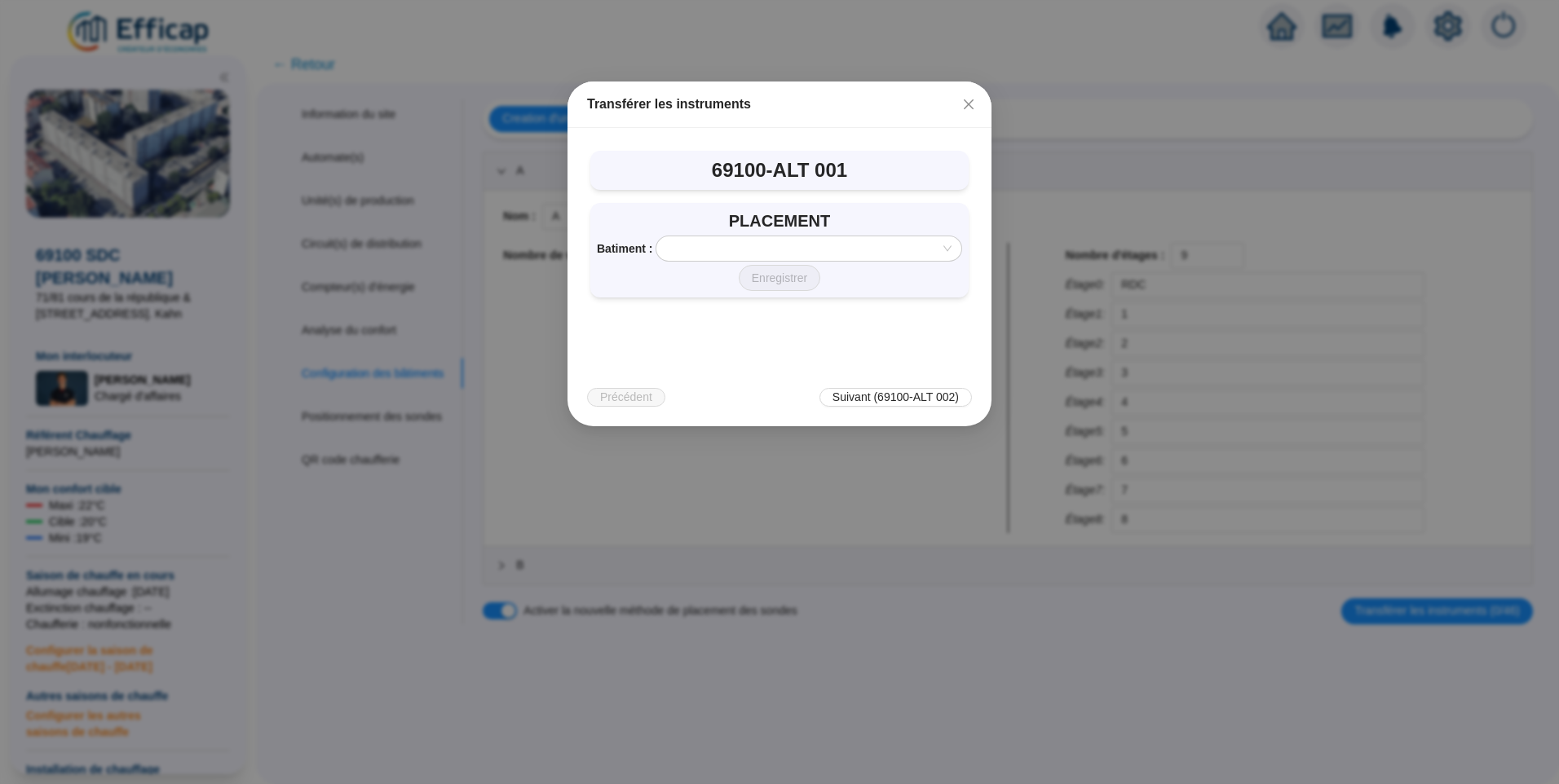
click at [918, 128] on div "Dalkia_ALT_32 PLACEMENT Batiment : Enregistrer 69100-ALT 001 PLACEMENT Batiment…" at bounding box center [780, 276] width 424 height 298
click at [810, 246] on input "search" at bounding box center [802, 249] width 270 height 25
drag, startPoint x: 879, startPoint y: 153, endPoint x: 895, endPoint y: 144, distance: 18.4
click at [879, 152] on div "69100-ALT 001" at bounding box center [780, 170] width 379 height 39
drag, startPoint x: 619, startPoint y: 104, endPoint x: 632, endPoint y: 104, distance: 13.0
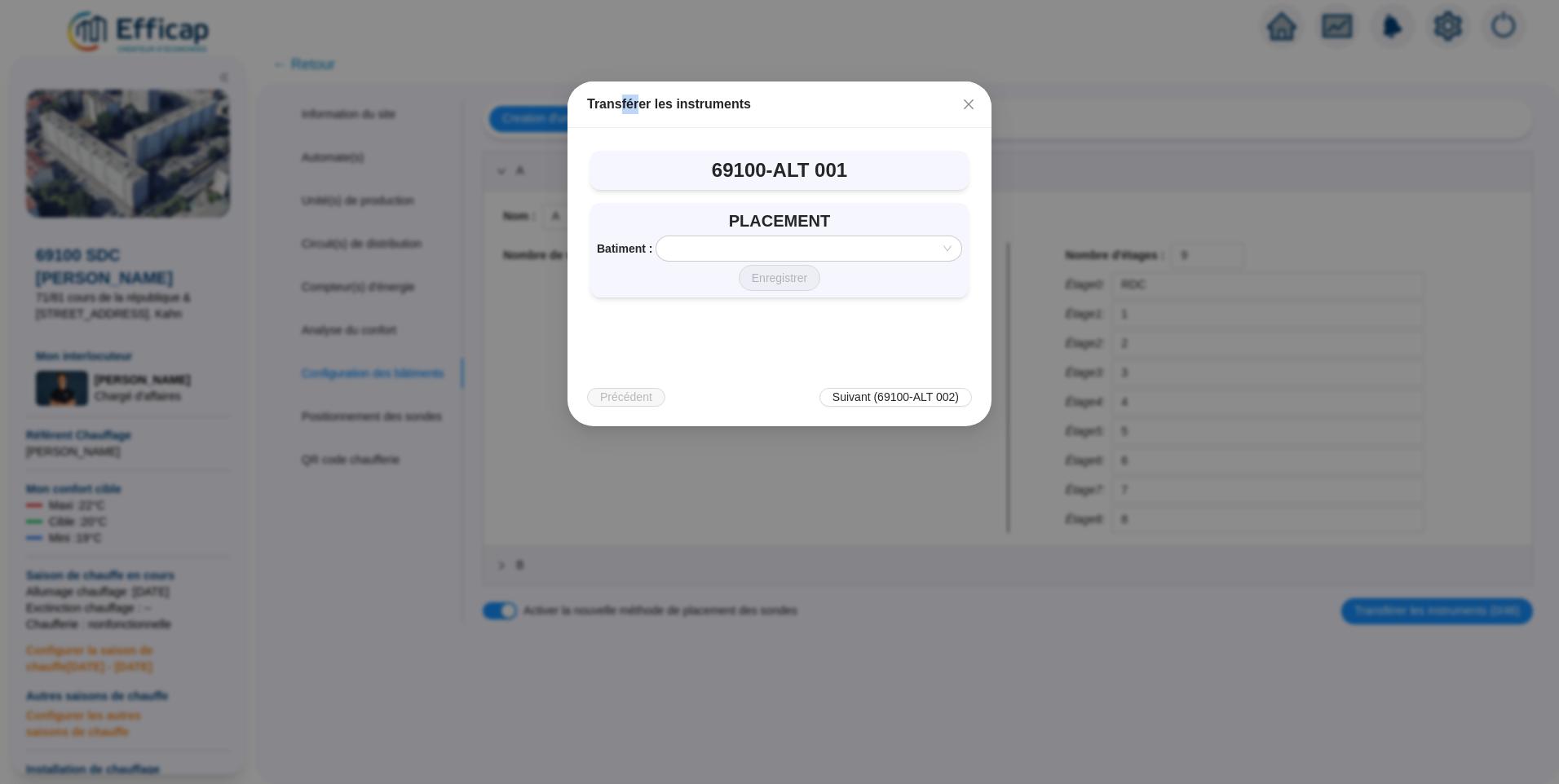
click at [632, 104] on div "Transférer les instruments" at bounding box center [779, 104] width 384 height 19
drag, startPoint x: 632, startPoint y: 104, endPoint x: 803, endPoint y: 109, distance: 171.1
click at [803, 109] on div "Transférer les instruments" at bounding box center [779, 104] width 384 height 19
click at [777, 187] on div "69100-ALT 001" at bounding box center [780, 170] width 379 height 39
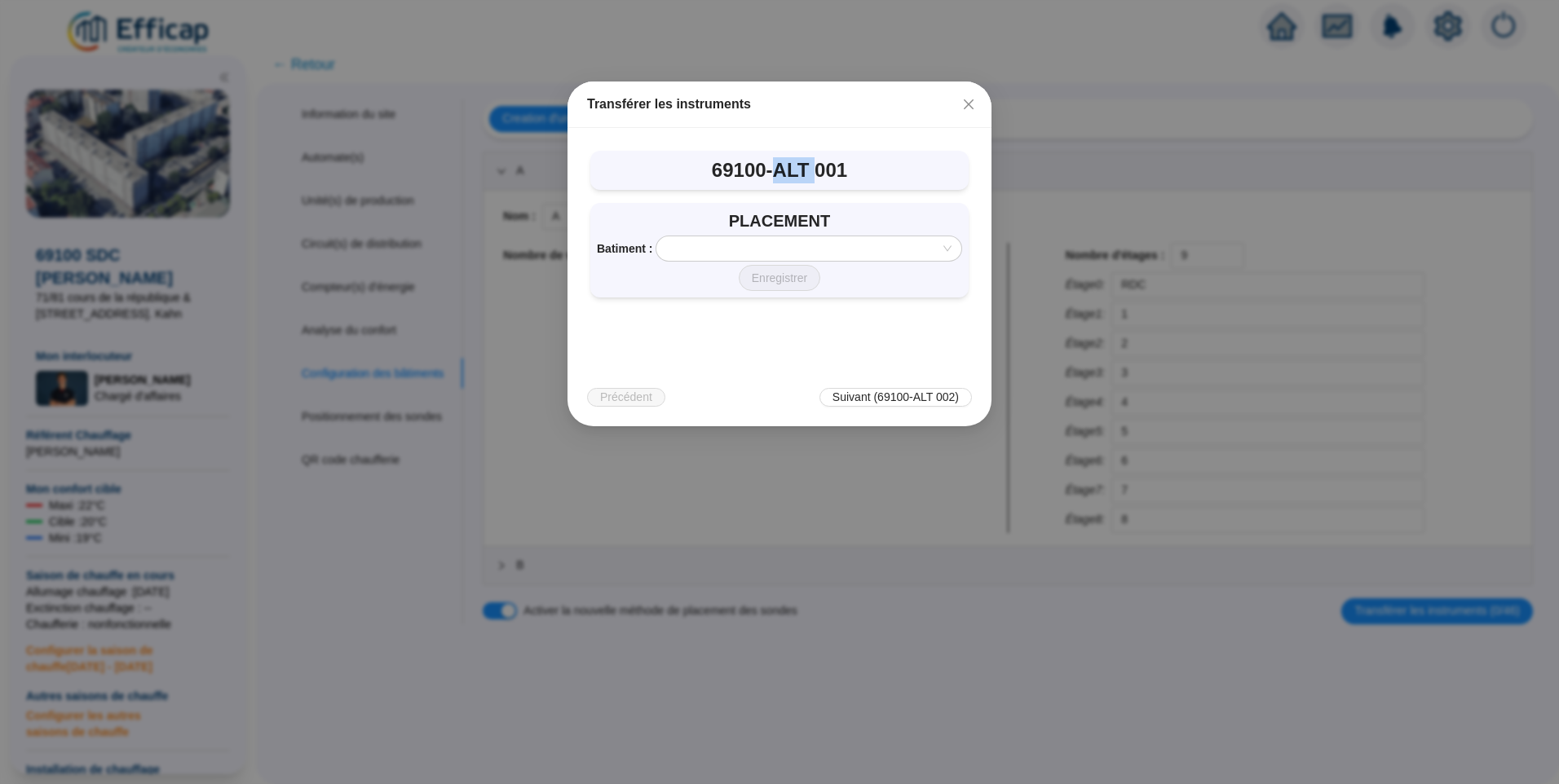
click at [777, 187] on div "69100-ALT 001" at bounding box center [780, 170] width 379 height 39
click at [752, 176] on span "69100-ALT 001" at bounding box center [779, 170] width 135 height 26
click at [978, 105] on span "Fermer" at bounding box center [968, 104] width 26 height 13
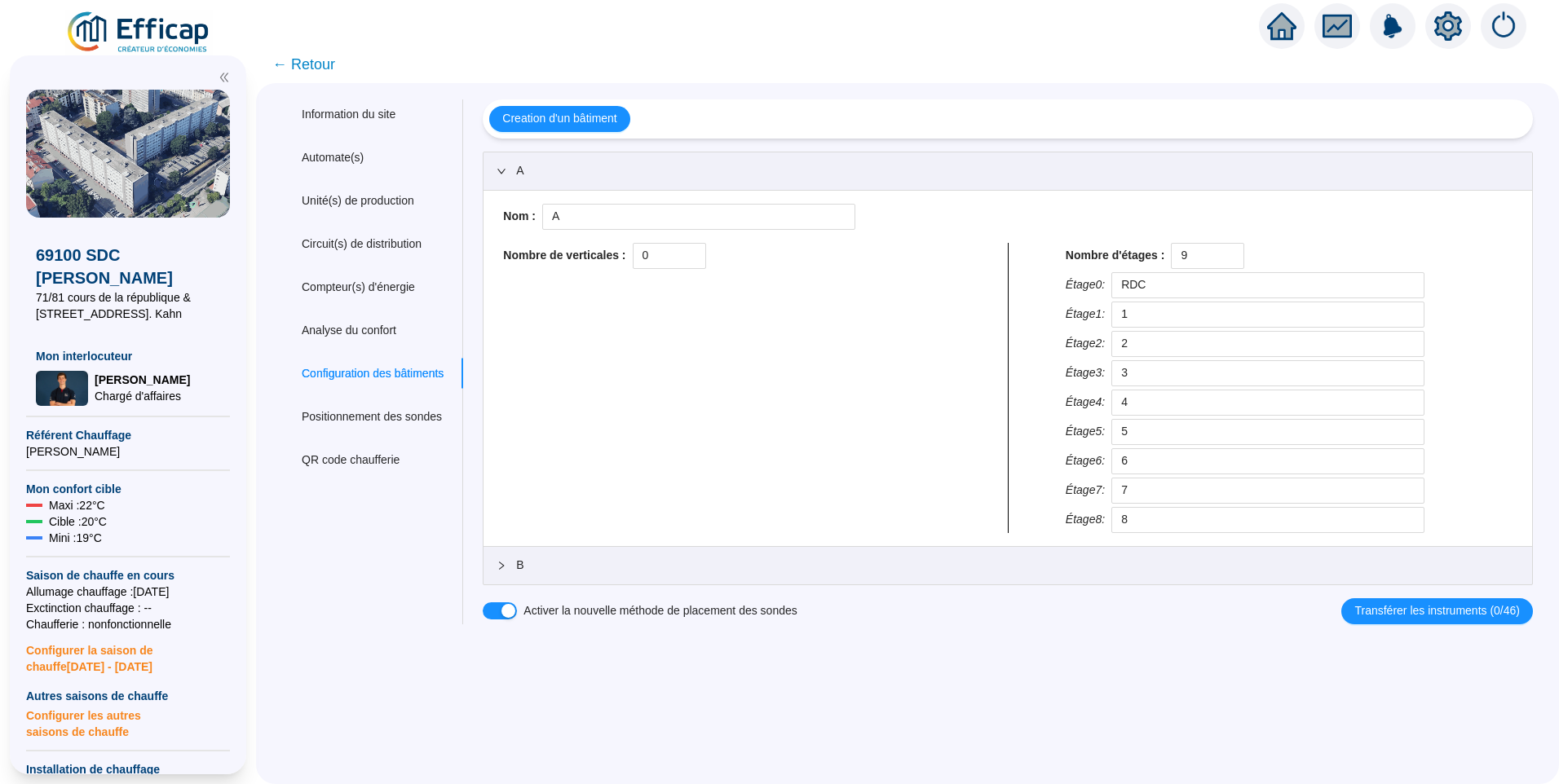
click at [330, 64] on span "← Retour" at bounding box center [303, 64] width 62 height 23
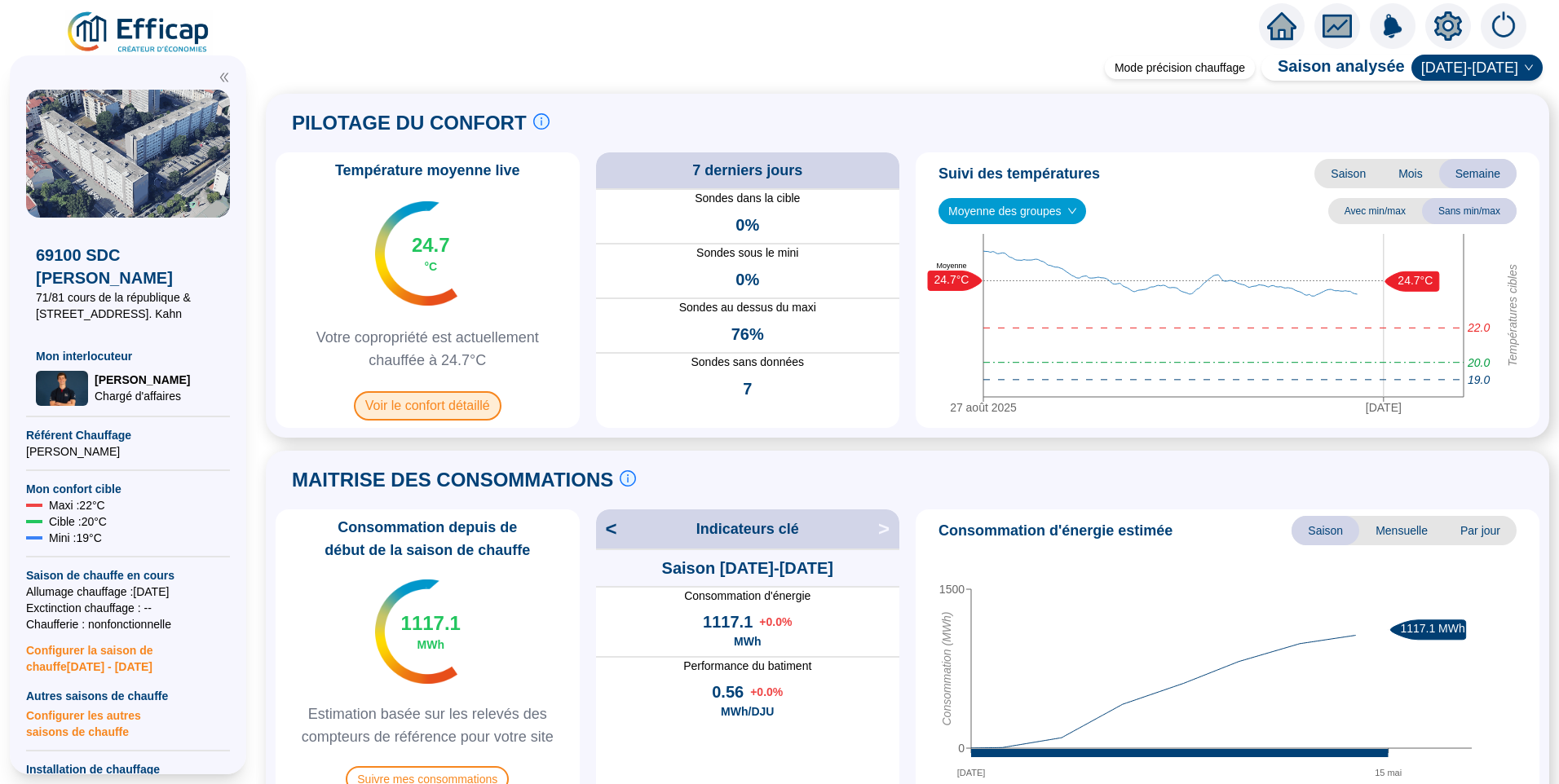
click at [428, 401] on span "Voir le confort détaillé" at bounding box center [428, 405] width 148 height 30
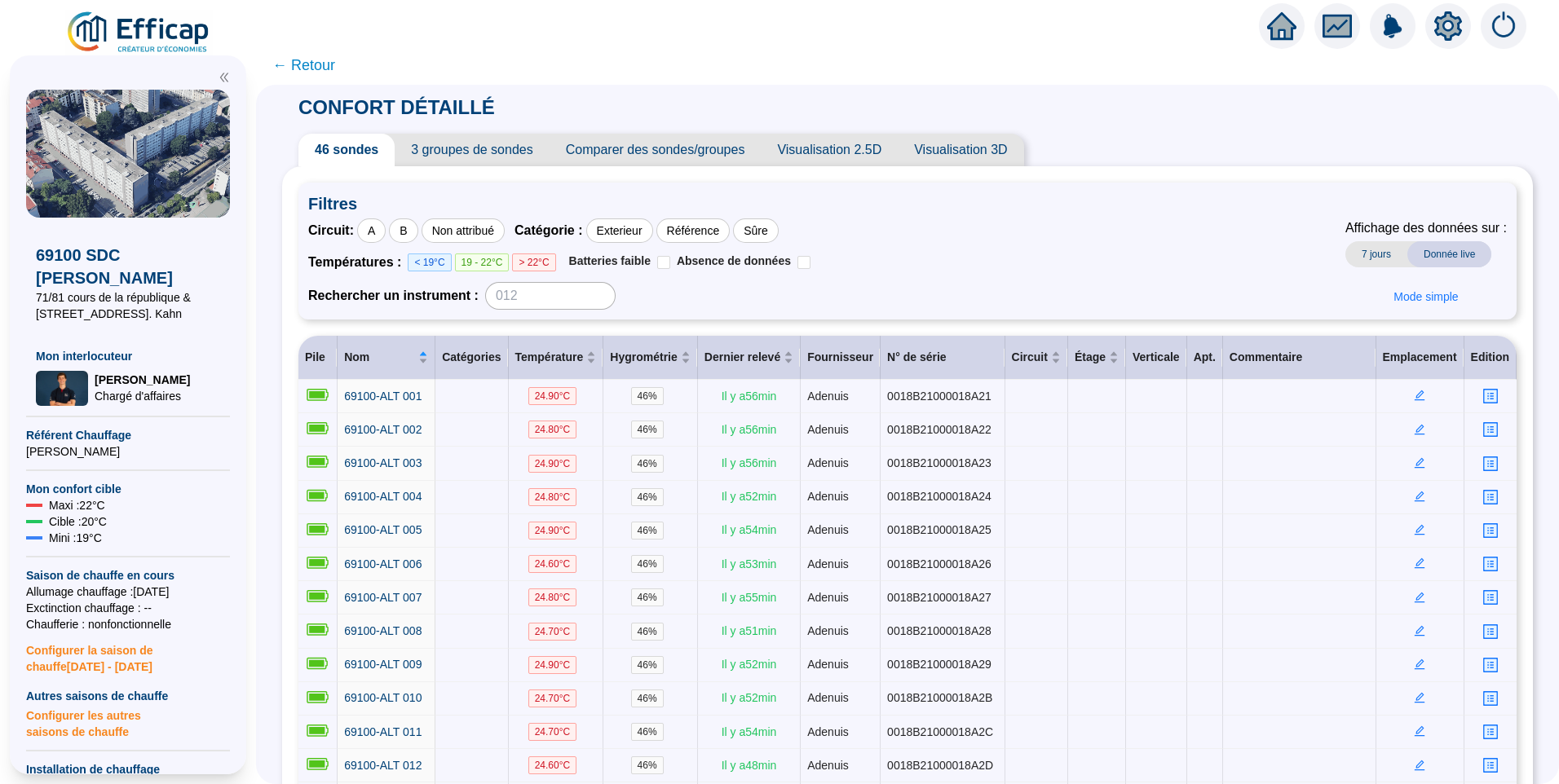
click at [316, 72] on span "← Retour" at bounding box center [303, 65] width 62 height 23
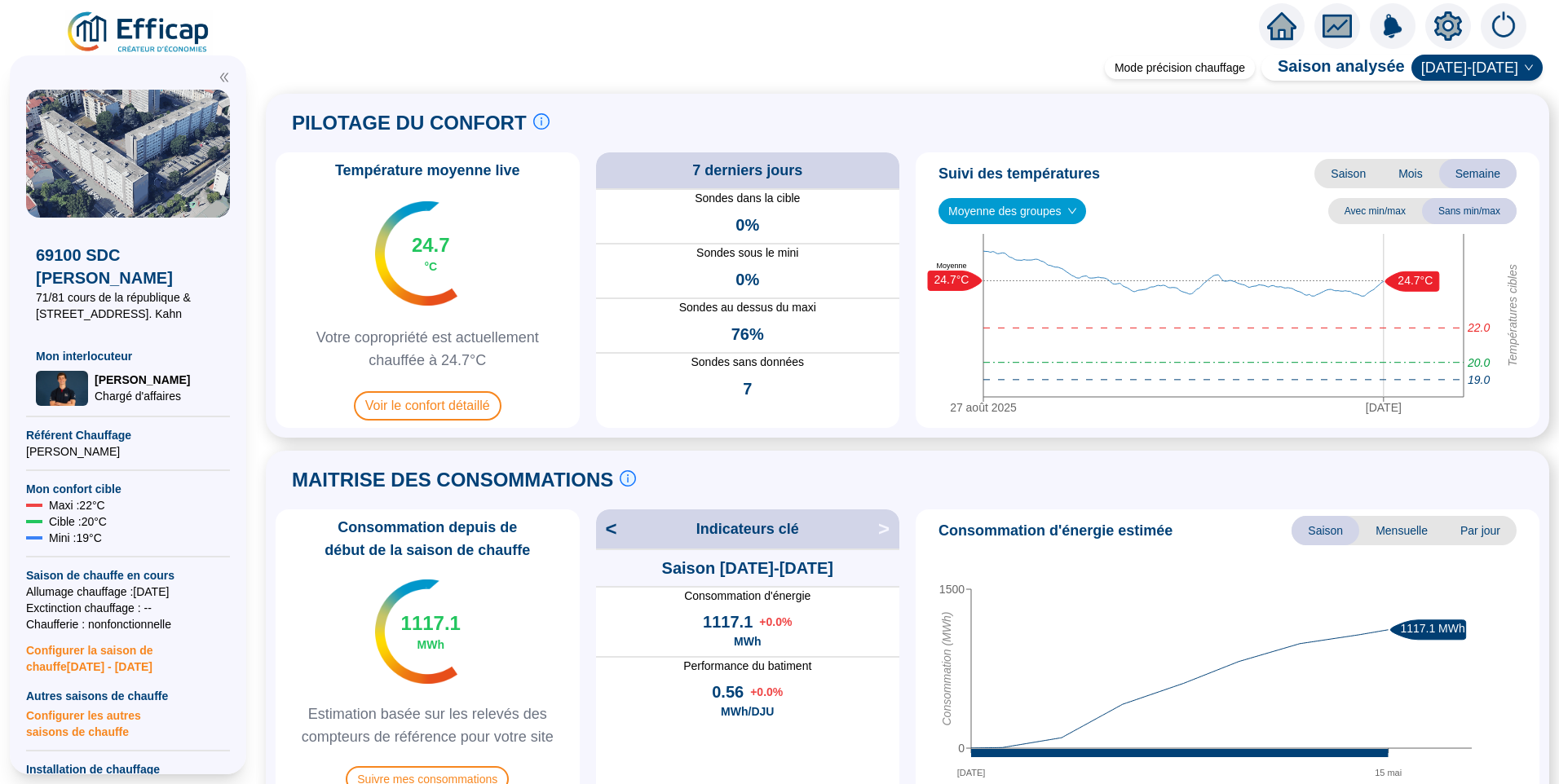
click at [150, 34] on img at bounding box center [139, 33] width 148 height 46
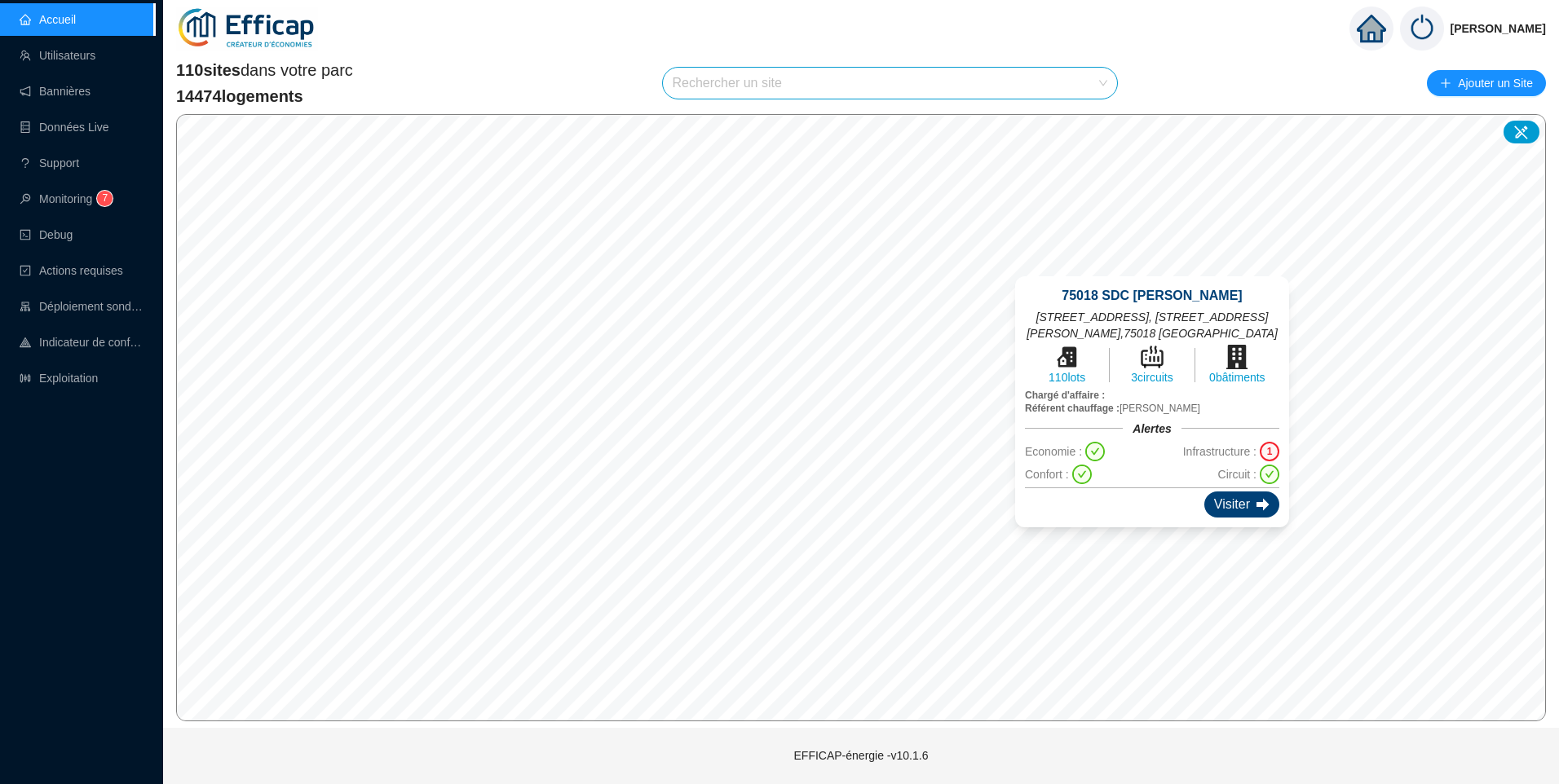
click at [1247, 492] on div "Visiter" at bounding box center [1242, 504] width 75 height 26
